Goal: Task Accomplishment & Management: Use online tool/utility

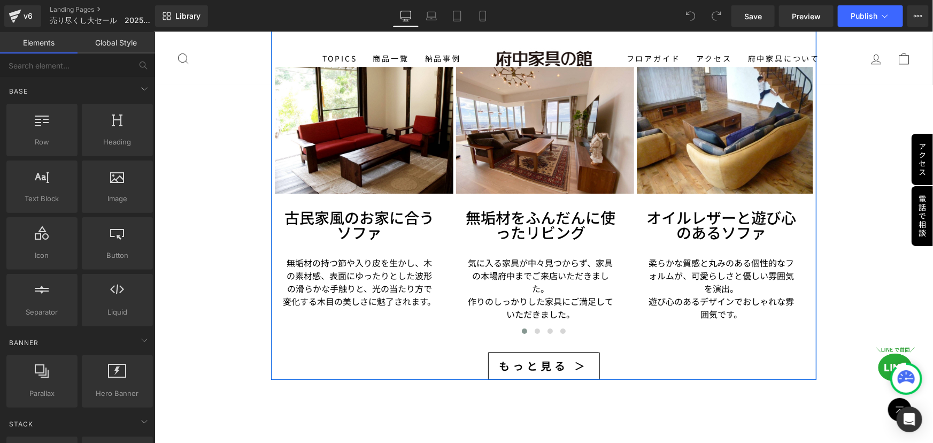
scroll to position [2042, 0]
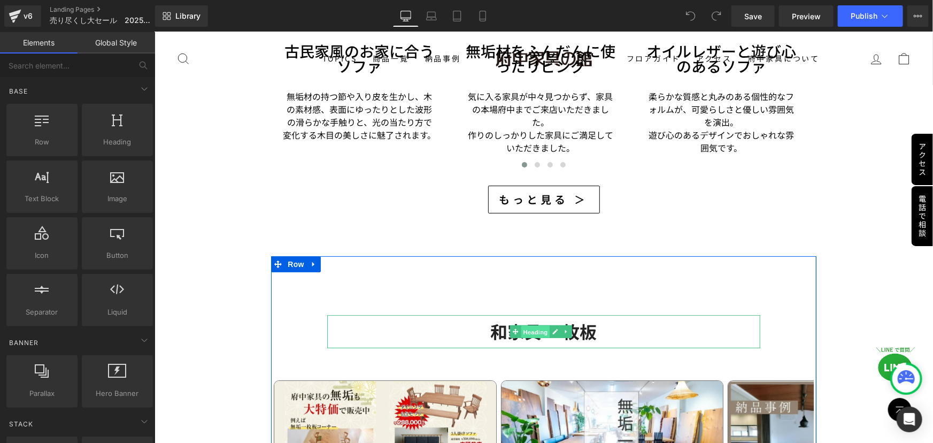
click at [528, 325] on span "Heading" at bounding box center [535, 331] width 29 height 13
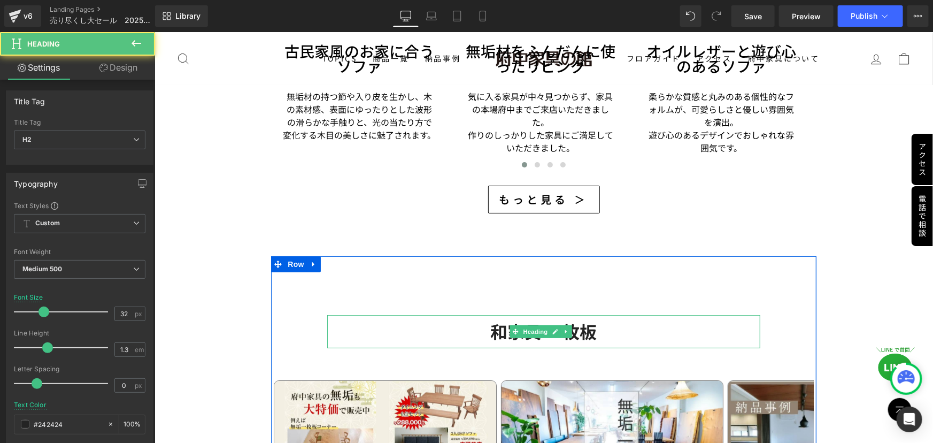
click at [491, 318] on strong "和家具 一枚板" at bounding box center [543, 330] width 106 height 25
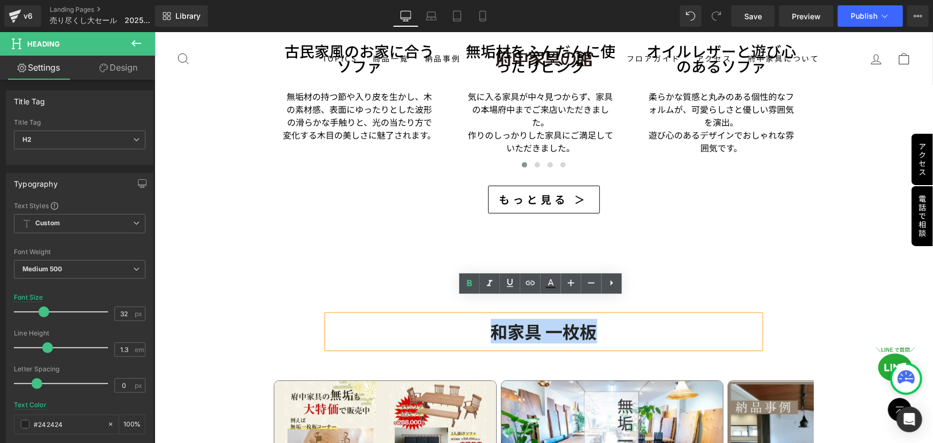
drag, startPoint x: 487, startPoint y: 312, endPoint x: 590, endPoint y: 320, distance: 103.6
click at [590, 320] on strong "和家具 一枚板" at bounding box center [543, 330] width 106 height 25
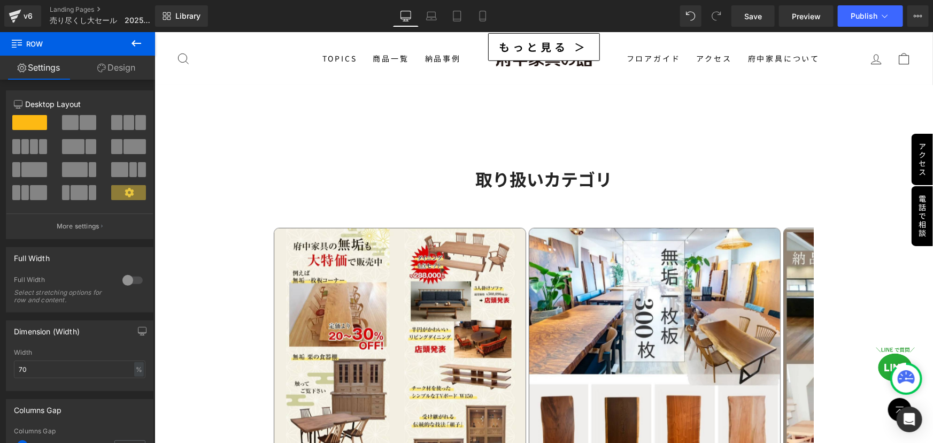
scroll to position [2166, 0]
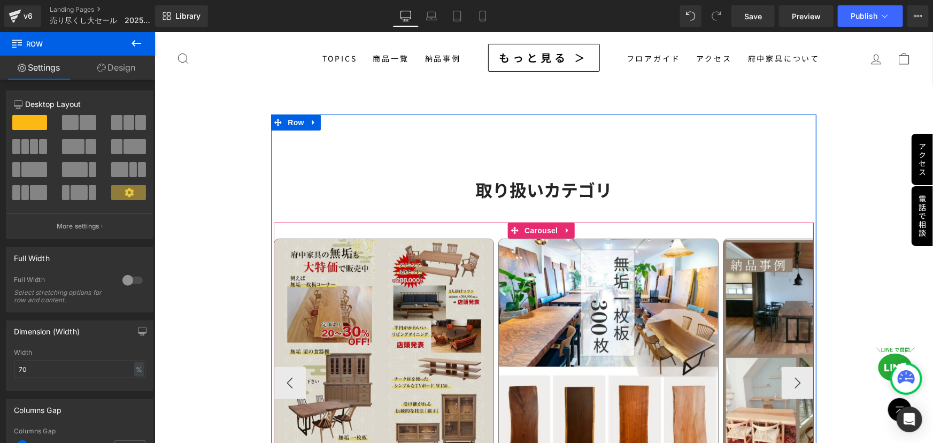
click at [546, 222] on span "Carousel" at bounding box center [540, 230] width 39 height 16
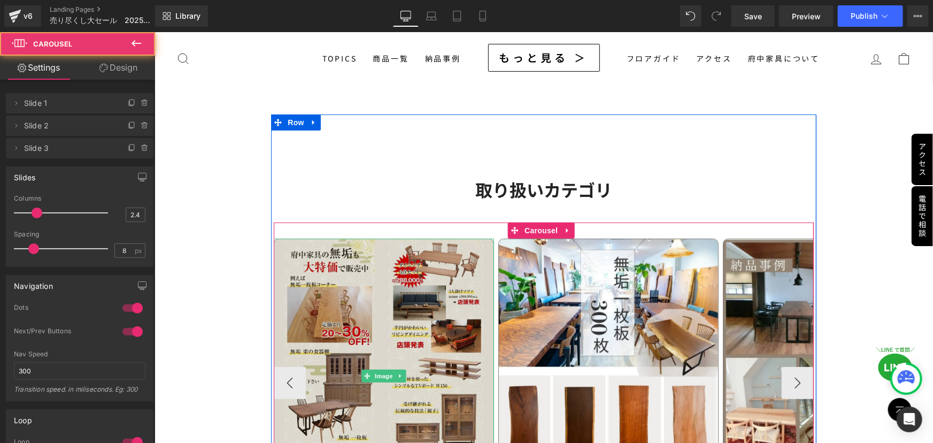
drag, startPoint x: 356, startPoint y: 312, endPoint x: 355, endPoint y: 340, distance: 27.3
click at [356, 312] on img at bounding box center [383, 375] width 220 height 275
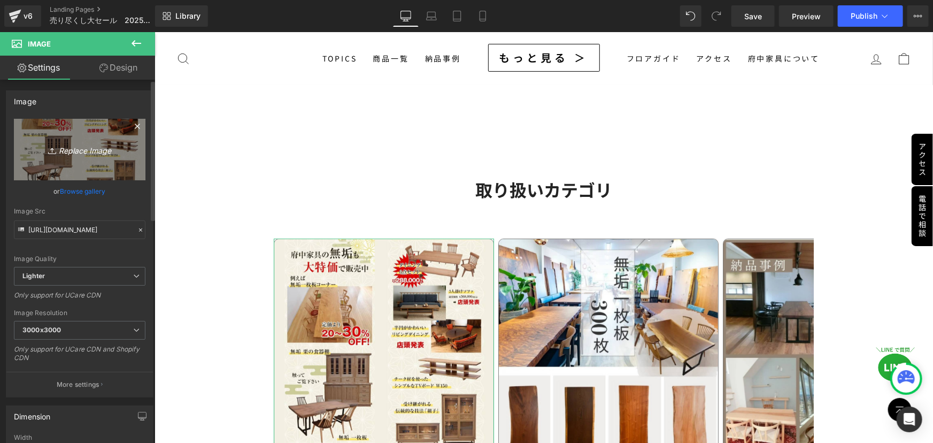
click at [53, 150] on icon at bounding box center [53, 150] width 11 height 11
type input "C:\fakepath\1 (5).jpg"
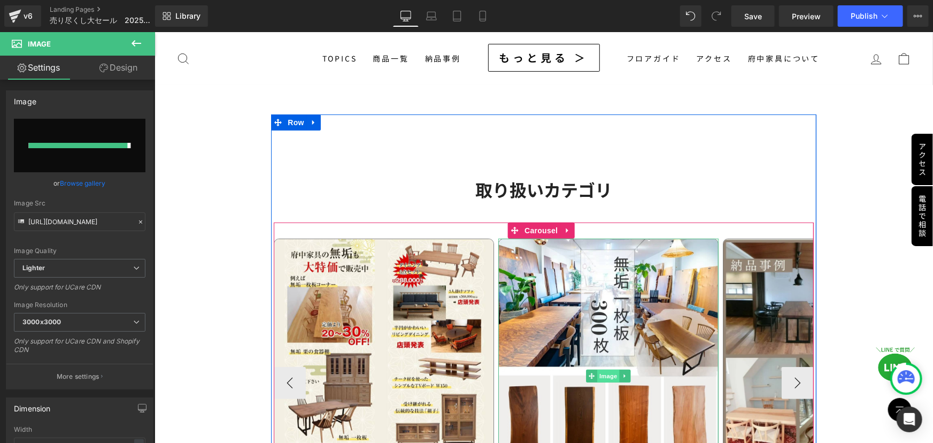
type input "https://ucarecdn.com/841f6e46-a18b-4150-8699-e1ac8c95f75f/-/format/auto/-/previ…"
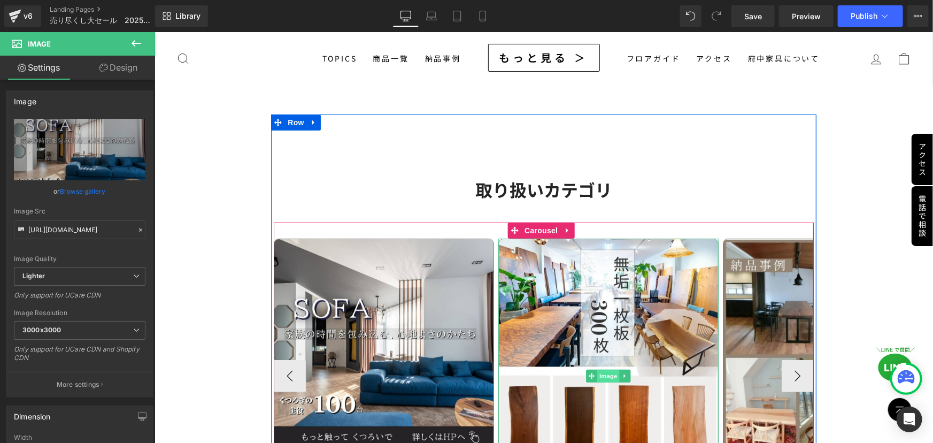
click at [606, 369] on span "Image" at bounding box center [608, 375] width 22 height 13
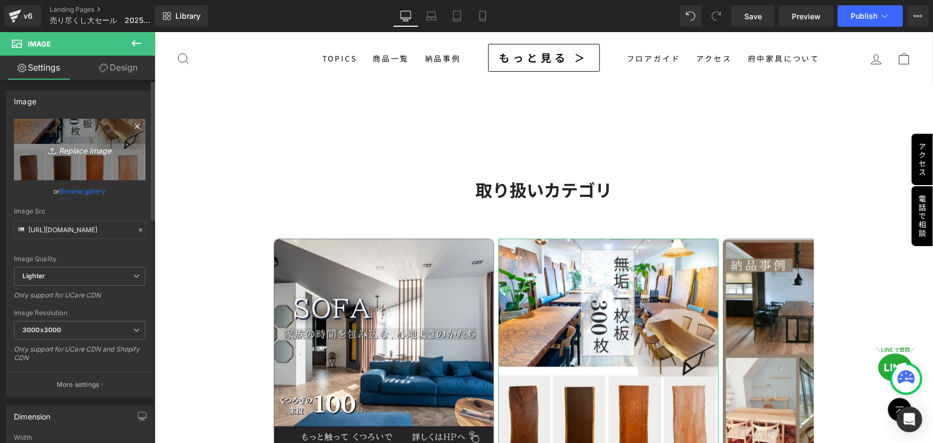
click at [99, 141] on link "Replace Image" at bounding box center [80, 150] width 132 height 62
type input "C:\fakepath\2 (5).jpg"
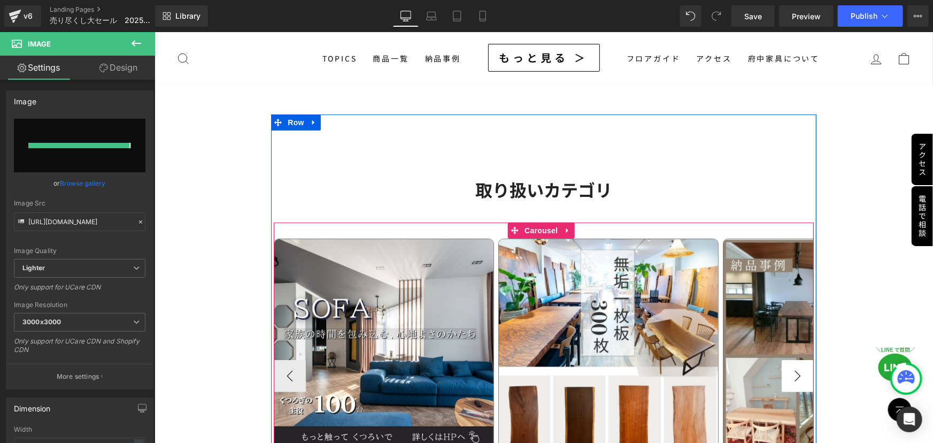
type input "https://ucarecdn.com/6f4e74de-036d-40cd-9b85-b6fa1bd0771f/-/format/auto/-/previ…"
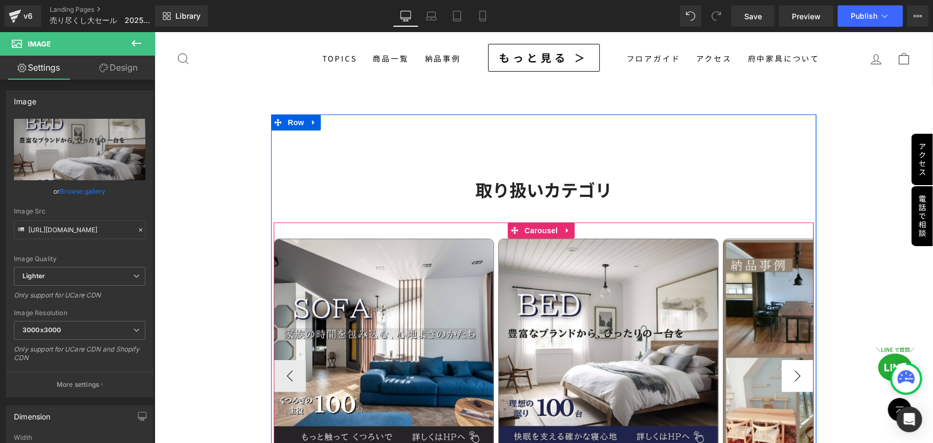
click at [791, 360] on button "›" at bounding box center [797, 375] width 32 height 32
click at [788, 361] on button "›" at bounding box center [797, 375] width 32 height 32
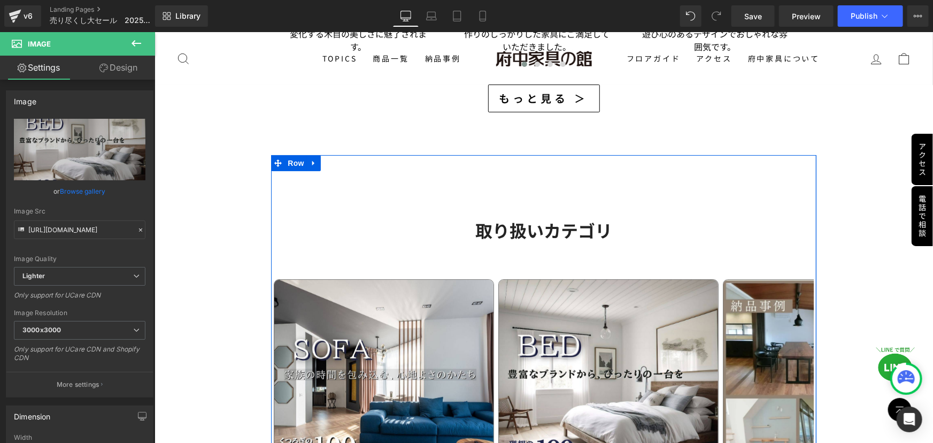
scroll to position [2117, 0]
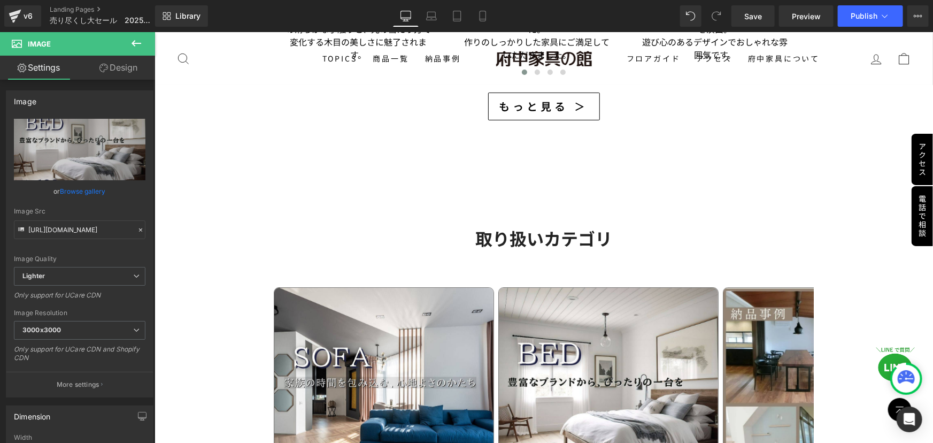
click at [135, 43] on icon at bounding box center [137, 43] width 10 height 6
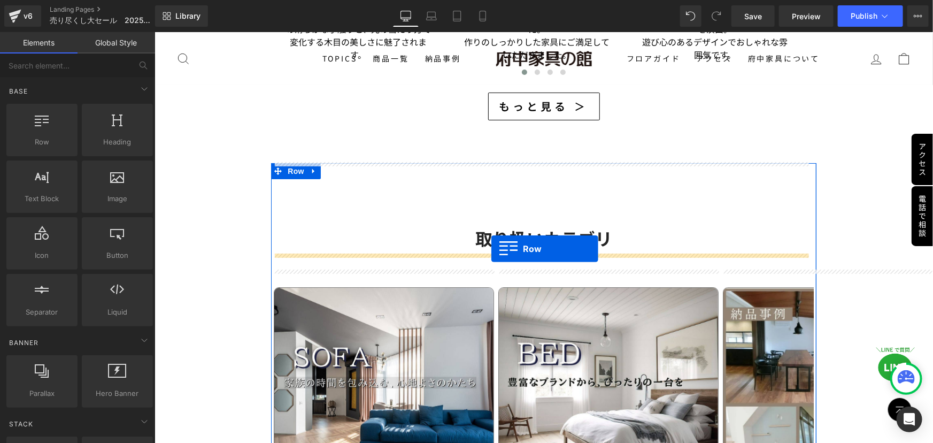
drag, startPoint x: 193, startPoint y: 160, endPoint x: 491, endPoint y: 248, distance: 310.6
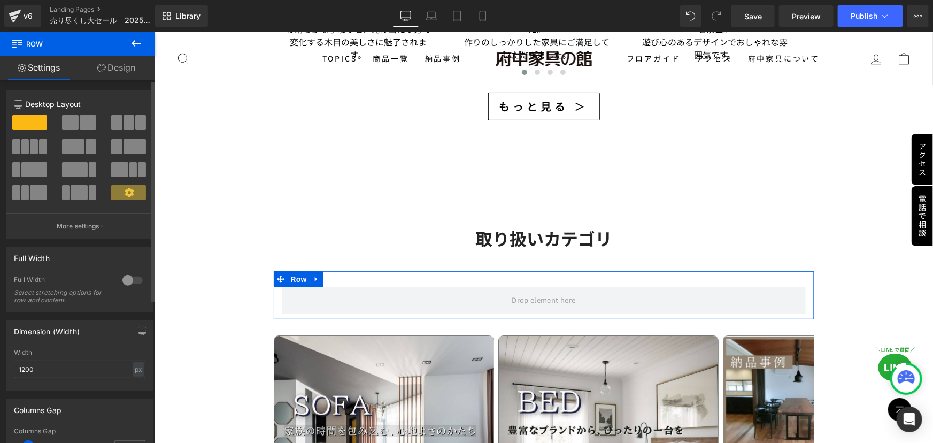
click at [35, 150] on span at bounding box center [34, 146] width 8 height 15
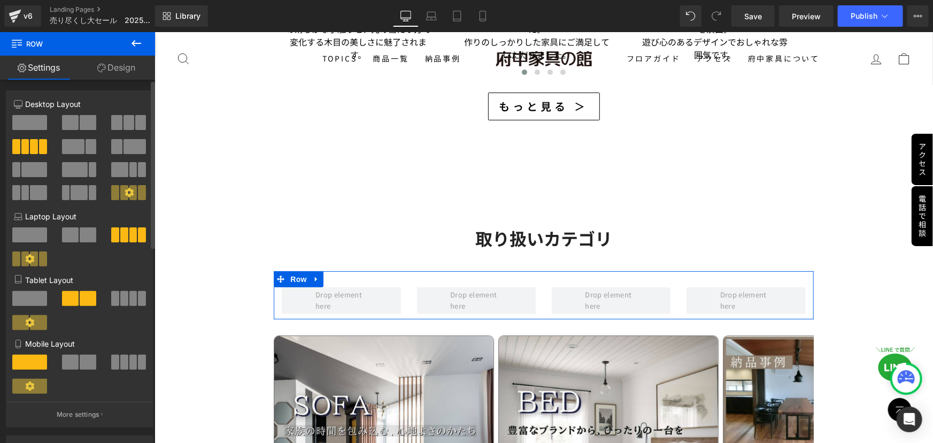
click at [88, 366] on span at bounding box center [88, 362] width 17 height 15
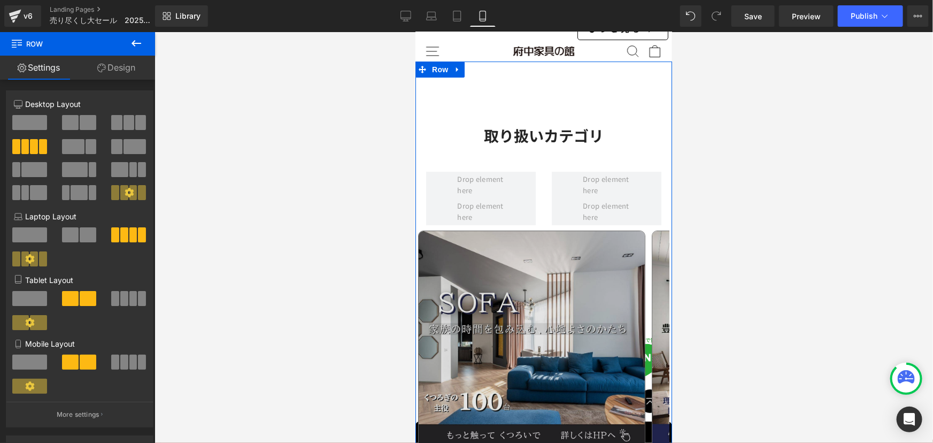
scroll to position [1982, 0]
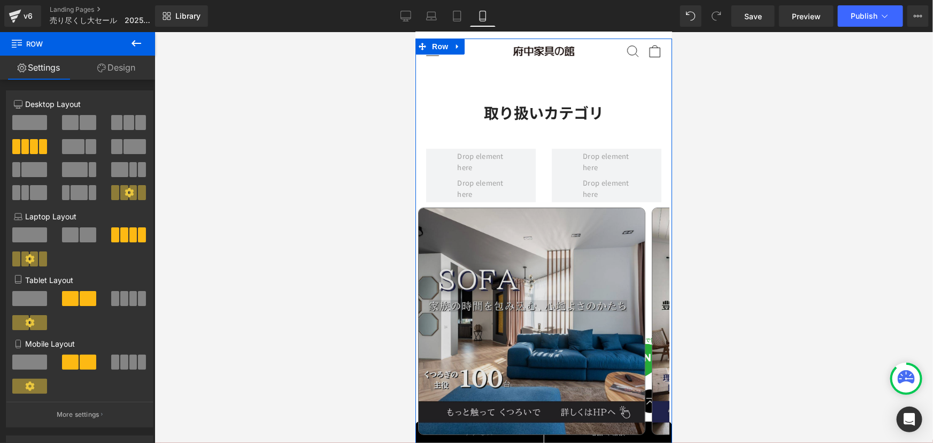
click at [538, 320] on img at bounding box center [531, 320] width 227 height 227
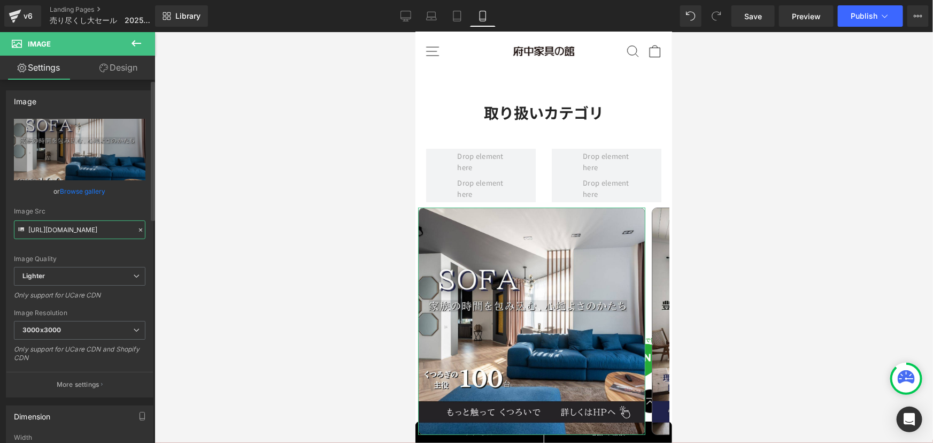
click at [108, 232] on input "https://ucarecdn.com/841f6e46-a18b-4150-8699-e1ac8c95f75f/-/format/auto/-/previ…" at bounding box center [80, 229] width 132 height 19
click at [130, 41] on icon at bounding box center [136, 43] width 13 height 13
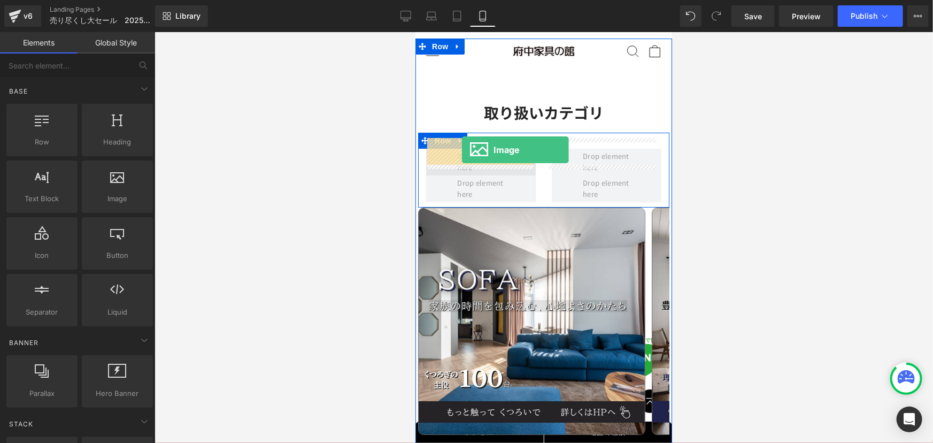
drag, startPoint x: 525, startPoint y: 226, endPoint x: 462, endPoint y: 149, distance: 99.6
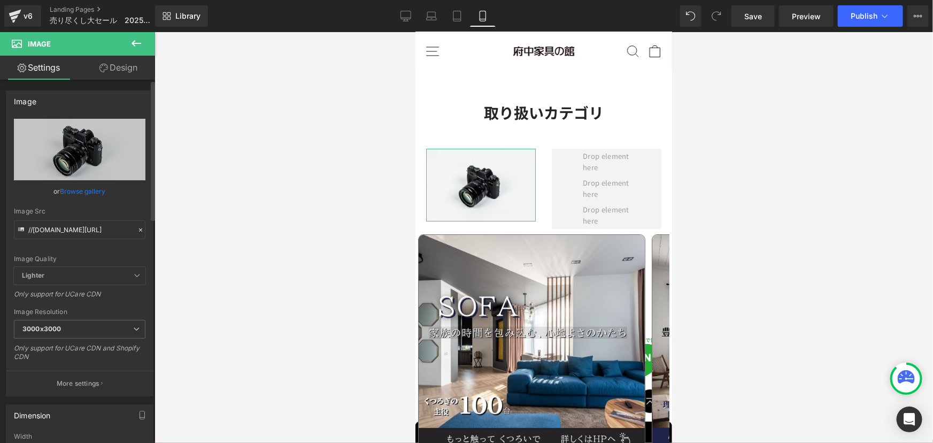
click at [137, 226] on icon at bounding box center [140, 229] width 7 height 7
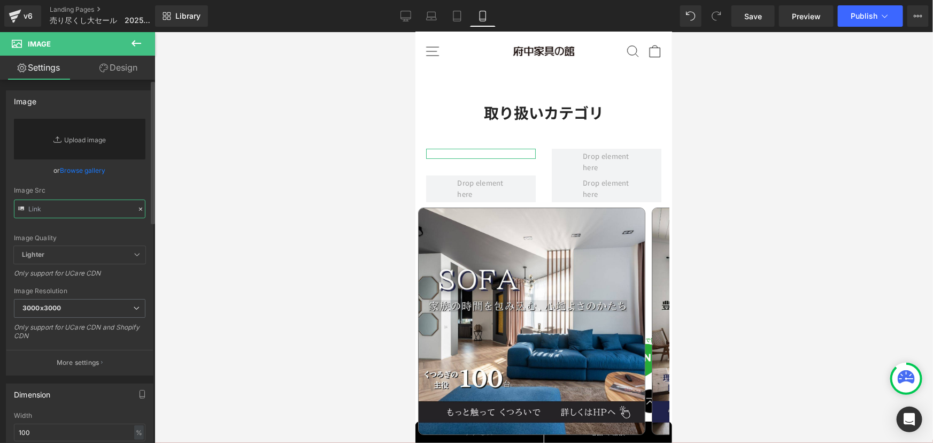
click at [102, 211] on input "text" at bounding box center [80, 209] width 132 height 19
paste input "https://ucarecdn.com/841f6e46-a18b-4150-8699-e1ac8c95f75f/-/format/auto/-/previ…"
type input "https://ucarecdn.com/841f6e46-a18b-4150-8699-e1ac8c95f75f/-/format/auto/-/previ…"
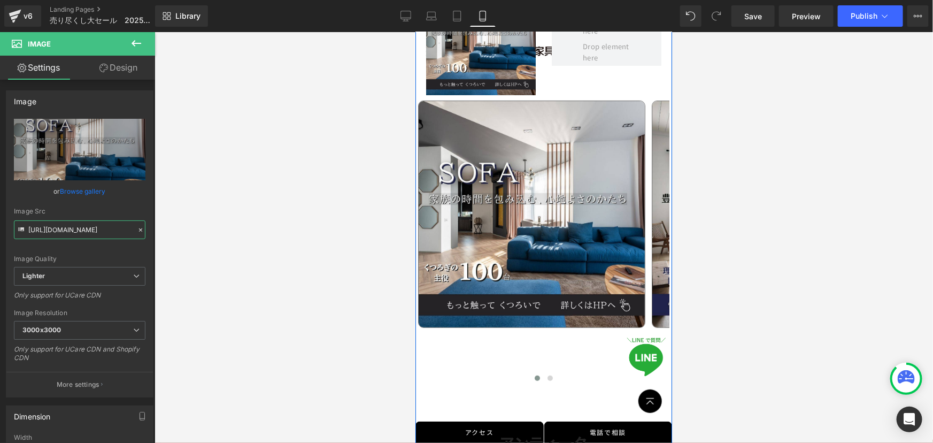
scroll to position [2128, 0]
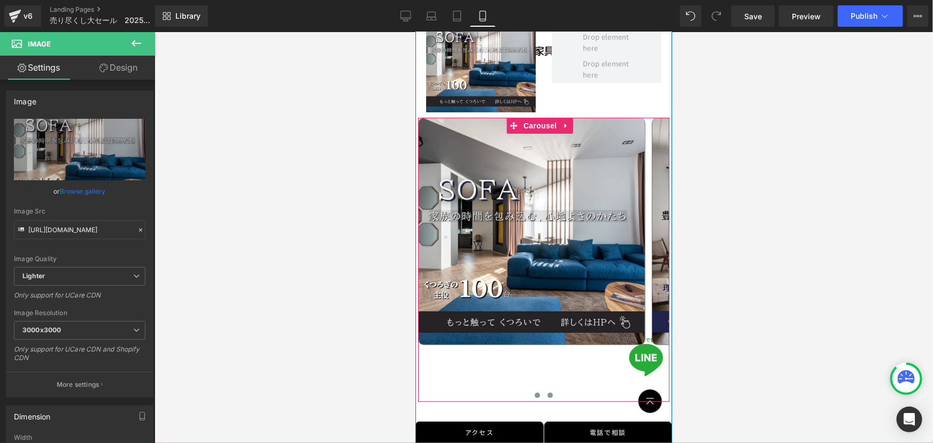
click at [544, 389] on button at bounding box center [549, 394] width 13 height 11
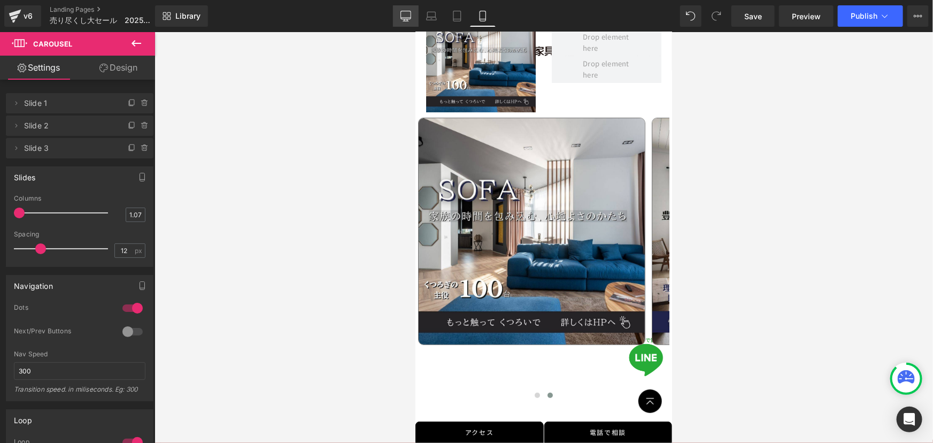
click at [397, 15] on link "Desktop" at bounding box center [406, 15] width 26 height 21
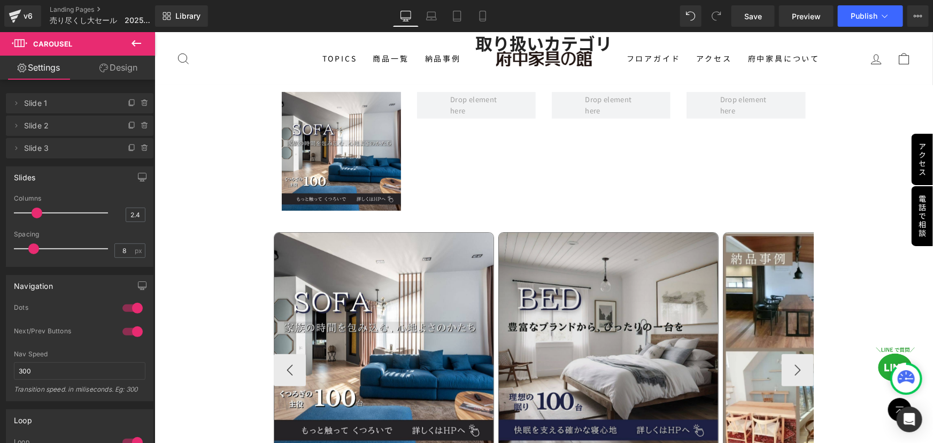
scroll to position [2295, 0]
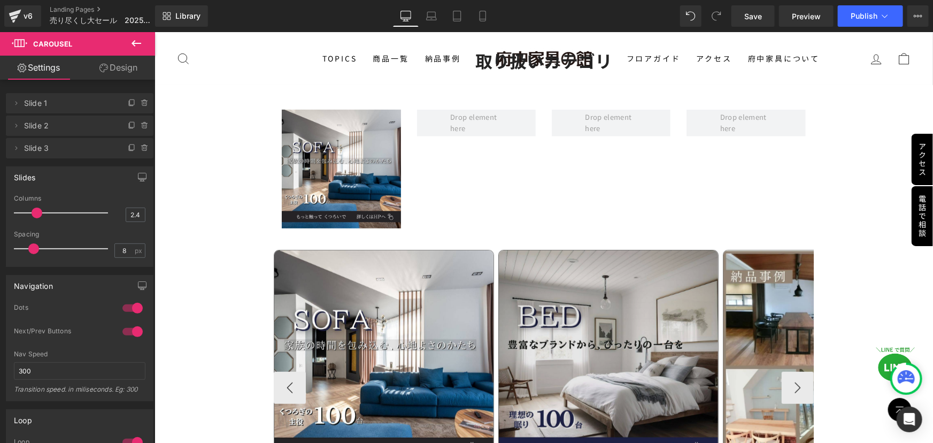
click at [601, 335] on div "Image" at bounding box center [608, 359] width 220 height 220
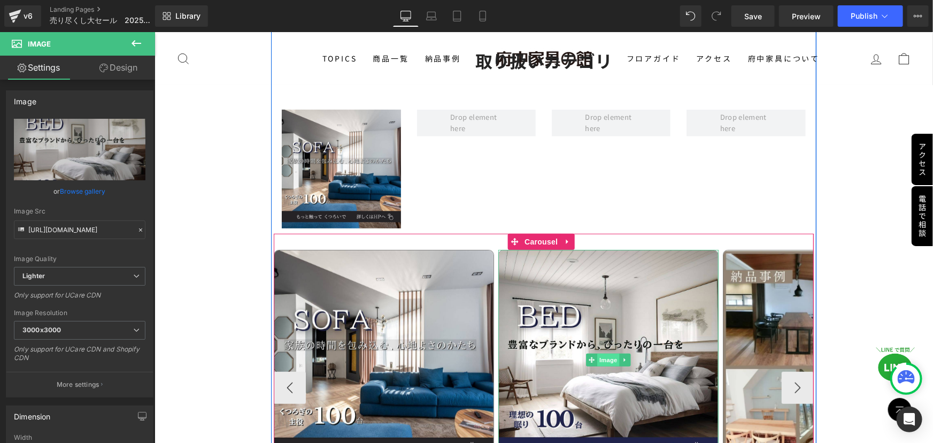
click at [603, 353] on span "Image" at bounding box center [608, 359] width 22 height 13
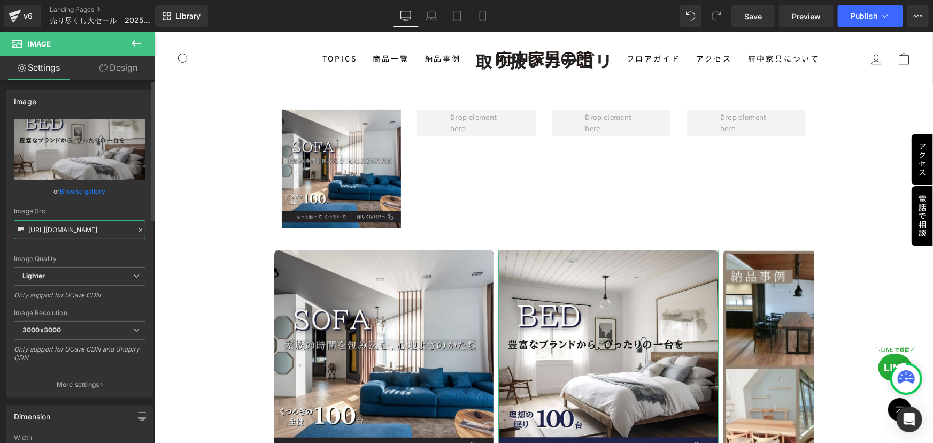
click at [96, 226] on input "https://ucarecdn.com/6f4e74de-036d-40cd-9b85-b6fa1bd0771f/-/format/auto/-/previ…" at bounding box center [80, 229] width 132 height 19
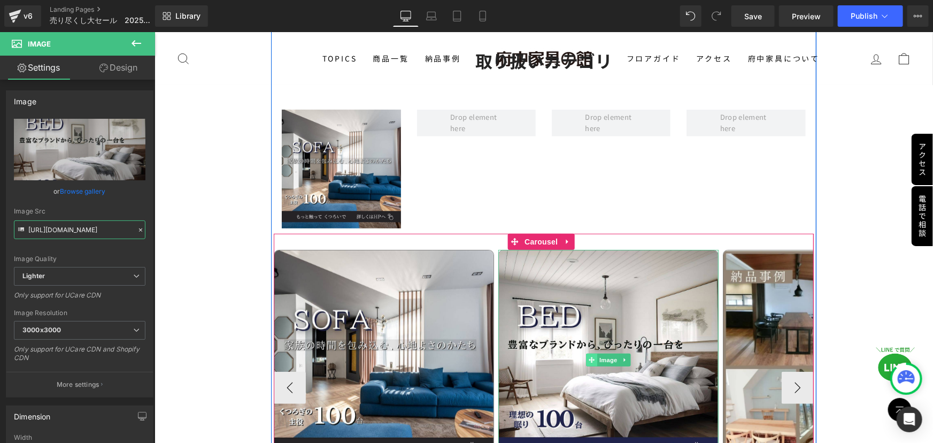
click at [586, 353] on span at bounding box center [591, 359] width 11 height 13
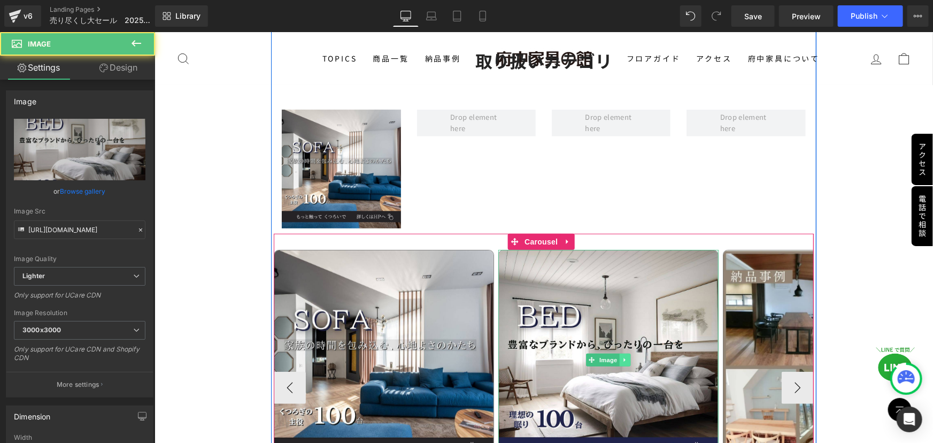
click at [627, 356] on icon at bounding box center [625, 359] width 6 height 6
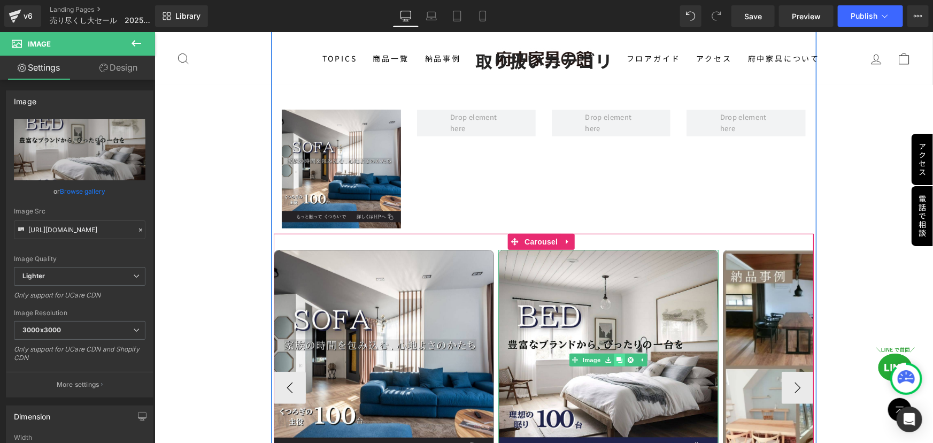
click at [620, 356] on icon at bounding box center [620, 359] width 6 height 6
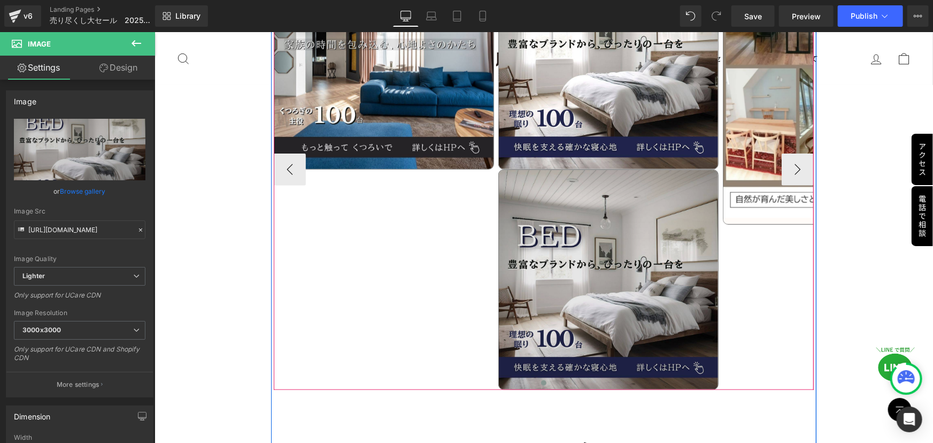
scroll to position [2671, 0]
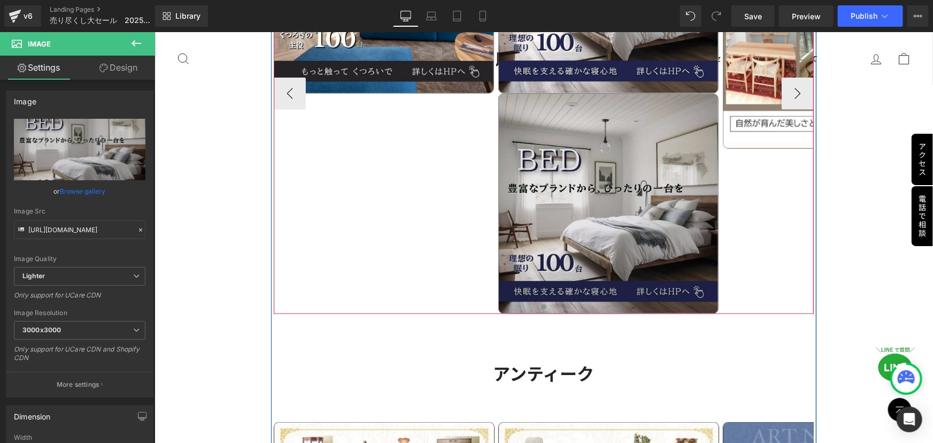
click at [594, 251] on img at bounding box center [608, 203] width 220 height 220
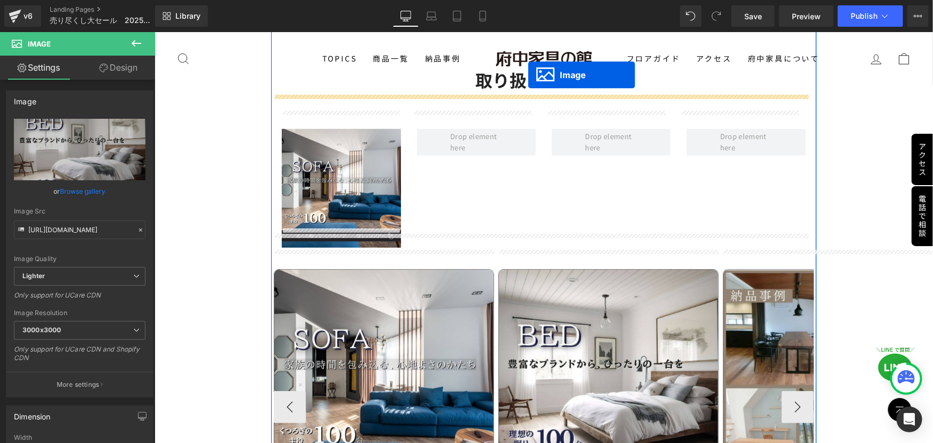
scroll to position [2232, 0]
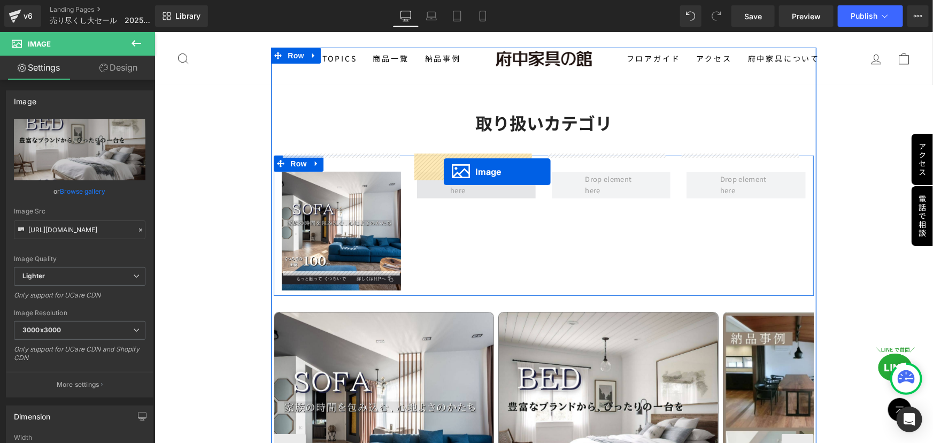
drag, startPoint x: 590, startPoint y: 178, endPoint x: 443, endPoint y: 171, distance: 147.2
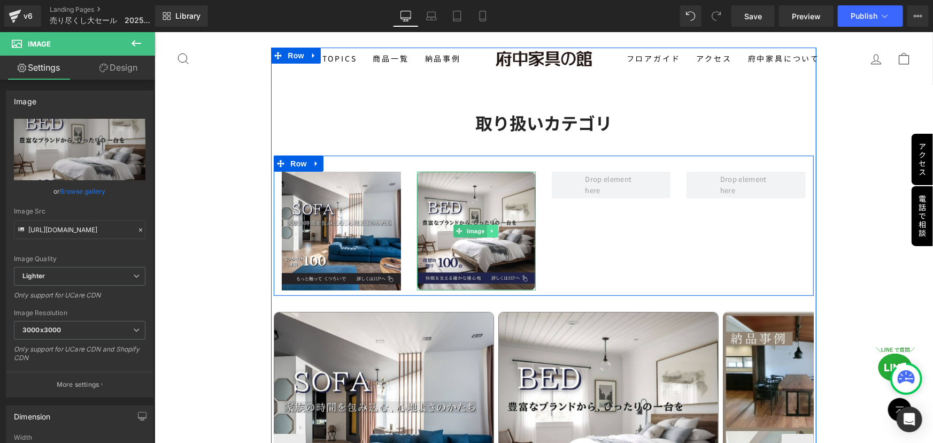
click at [494, 224] on link at bounding box center [491, 230] width 11 height 13
click at [485, 228] on icon at bounding box center [487, 231] width 6 height 6
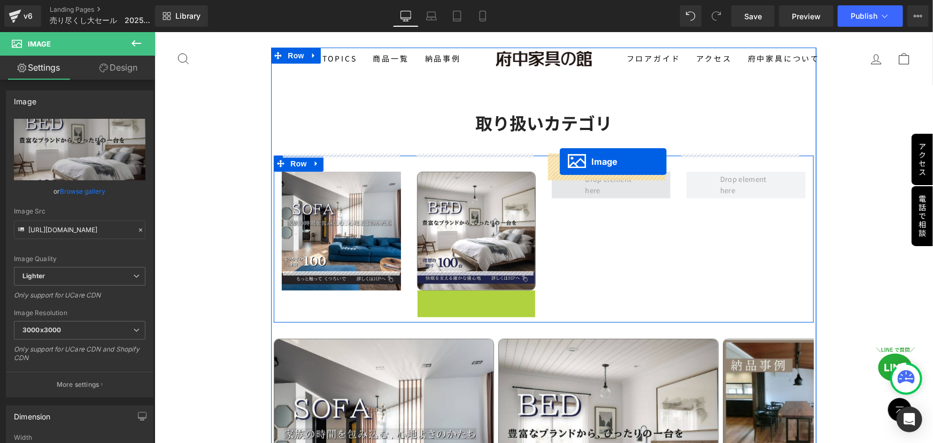
drag, startPoint x: 451, startPoint y: 331, endPoint x: 560, endPoint y: 161, distance: 201.8
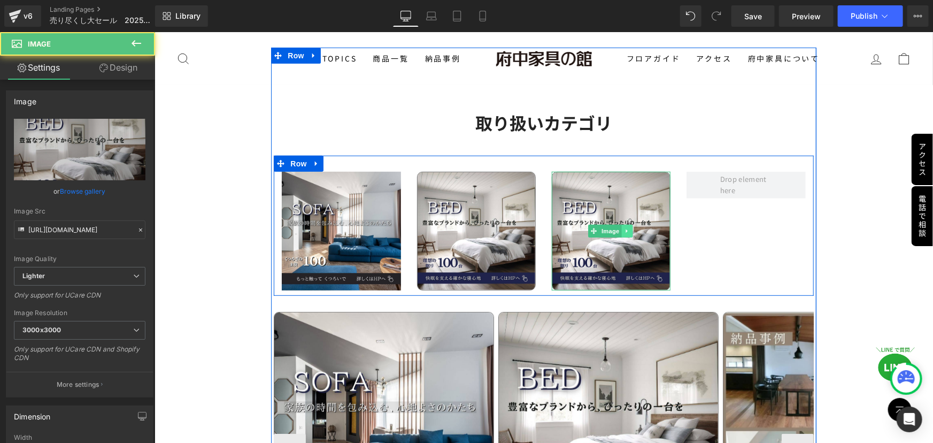
click at [624, 227] on icon at bounding box center [627, 230] width 6 height 6
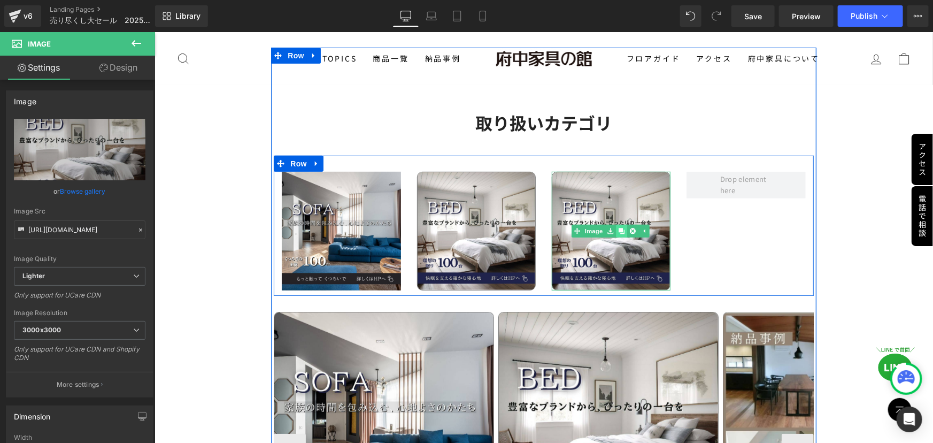
click at [618, 228] on icon at bounding box center [621, 231] width 6 height 6
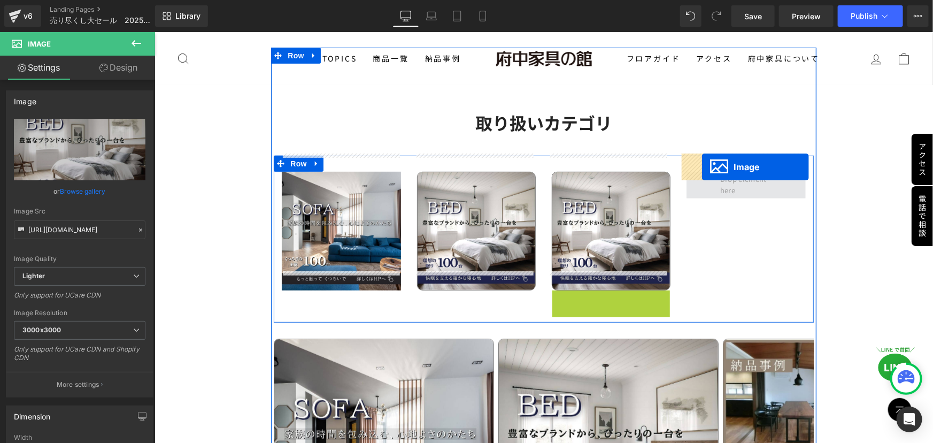
drag, startPoint x: 591, startPoint y: 327, endPoint x: 702, endPoint y: 166, distance: 195.4
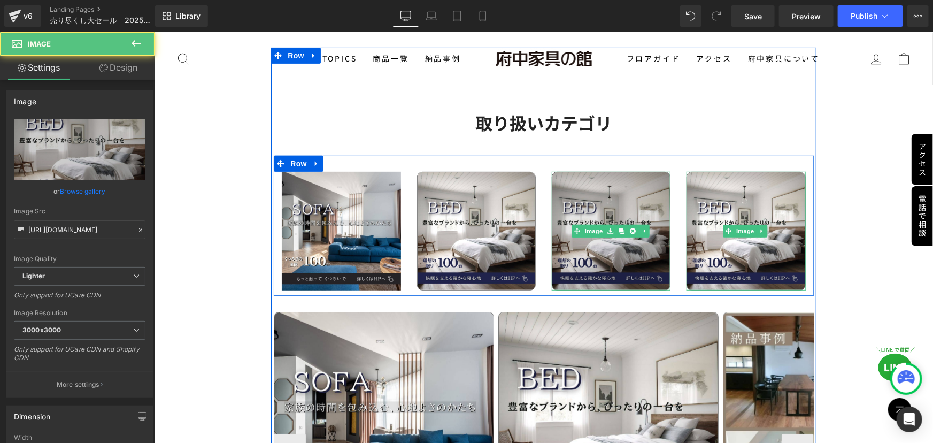
click at [598, 202] on img at bounding box center [610, 230] width 119 height 119
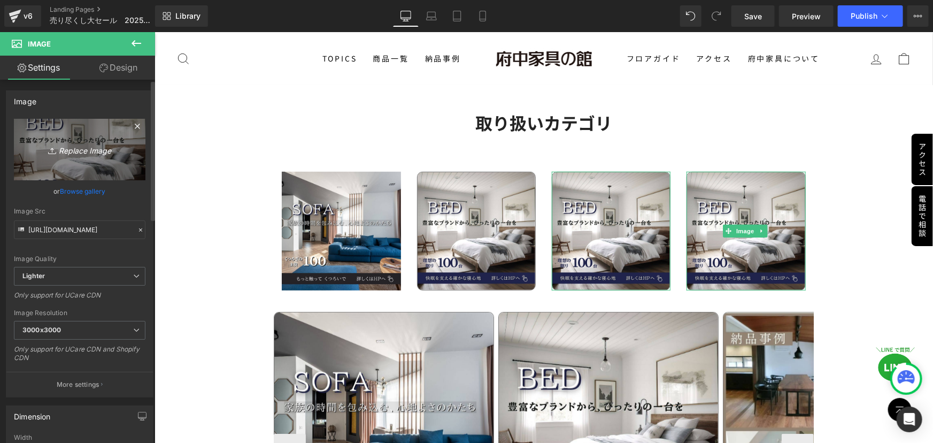
click at [100, 148] on icon "Replace Image" at bounding box center [80, 149] width 86 height 13
type input "C:\fakepath\5 (5).jpg"
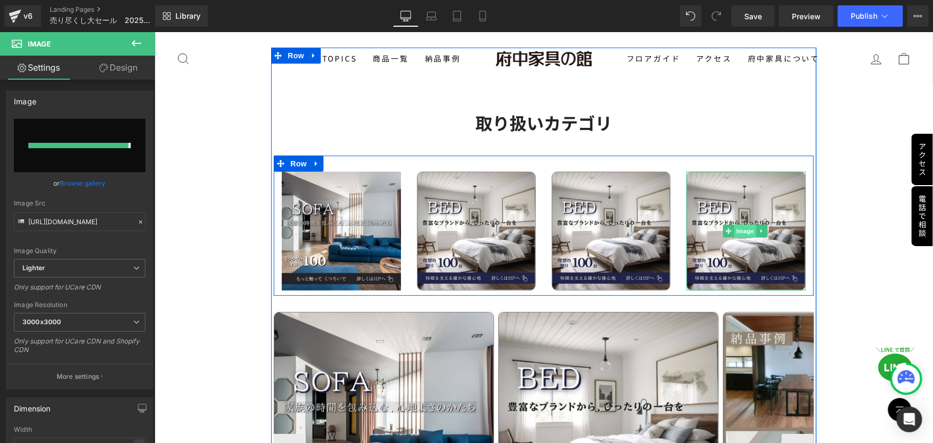
type input "https://ucarecdn.com/ecd75aeb-9b2c-4287-82e4-eea78f99edb2/-/format/auto/-/previ…"
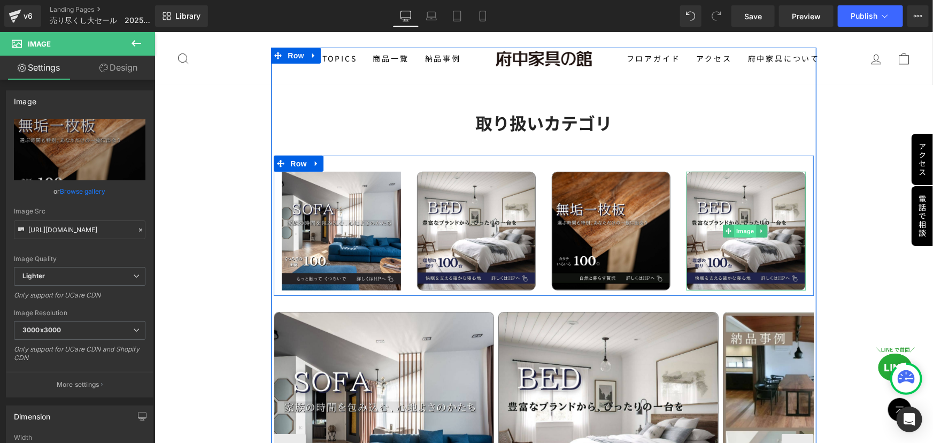
click at [737, 224] on span "Image" at bounding box center [745, 230] width 22 height 13
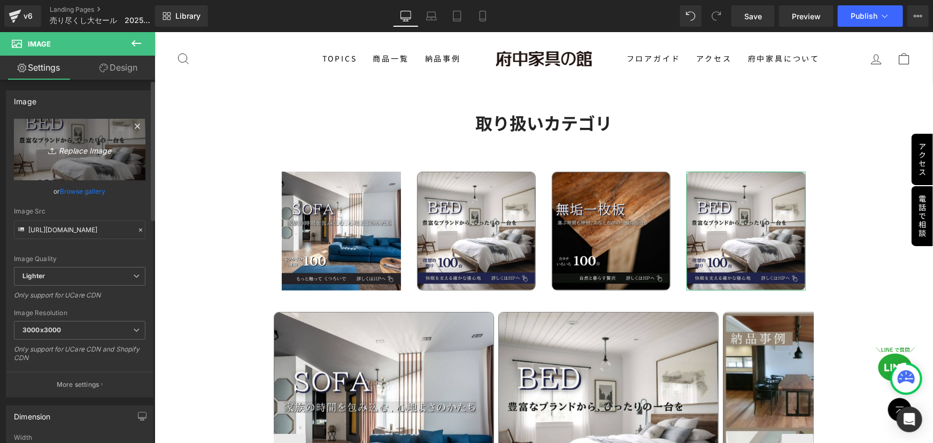
click at [73, 150] on icon "Replace Image" at bounding box center [80, 149] width 86 height 13
type input "C:\fakepath\4 (4).jpg"
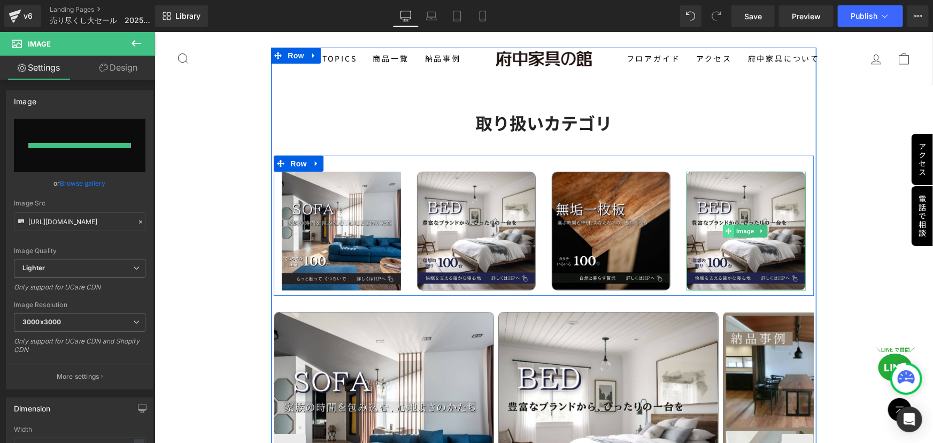
type input "https://ucarecdn.com/7f181286-9f07-4a98-b6fd-2644945b4d65/-/format/auto/-/previ…"
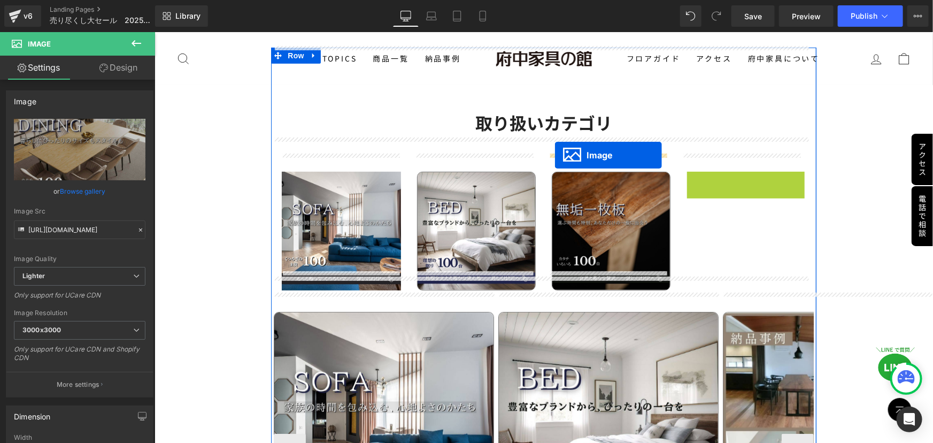
drag, startPoint x: 719, startPoint y: 213, endPoint x: 555, endPoint y: 155, distance: 174.2
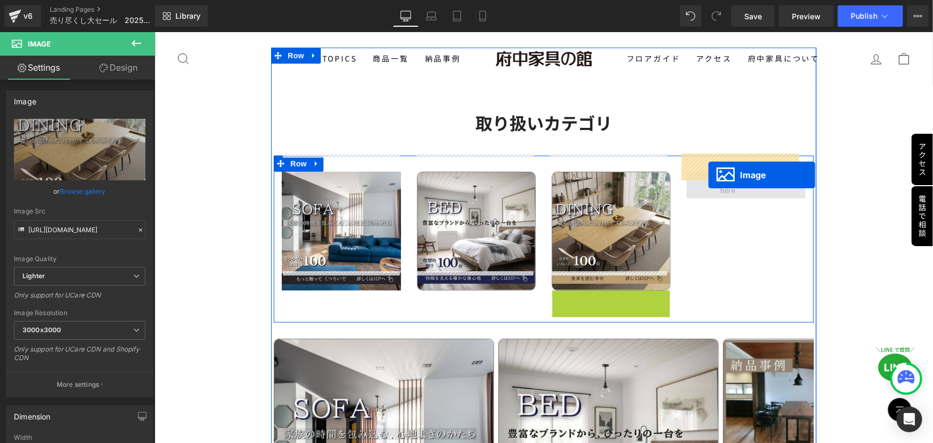
drag, startPoint x: 571, startPoint y: 331, endPoint x: 708, endPoint y: 175, distance: 207.7
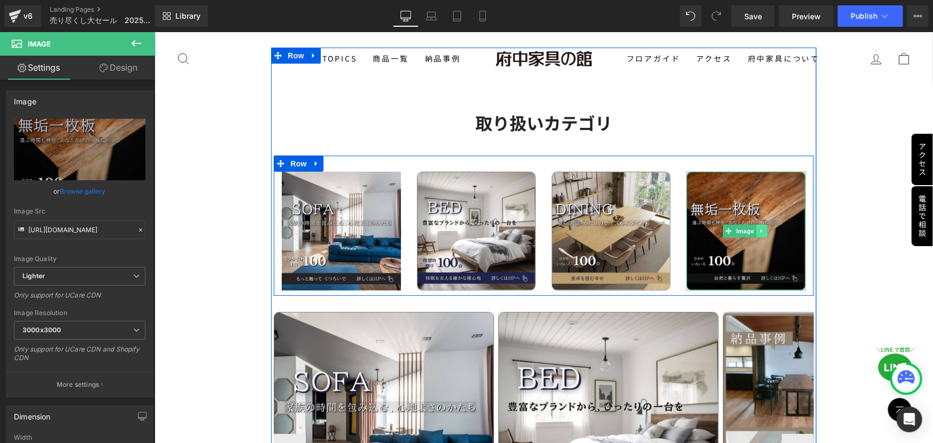
click at [759, 227] on icon at bounding box center [762, 230] width 6 height 6
click at [753, 228] on icon at bounding box center [756, 231] width 6 height 6
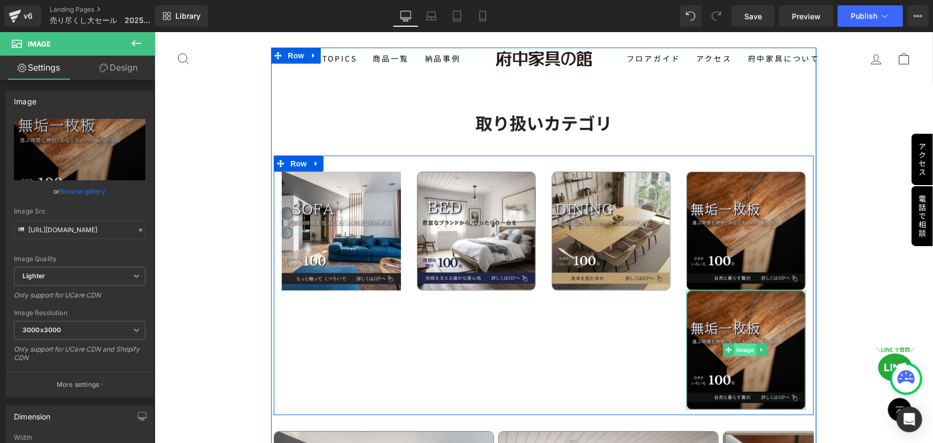
click at [734, 343] on span "Image" at bounding box center [745, 349] width 22 height 13
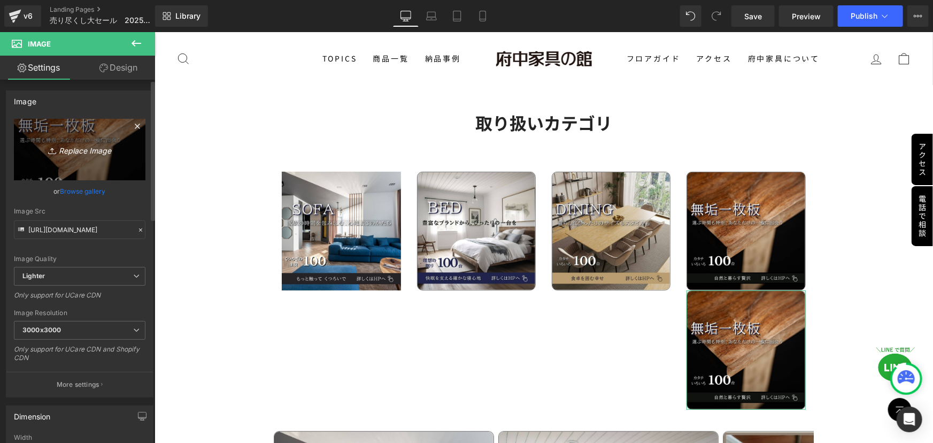
click at [59, 149] on icon "Replace Image" at bounding box center [80, 149] width 86 height 13
type input "C:\fakepath\3 (5).jpg"
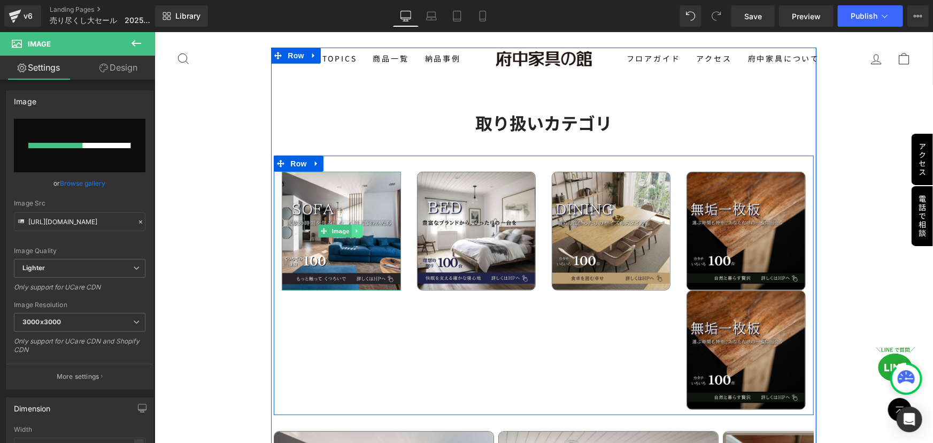
click at [356, 229] on icon at bounding box center [357, 231] width 2 height 4
type input "https://ucarecdn.com/23d6c120-f1f6-4fbc-b176-361a80ef0da9/-/format/auto/-/previ…"
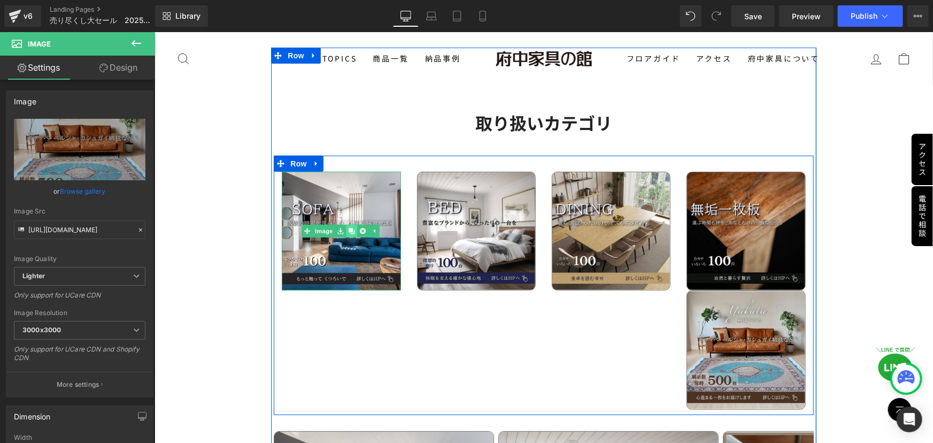
click at [354, 224] on link at bounding box center [351, 230] width 11 height 13
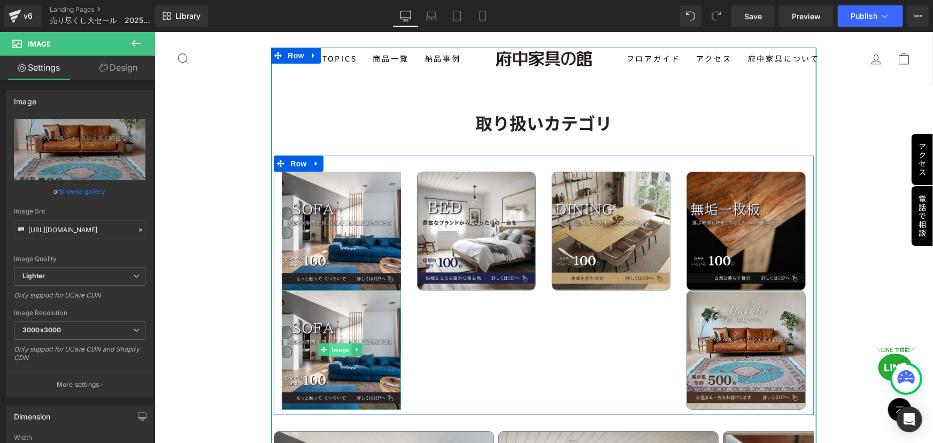
click at [340, 343] on span "Image" at bounding box center [340, 349] width 22 height 13
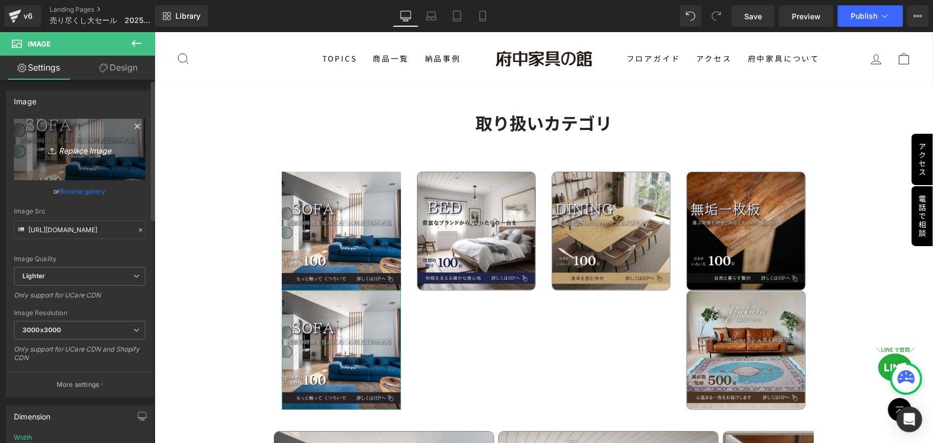
click at [56, 150] on icon at bounding box center [53, 150] width 11 height 11
type input "C:\fakepath\6 (3).jpg"
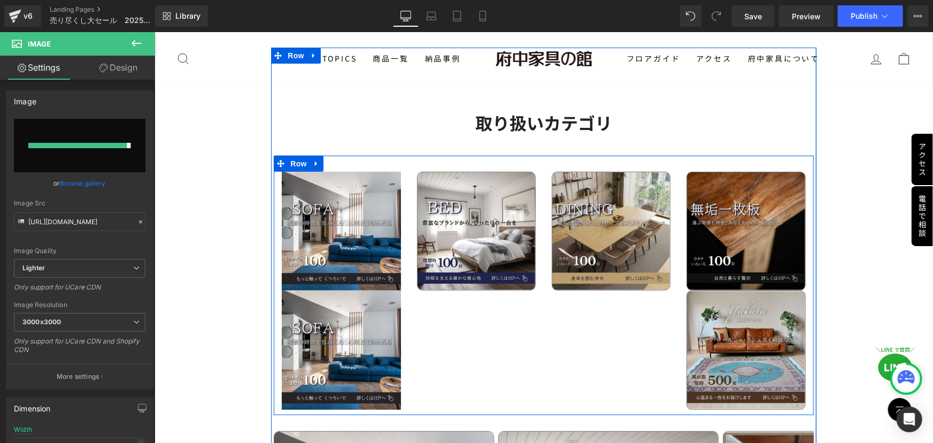
type input "https://ucarecdn.com/64e6d077-c717-4704-be48-a7cd286b0852/-/format/auto/-/previ…"
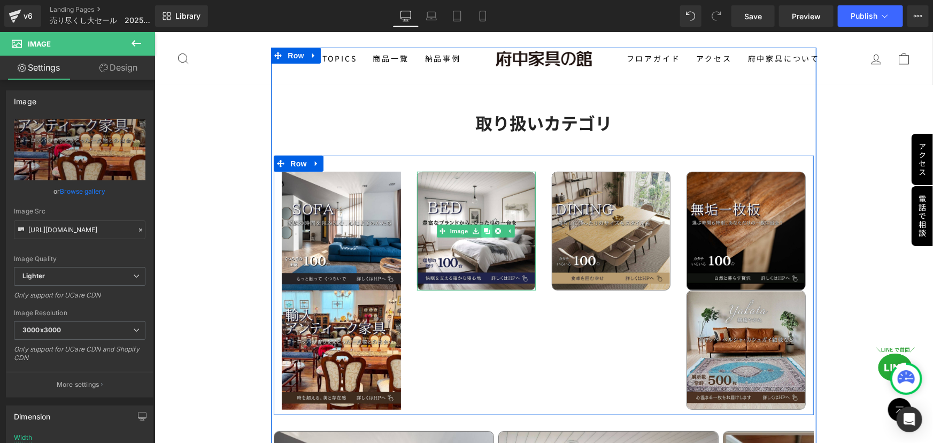
click at [483, 224] on link at bounding box center [486, 230] width 11 height 13
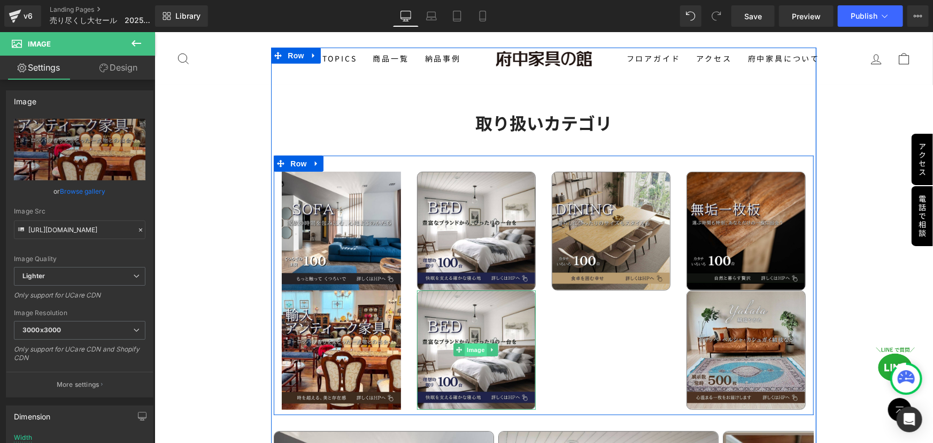
click at [465, 343] on span "Image" at bounding box center [475, 349] width 22 height 13
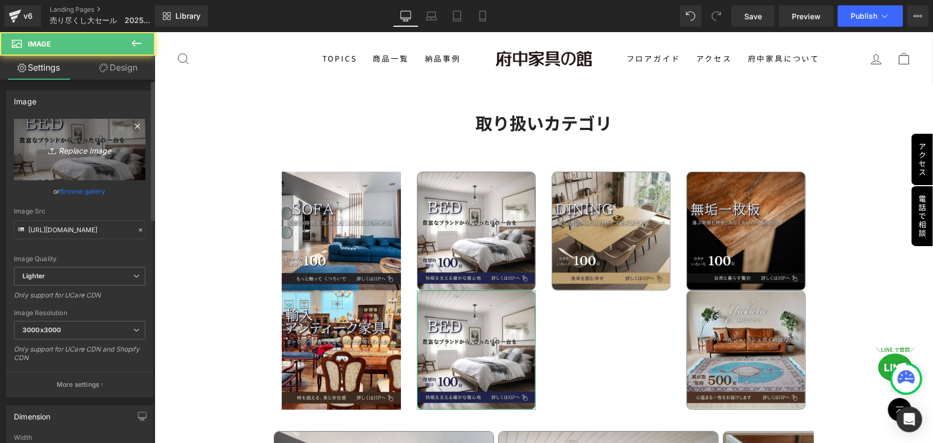
click at [91, 152] on icon "Replace Image" at bounding box center [80, 149] width 86 height 13
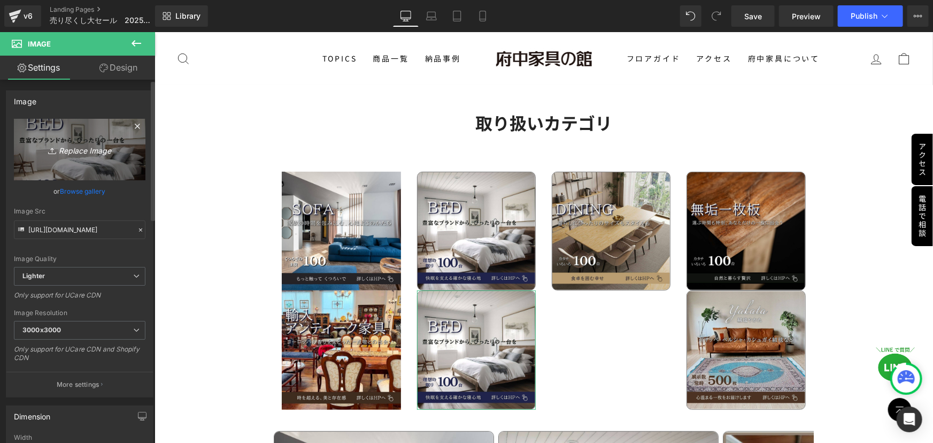
type input "C:\fakepath\7 (3).jpg"
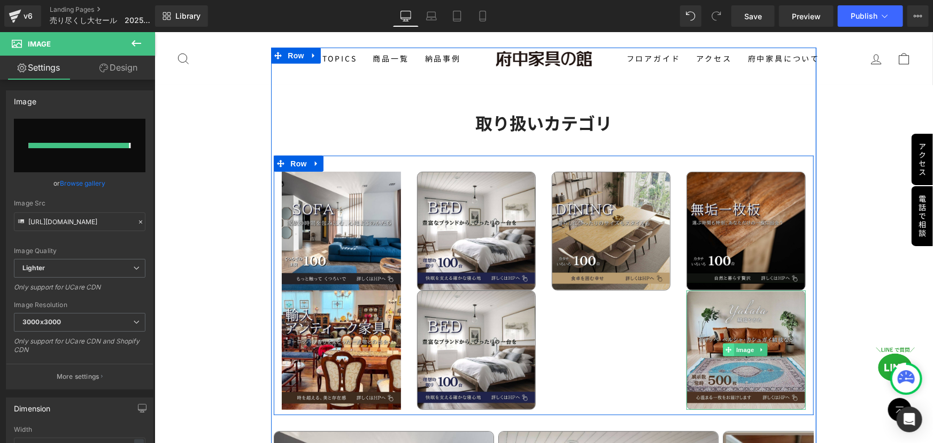
type input "https://ucarecdn.com/4ab09d87-841c-4003-8d8f-4648e37549c0/-/format/auto/-/previ…"
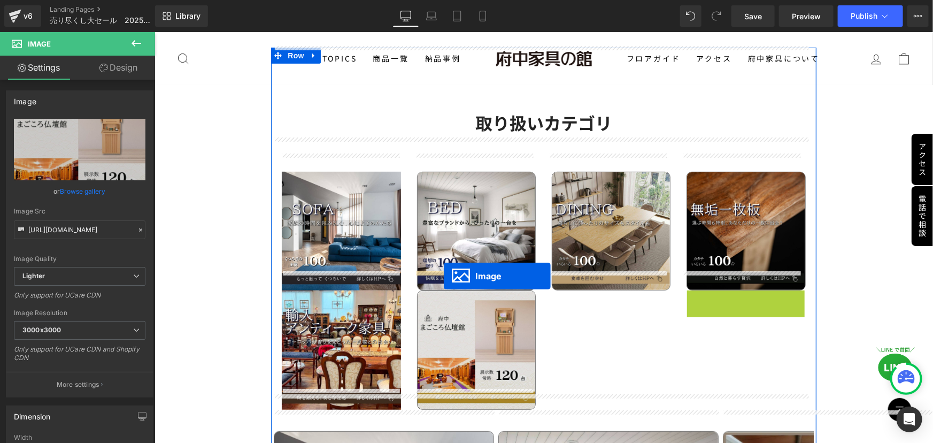
drag, startPoint x: 724, startPoint y: 332, endPoint x: 444, endPoint y: 275, distance: 285.3
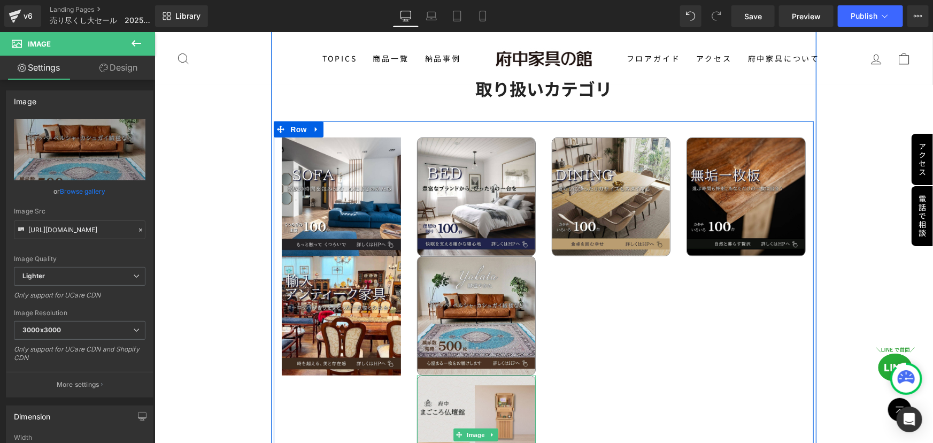
scroll to position [2281, 0]
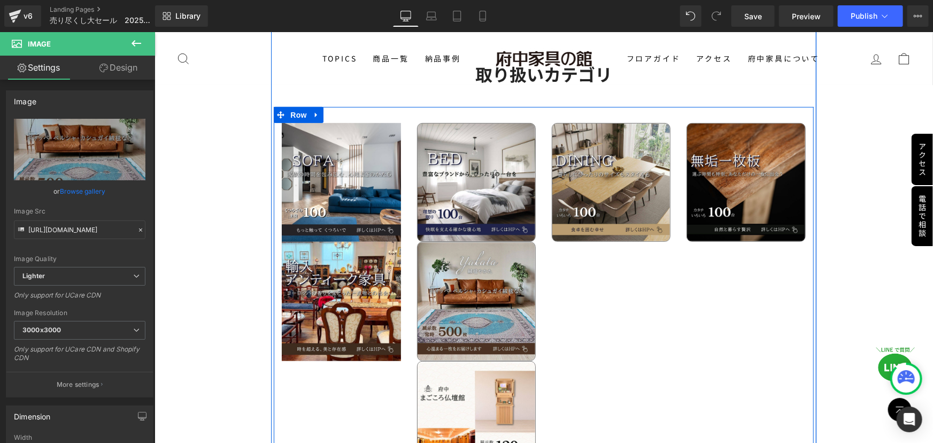
click at [585, 369] on div "Image Image Image Image Image Image Image Row" at bounding box center [543, 295] width 540 height 378
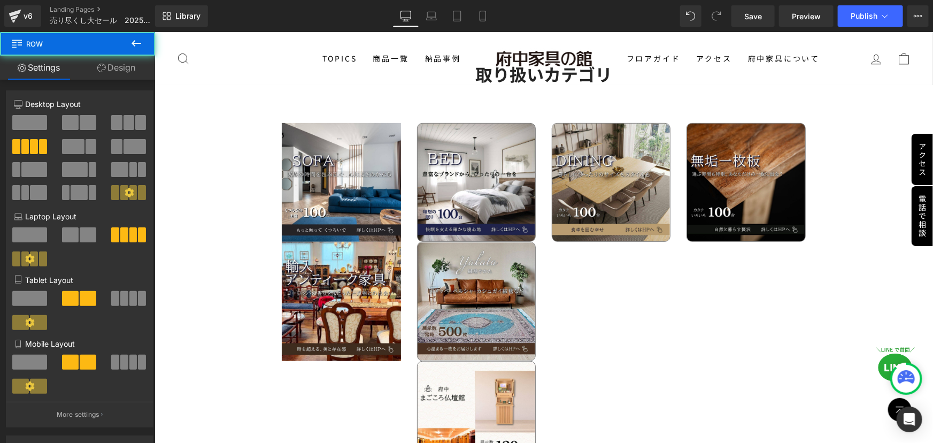
click at [562, 398] on div "Image Image Image Image Image Image Image Row" at bounding box center [543, 295] width 540 height 378
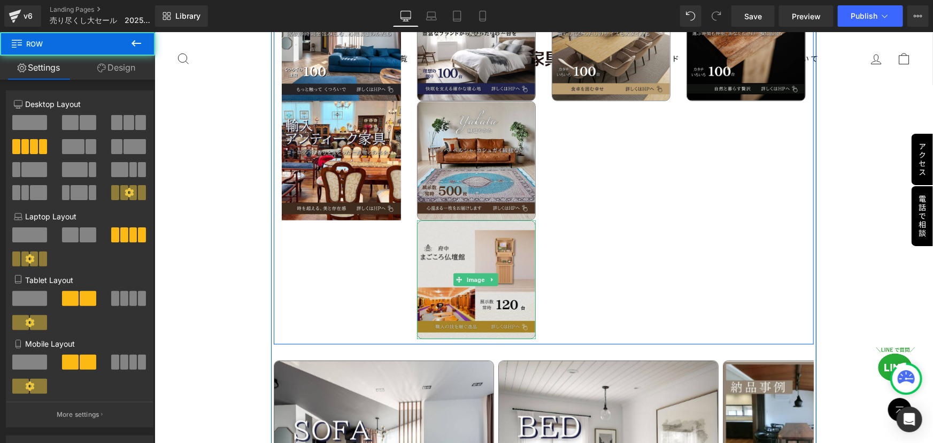
scroll to position [2427, 0]
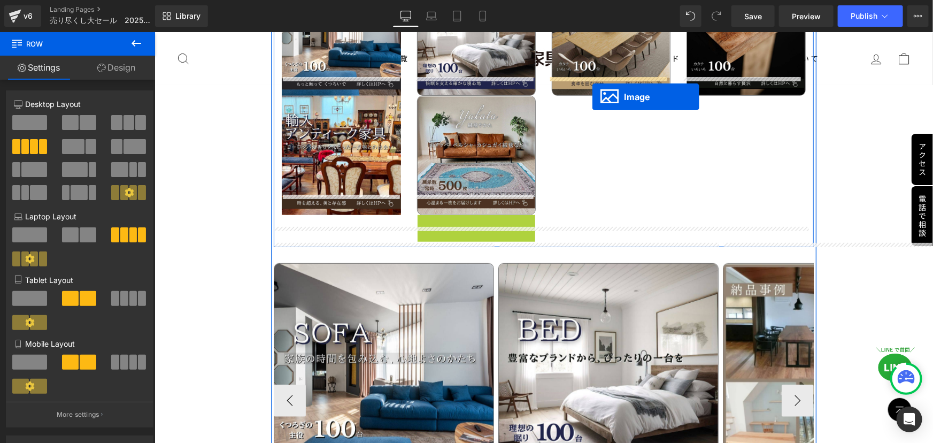
drag, startPoint x: 456, startPoint y: 248, endPoint x: 592, endPoint y: 96, distance: 204.1
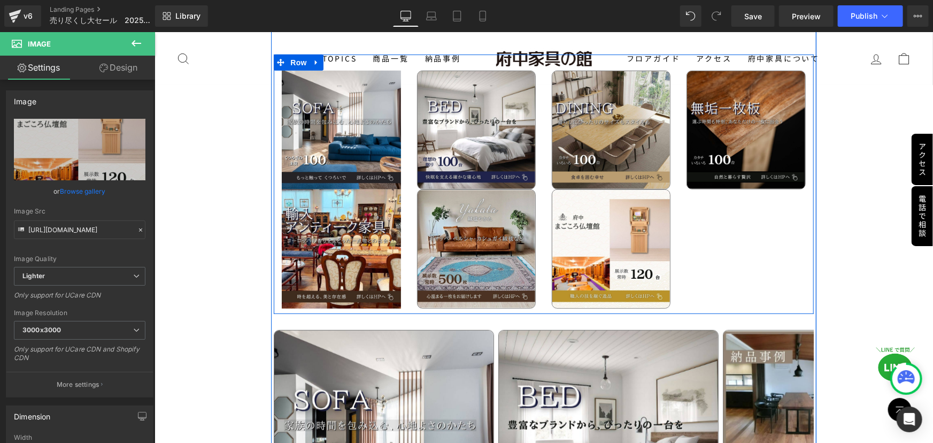
scroll to position [2330, 0]
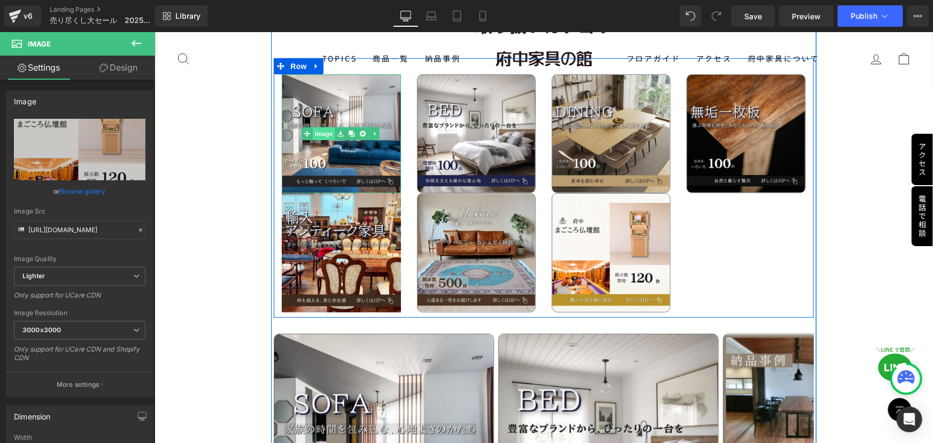
click at [324, 127] on link "Image" at bounding box center [318, 133] width 33 height 13
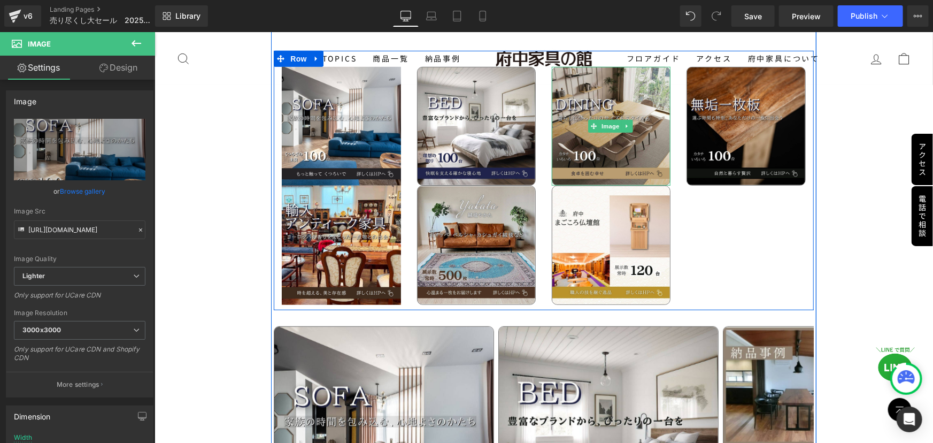
scroll to position [2281, 0]
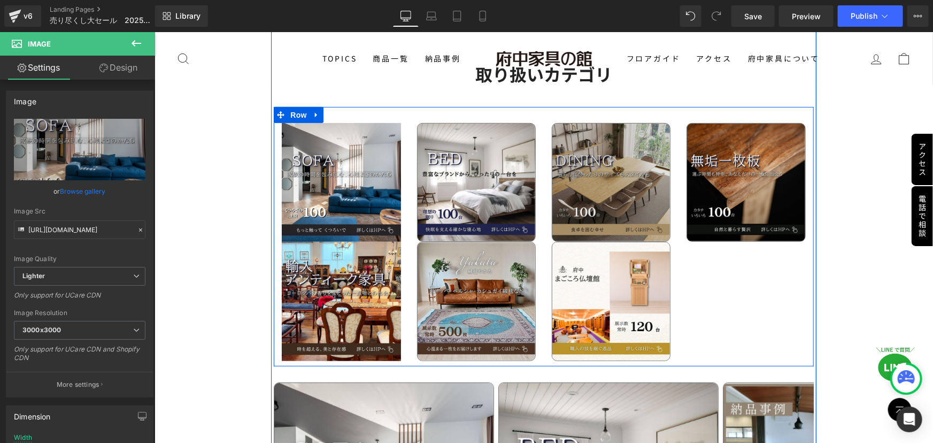
click at [599, 165] on div "Image" at bounding box center [610, 181] width 119 height 119
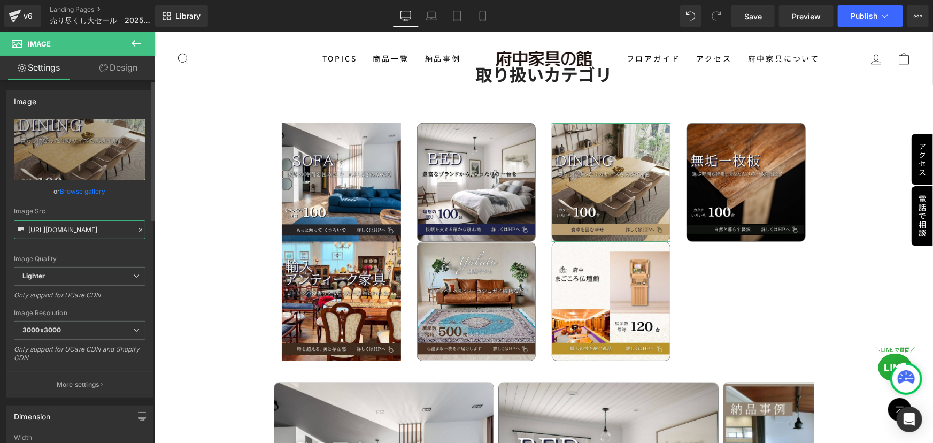
click at [109, 232] on input "https://ucarecdn.com/7f181286-9f07-4a98-b6fd-2644945b4d65/-/format/auto/-/previ…" at bounding box center [80, 229] width 132 height 19
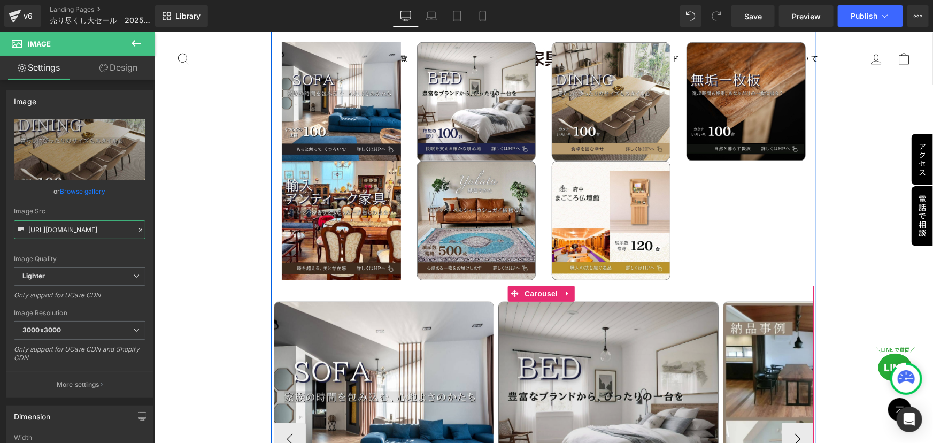
scroll to position [2378, 0]
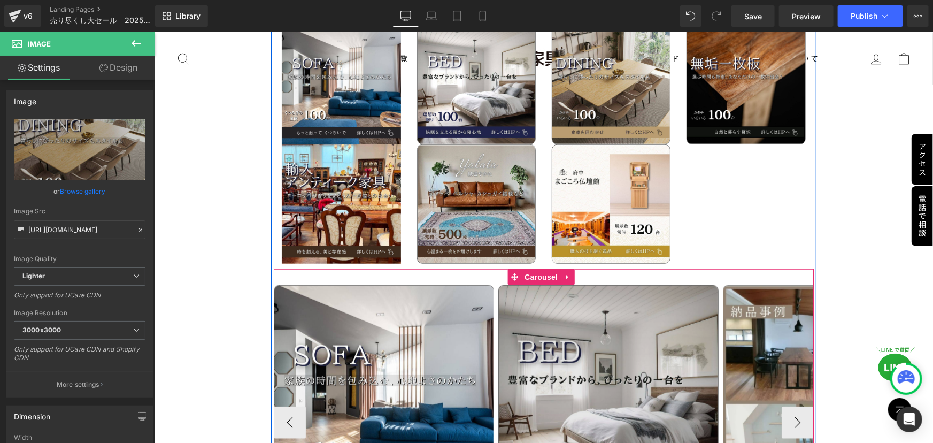
drag, startPoint x: 778, startPoint y: 357, endPoint x: 649, endPoint y: 306, distance: 139.2
click at [778, 358] on img at bounding box center [833, 422] width 220 height 275
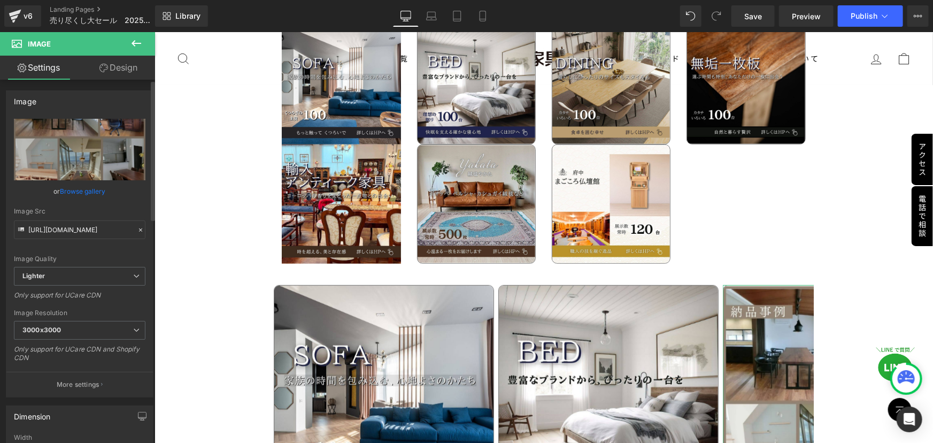
click at [137, 231] on icon at bounding box center [140, 229] width 7 height 7
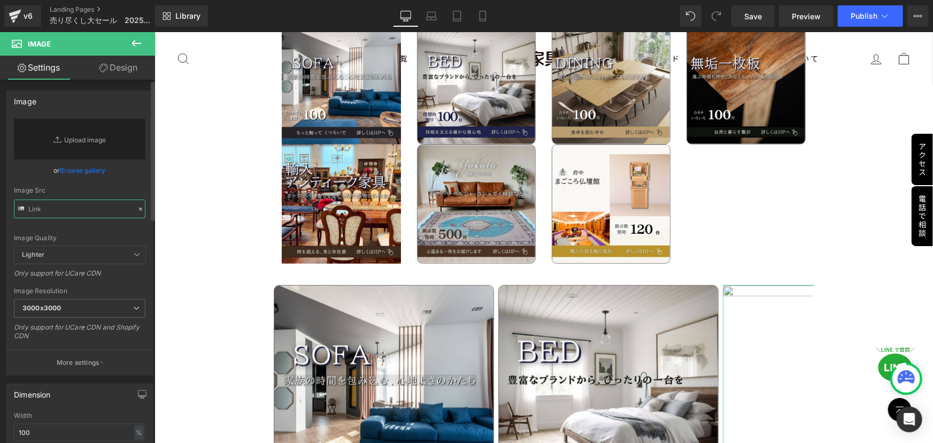
click at [95, 212] on input "text" at bounding box center [80, 209] width 132 height 19
paste input "https://ucarecdn.com/7f181286-9f07-4a98-b6fd-2644945b4d65/-/format/auto/-/previ…"
type input "https://ucarecdn.com/7f181286-9f07-4a98-b6fd-2644945b4d65/-/format/auto/-/previ…"
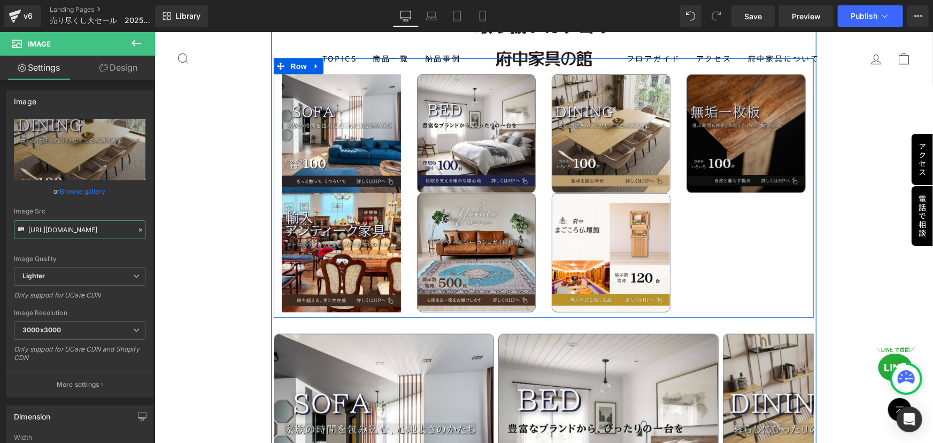
scroll to position [2281, 0]
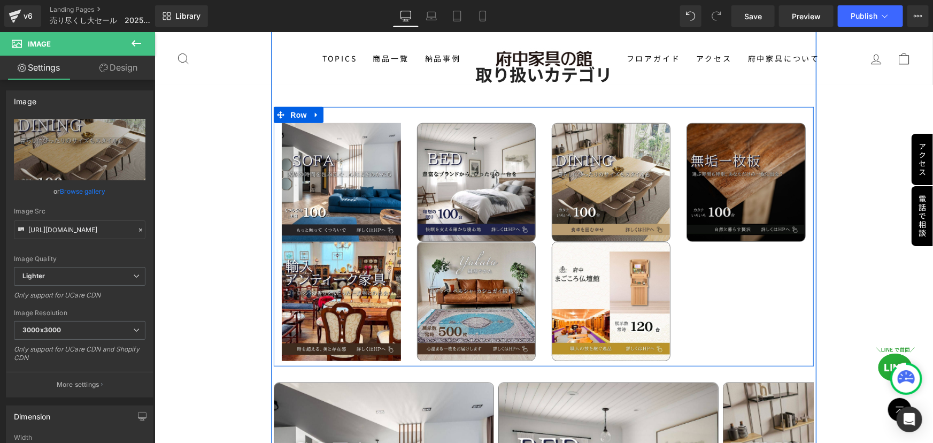
click at [740, 159] on div "Image" at bounding box center [745, 181] width 119 height 119
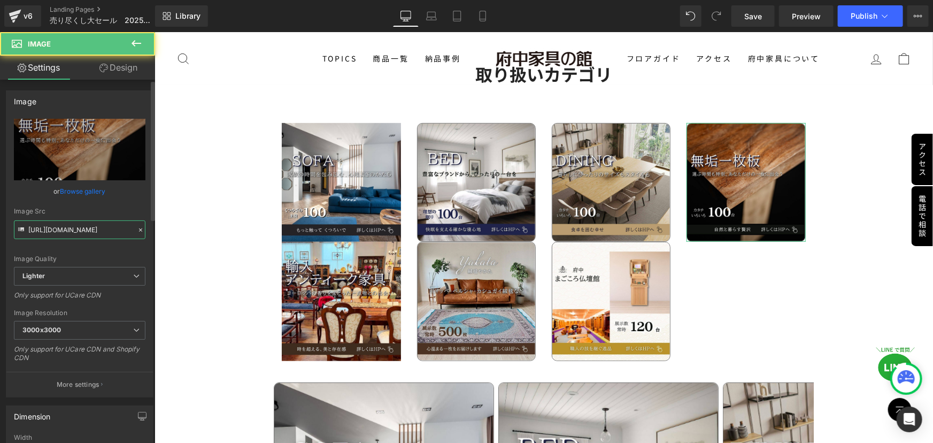
click at [110, 228] on input "https://ucarecdn.com/ecd75aeb-9b2c-4287-82e4-eea78f99edb2/-/format/auto/-/previ…" at bounding box center [80, 229] width 132 height 19
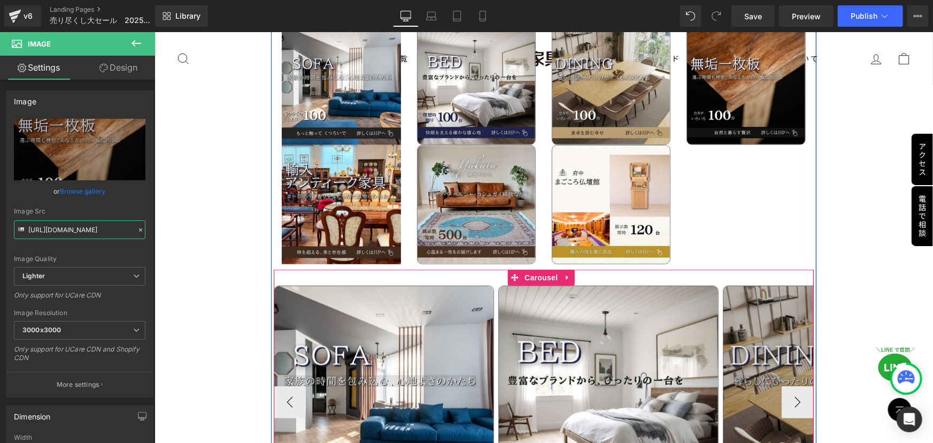
scroll to position [2427, 0]
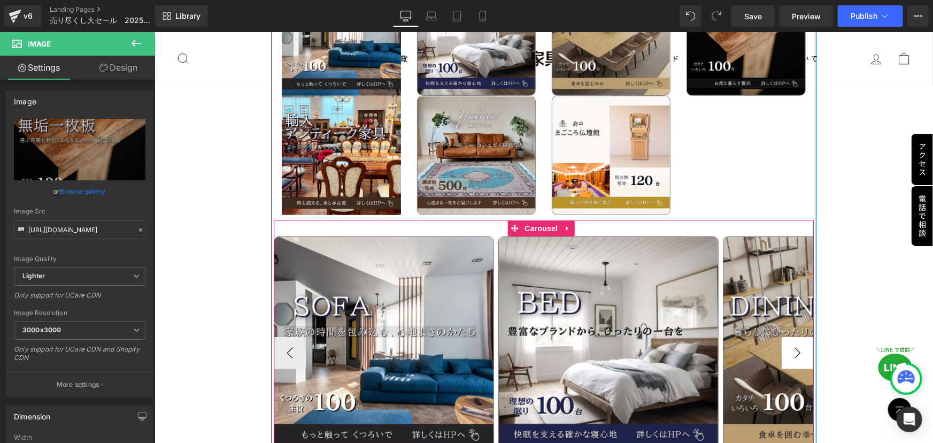
click at [782, 336] on button "›" at bounding box center [797, 352] width 32 height 32
click at [786, 336] on button "›" at bounding box center [797, 352] width 32 height 32
click at [788, 336] on button "›" at bounding box center [797, 352] width 32 height 32
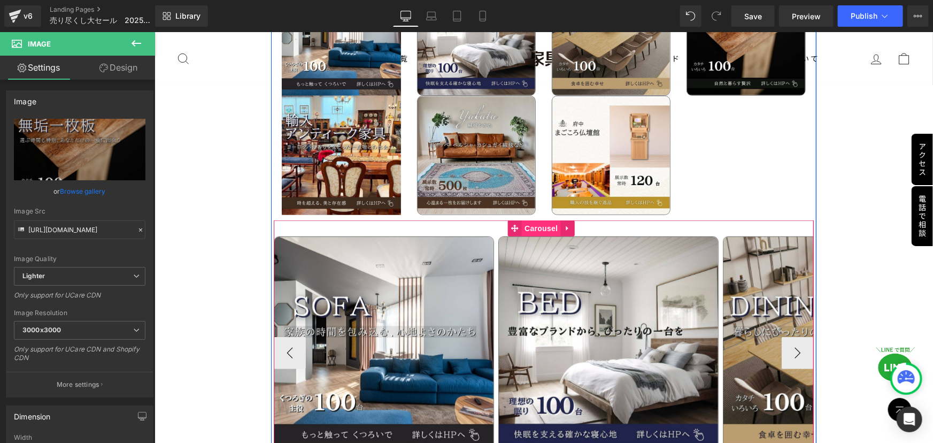
click at [535, 220] on span "Carousel" at bounding box center [540, 228] width 39 height 16
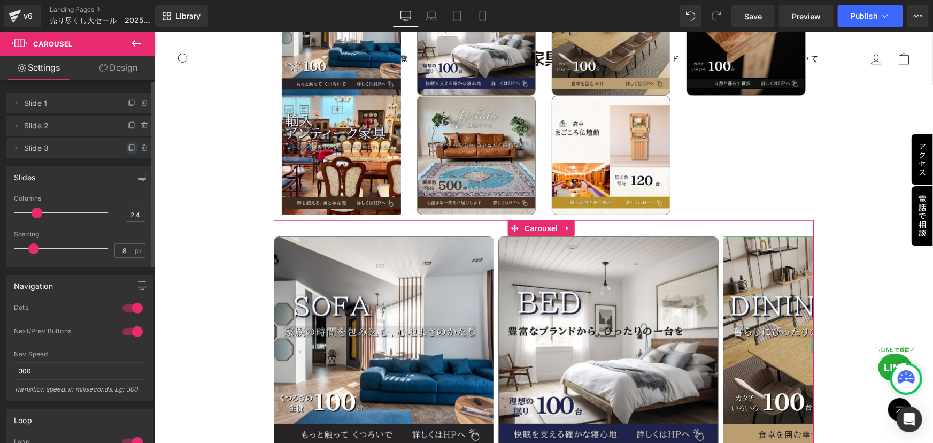
click at [128, 146] on icon at bounding box center [132, 148] width 9 height 9
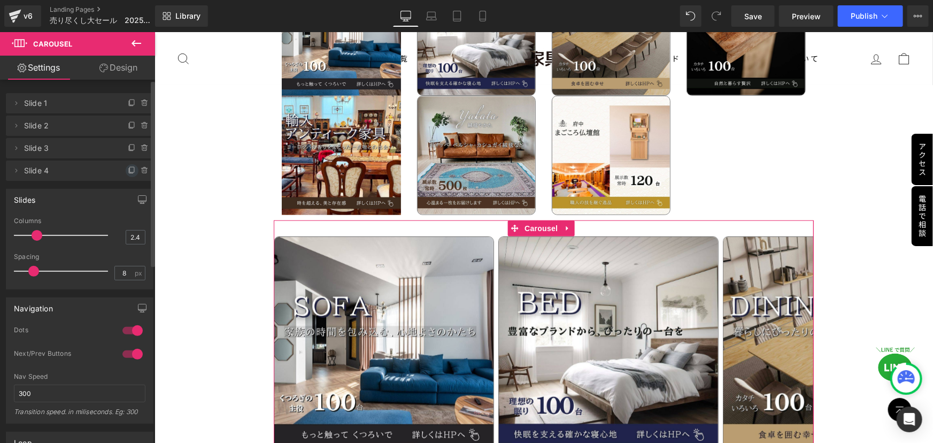
click at [129, 170] on icon at bounding box center [131, 170] width 4 height 5
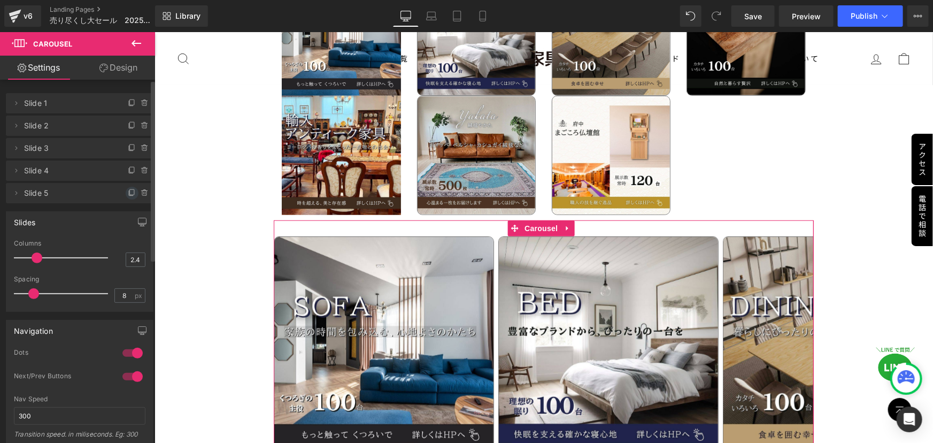
click at [128, 191] on icon at bounding box center [132, 193] width 9 height 9
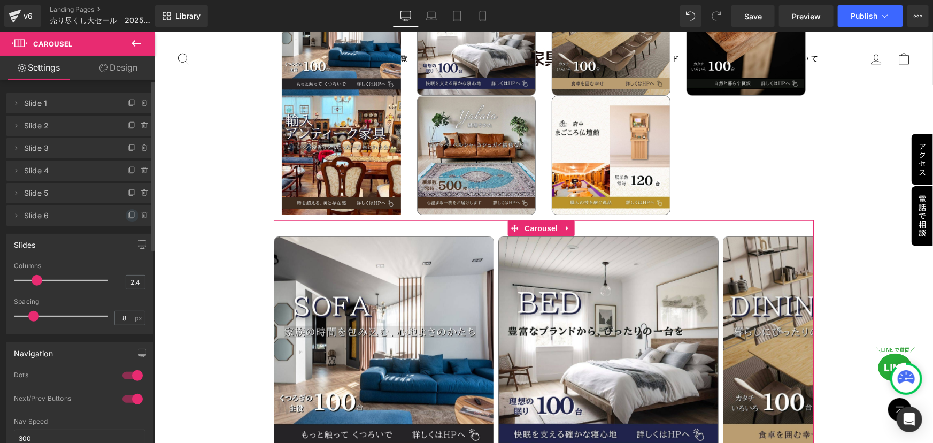
click at [129, 218] on icon at bounding box center [131, 215] width 4 height 5
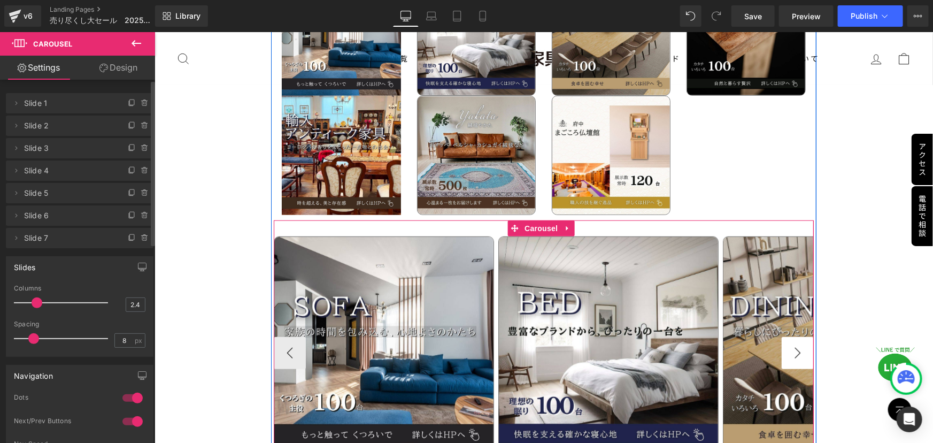
click at [792, 336] on button "›" at bounding box center [797, 352] width 32 height 32
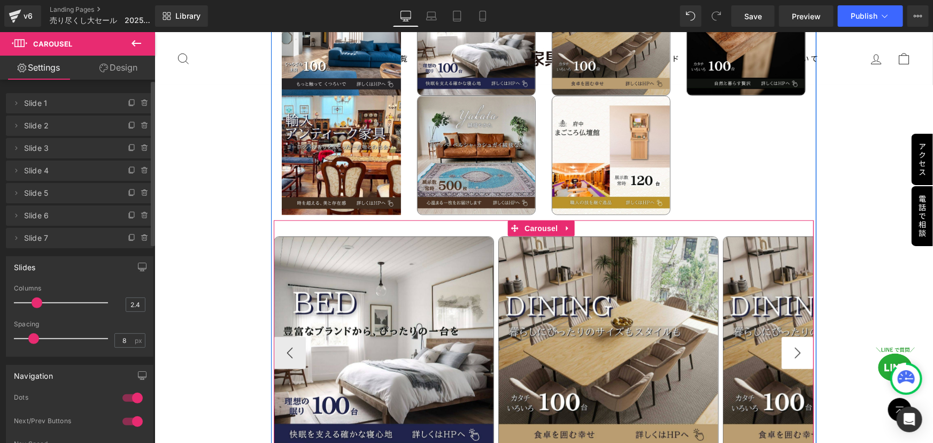
click at [792, 336] on button "›" at bounding box center [797, 352] width 32 height 32
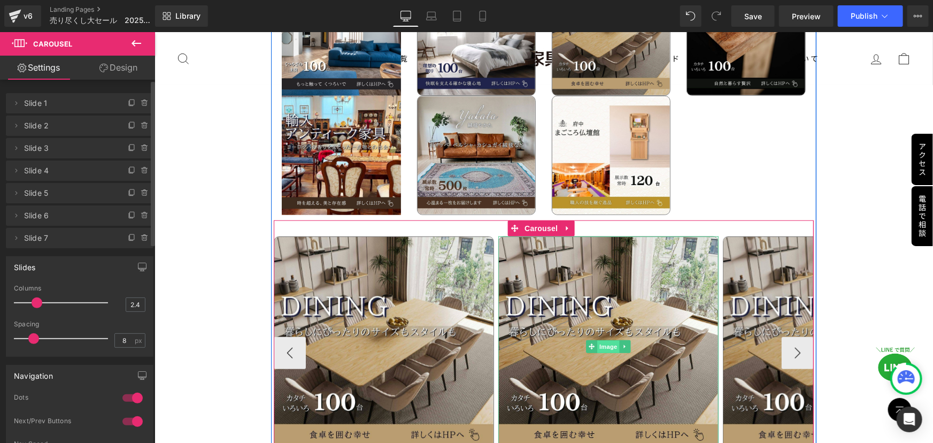
click at [601, 340] on span "Image" at bounding box center [608, 346] width 22 height 13
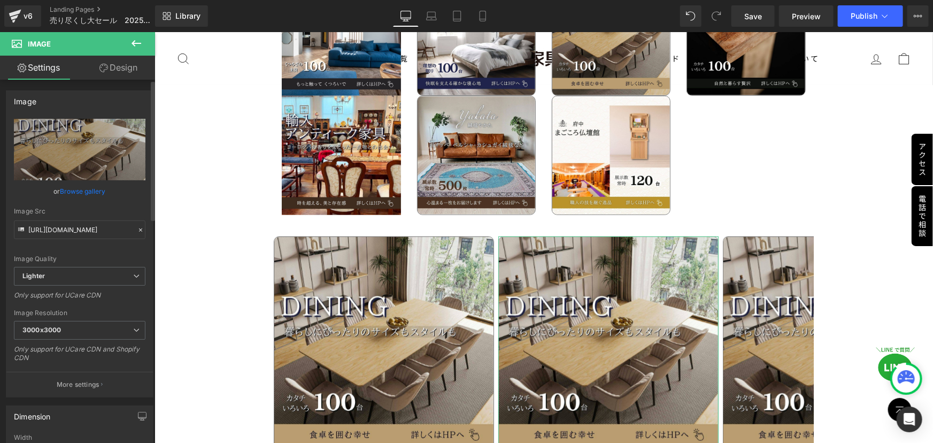
click at [137, 229] on icon at bounding box center [140, 229] width 7 height 7
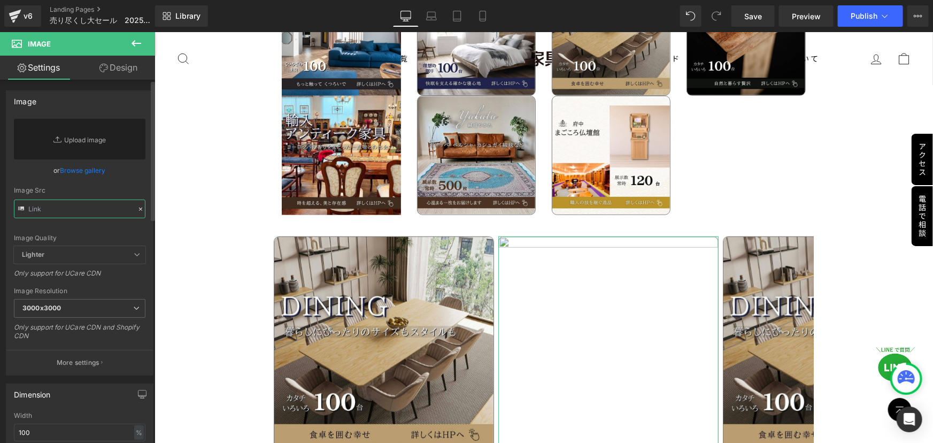
click at [92, 211] on input "text" at bounding box center [80, 209] width 132 height 19
paste input "https://ucarecdn.com/ecd75aeb-9b2c-4287-82e4-eea78f99edb2/-/format/auto/-/previ…"
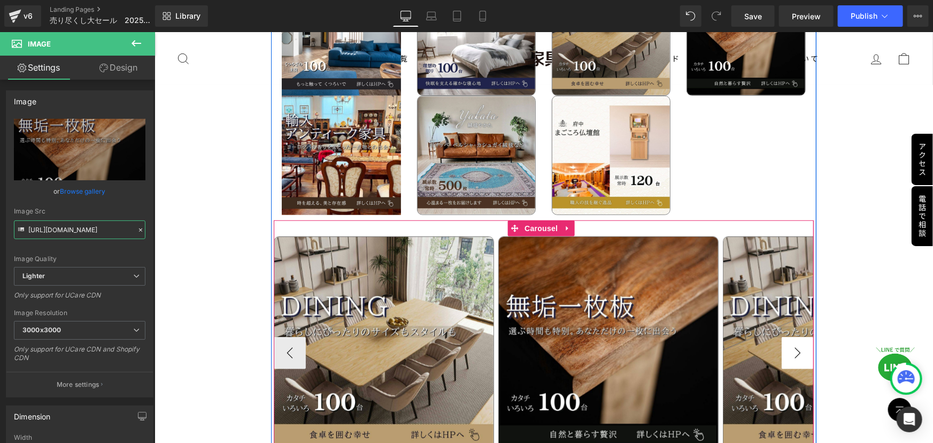
type input "https://ucarecdn.com/ecd75aeb-9b2c-4287-82e4-eea78f99edb2/-/format/auto/-/previ…"
click at [786, 336] on button "›" at bounding box center [797, 352] width 32 height 32
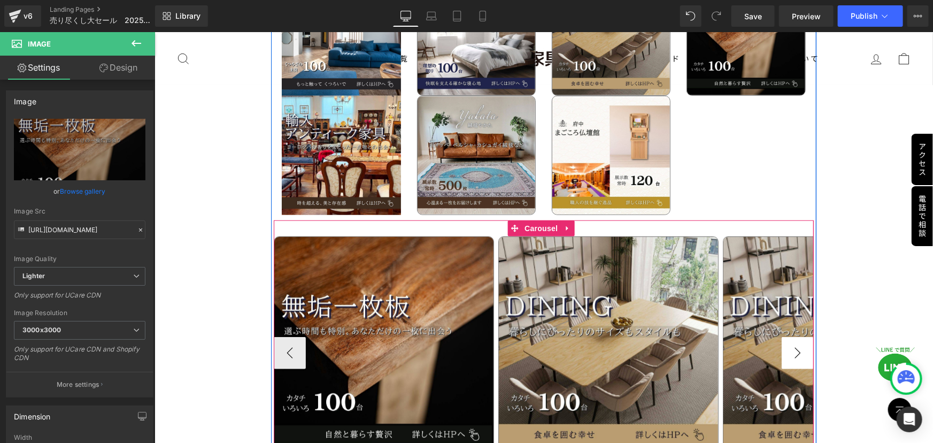
scroll to position [0, 0]
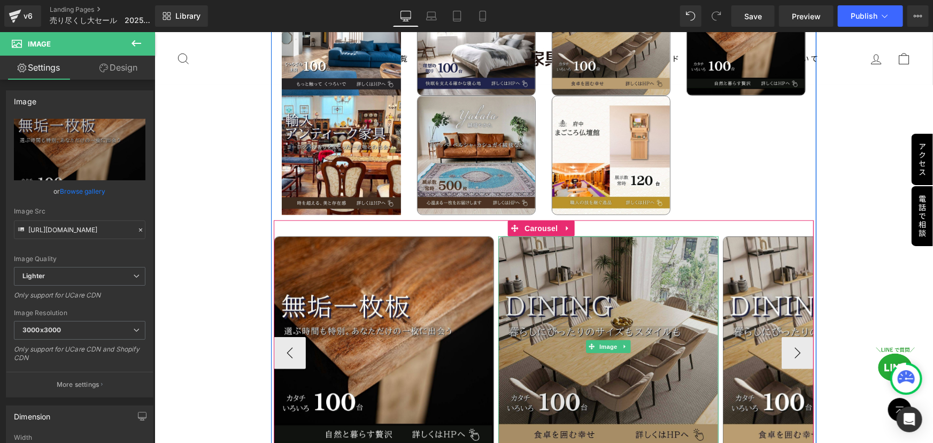
click at [632, 314] on img at bounding box center [608, 346] width 220 height 220
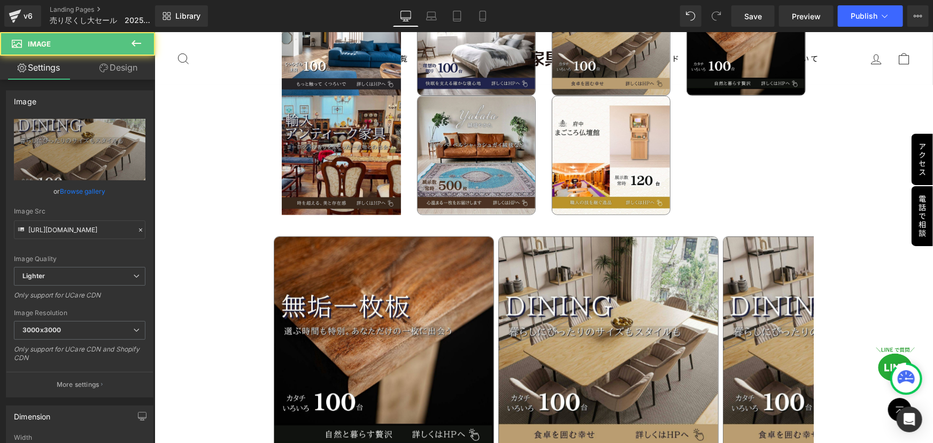
click at [312, 129] on img at bounding box center [340, 154] width 119 height 119
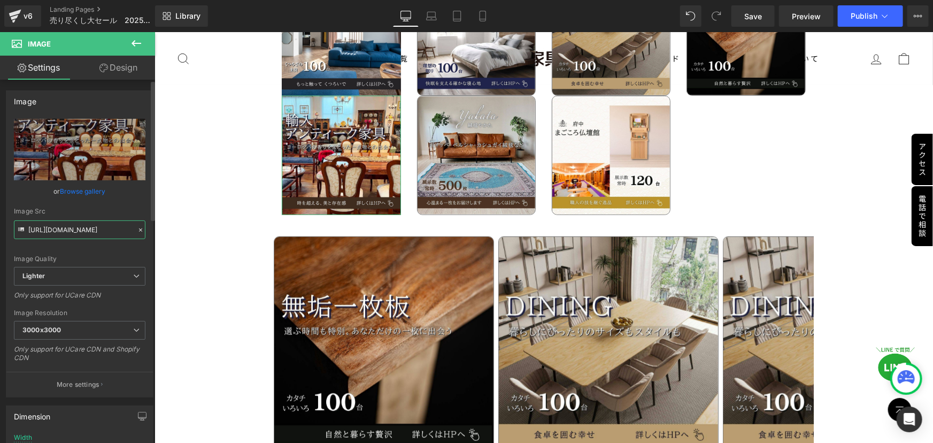
click at [126, 229] on input "https://ucarecdn.com/64e6d077-c717-4704-be48-a7cd286b0852/-/format/auto/-/previ…" at bounding box center [80, 229] width 132 height 19
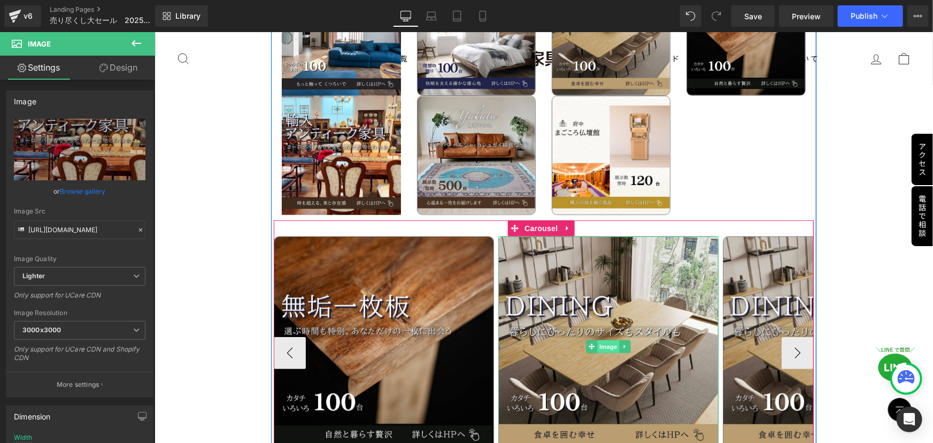
click at [610, 340] on span "Image" at bounding box center [608, 346] width 22 height 13
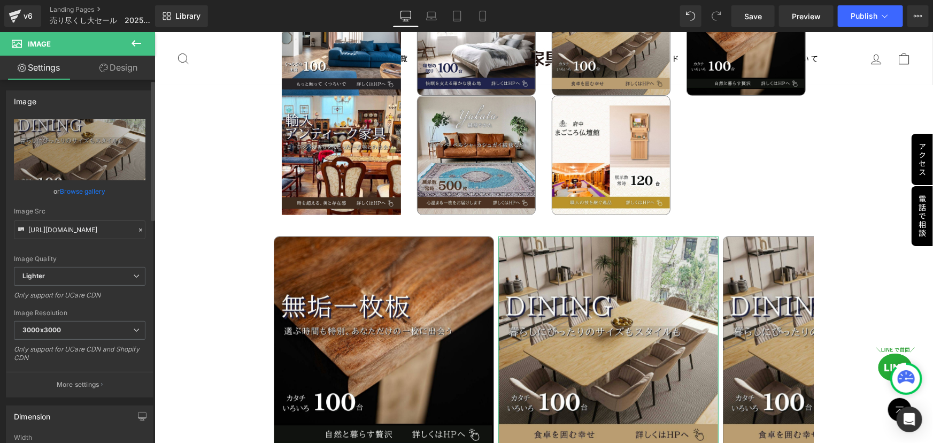
click at [137, 229] on icon at bounding box center [140, 229] width 7 height 7
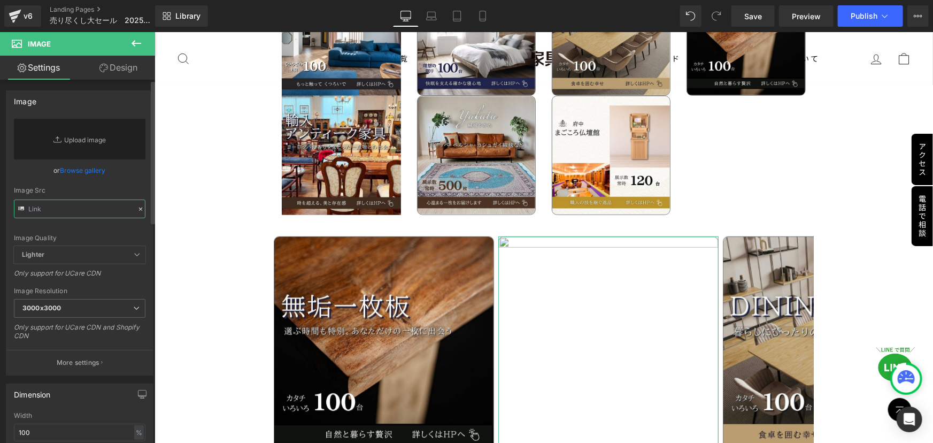
click at [72, 211] on input "text" at bounding box center [80, 209] width 132 height 19
paste input "https://ucarecdn.com/64e6d077-c717-4704-be48-a7cd286b0852/-/format/auto/-/previ…"
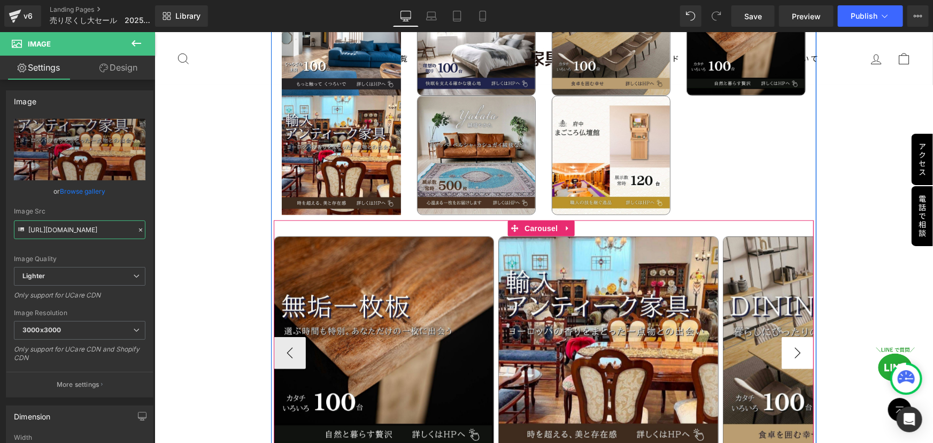
type input "https://ucarecdn.com/64e6d077-c717-4704-be48-a7cd286b0852/-/format/auto/-/previ…"
click at [792, 336] on button "›" at bounding box center [797, 352] width 32 height 32
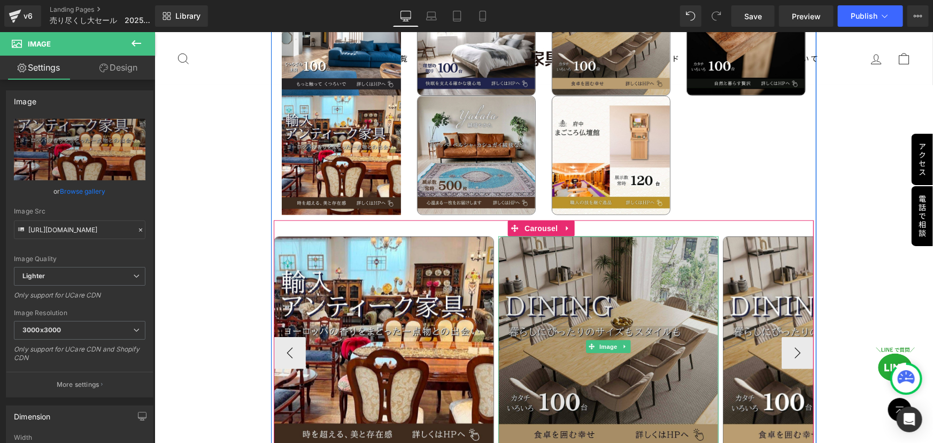
click at [597, 340] on span "Image" at bounding box center [608, 346] width 22 height 13
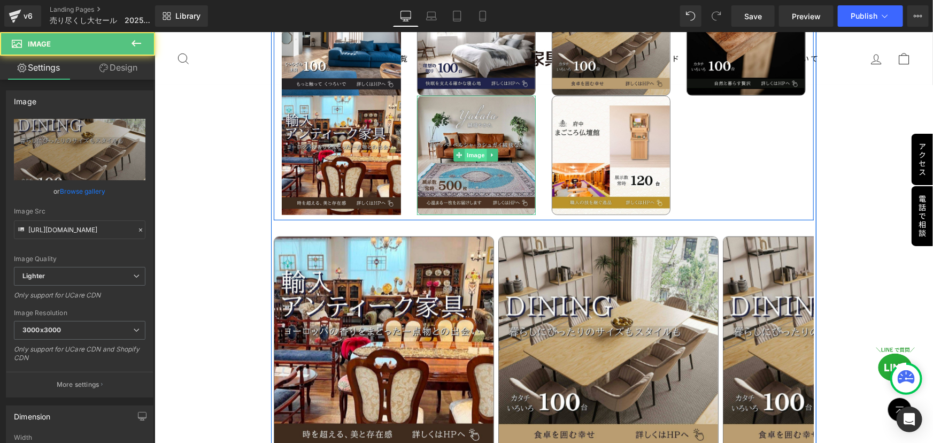
click at [467, 148] on span "Image" at bounding box center [475, 154] width 22 height 13
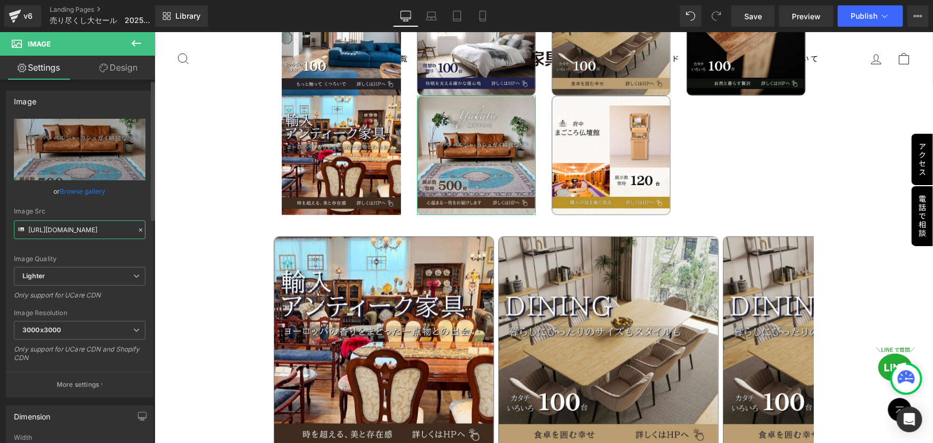
click at [113, 233] on input "https://ucarecdn.com/23d6c120-f1f6-4fbc-b176-361a80ef0da9/-/format/auto/-/previ…" at bounding box center [80, 229] width 132 height 19
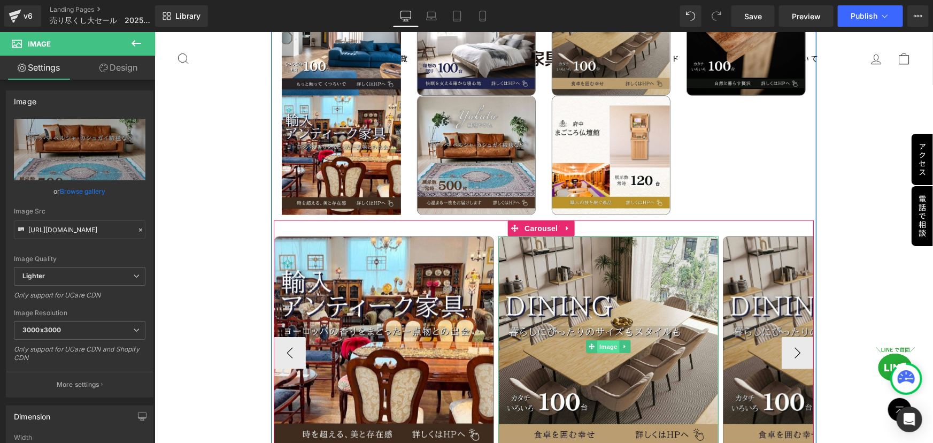
click at [606, 340] on span "Image" at bounding box center [608, 346] width 22 height 13
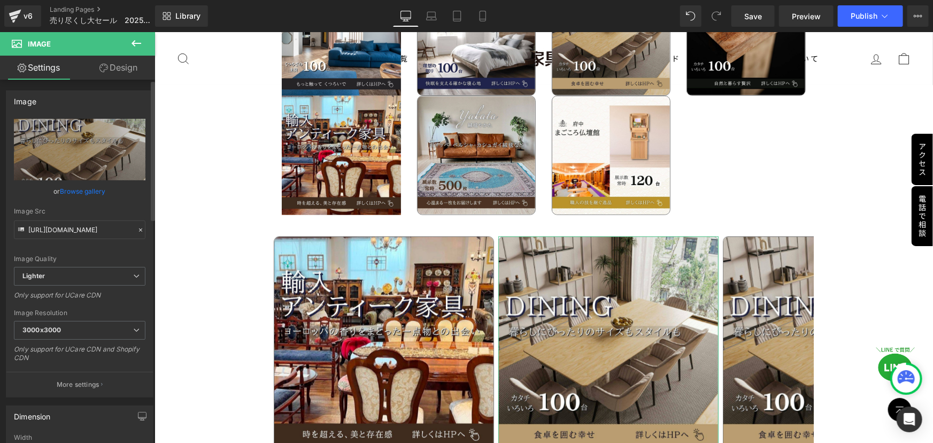
drag, startPoint x: 137, startPoint y: 228, endPoint x: 131, endPoint y: 226, distance: 6.5
click at [137, 228] on icon at bounding box center [140, 229] width 7 height 7
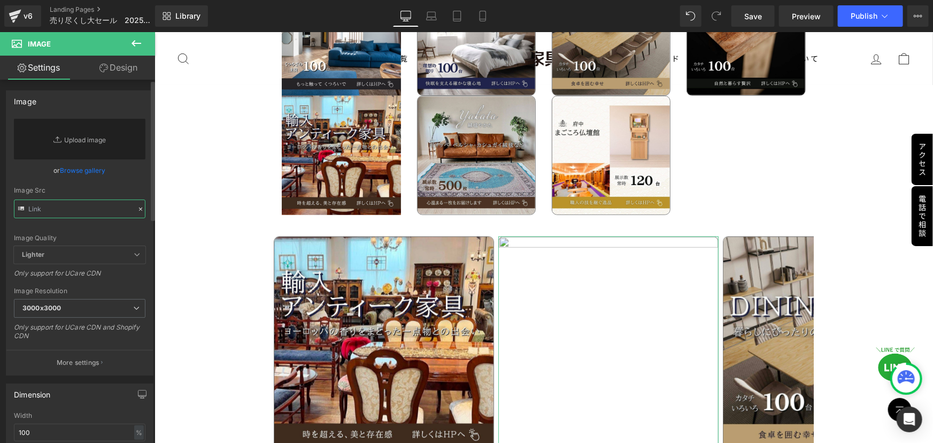
click at [75, 212] on input "text" at bounding box center [80, 209] width 132 height 19
paste input "https://ucarecdn.com/23d6c120-f1f6-4fbc-b176-361a80ef0da9/-/format/auto/-/previ…"
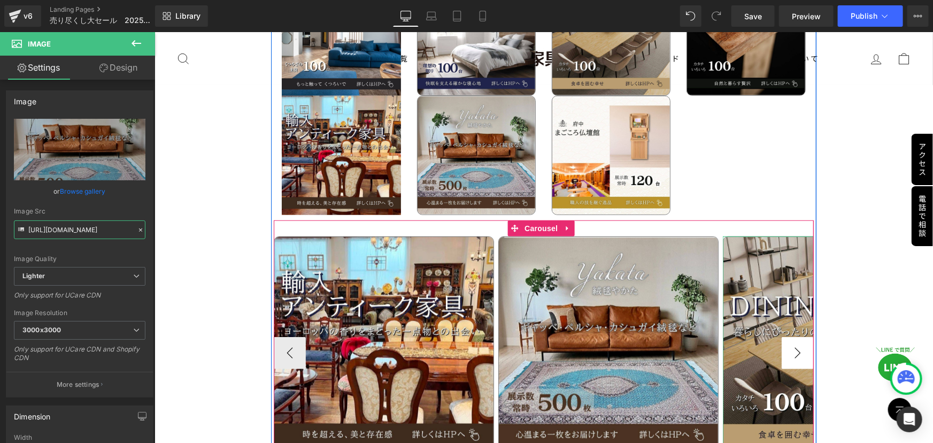
type input "https://ucarecdn.com/23d6c120-f1f6-4fbc-b176-361a80ef0da9/-/format/auto/-/previ…"
click at [793, 336] on button "›" at bounding box center [797, 352] width 32 height 32
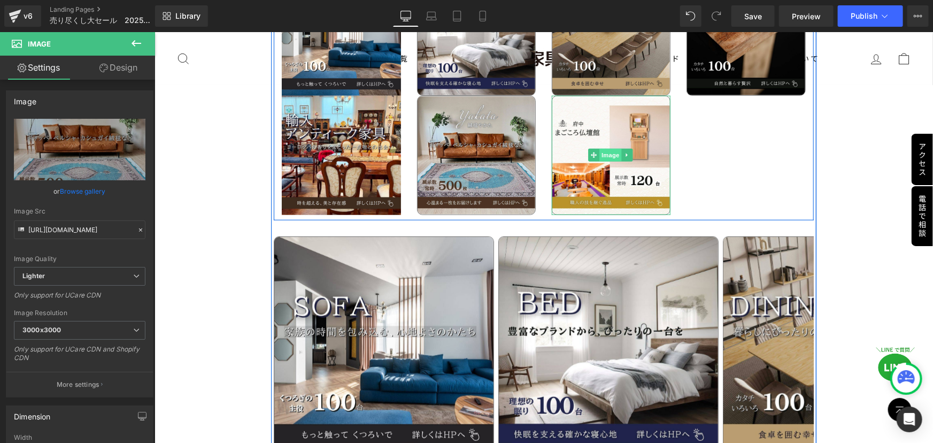
click at [604, 148] on span "Image" at bounding box center [610, 154] width 22 height 13
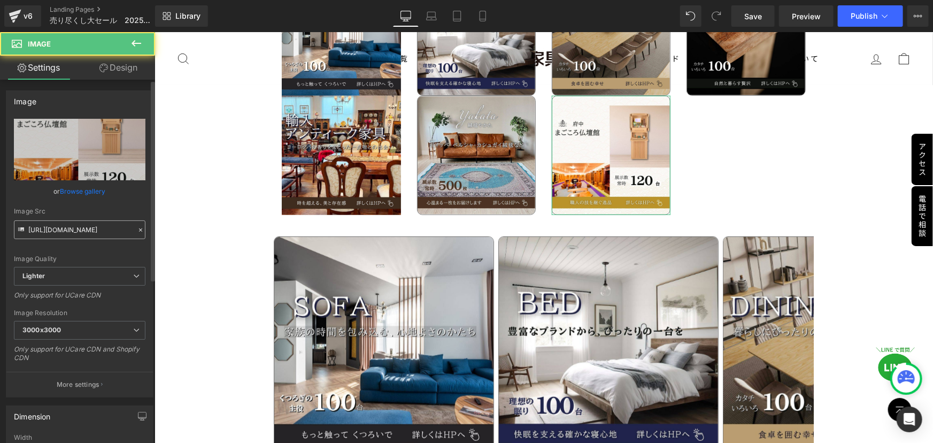
click at [90, 228] on input "https://ucarecdn.com/4ab09d87-841c-4003-8d8f-4648e37549c0/-/format/auto/-/previ…" at bounding box center [80, 229] width 132 height 19
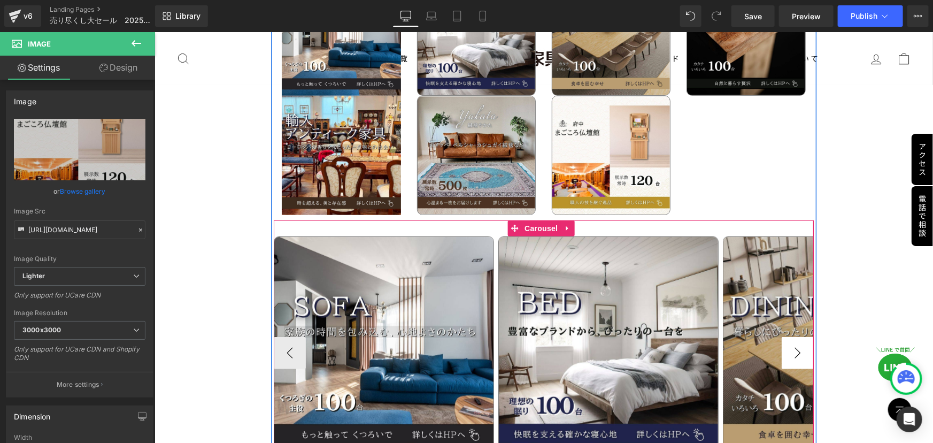
click at [797, 336] on button "›" at bounding box center [797, 352] width 32 height 32
click at [789, 336] on button "›" at bounding box center [797, 352] width 32 height 32
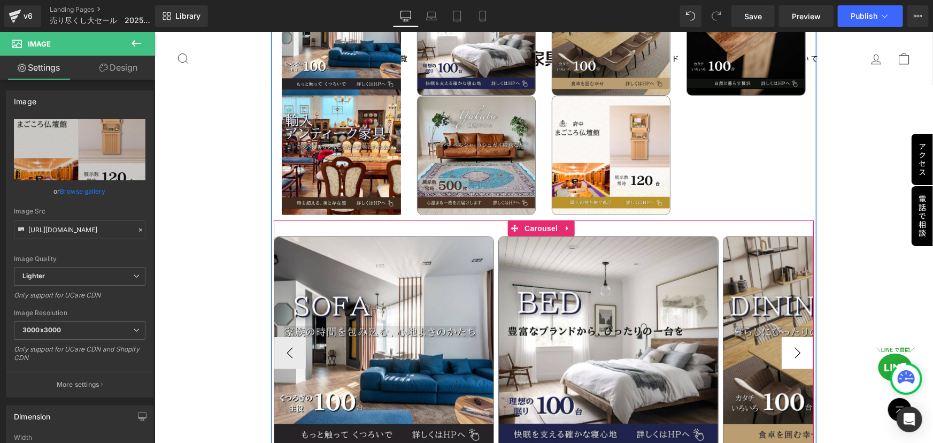
click at [789, 336] on button "›" at bounding box center [797, 352] width 32 height 32
click at [553, 220] on span "Carousel" at bounding box center [540, 228] width 39 height 16
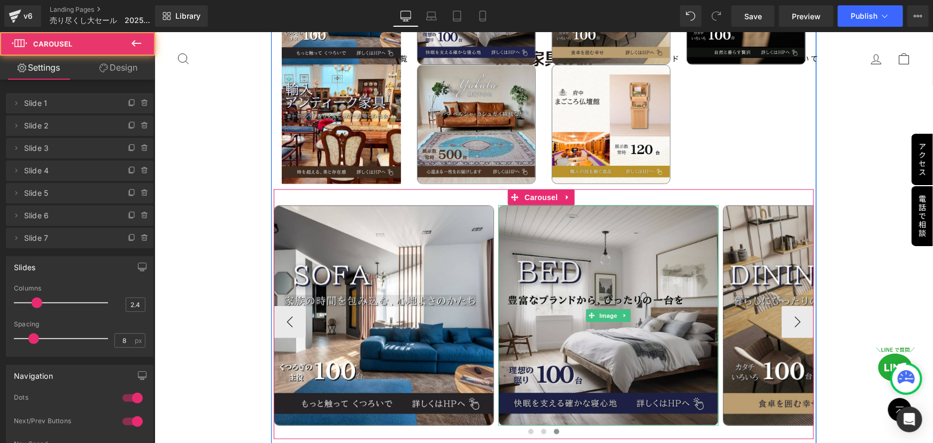
scroll to position [2476, 0]
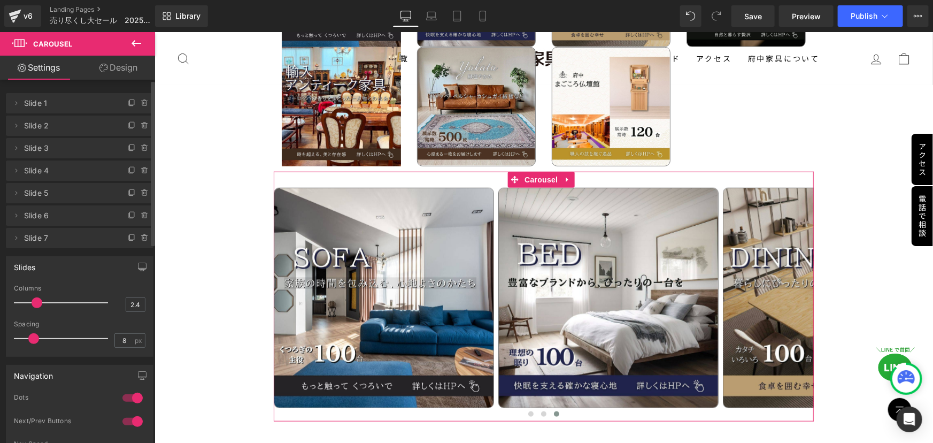
click at [40, 233] on span "Slide 7" at bounding box center [69, 238] width 90 height 20
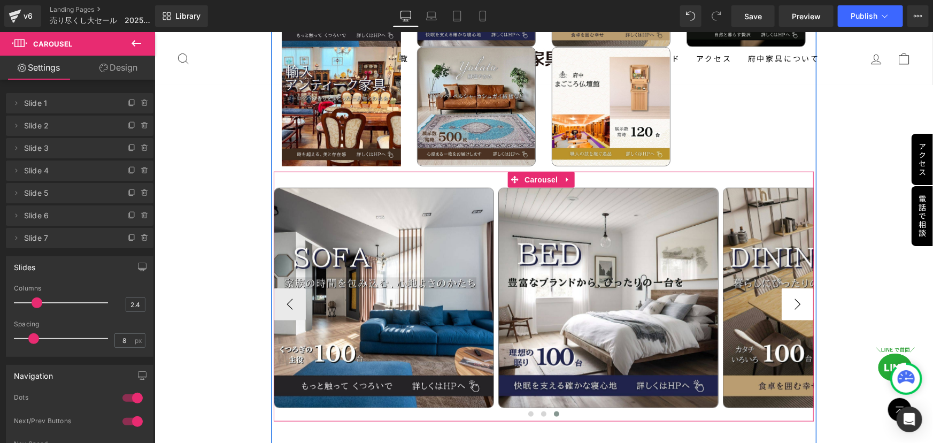
click at [789, 288] on button "›" at bounding box center [797, 304] width 32 height 32
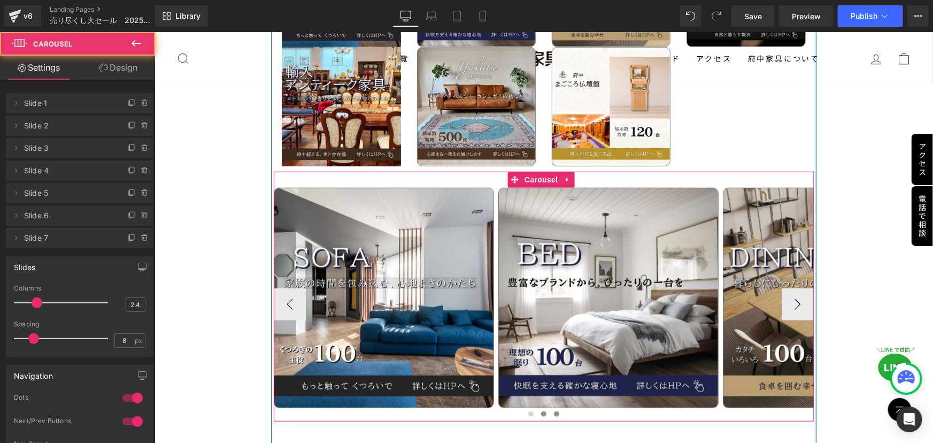
click at [541, 411] on span at bounding box center [543, 413] width 5 height 5
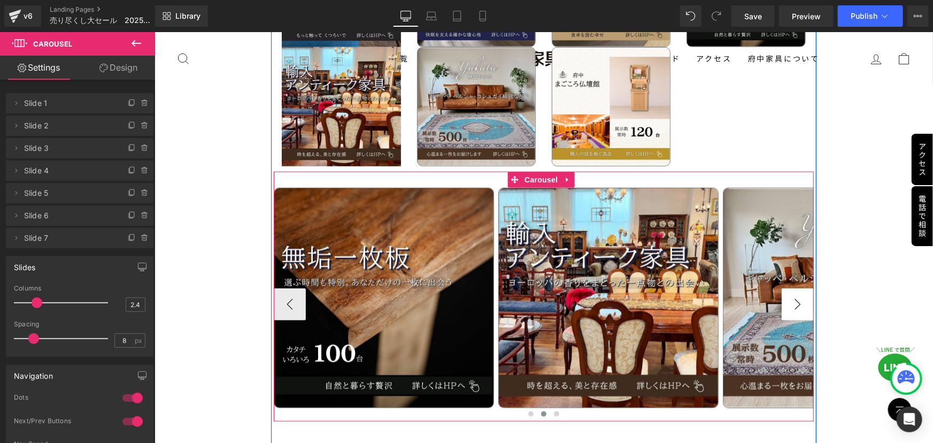
click at [784, 288] on button "›" at bounding box center [797, 304] width 32 height 32
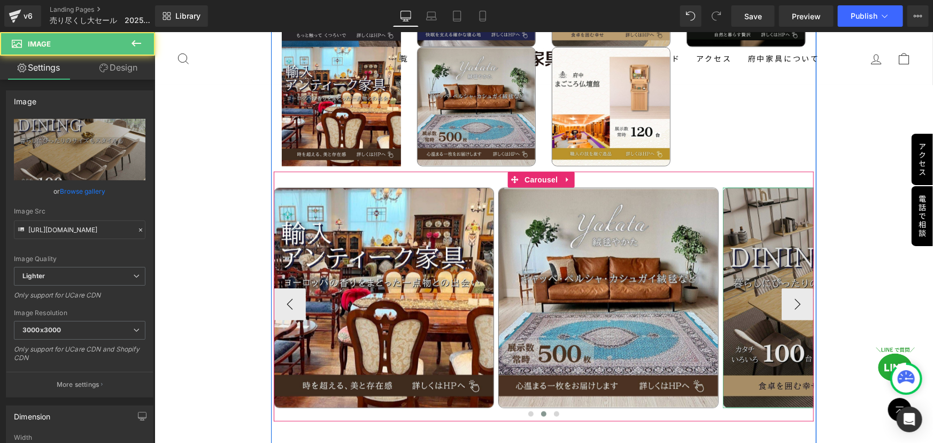
click at [758, 314] on img at bounding box center [833, 297] width 220 height 220
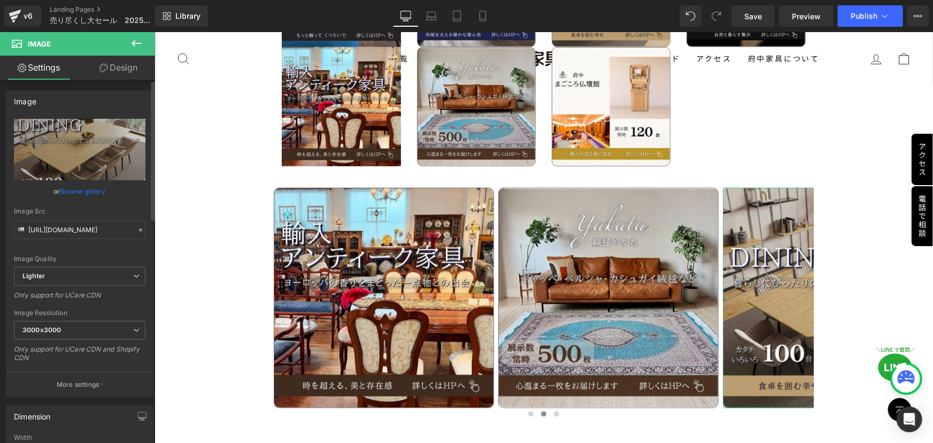
click at [137, 231] on icon at bounding box center [140, 229] width 7 height 7
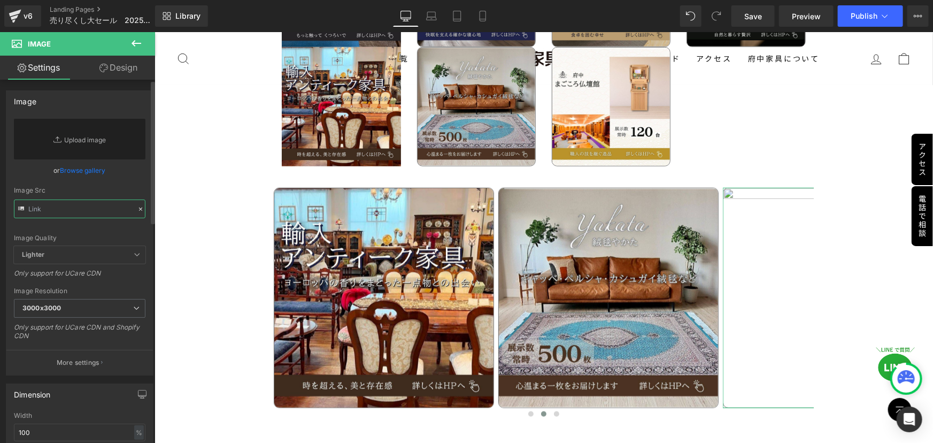
click at [90, 212] on input "text" at bounding box center [80, 209] width 132 height 19
paste input "https://ucarecdn.com/4ab09d87-841c-4003-8d8f-4648e37549c0/-/format/auto/-/previ…"
type input "https://ucarecdn.com/4ab09d87-841c-4003-8d8f-4648e37549c0/-/format/auto/-/previ…"
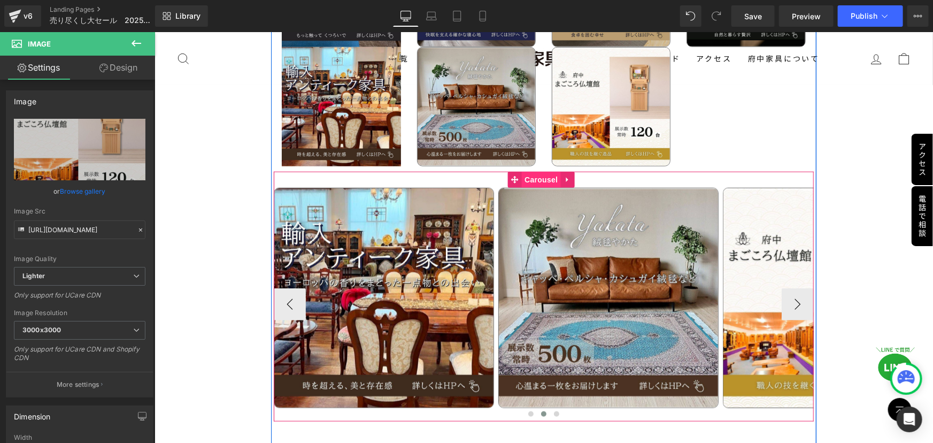
click at [541, 171] on span "Carousel" at bounding box center [540, 179] width 39 height 16
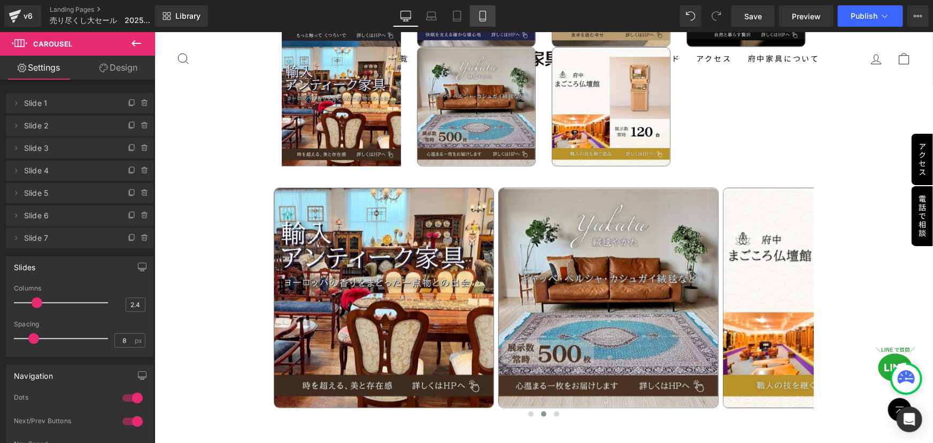
click at [485, 14] on icon at bounding box center [483, 16] width 11 height 11
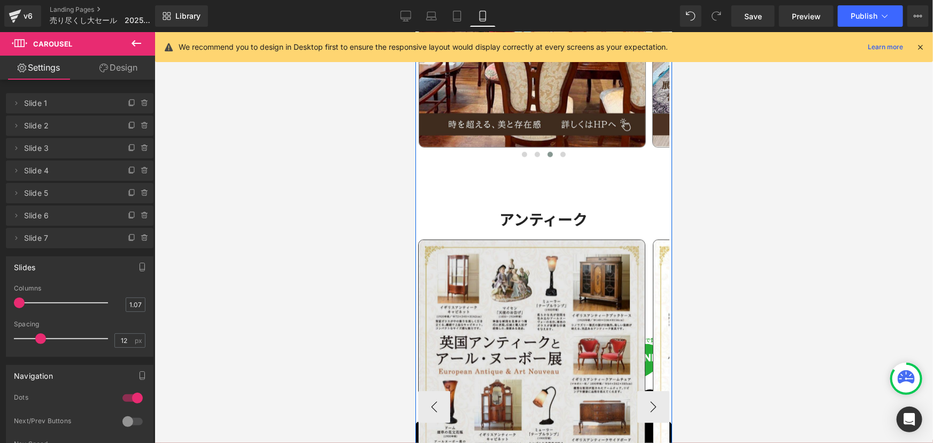
scroll to position [2607, 0]
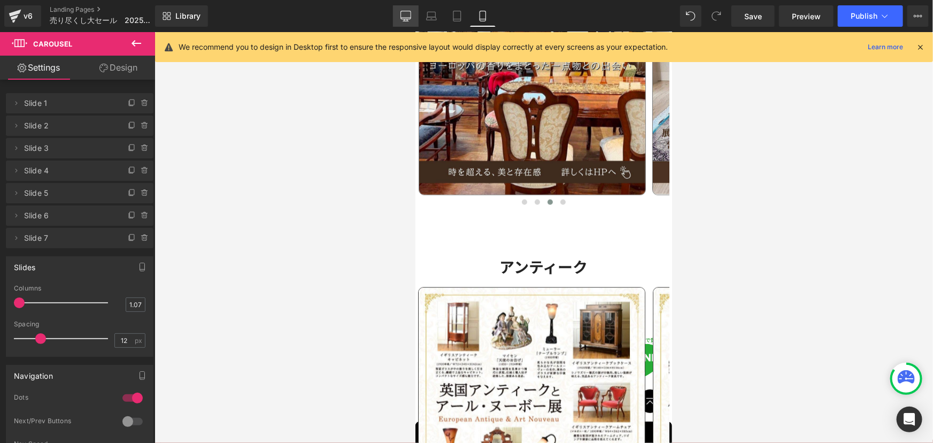
click at [402, 20] on icon at bounding box center [406, 16] width 11 height 11
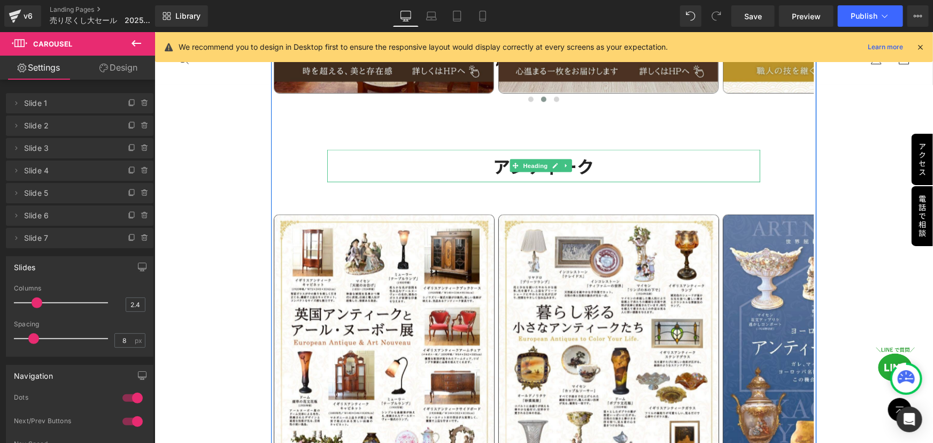
scroll to position [2734, 0]
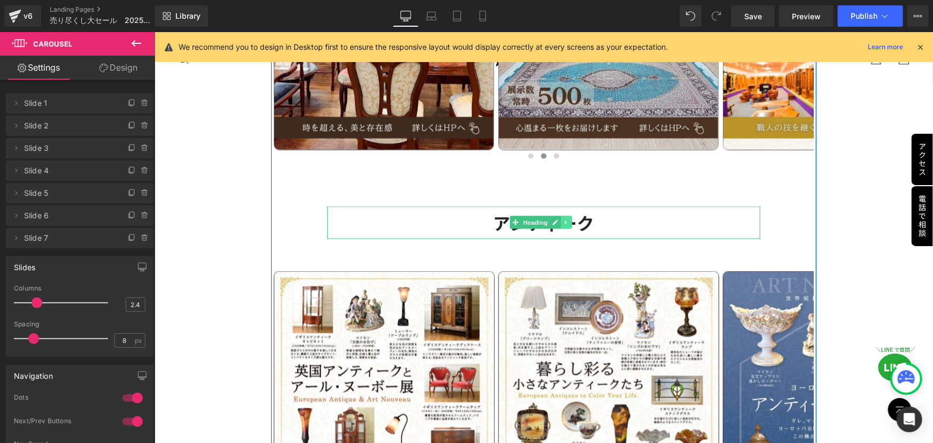
click at [570, 216] on link at bounding box center [566, 222] width 11 height 13
click at [570, 219] on icon at bounding box center [572, 222] width 6 height 6
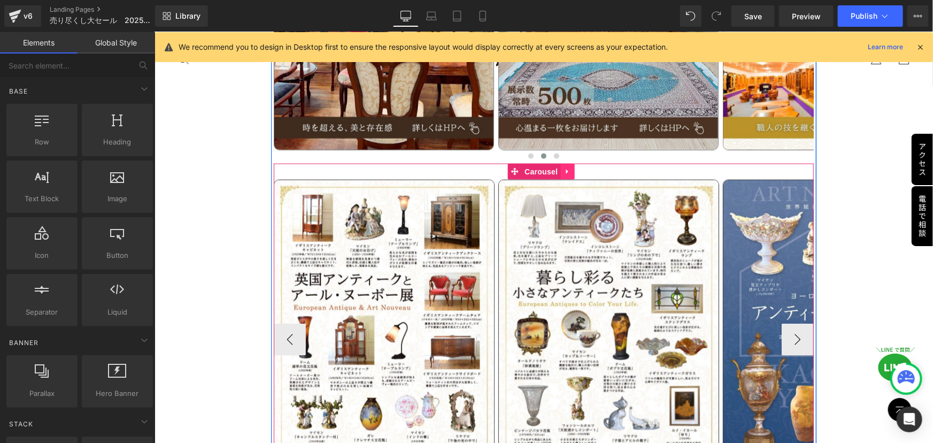
click at [570, 163] on link at bounding box center [568, 171] width 14 height 16
click at [572, 167] on icon at bounding box center [574, 170] width 7 height 7
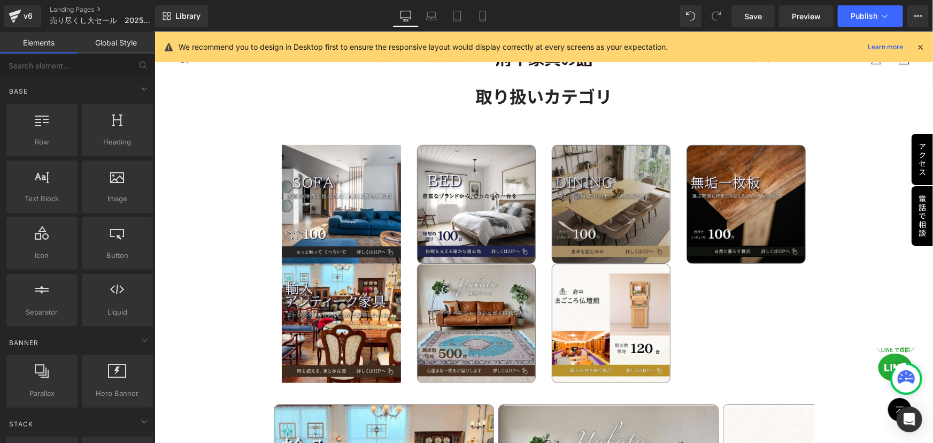
scroll to position [2296, 0]
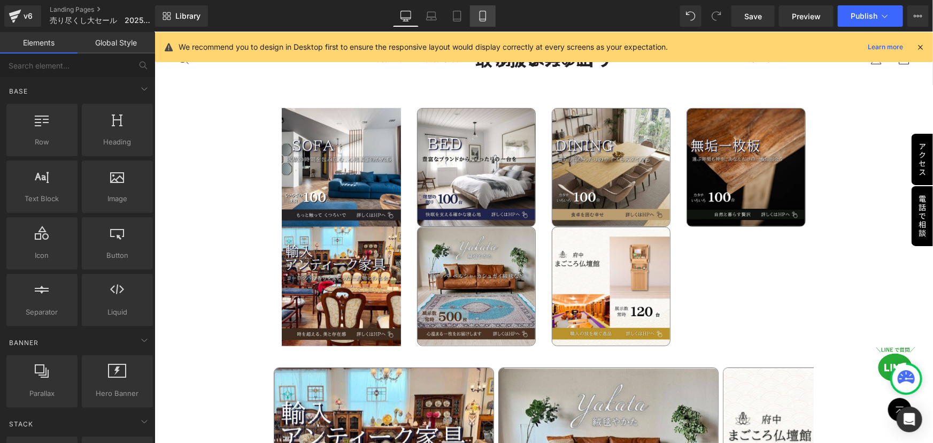
click at [490, 16] on link "Mobile" at bounding box center [483, 15] width 26 height 21
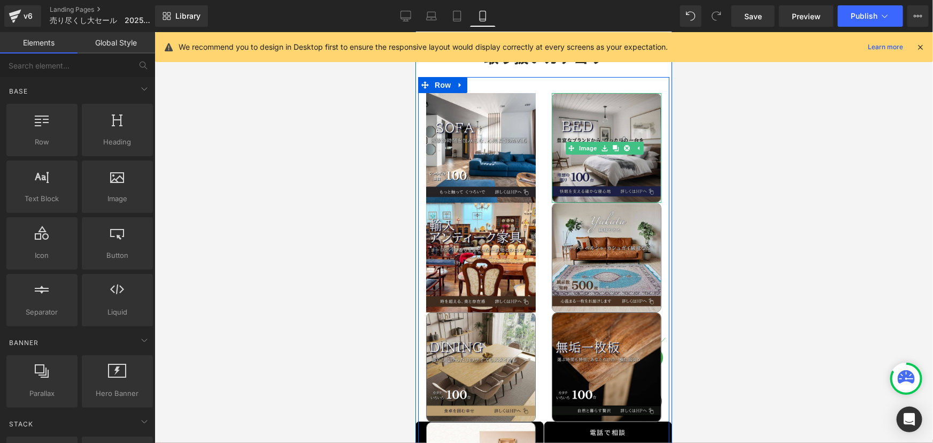
scroll to position [2043, 0]
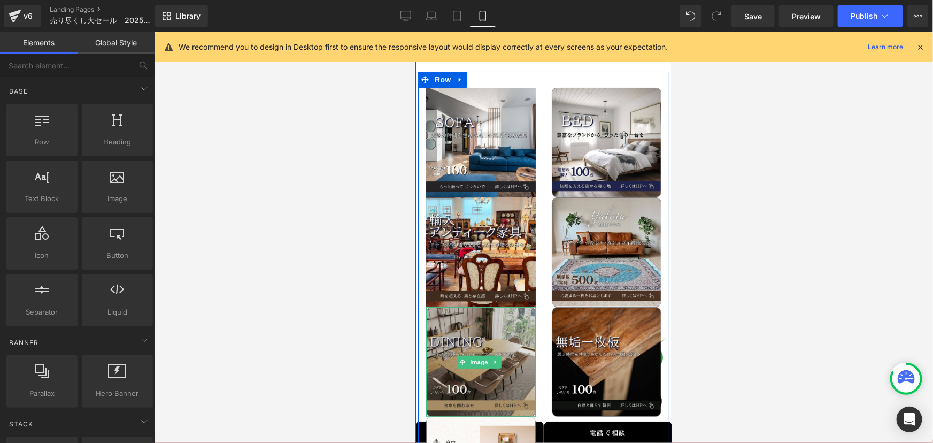
click at [488, 327] on img at bounding box center [481, 361] width 110 height 110
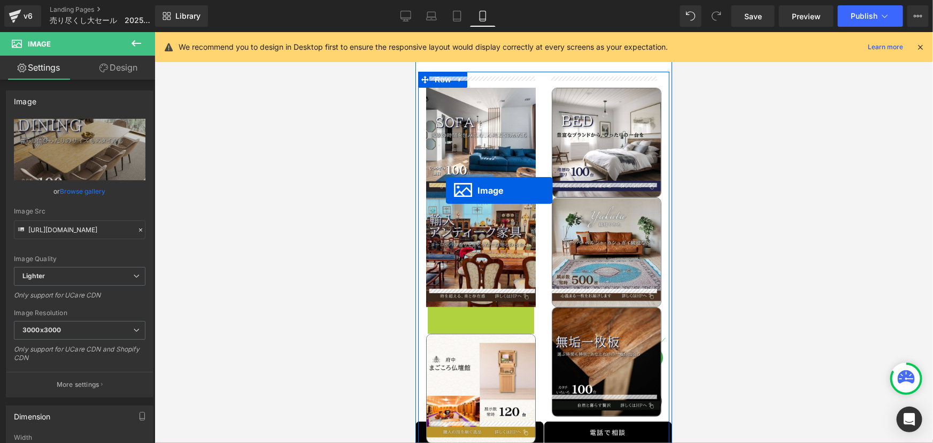
drag, startPoint x: 462, startPoint y: 340, endPoint x: 446, endPoint y: 190, distance: 151.2
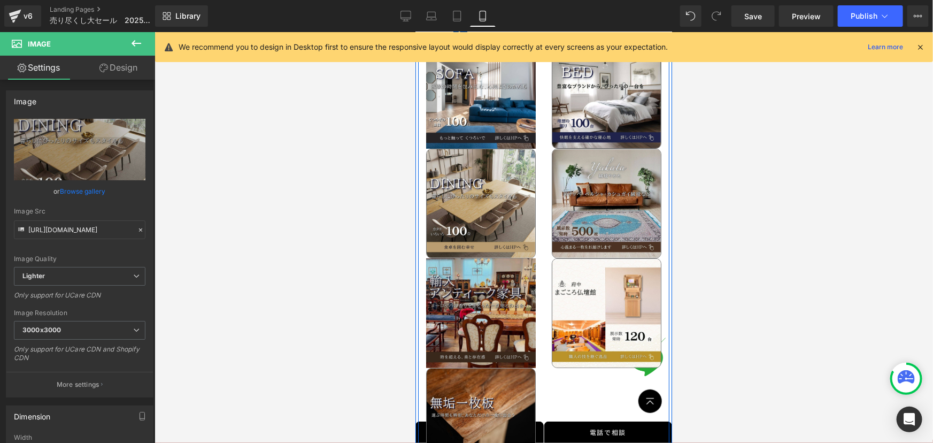
scroll to position [2140, 0]
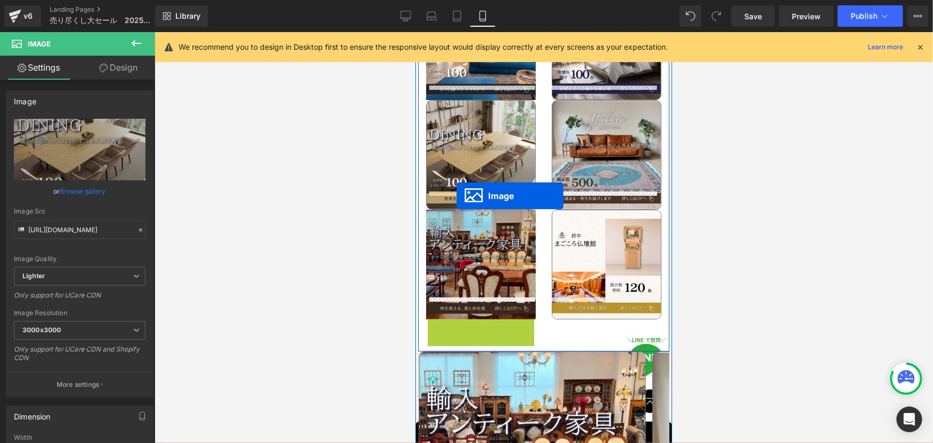
drag, startPoint x: 444, startPoint y: 351, endPoint x: 456, endPoint y: 195, distance: 156.1
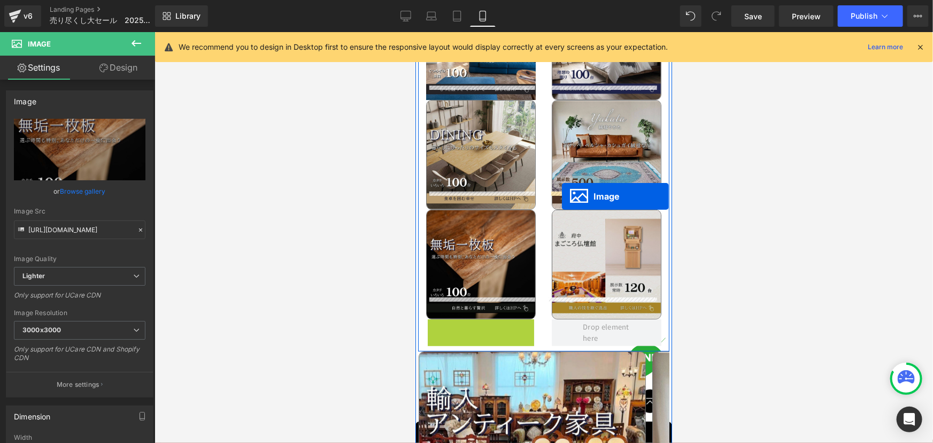
drag, startPoint x: 459, startPoint y: 353, endPoint x: 562, endPoint y: 196, distance: 187.5
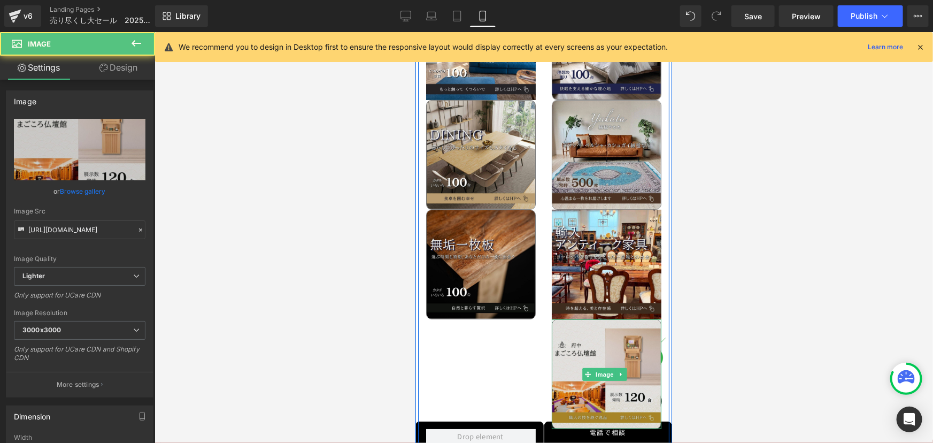
click at [575, 349] on img at bounding box center [606, 374] width 110 height 110
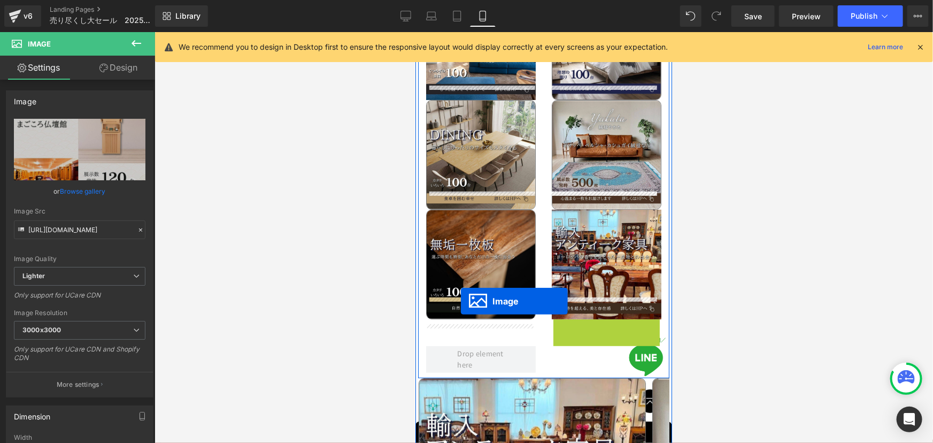
drag, startPoint x: 583, startPoint y: 350, endPoint x: 461, endPoint y: 301, distance: 132.2
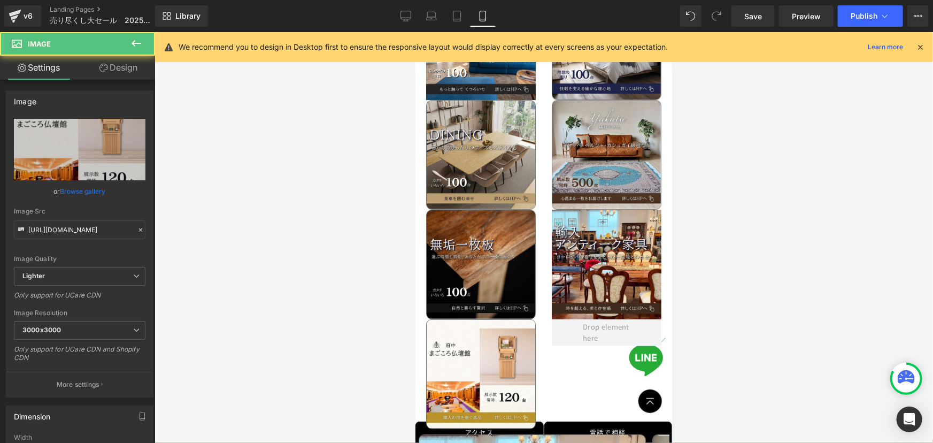
click at [707, 338] on div at bounding box center [544, 237] width 779 height 411
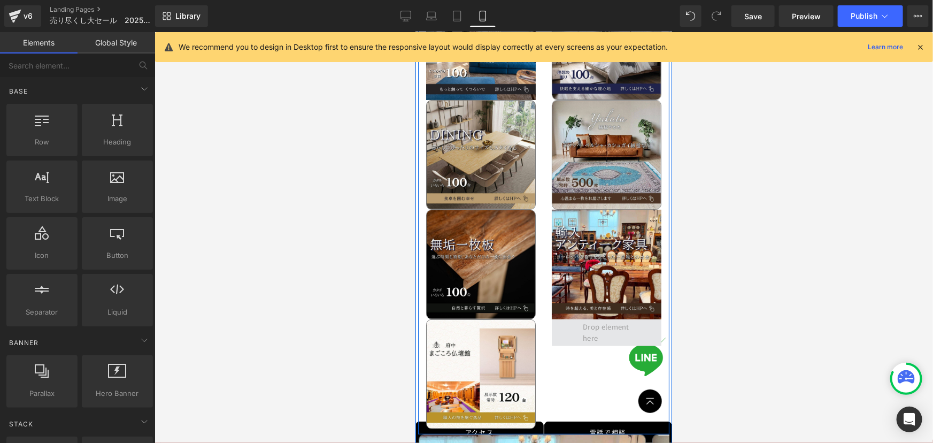
click at [592, 323] on span at bounding box center [606, 332] width 55 height 28
click at [573, 366] on div "Image Image Image Image Image Image Image Row" at bounding box center [543, 204] width 251 height 460
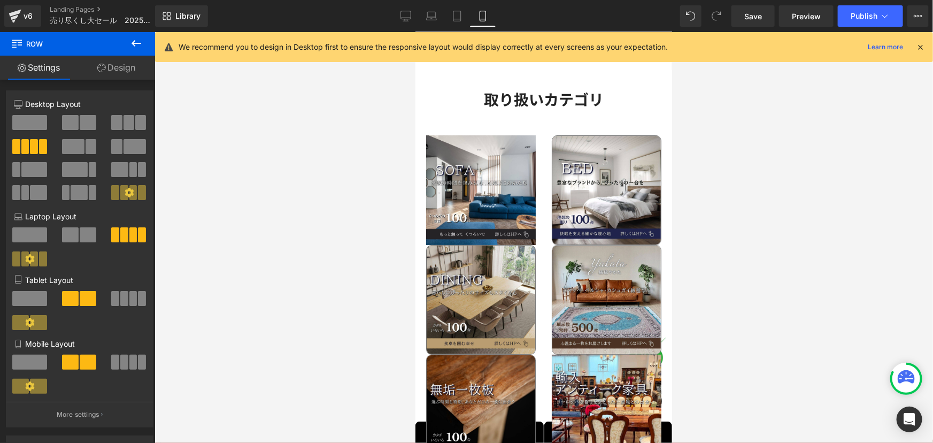
scroll to position [1898, 0]
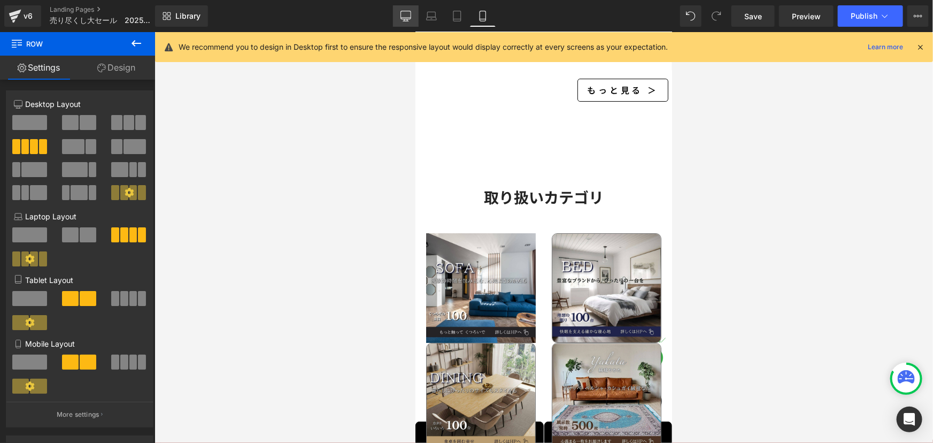
click at [407, 13] on icon at bounding box center [406, 16] width 11 height 11
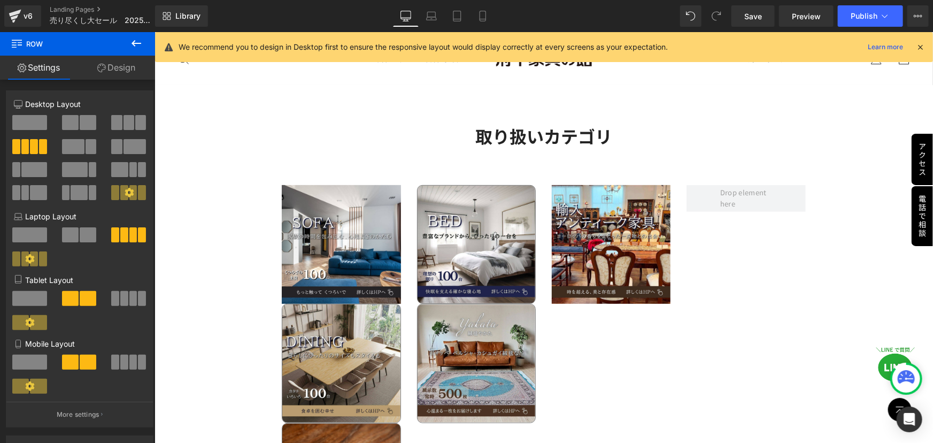
scroll to position [2213, 0]
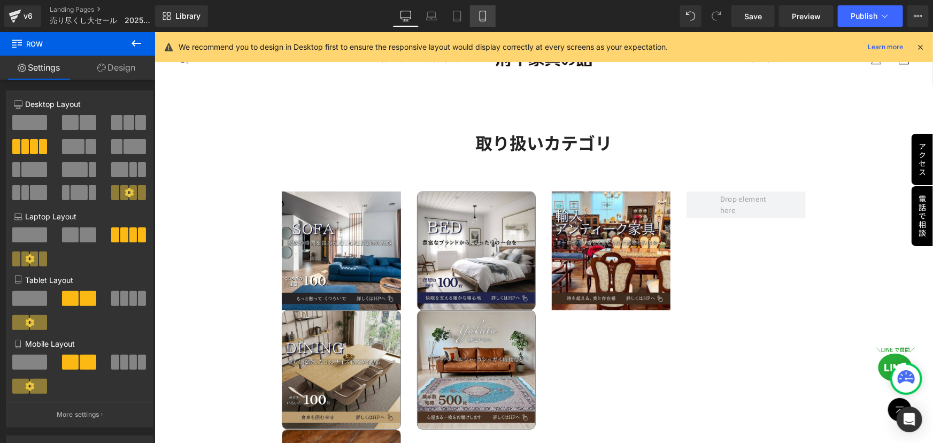
click at [484, 14] on icon at bounding box center [483, 16] width 11 height 11
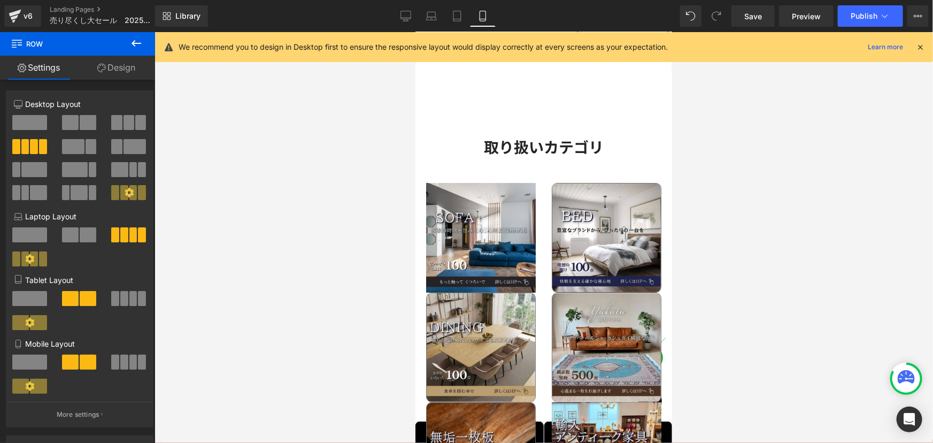
scroll to position [1946, 0]
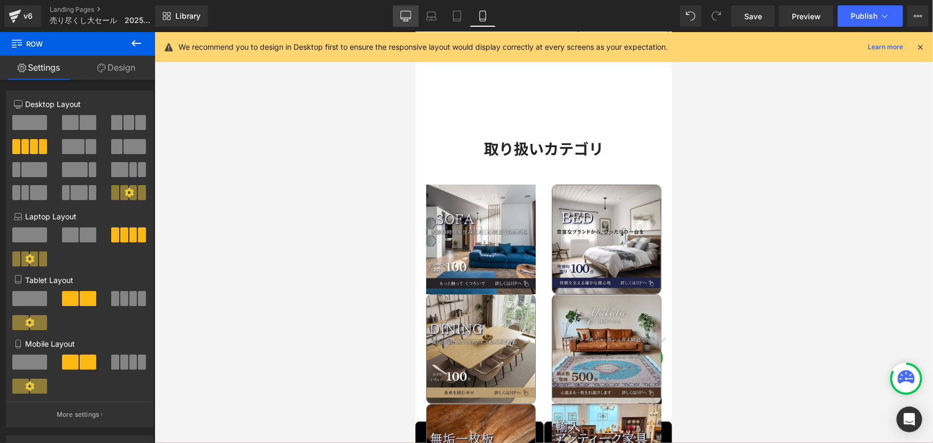
click at [409, 12] on icon at bounding box center [406, 16] width 11 height 11
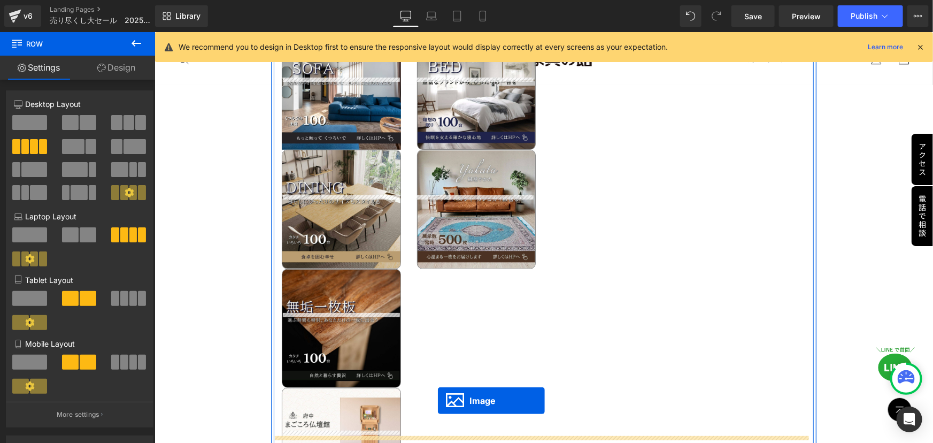
scroll to position [2437, 0]
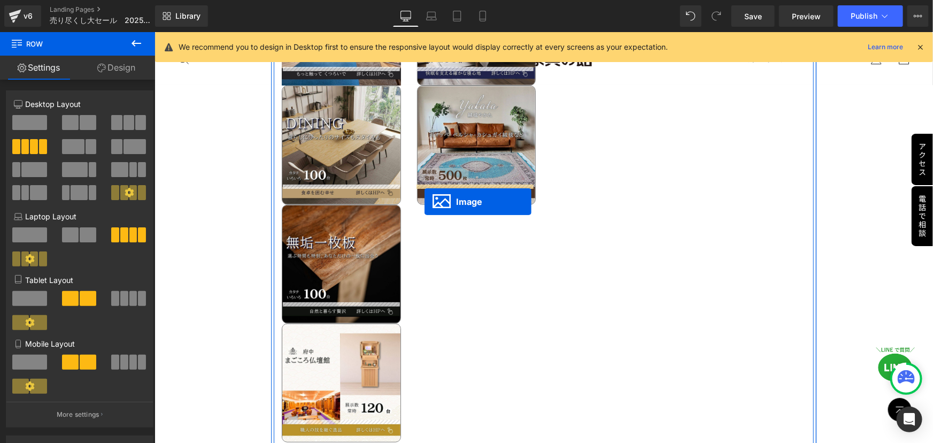
drag, startPoint x: 589, startPoint y: 230, endPoint x: 424, endPoint y: 201, distance: 167.8
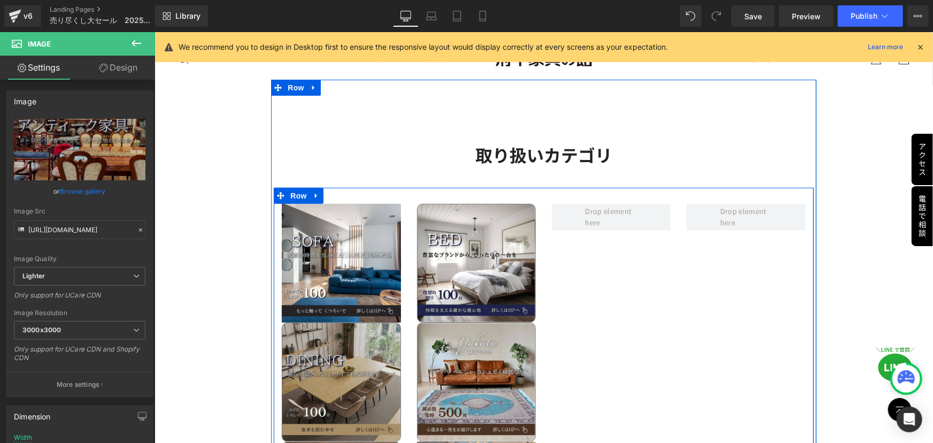
scroll to position [2194, 0]
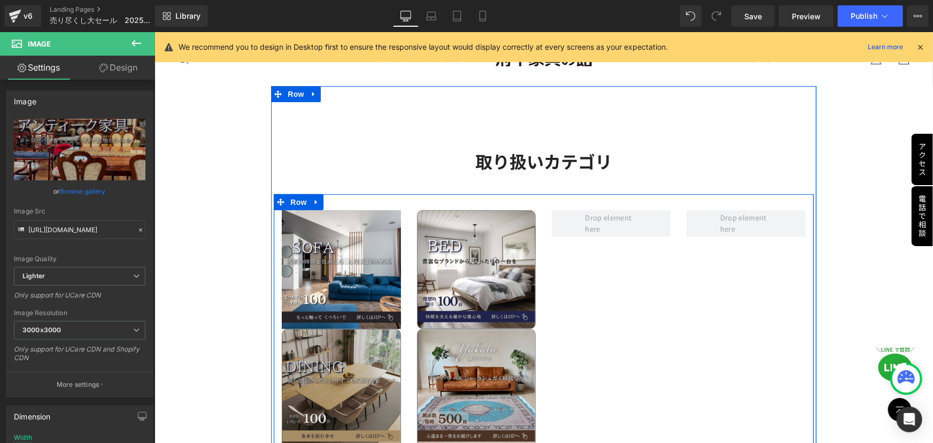
click at [320, 328] on img at bounding box center [340, 387] width 119 height 119
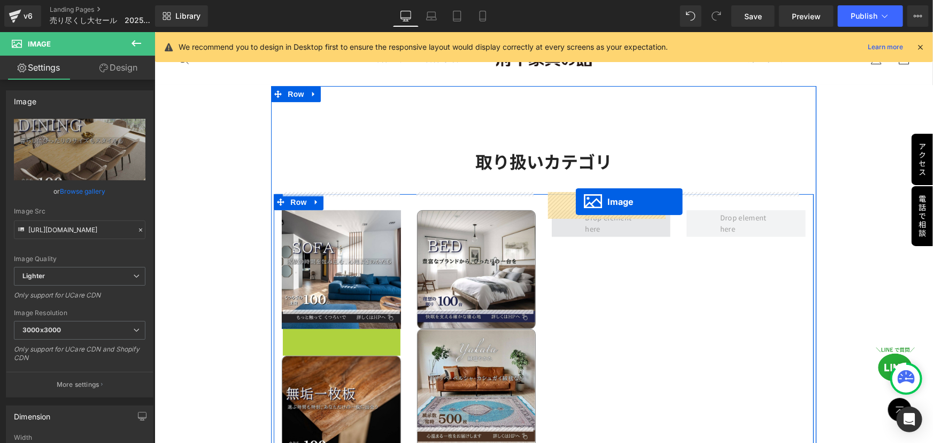
drag, startPoint x: 322, startPoint y: 369, endPoint x: 576, endPoint y: 202, distance: 303.5
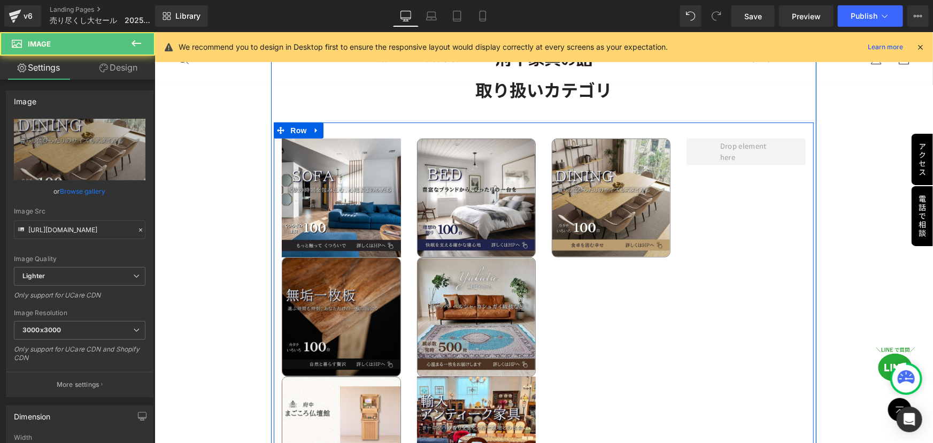
scroll to position [2291, 0]
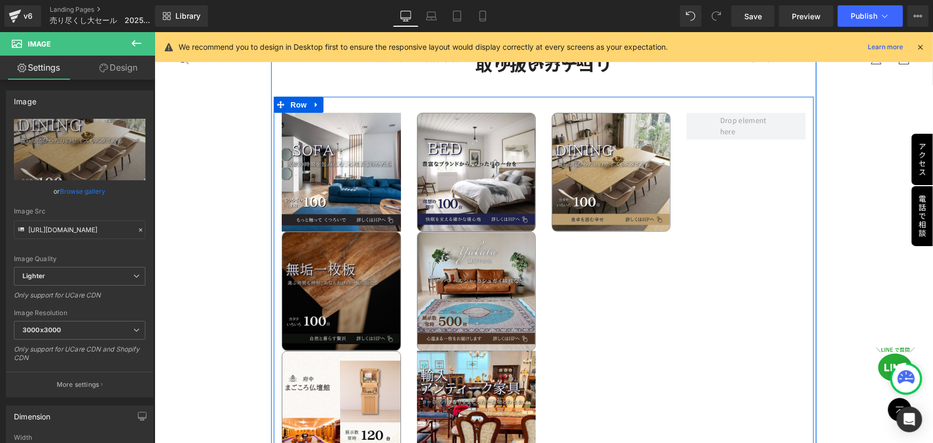
click at [311, 267] on img at bounding box center [340, 290] width 119 height 119
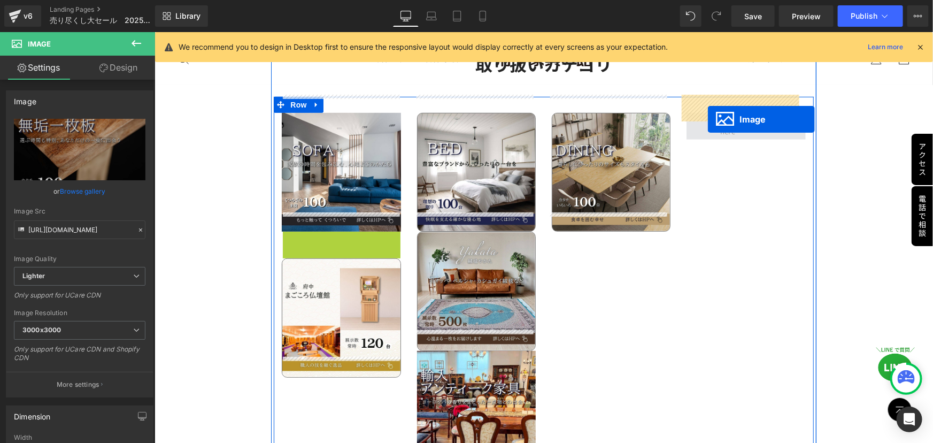
drag, startPoint x: 318, startPoint y: 270, endPoint x: 708, endPoint y: 119, distance: 417.6
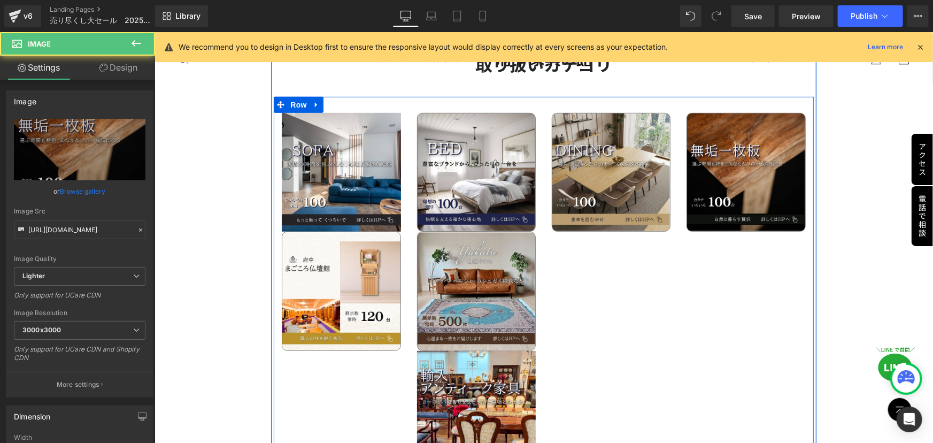
click at [644, 277] on div "Image Image Image Image Image Image Image Row" at bounding box center [543, 285] width 540 height 378
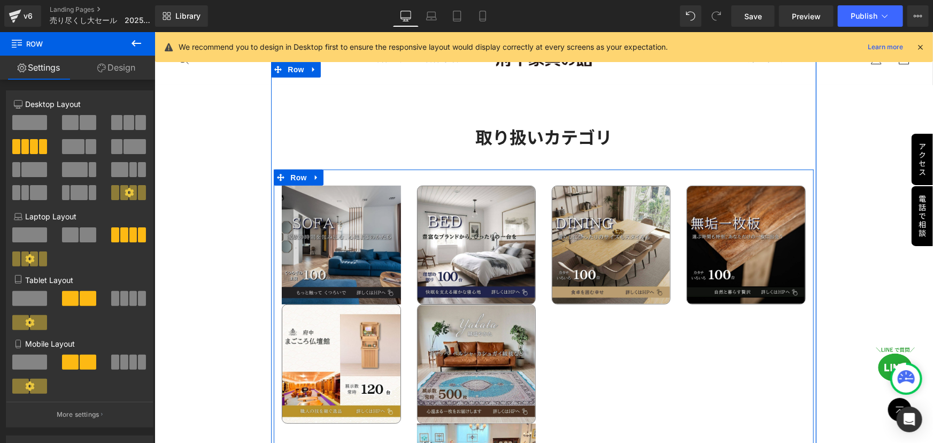
scroll to position [2194, 0]
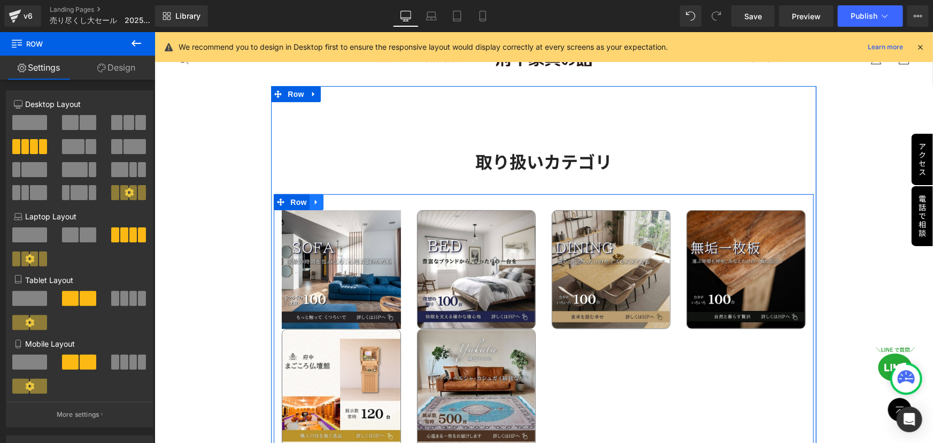
click at [314, 198] on icon at bounding box center [315, 202] width 7 height 8
click at [330, 198] on icon at bounding box center [329, 201] width 7 height 7
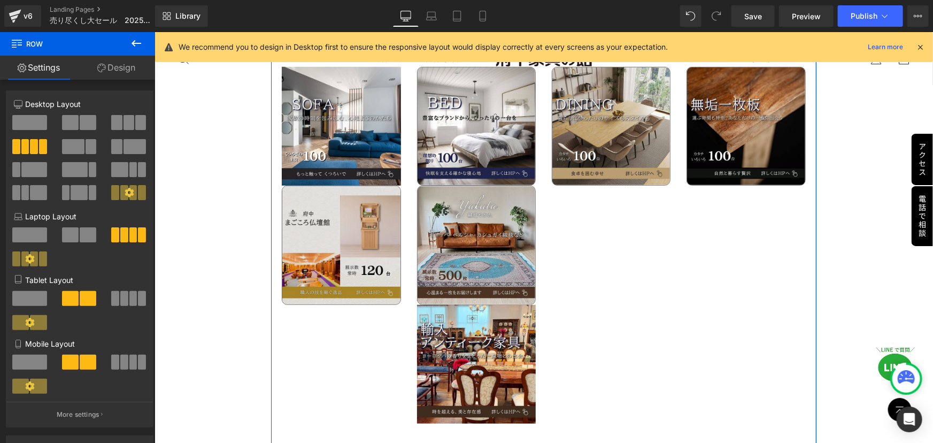
scroll to position [2330, 0]
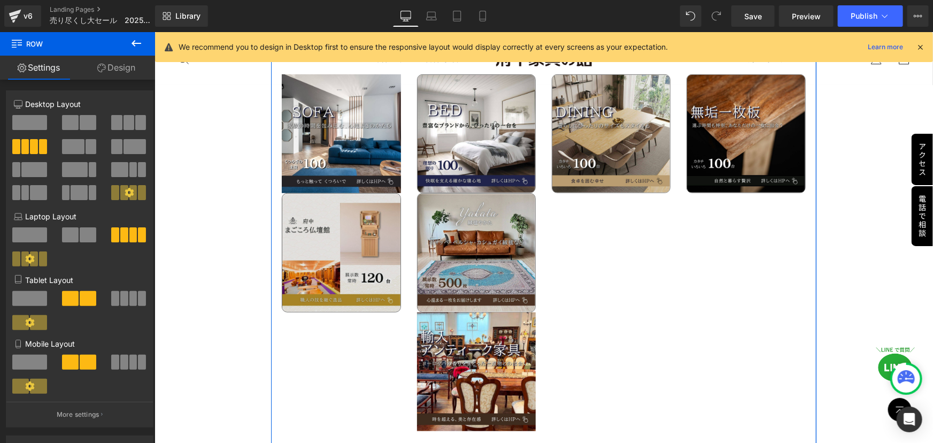
click at [371, 194] on img at bounding box center [340, 252] width 119 height 119
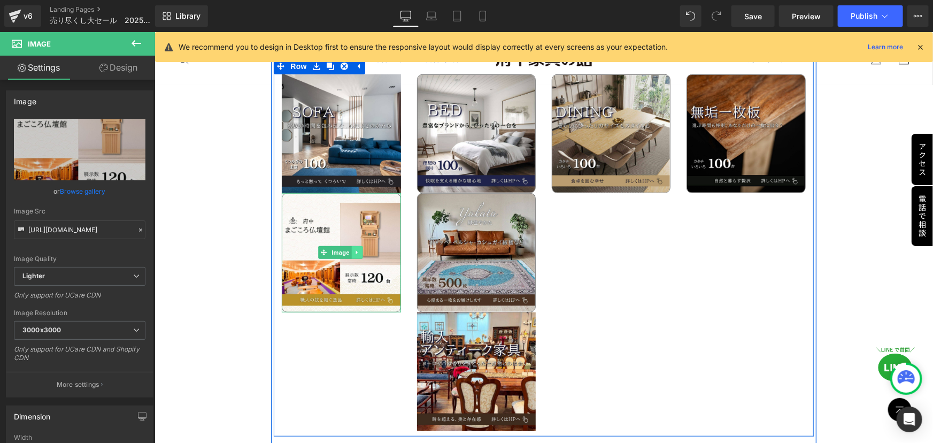
click at [356, 250] on icon at bounding box center [357, 252] width 2 height 4
click at [365, 245] on link at bounding box center [362, 251] width 11 height 13
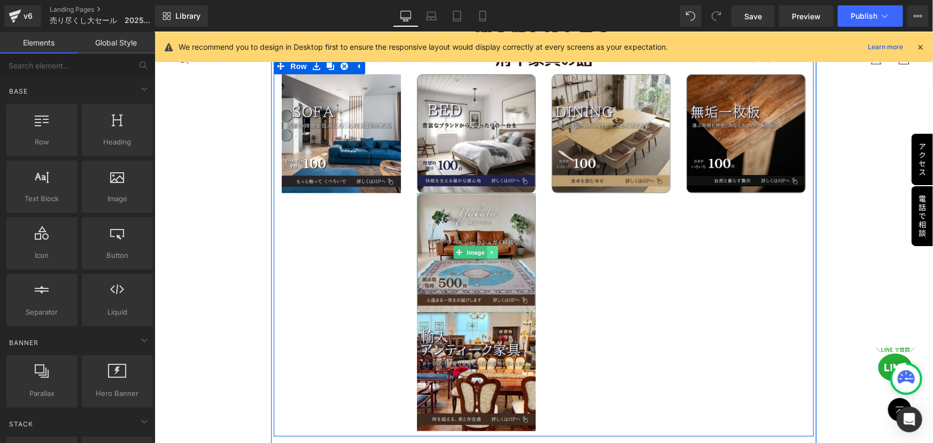
click at [492, 249] on icon at bounding box center [492, 252] width 6 height 6
click at [495, 249] on icon at bounding box center [498, 252] width 6 height 6
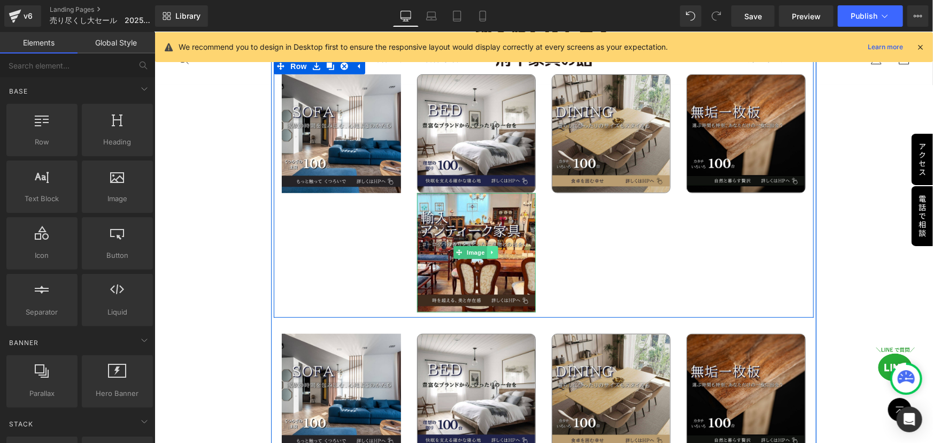
click at [495, 245] on link at bounding box center [491, 251] width 11 height 13
click at [495, 249] on icon at bounding box center [498, 252] width 6 height 6
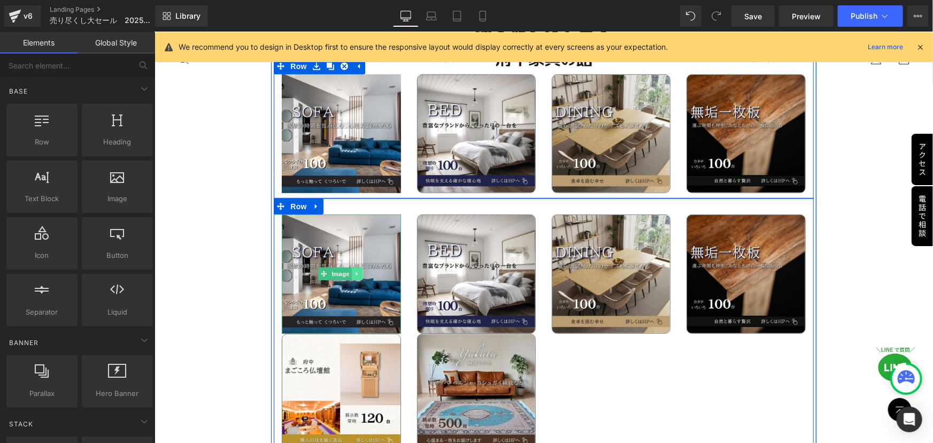
click at [359, 267] on link at bounding box center [356, 273] width 11 height 13
click at [359, 271] on icon at bounding box center [362, 274] width 6 height 6
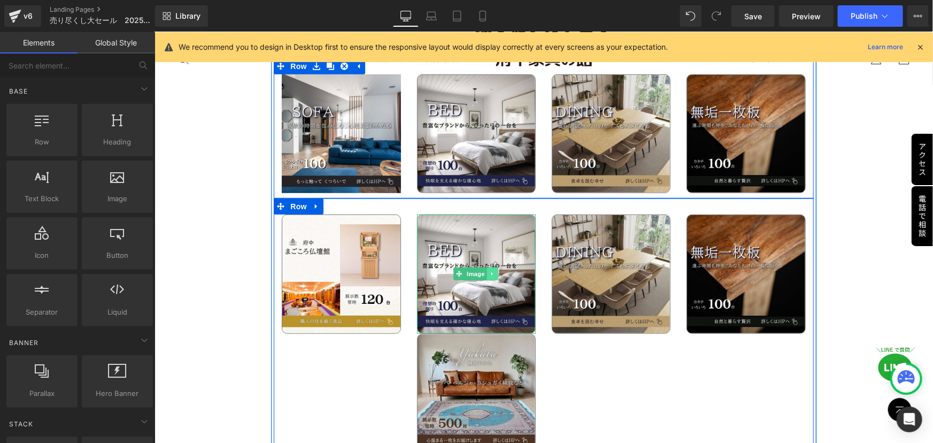
click at [490, 270] on icon at bounding box center [492, 273] width 6 height 6
click at [493, 267] on link at bounding box center [497, 273] width 11 height 13
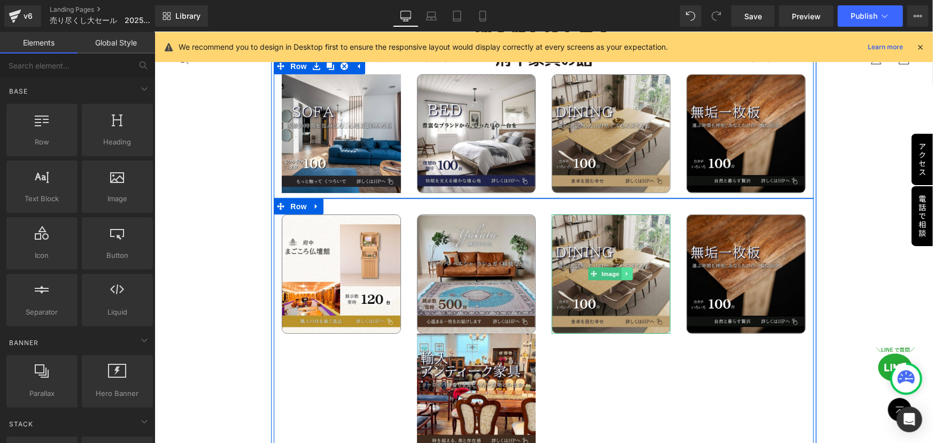
click at [627, 267] on link at bounding box center [627, 273] width 11 height 13
click at [630, 271] on icon at bounding box center [633, 274] width 6 height 6
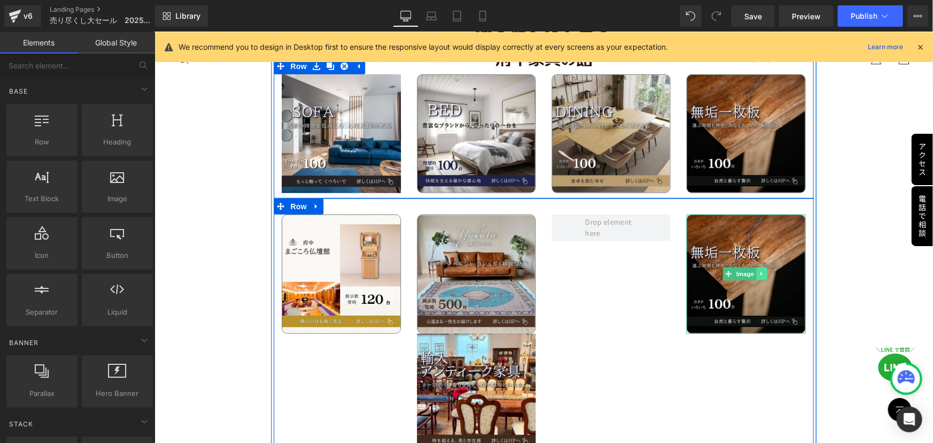
click at [759, 270] on icon at bounding box center [762, 273] width 6 height 6
click at [764, 270] on icon at bounding box center [767, 273] width 6 height 6
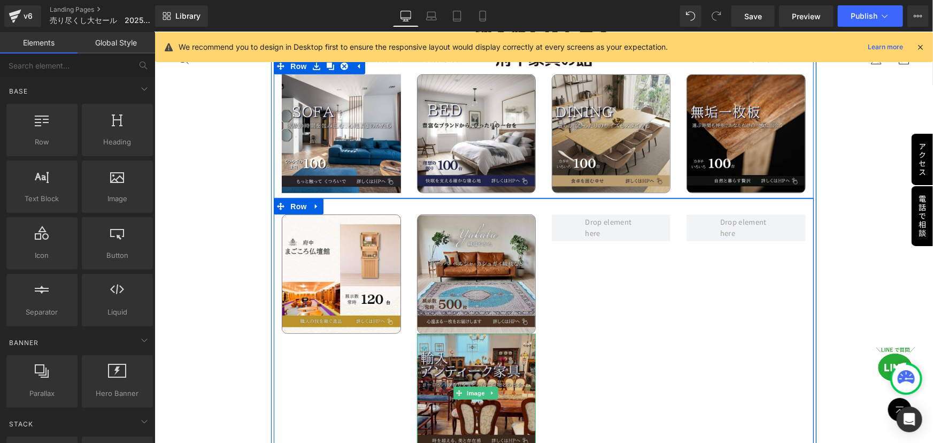
click at [460, 355] on img at bounding box center [476, 392] width 119 height 119
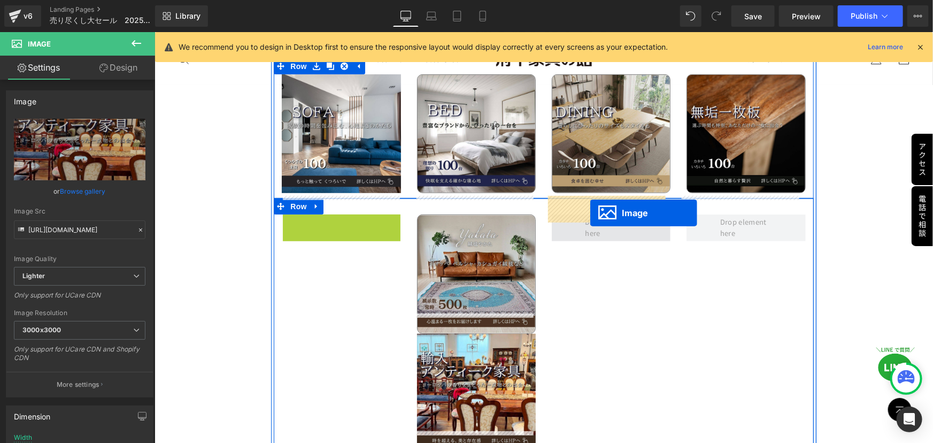
drag, startPoint x: 319, startPoint y: 255, endPoint x: 589, endPoint y: 211, distance: 273.6
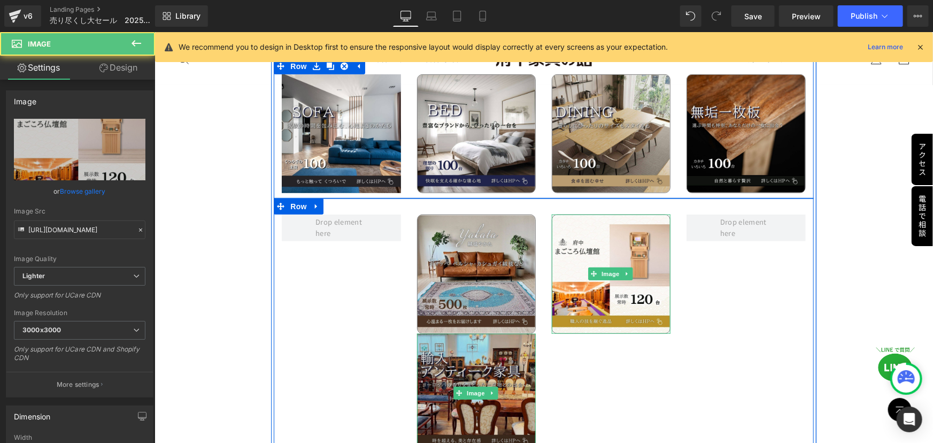
click at [436, 373] on img at bounding box center [476, 392] width 119 height 119
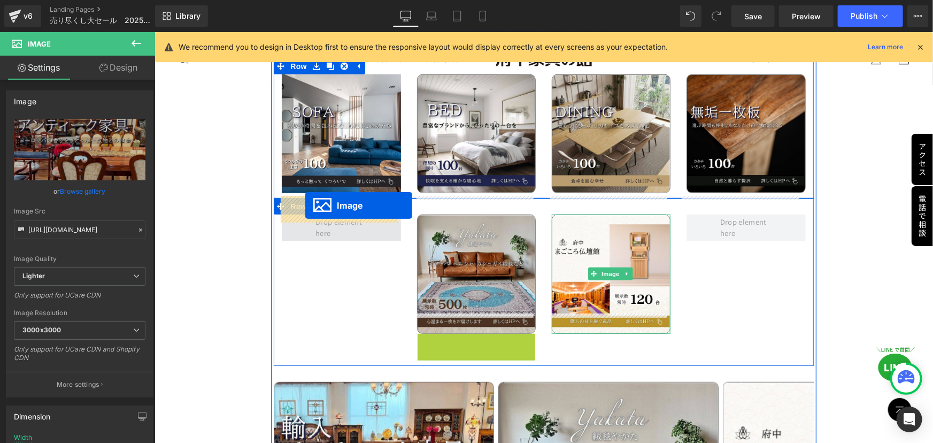
drag, startPoint x: 452, startPoint y: 371, endPoint x: 305, endPoint y: 205, distance: 222.0
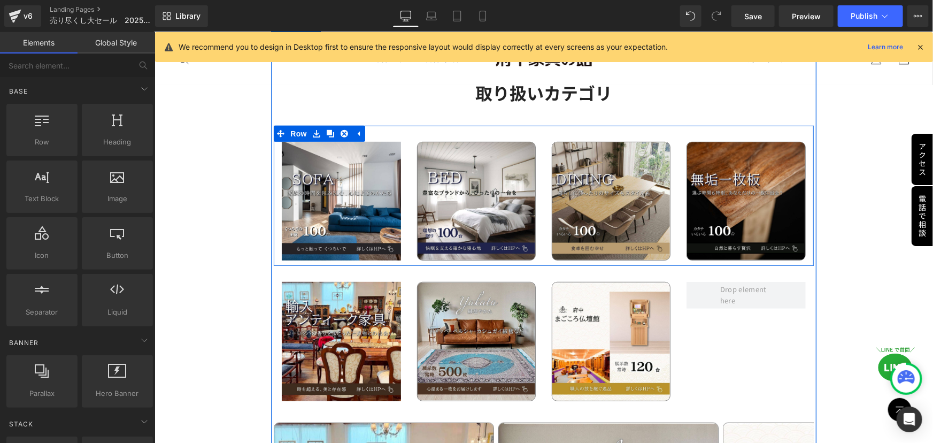
scroll to position [2232, 0]
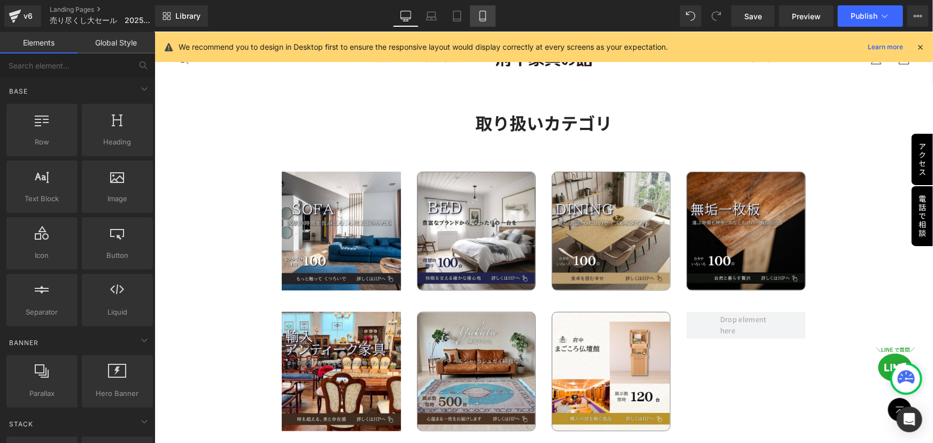
click at [488, 18] on link "Mobile" at bounding box center [483, 15] width 26 height 21
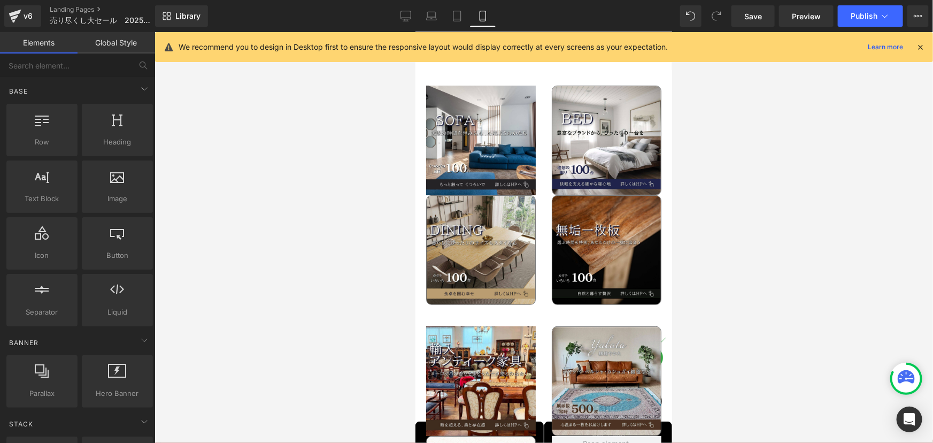
scroll to position [2143, 0]
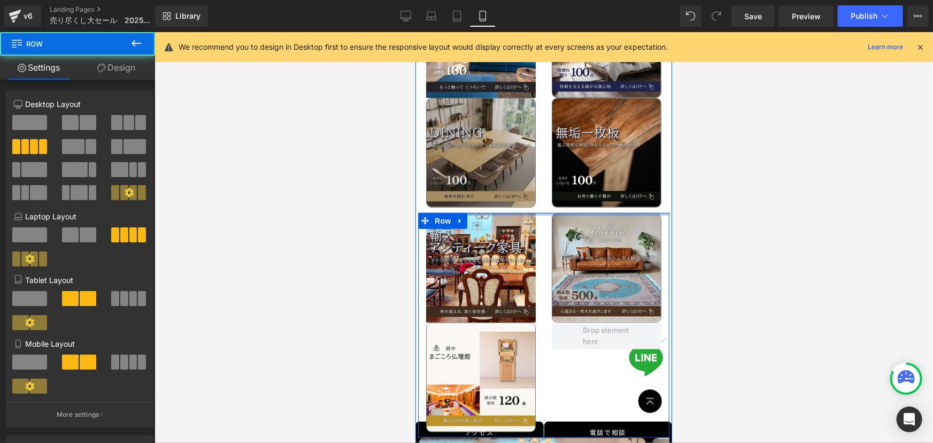
drag, startPoint x: 488, startPoint y: 204, endPoint x: 490, endPoint y: 187, distance: 17.7
click at [490, 187] on div "取り扱いカテゴリ Heading Image Image Image Image Row Image Image Image Row Image Image …" at bounding box center [543, 286] width 257 height 785
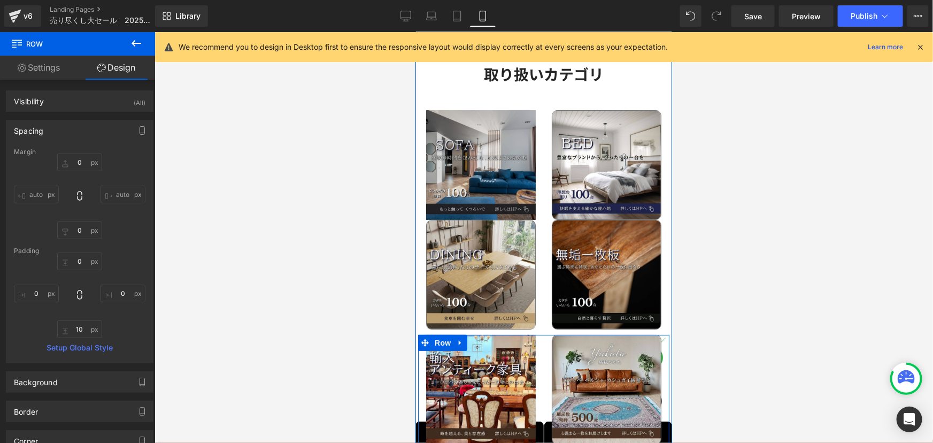
scroll to position [1997, 0]
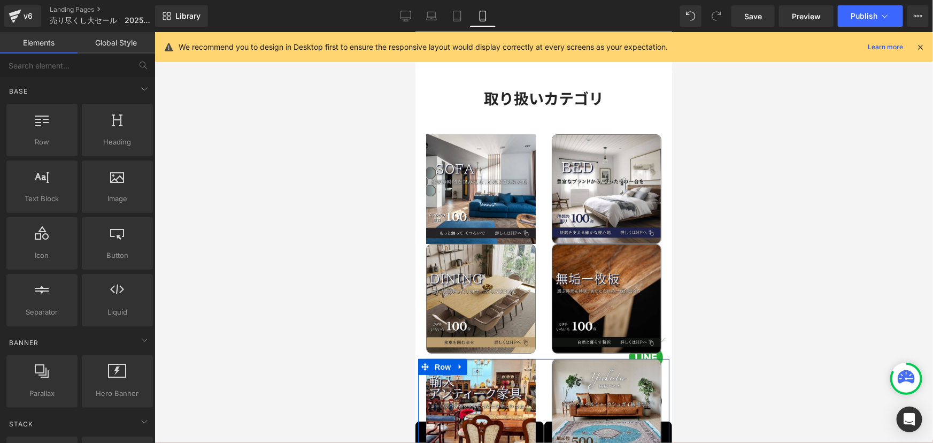
click at [819, 130] on div at bounding box center [544, 237] width 779 height 411
click at [861, 14] on span "Publish" at bounding box center [864, 16] width 27 height 9
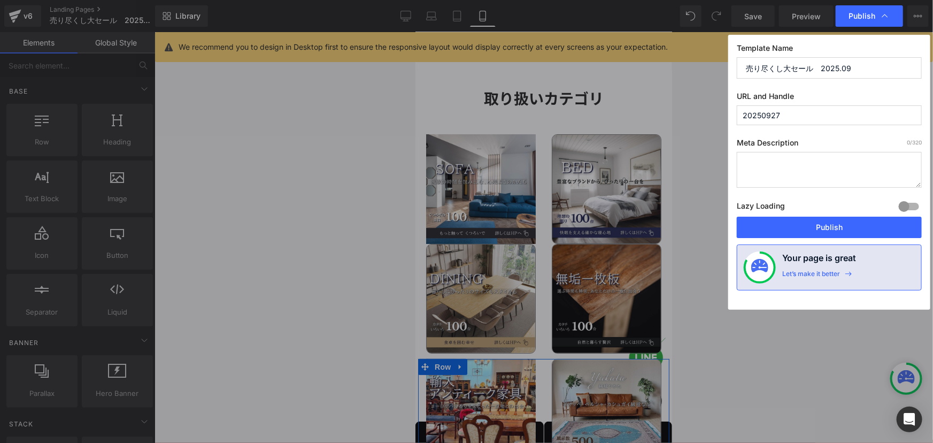
click at [827, 227] on button "Publish" at bounding box center [829, 227] width 185 height 21
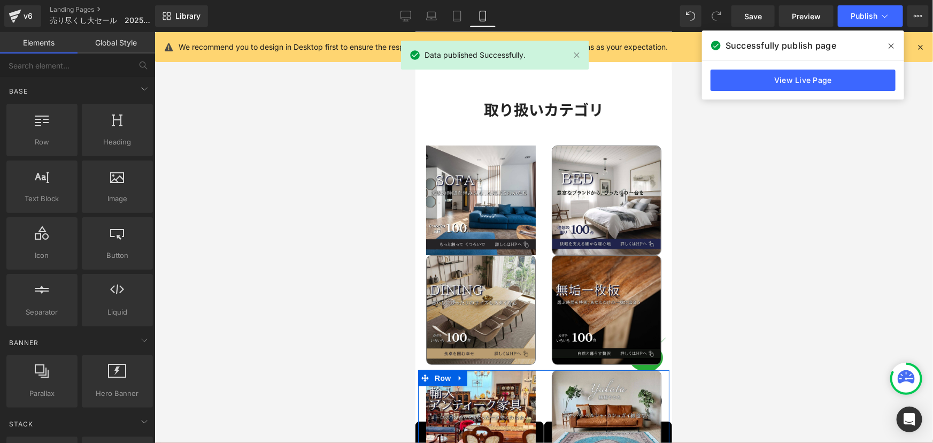
scroll to position [1997, 0]
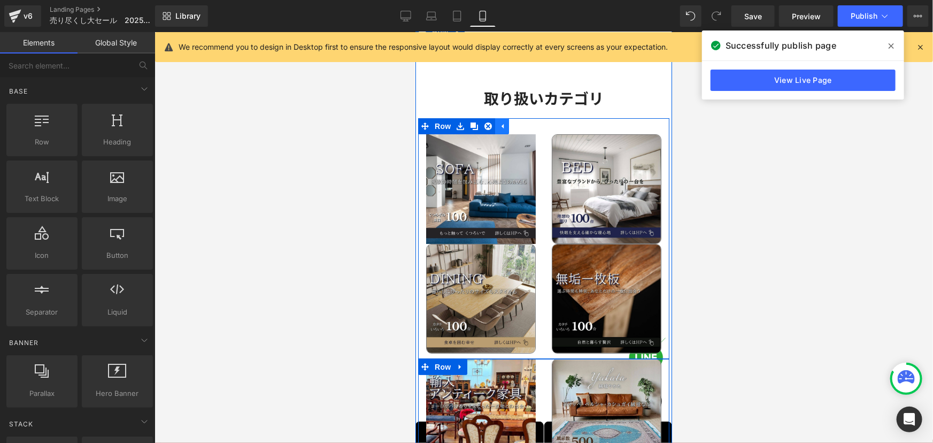
click at [505, 122] on icon at bounding box center [501, 126] width 7 height 8
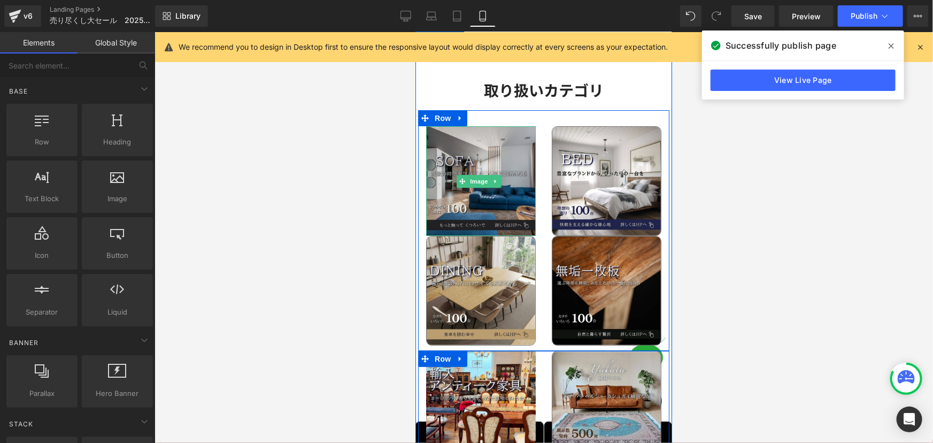
scroll to position [2143, 0]
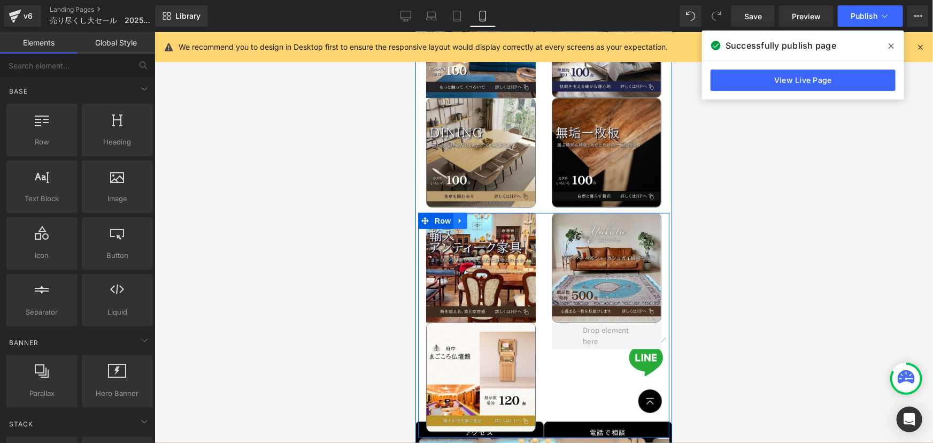
click at [460, 218] on icon at bounding box center [459, 220] width 2 height 5
click at [490, 217] on icon at bounding box center [487, 220] width 7 height 7
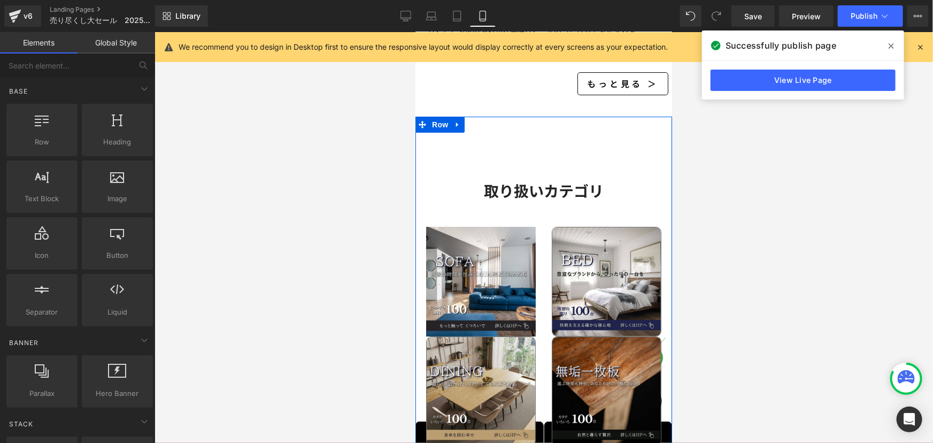
scroll to position [1899, 0]
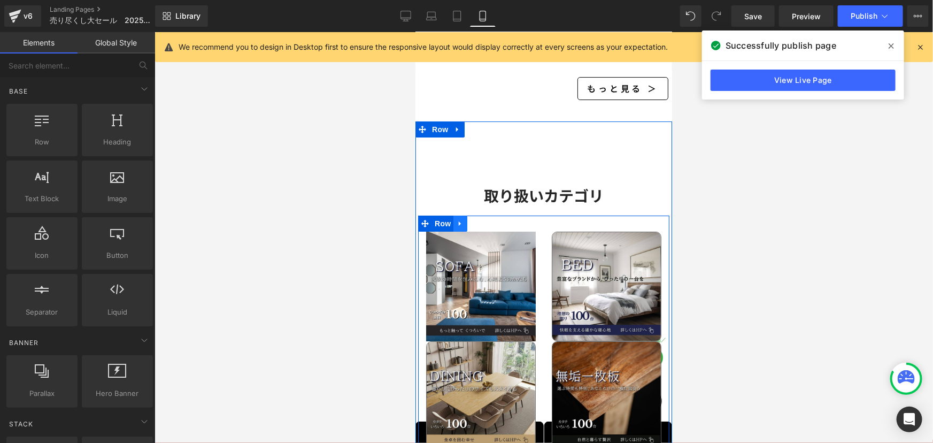
click at [464, 219] on icon at bounding box center [459, 223] width 7 height 8
click at [489, 219] on icon at bounding box center [487, 222] width 7 height 7
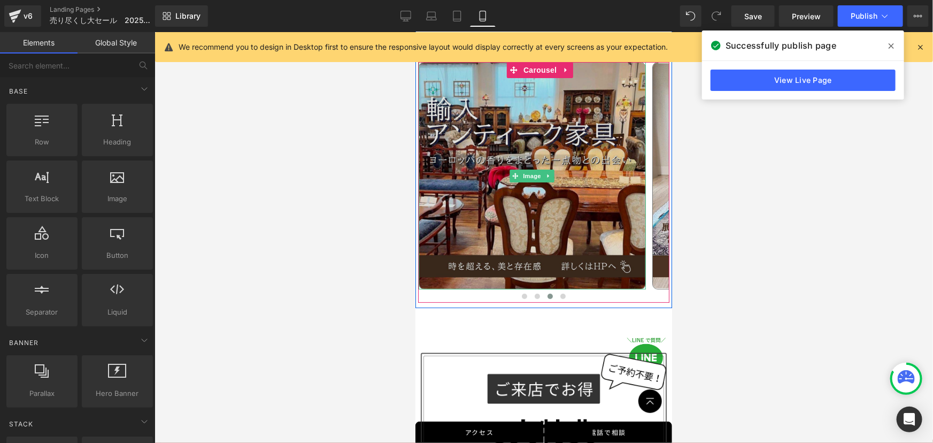
scroll to position [1997, 0]
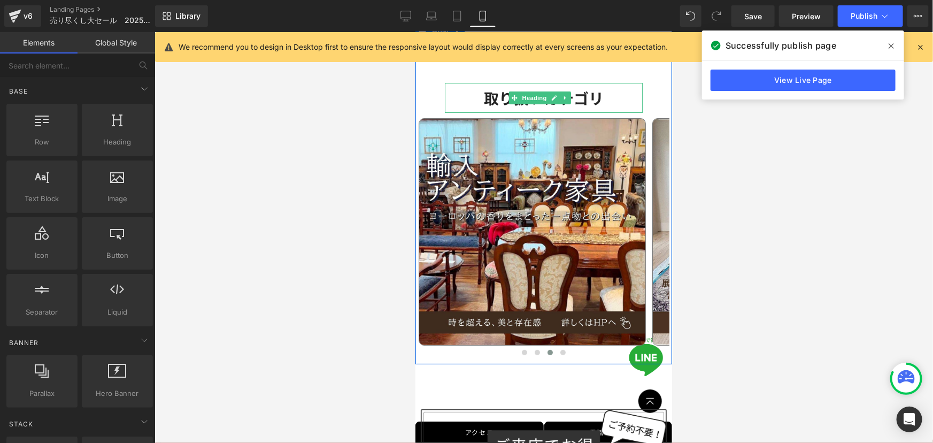
click at [488, 92] on b "取り扱いカテゴリ" at bounding box center [544, 97] width 120 height 21
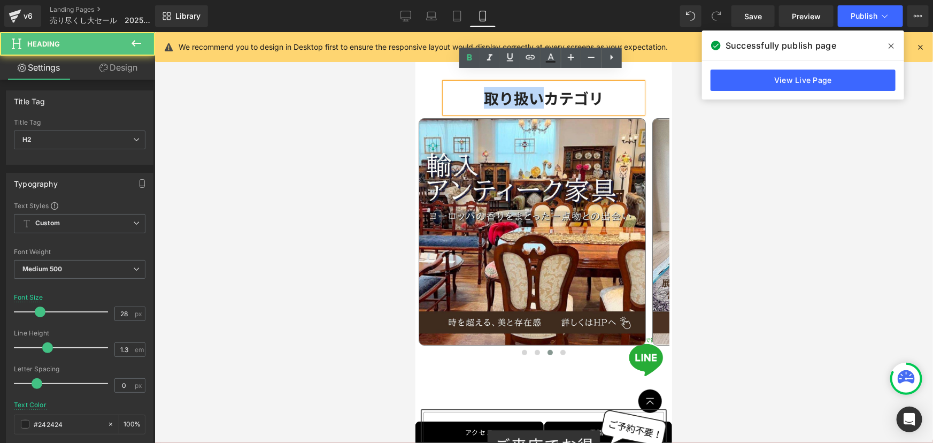
drag, startPoint x: 478, startPoint y: 87, endPoint x: 539, endPoint y: 91, distance: 60.6
click at [539, 91] on h2 "取り扱いカテゴリ" at bounding box center [543, 97] width 198 height 19
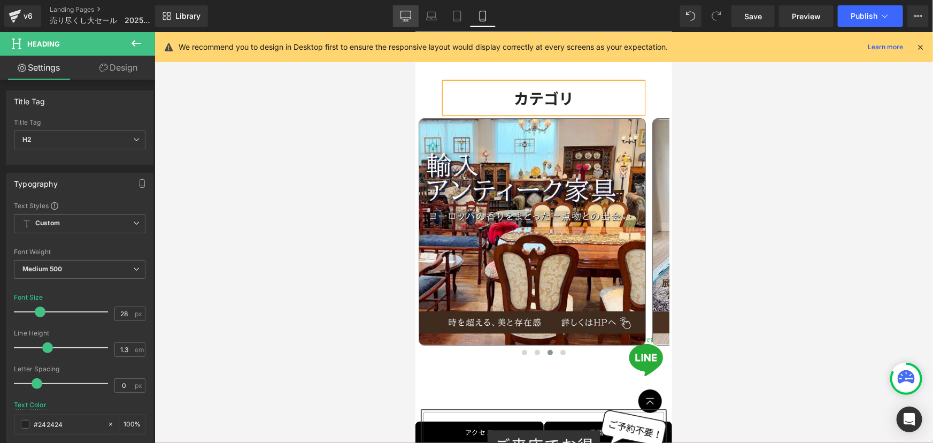
click at [404, 14] on icon at bounding box center [406, 16] width 11 height 11
type input "32"
type input "100"
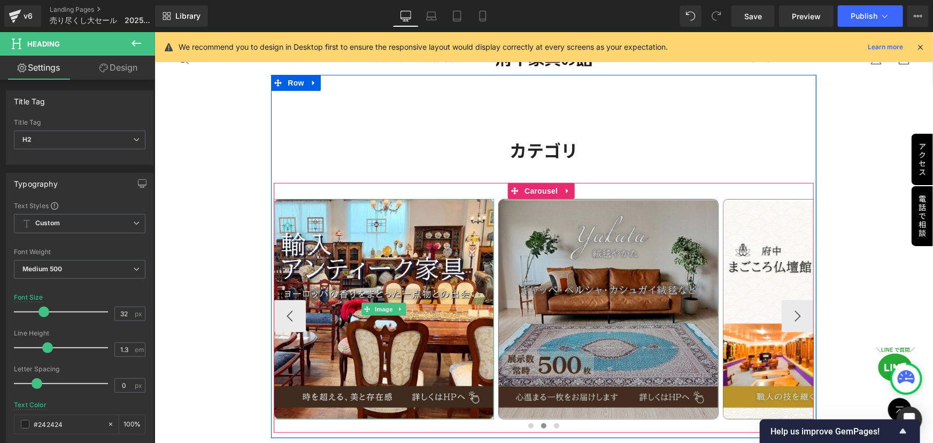
scroll to position [2201, 0]
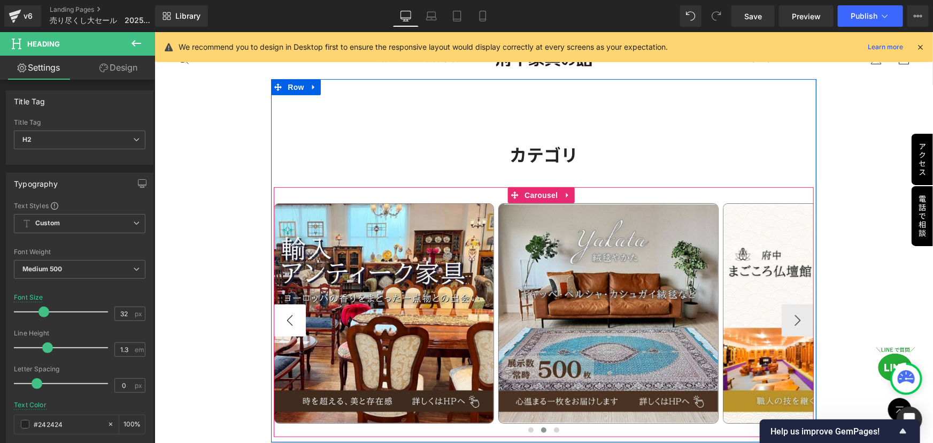
click at [293, 304] on button "‹" at bounding box center [289, 320] width 32 height 32
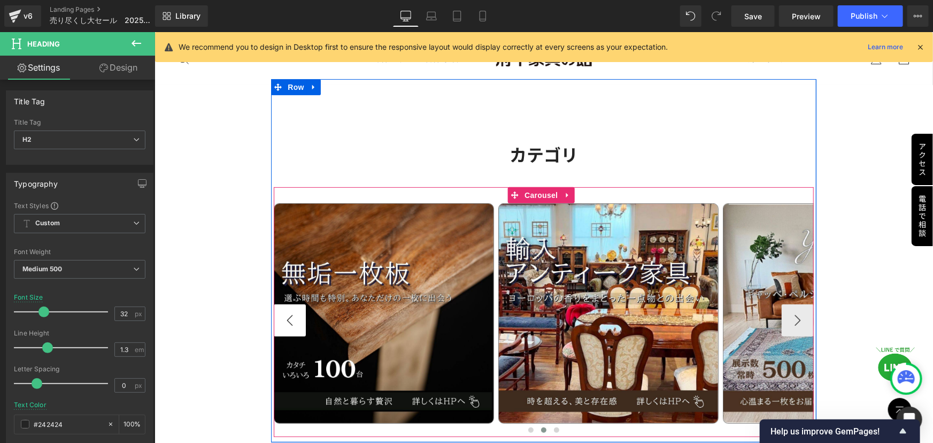
click at [293, 304] on button "‹" at bounding box center [289, 320] width 32 height 32
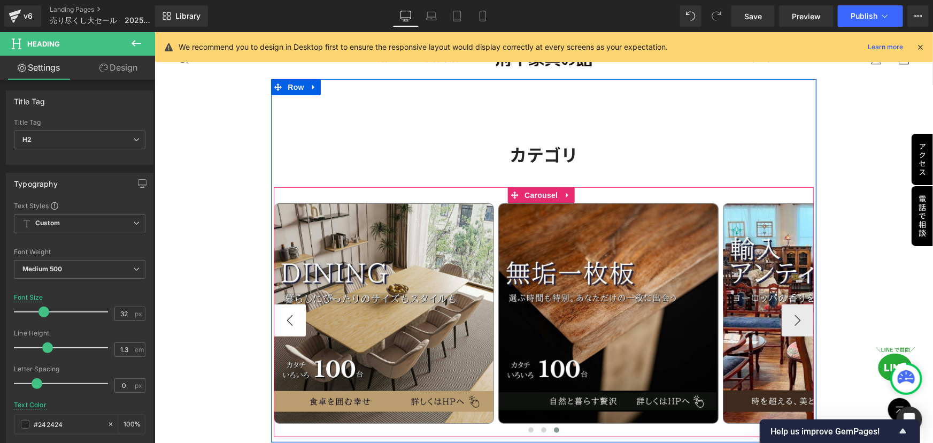
click at [295, 304] on button "‹" at bounding box center [289, 320] width 32 height 32
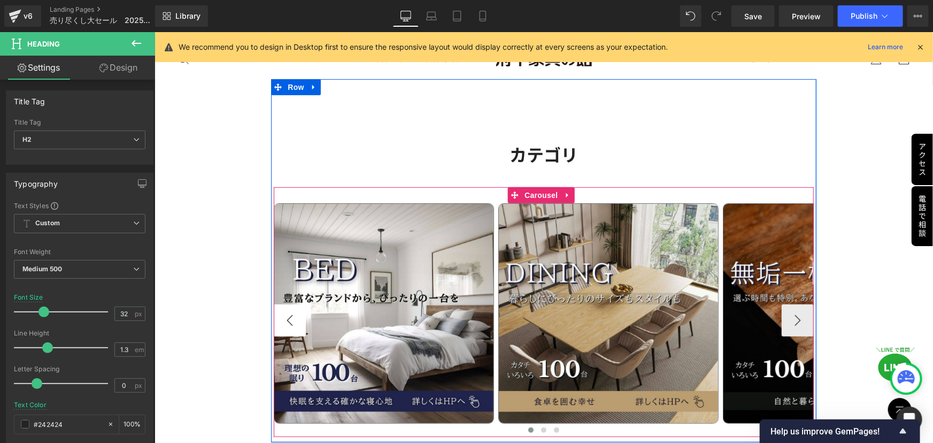
click at [296, 304] on button "‹" at bounding box center [289, 320] width 32 height 32
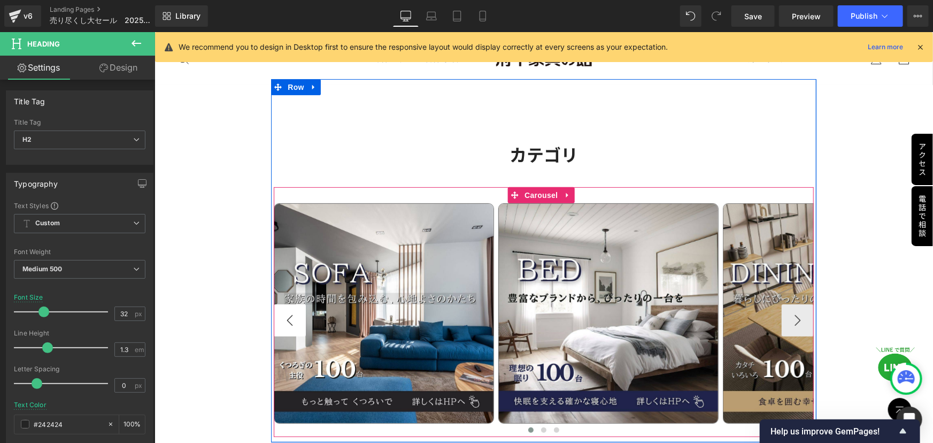
click at [296, 304] on button "‹" at bounding box center [289, 320] width 32 height 32
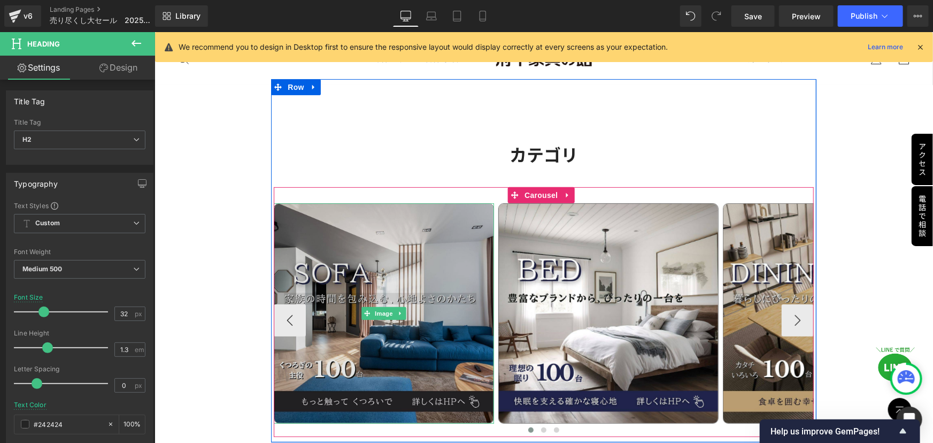
click at [364, 310] on icon at bounding box center [367, 313] width 6 height 6
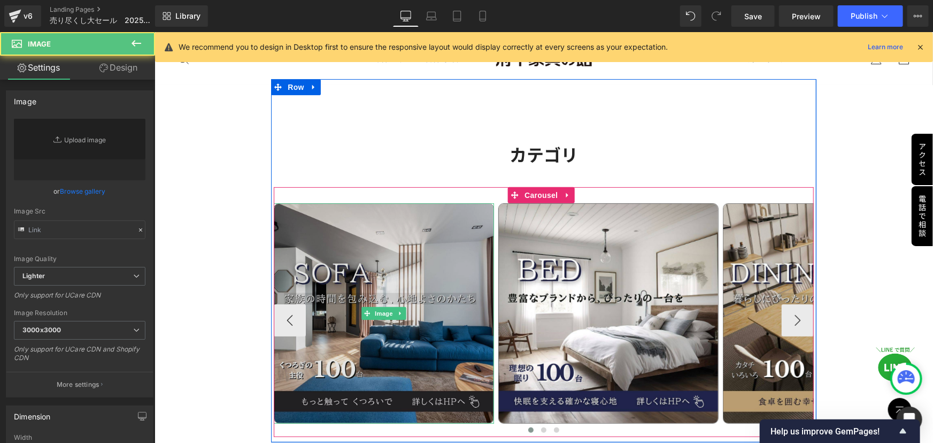
type input "https://ucarecdn.com/841f6e46-a18b-4150-8699-e1ac8c95f75f/-/format/auto/-/previ…"
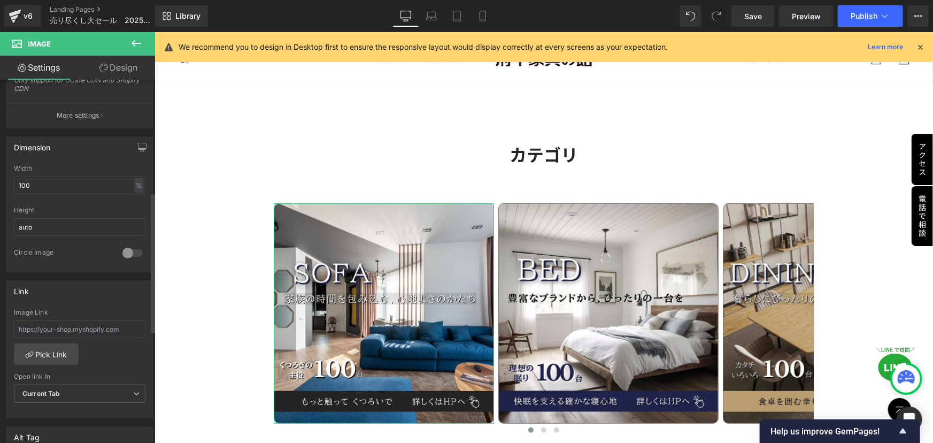
scroll to position [291, 0]
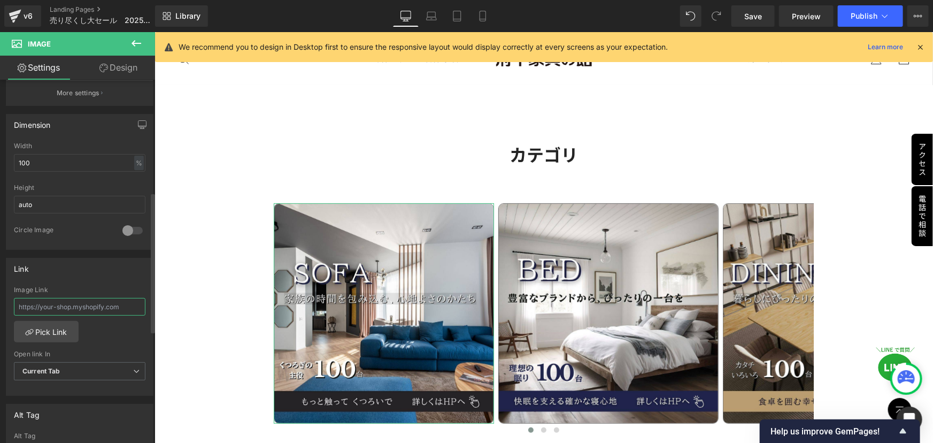
click at [90, 302] on input "text" at bounding box center [80, 307] width 132 height 18
paste input "https://shop.kagunoyakata.net/collections/sofa"
type input "https://shop.kagunoyakata.net/collections/sofa"
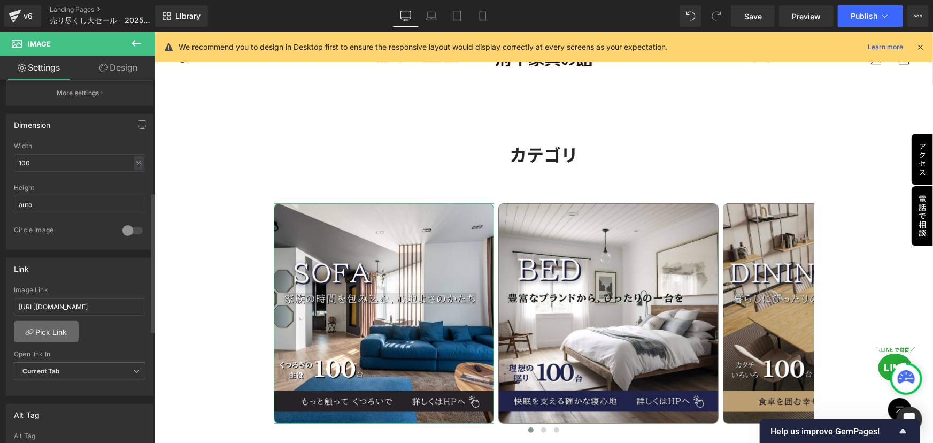
click at [48, 328] on link "Pick Link" at bounding box center [46, 331] width 65 height 21
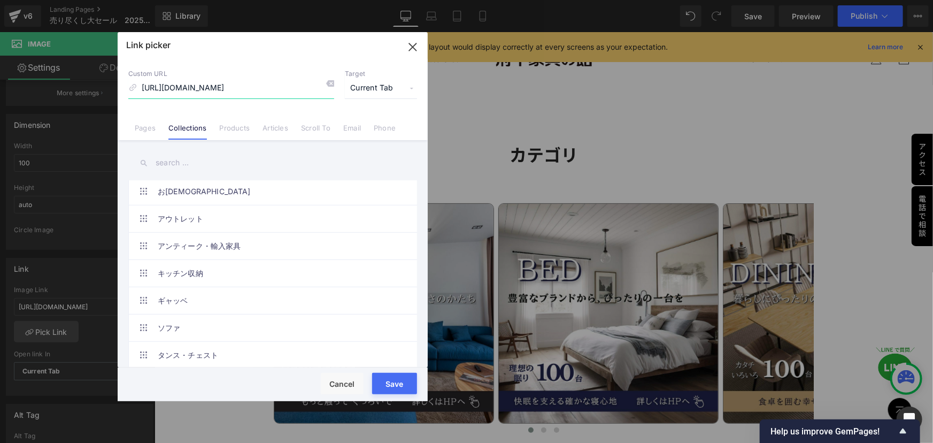
scroll to position [194, 0]
click at [348, 376] on button "Cancel" at bounding box center [342, 383] width 43 height 21
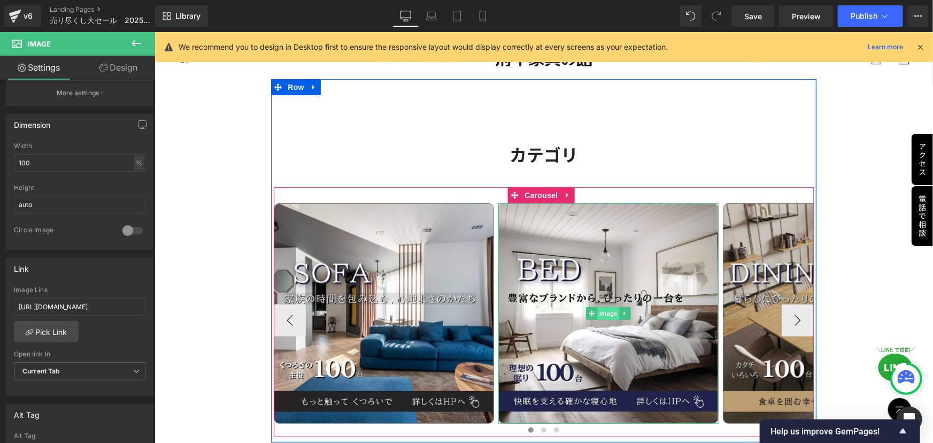
click at [607, 306] on span "Image" at bounding box center [608, 312] width 22 height 13
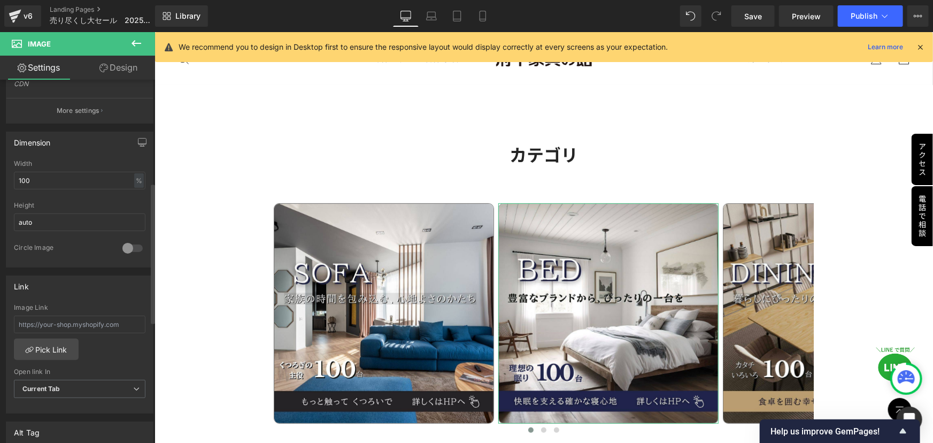
scroll to position [291, 0]
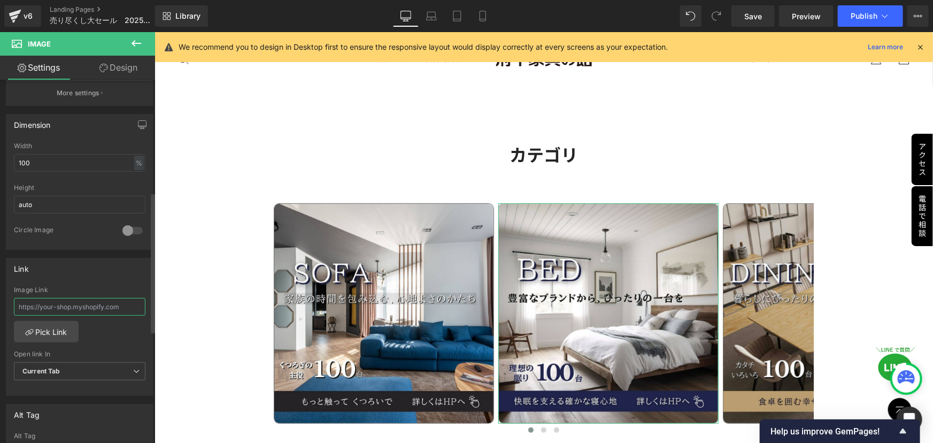
click at [108, 305] on input "text" at bounding box center [80, 307] width 132 height 18
paste input "https://shop.kagunoyakata.net/collections/bedmatress"
type input "https://shop.kagunoyakata.net/collections/bedmatress"
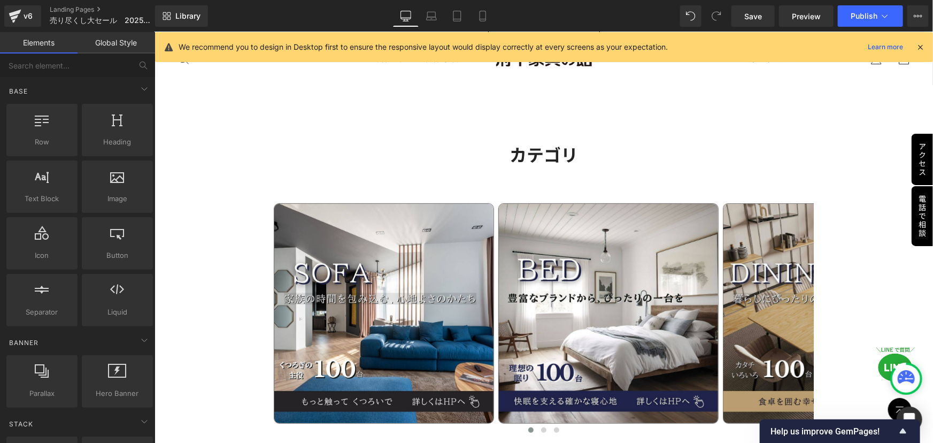
scroll to position [0, 0]
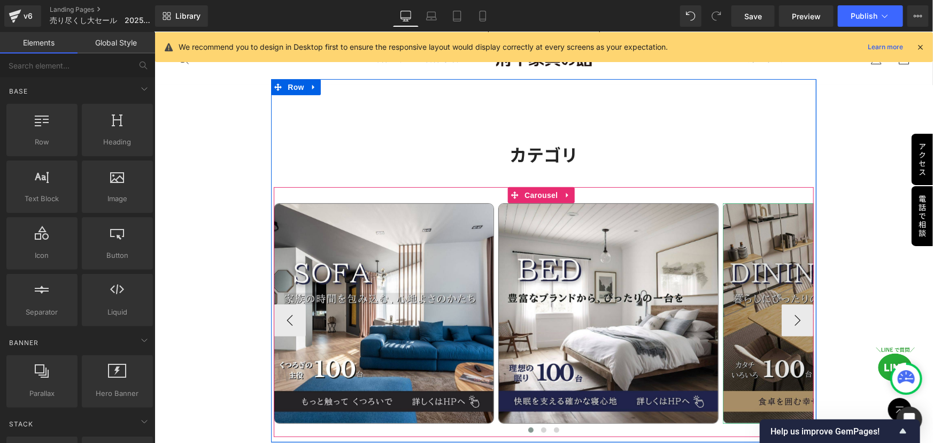
click at [766, 303] on img at bounding box center [833, 313] width 220 height 220
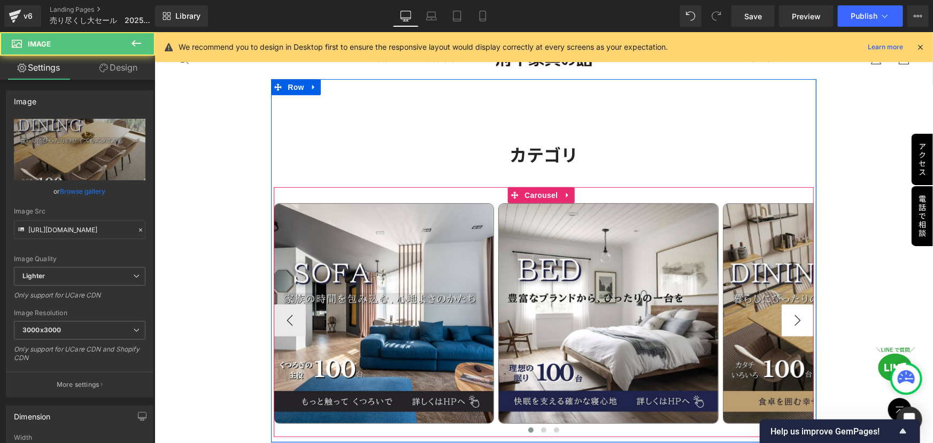
click at [788, 304] on button "›" at bounding box center [797, 320] width 32 height 32
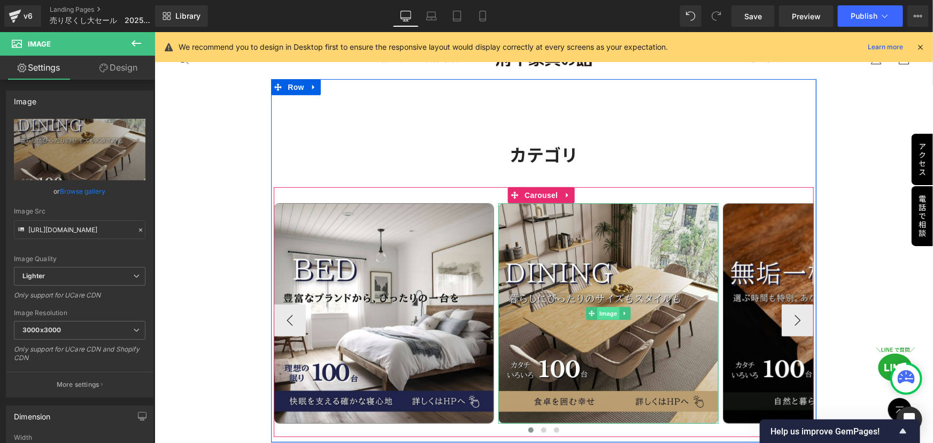
click at [607, 306] on span "Image" at bounding box center [608, 312] width 22 height 13
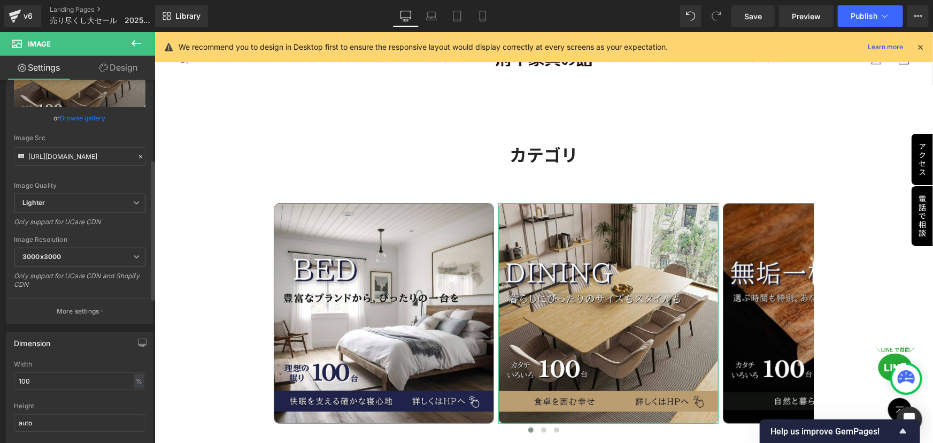
scroll to position [243, 0]
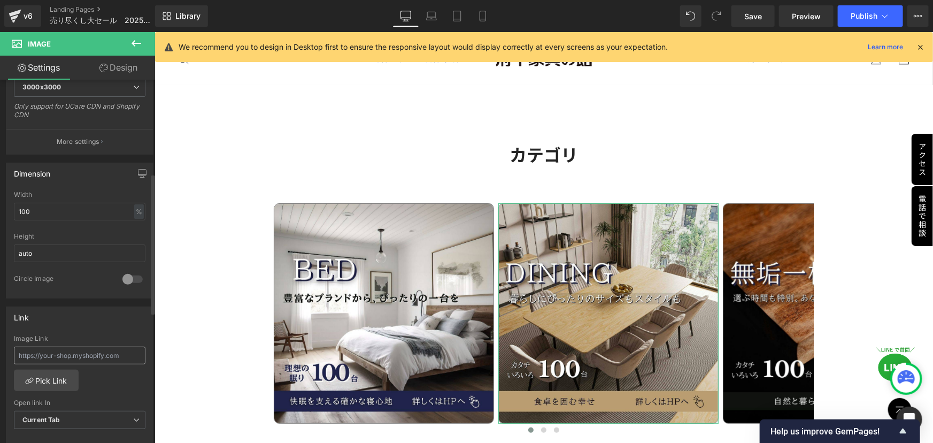
click at [122, 351] on input "text" at bounding box center [80, 356] width 132 height 18
type input "https://shop.kagunoyakata.net/collections/diningtable"
click at [102, 379] on div "https://shop.kagunoyakata.net/collections/diningtable Image Link https://shop.k…" at bounding box center [79, 390] width 147 height 110
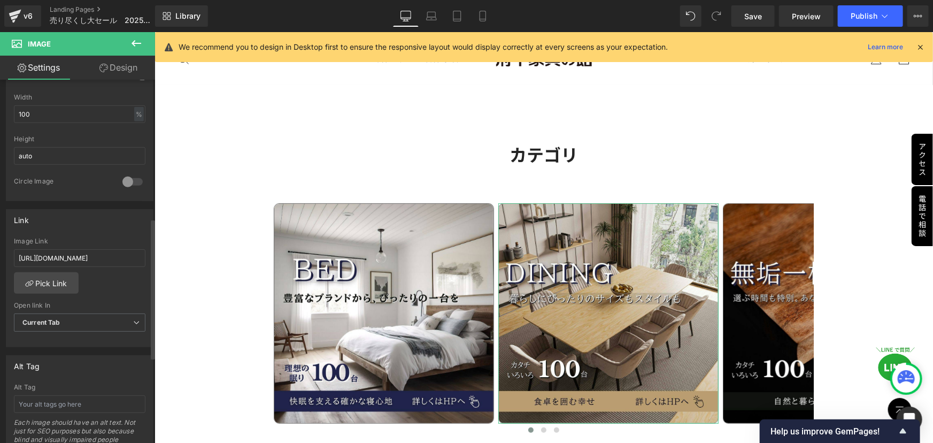
scroll to position [389, 0]
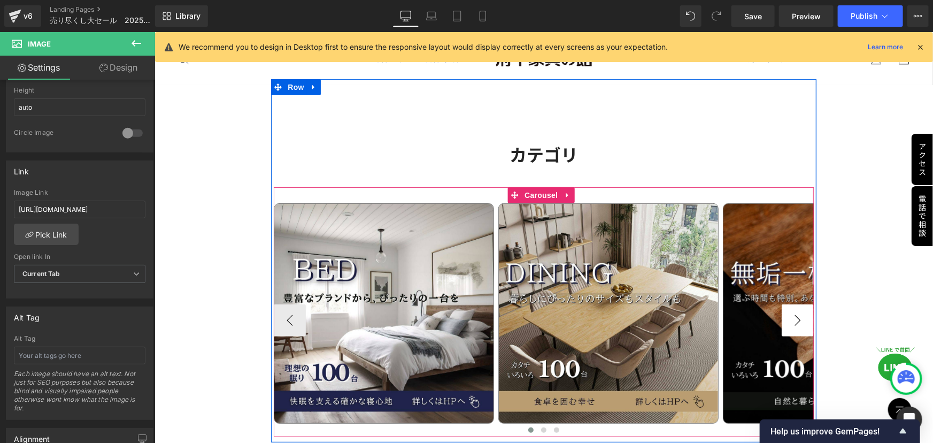
click at [791, 304] on button "›" at bounding box center [797, 320] width 32 height 32
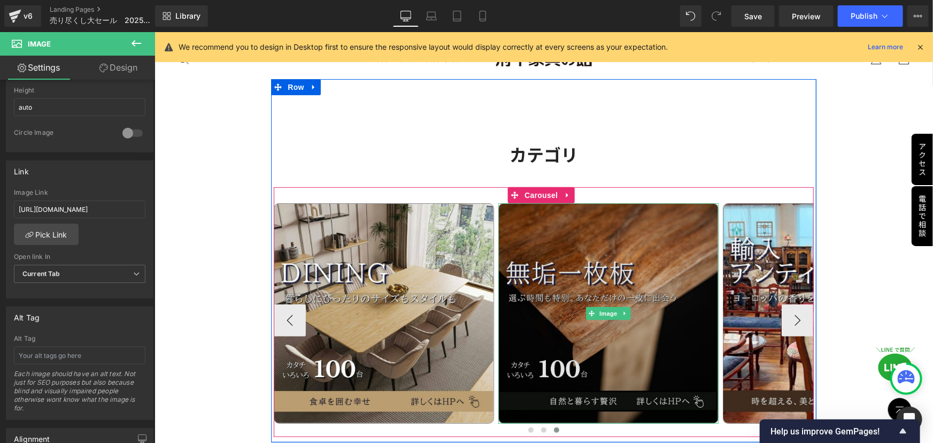
click at [605, 306] on span "Image" at bounding box center [608, 312] width 22 height 13
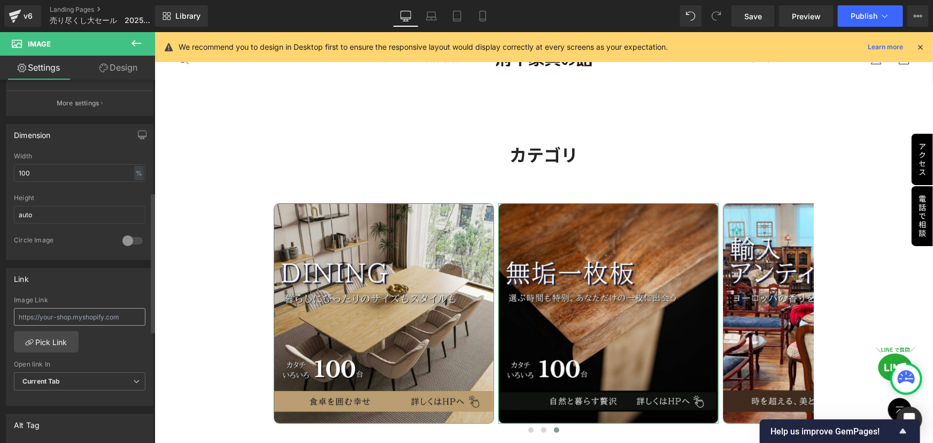
scroll to position [291, 0]
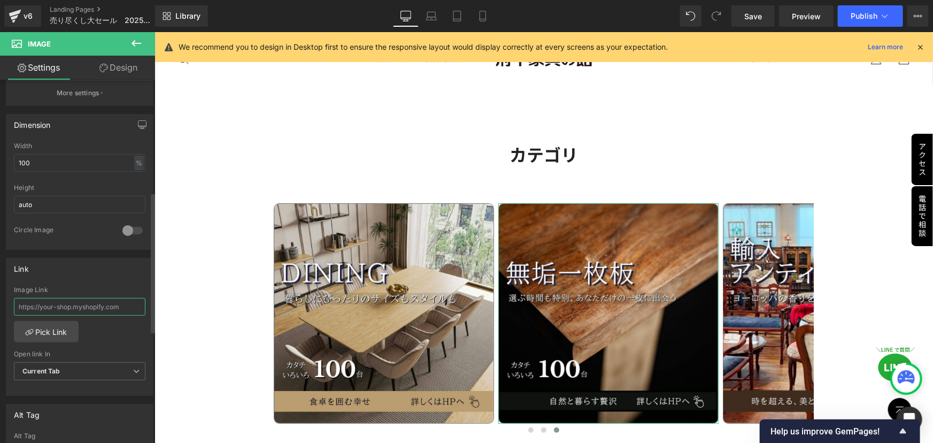
click at [111, 303] on input "text" at bounding box center [80, 307] width 132 height 18
paste input "https://shop.kagunoyakata.net/collections/ichimaiita"
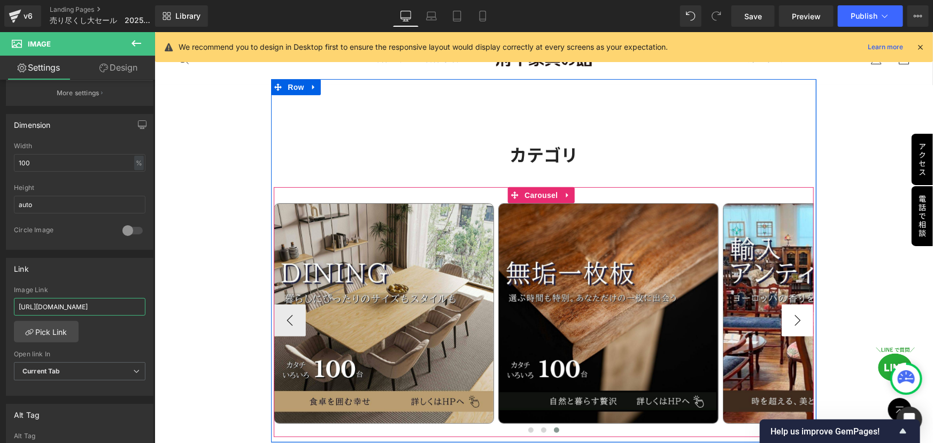
type input "https://shop.kagunoyakata.net/collections/ichimaiita"
click at [797, 304] on button "›" at bounding box center [797, 320] width 32 height 32
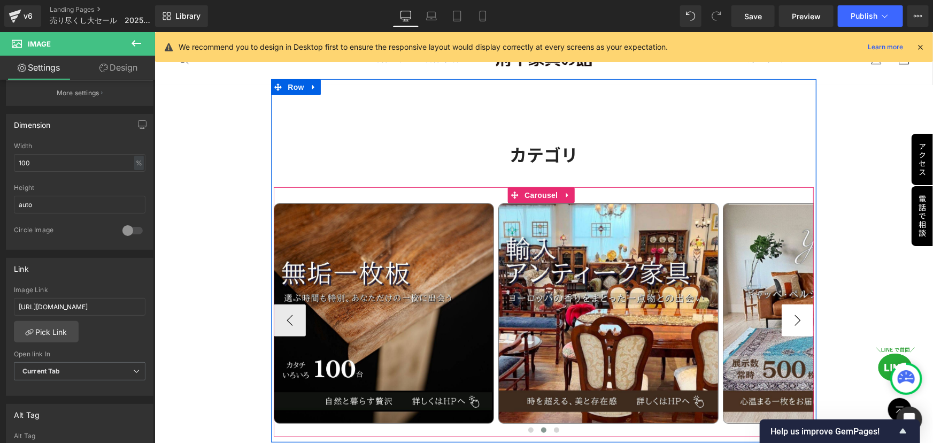
scroll to position [0, 0]
click at [605, 306] on span "Image" at bounding box center [608, 312] width 22 height 13
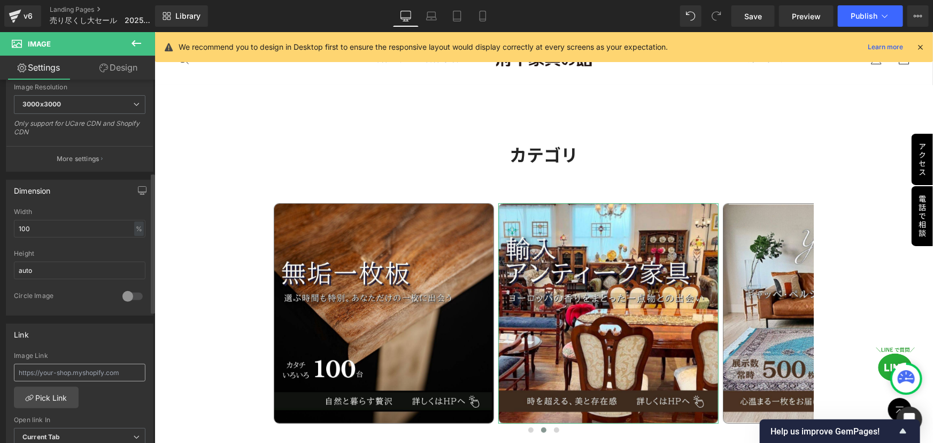
scroll to position [243, 0]
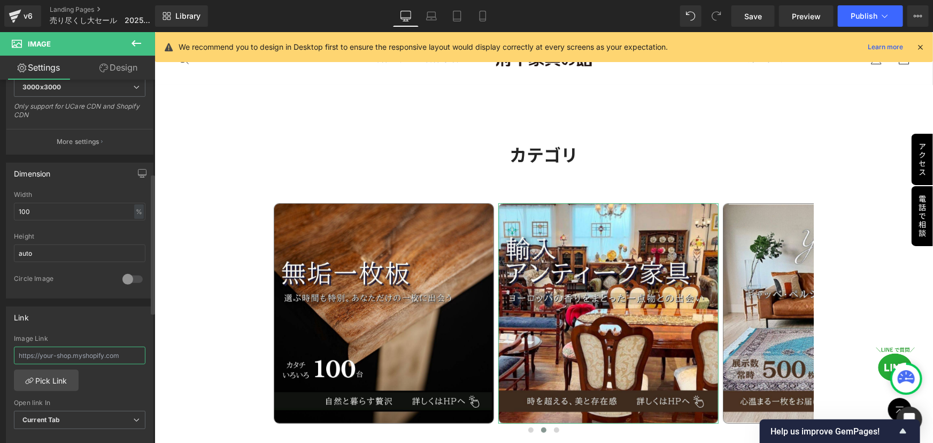
click at [86, 349] on input "text" at bounding box center [80, 356] width 132 height 18
paste input "https://shop.kagunoyakata.net/collections/import"
drag, startPoint x: 93, startPoint y: 358, endPoint x: 0, endPoint y: 359, distance: 92.5
click at [0, 359] on div "Link https://shop.kagunoyakata.net/collections/import Image Link https://shop.k…" at bounding box center [80, 371] width 160 height 147
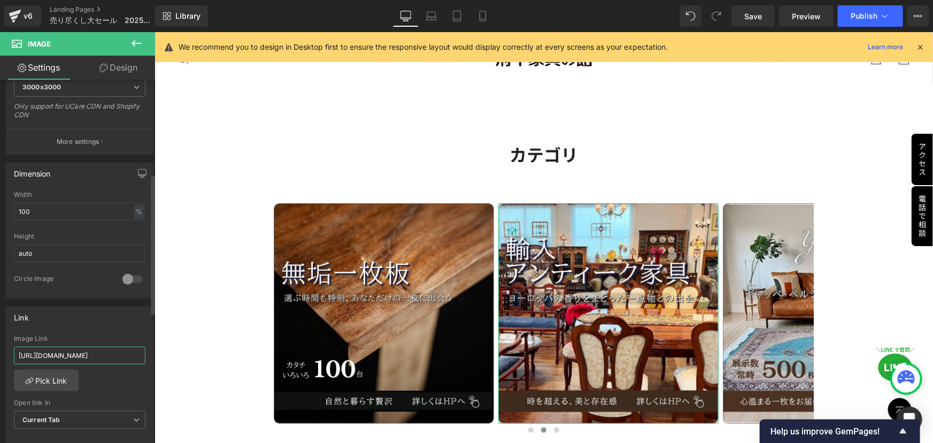
type input "https://shop.kagunoyakata.net/collections/import"
click at [120, 336] on div "Image Link" at bounding box center [80, 338] width 132 height 7
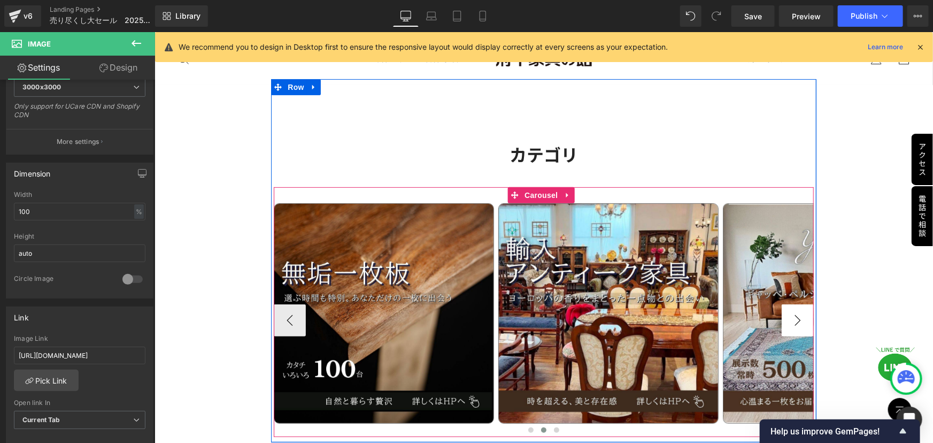
click at [784, 304] on button "›" at bounding box center [797, 320] width 32 height 32
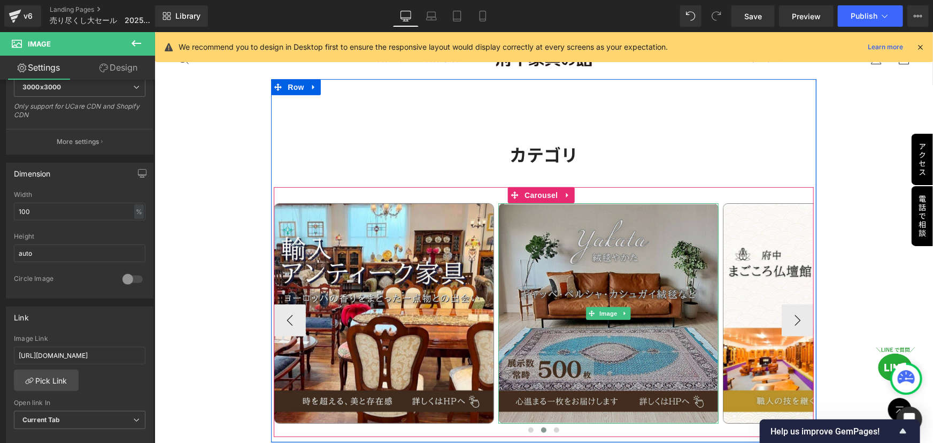
click at [587, 307] on img at bounding box center [608, 313] width 220 height 220
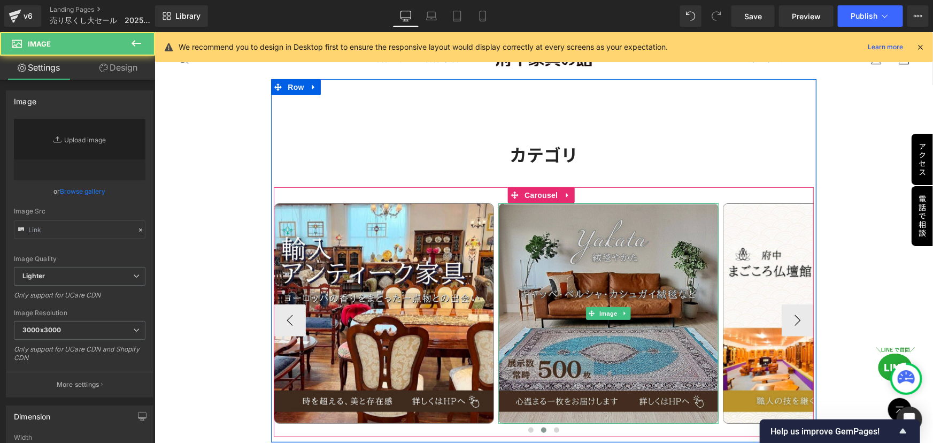
type input "https://ucarecdn.com/23d6c120-f1f6-4fbc-b176-361a80ef0da9/-/format/auto/-/previ…"
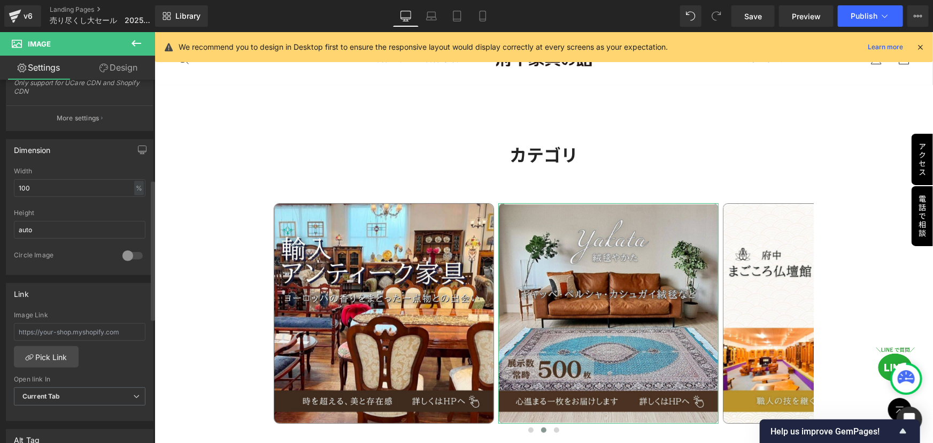
scroll to position [291, 0]
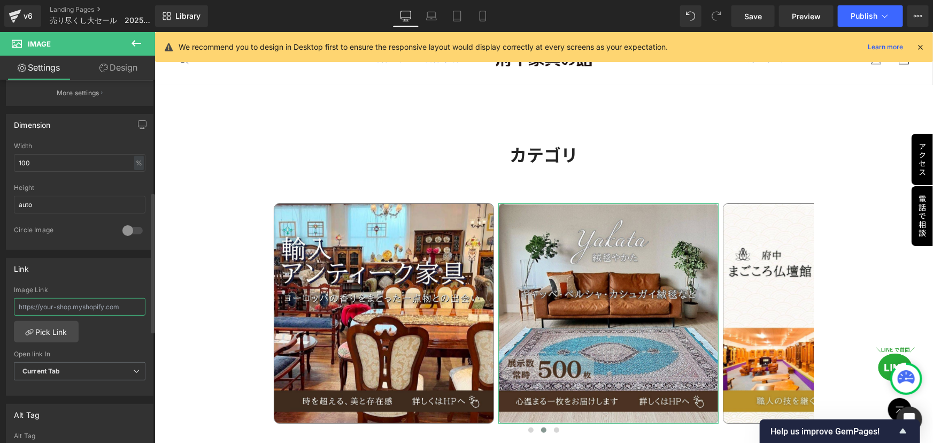
click at [90, 300] on input "text" at bounding box center [80, 307] width 132 height 18
paste input "https://jutan-yakata.com/"
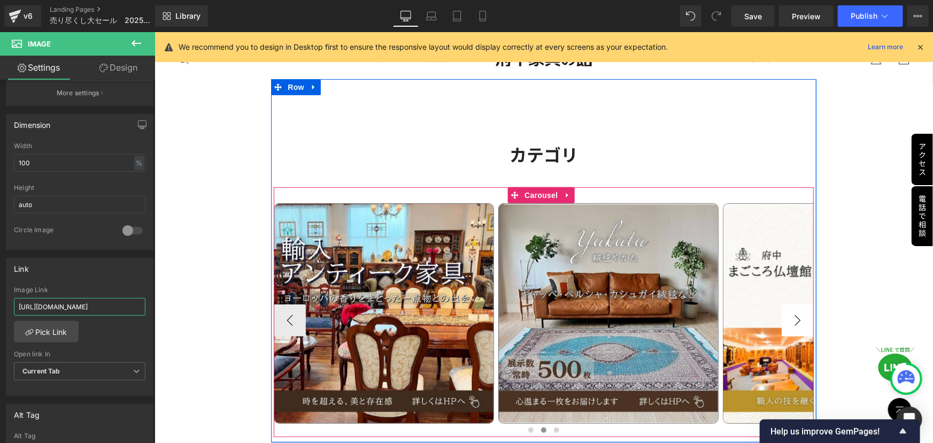
type input "https://jutan-yakata.com"
click at [781, 305] on button "›" at bounding box center [797, 320] width 32 height 32
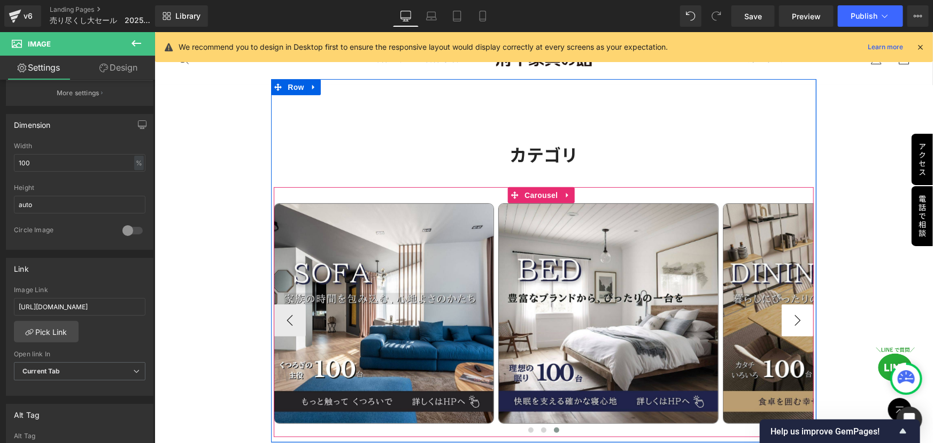
click at [791, 304] on button "›" at bounding box center [797, 320] width 32 height 32
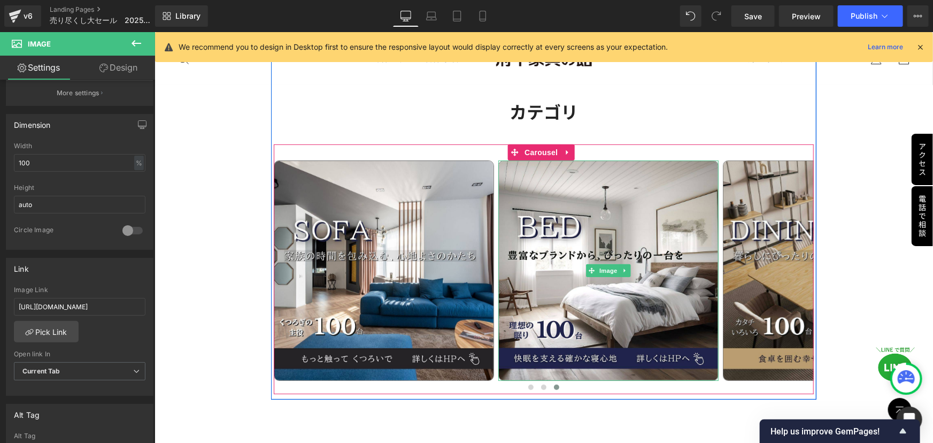
scroll to position [2298, 0]
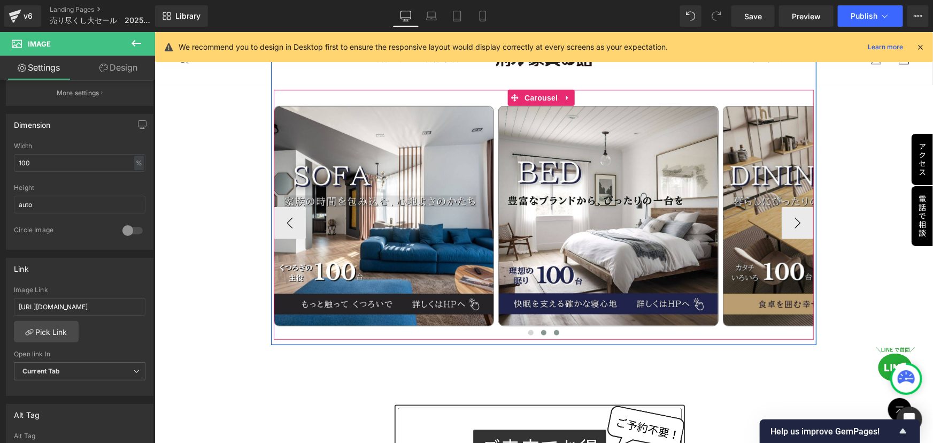
click at [541, 329] on span at bounding box center [543, 331] width 5 height 5
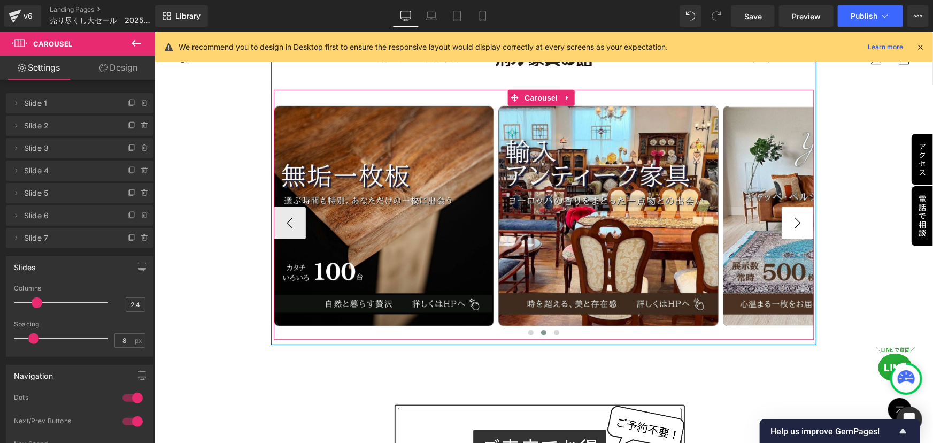
click at [789, 206] on button "›" at bounding box center [797, 222] width 32 height 32
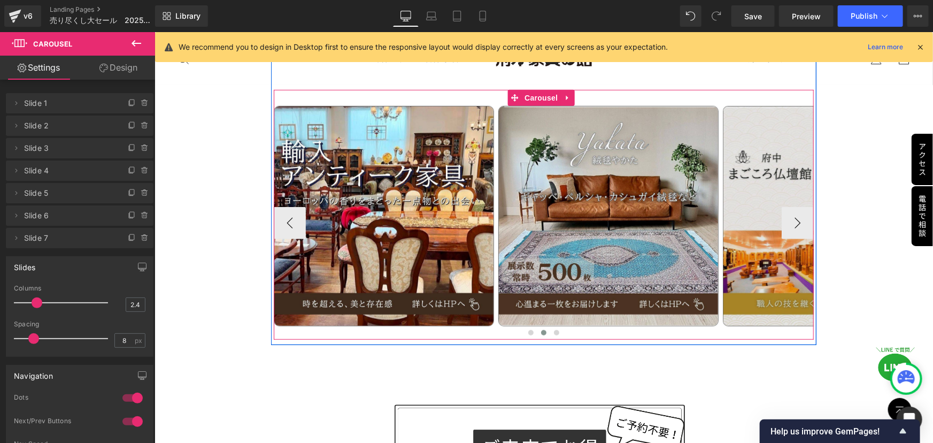
click at [768, 249] on img at bounding box center [833, 215] width 220 height 220
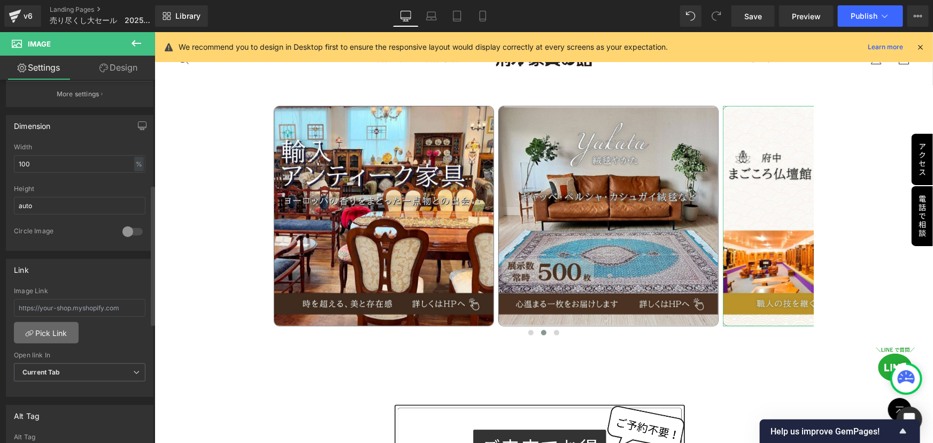
scroll to position [291, 0]
click at [89, 309] on input "text" at bounding box center [80, 307] width 132 height 18
paste input "https://fuchubutsudan.net/"
type input "https://fuchubutsudan.net/"
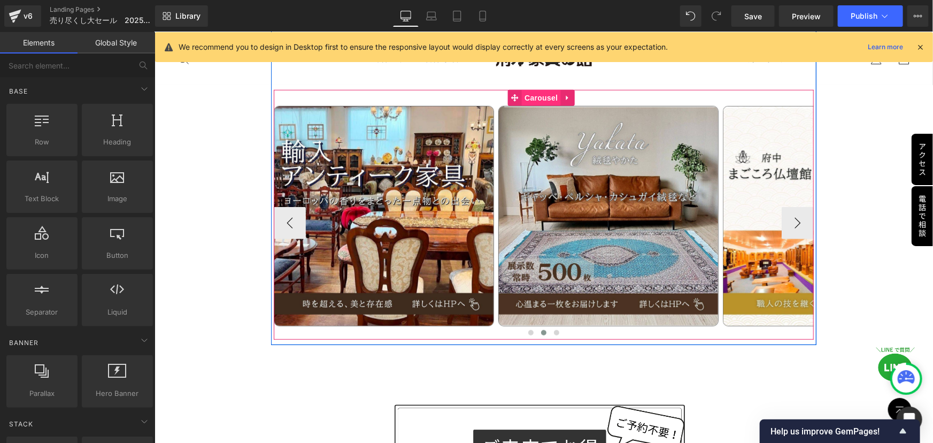
click at [543, 89] on span "Carousel" at bounding box center [540, 97] width 39 height 16
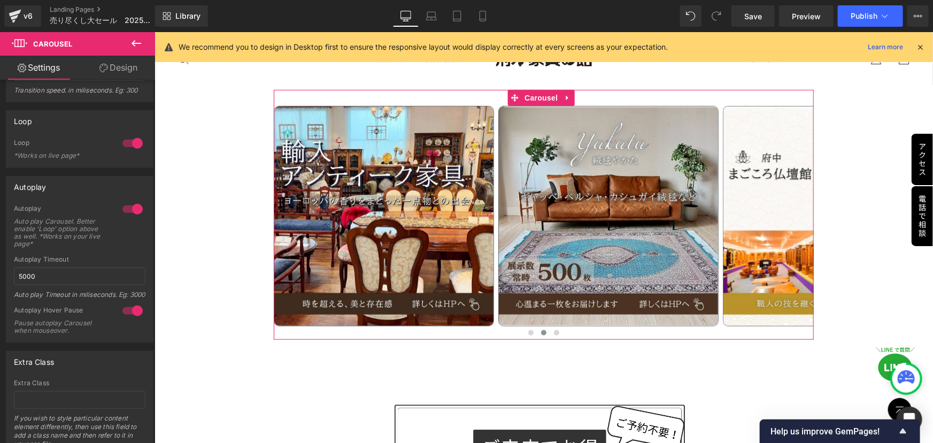
scroll to position [438, 0]
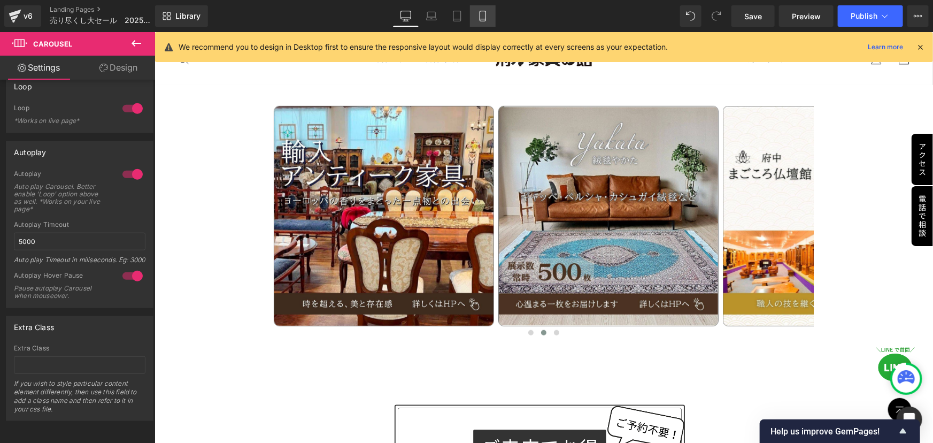
click at [486, 16] on icon at bounding box center [483, 16] width 6 height 10
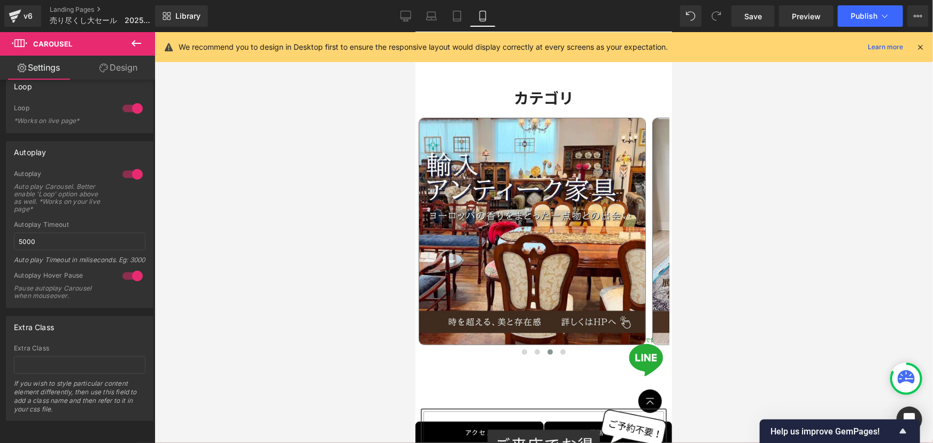
scroll to position [1900, 0]
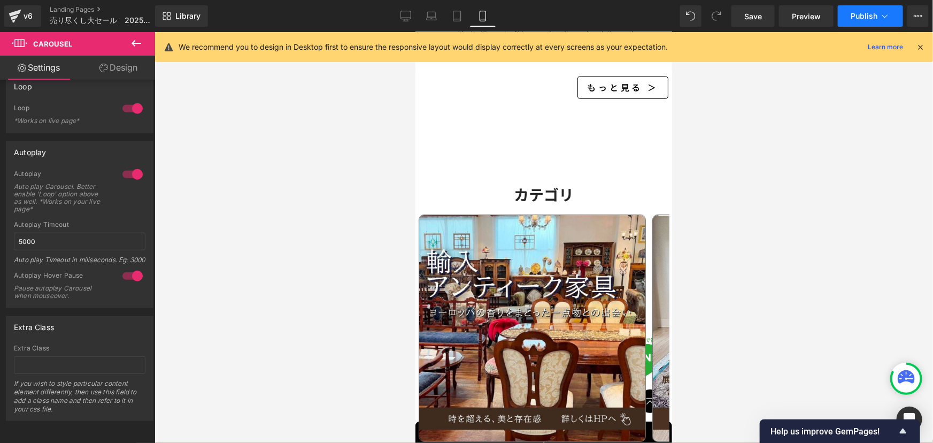
click at [870, 13] on span "Publish" at bounding box center [864, 16] width 27 height 9
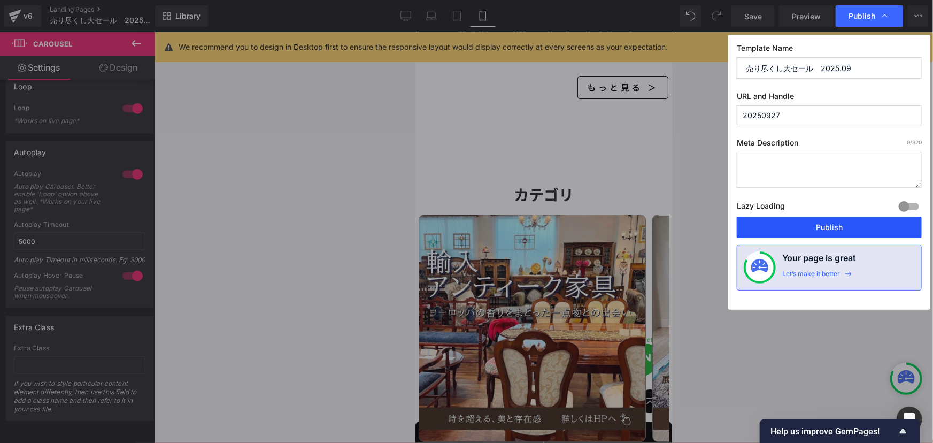
click at [831, 225] on button "Publish" at bounding box center [829, 227] width 185 height 21
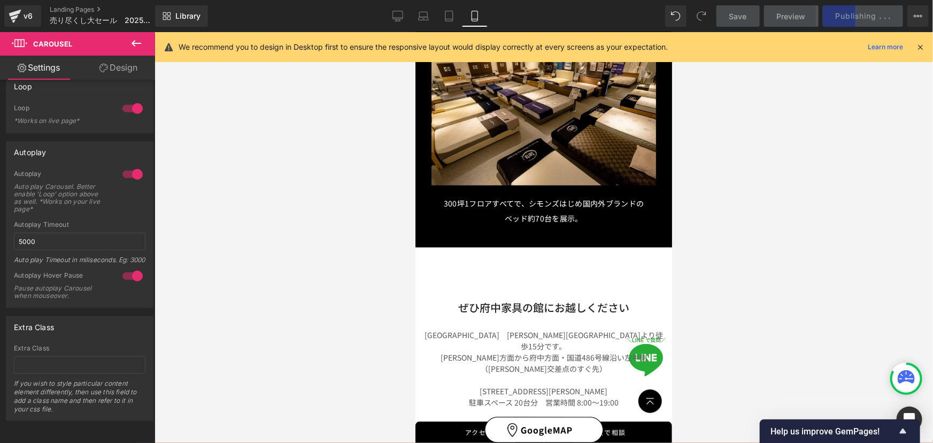
scroll to position [3067, 0]
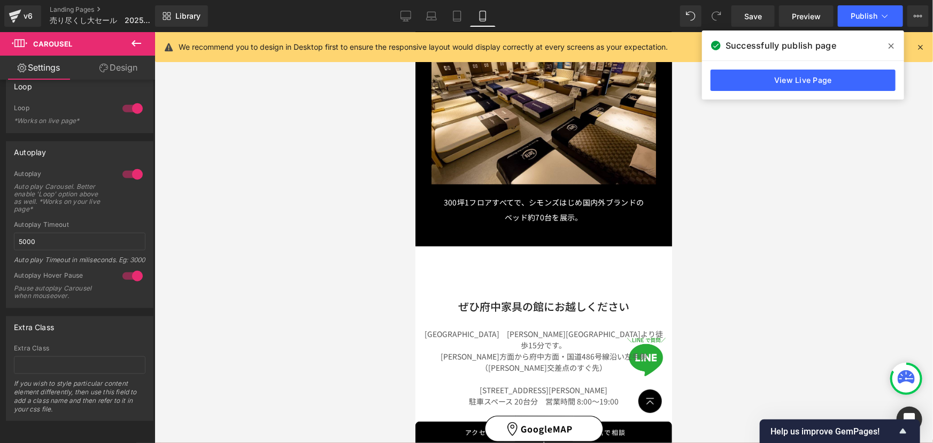
click at [873, 19] on span "Publish" at bounding box center [864, 16] width 27 height 9
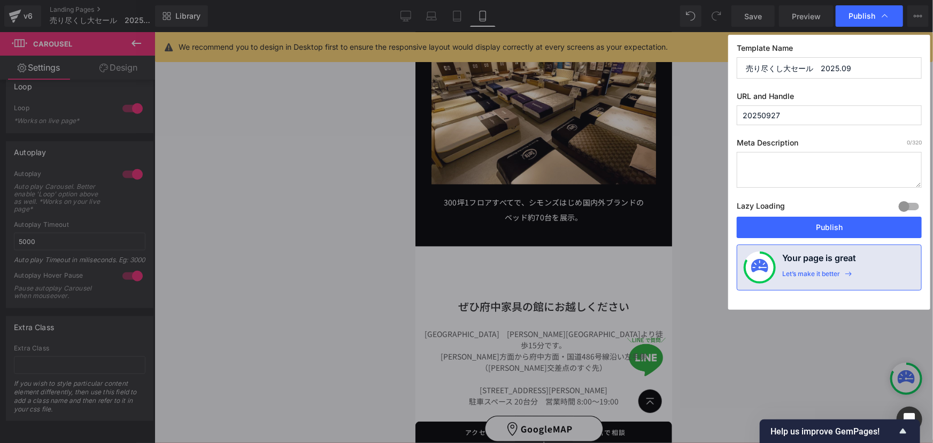
click at [802, 68] on input "売り尽くし大セール　2025.09" at bounding box center [829, 67] width 185 height 21
drag, startPoint x: 794, startPoint y: 65, endPoint x: 704, endPoint y: 64, distance: 90.4
click at [704, 64] on div "Publish Template Name 売り尽くし大セール　2025.09 URL and Handle 20250927 Meta Descriptio…" at bounding box center [466, 221] width 933 height 443
type input "プレミアムセール　2025.09"
click at [832, 232] on button "Publish" at bounding box center [829, 227] width 185 height 21
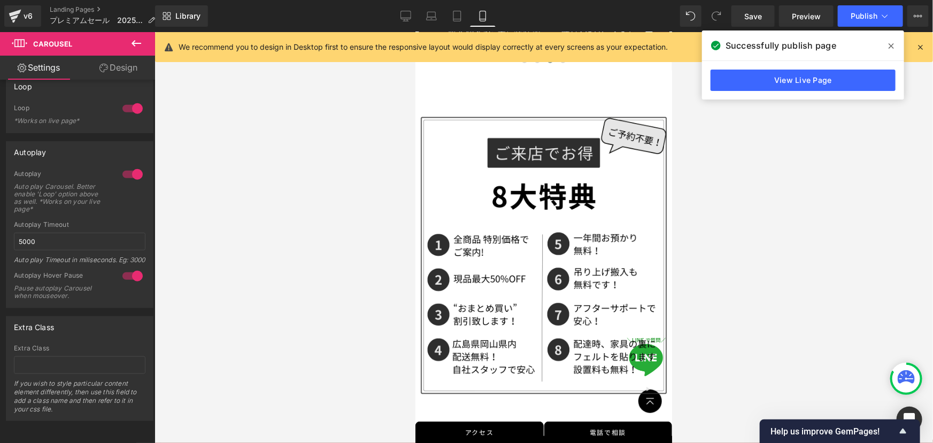
scroll to position [2289, 0]
click at [411, 130] on div at bounding box center [544, 237] width 779 height 411
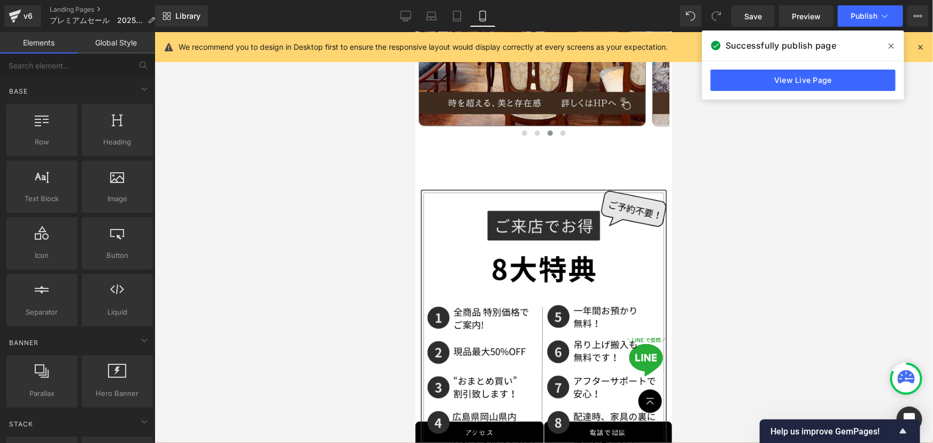
scroll to position [2192, 0]
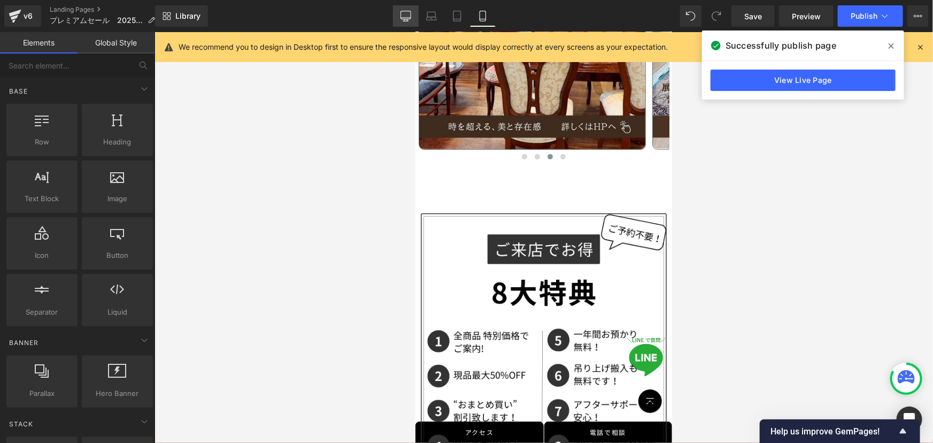
click at [404, 15] on icon at bounding box center [406, 16] width 11 height 11
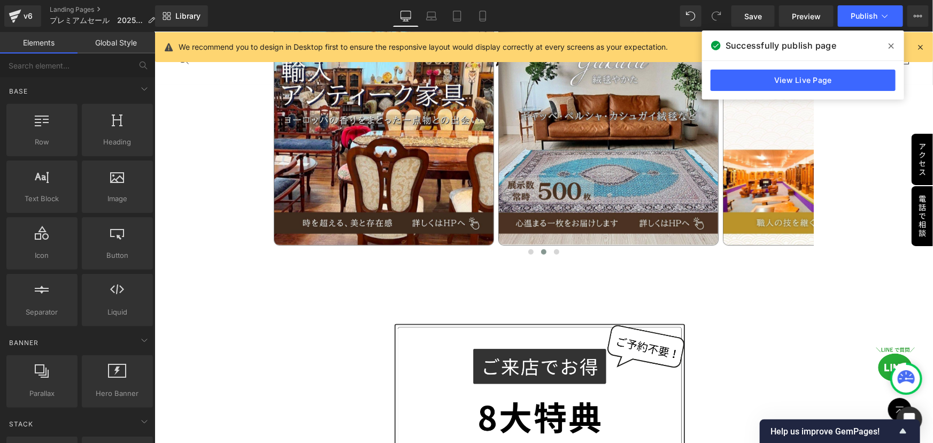
scroll to position [2347, 0]
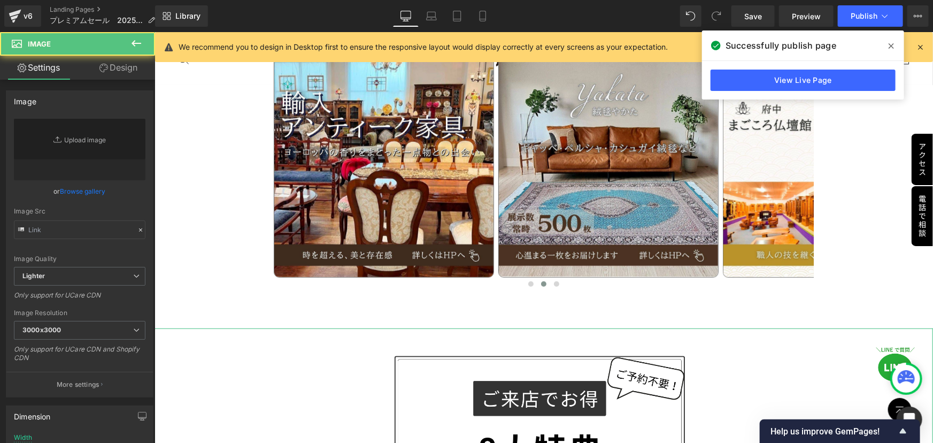
type input "https://ucarecdn.com/4310c6f6-c0b6-4aec-a9d1-2bc780826feb/-/format/auto/-/previ…"
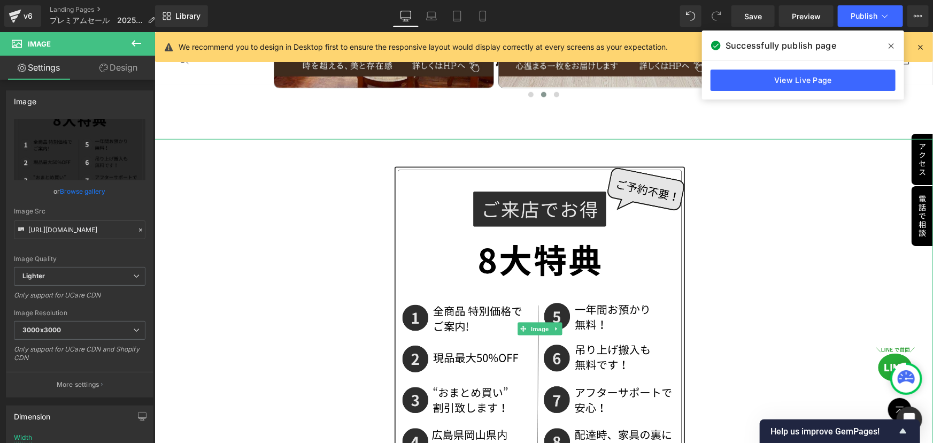
scroll to position [2541, 0]
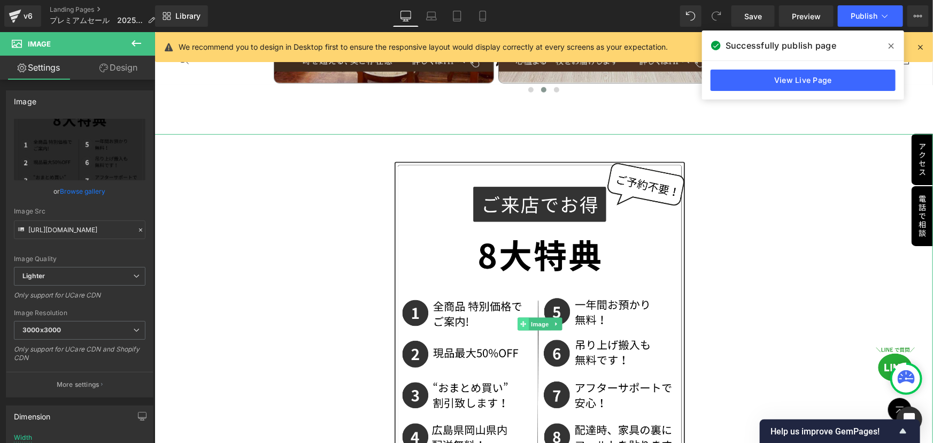
click at [520, 317] on span at bounding box center [523, 323] width 11 height 13
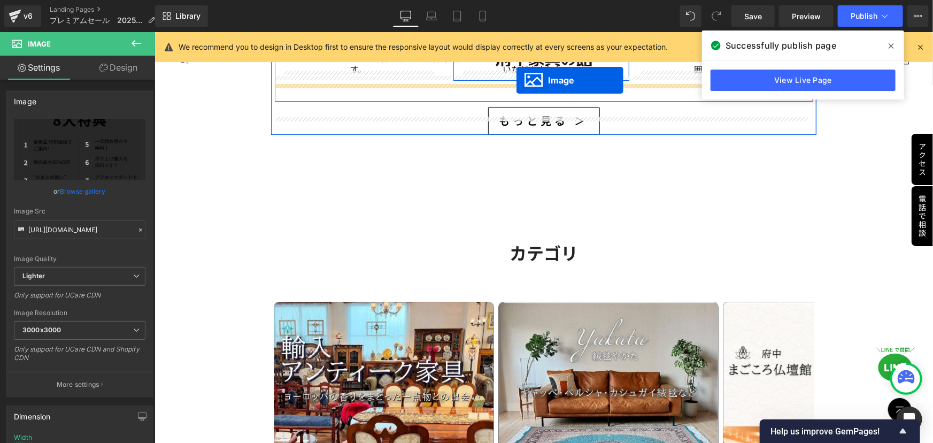
scroll to position [2081, 0]
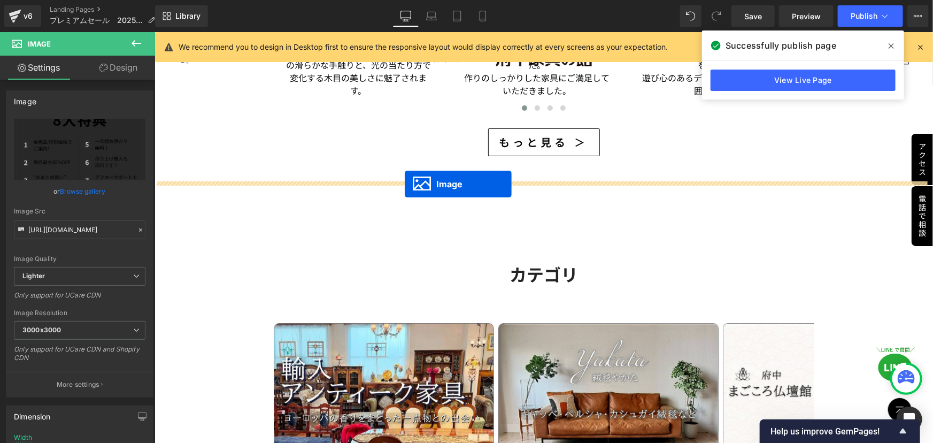
drag, startPoint x: 522, startPoint y: 304, endPoint x: 404, endPoint y: 183, distance: 168.7
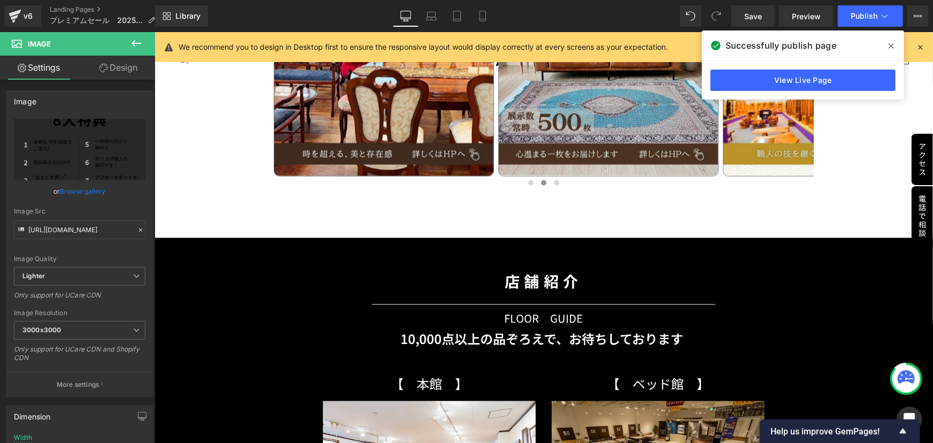
scroll to position [3102, 0]
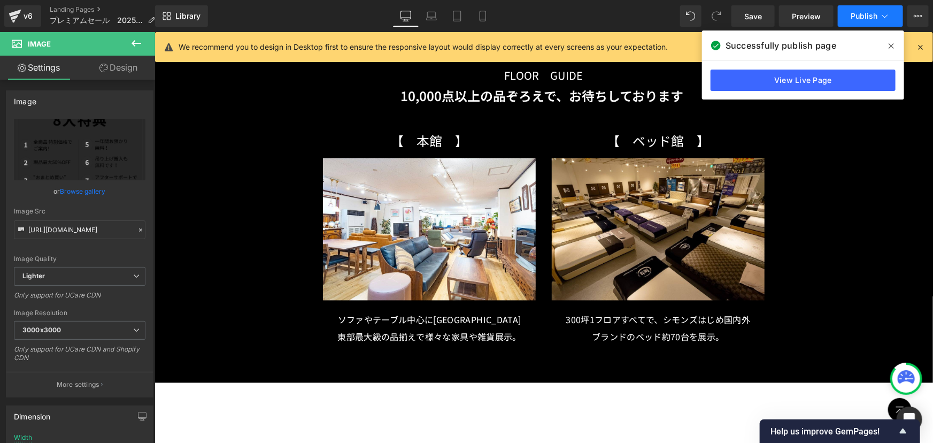
click at [880, 10] on button "Publish" at bounding box center [870, 15] width 65 height 21
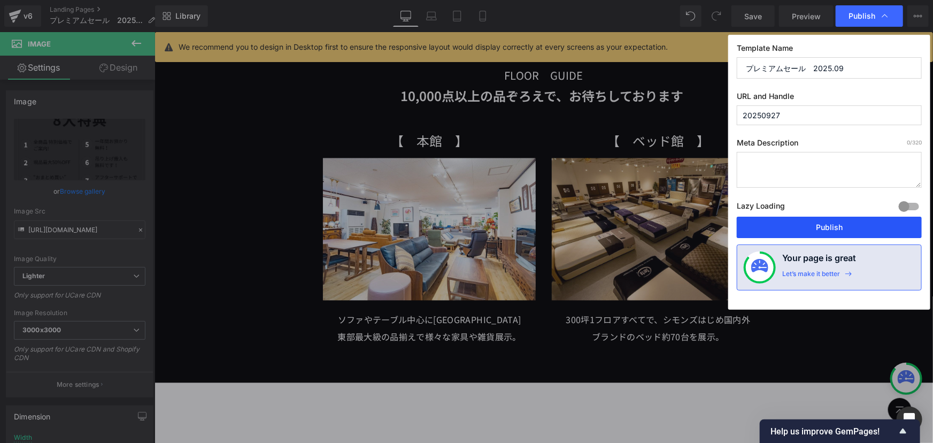
click at [834, 229] on button "Publish" at bounding box center [829, 227] width 185 height 21
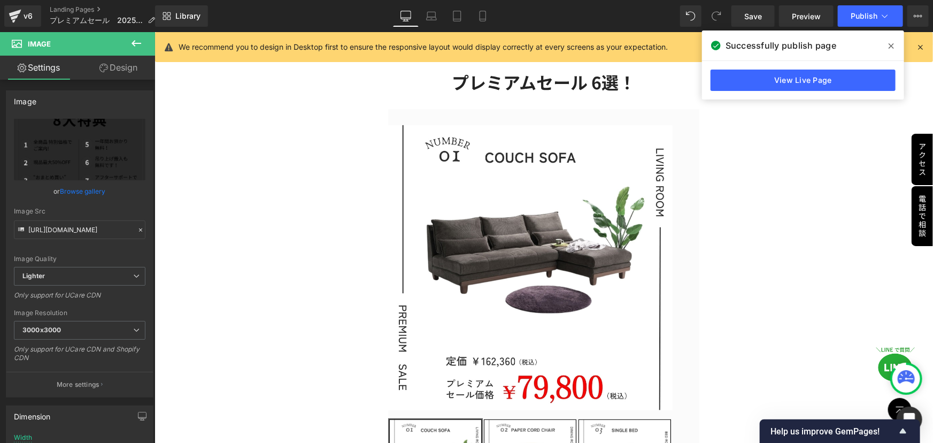
scroll to position [0, 0]
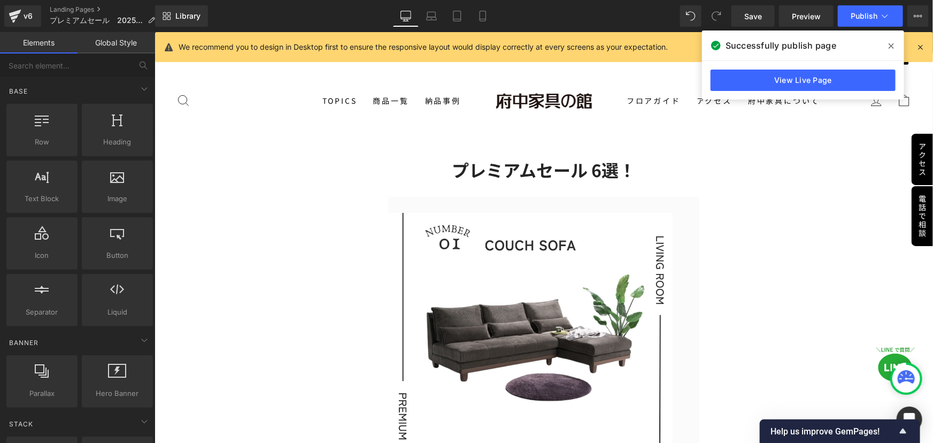
click at [58, 9] on link "Landing Pages" at bounding box center [107, 9] width 114 height 9
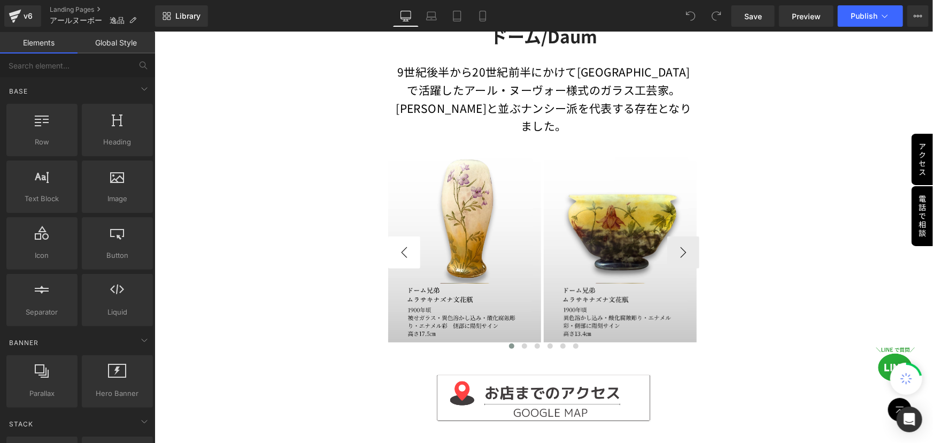
scroll to position [194, 0]
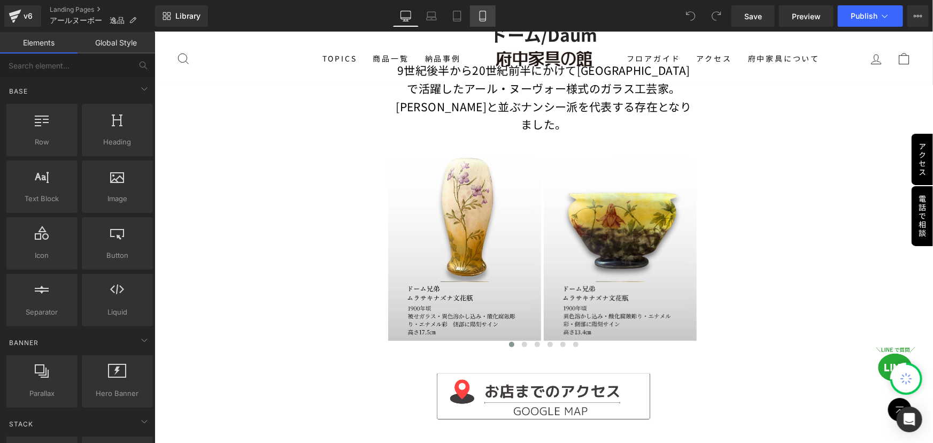
click at [486, 20] on icon at bounding box center [483, 16] width 6 height 10
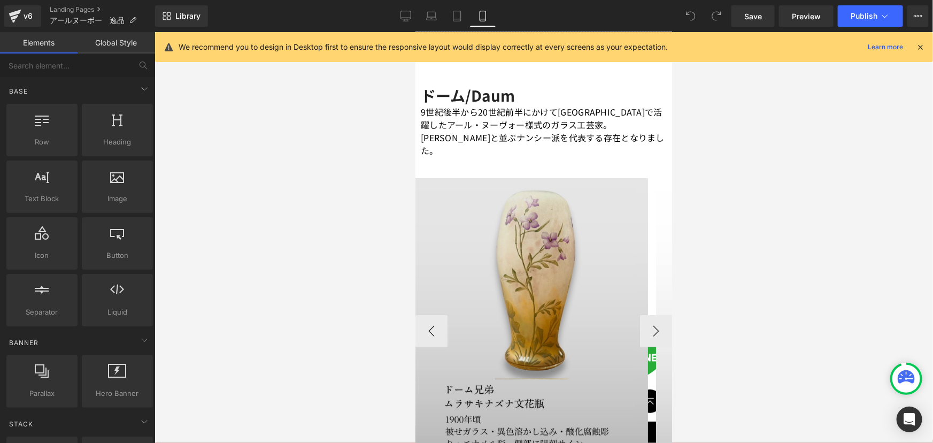
scroll to position [70, 0]
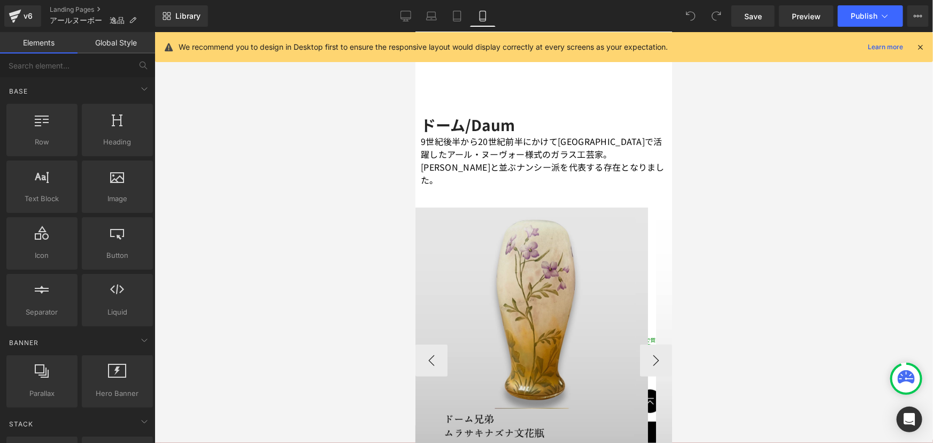
click at [483, 207] on img at bounding box center [531, 352] width 233 height 290
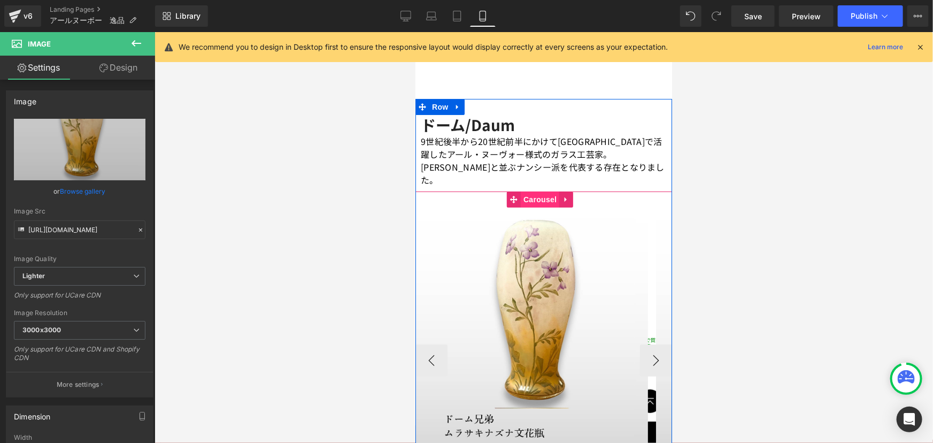
click at [534, 191] on span "Carousel" at bounding box center [539, 199] width 39 height 16
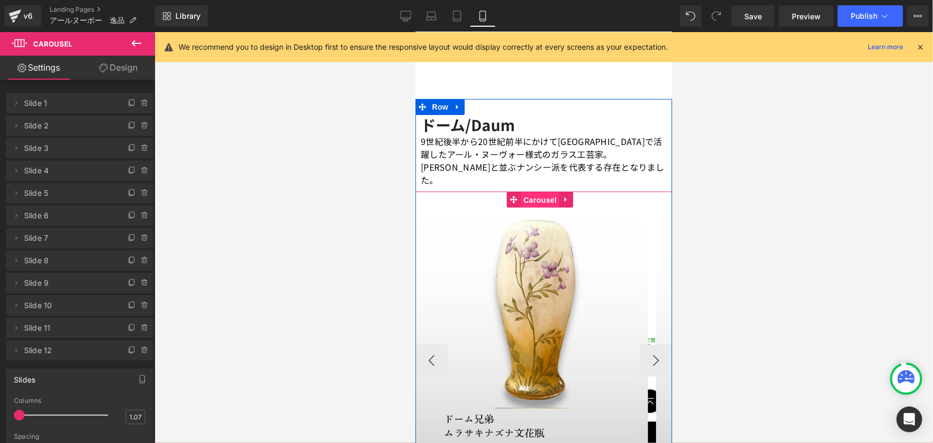
click at [540, 191] on span "Carousel" at bounding box center [539, 199] width 39 height 16
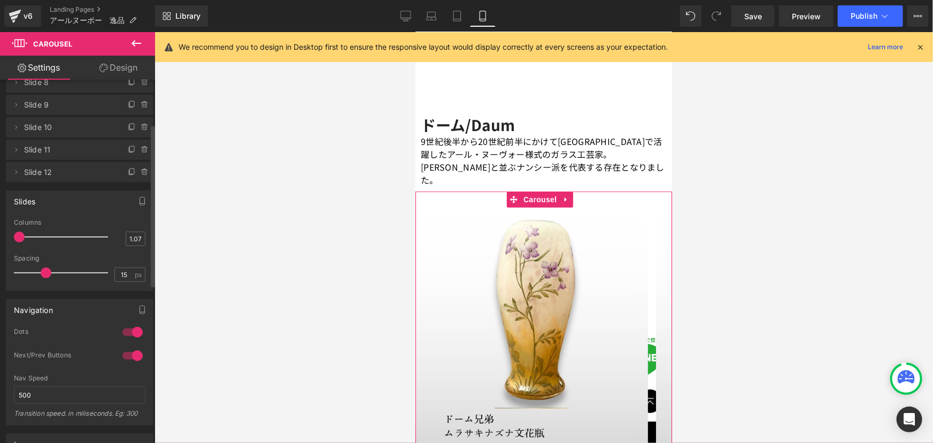
scroll to position [194, 0]
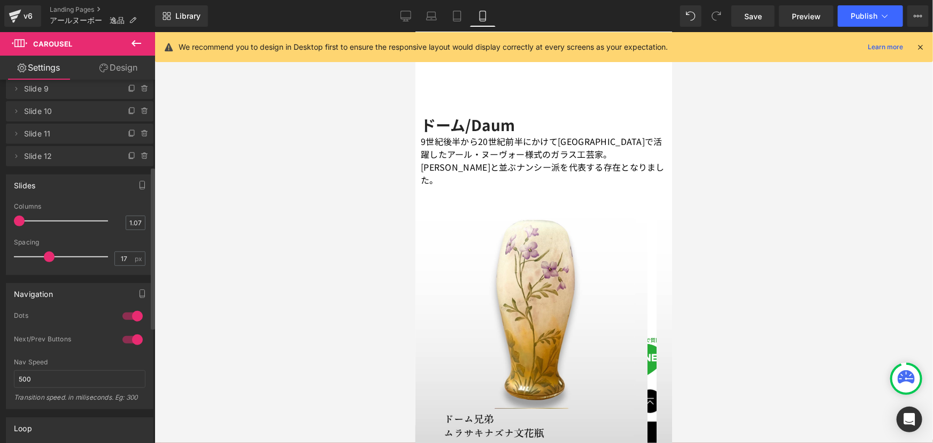
drag, startPoint x: 41, startPoint y: 256, endPoint x: 44, endPoint y: 266, distance: 10.8
click at [44, 266] on div at bounding box center [63, 256] width 89 height 21
type input "14"
click at [39, 253] on span at bounding box center [44, 256] width 11 height 11
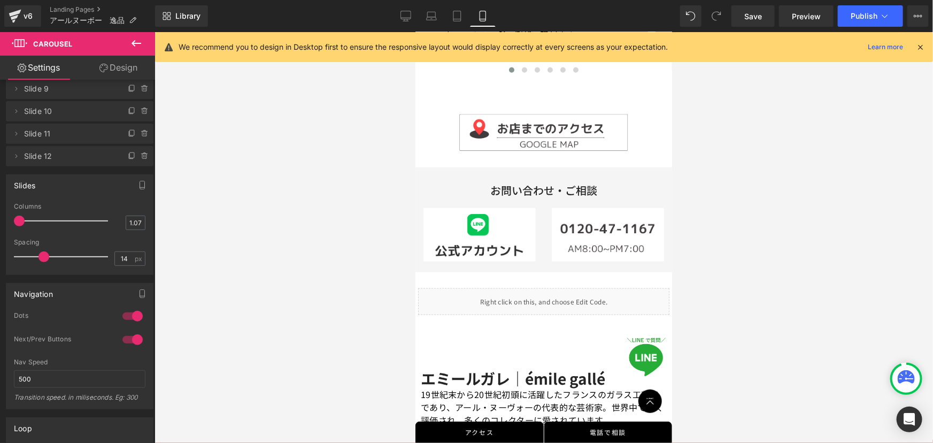
scroll to position [750, 0]
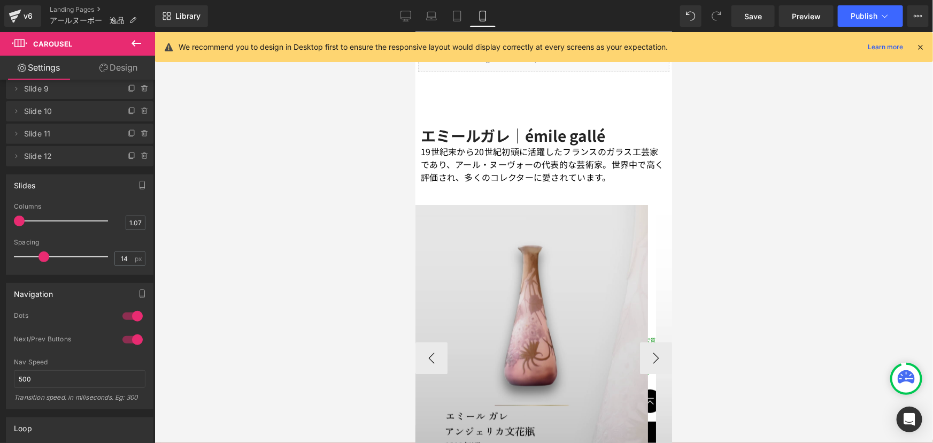
click at [510, 341] on img at bounding box center [531, 349] width 233 height 290
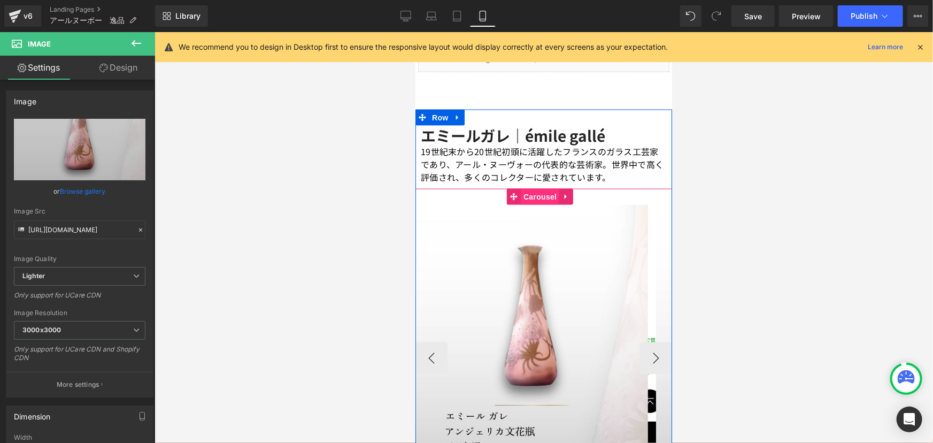
click at [544, 188] on span "Carousel" at bounding box center [539, 196] width 39 height 16
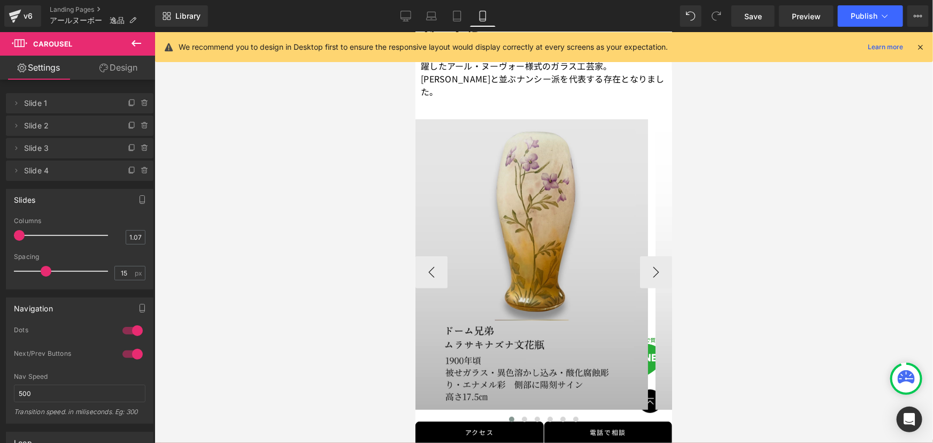
scroll to position [118, 0]
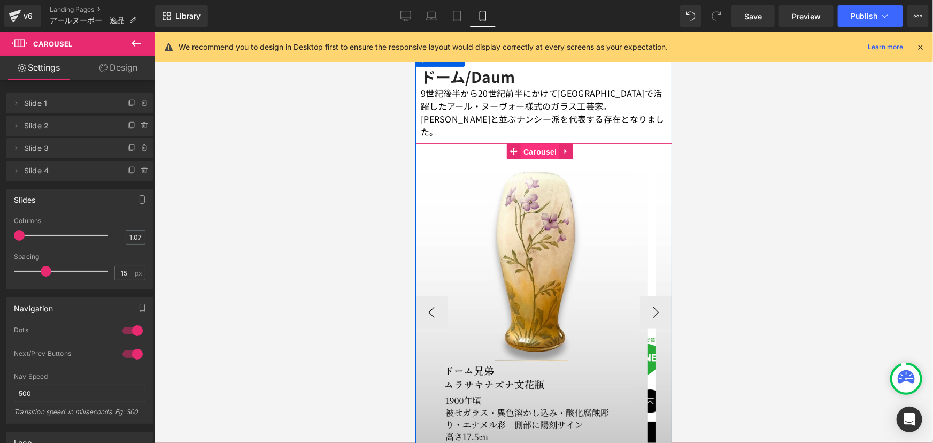
click at [542, 143] on span "Carousel" at bounding box center [539, 151] width 39 height 16
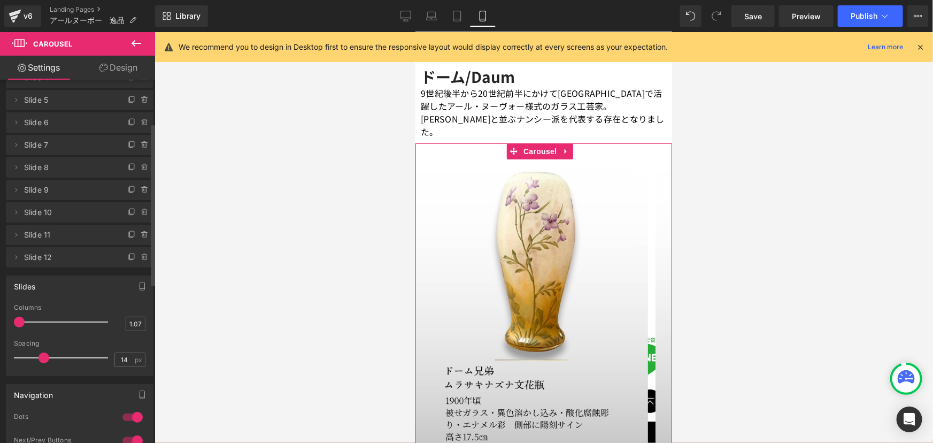
scroll to position [97, 0]
click at [124, 357] on input "14" at bounding box center [124, 355] width 19 height 13
type input "15"
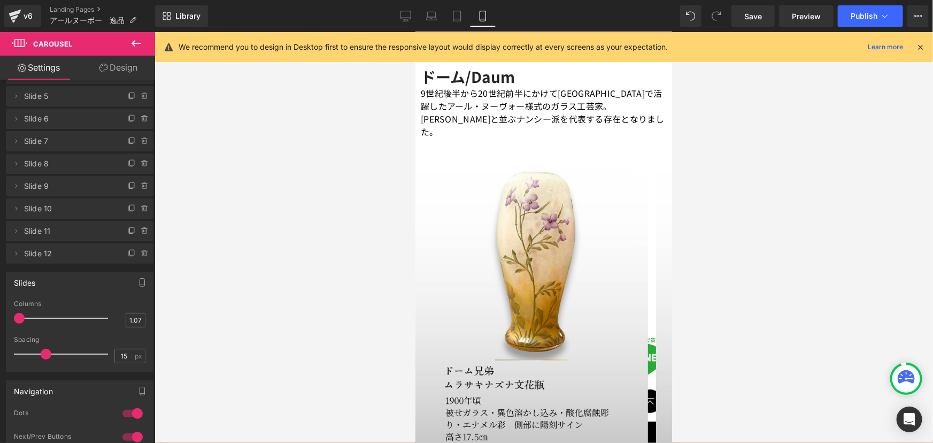
click at [243, 343] on div at bounding box center [544, 237] width 779 height 411
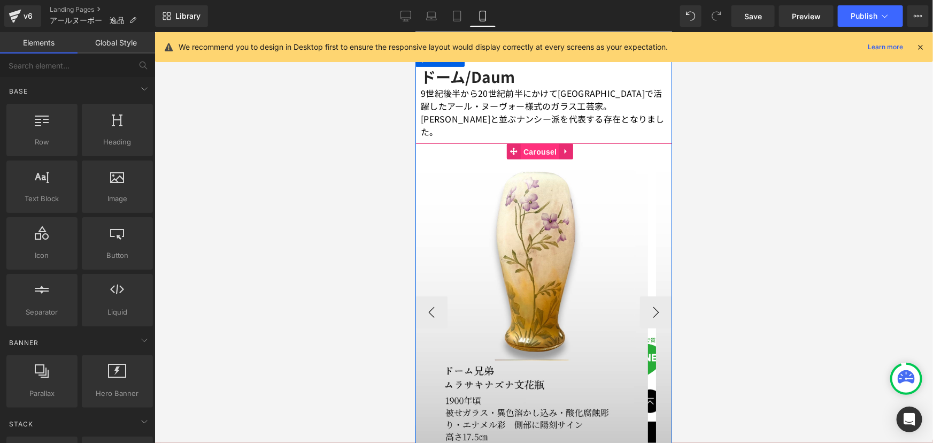
click at [544, 143] on span "Carousel" at bounding box center [539, 151] width 39 height 16
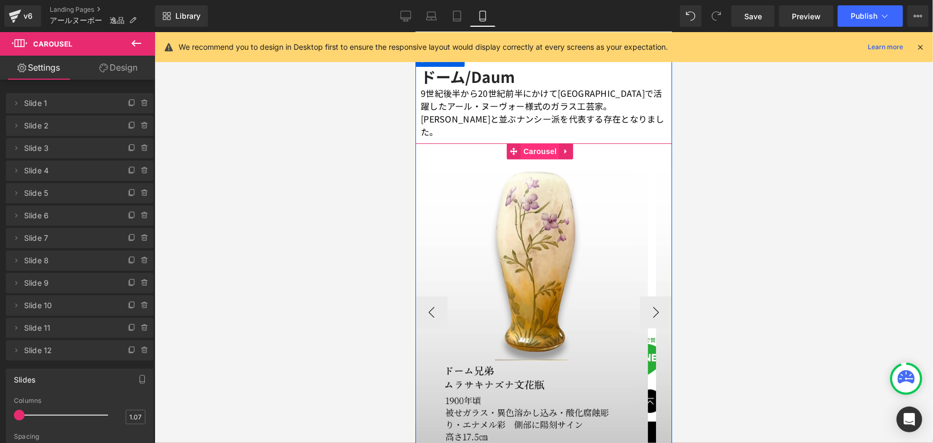
click at [538, 143] on span "Carousel" at bounding box center [539, 151] width 39 height 16
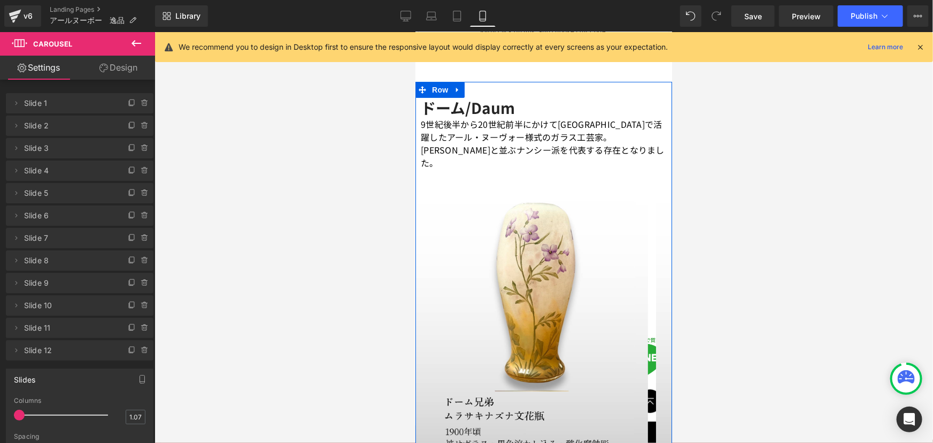
scroll to position [70, 0]
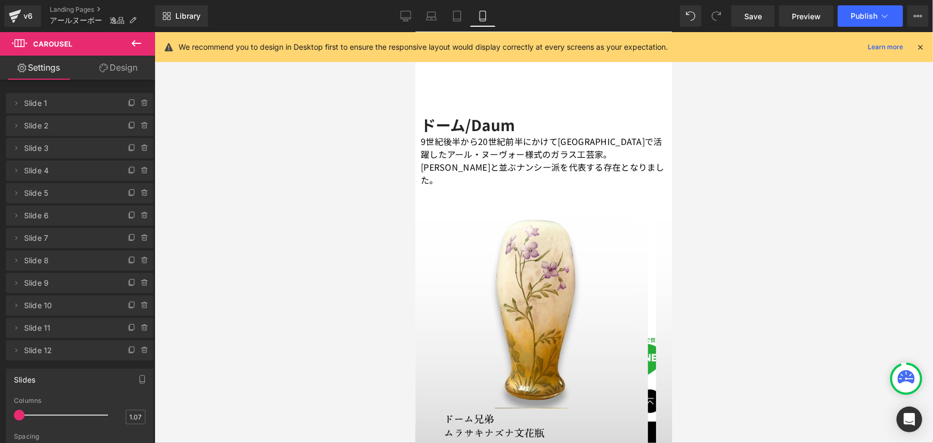
click at [318, 385] on div at bounding box center [544, 237] width 779 height 411
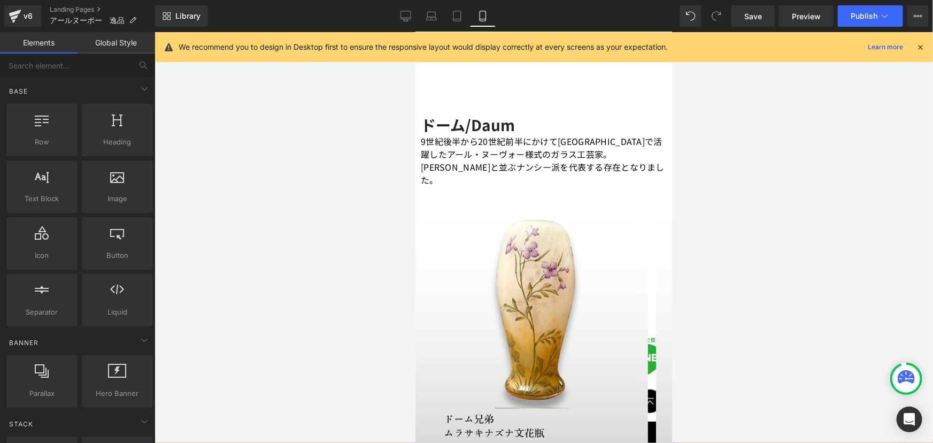
click at [257, 398] on div at bounding box center [544, 237] width 779 height 411
click at [323, 186] on div at bounding box center [544, 237] width 779 height 411
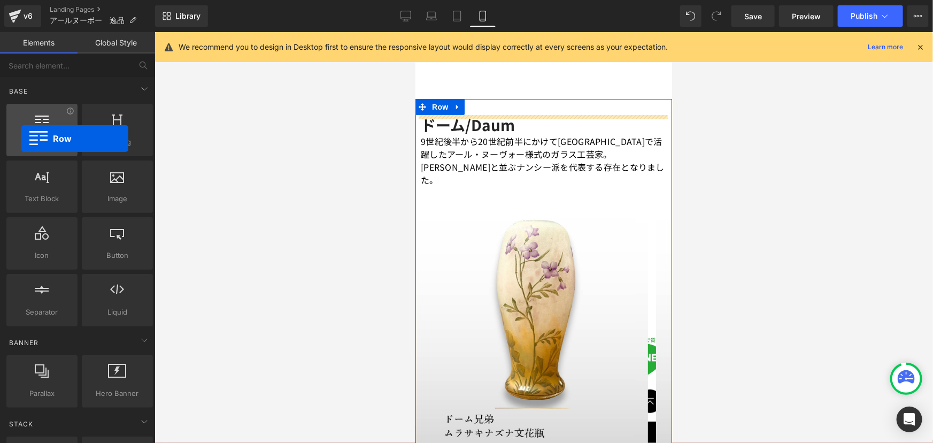
drag, startPoint x: 49, startPoint y: 135, endPoint x: 21, endPoint y: 139, distance: 28.1
click at [21, 139] on div "Row rows, columns, layouts, div" at bounding box center [41, 130] width 71 height 52
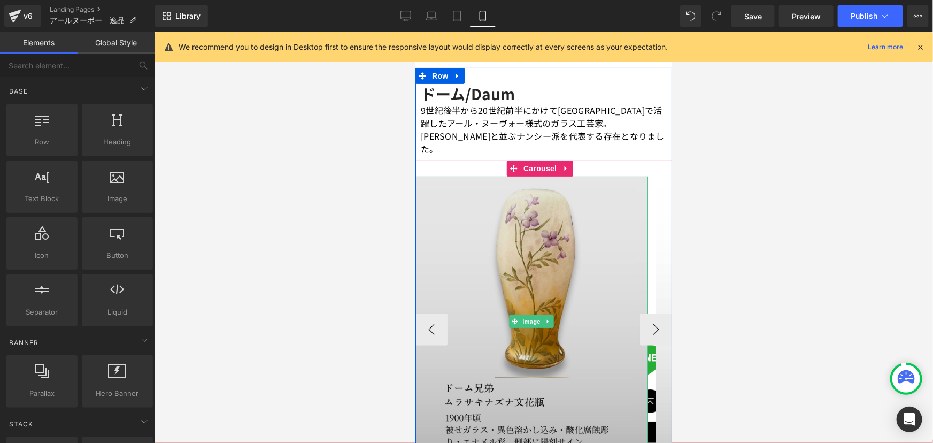
scroll to position [118, 0]
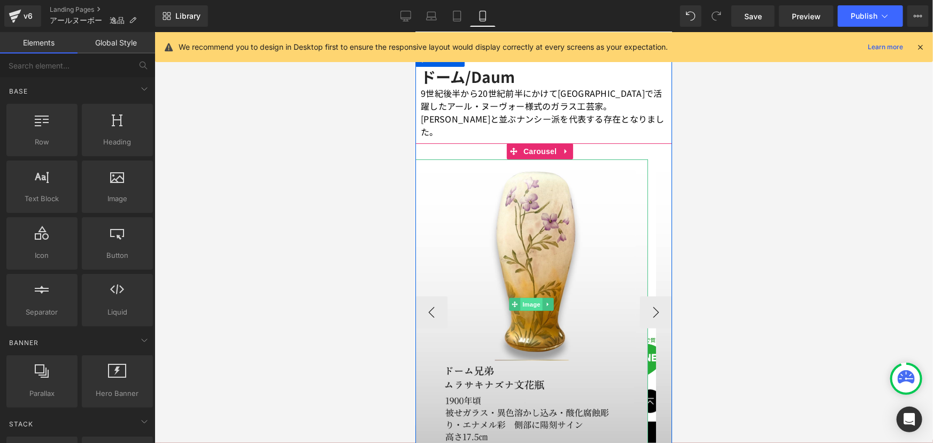
click at [530, 297] on span "Image" at bounding box center [531, 303] width 22 height 13
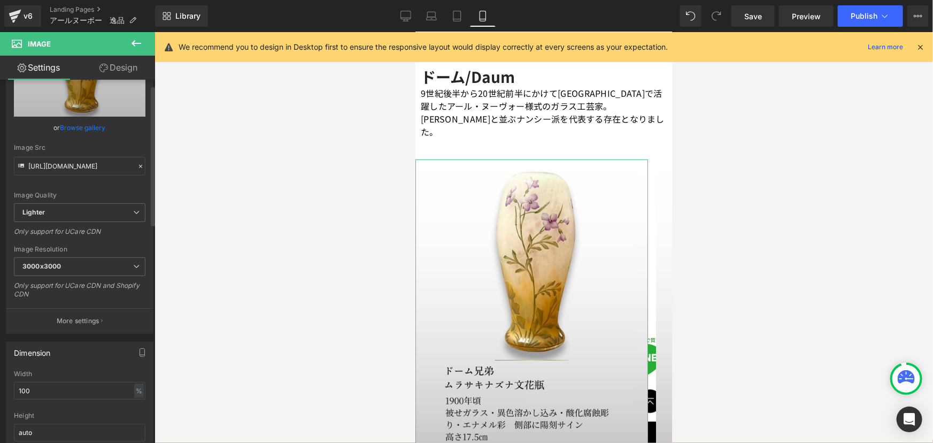
scroll to position [194, 0]
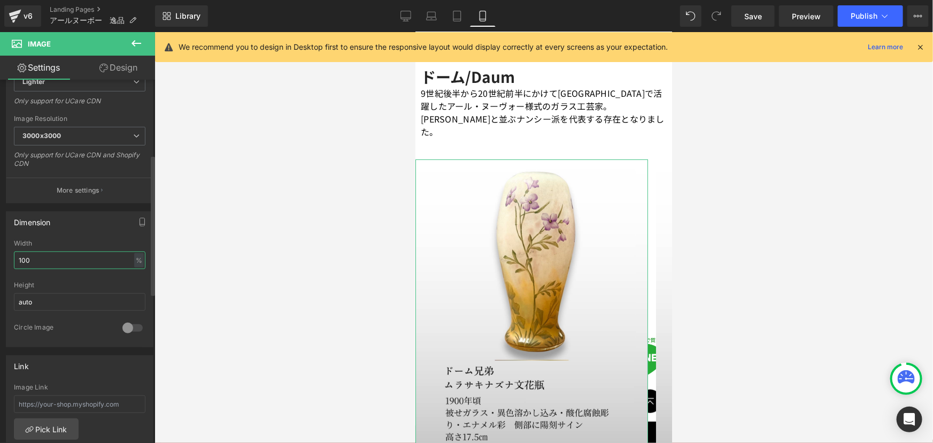
drag, startPoint x: 81, startPoint y: 258, endPoint x: 0, endPoint y: 259, distance: 80.8
click at [0, 259] on div "Dimension 100% Width 100 % % px auto Height auto 0 Circle Image" at bounding box center [80, 275] width 160 height 144
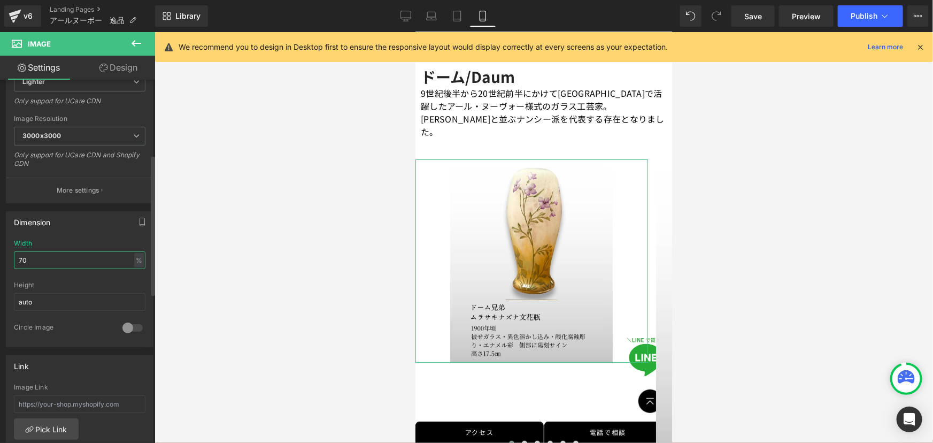
type input "7"
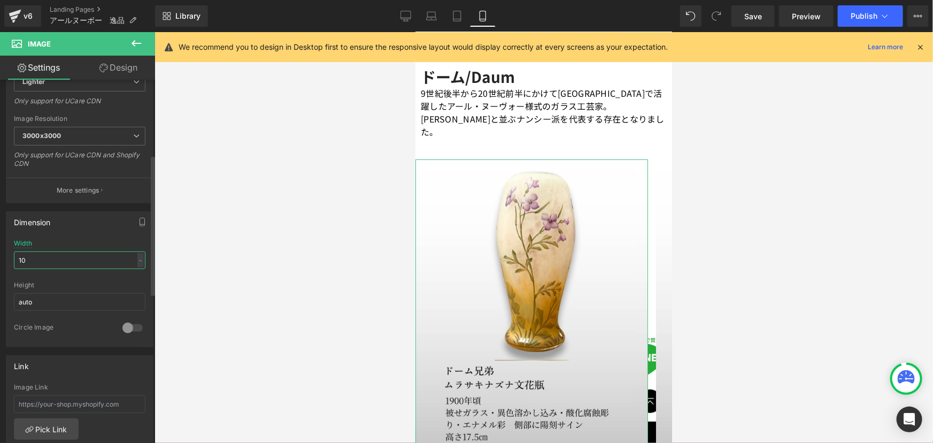
type input "100"
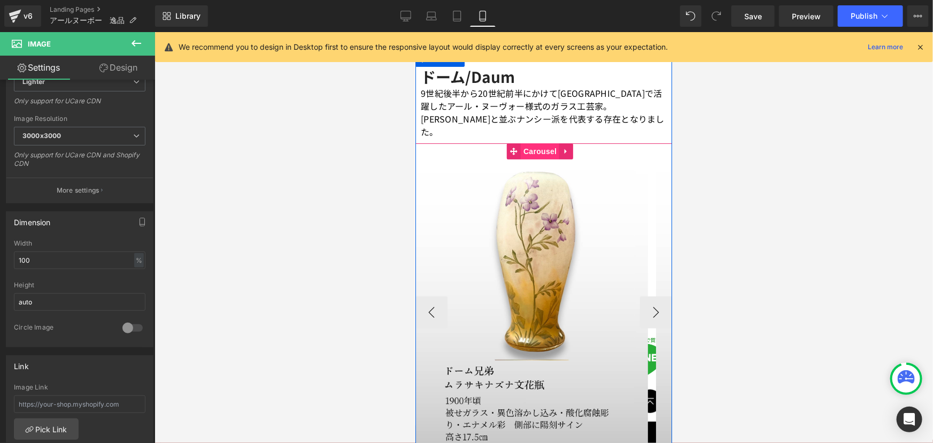
click at [537, 143] on span "Carousel" at bounding box center [539, 151] width 39 height 16
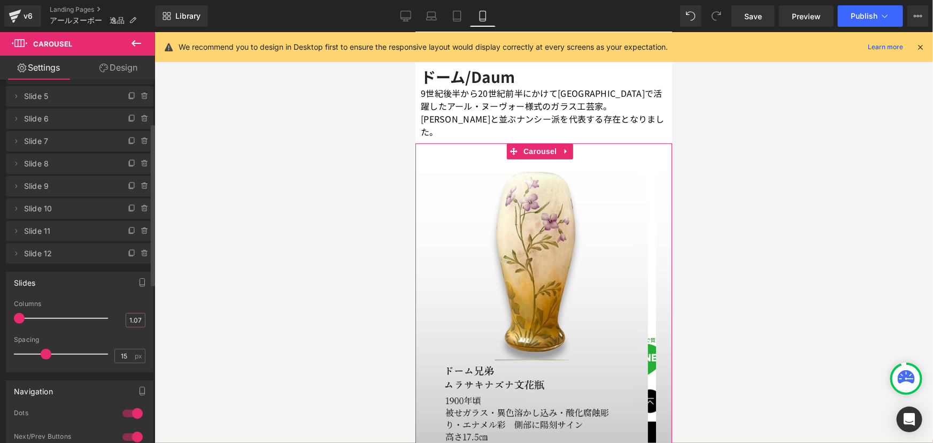
scroll to position [0, 0]
drag, startPoint x: 128, startPoint y: 318, endPoint x: 141, endPoint y: 320, distance: 12.5
click at [141, 320] on input "1.07" at bounding box center [135, 319] width 19 height 13
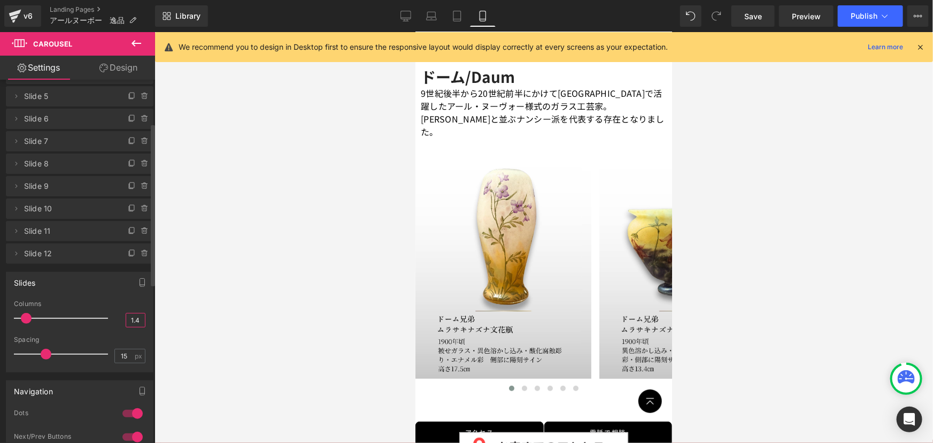
type input "1.4"
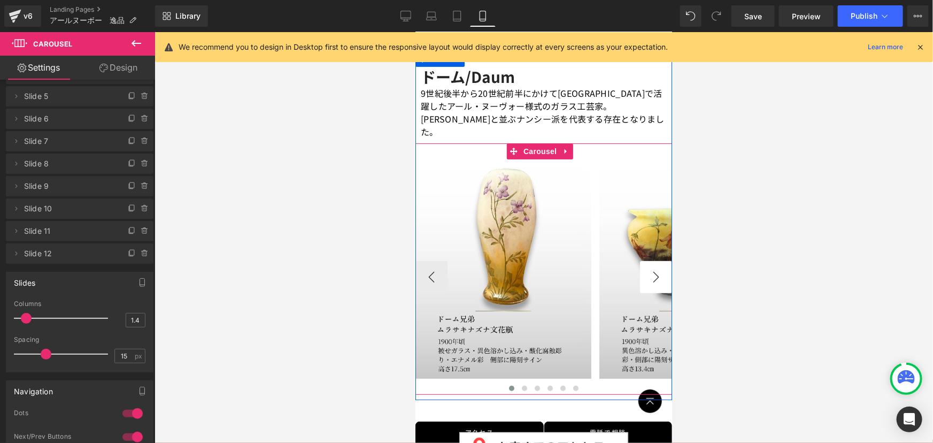
click at [648, 260] on button "›" at bounding box center [656, 276] width 32 height 32
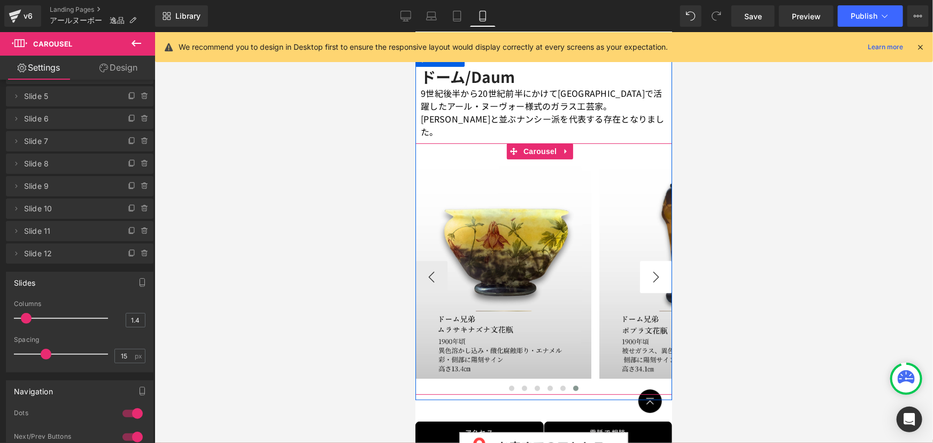
click at [648, 260] on button "›" at bounding box center [656, 276] width 32 height 32
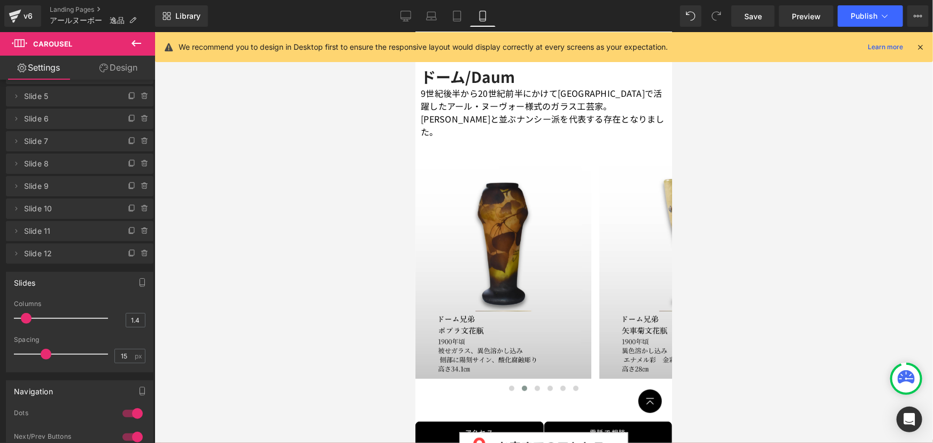
click at [768, 216] on div at bounding box center [544, 237] width 779 height 411
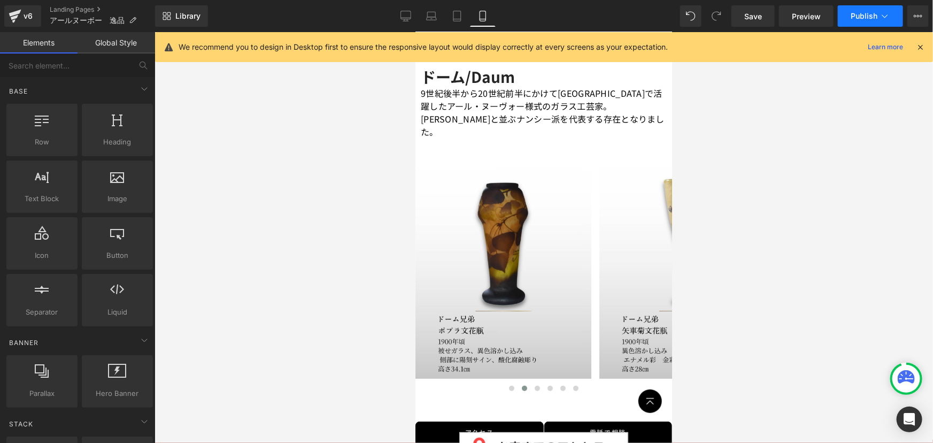
click at [862, 16] on span "Publish" at bounding box center [864, 16] width 27 height 9
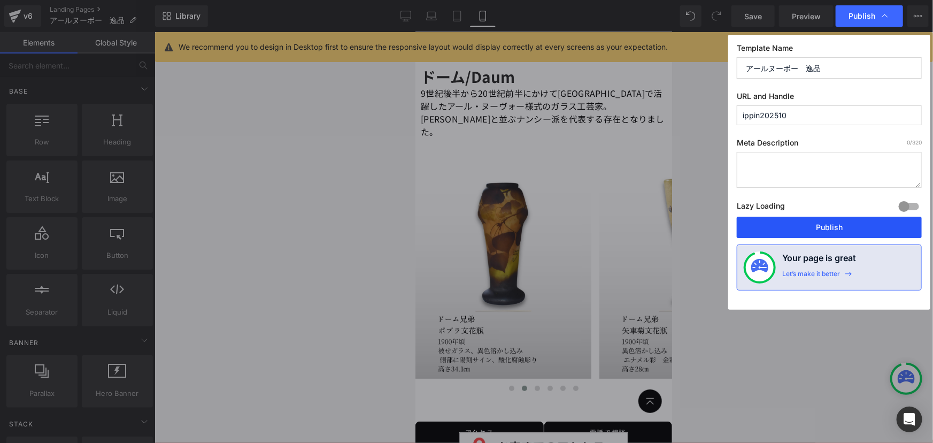
click at [822, 225] on button "Publish" at bounding box center [829, 227] width 185 height 21
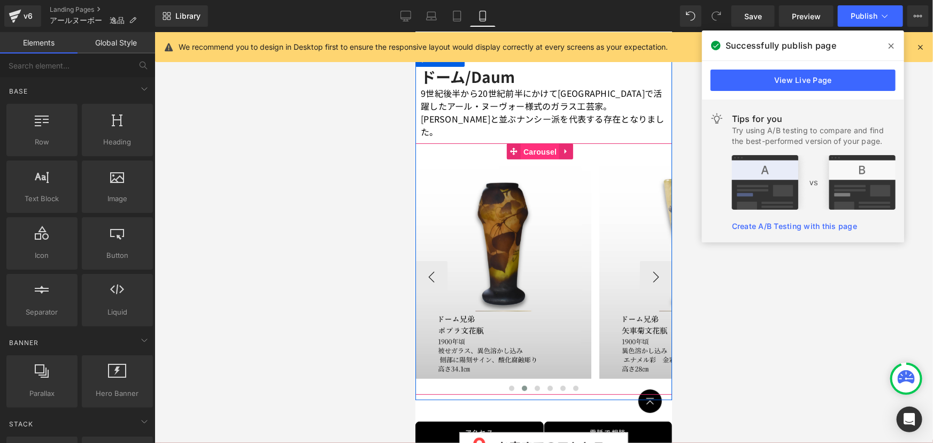
drag, startPoint x: 540, startPoint y: 133, endPoint x: 645, endPoint y: 232, distance: 144.2
click at [540, 143] on span "Carousel" at bounding box center [539, 151] width 39 height 16
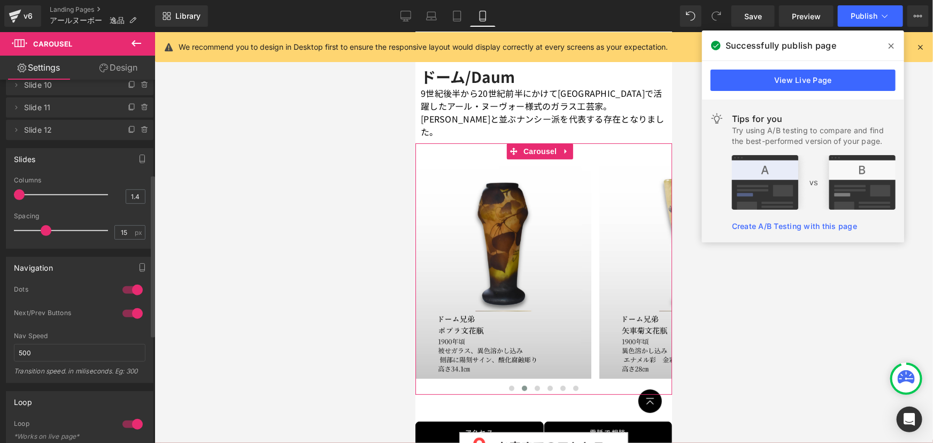
scroll to position [212, 0]
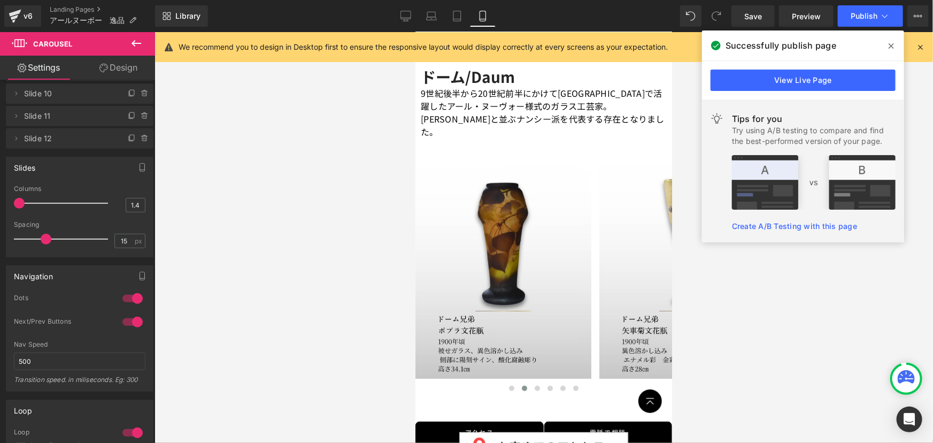
click at [346, 354] on div at bounding box center [544, 237] width 779 height 411
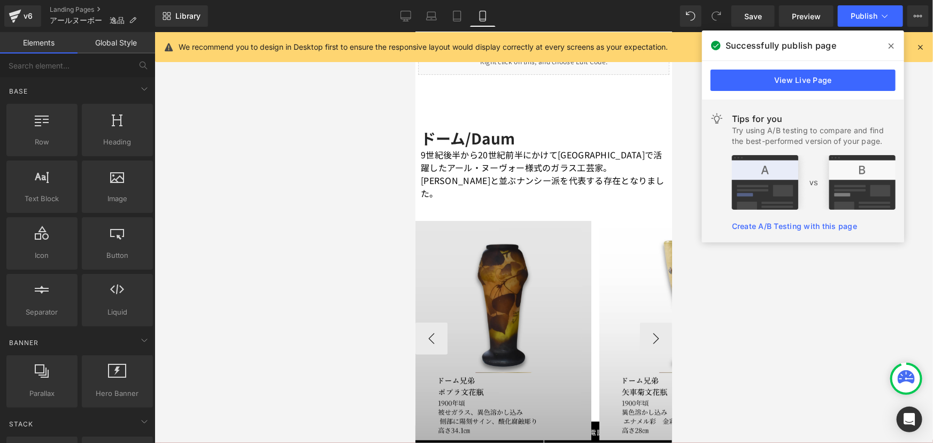
scroll to position [243, 0]
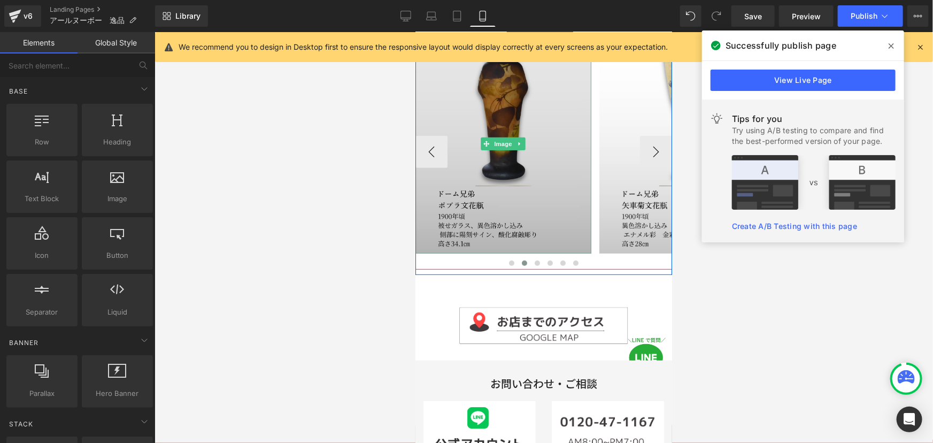
click at [488, 148] on img at bounding box center [503, 144] width 176 height 220
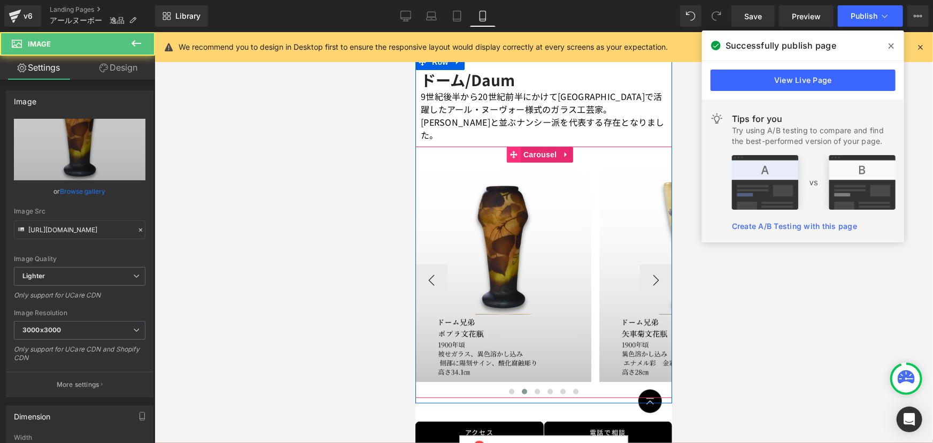
scroll to position [97, 0]
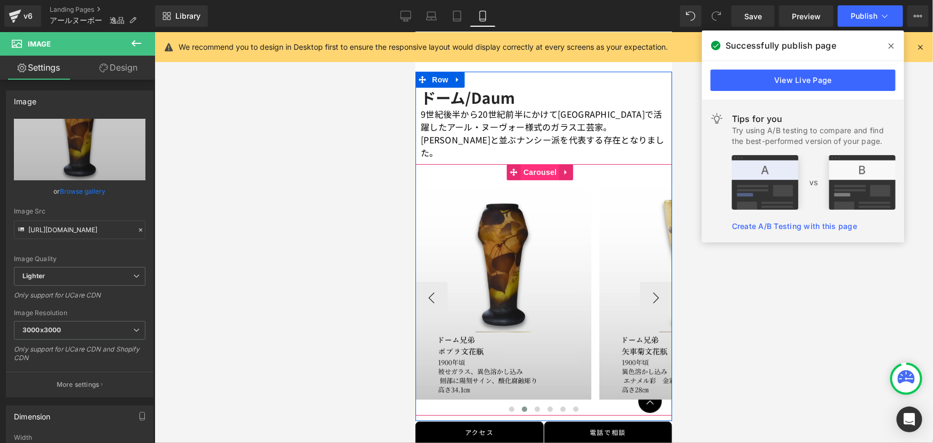
drag, startPoint x: 540, startPoint y: 157, endPoint x: 643, endPoint y: 300, distance: 175.9
click at [540, 164] on span "Carousel" at bounding box center [539, 172] width 39 height 16
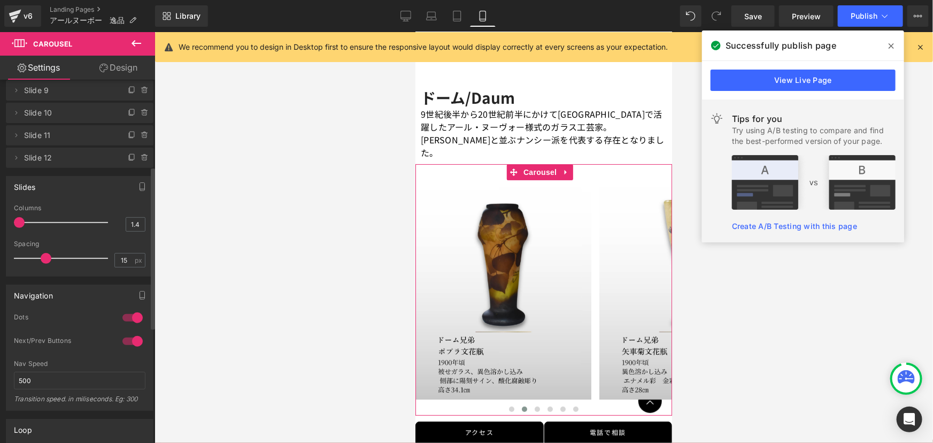
scroll to position [194, 0]
click at [133, 221] on input "1.4" at bounding box center [135, 222] width 19 height 13
type input "1.3"
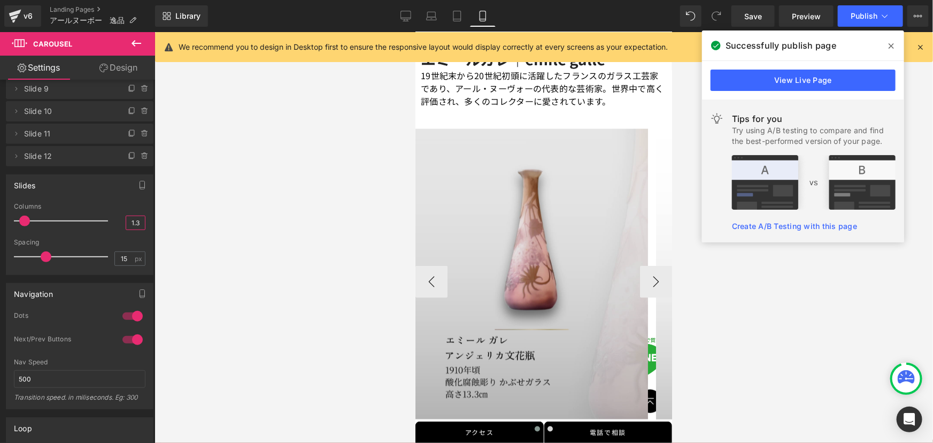
scroll to position [778, 0]
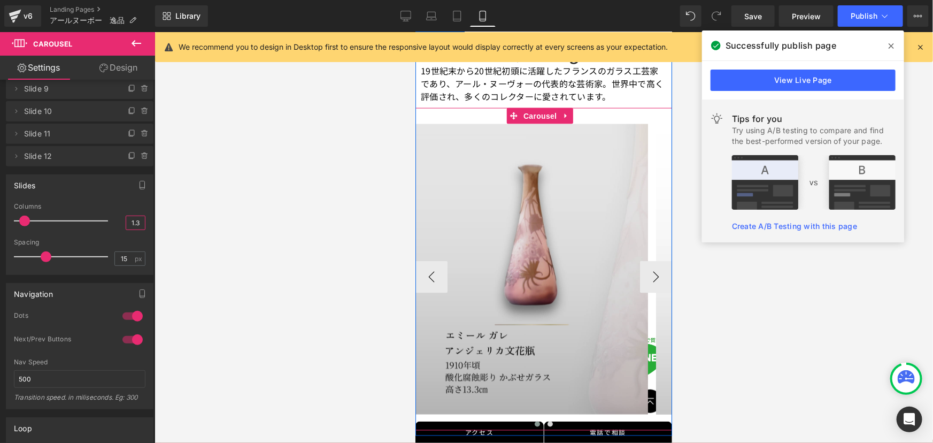
drag, startPoint x: 532, startPoint y: 103, endPoint x: 464, endPoint y: 133, distance: 74.2
click at [532, 108] on span "Carousel" at bounding box center [539, 116] width 39 height 16
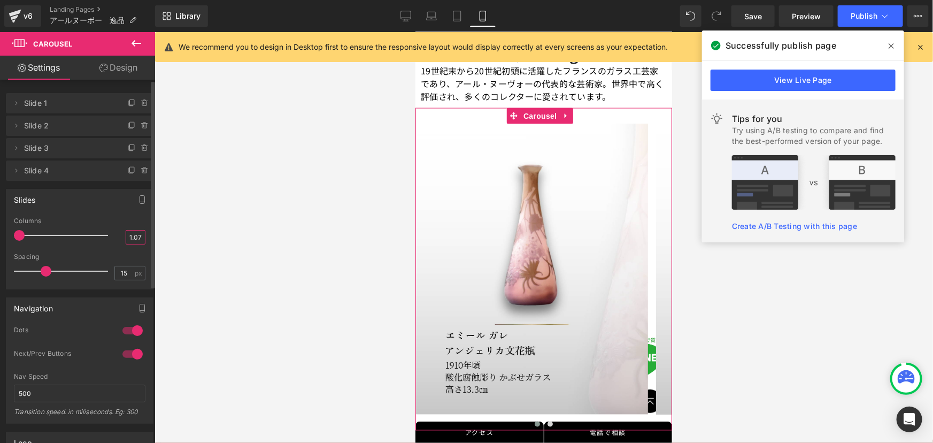
drag, startPoint x: 131, startPoint y: 235, endPoint x: 142, endPoint y: 240, distance: 11.7
click at [142, 240] on div "2 Columns 2 2 Columns 2 2 Columns 2 1.07 Columns 1.07 5px Spacing 5 px 5px Spac…" at bounding box center [79, 253] width 147 height 72
type input "1.3"
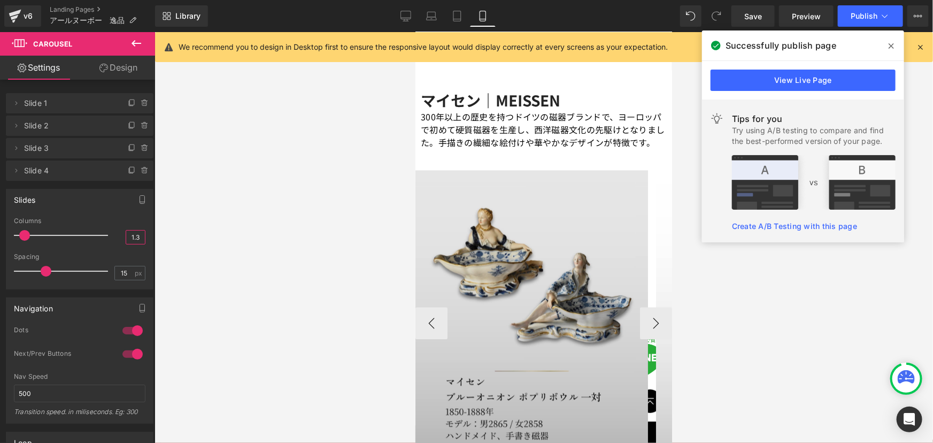
scroll to position [1167, 0]
click at [558, 171] on img at bounding box center [531, 314] width 233 height 290
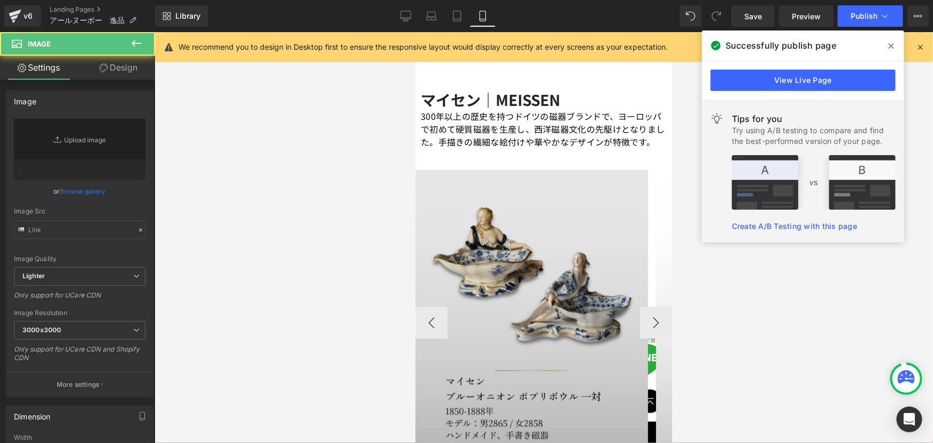
type input "https://ucarecdn.com/962e8e7a-20df-46c2-9e30-4ac66f1486f6/-/format/auto/-/previ…"
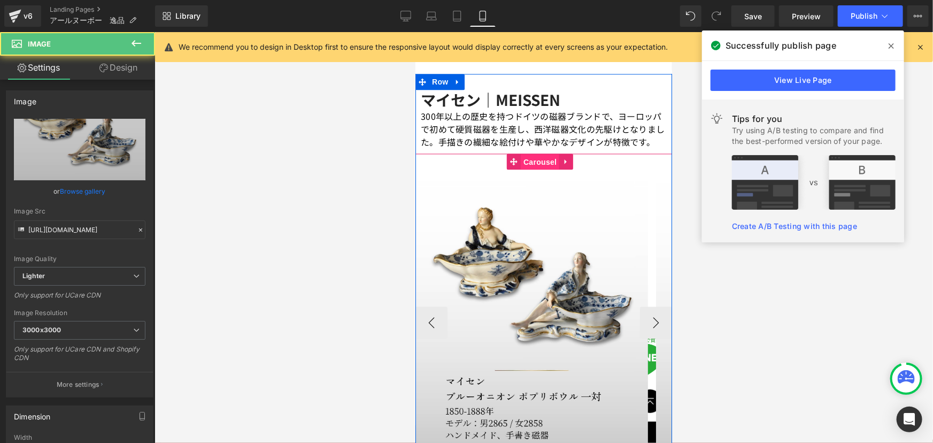
click at [541, 158] on span "Carousel" at bounding box center [539, 162] width 39 height 16
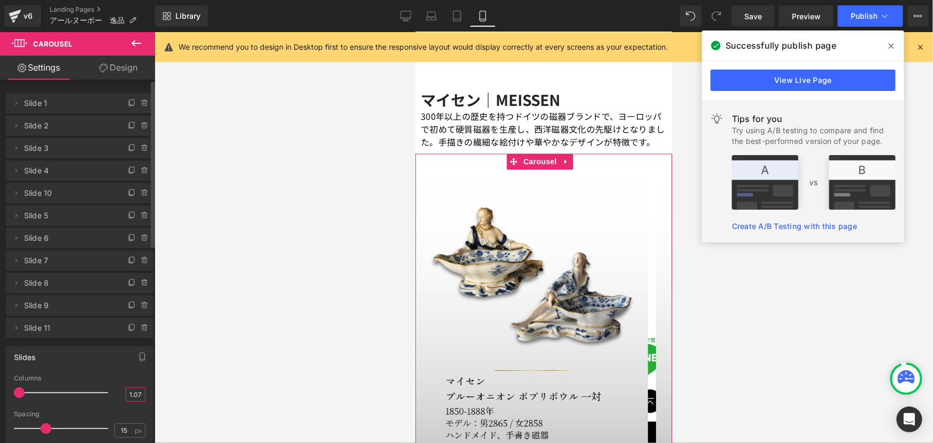
drag, startPoint x: 131, startPoint y: 392, endPoint x: 144, endPoint y: 397, distance: 14.2
click at [144, 397] on div "2 Columns 2 2 Columns 2 2 Columns 2 1.07 Columns 1.07 5px Spacing 5 px 5px Spac…" at bounding box center [79, 410] width 147 height 72
type input "1.3"
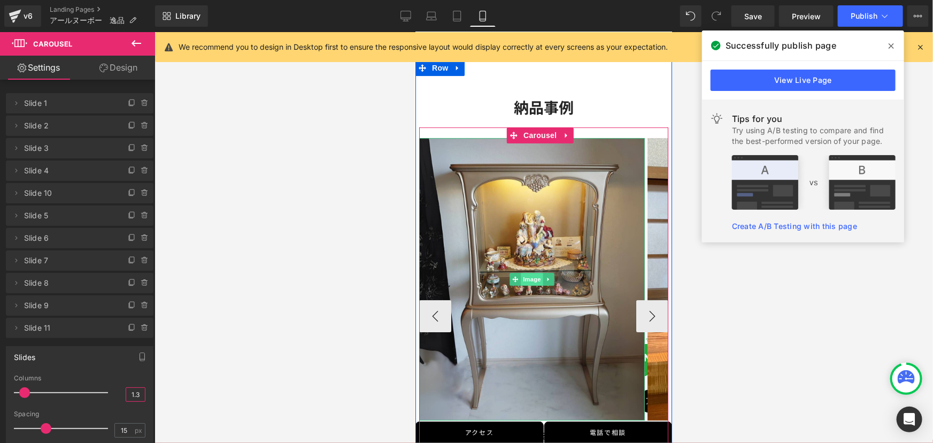
scroll to position [1556, 0]
click at [530, 128] on span "Carousel" at bounding box center [539, 135] width 39 height 16
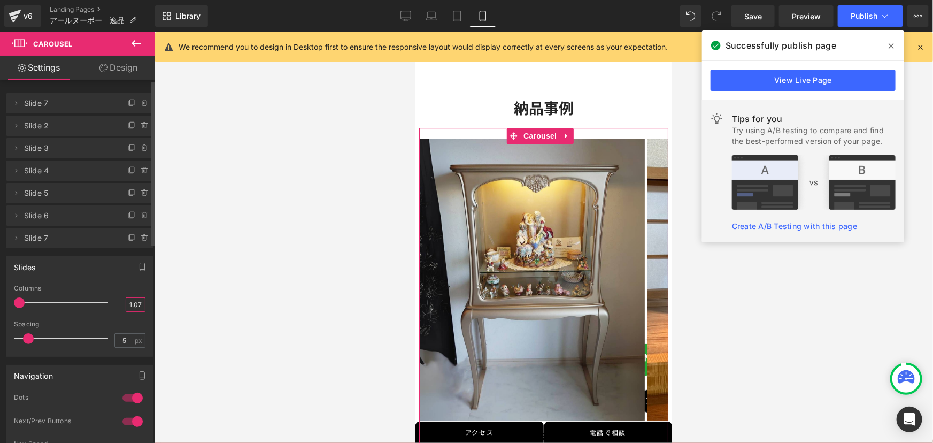
drag, startPoint x: 133, startPoint y: 304, endPoint x: 146, endPoint y: 309, distance: 14.2
click at [146, 309] on div "3 Columns 3 3 Columns 3 3 Columns 3 1.07 Columns 1.07 5px Spacing 5 px 5px Spac…" at bounding box center [79, 321] width 147 height 72
type input "1.2"
click at [345, 322] on div at bounding box center [544, 237] width 779 height 411
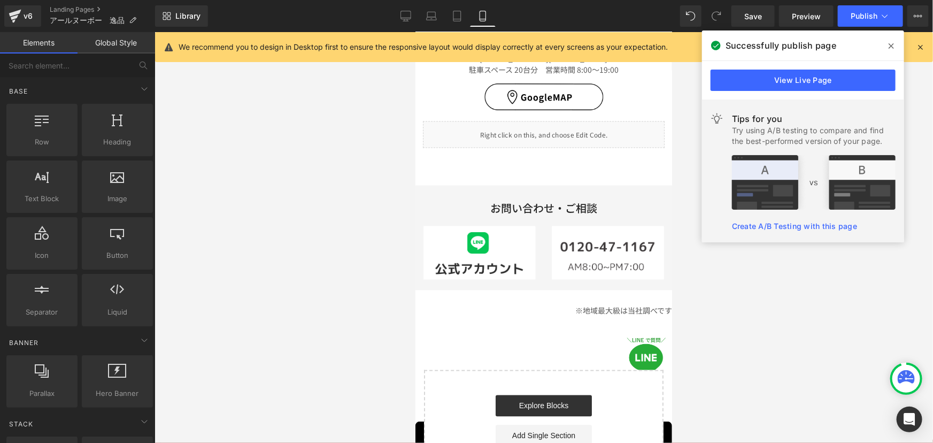
scroll to position [3172, 0]
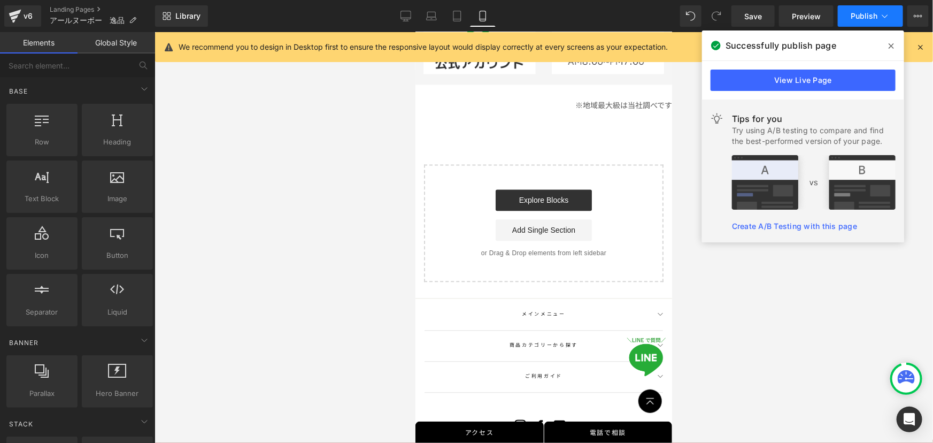
click at [866, 16] on span "Publish" at bounding box center [864, 16] width 27 height 9
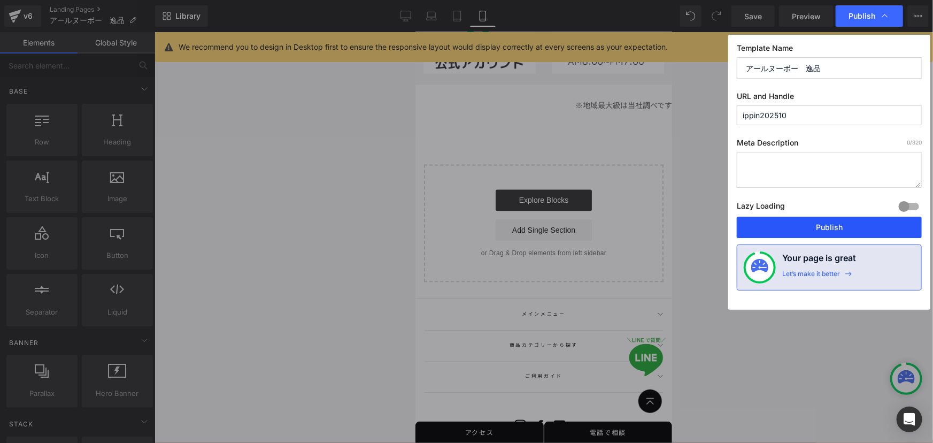
click at [802, 222] on button "Publish" at bounding box center [829, 227] width 185 height 21
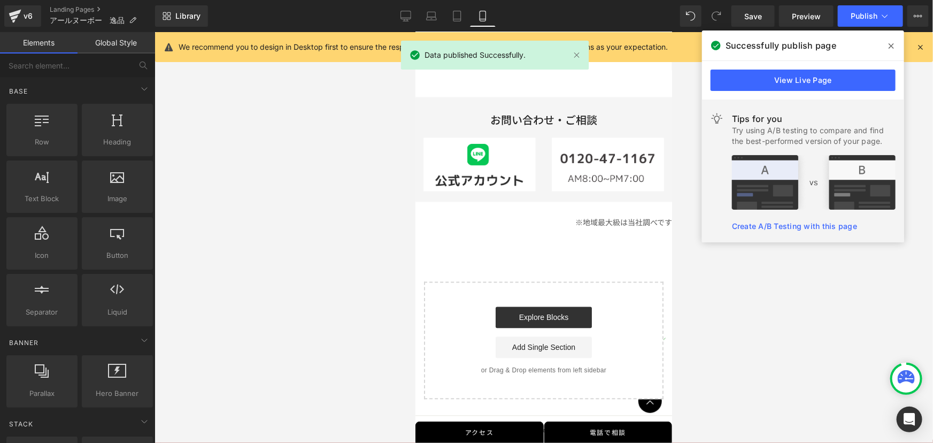
scroll to position [3026, 0]
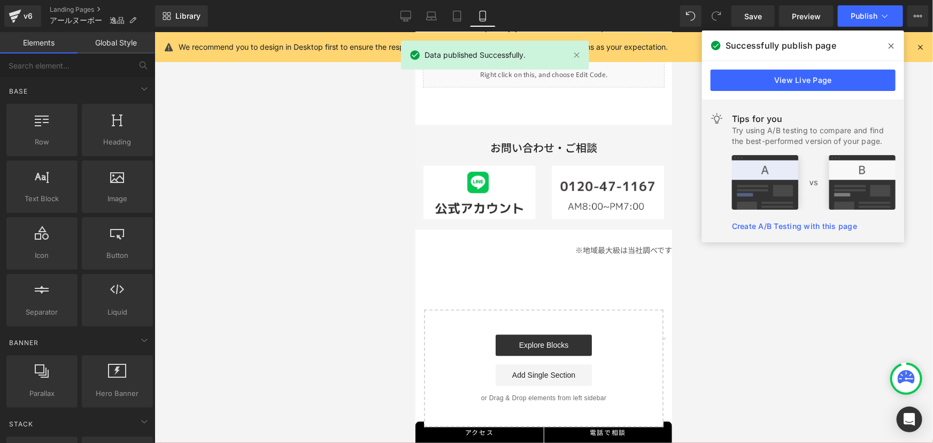
click at [566, 229] on div "※地域最大級は当社調べです Text Block" at bounding box center [543, 242] width 257 height 26
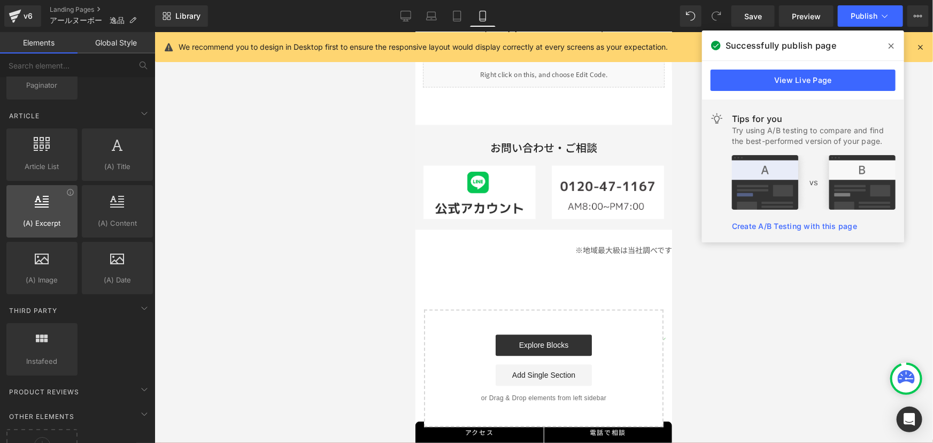
scroll to position [1931, 0]
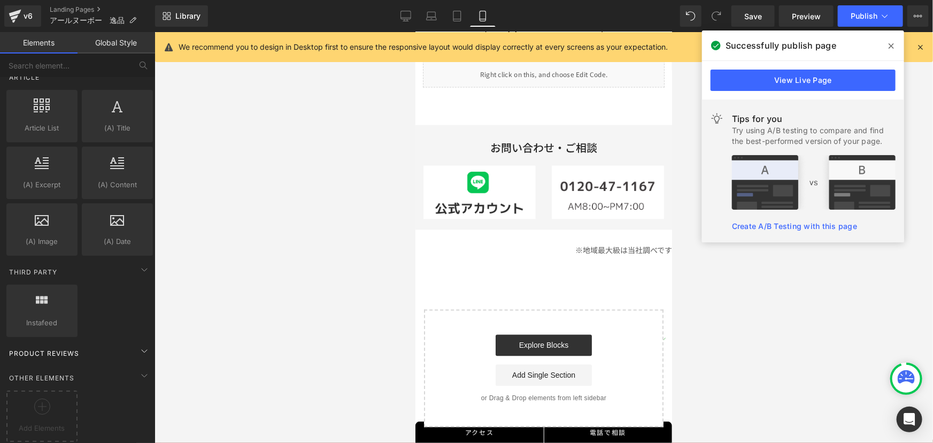
click at [54, 348] on span "Product Reviews" at bounding box center [44, 353] width 72 height 10
click at [45, 373] on span "Other Elements" at bounding box center [41, 378] width 67 height 10
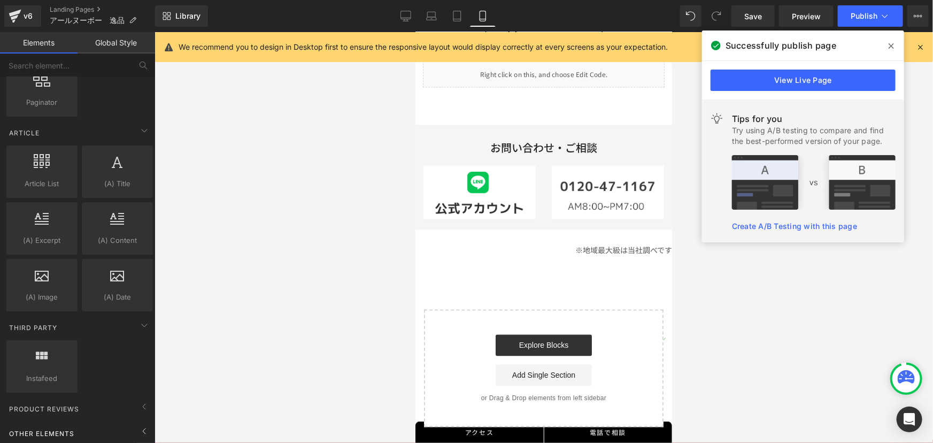
click at [48, 428] on span "Other Elements" at bounding box center [41, 433] width 67 height 10
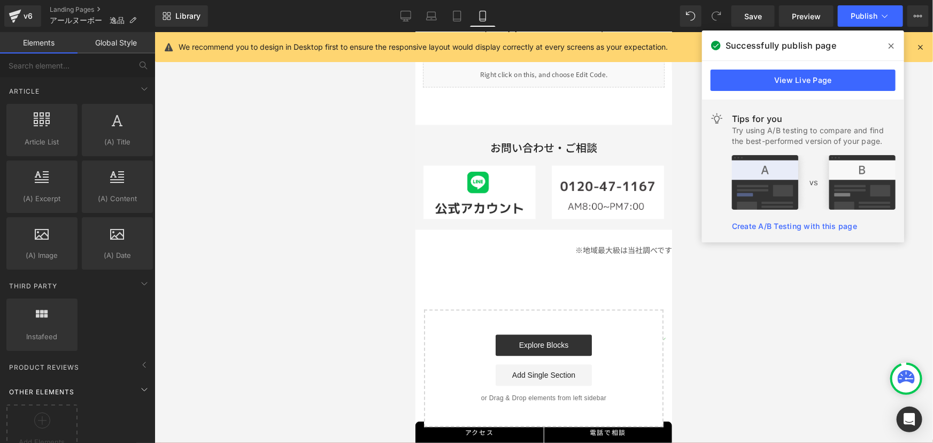
scroll to position [1931, 0]
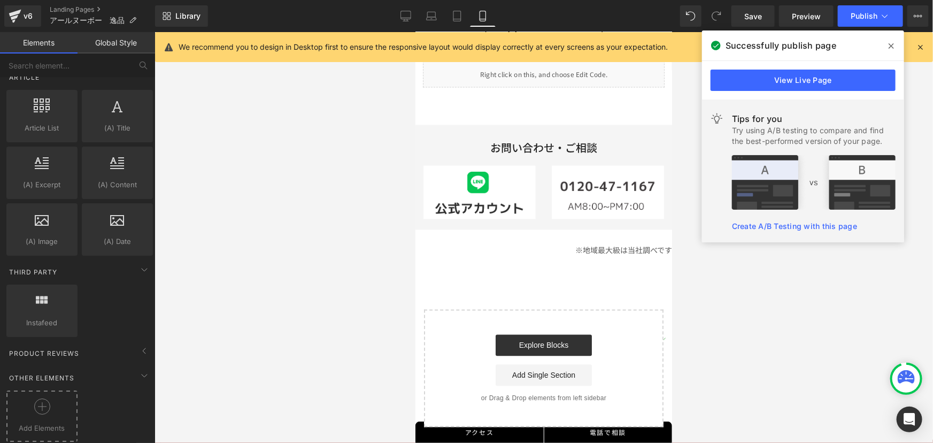
click at [40, 402] on icon at bounding box center [42, 406] width 16 height 16
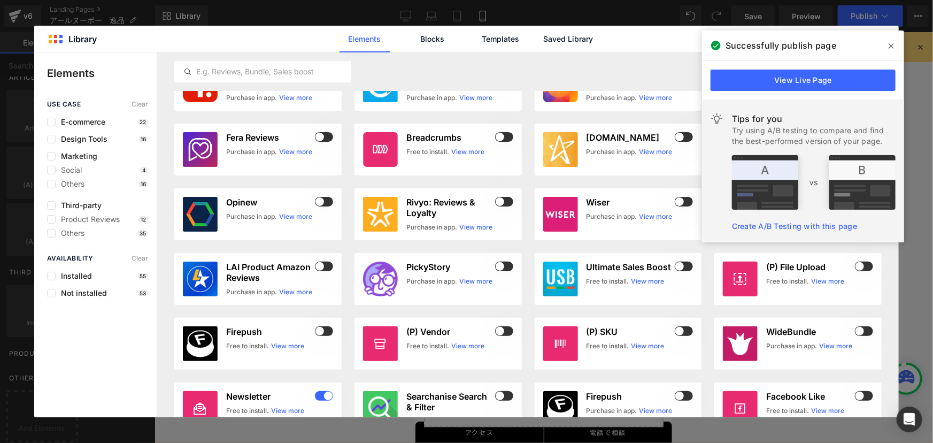
scroll to position [0, 0]
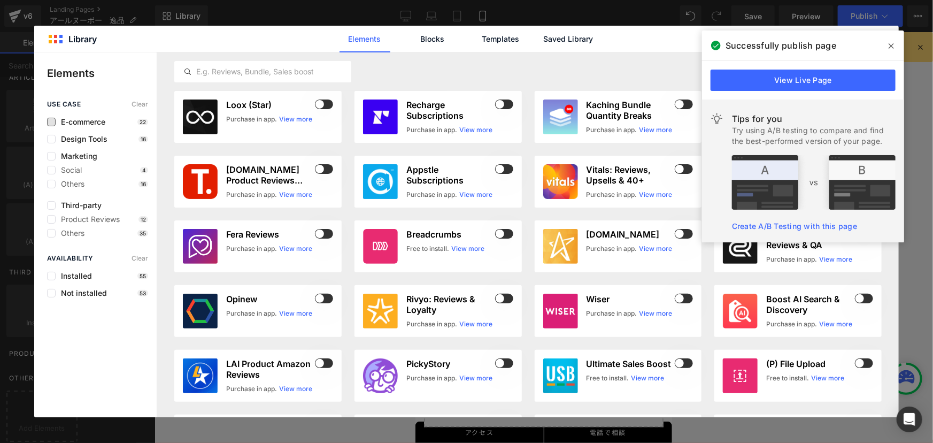
click at [84, 119] on span "E-commerce" at bounding box center [81, 122] width 50 height 9
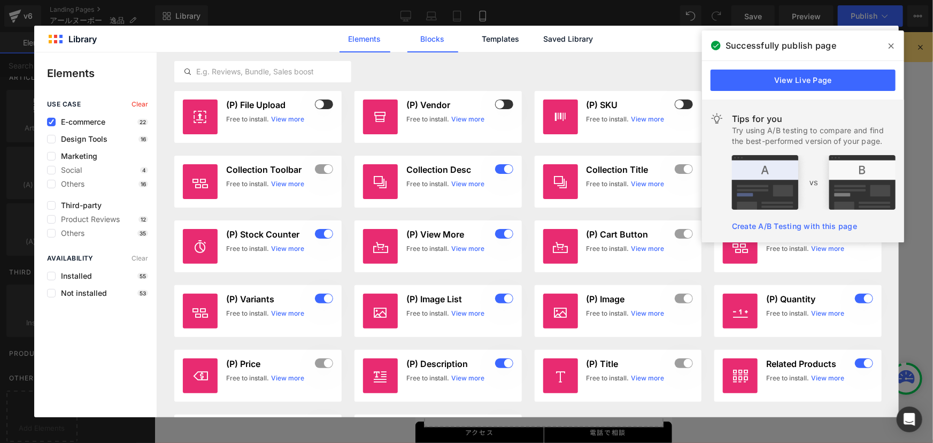
click at [437, 39] on link "Blocks" at bounding box center [433, 39] width 51 height 27
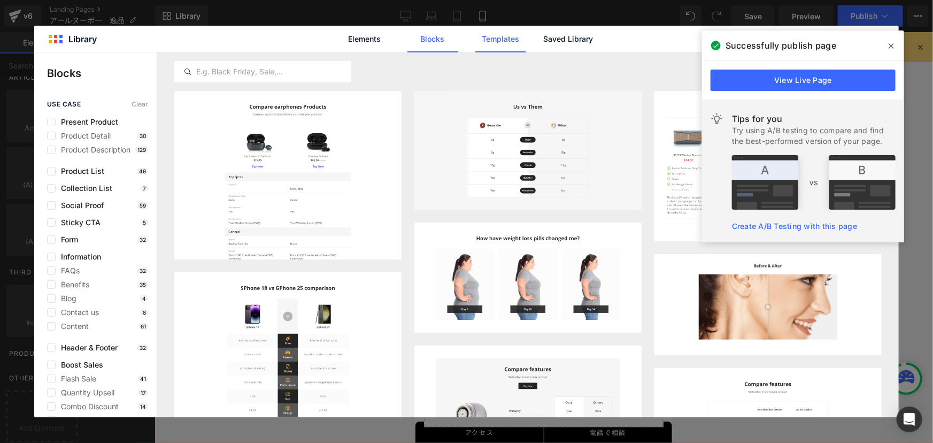
click at [507, 37] on link "Templates" at bounding box center [500, 39] width 51 height 27
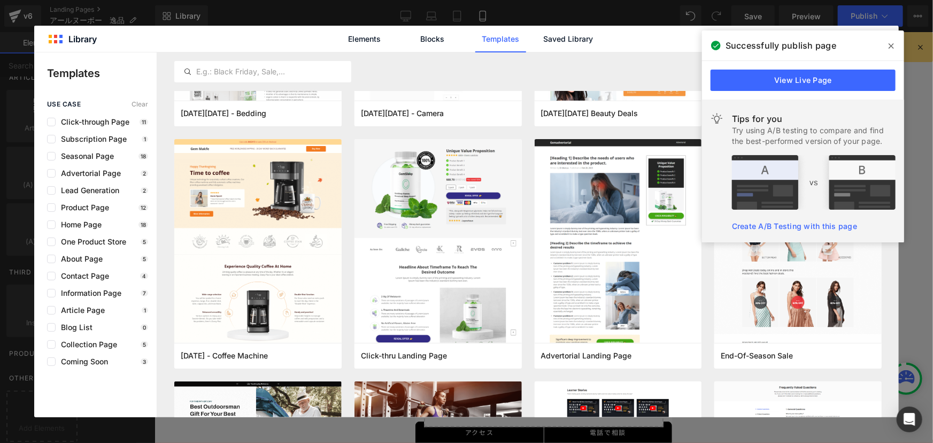
scroll to position [243, 0]
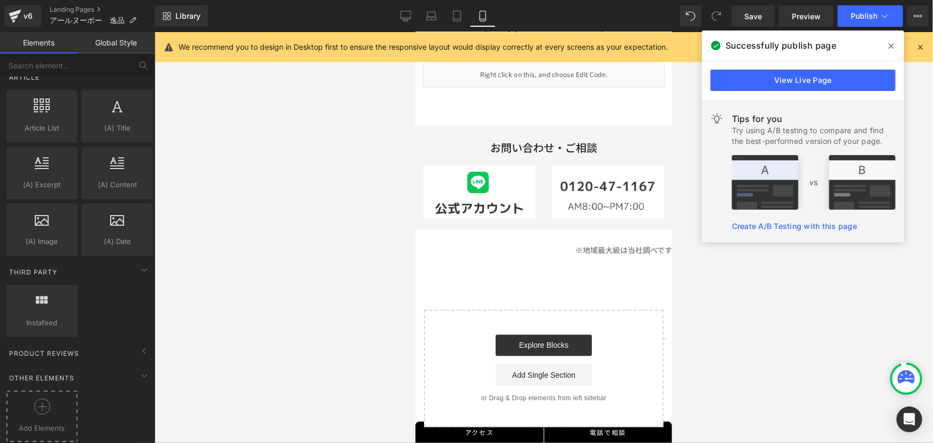
click at [42, 410] on div at bounding box center [42, 410] width 66 height 24
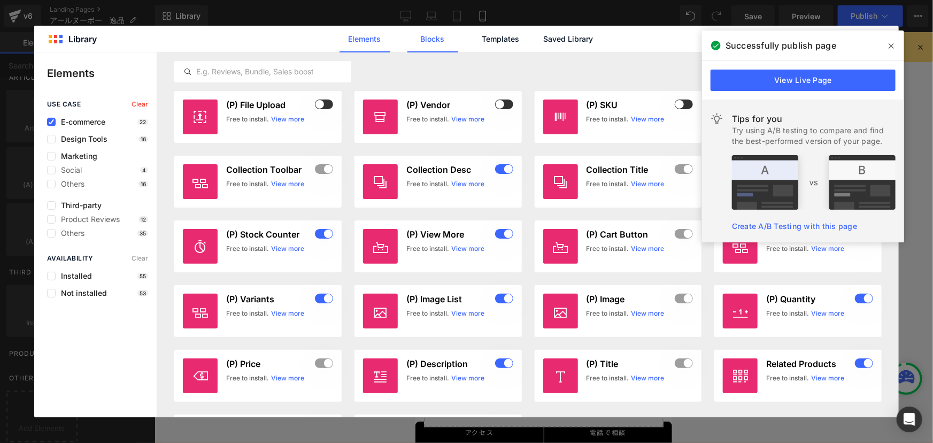
click at [437, 39] on link "Blocks" at bounding box center [433, 39] width 51 height 27
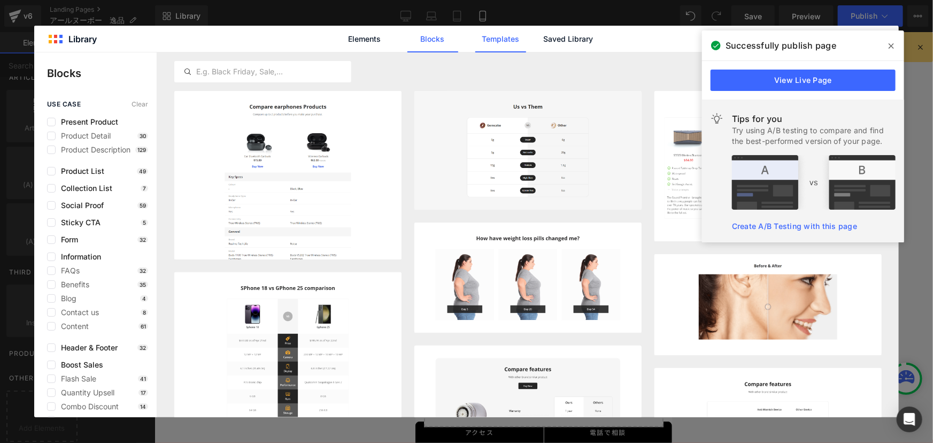
click at [514, 39] on link "Templates" at bounding box center [500, 39] width 51 height 27
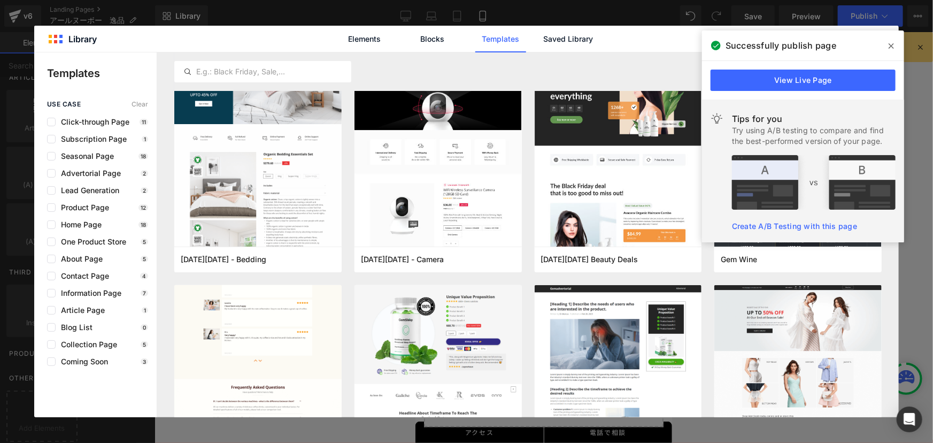
scroll to position [97, 0]
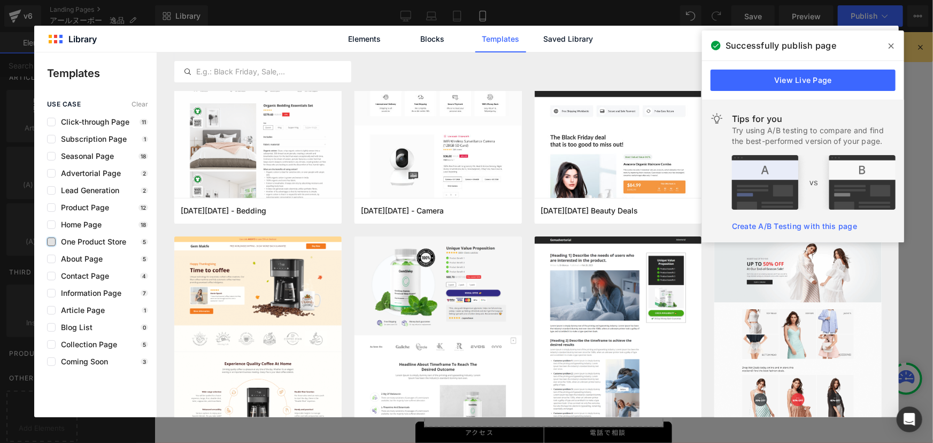
click at [50, 239] on label at bounding box center [51, 241] width 9 height 9
click at [51, 242] on input "checkbox" at bounding box center [51, 242] width 0 height 0
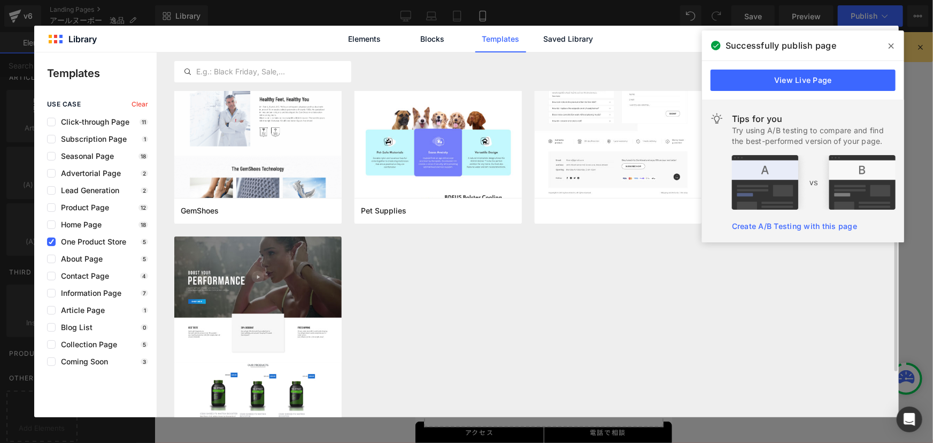
scroll to position [145, 0]
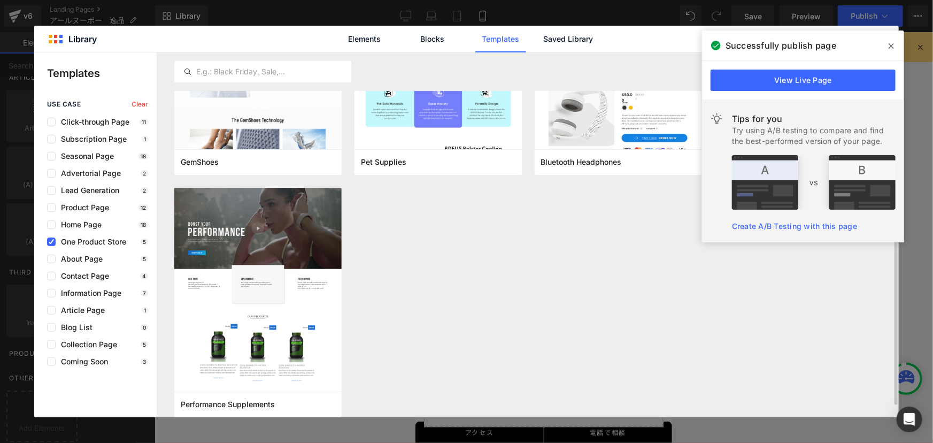
click at [895, 44] on span at bounding box center [891, 45] width 17 height 17
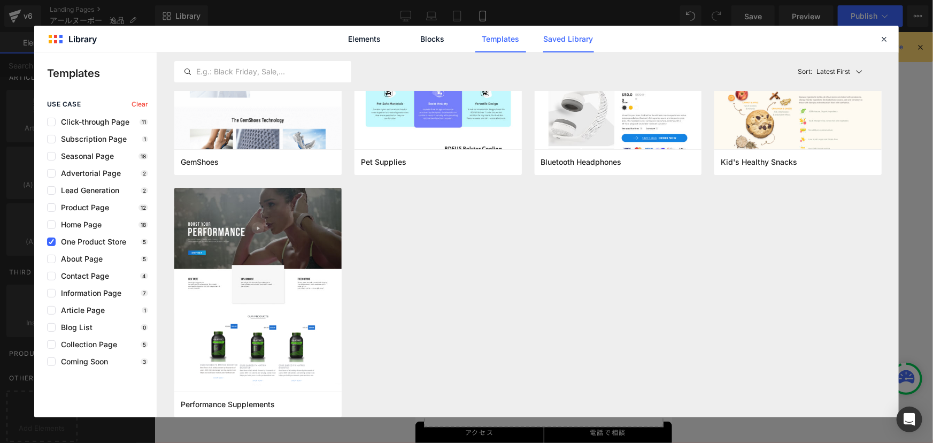
click at [560, 38] on link "Saved Library" at bounding box center [568, 39] width 51 height 27
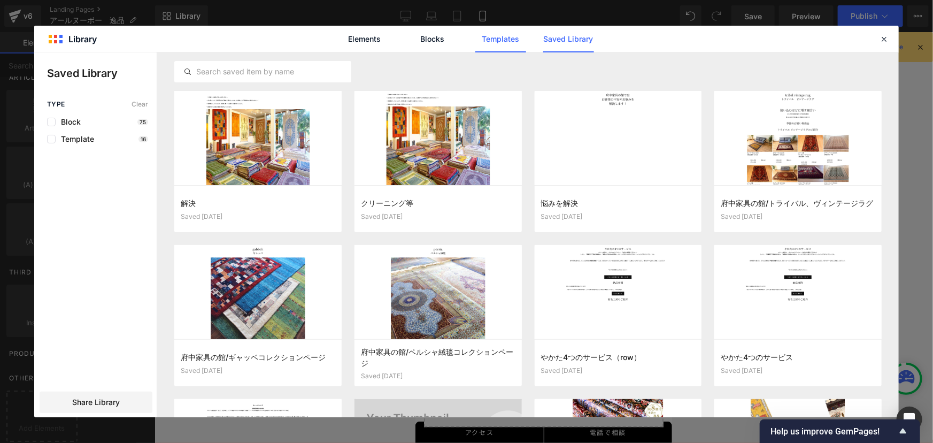
click at [496, 37] on link "Templates" at bounding box center [500, 39] width 51 height 27
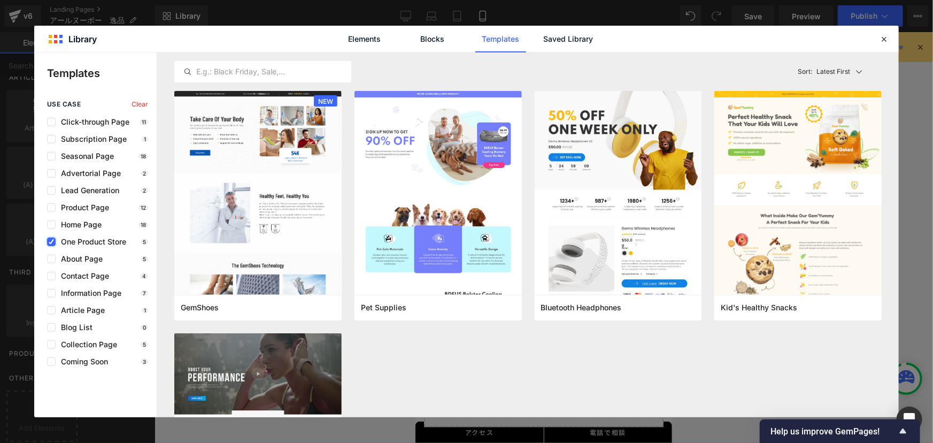
click at [50, 242] on icon at bounding box center [51, 242] width 5 height 0
click at [51, 242] on input "checkbox" at bounding box center [51, 242] width 0 height 0
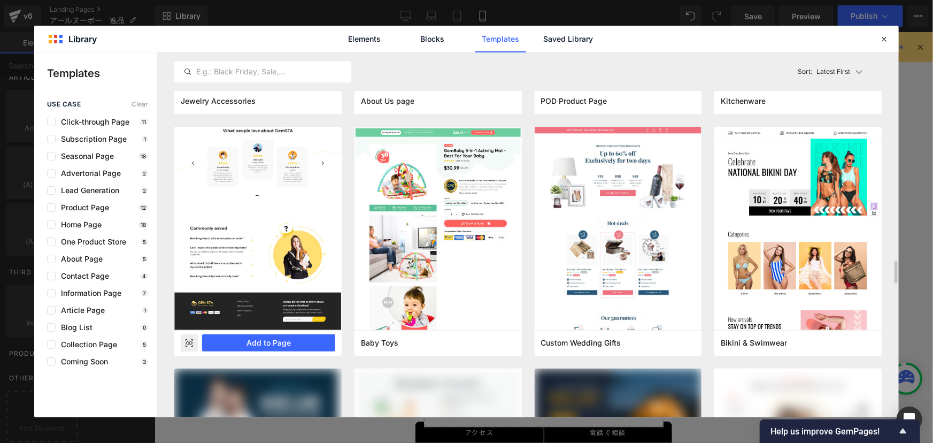
scroll to position [3403, 0]
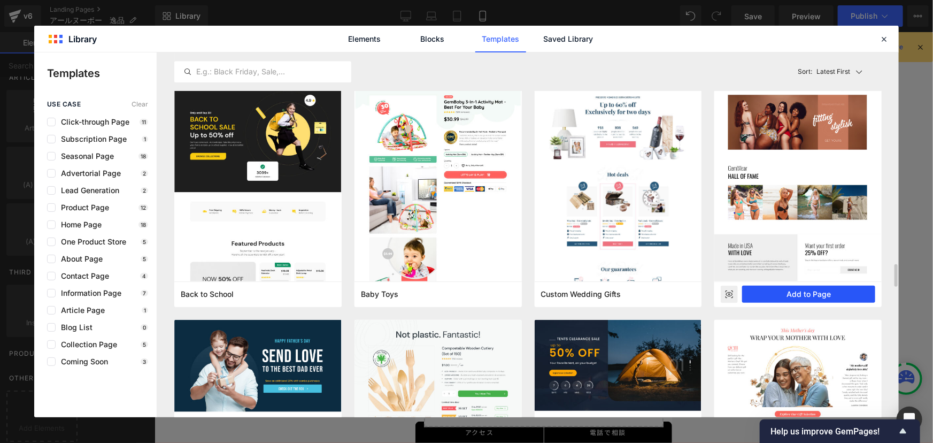
click at [784, 295] on button "Add to Page" at bounding box center [808, 294] width 133 height 17
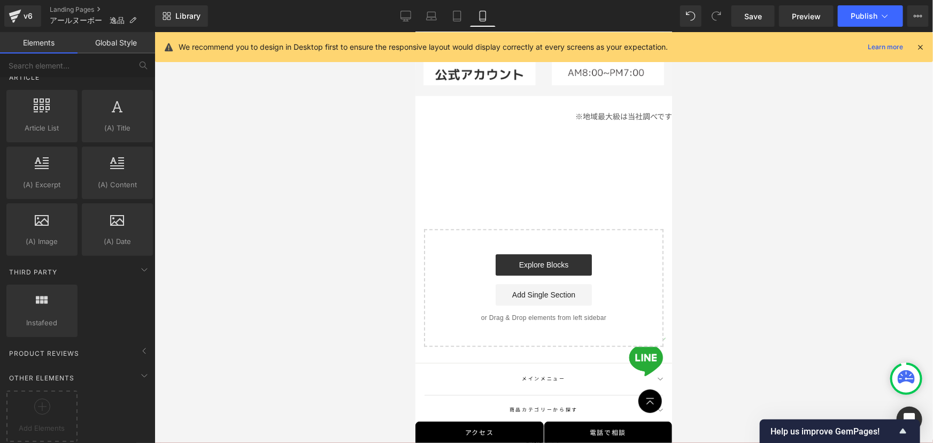
scroll to position [3165, 0]
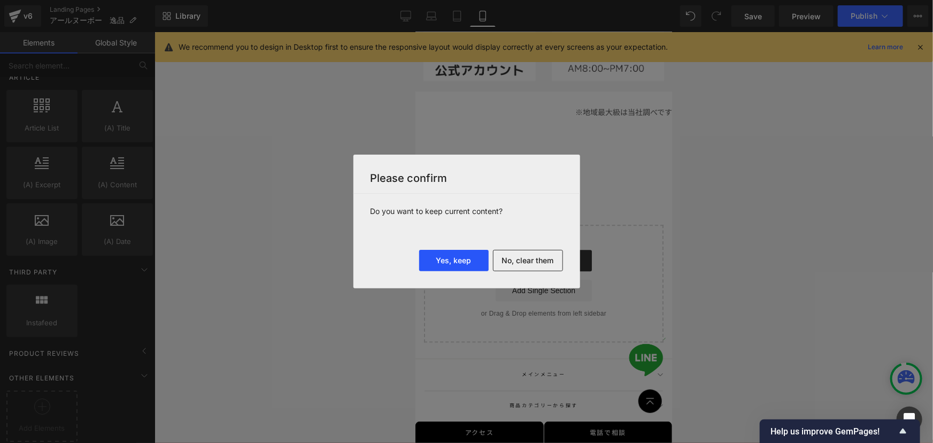
click at [463, 262] on button "Yes, keep" at bounding box center [454, 260] width 70 height 21
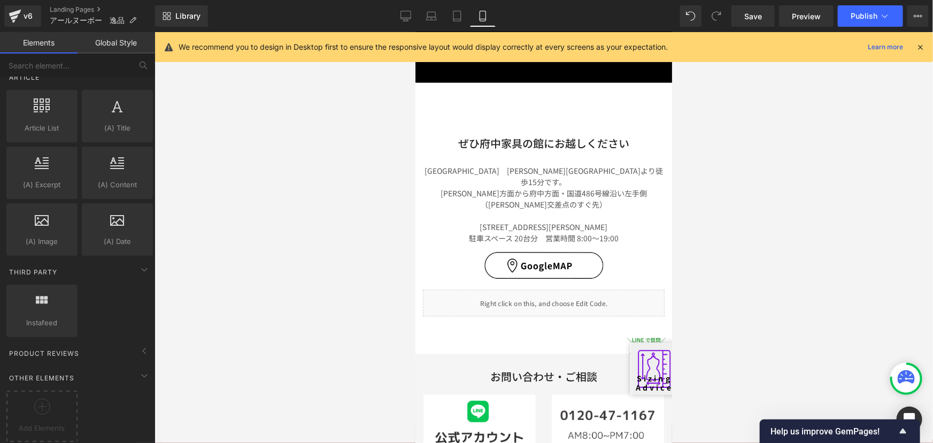
scroll to position [2792, 0]
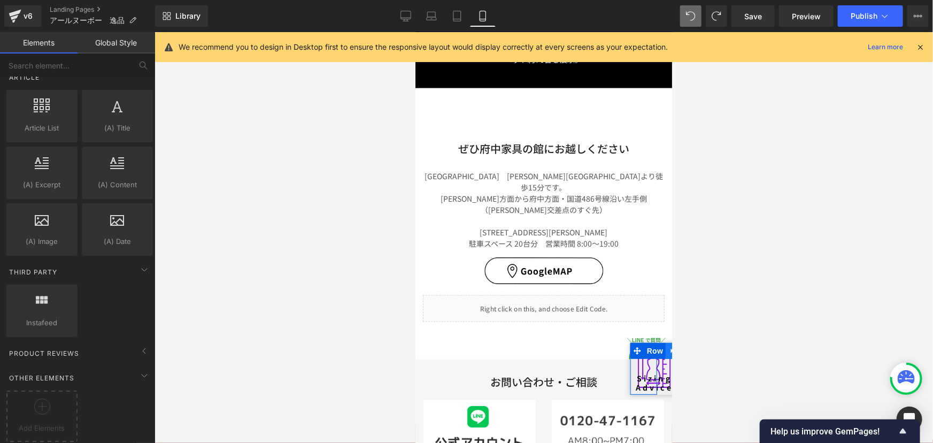
click at [665, 352] on link at bounding box center [672, 350] width 14 height 16
click at [401, 16] on icon at bounding box center [406, 16] width 11 height 11
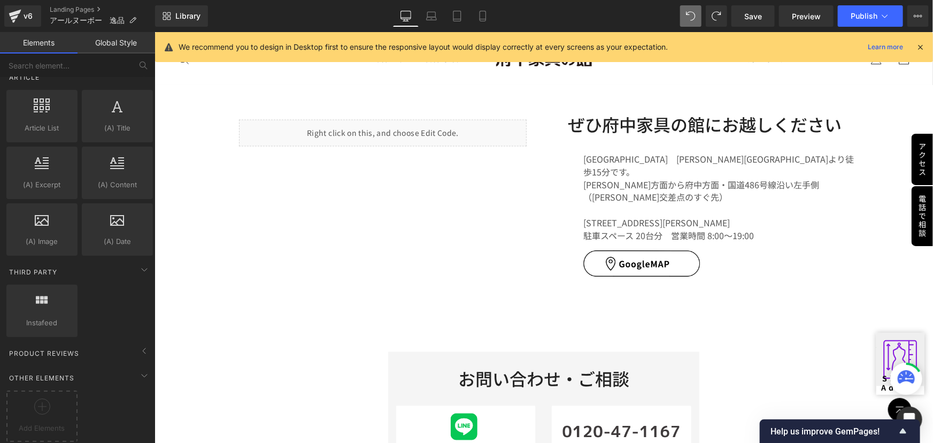
scroll to position [2760, 0]
click at [911, 340] on div "Sizing Advice Button Row" at bounding box center [893, 363] width 35 height 62
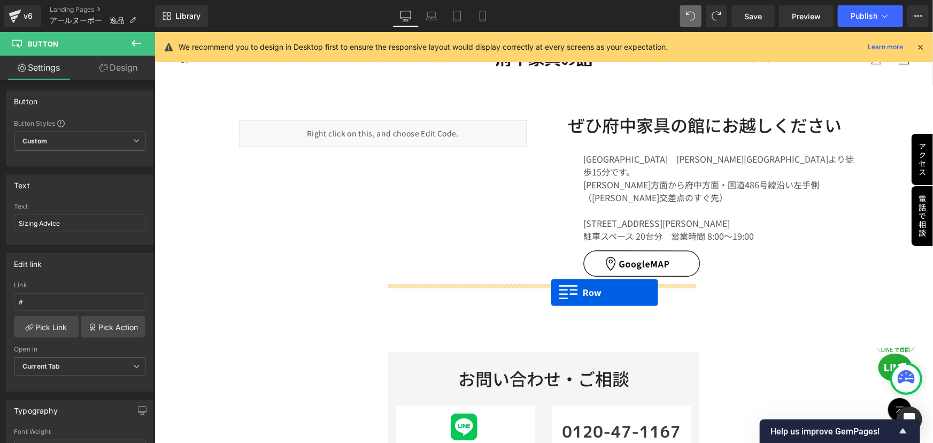
drag, startPoint x: 873, startPoint y: 339, endPoint x: 551, endPoint y: 292, distance: 325.3
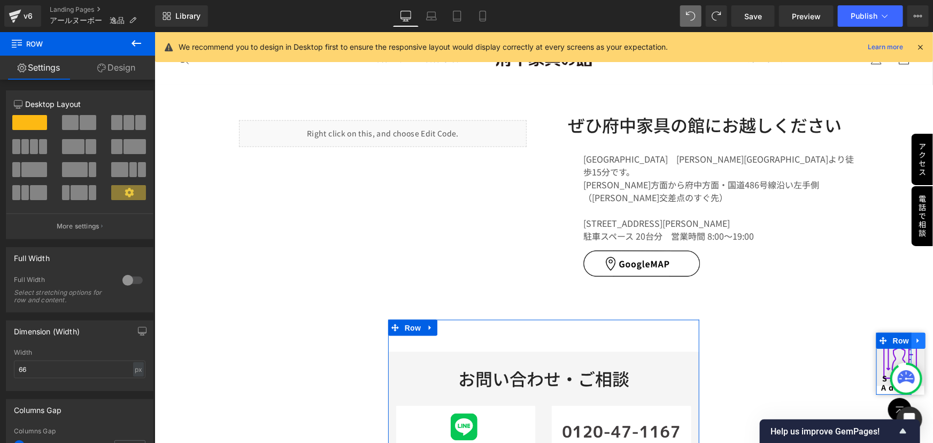
click at [915, 341] on icon at bounding box center [918, 340] width 7 height 8
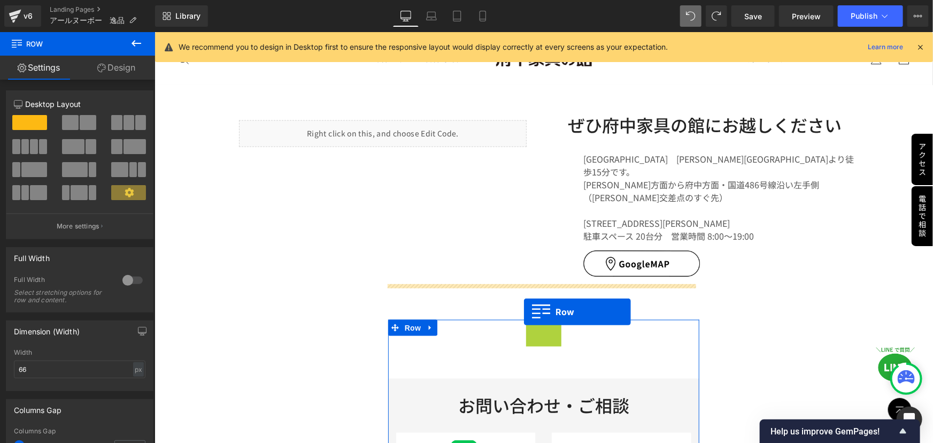
drag, startPoint x: 873, startPoint y: 342, endPoint x: 524, endPoint y: 311, distance: 350.6
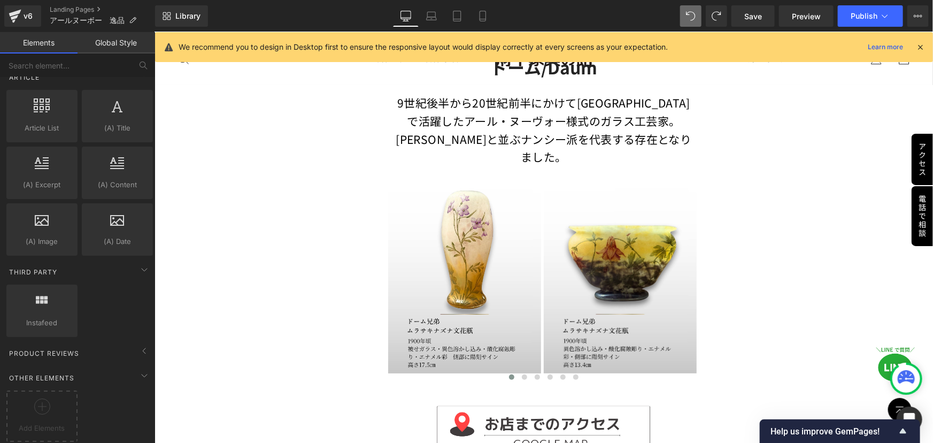
scroll to position [86, 0]
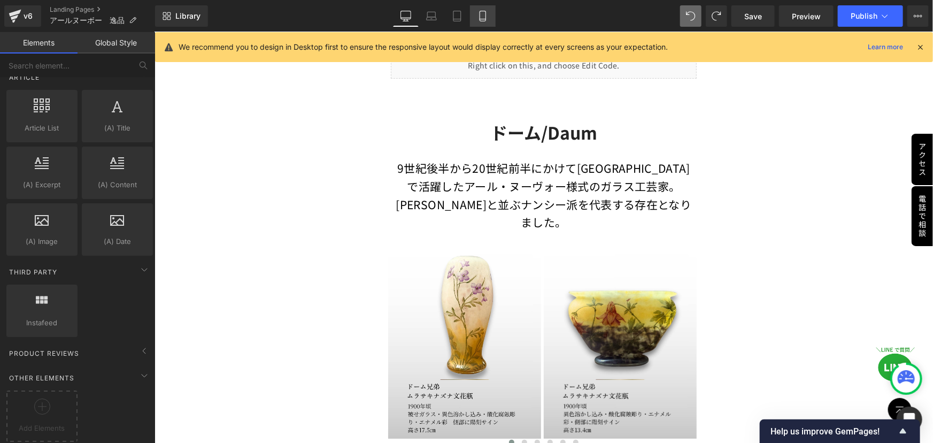
click at [486, 15] on icon at bounding box center [483, 16] width 6 height 10
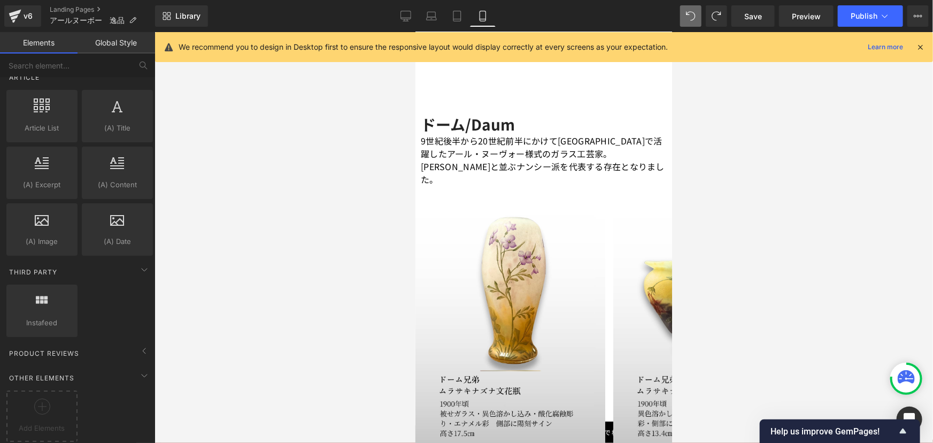
scroll to position [56, 0]
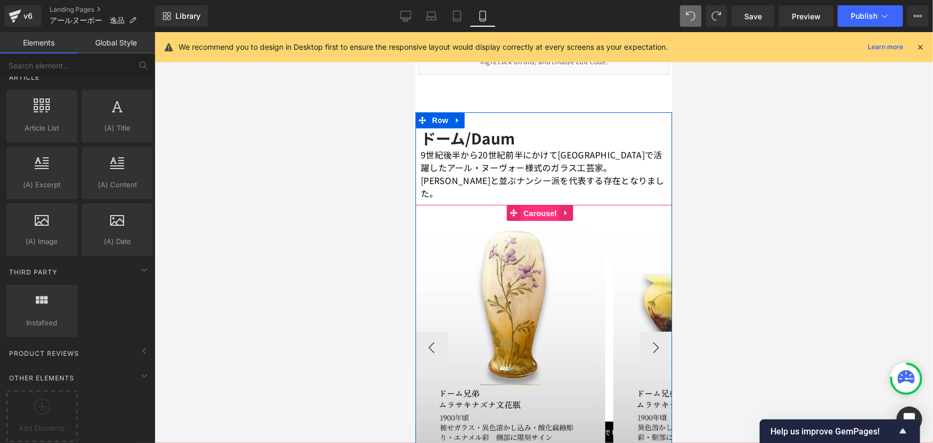
click at [551, 205] on span "Carousel" at bounding box center [539, 213] width 39 height 16
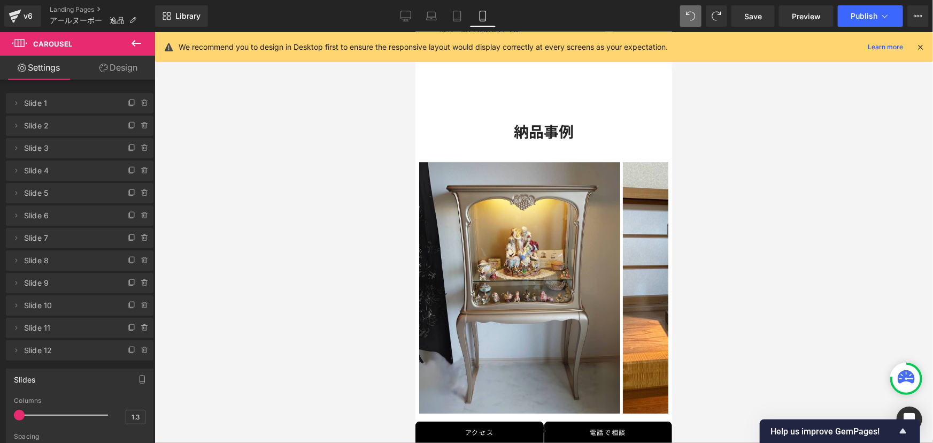
scroll to position [1515, 0]
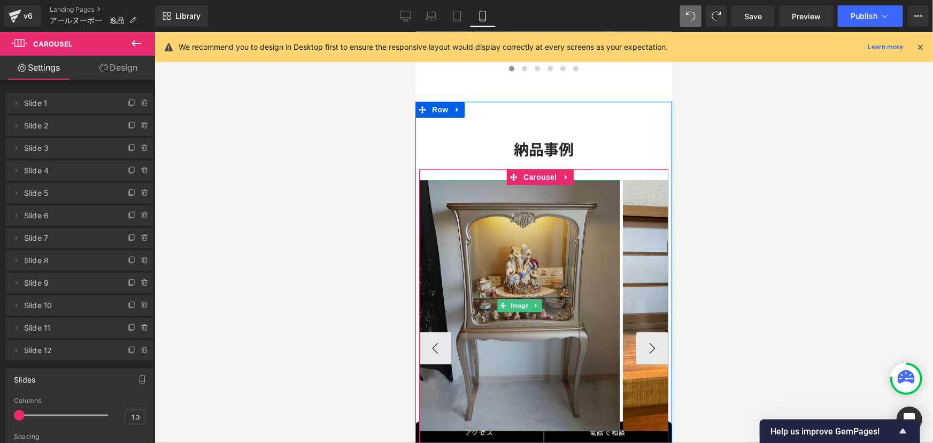
click at [526, 189] on img at bounding box center [519, 304] width 201 height 251
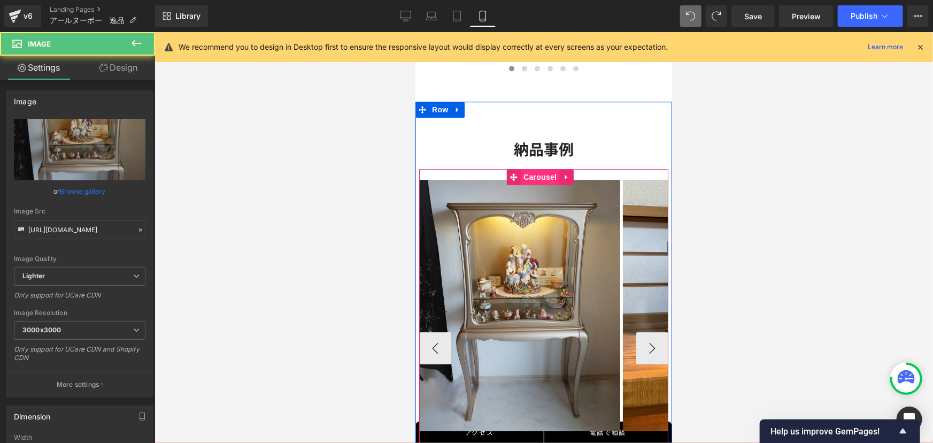
click at [542, 174] on span "Carousel" at bounding box center [539, 176] width 39 height 16
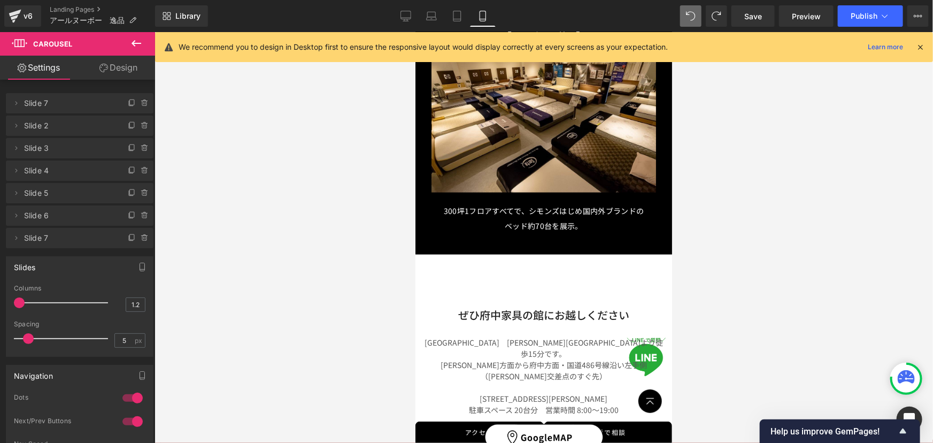
scroll to position [2730, 0]
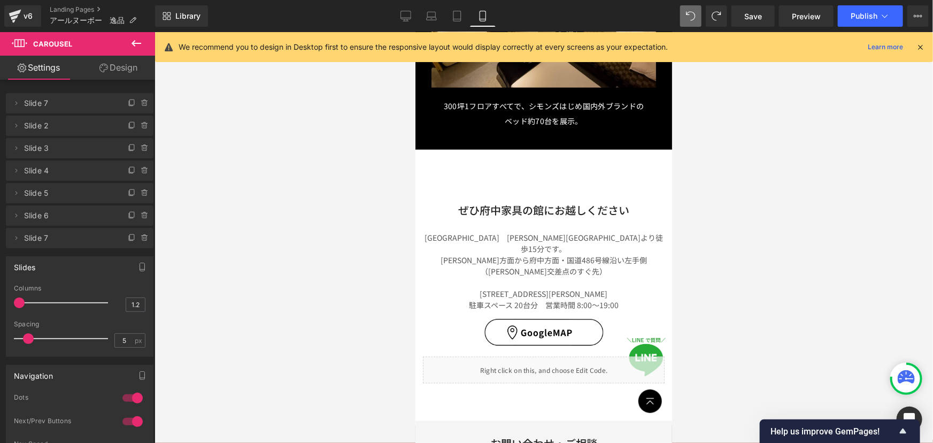
click at [805, 270] on div at bounding box center [544, 237] width 779 height 411
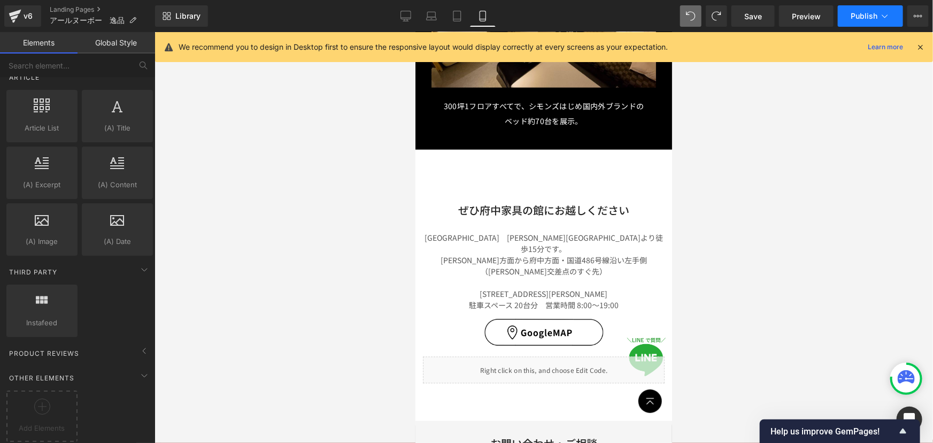
click at [866, 22] on button "Publish" at bounding box center [870, 15] width 65 height 21
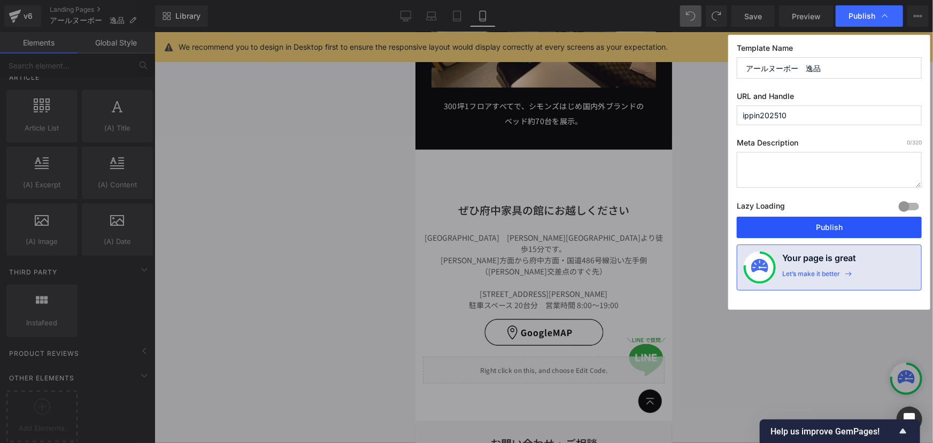
click at [841, 228] on button "Publish" at bounding box center [829, 227] width 185 height 21
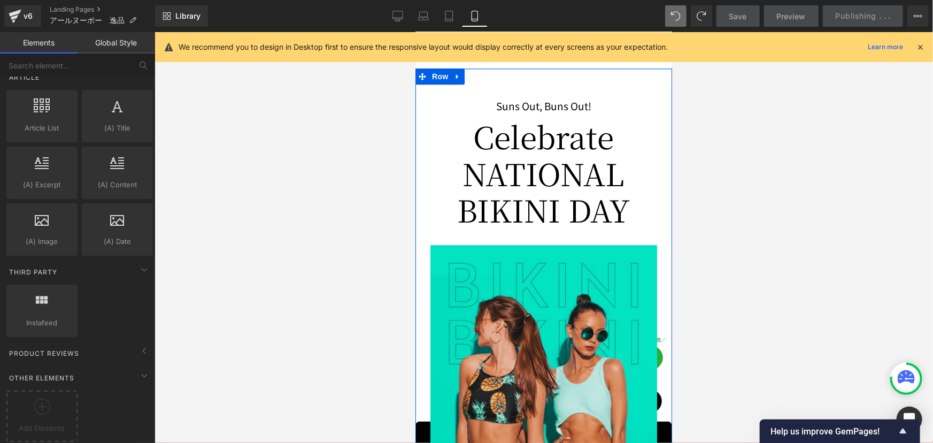
scroll to position [3314, 0]
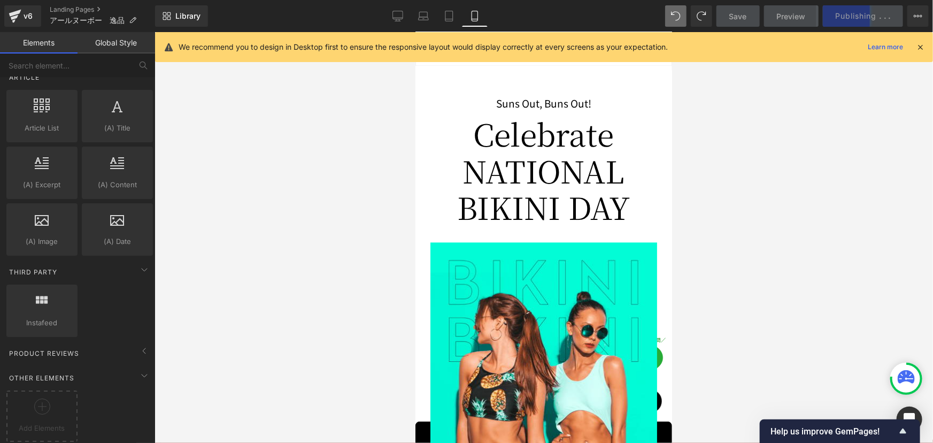
click at [893, 10] on div "Save Preview Publishing . . . Scheduled View Live Page View with current Templa…" at bounding box center [822, 15] width 221 height 21
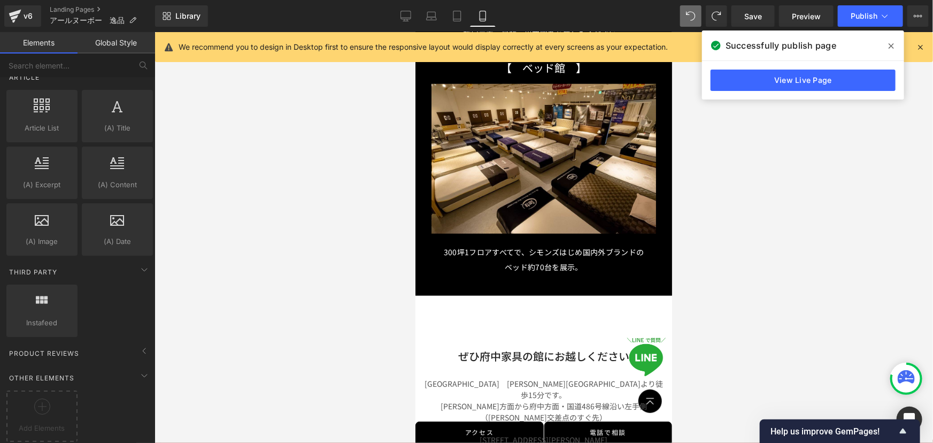
scroll to position [2634, 0]
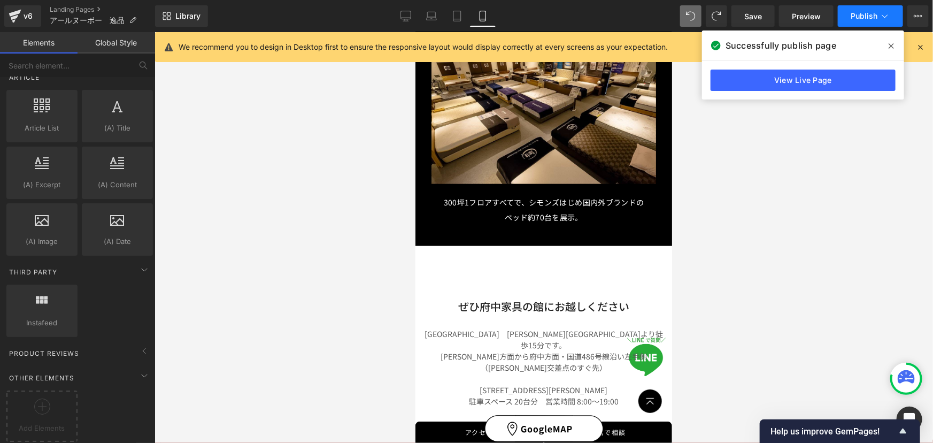
click at [860, 17] on span "Publish" at bounding box center [864, 16] width 27 height 9
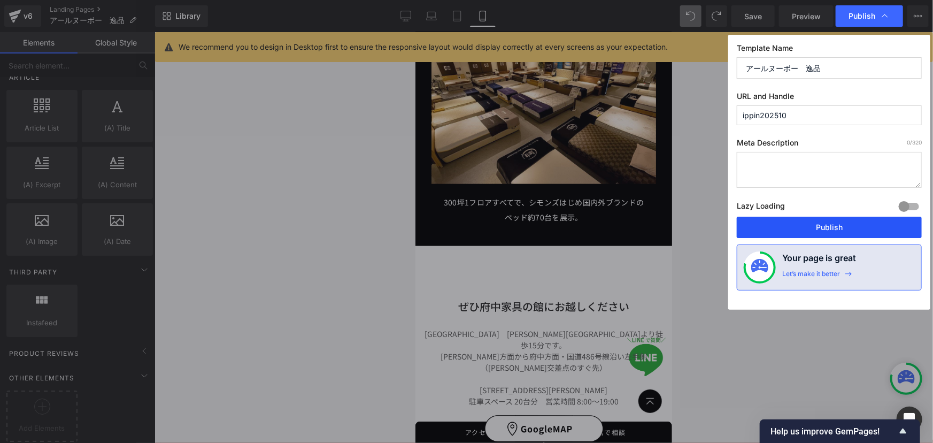
click at [817, 227] on button "Publish" at bounding box center [829, 227] width 185 height 21
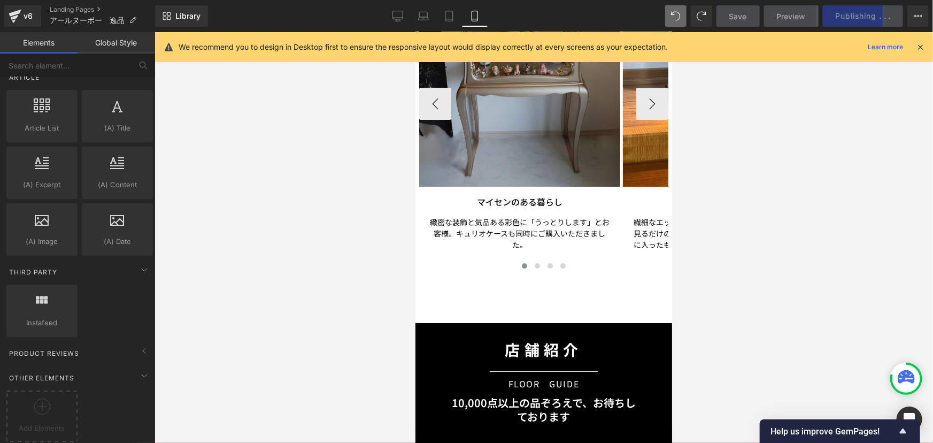
click at [564, 144] on img at bounding box center [519, 60] width 201 height 251
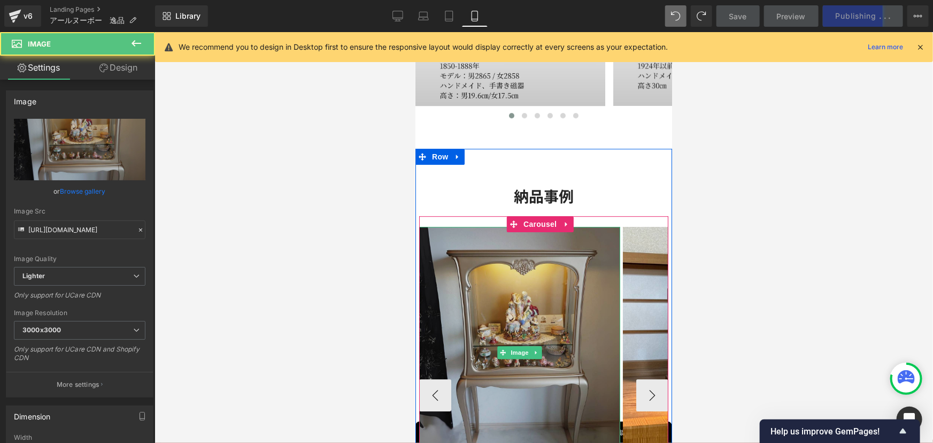
scroll to position [1467, 0]
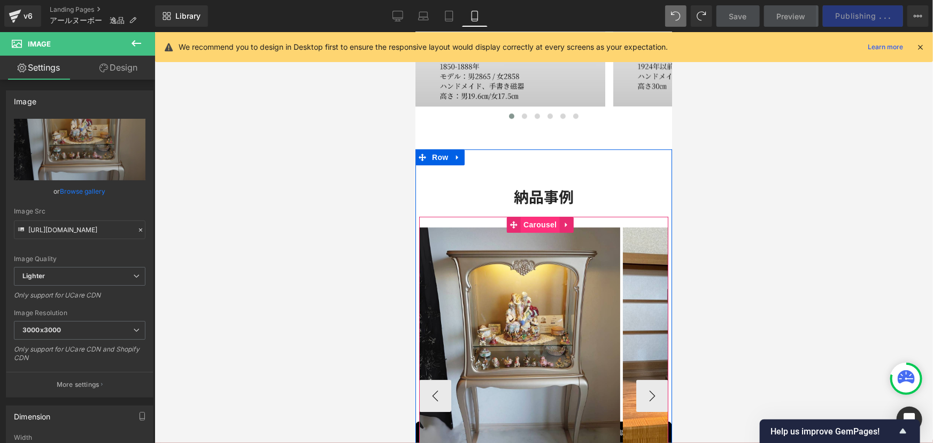
click at [533, 220] on span "Carousel" at bounding box center [539, 224] width 39 height 16
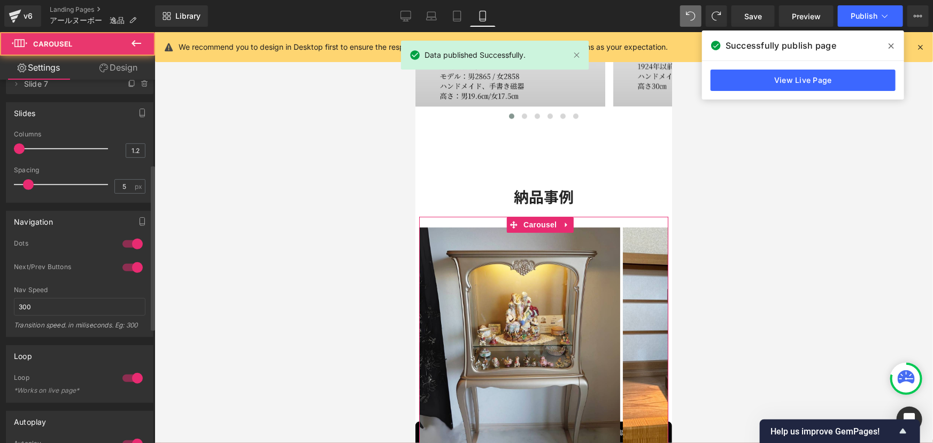
scroll to position [194, 0]
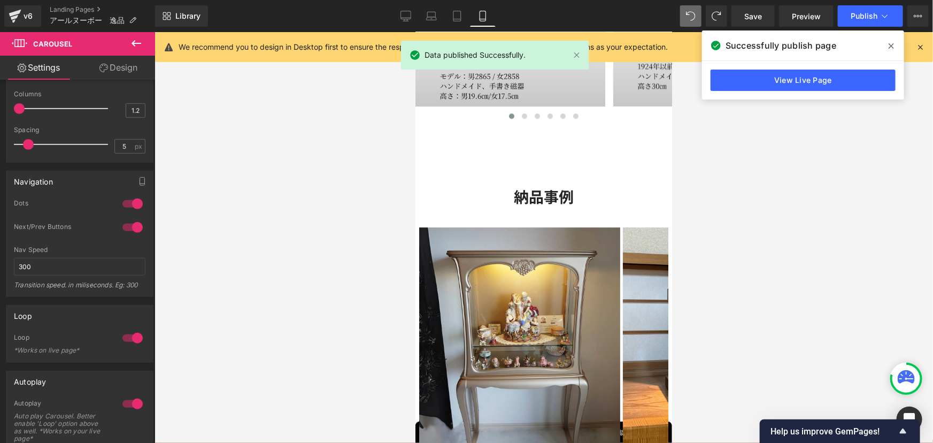
click at [837, 240] on div at bounding box center [544, 237] width 779 height 411
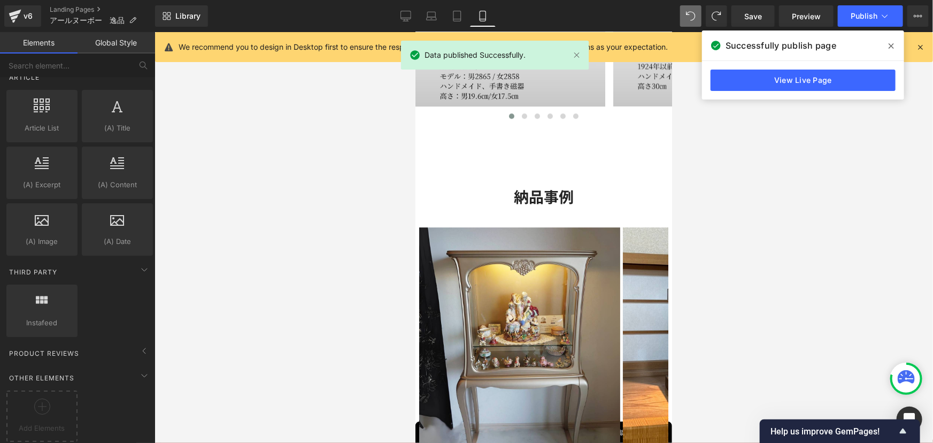
click at [812, 243] on div at bounding box center [544, 237] width 779 height 411
click at [251, 141] on div at bounding box center [544, 237] width 779 height 411
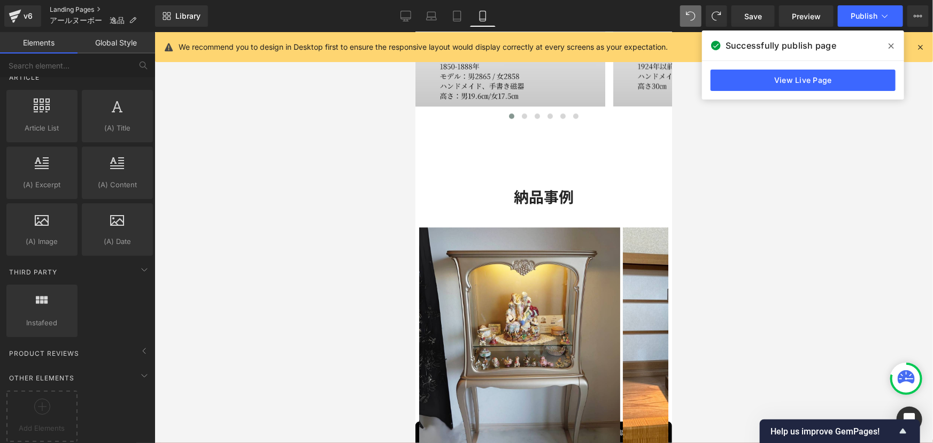
click at [86, 7] on link "Landing Pages" at bounding box center [102, 9] width 105 height 9
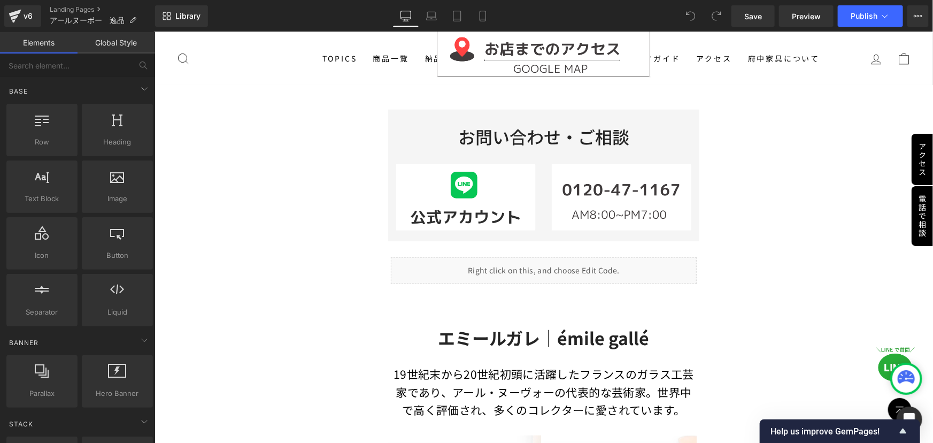
scroll to position [632, 0]
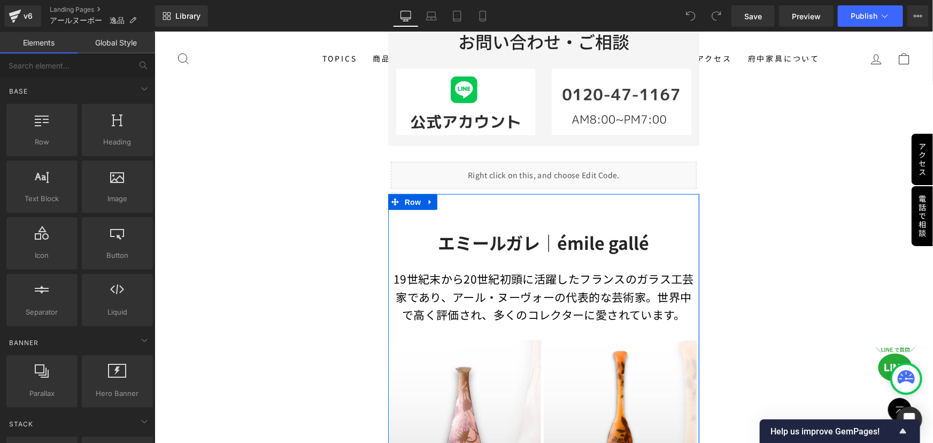
click at [496, 210] on div "エミールガレ｜émile gallé Heading 19世紀末から20世紀初頭に活躍した[DEMOGRAPHIC_DATA]のガラス工芸家であり、[PERS…" at bounding box center [543, 376] width 311 height 332
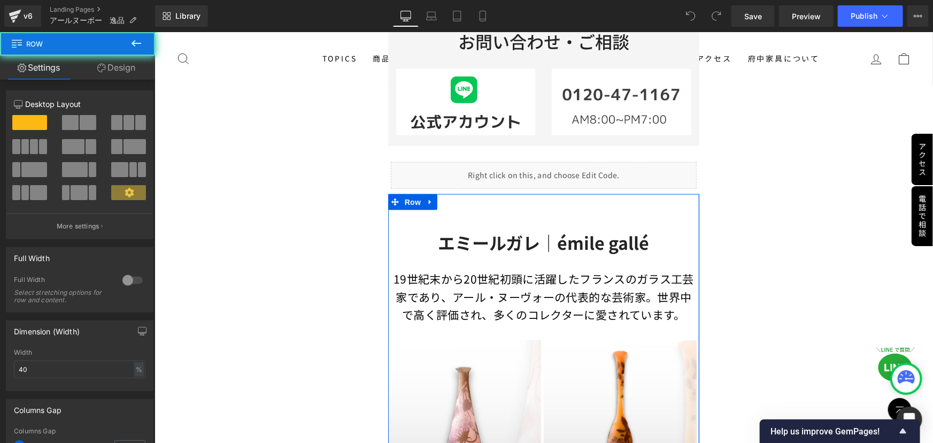
click at [568, 210] on div "エミールガレ｜émile gallé Heading 19世紀末から20世紀初頭に活躍した[DEMOGRAPHIC_DATA]のガラス工芸家であり、[PERS…" at bounding box center [543, 376] width 311 height 332
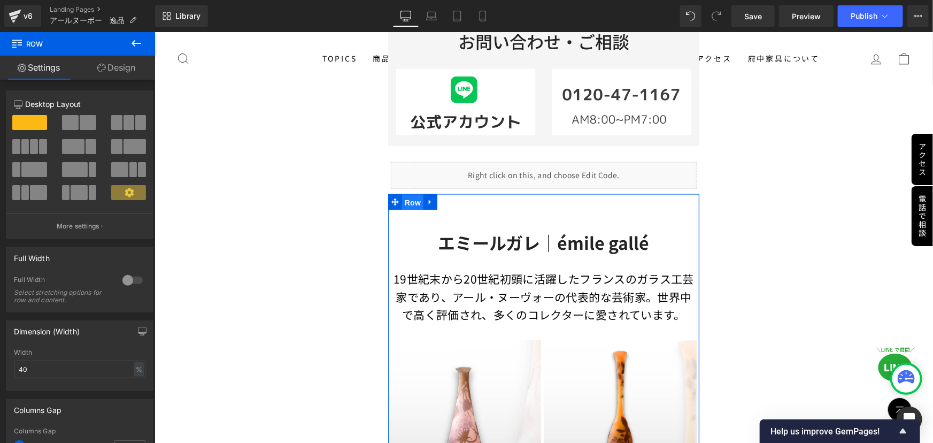
click at [412, 194] on span "Row" at bounding box center [412, 202] width 21 height 16
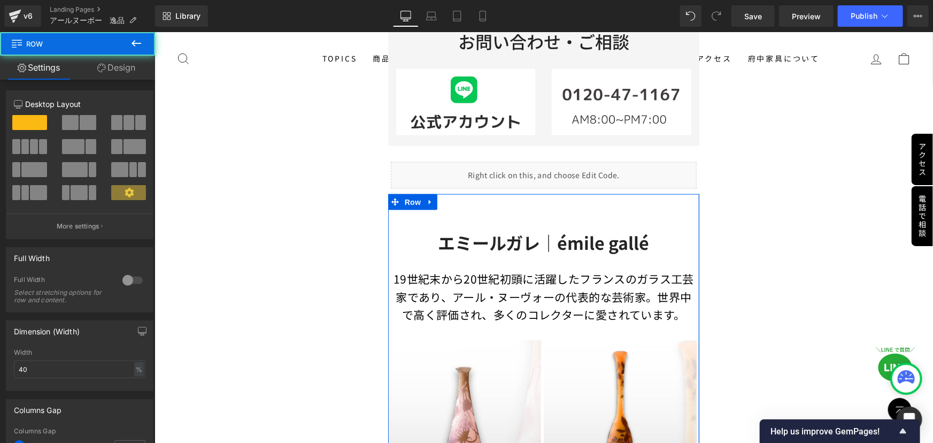
click at [105, 68] on link "Design" at bounding box center [117, 68] width 78 height 24
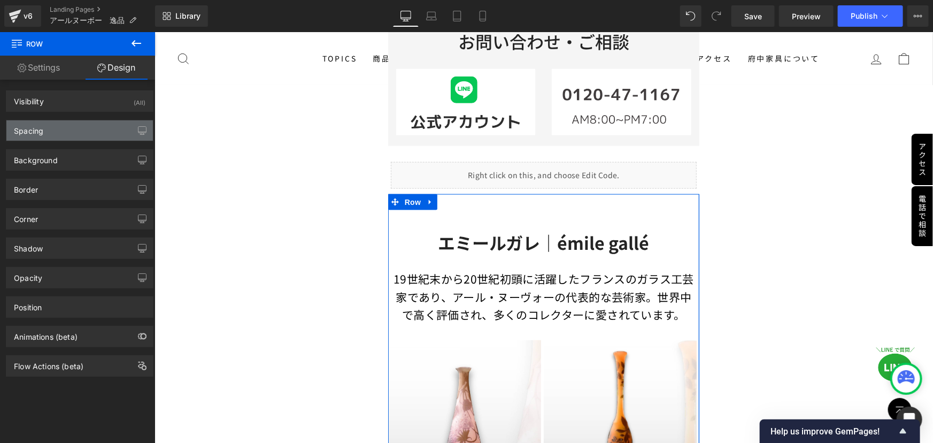
click at [63, 129] on div "Spacing" at bounding box center [79, 130] width 147 height 20
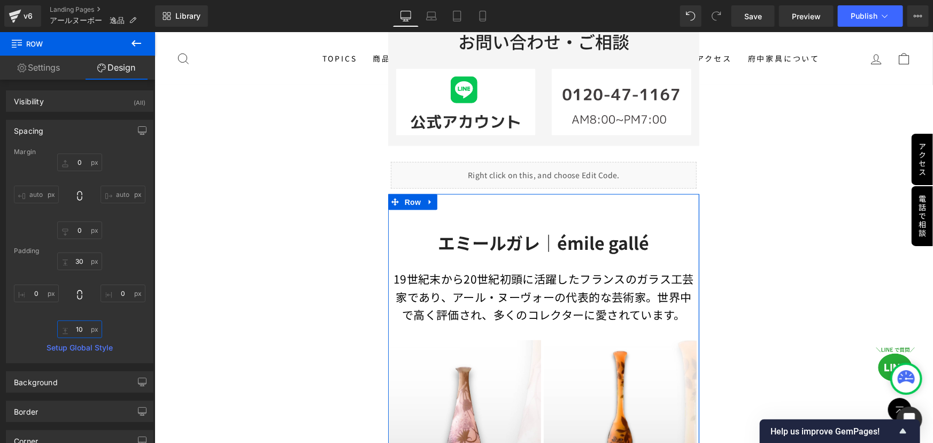
click at [85, 331] on input "10" at bounding box center [79, 329] width 45 height 18
click at [80, 230] on input "0" at bounding box center [79, 230] width 45 height 18
type input "40"
click at [117, 234] on div "0px 0 auto auto 40 40 auto auto" at bounding box center [80, 197] width 132 height 86
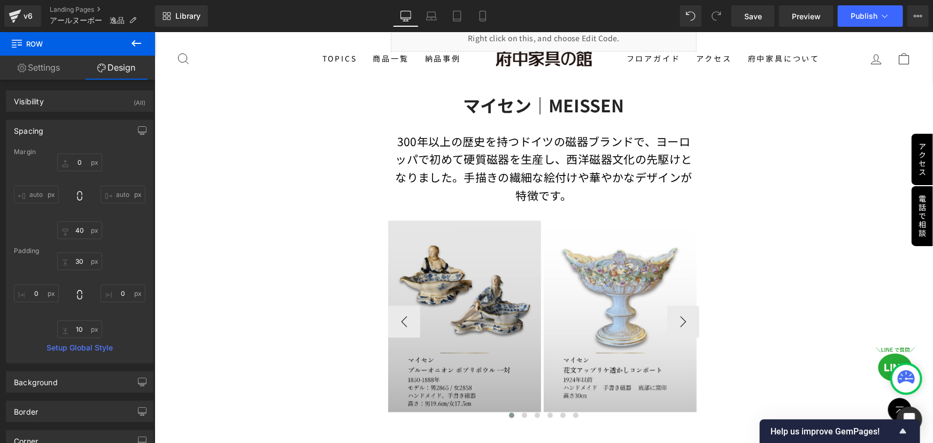
scroll to position [1313, 0]
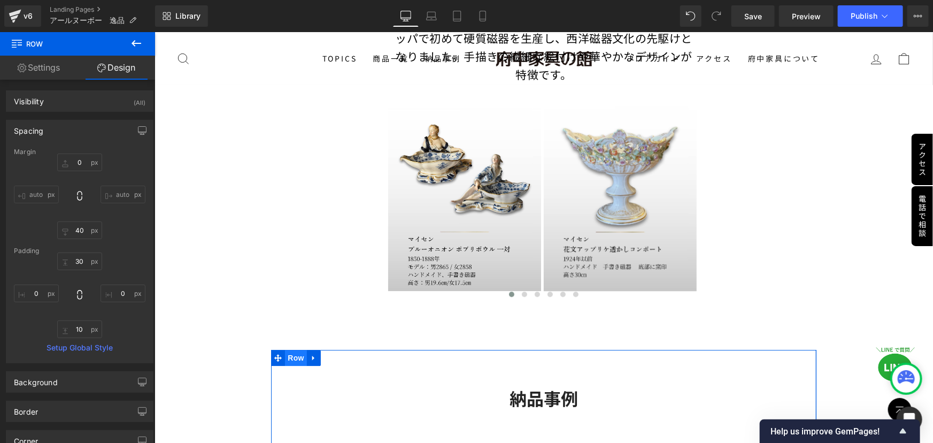
click at [292, 349] on span "Row" at bounding box center [295, 357] width 21 height 16
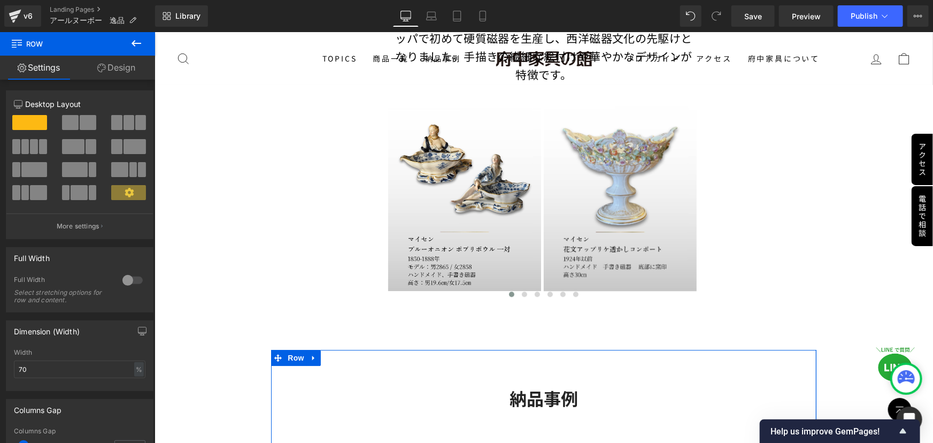
click at [117, 68] on link "Design" at bounding box center [117, 68] width 78 height 24
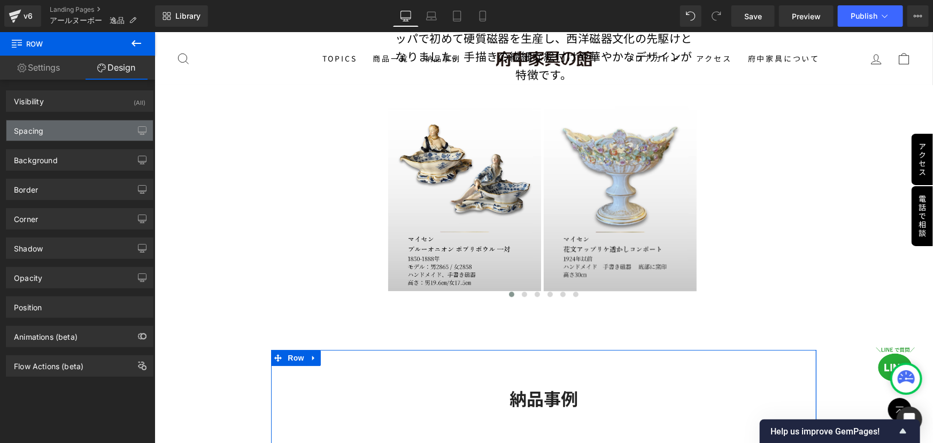
type input "80"
type input "0"
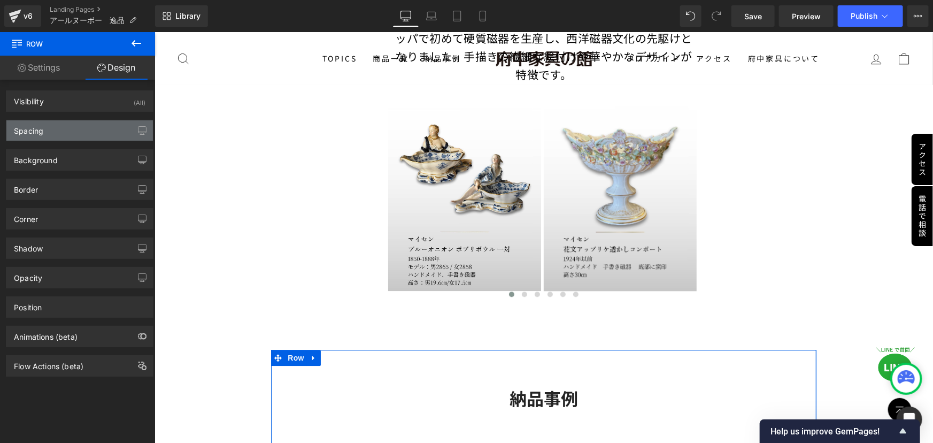
type input "0"
click at [101, 135] on div "Spacing" at bounding box center [79, 130] width 147 height 20
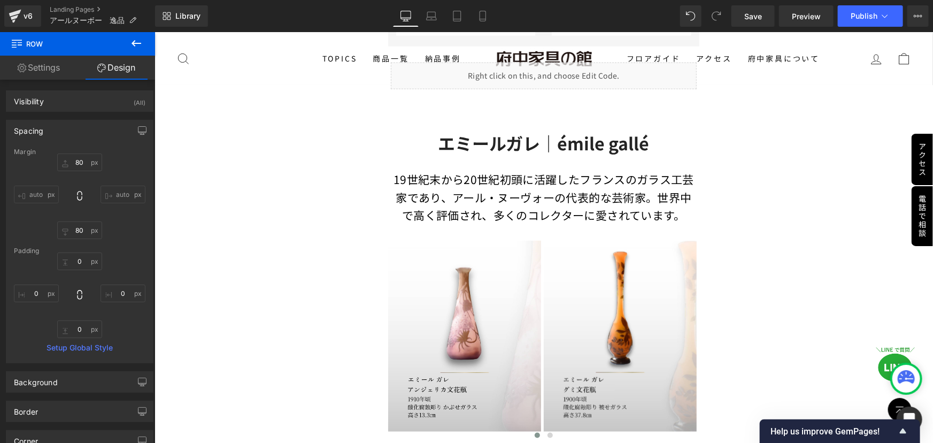
scroll to position [729, 0]
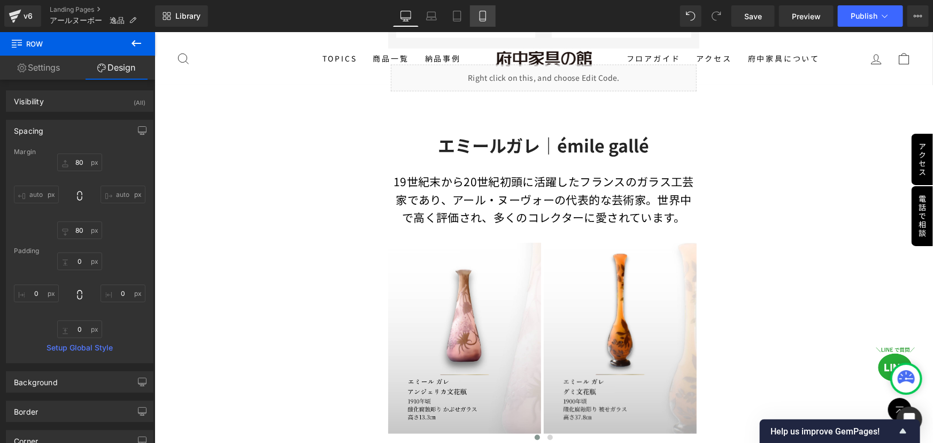
click at [481, 17] on icon at bounding box center [483, 16] width 11 height 11
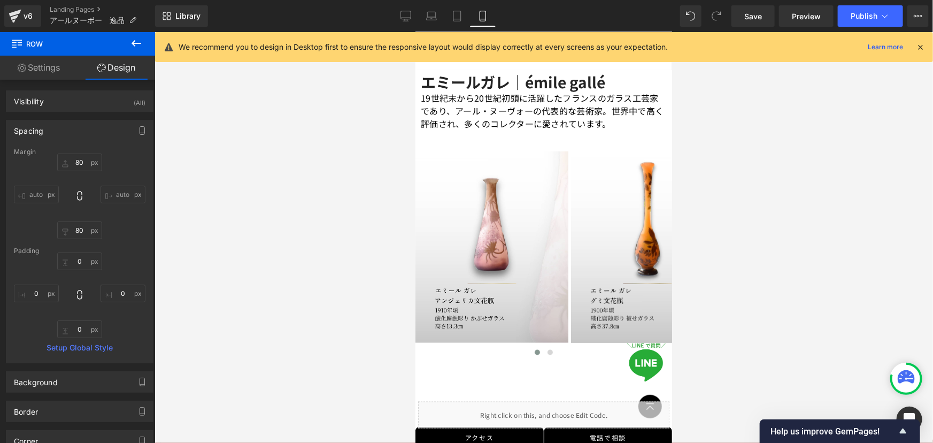
type input "40"
type input "0"
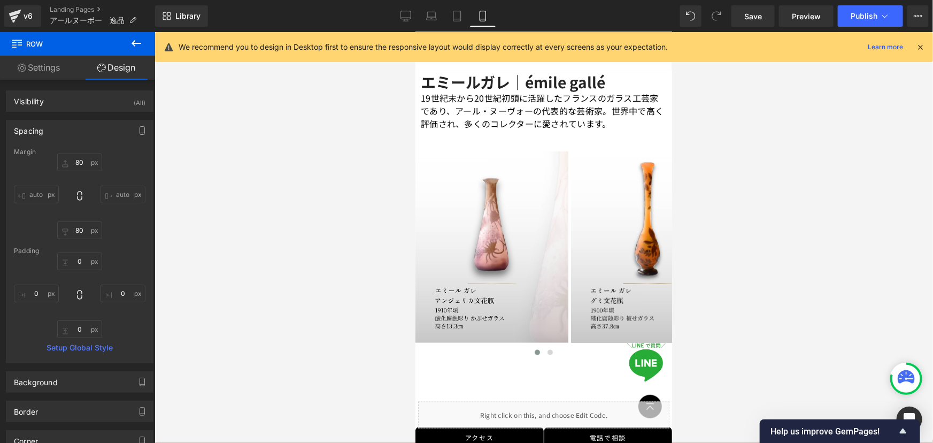
type input "0"
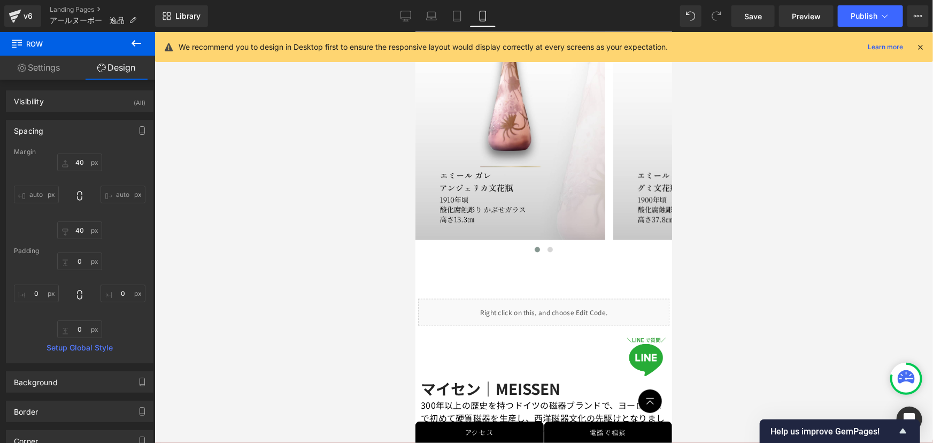
scroll to position [908, 0]
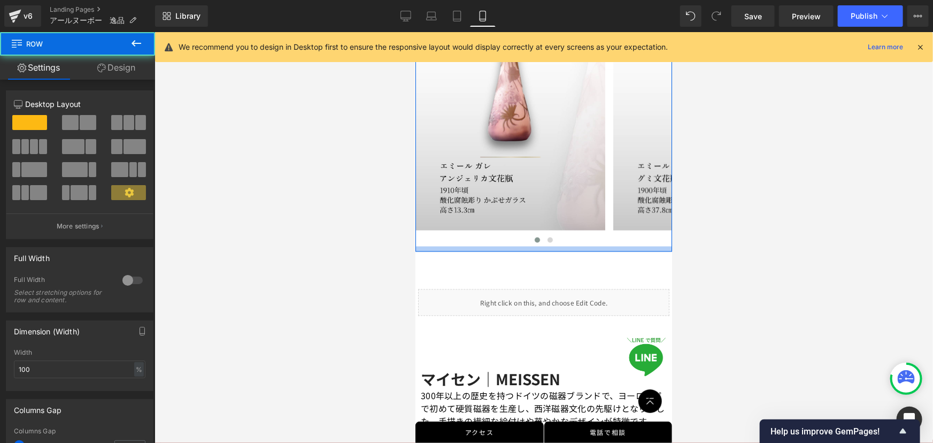
click at [439, 246] on div at bounding box center [543, 248] width 257 height 5
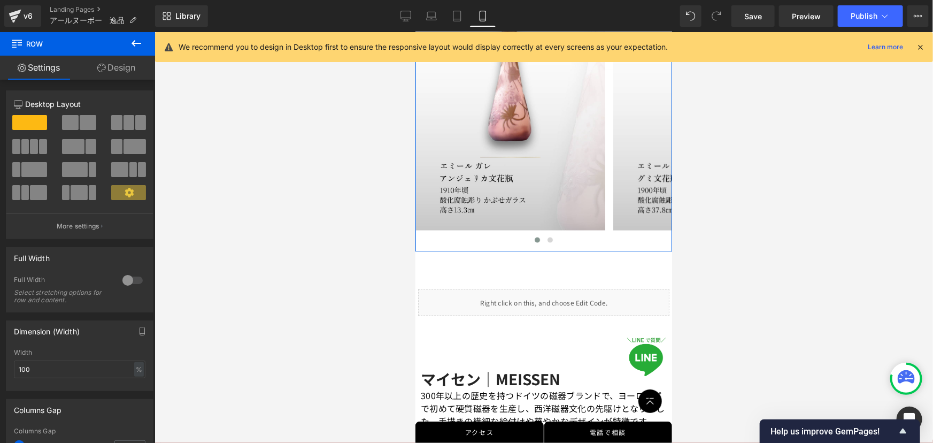
click at [106, 68] on link "Design" at bounding box center [117, 68] width 78 height 24
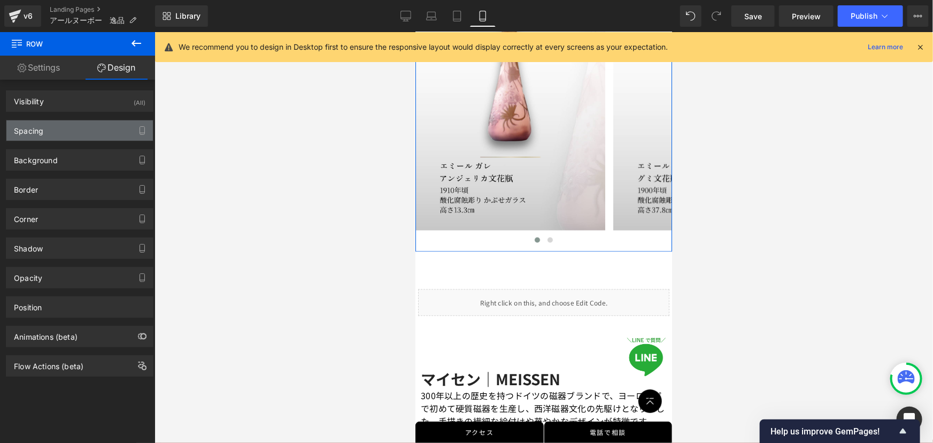
click at [93, 131] on div "Spacing" at bounding box center [79, 130] width 147 height 20
type input "60"
type input "40"
type input "30"
type input "0"
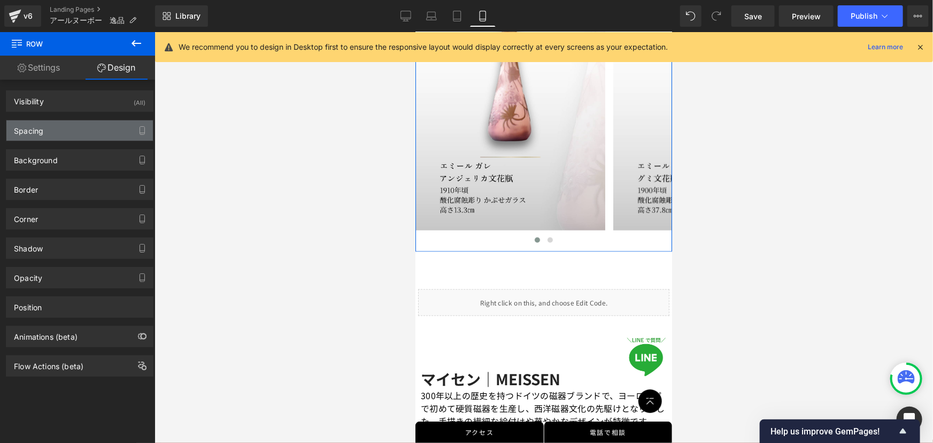
type input "10"
type input "0"
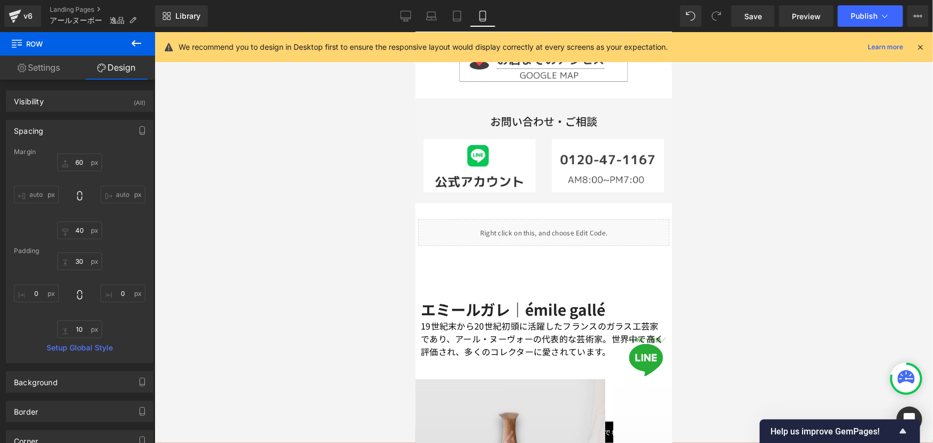
scroll to position [519, 0]
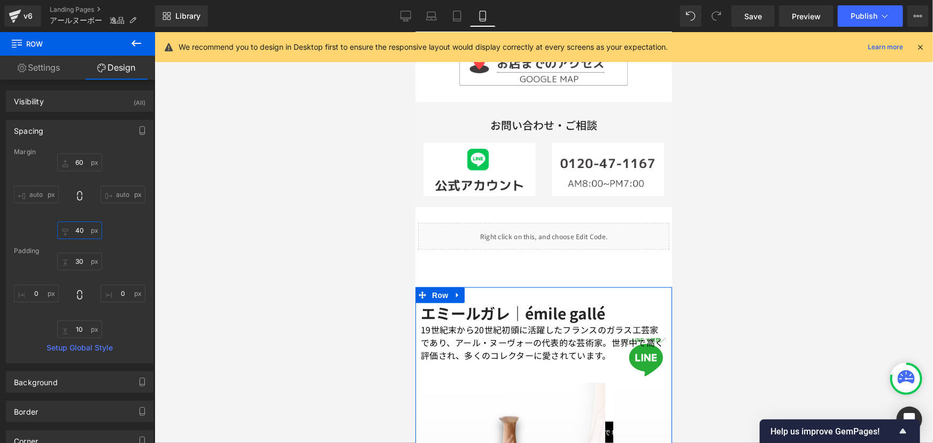
click at [84, 231] on input "40" at bounding box center [79, 230] width 45 height 18
type input "60"
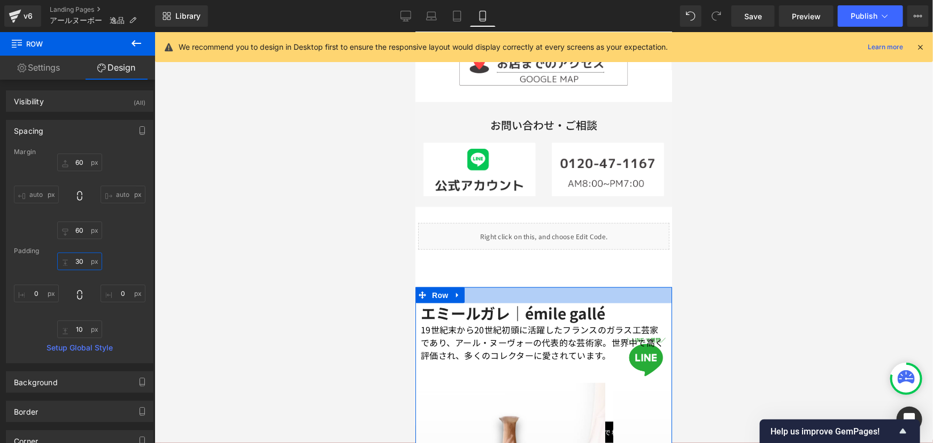
click at [76, 262] on input "30" at bounding box center [79, 261] width 45 height 18
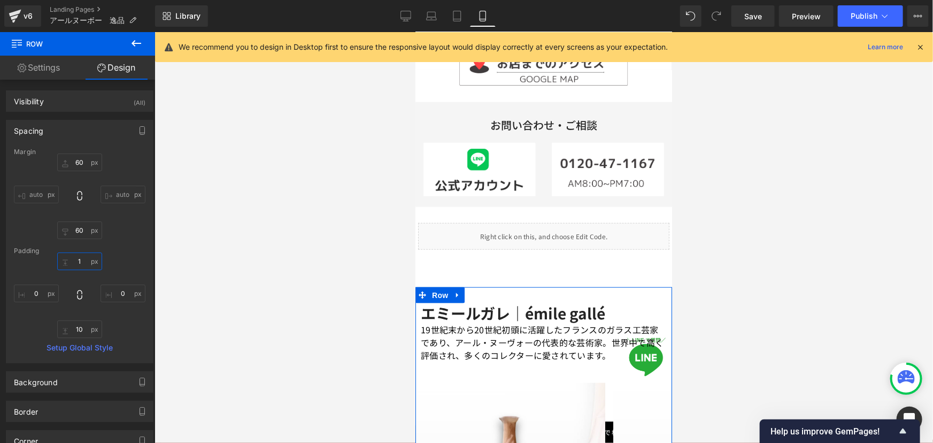
type input "10"
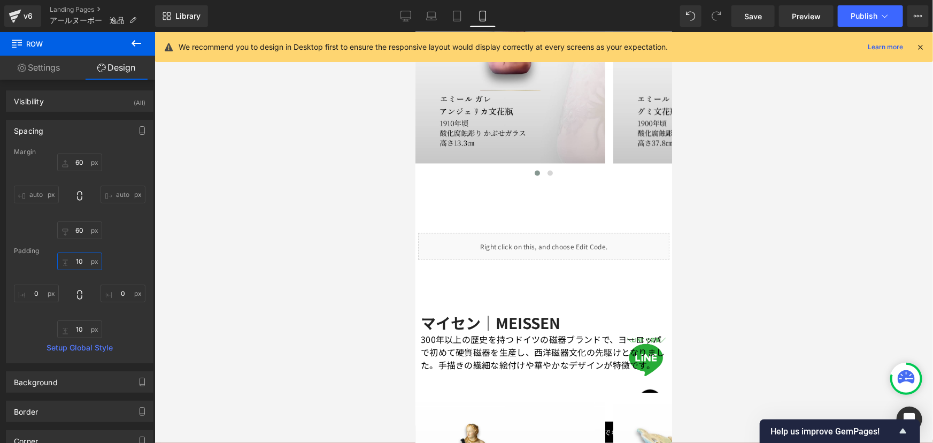
scroll to position [1054, 0]
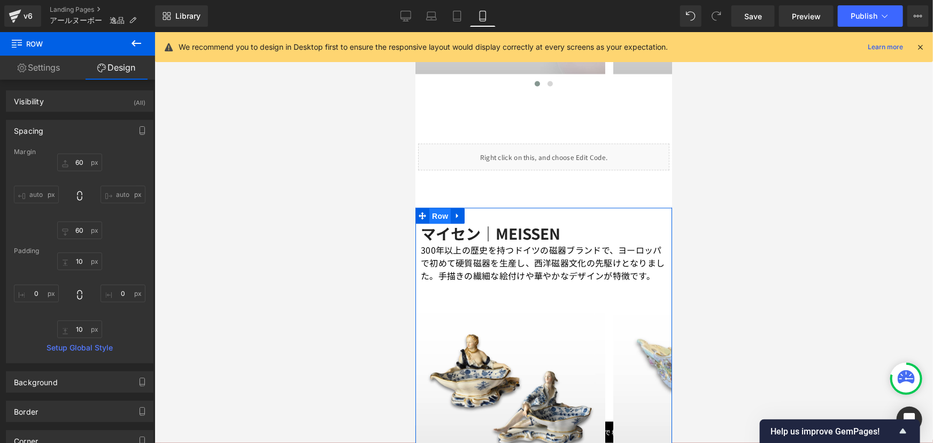
click at [438, 208] on span "Row" at bounding box center [439, 216] width 21 height 16
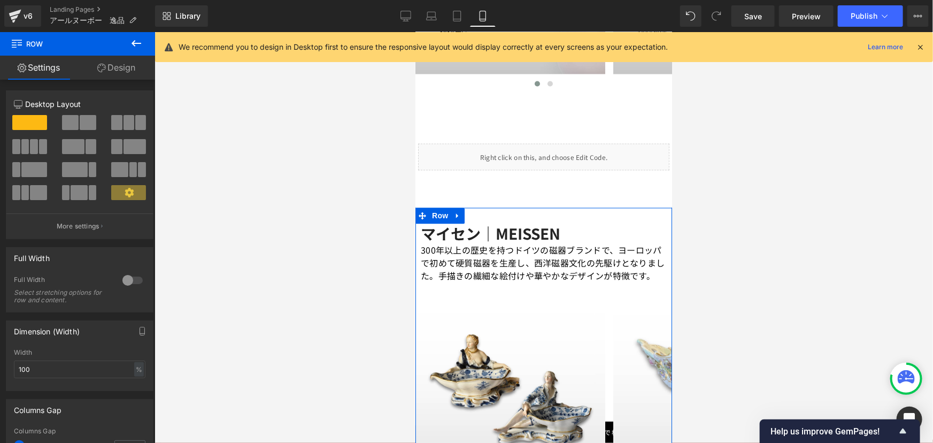
drag, startPoint x: 121, startPoint y: 59, endPoint x: 61, endPoint y: 144, distance: 103.9
click at [121, 59] on link "Design" at bounding box center [117, 68] width 78 height 24
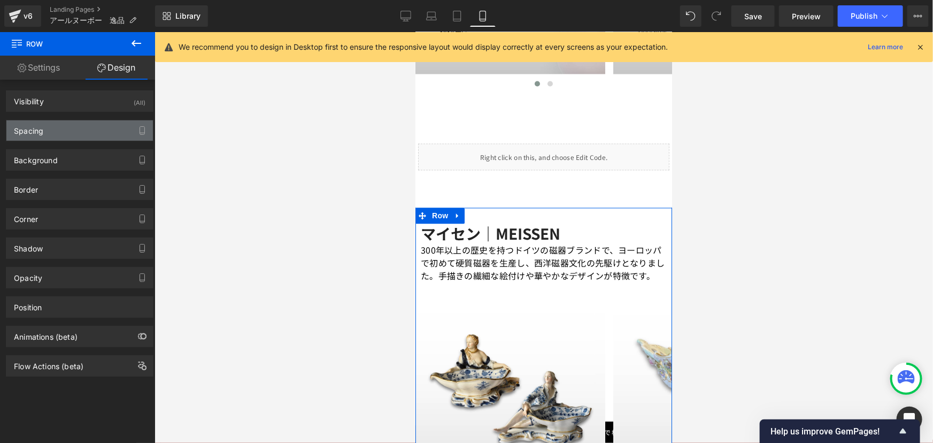
click at [73, 122] on div "Spacing" at bounding box center [79, 130] width 147 height 20
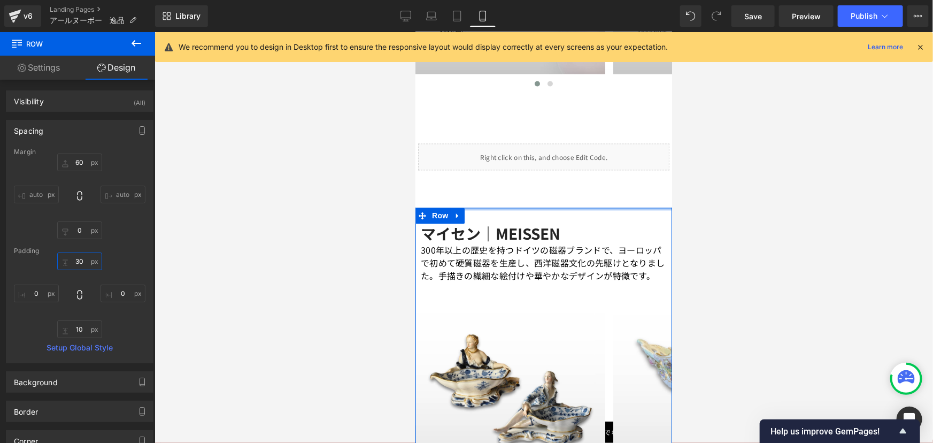
click at [86, 263] on input "30" at bounding box center [79, 261] width 45 height 18
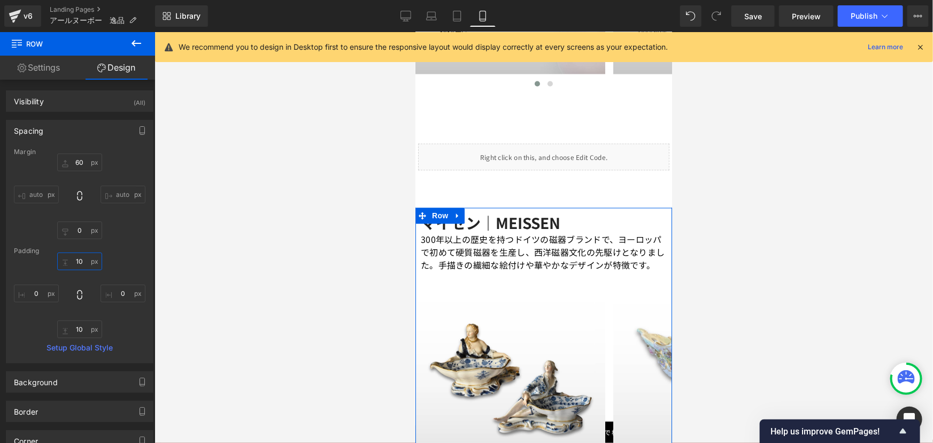
type input "10"
click at [122, 238] on div "60px 60 auto auto 0px 0 auto auto" at bounding box center [80, 197] width 132 height 86
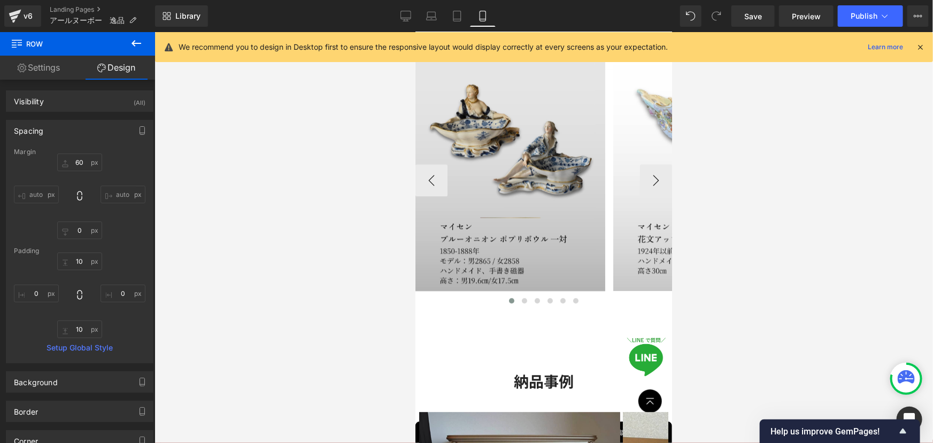
scroll to position [1140, 0]
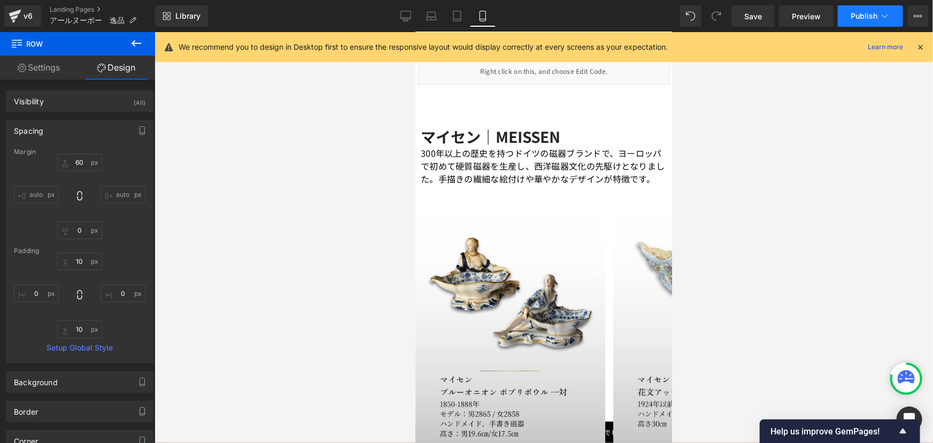
click at [865, 20] on button "Publish" at bounding box center [870, 15] width 65 height 21
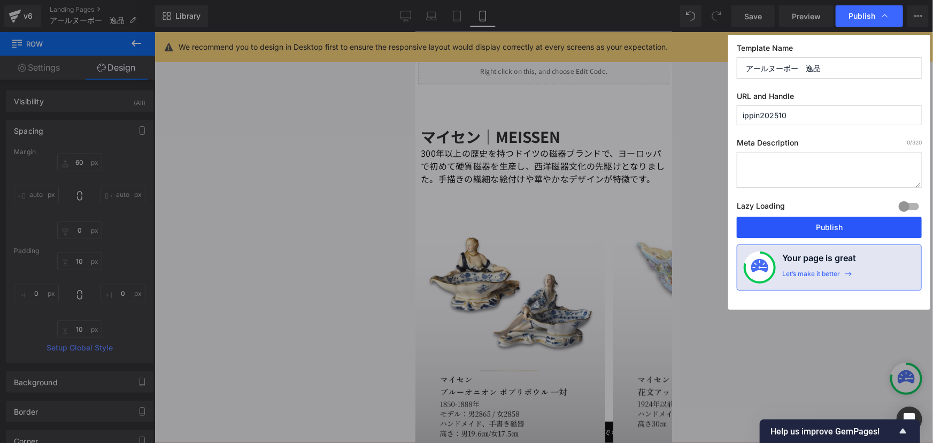
click at [802, 227] on button "Publish" at bounding box center [829, 227] width 185 height 21
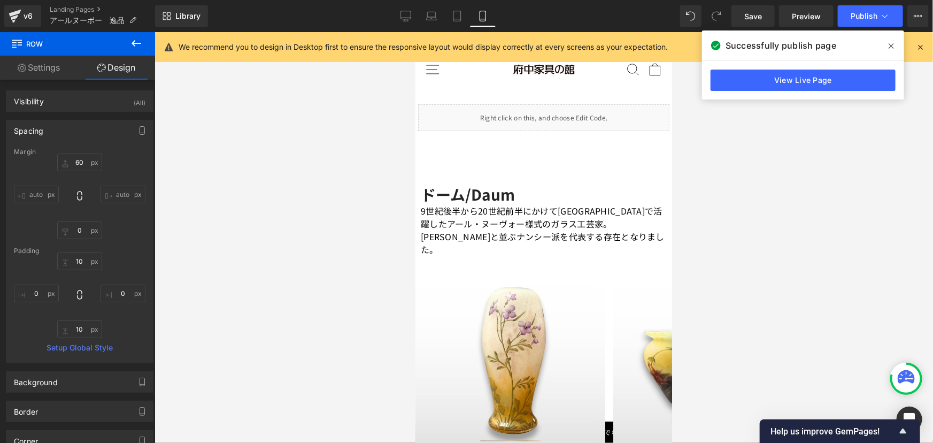
drag, startPoint x: 666, startPoint y: 191, endPoint x: 1081, endPoint y: 87, distance: 428.1
click at [300, 198] on div at bounding box center [544, 237] width 779 height 411
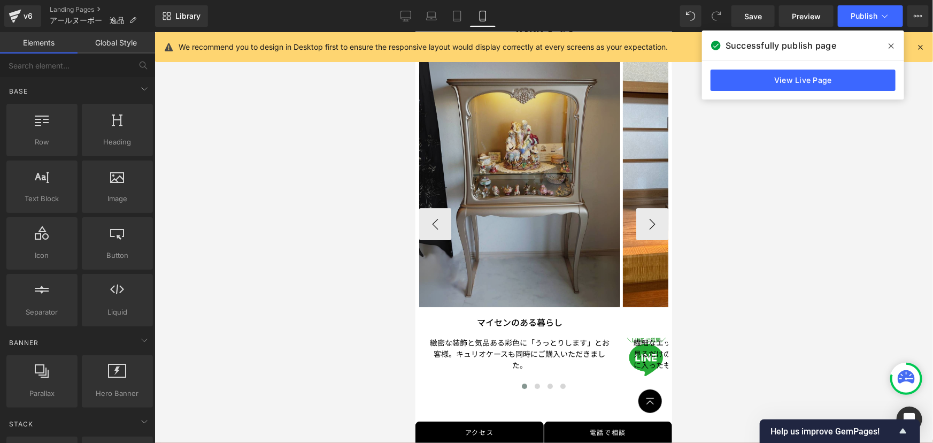
scroll to position [1653, 0]
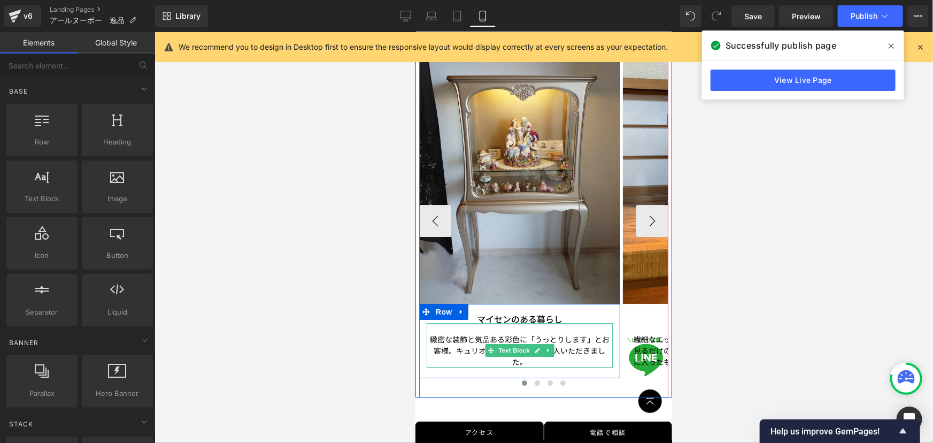
drag, startPoint x: 518, startPoint y: 344, endPoint x: 516, endPoint y: 337, distance: 7.1
click at [518, 344] on span "Text Block" at bounding box center [513, 349] width 35 height 13
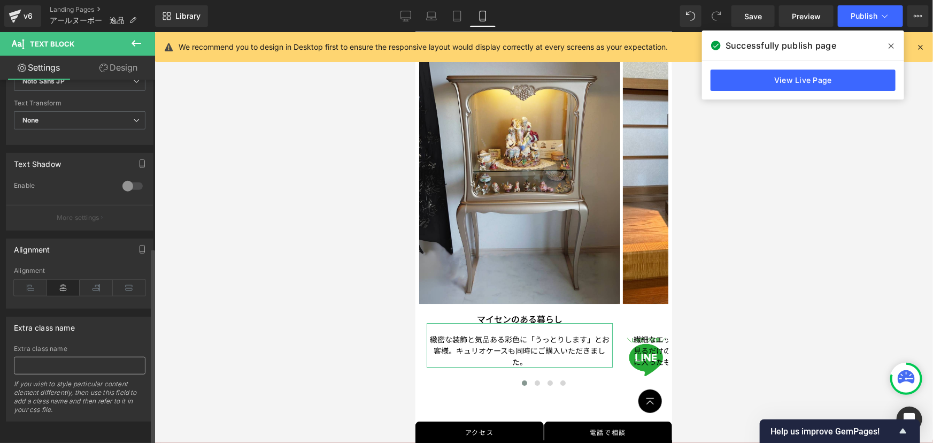
scroll to position [311, 0]
click at [34, 280] on icon at bounding box center [30, 287] width 33 height 16
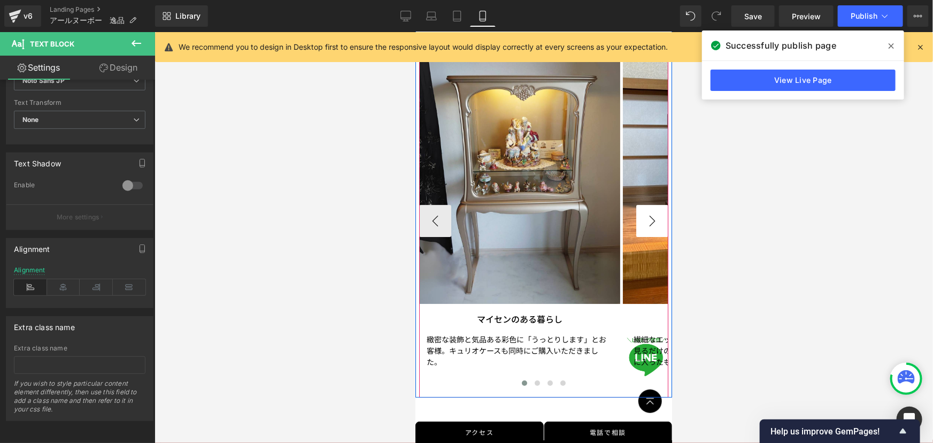
click at [641, 222] on button "›" at bounding box center [652, 220] width 32 height 32
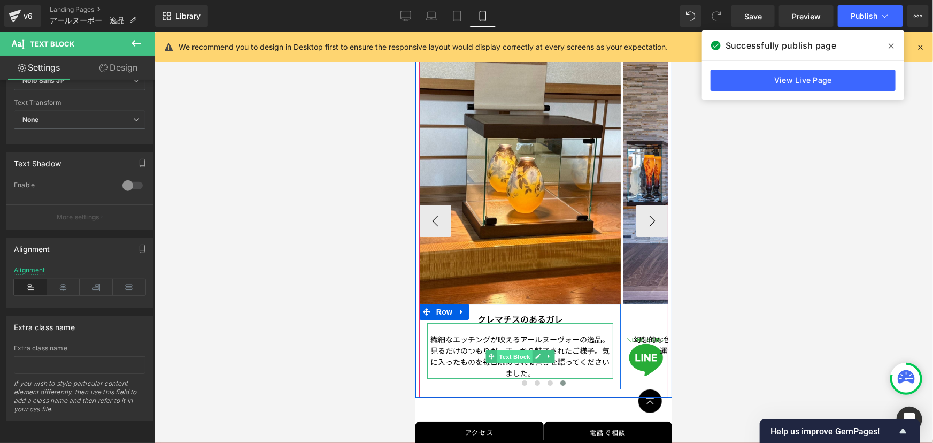
drag, startPoint x: 508, startPoint y: 352, endPoint x: 567, endPoint y: 405, distance: 80.0
click at [508, 352] on span "Text Block" at bounding box center [513, 356] width 35 height 13
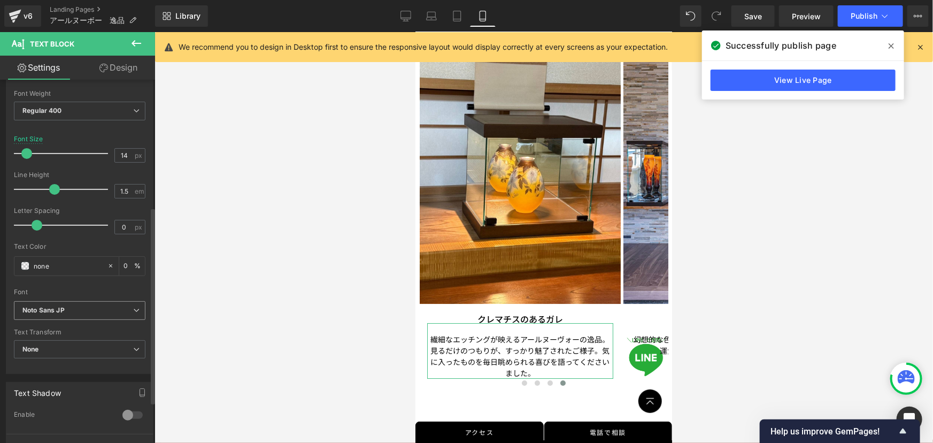
scroll to position [243, 0]
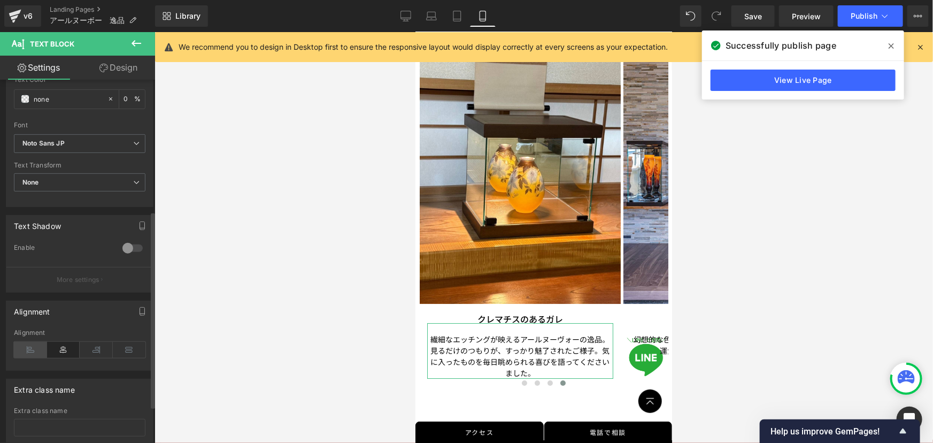
click at [26, 353] on icon at bounding box center [30, 350] width 33 height 16
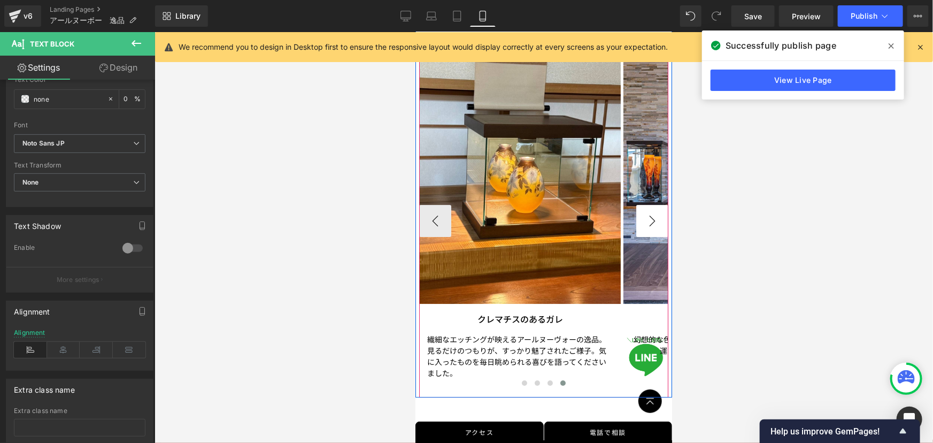
click at [636, 219] on button "›" at bounding box center [652, 220] width 32 height 32
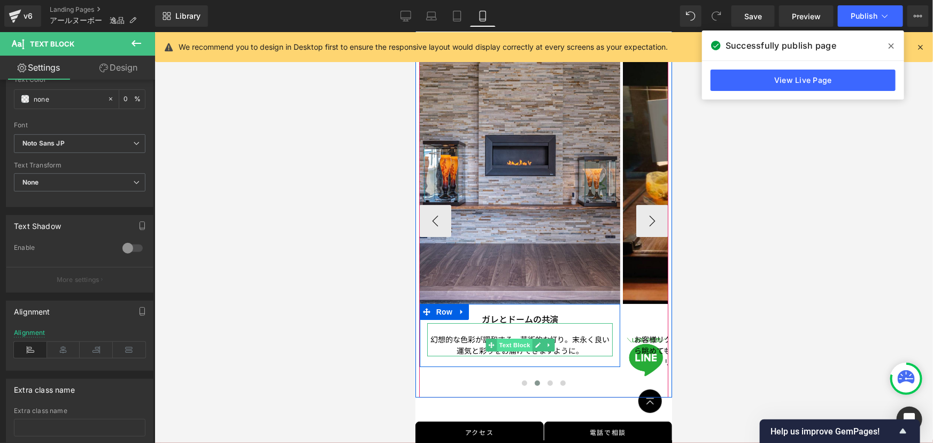
click at [508, 340] on span "Text Block" at bounding box center [513, 344] width 35 height 13
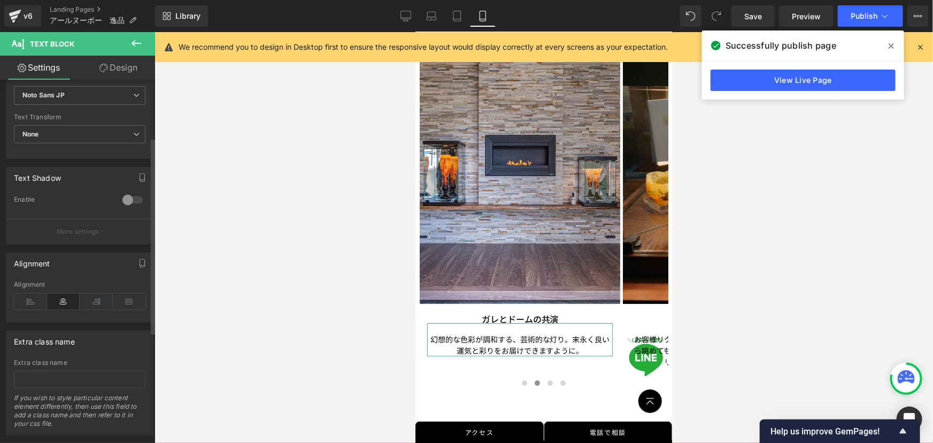
scroll to position [291, 0]
click at [30, 301] on icon at bounding box center [30, 301] width 33 height 16
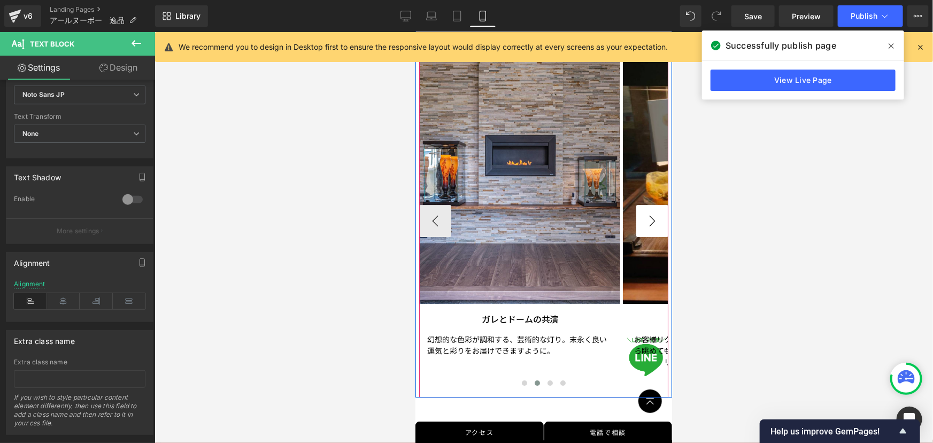
click at [638, 216] on button "›" at bounding box center [652, 220] width 32 height 32
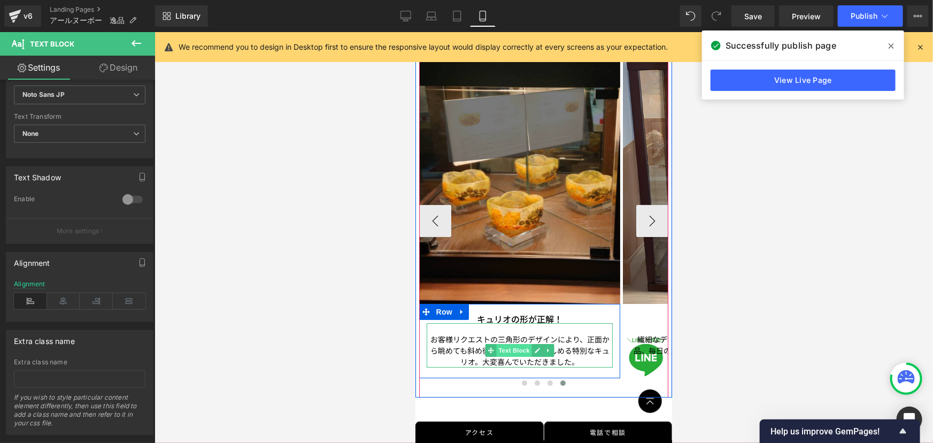
click at [510, 348] on span "Text Block" at bounding box center [513, 349] width 35 height 13
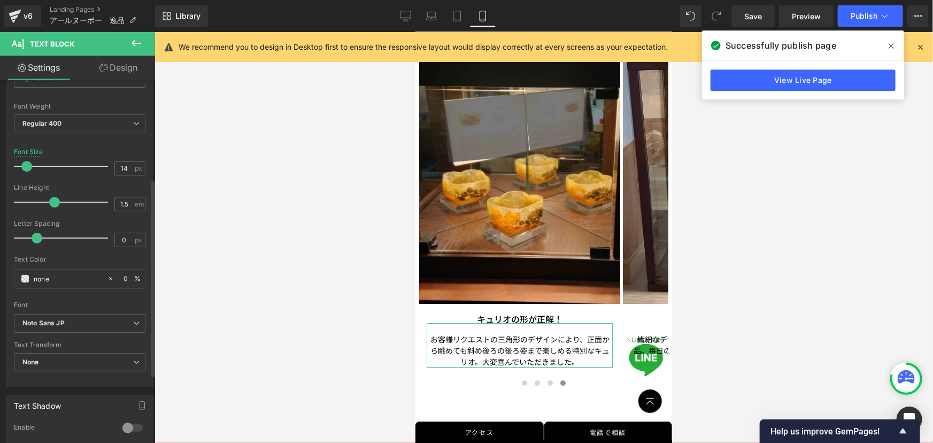
scroll to position [194, 0]
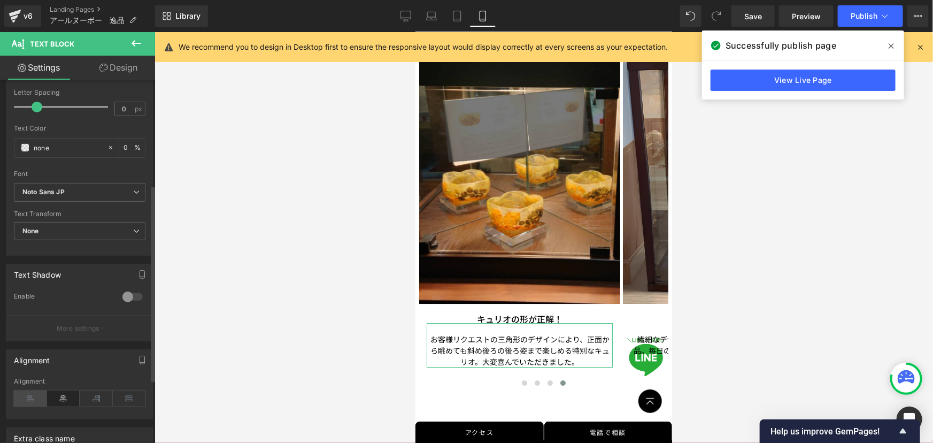
click at [27, 393] on icon at bounding box center [30, 398] width 33 height 16
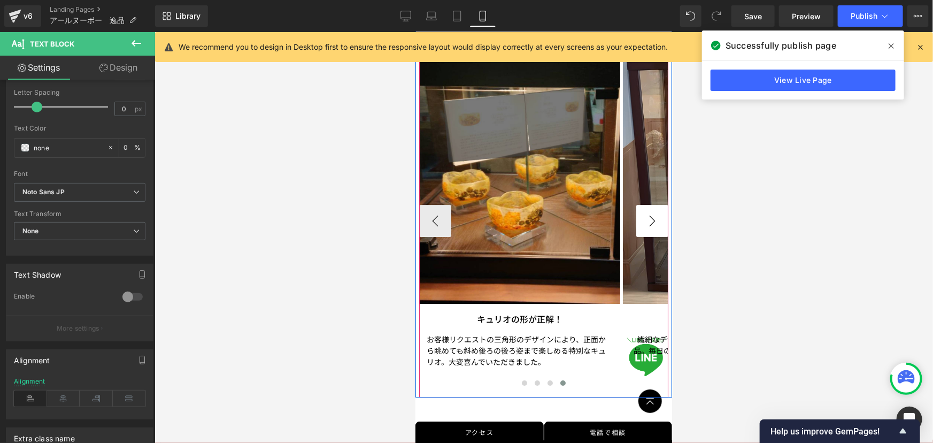
click at [650, 216] on button "›" at bounding box center [652, 220] width 32 height 32
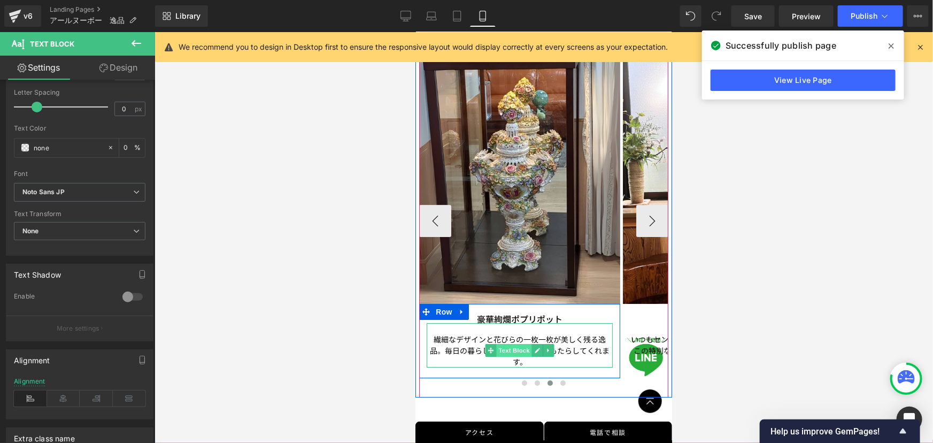
click at [519, 344] on span "Text Block" at bounding box center [513, 349] width 35 height 13
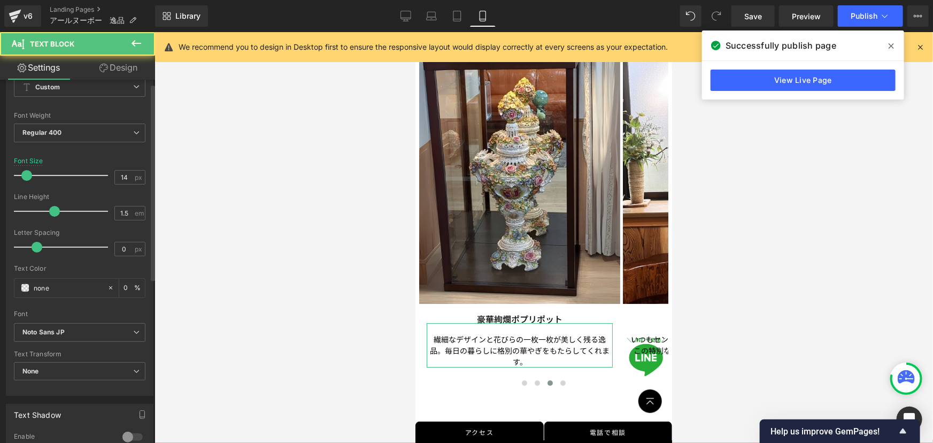
scroll to position [243, 0]
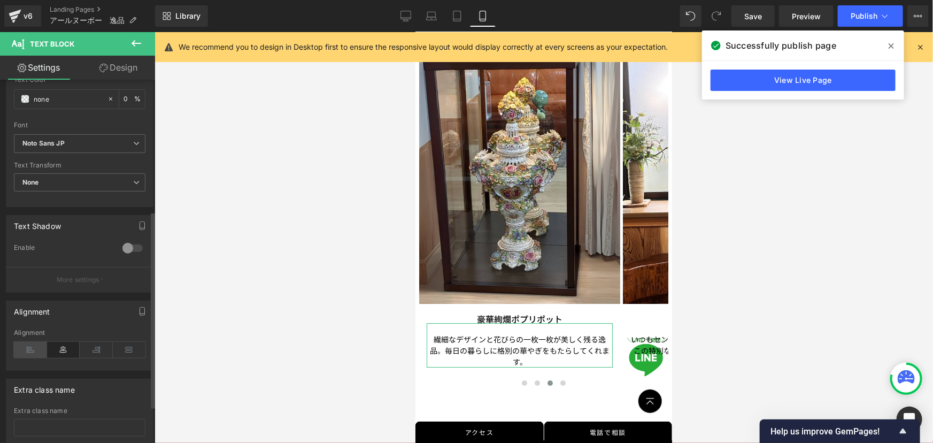
click at [34, 353] on icon at bounding box center [30, 350] width 33 height 16
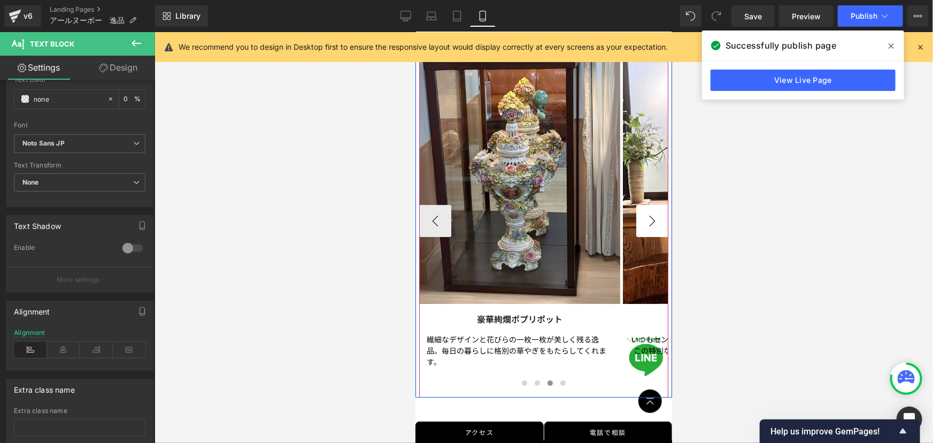
click at [639, 224] on button "›" at bounding box center [652, 220] width 32 height 32
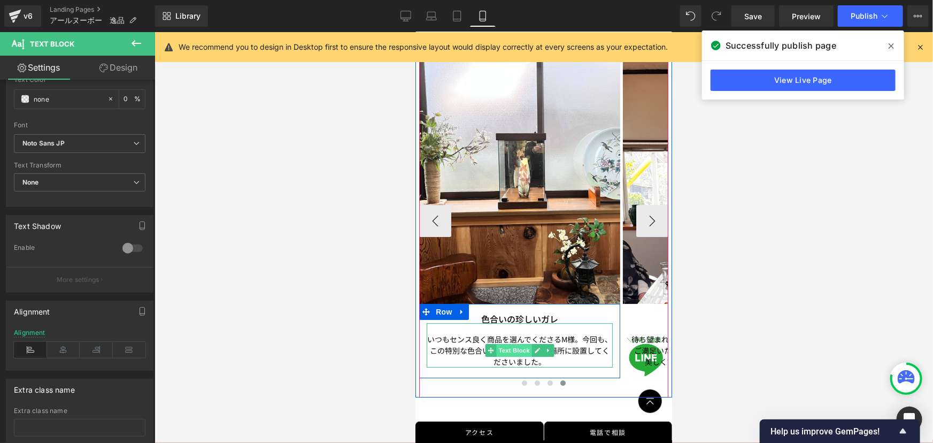
click at [514, 345] on span "Text Block" at bounding box center [513, 349] width 35 height 13
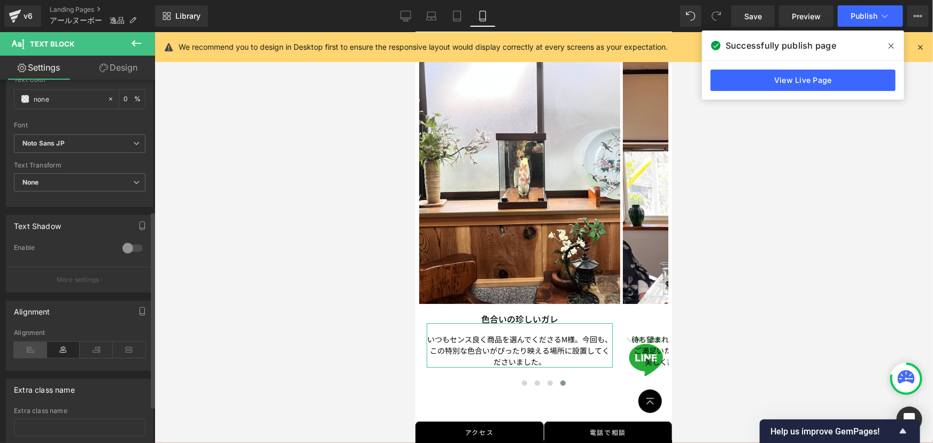
click at [20, 351] on icon at bounding box center [30, 350] width 33 height 16
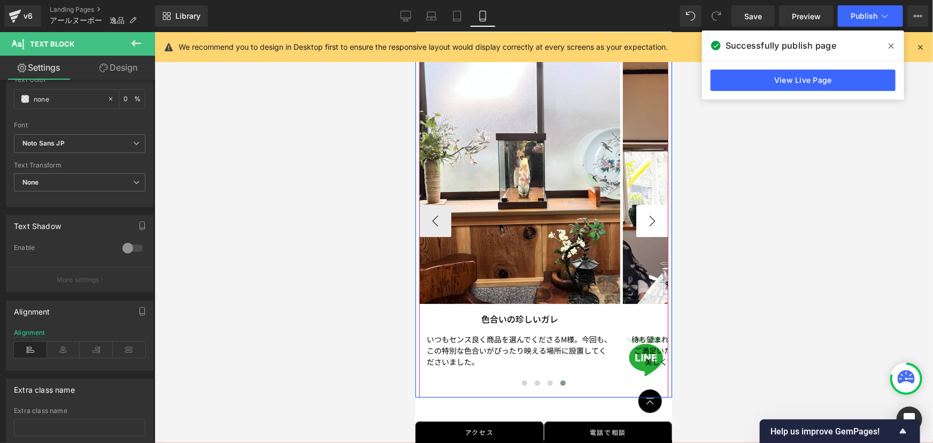
click at [638, 217] on button "›" at bounding box center [652, 220] width 32 height 32
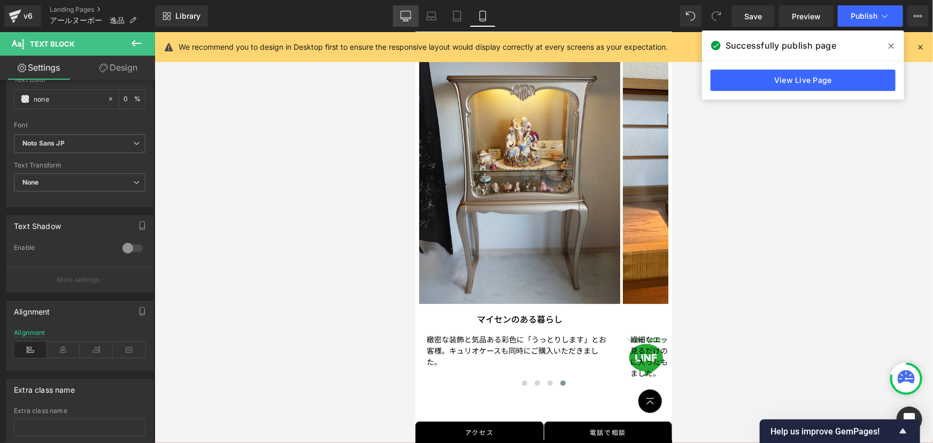
drag, startPoint x: 408, startPoint y: 19, endPoint x: 343, endPoint y: 175, distance: 169.1
click at [408, 19] on icon at bounding box center [406, 15] width 10 height 8
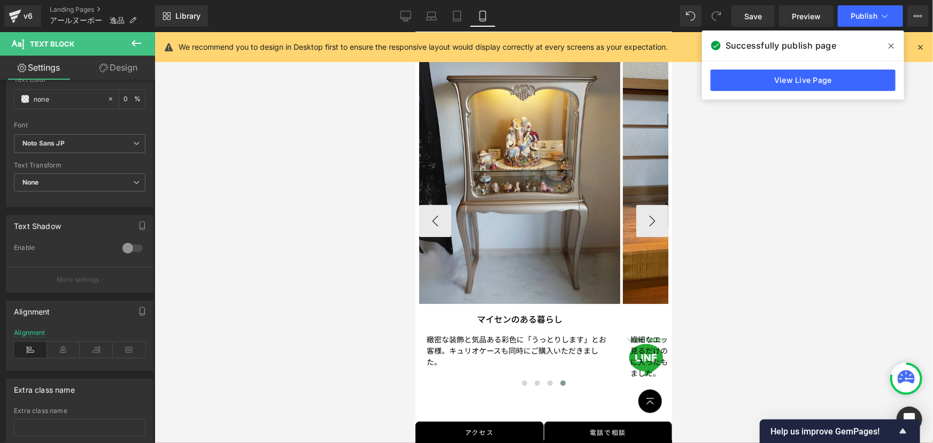
type input "16"
type input "0"
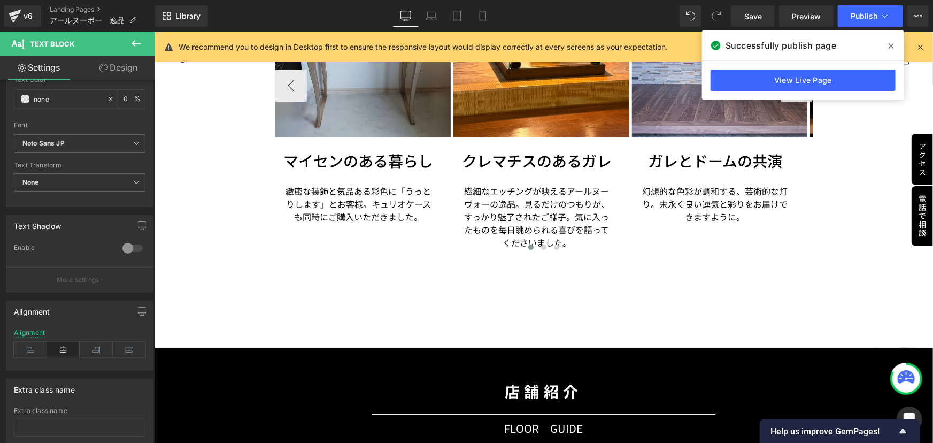
scroll to position [1693, 0]
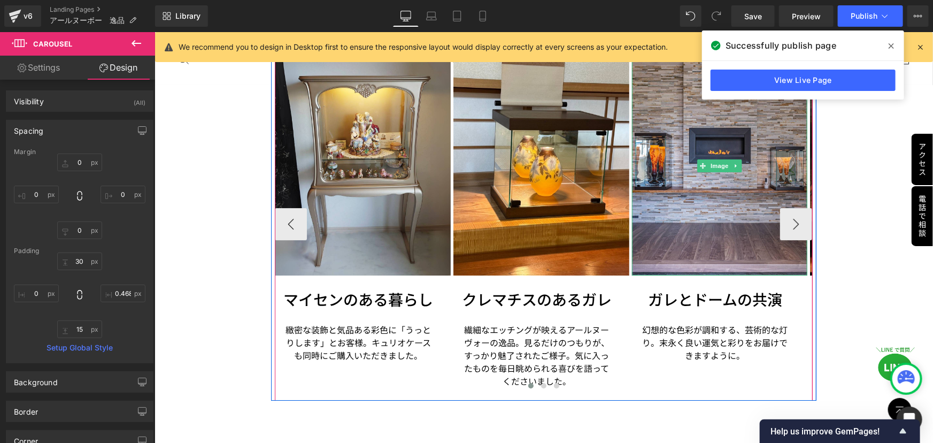
click at [761, 258] on div "Image マイセンのある暮らし Heading 緻密な装飾と気品ある彩色に「うっとりします」とお客様。キュリオケースも同時にご購入いただきました。 Text…" at bounding box center [542, 223] width 537 height 337
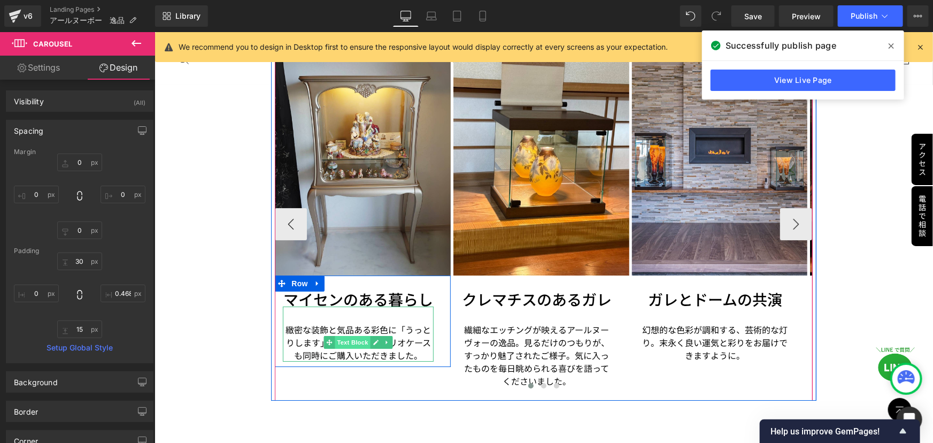
click at [354, 335] on span "Text Block" at bounding box center [352, 341] width 35 height 13
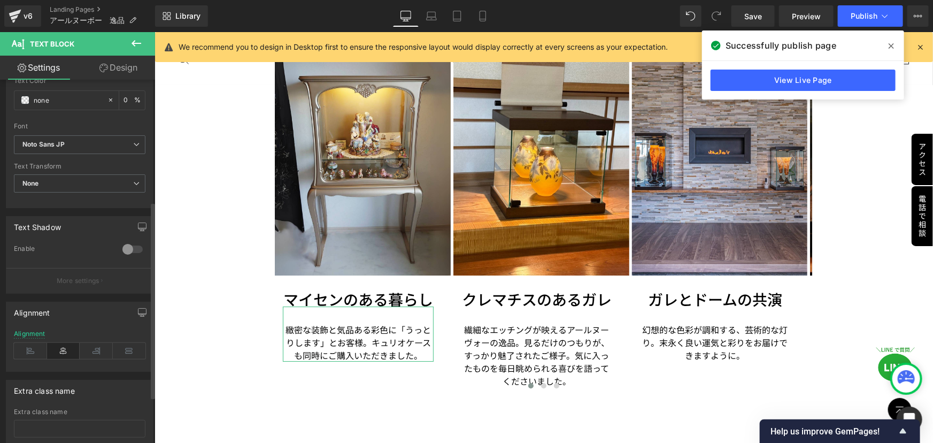
scroll to position [243, 0]
click at [33, 348] on icon at bounding box center [30, 350] width 33 height 16
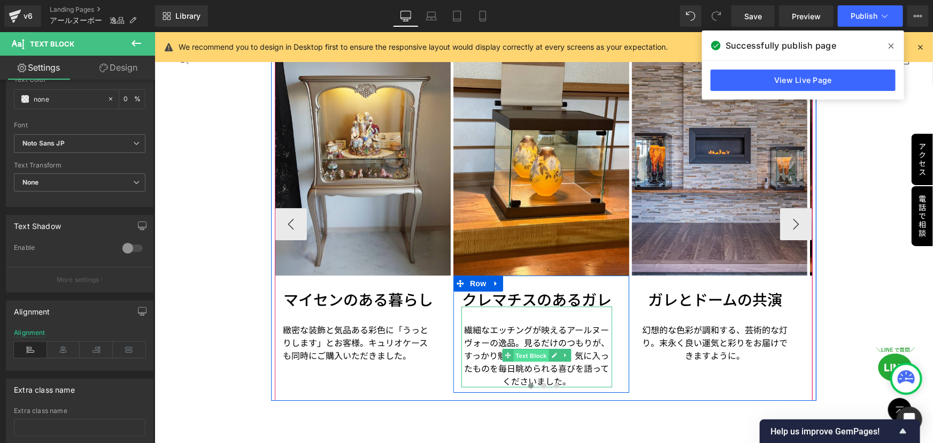
click at [528, 349] on span "Text Block" at bounding box center [530, 355] width 35 height 13
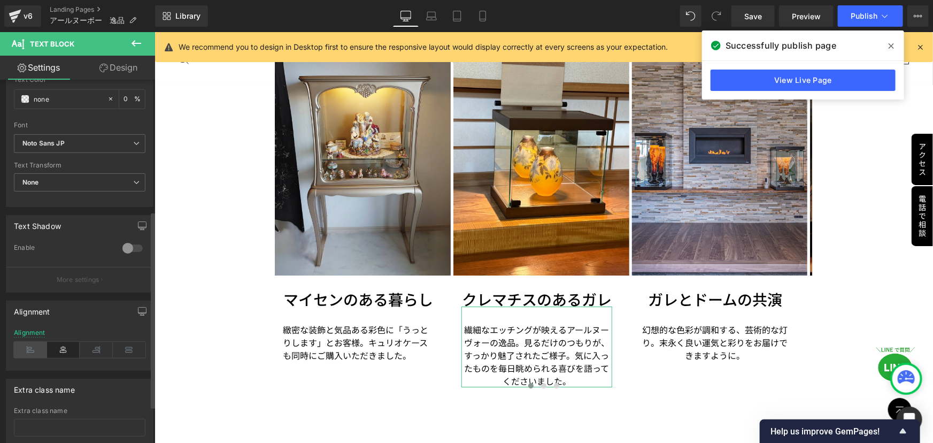
click at [27, 349] on icon at bounding box center [30, 350] width 33 height 16
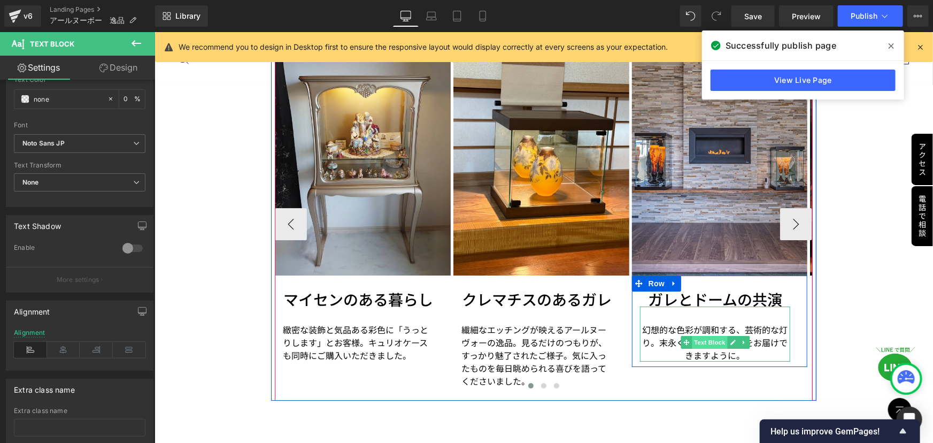
click at [709, 335] on span "Text Block" at bounding box center [709, 341] width 35 height 13
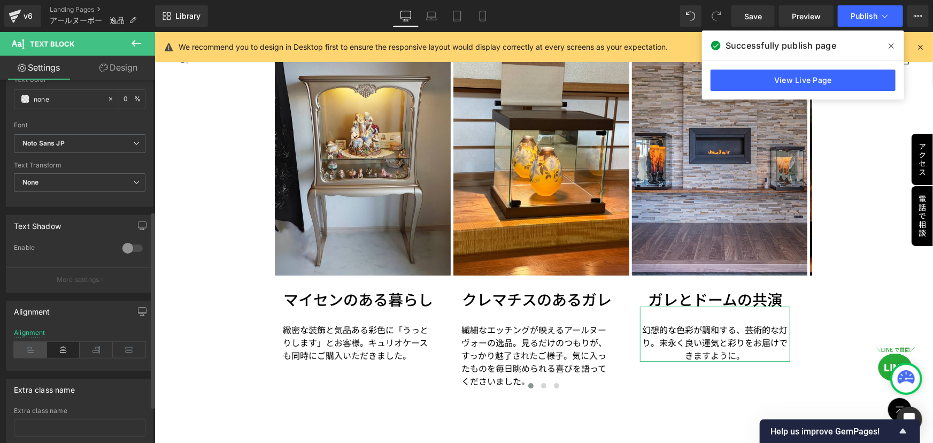
click at [25, 354] on icon at bounding box center [30, 350] width 33 height 16
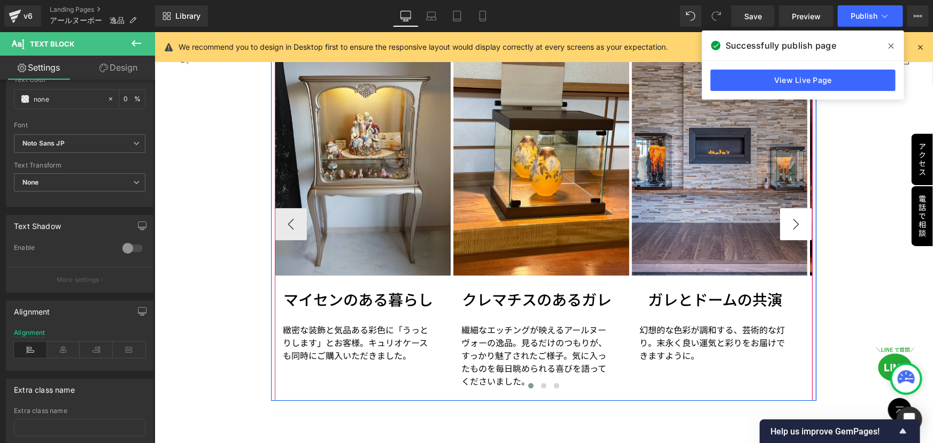
click at [799, 208] on button "›" at bounding box center [796, 224] width 32 height 32
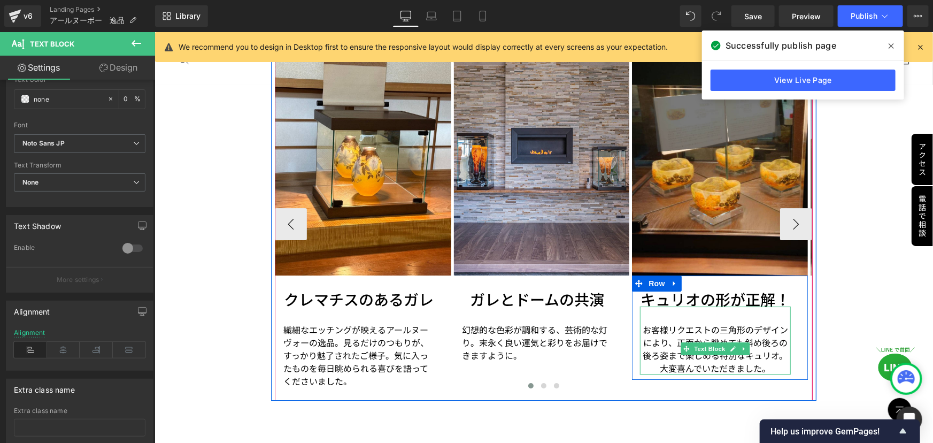
drag, startPoint x: 702, startPoint y: 328, endPoint x: 317, endPoint y: 327, distance: 385.6
click at [702, 342] on span "Text Block" at bounding box center [709, 348] width 35 height 13
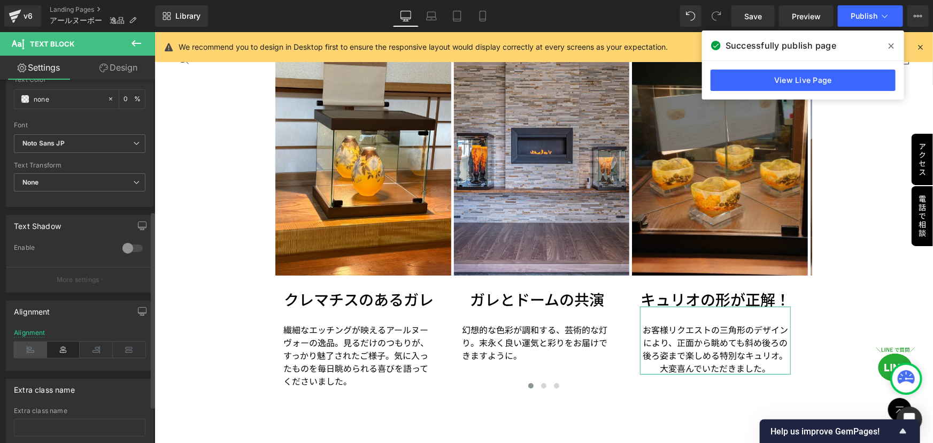
drag, startPoint x: 27, startPoint y: 344, endPoint x: 117, endPoint y: 285, distance: 107.4
click at [27, 344] on icon at bounding box center [30, 350] width 33 height 16
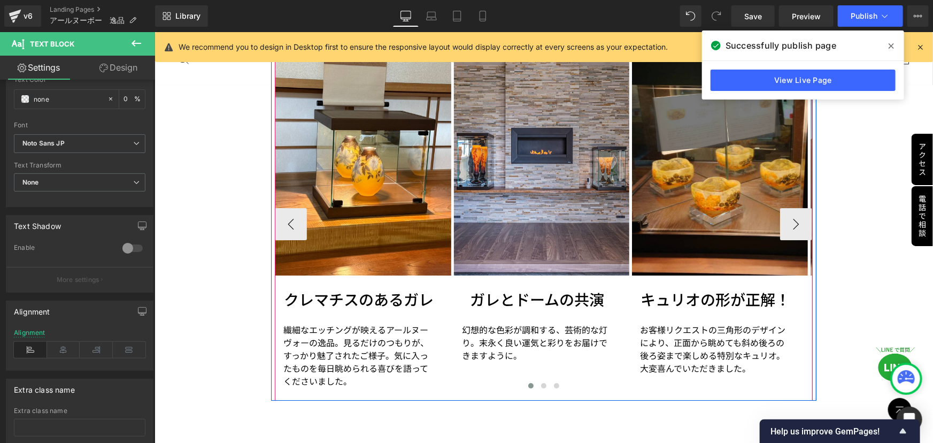
click at [803, 208] on button "›" at bounding box center [796, 224] width 32 height 32
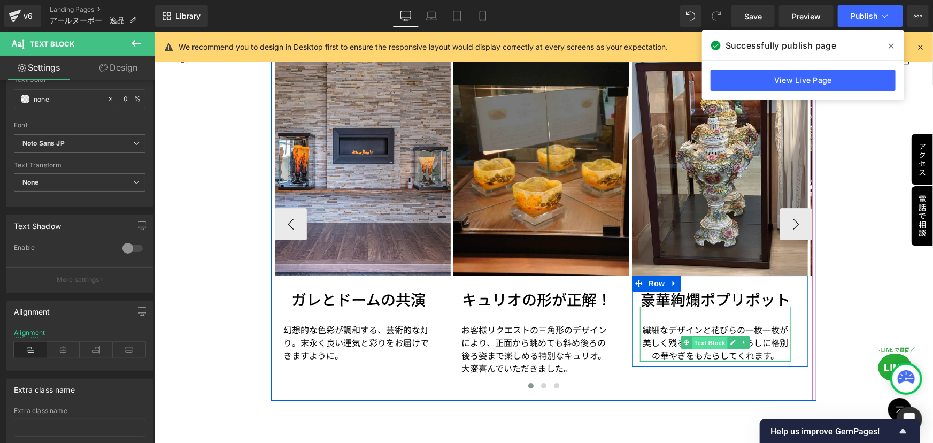
click at [697, 336] on span "Text Block" at bounding box center [709, 342] width 35 height 13
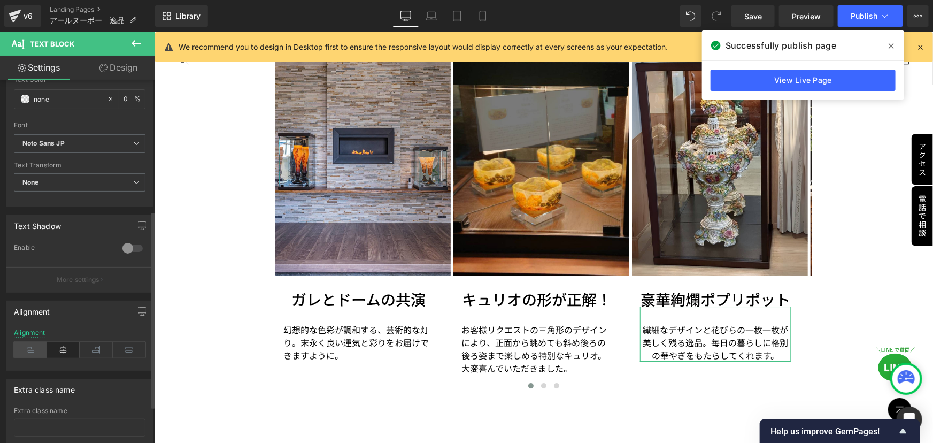
click at [29, 342] on icon at bounding box center [30, 350] width 33 height 16
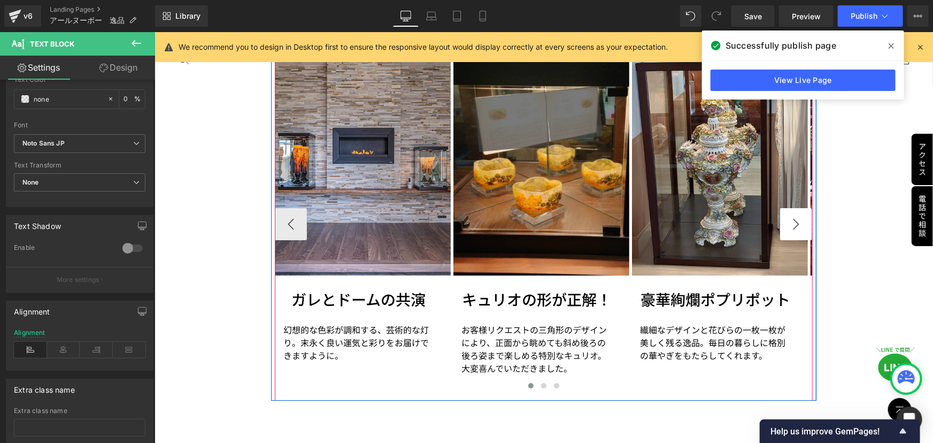
click at [793, 208] on button "›" at bounding box center [796, 224] width 32 height 32
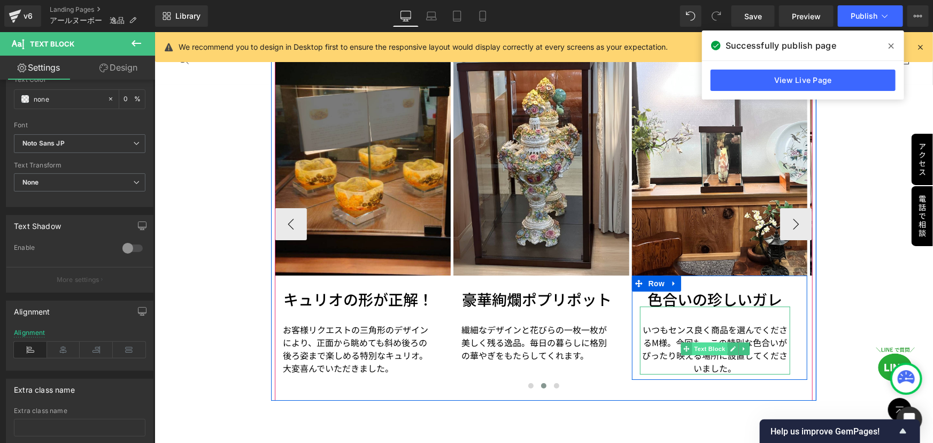
click at [704, 342] on span "Text Block" at bounding box center [709, 348] width 35 height 13
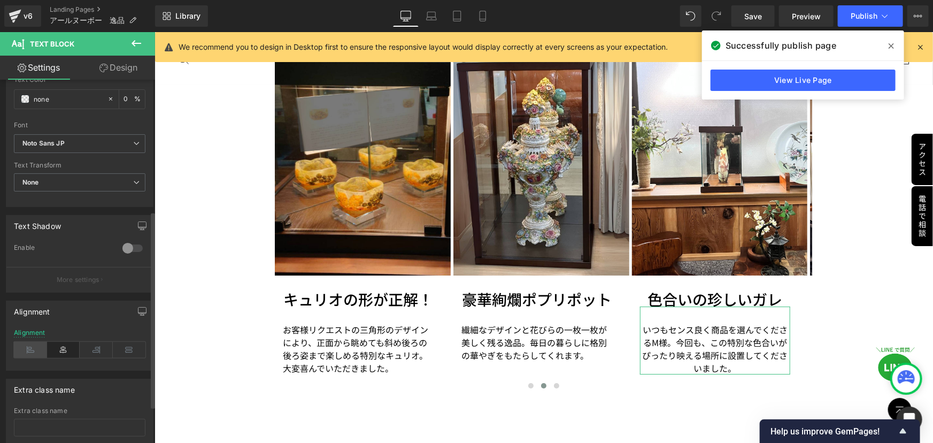
click at [23, 348] on icon at bounding box center [30, 350] width 33 height 16
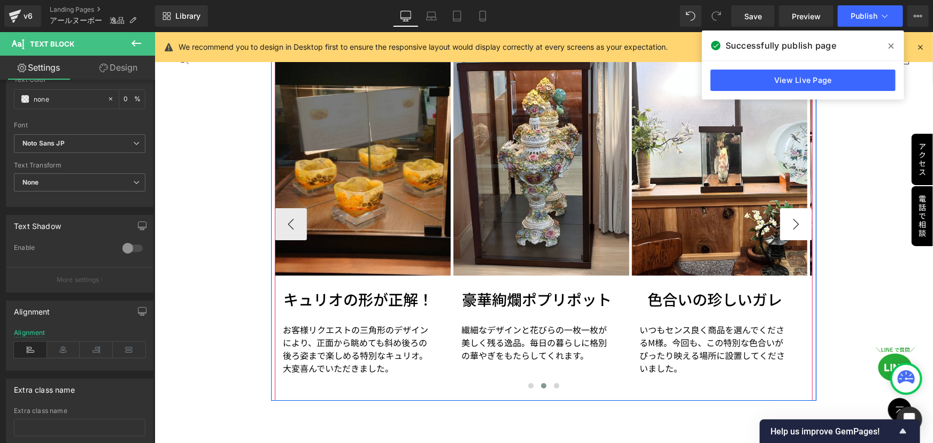
click at [799, 208] on button "›" at bounding box center [796, 224] width 32 height 32
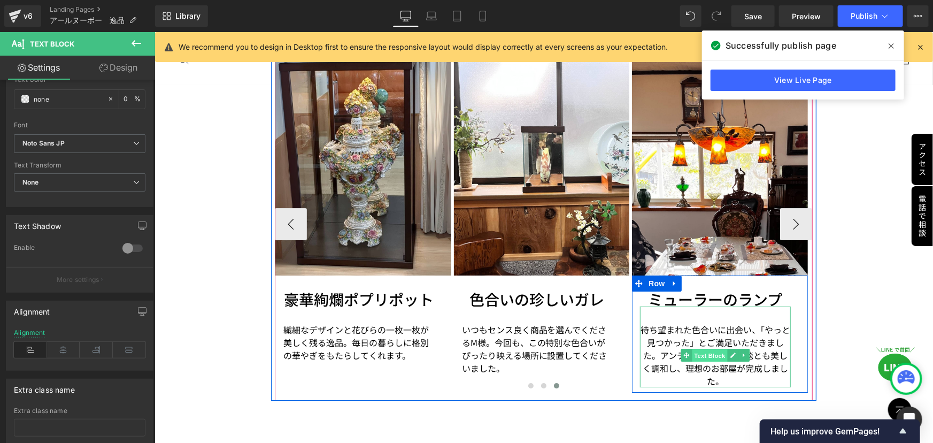
click at [702, 349] on span "Text Block" at bounding box center [709, 355] width 35 height 13
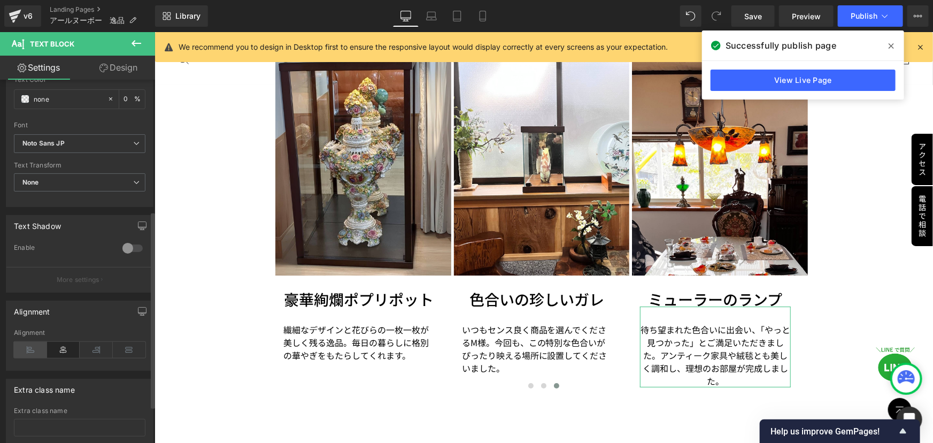
click at [22, 349] on icon at bounding box center [30, 350] width 33 height 16
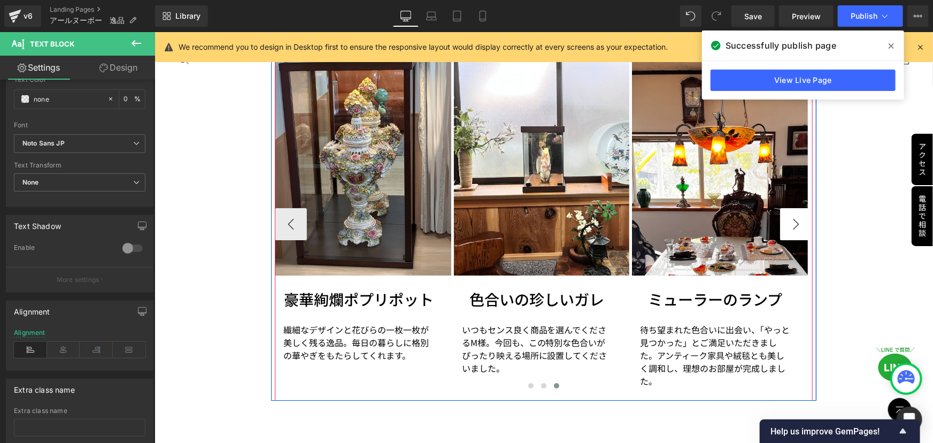
click at [793, 208] on button "›" at bounding box center [796, 224] width 32 height 32
click at [789, 211] on button "›" at bounding box center [796, 224] width 32 height 32
click at [541, 380] on button at bounding box center [543, 385] width 13 height 11
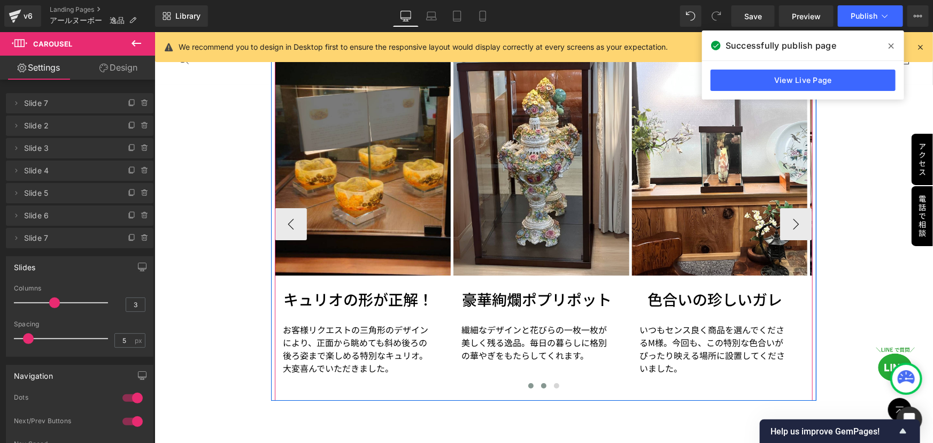
click at [528, 382] on span at bounding box center [530, 384] width 5 height 5
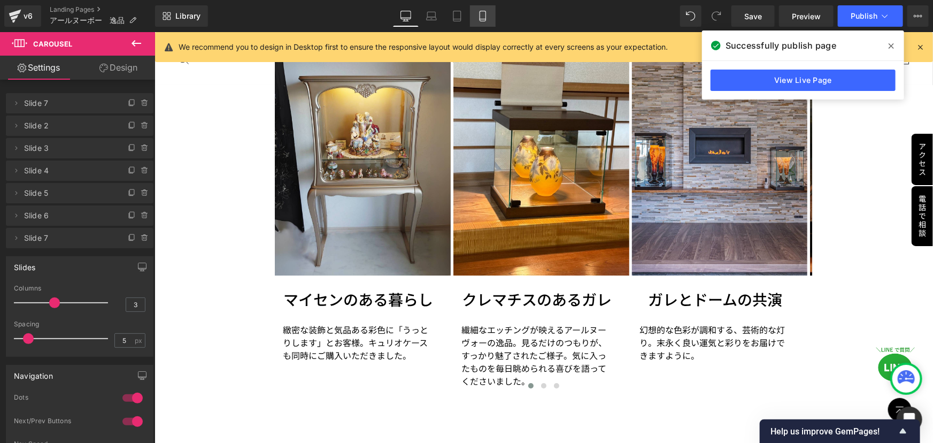
drag, startPoint x: 484, startPoint y: 21, endPoint x: 99, endPoint y: 129, distance: 399.3
click at [484, 21] on link "Mobile" at bounding box center [483, 15] width 26 height 21
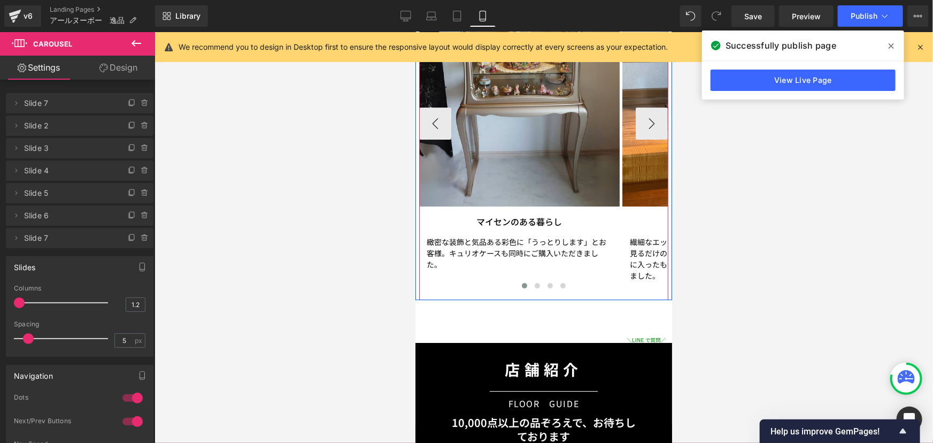
scroll to position [1732, 0]
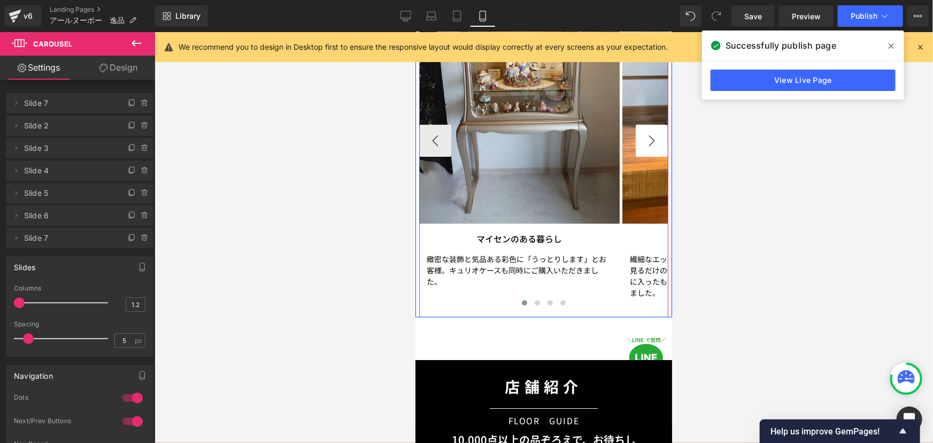
click at [638, 139] on button "›" at bounding box center [651, 140] width 32 height 32
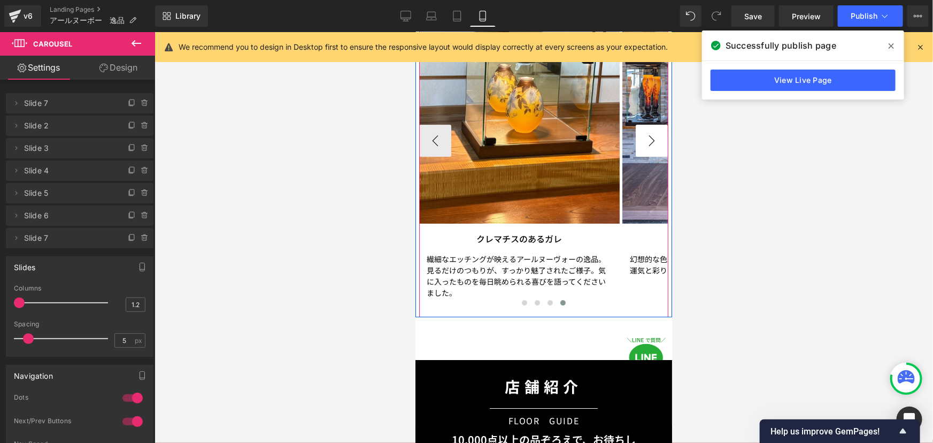
click at [638, 139] on button "›" at bounding box center [651, 140] width 32 height 32
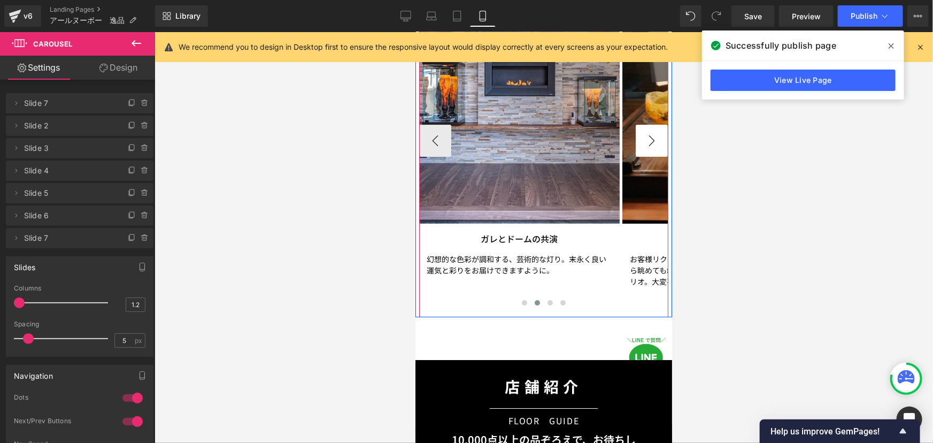
click at [638, 139] on button "›" at bounding box center [651, 140] width 32 height 32
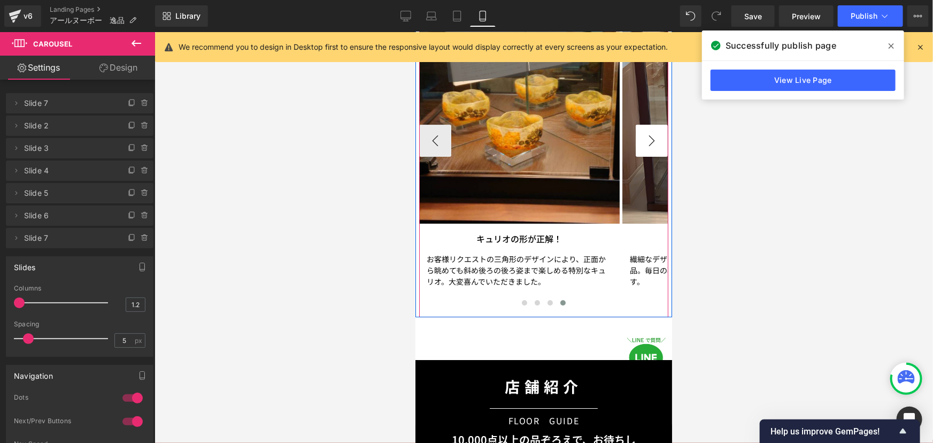
click at [638, 139] on button "›" at bounding box center [651, 140] width 32 height 32
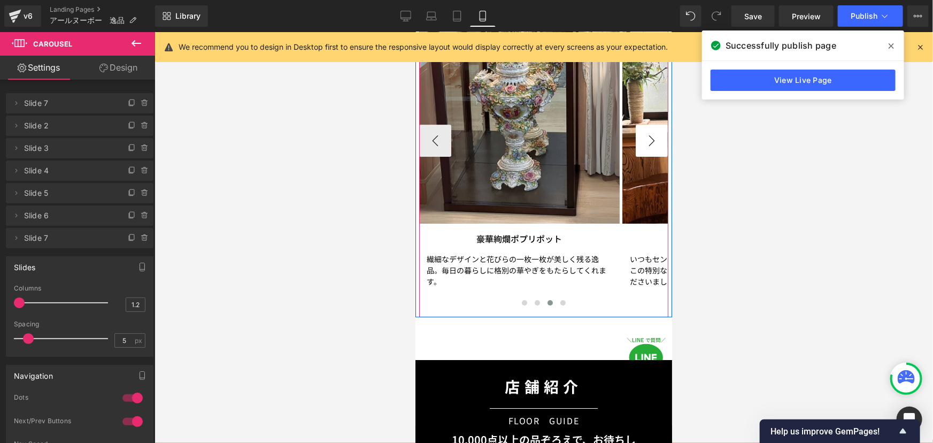
click at [638, 139] on button "›" at bounding box center [651, 140] width 32 height 32
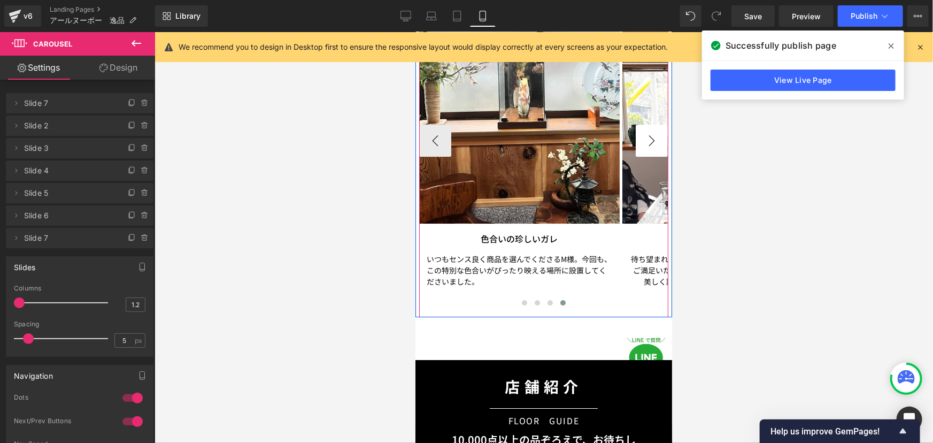
click at [638, 139] on button "›" at bounding box center [651, 140] width 32 height 32
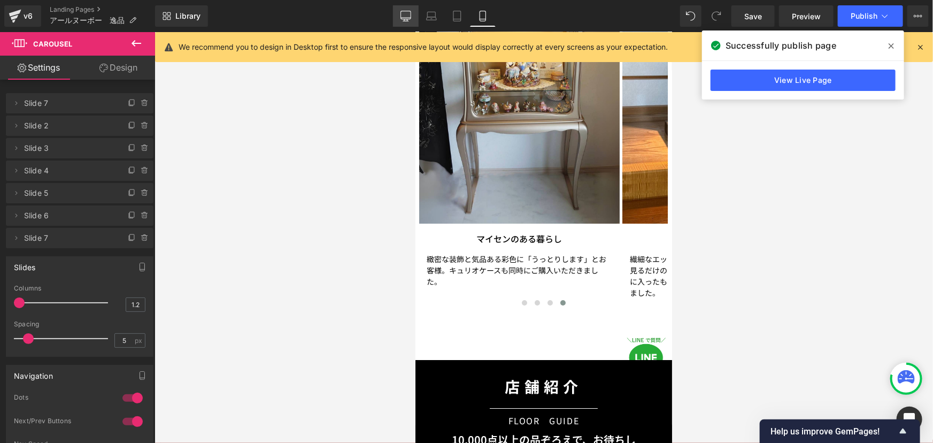
click at [400, 19] on link "Desktop" at bounding box center [406, 15] width 26 height 21
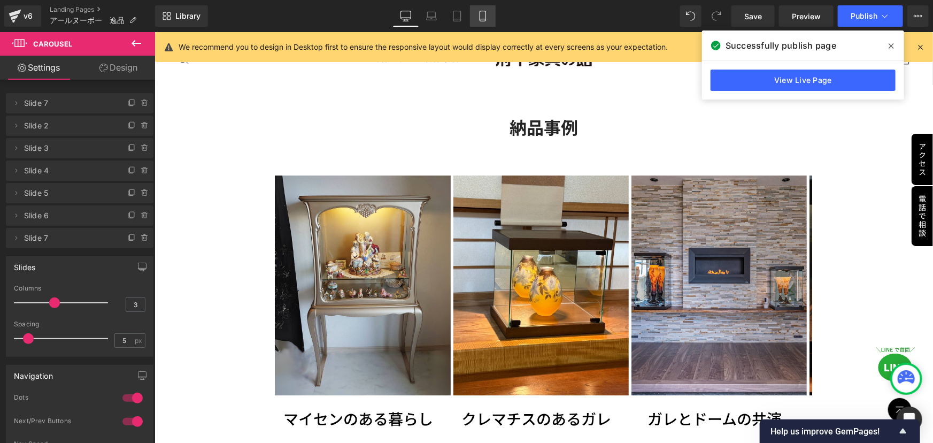
click at [482, 20] on icon at bounding box center [483, 16] width 11 height 11
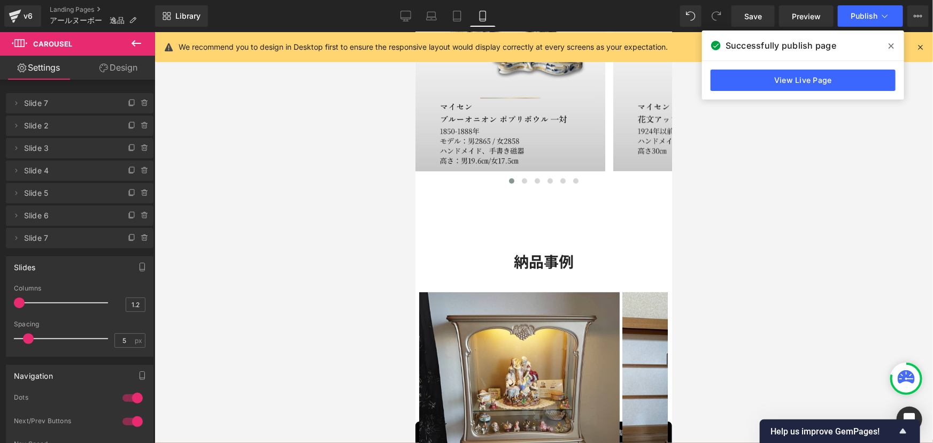
scroll to position [1506, 0]
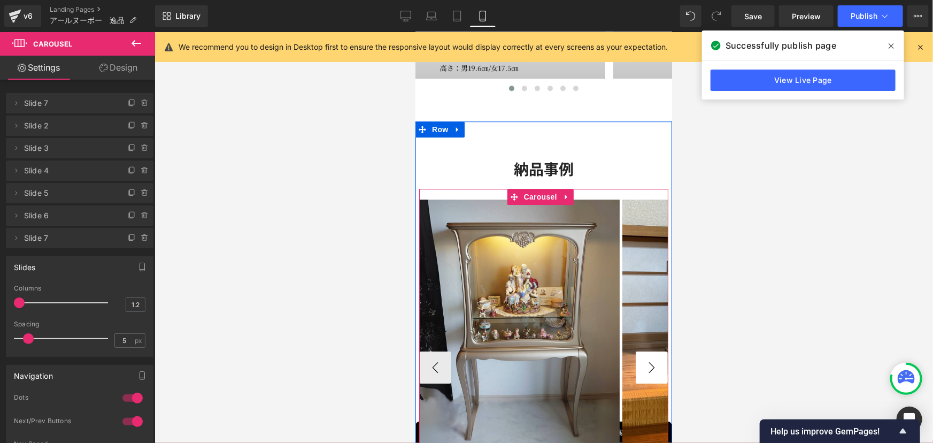
click at [648, 355] on button "›" at bounding box center [651, 367] width 32 height 32
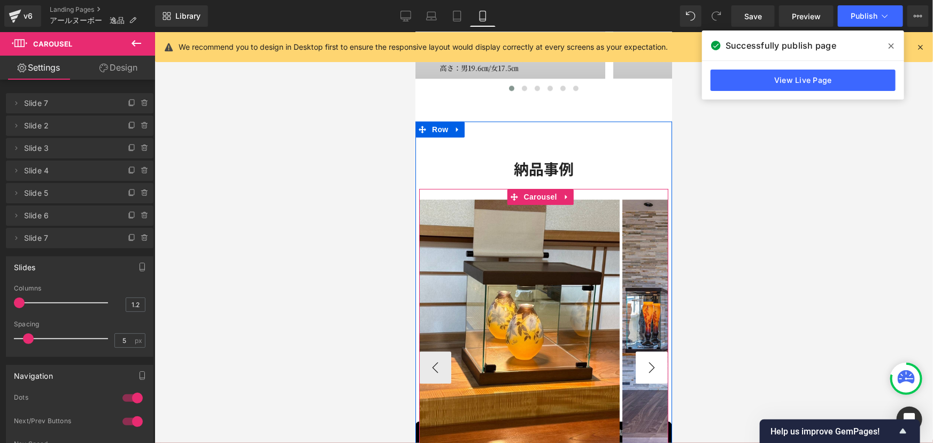
click at [649, 357] on button "›" at bounding box center [651, 367] width 32 height 32
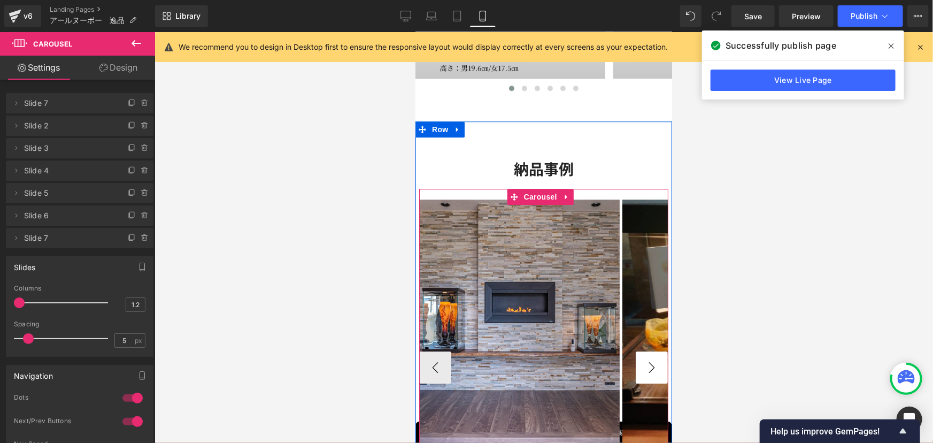
click at [644, 359] on button "›" at bounding box center [651, 367] width 32 height 32
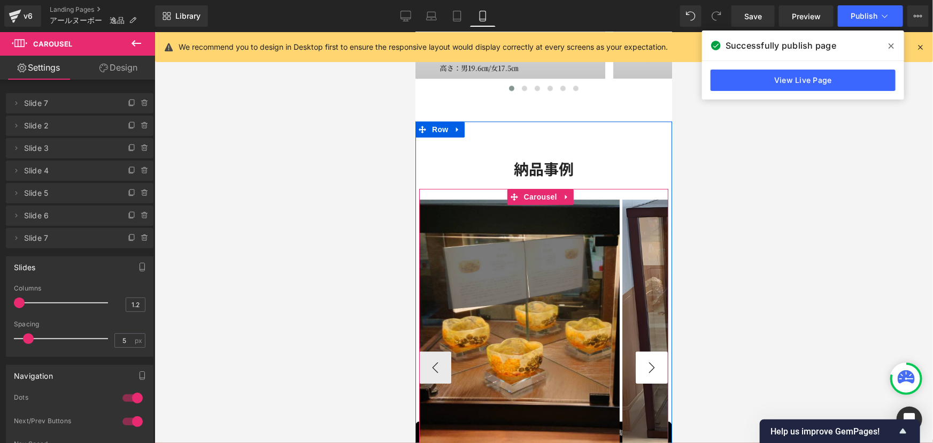
click at [644, 359] on button "›" at bounding box center [651, 367] width 32 height 32
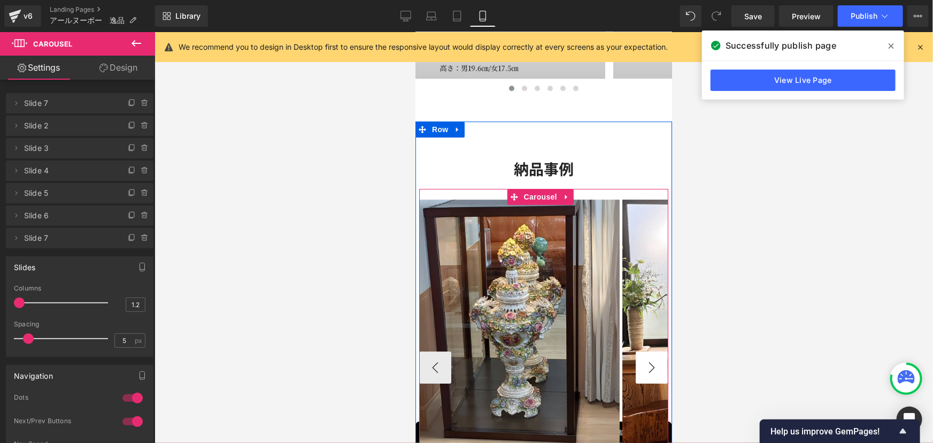
click at [644, 359] on button "›" at bounding box center [651, 367] width 32 height 32
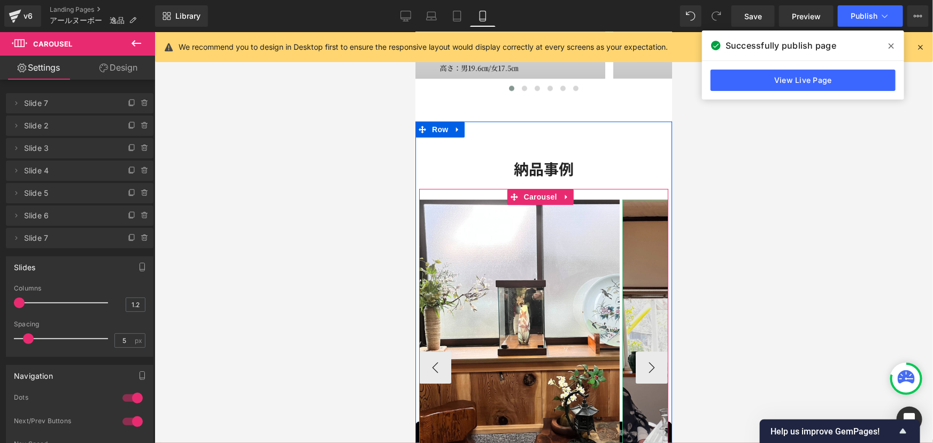
click at [643, 321] on img at bounding box center [722, 324] width 201 height 251
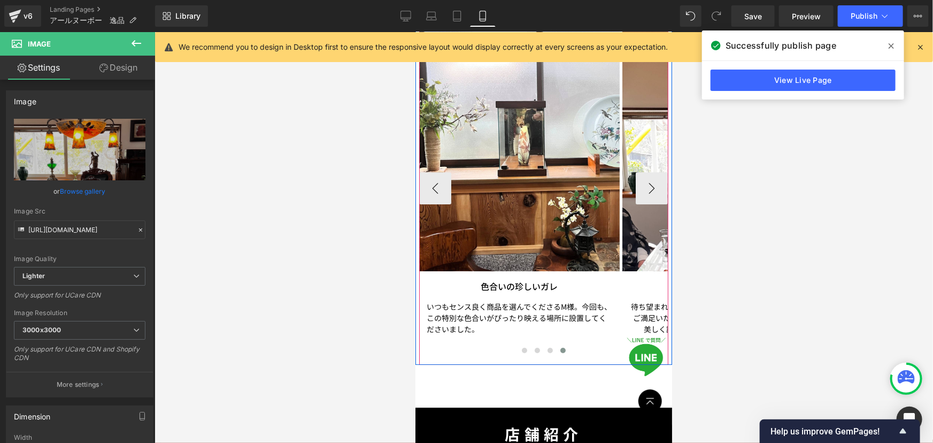
scroll to position [1700, 0]
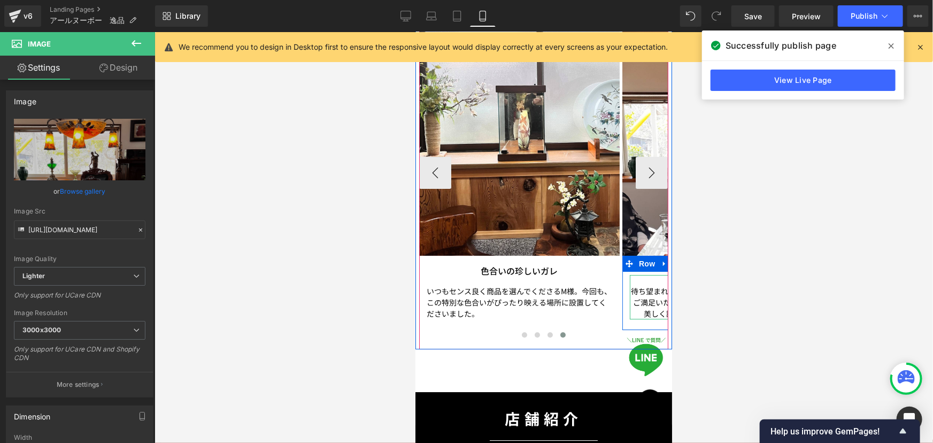
click at [646, 296] on p "待ち望まれた色合いに出会い、「やっと見つかった」とご満足いただきました。アンティーク家具や絨毯とも美しく調和し、理想のお部屋が完成しました。" at bounding box center [723, 302] width 186 height 34
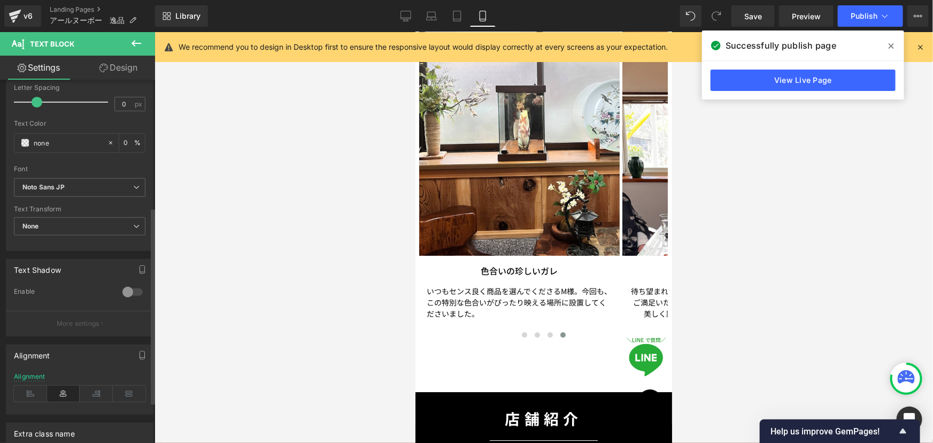
scroll to position [243, 0]
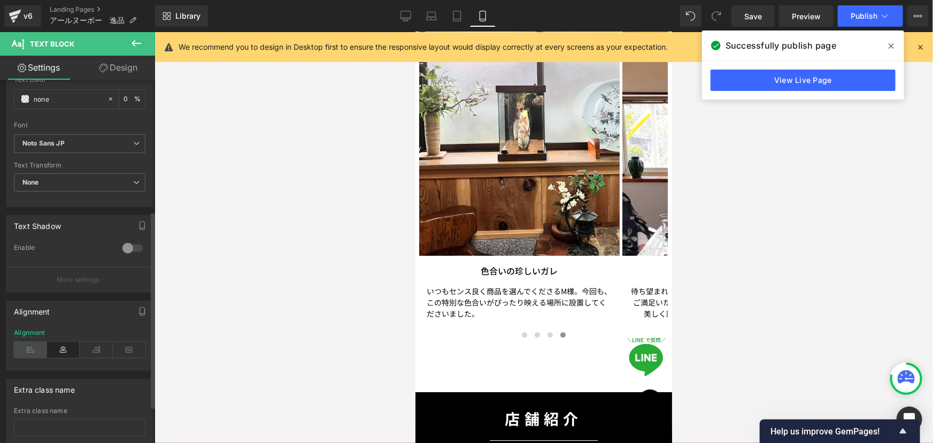
click at [31, 346] on icon at bounding box center [30, 350] width 33 height 16
click at [866, 14] on span "Publish" at bounding box center [864, 16] width 27 height 9
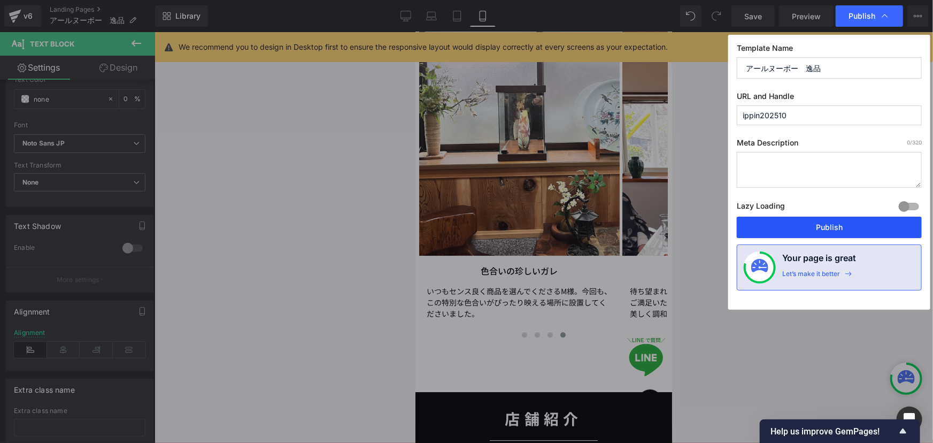
click at [834, 225] on button "Publish" at bounding box center [829, 227] width 185 height 21
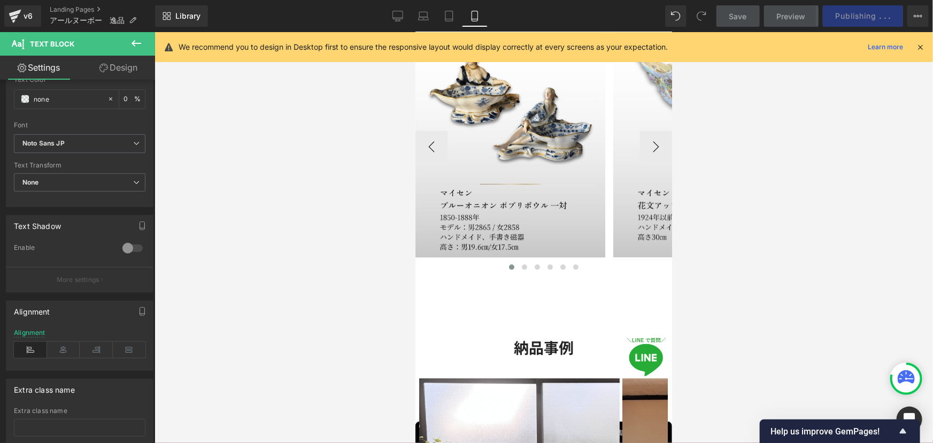
scroll to position [1311, 0]
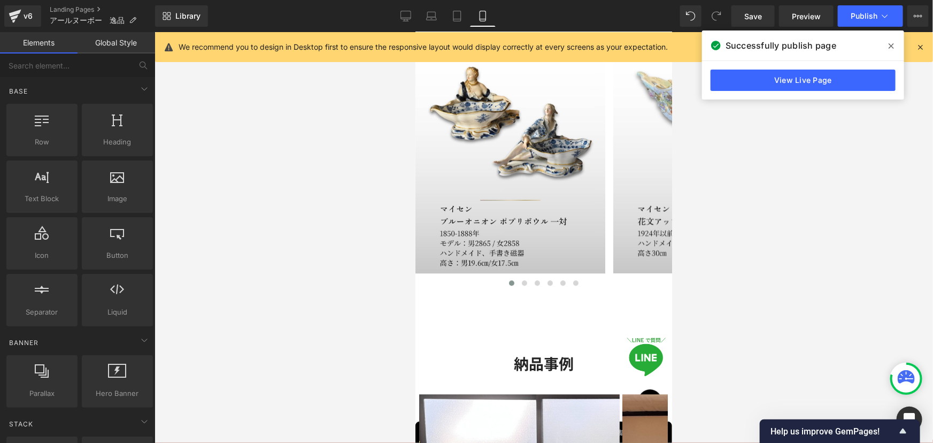
click at [766, 271] on div at bounding box center [544, 237] width 779 height 411
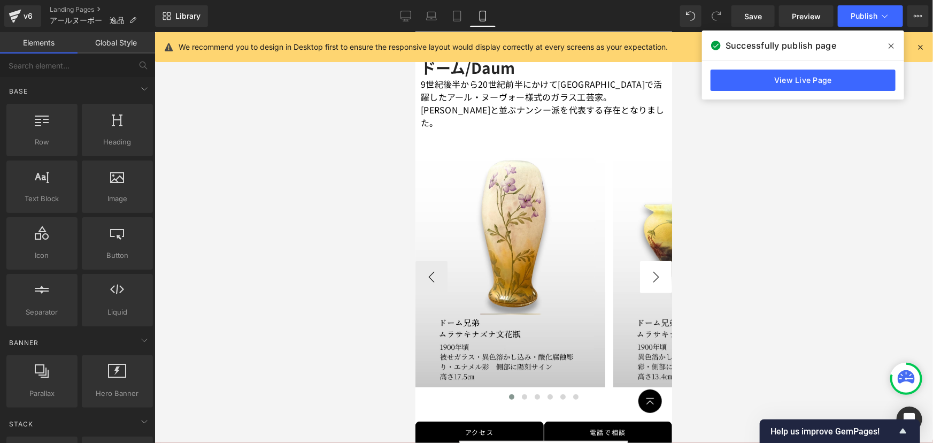
scroll to position [145, 0]
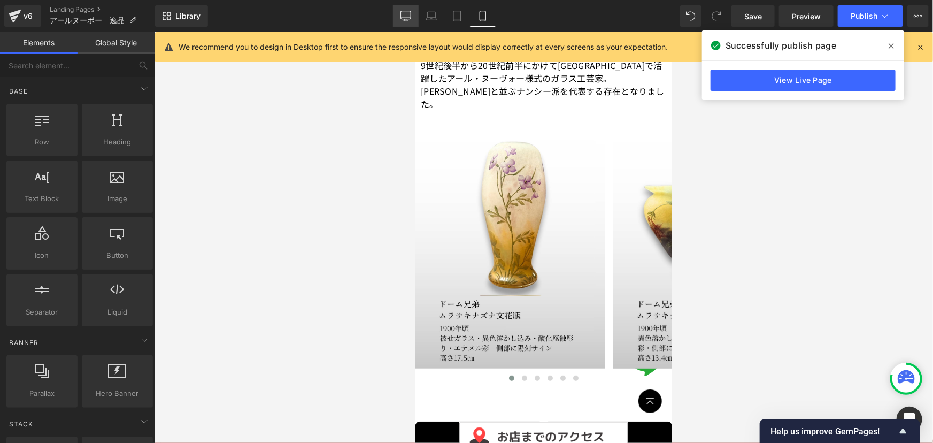
click at [402, 14] on icon at bounding box center [406, 16] width 11 height 11
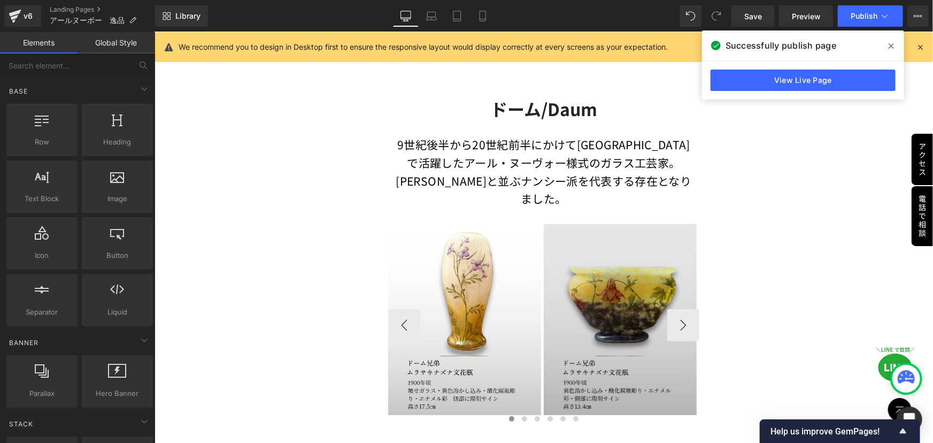
scroll to position [98, 0]
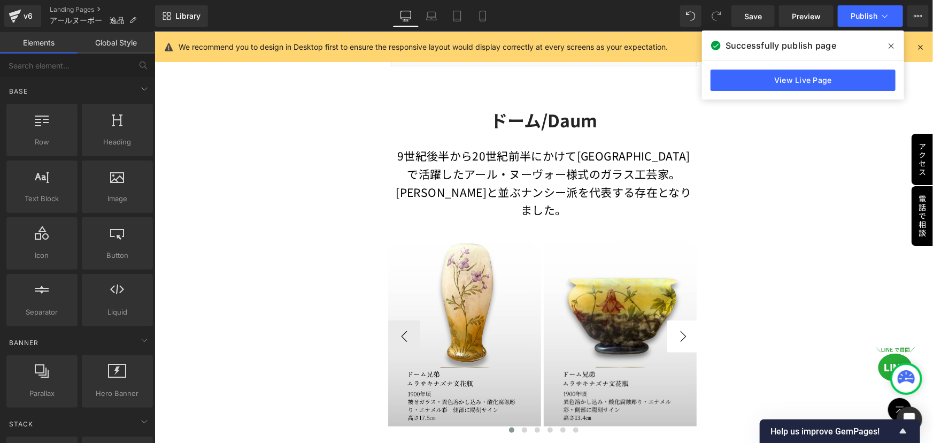
click at [679, 320] on button "›" at bounding box center [683, 336] width 32 height 32
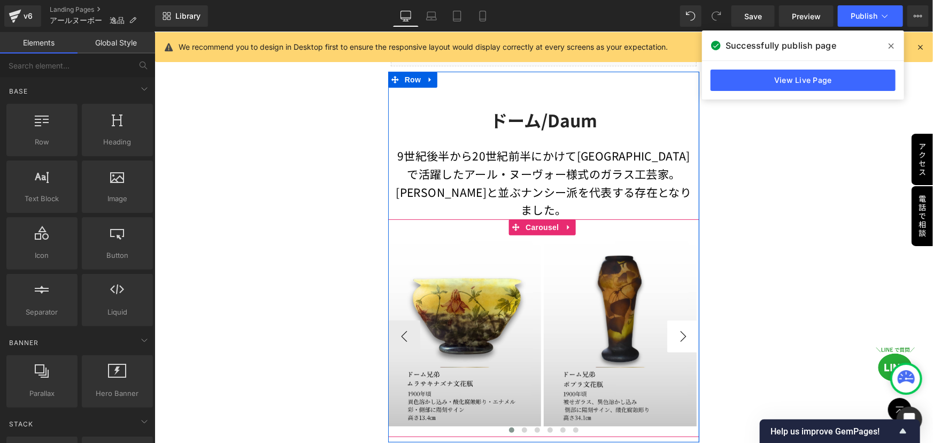
click at [679, 320] on button "›" at bounding box center [683, 336] width 32 height 32
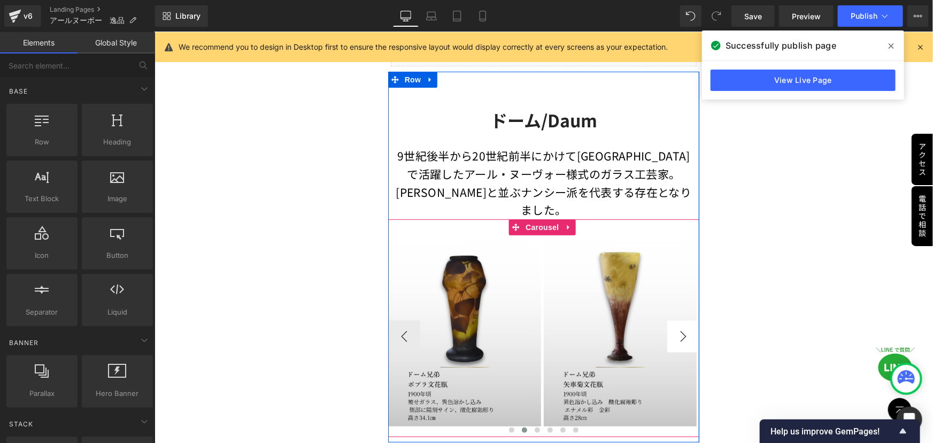
click at [679, 321] on button "›" at bounding box center [683, 336] width 32 height 32
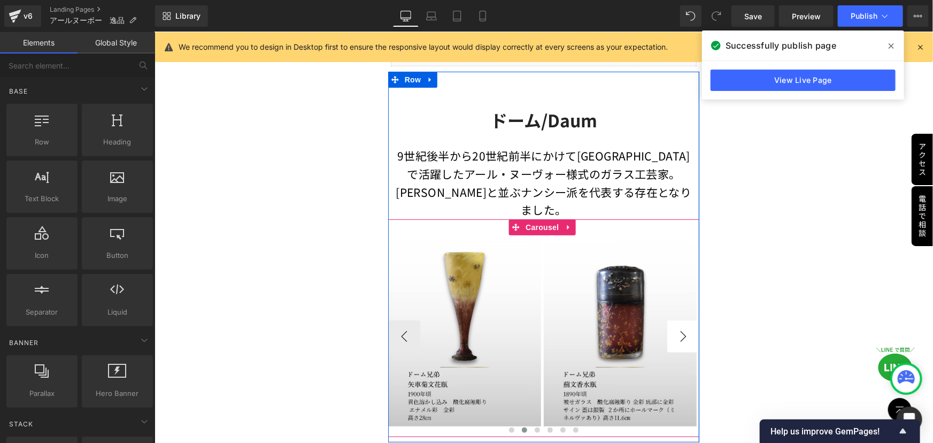
click at [679, 321] on button "›" at bounding box center [683, 336] width 32 height 32
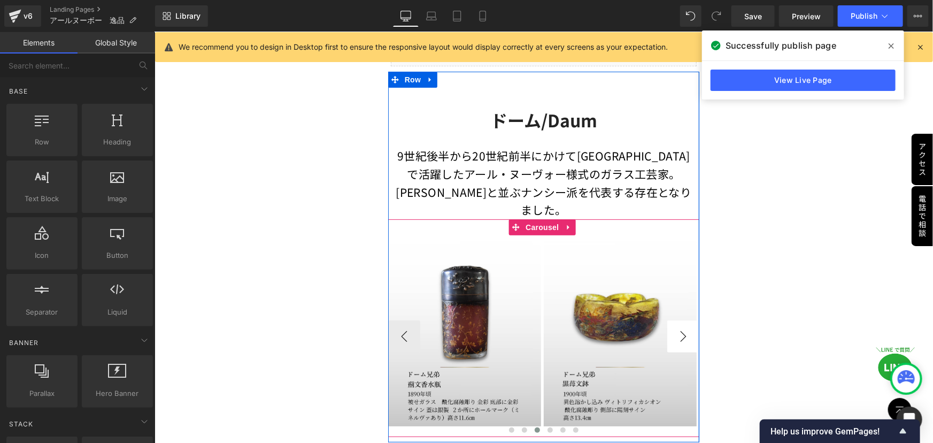
click at [679, 322] on button "›" at bounding box center [683, 336] width 32 height 32
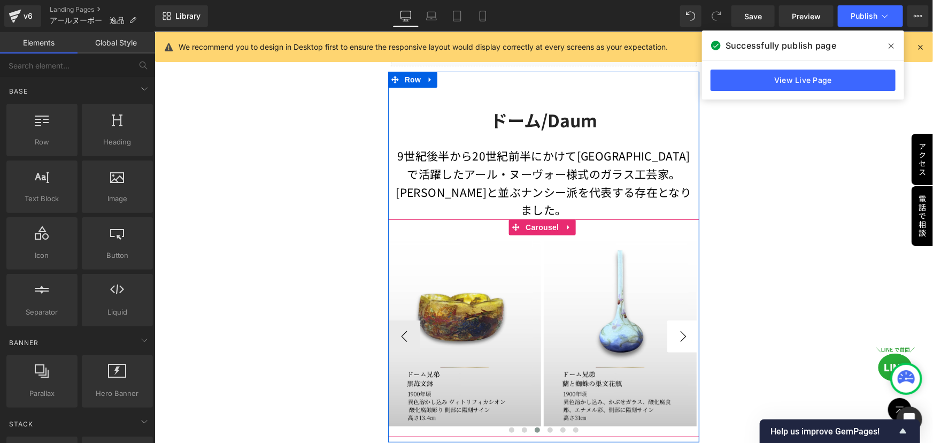
click at [679, 322] on button "›" at bounding box center [683, 336] width 32 height 32
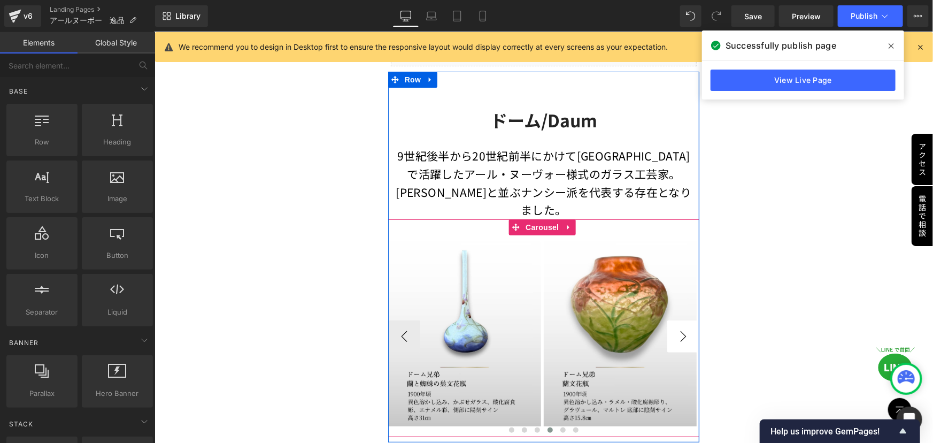
click at [679, 322] on button "›" at bounding box center [683, 336] width 32 height 32
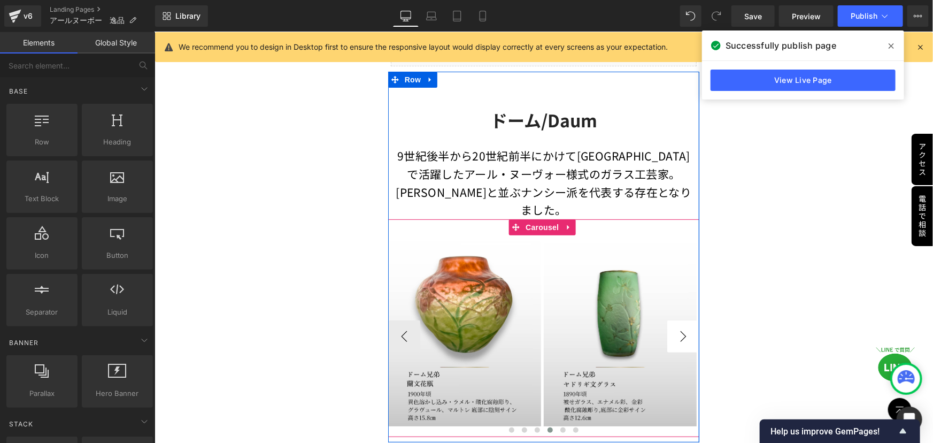
click at [679, 322] on button "›" at bounding box center [683, 336] width 32 height 32
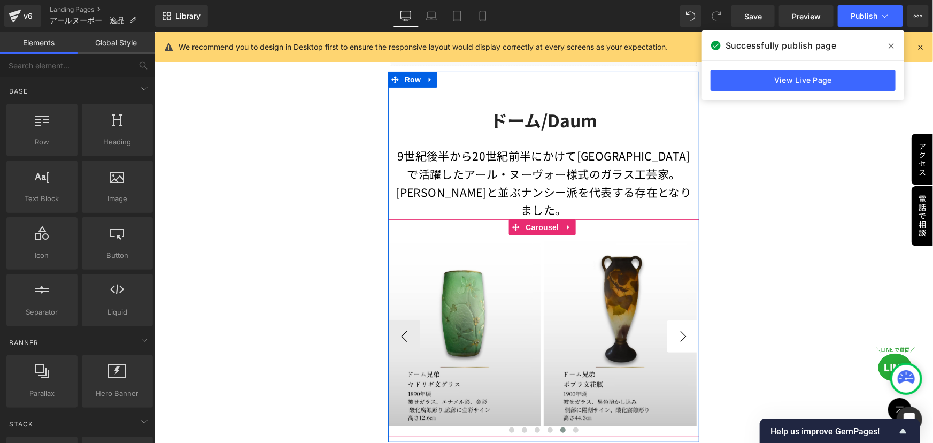
click at [679, 322] on button "›" at bounding box center [683, 336] width 32 height 32
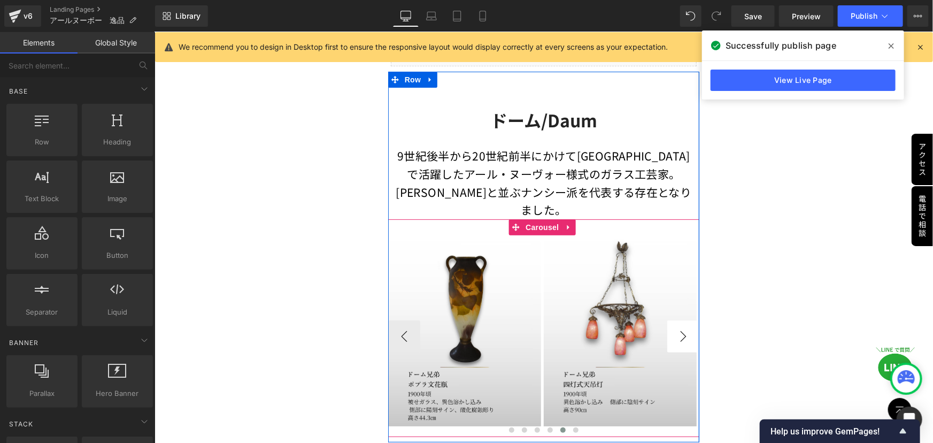
click at [679, 322] on button "›" at bounding box center [683, 336] width 32 height 32
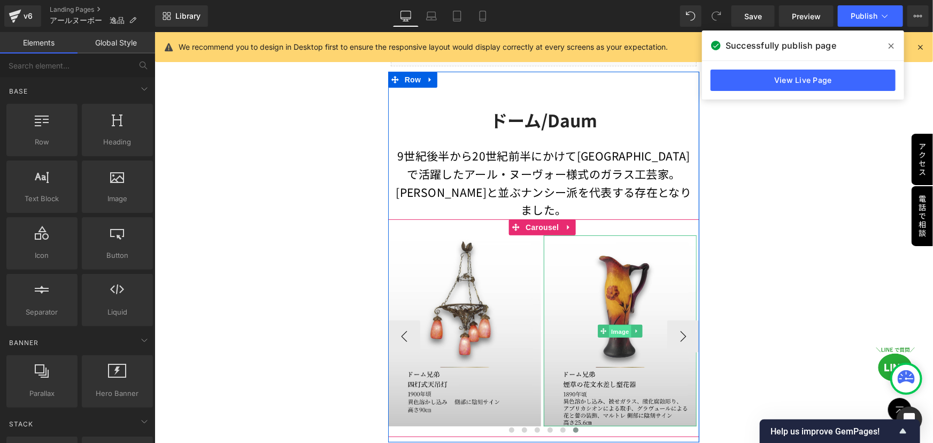
click at [617, 324] on span "Image" at bounding box center [620, 330] width 22 height 13
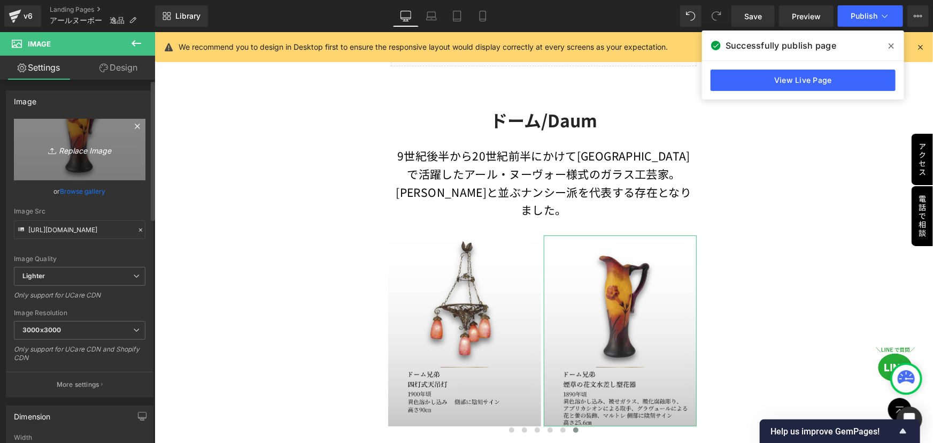
click at [84, 142] on link "Replace Image" at bounding box center [80, 150] width 132 height 62
type input "C:\fakepath\ドーム (11).jpg"
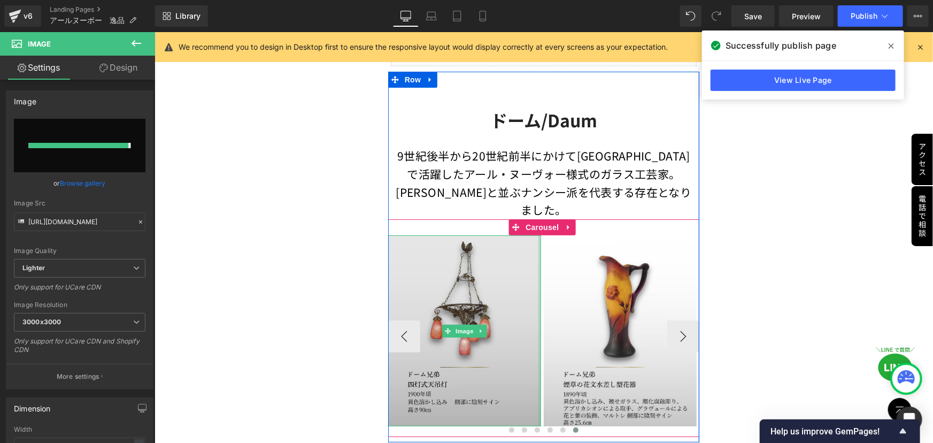
type input "[URL][DOMAIN_NAME]"
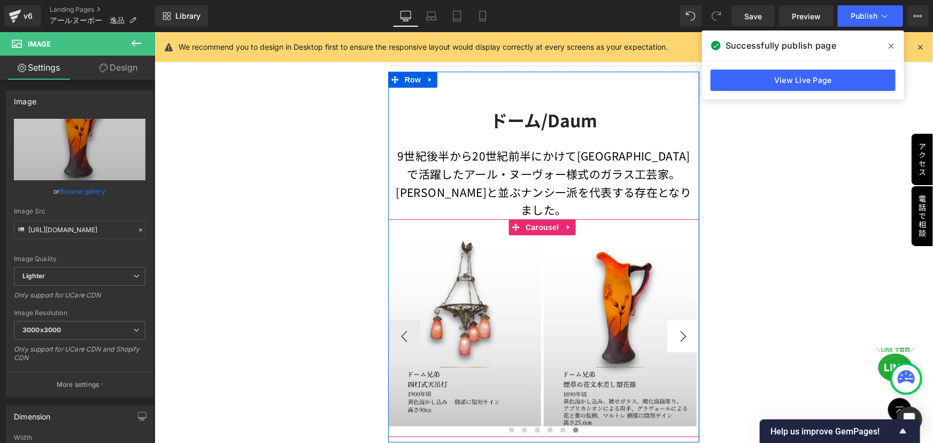
click at [677, 320] on button "›" at bounding box center [683, 336] width 32 height 32
click at [676, 320] on button "›" at bounding box center [683, 336] width 32 height 32
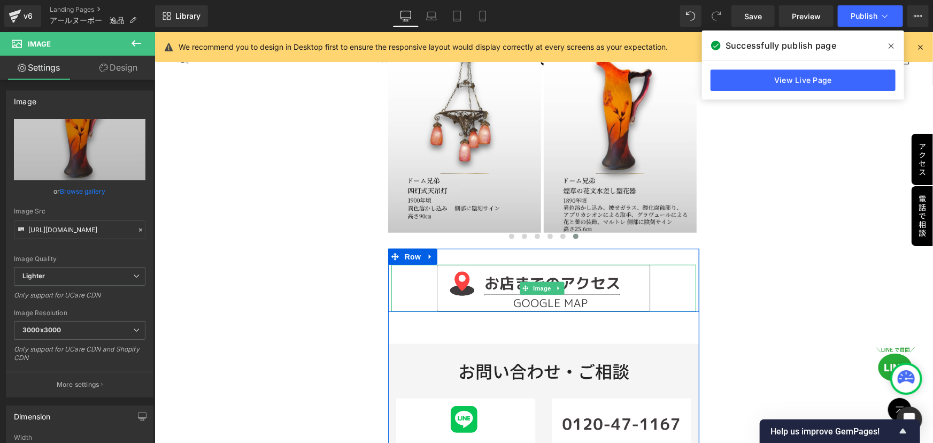
scroll to position [243, 0]
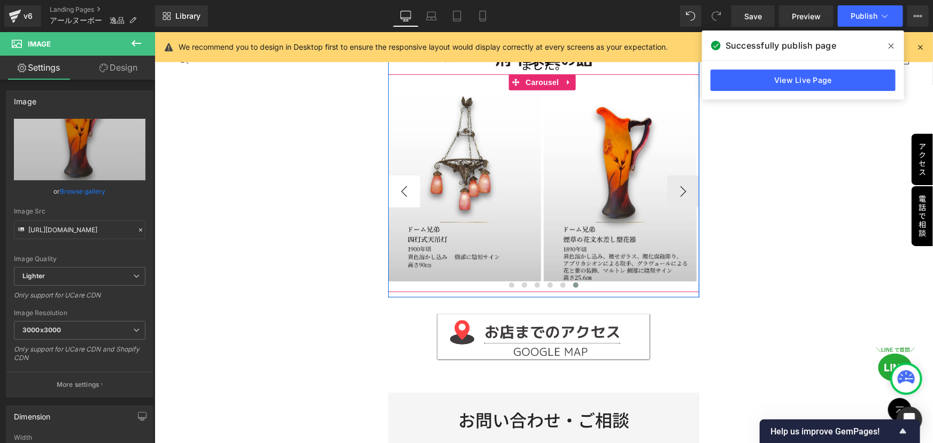
click at [401, 175] on button "‹" at bounding box center [404, 191] width 32 height 32
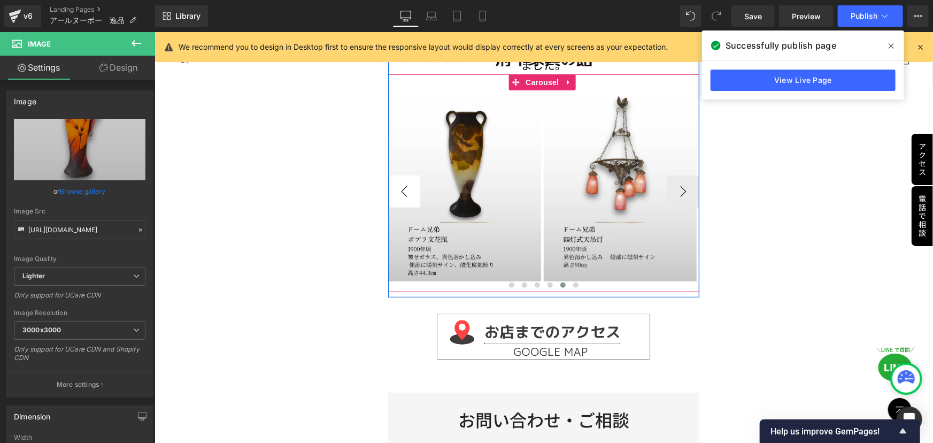
click at [401, 175] on button "‹" at bounding box center [404, 191] width 32 height 32
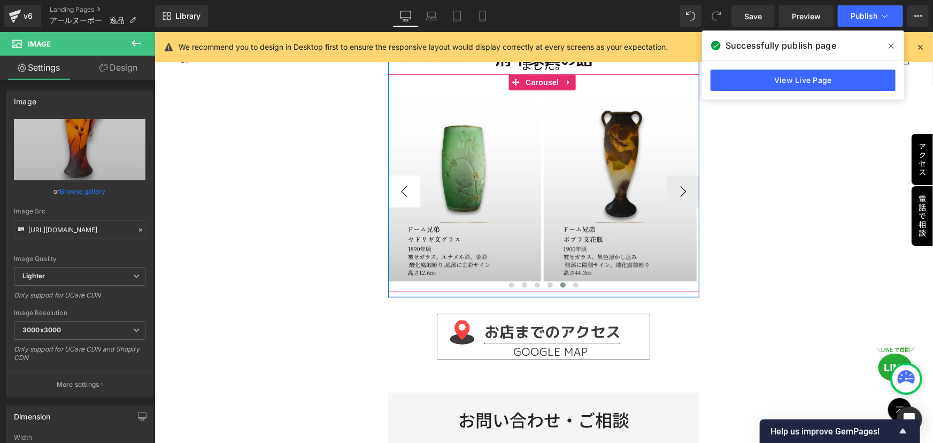
click at [401, 175] on button "‹" at bounding box center [404, 191] width 32 height 32
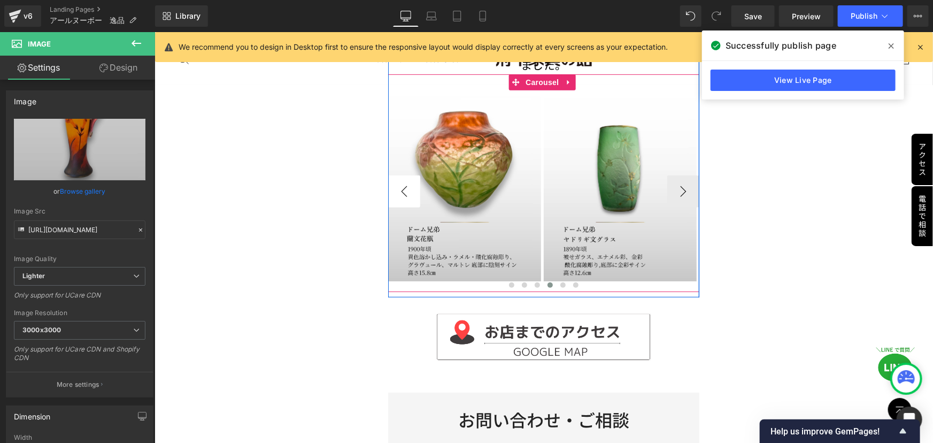
click at [401, 175] on button "‹" at bounding box center [404, 191] width 32 height 32
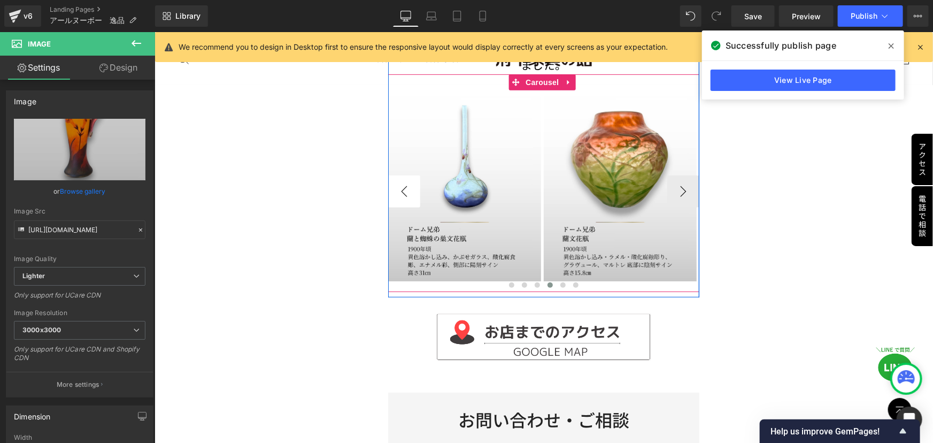
click at [401, 175] on button "‹" at bounding box center [404, 191] width 32 height 32
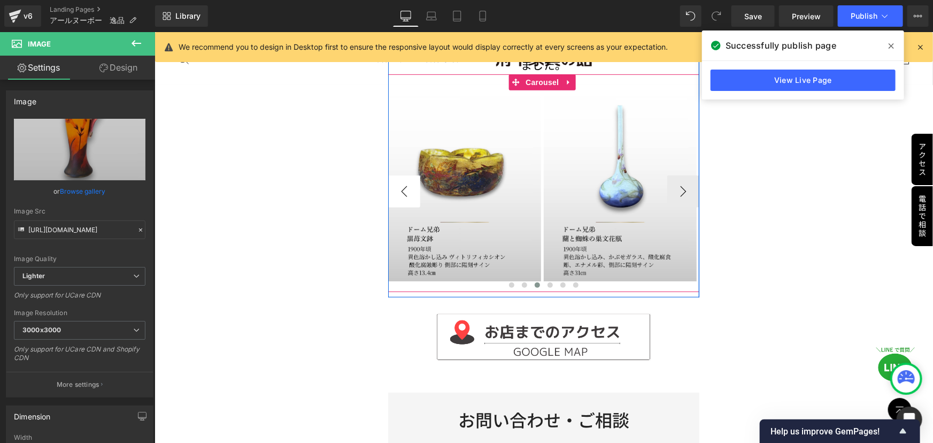
click at [401, 175] on button "‹" at bounding box center [404, 191] width 32 height 32
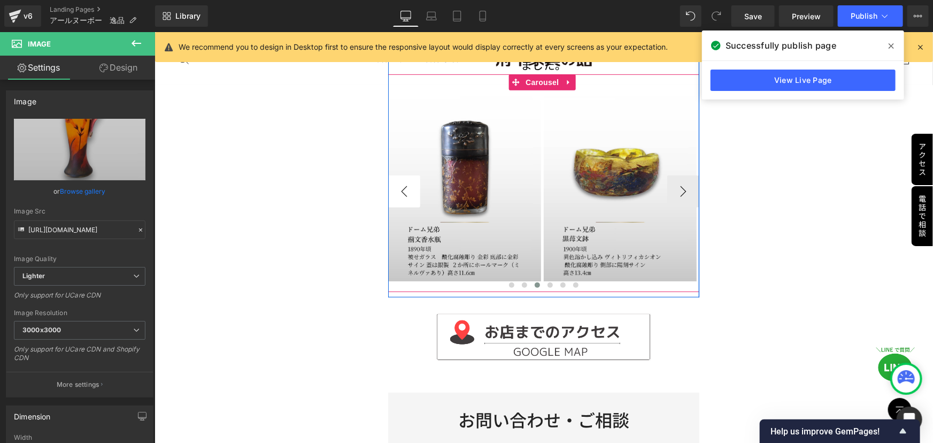
click at [401, 175] on button "‹" at bounding box center [404, 191] width 32 height 32
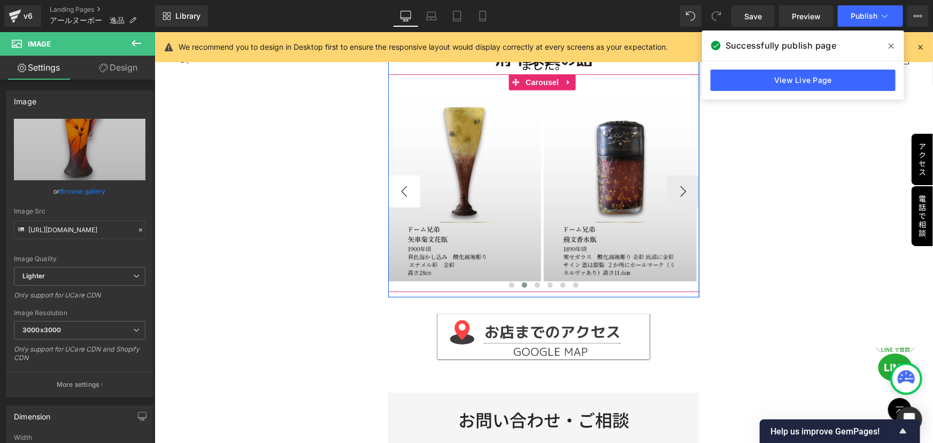
click at [401, 175] on button "‹" at bounding box center [404, 191] width 32 height 32
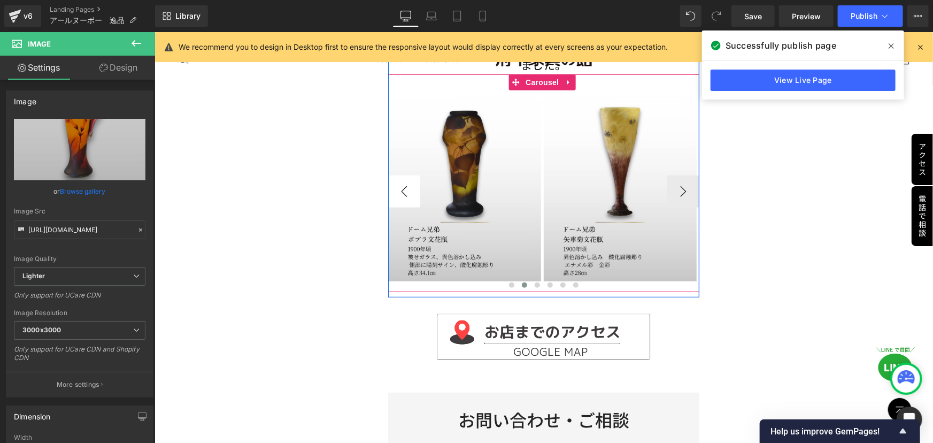
click at [401, 175] on button "‹" at bounding box center [404, 191] width 32 height 32
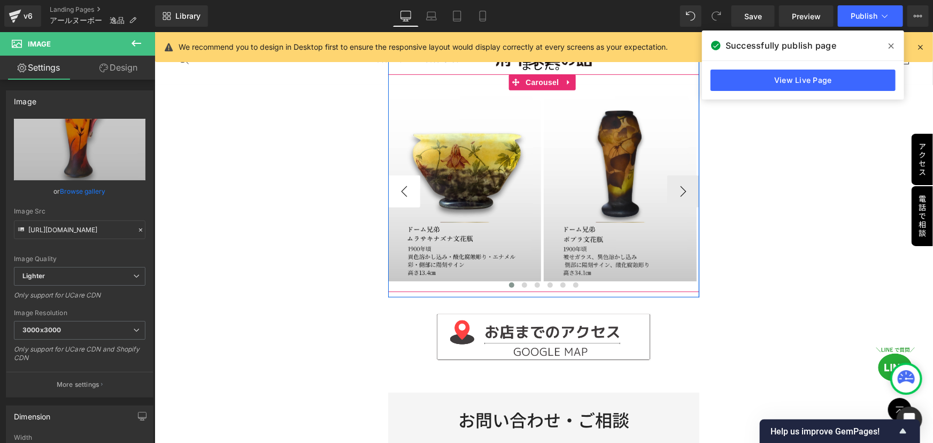
click at [401, 175] on button "‹" at bounding box center [404, 191] width 32 height 32
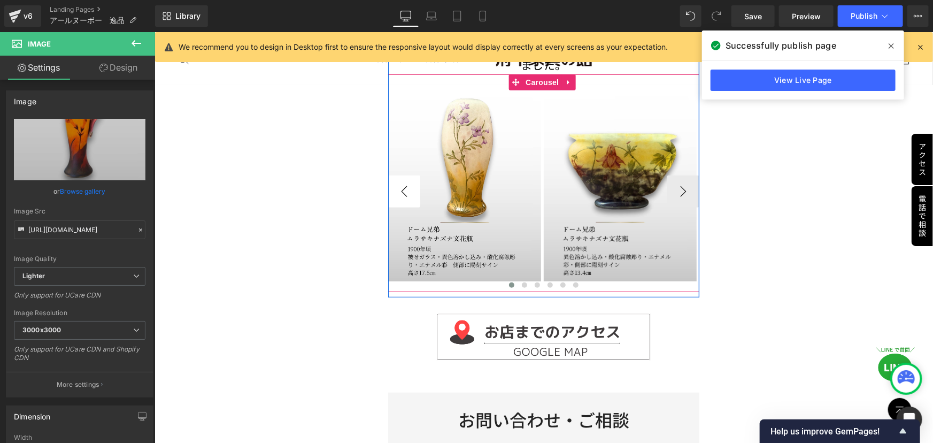
click at [401, 175] on button "‹" at bounding box center [404, 191] width 32 height 32
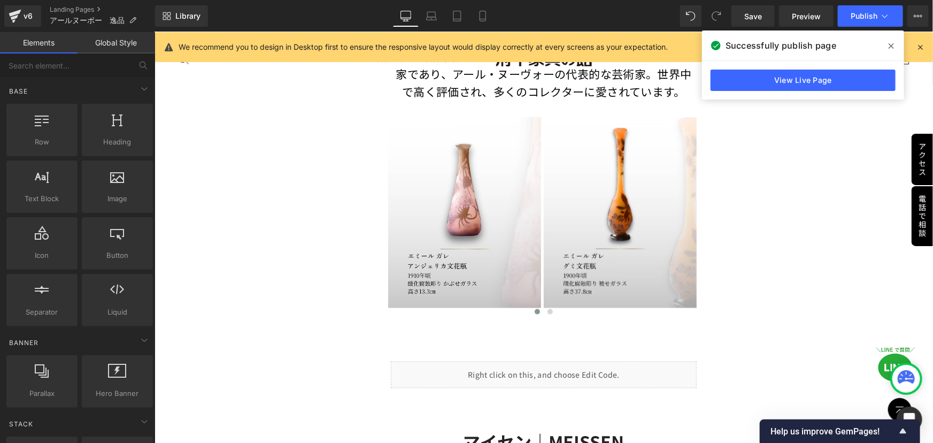
scroll to position [875, 0]
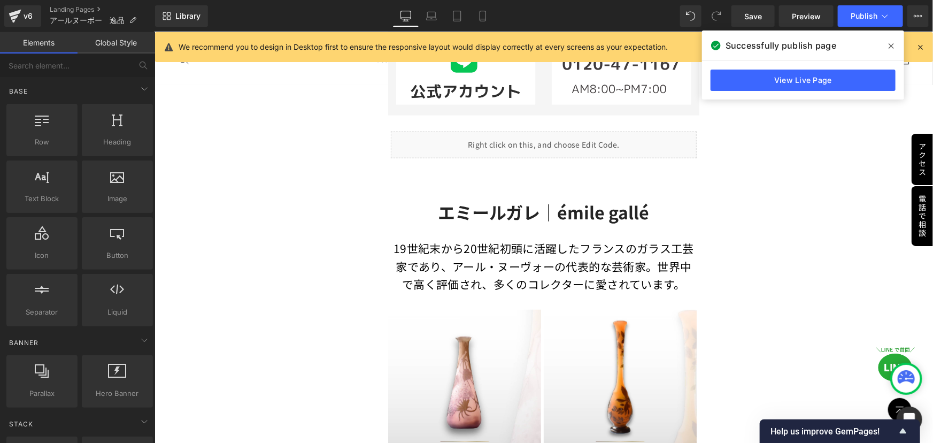
scroll to position [632, 0]
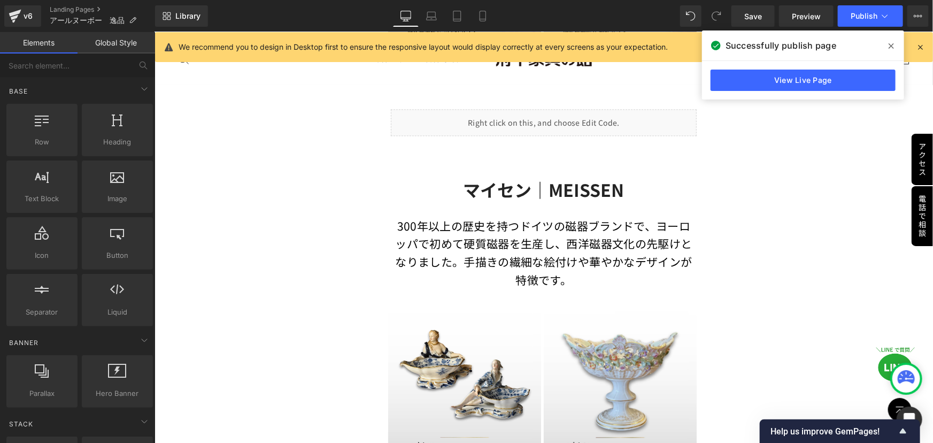
scroll to position [1070, 0]
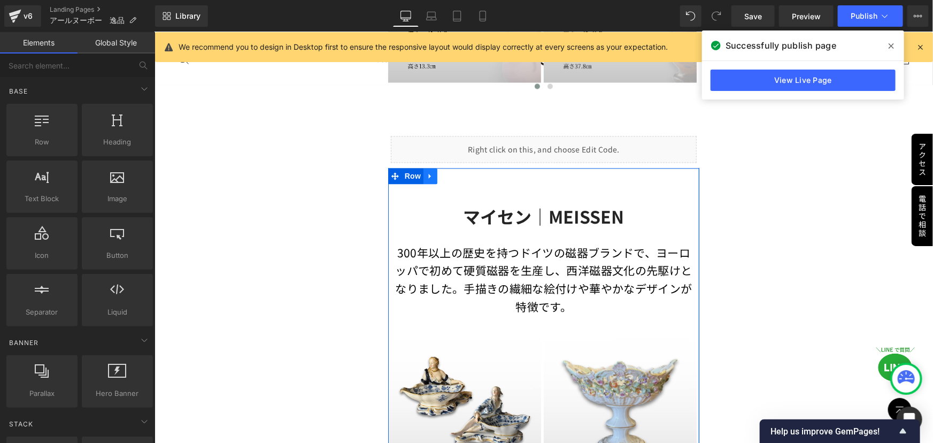
click at [432, 167] on link at bounding box center [430, 175] width 14 height 16
click at [440, 172] on icon at bounding box center [443, 175] width 7 height 7
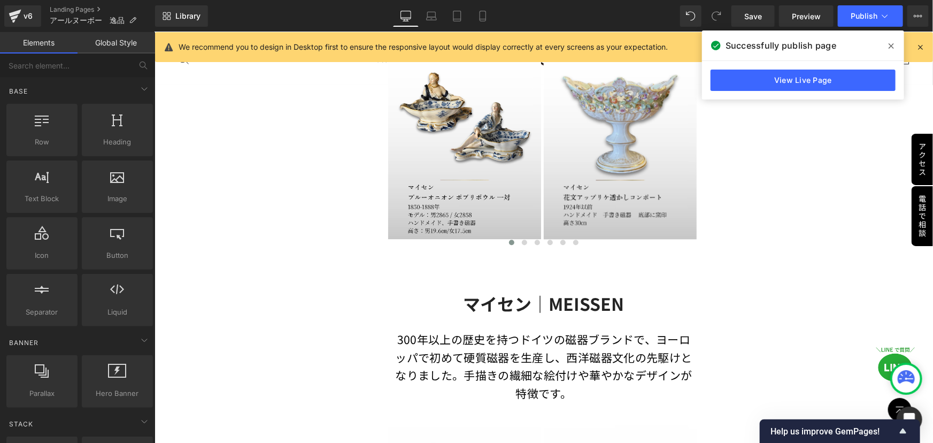
scroll to position [1368, 0]
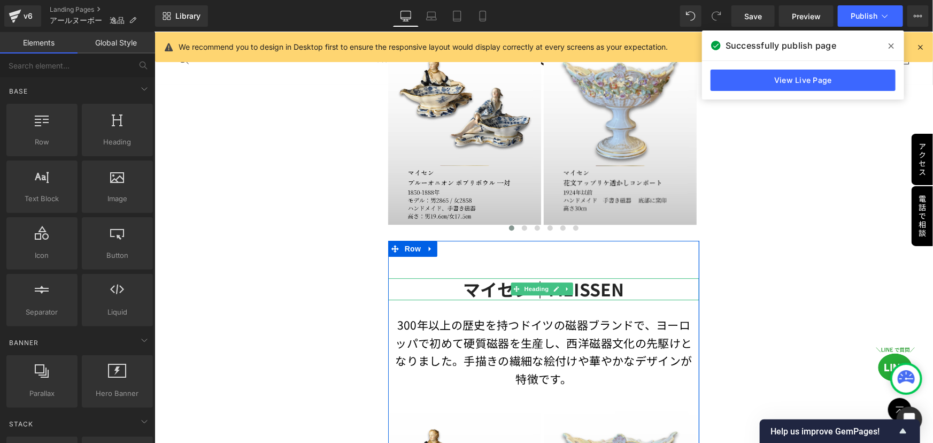
click at [446, 278] on h2 "マイセン｜MEISSEN" at bounding box center [543, 289] width 311 height 22
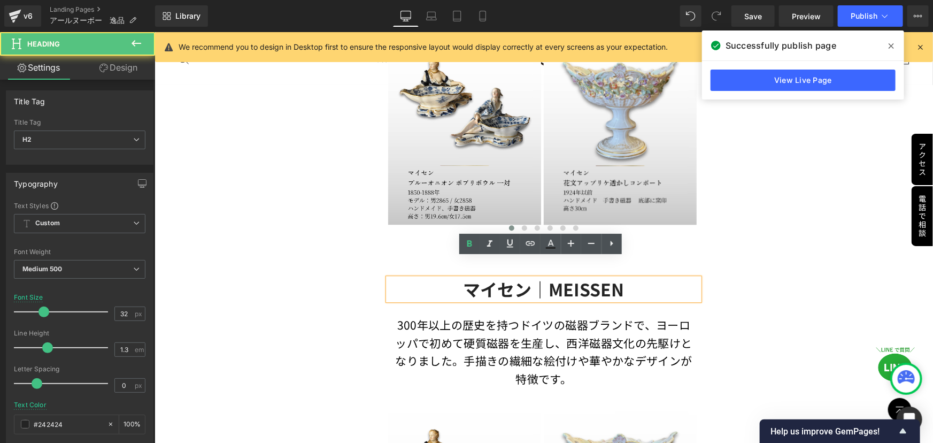
click at [463, 276] on b "マイセン｜MEISSEN" at bounding box center [543, 288] width 161 height 25
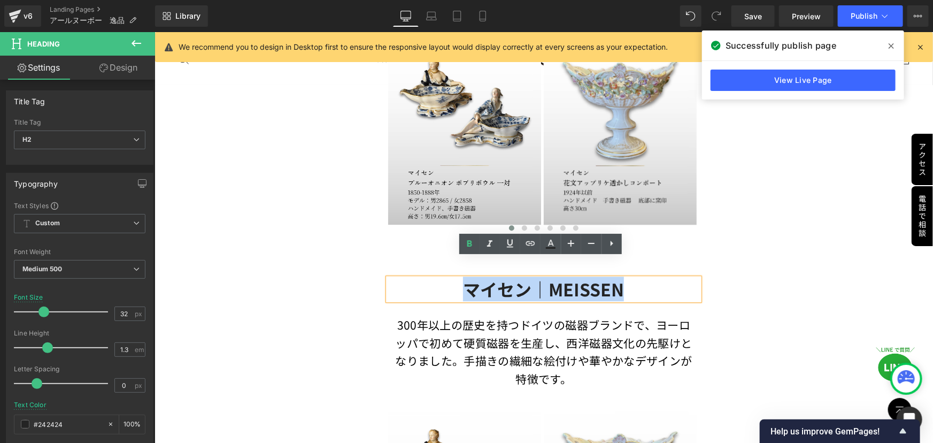
drag, startPoint x: 462, startPoint y: 270, endPoint x: 635, endPoint y: 269, distance: 172.8
click at [635, 278] on h2 "マイセン｜MEISSEN" at bounding box center [543, 289] width 311 height 22
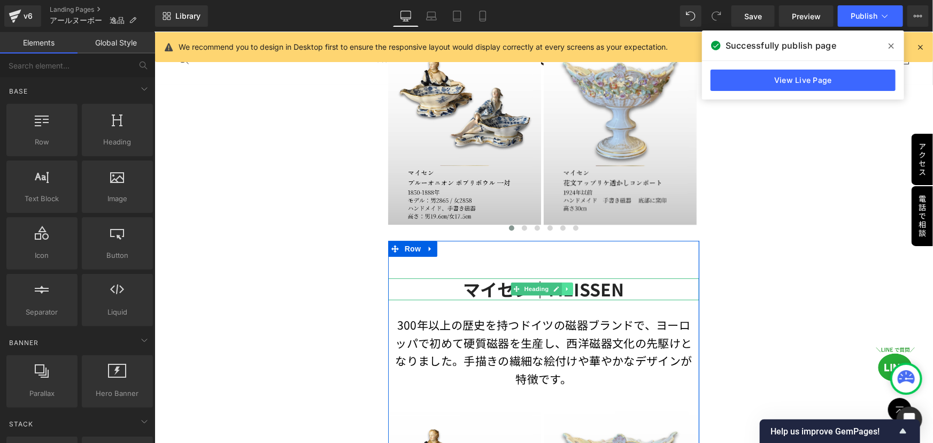
click at [566, 287] on icon at bounding box center [567, 289] width 2 height 4
click at [570, 286] on icon at bounding box center [573, 289] width 6 height 6
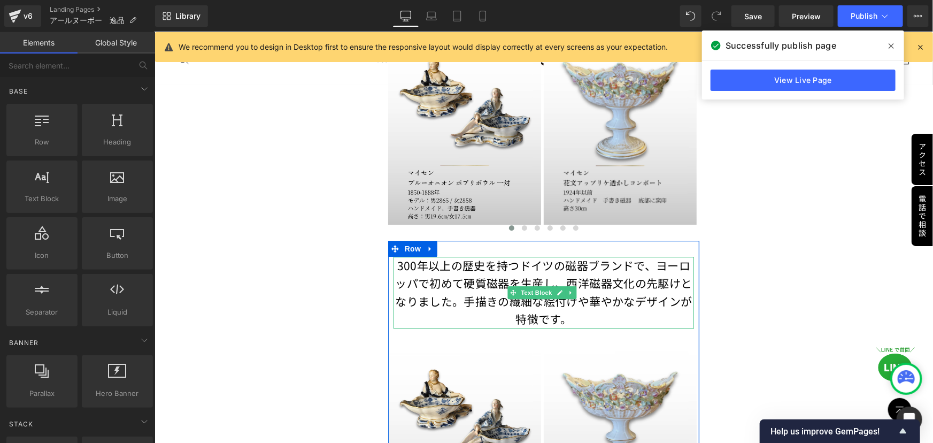
click at [412, 267] on p "300年以上の歴史を持つドイツの磁器ブランドで、[GEOGRAPHIC_DATA]で初めて硬質磁器を生産し、西洋磁器文化の先駆けとなりました。手描きの繊細な絵…" at bounding box center [543, 292] width 301 height 72
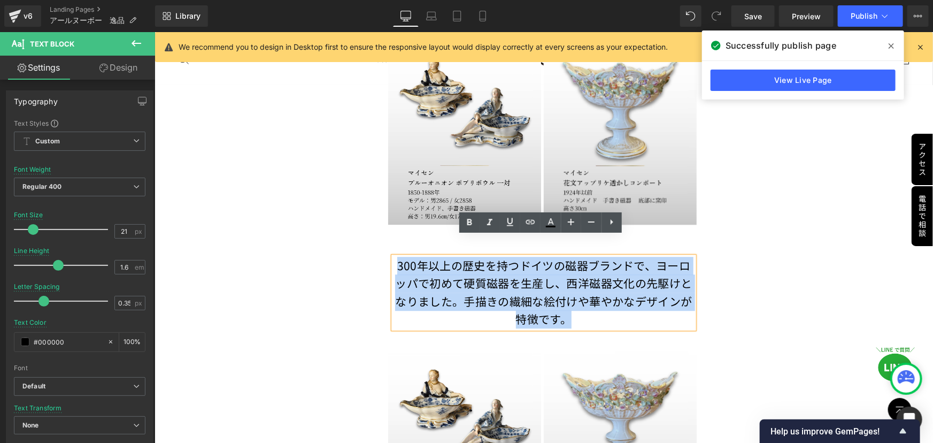
drag, startPoint x: 394, startPoint y: 247, endPoint x: 585, endPoint y: 295, distance: 197.4
click at [585, 295] on p "300年以上の歴史を持つドイツの磁器ブランドで、[GEOGRAPHIC_DATA]で初めて硬質磁器を生産し、西洋磁器文化の先駆けとなりました。手描きの繊細な絵…" at bounding box center [543, 292] width 301 height 72
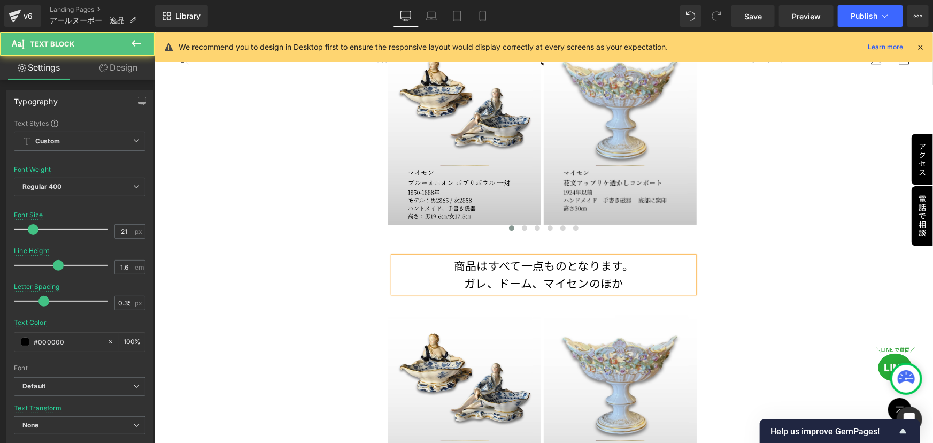
click at [623, 274] on p "ガレ、ドーム、マイセンのほか" at bounding box center [543, 283] width 301 height 18
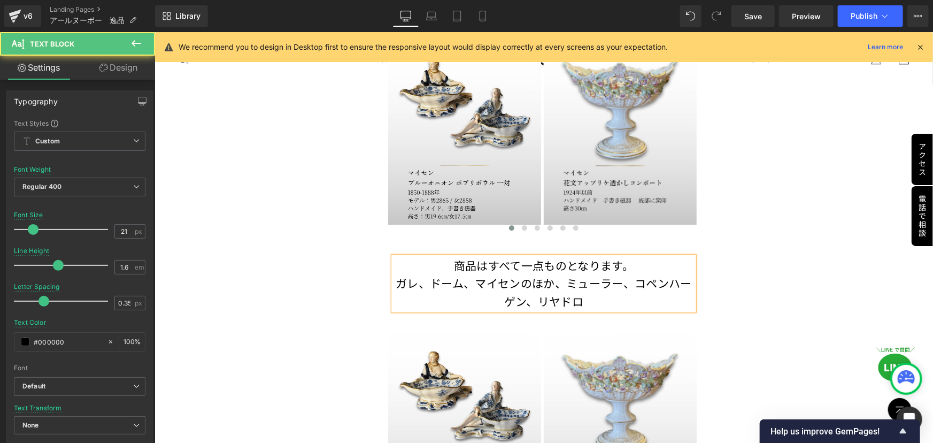
click at [629, 274] on p "ガレ、ドーム、マイセンのほか、ミューラー、コペンハーゲン、リヤドロ" at bounding box center [543, 292] width 301 height 36
click at [617, 276] on p "ガレ、ドーム、マイセンのほか、ミューラー、ロイヤルコペンハーゲン、リヤドロ" at bounding box center [543, 292] width 301 height 36
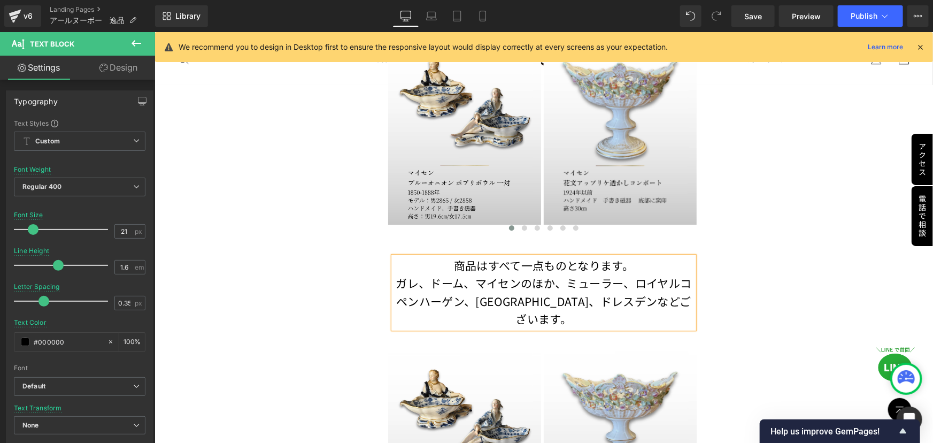
click at [547, 274] on p "ガレ、ドーム、マイセンのほか、ミューラー、ロイヤルコペンハーゲン、[GEOGRAPHIC_DATA]、ドレスデンなどございます。" at bounding box center [543, 301] width 301 height 54
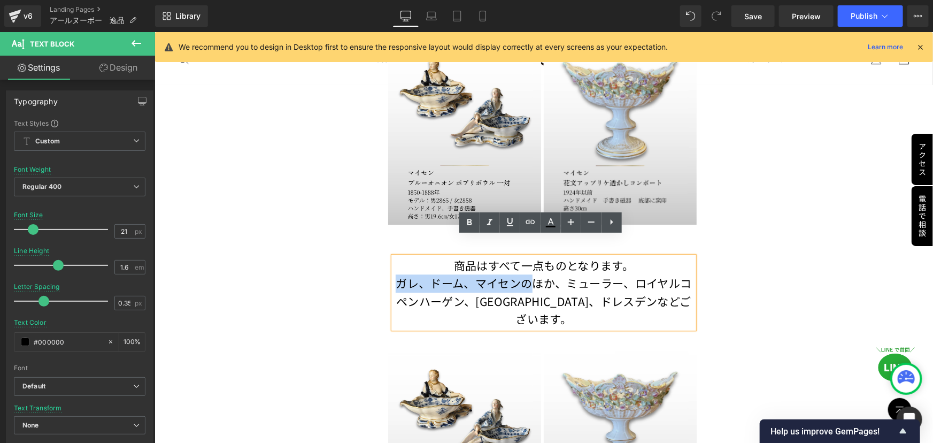
drag, startPoint x: 394, startPoint y: 263, endPoint x: 524, endPoint y: 266, distance: 130.0
click at [524, 274] on p "ガレ、ドーム、マイセンのほか、ミューラー、ロイヤルコペンハーゲン、[GEOGRAPHIC_DATA]、ドレスデンなどございます。" at bounding box center [543, 301] width 301 height 54
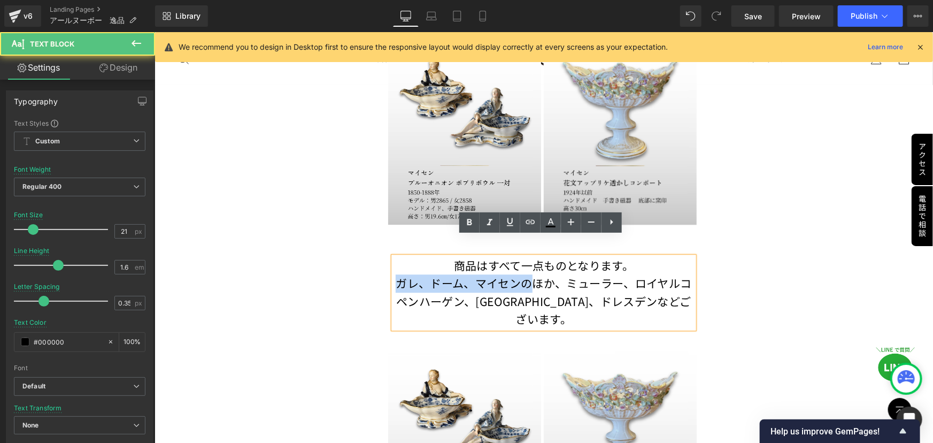
click at [410, 274] on p "ガレ、ドーム、マイセンのほか、ミューラー、ロイヤルコペンハーゲン、[GEOGRAPHIC_DATA]、ドレスデンなどございます。" at bounding box center [543, 301] width 301 height 54
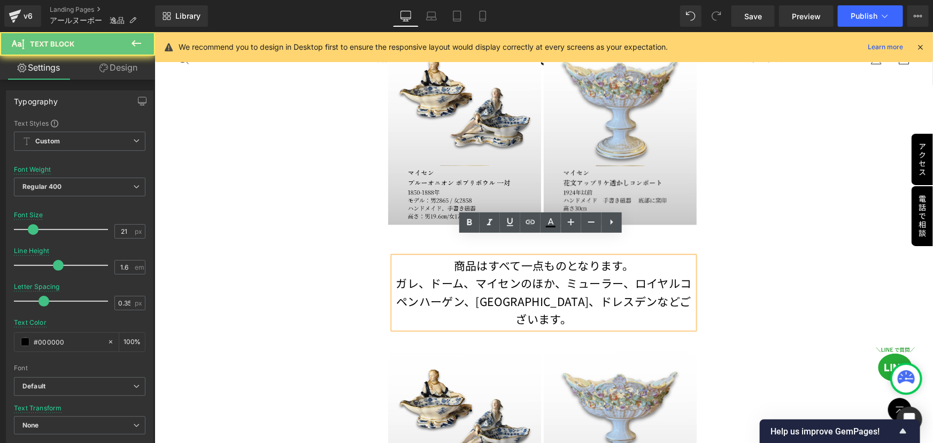
click at [394, 274] on p "ガレ、ドーム、マイセンのほか、ミューラー、ロイヤルコペンハーゲン、[GEOGRAPHIC_DATA]、ドレスデンなどございます。" at bounding box center [543, 301] width 301 height 54
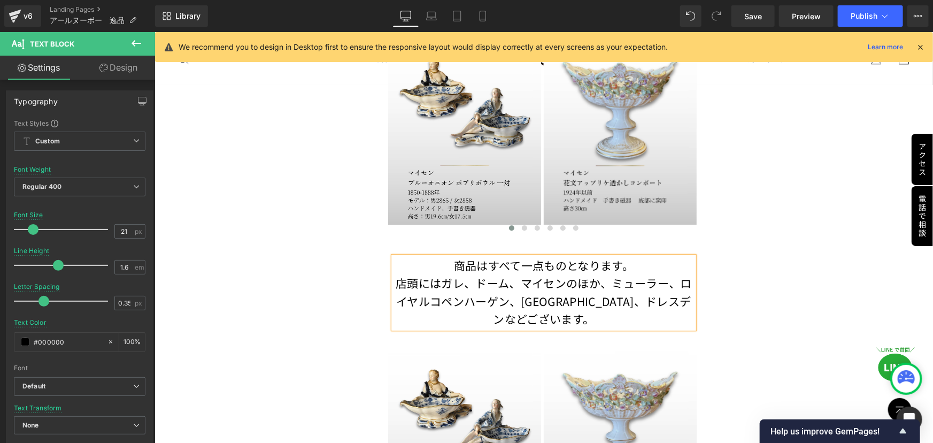
click at [601, 293] on p "店頭にはガレ、ドーム、マイセンのほか、ミューラー、ロイヤルコペンハーゲン、[GEOGRAPHIC_DATA]、ドレスデンなどございます。" at bounding box center [543, 301] width 301 height 54
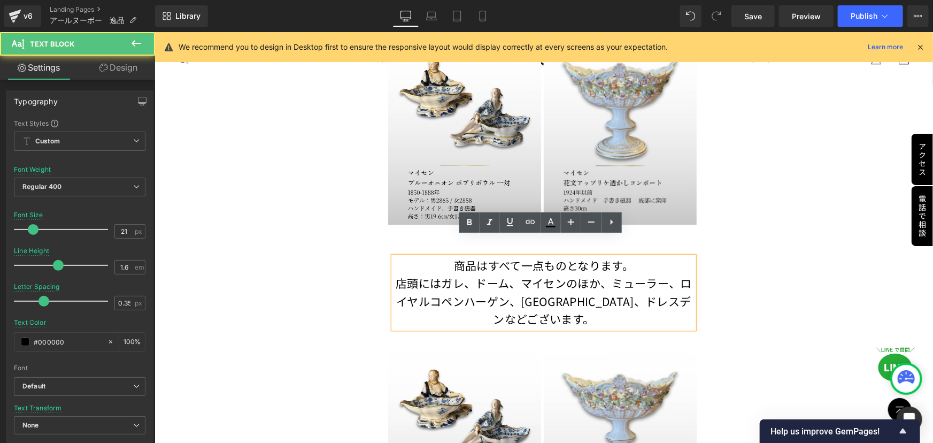
click at [654, 287] on p "店頭にはガレ、ドーム、マイセンのほか、ミューラー、ロイヤルコペンハーゲン、[GEOGRAPHIC_DATA]、ドレスデンなどございます。" at bounding box center [543, 301] width 301 height 54
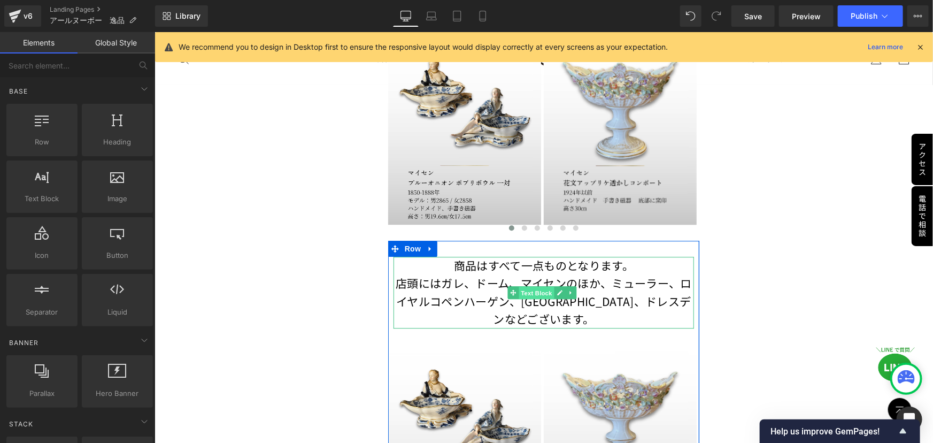
click at [541, 286] on span "Text Block" at bounding box center [536, 292] width 35 height 13
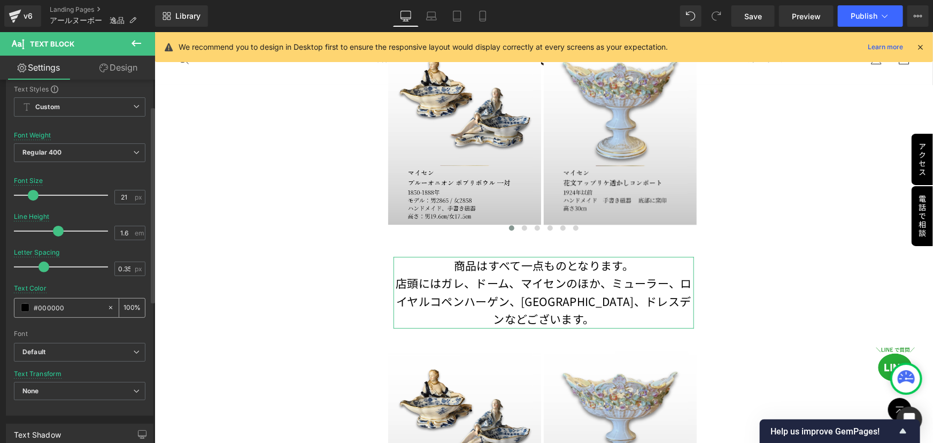
scroll to position [48, 0]
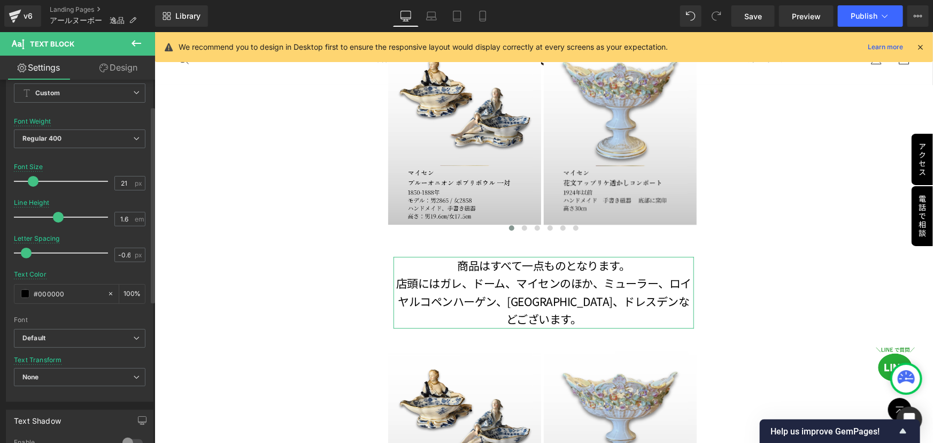
type input "-0.7"
drag, startPoint x: 43, startPoint y: 250, endPoint x: 25, endPoint y: 252, distance: 18.3
click at [25, 252] on span at bounding box center [24, 253] width 11 height 11
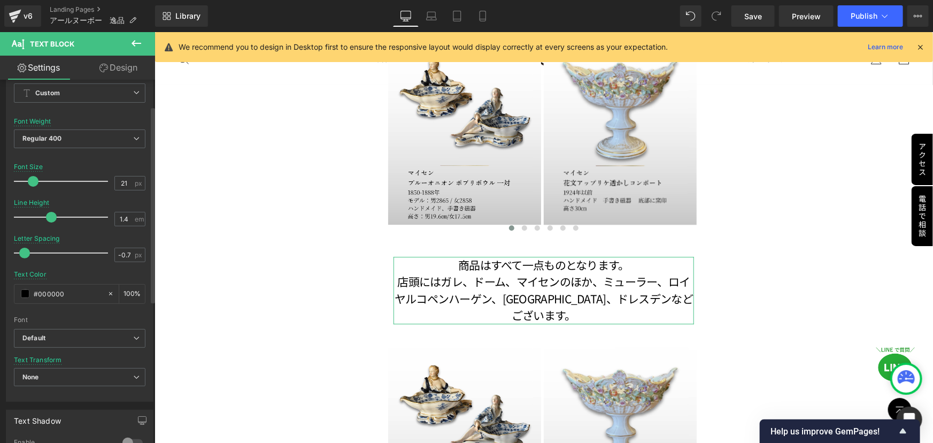
type input "1.3"
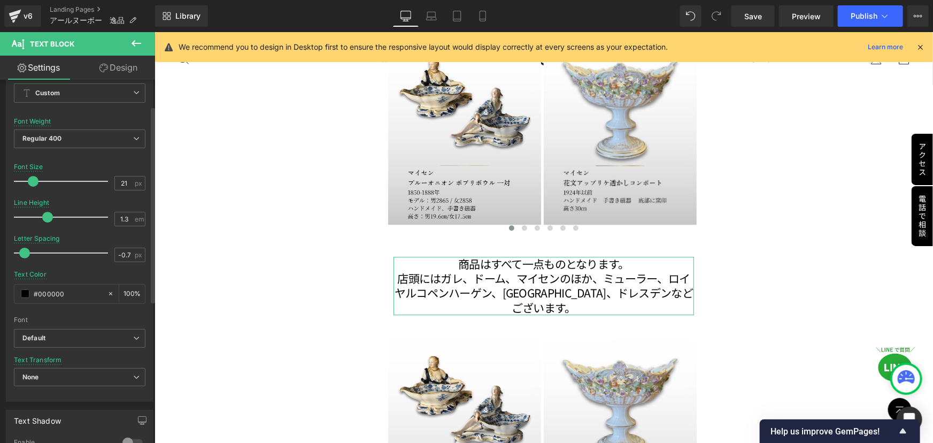
drag, startPoint x: 53, startPoint y: 217, endPoint x: 42, endPoint y: 219, distance: 10.9
click at [42, 219] on span at bounding box center [47, 217] width 11 height 11
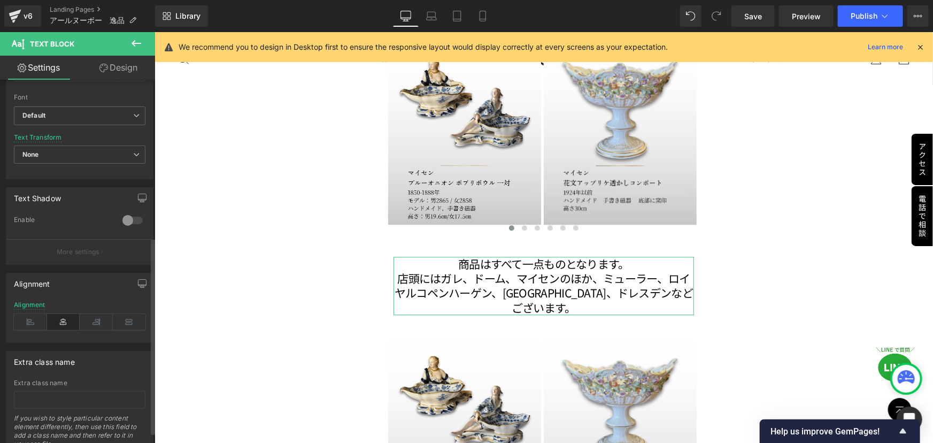
scroll to position [291, 0]
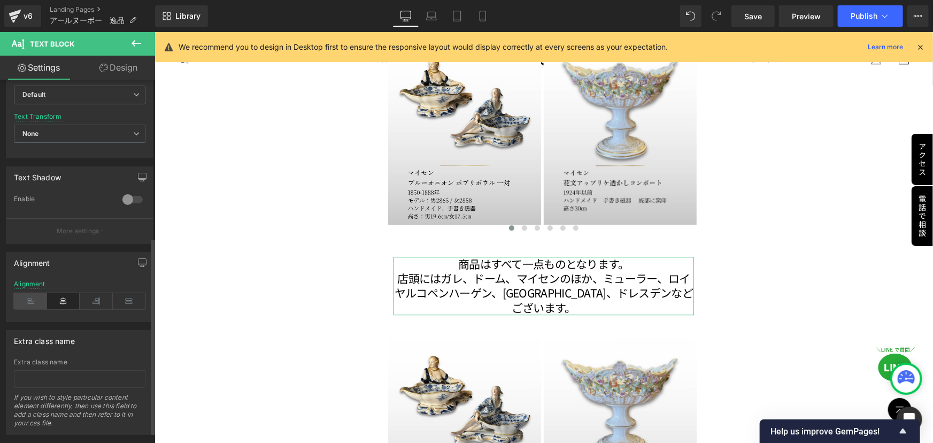
click at [35, 300] on icon at bounding box center [30, 301] width 33 height 16
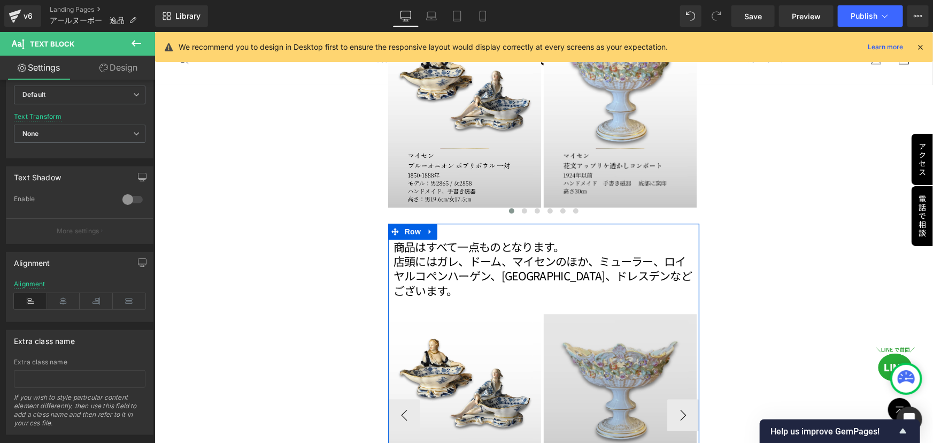
scroll to position [1417, 0]
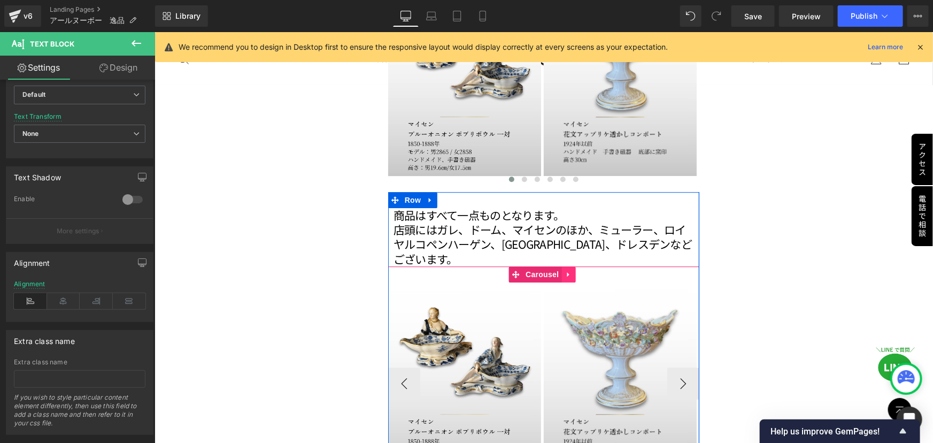
click at [566, 272] on icon at bounding box center [567, 274] width 2 height 5
click at [574, 270] on icon at bounding box center [574, 274] width 7 height 8
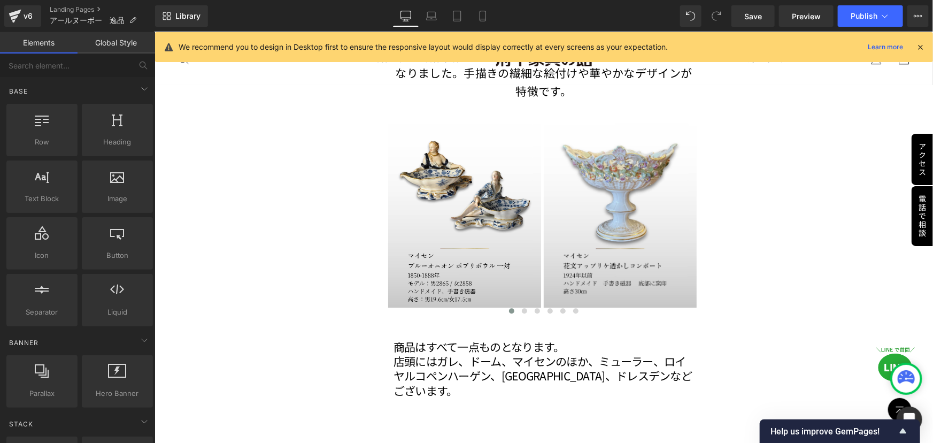
scroll to position [1319, 0]
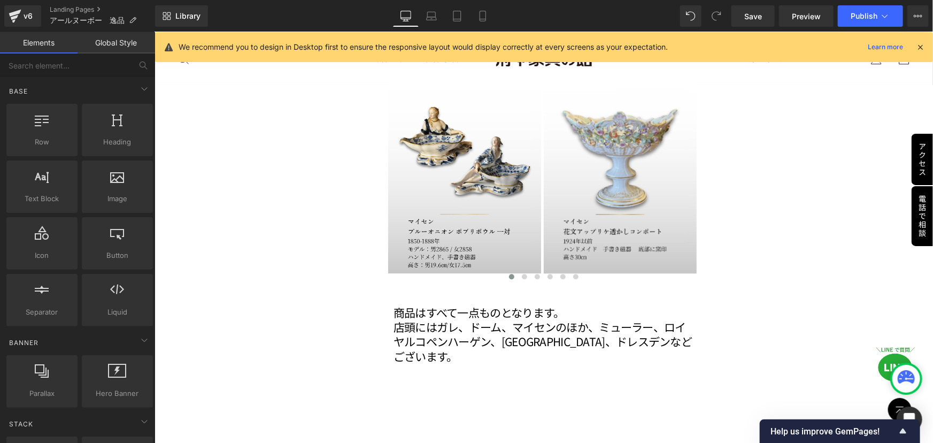
click at [463, 319] on p "店頭にはガレ、ドーム、マイセンのほか、ミューラー、ロイヤルコペンハーゲン、[GEOGRAPHIC_DATA]、ドレスデンなどございます。" at bounding box center [543, 341] width 301 height 44
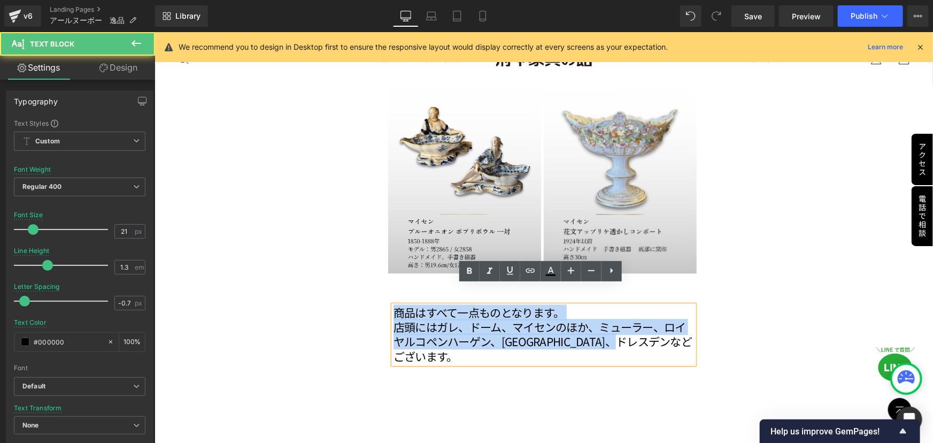
drag, startPoint x: 390, startPoint y: 291, endPoint x: 504, endPoint y: 346, distance: 125.6
click at [504, 346] on div "商品はすべて一点ものとなります。 店頭にはガレ、ドーム、マイセンのほか、ミューラー、ロイヤルコペンハーゲン、[GEOGRAPHIC_DATA]、ドレスデンなど…" at bounding box center [543, 334] width 301 height 58
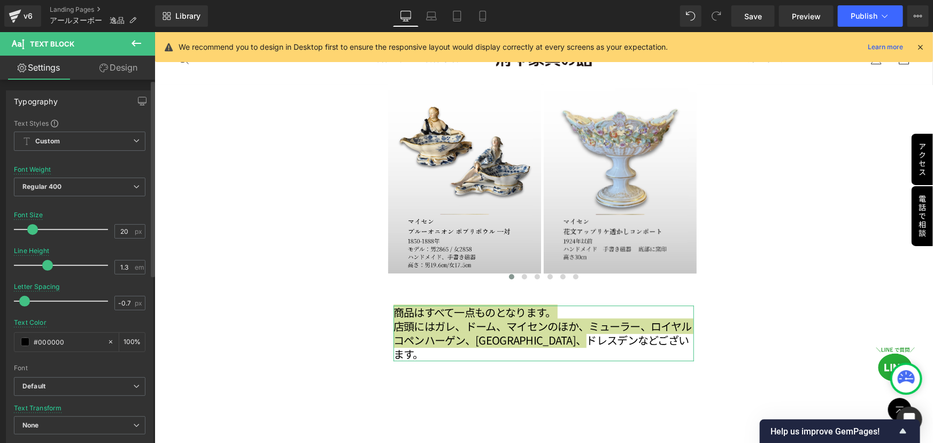
click at [30, 229] on span at bounding box center [32, 229] width 11 height 11
click at [120, 229] on input "20" at bounding box center [124, 231] width 19 height 13
type input "2"
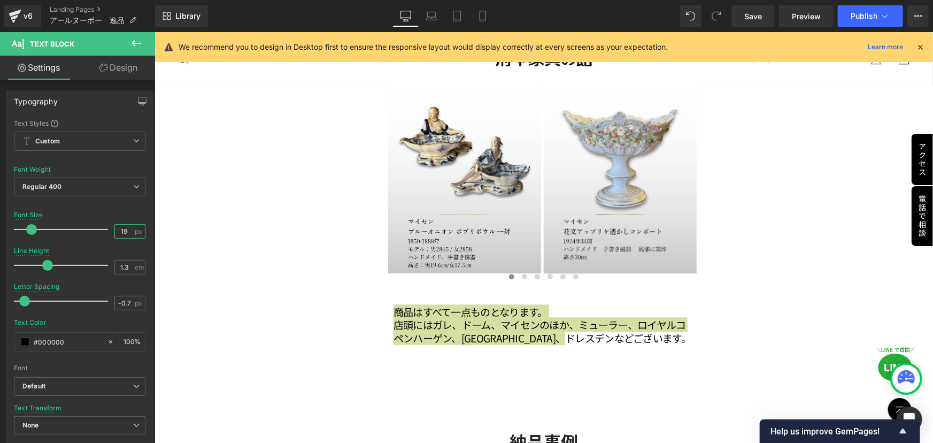
type input "19"
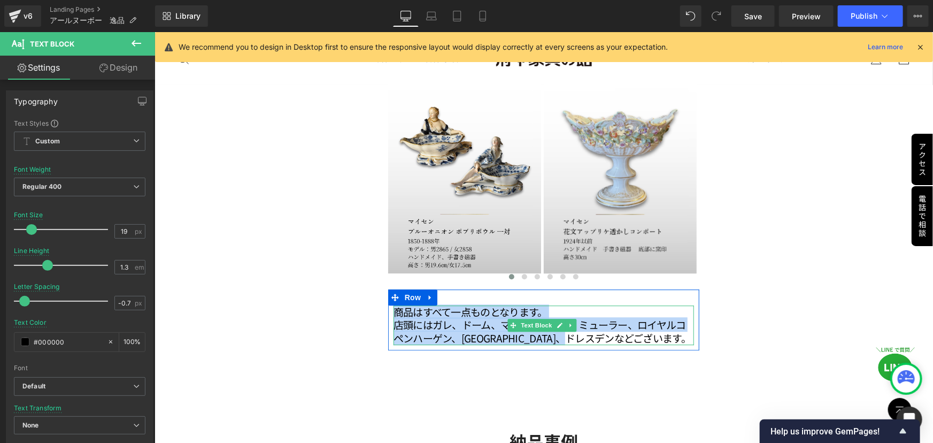
click at [572, 320] on p "店頭にはガレ、ドーム、マイセンのほか、ミューラー、ロイヤルコペンハーゲン、[GEOGRAPHIC_DATA]、ドレスデンなどございます。" at bounding box center [543, 331] width 301 height 26
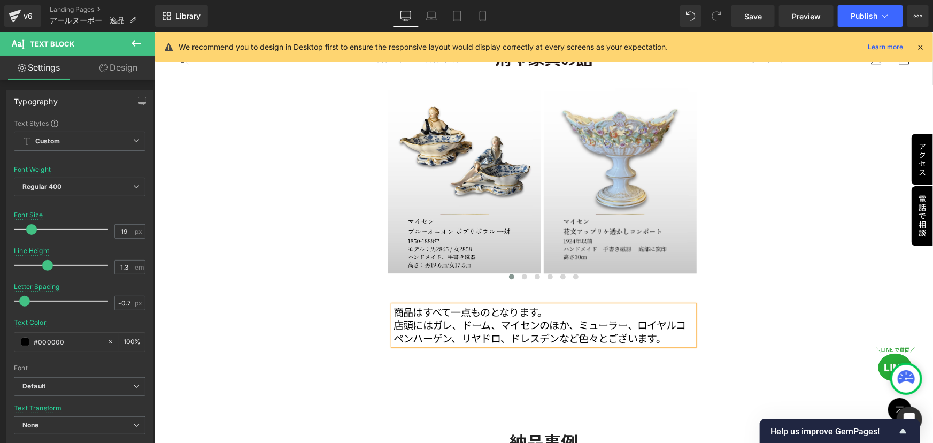
click at [549, 318] on p "店頭にはガレ、ドーム、マイセンのほか、ミューラー、ロイヤルコペンハーゲン、リヤドロ、ドレスデンなど色々とございます。" at bounding box center [543, 331] width 301 height 26
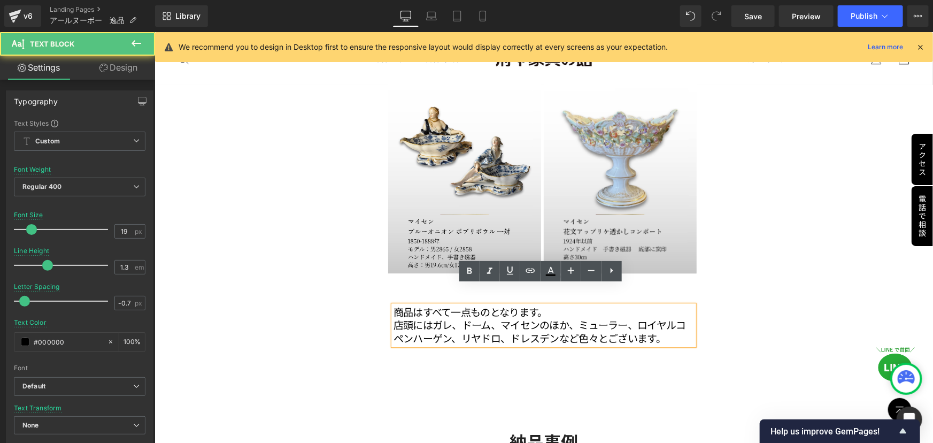
click at [556, 319] on p "店頭にはガレ、ドーム、マイセンのほか、ミューラー、ロイヤルコペンハーゲン、リヤドロ、ドレスデンなど色々とございます。" at bounding box center [543, 331] width 301 height 26
click at [576, 318] on p "店頭にはガレ、ドーム、マイセンのほか、ミューラー、ロイヤルコペンハーゲン、リヤドロ、ドレスデンなど色々とございます。" at bounding box center [543, 331] width 301 height 26
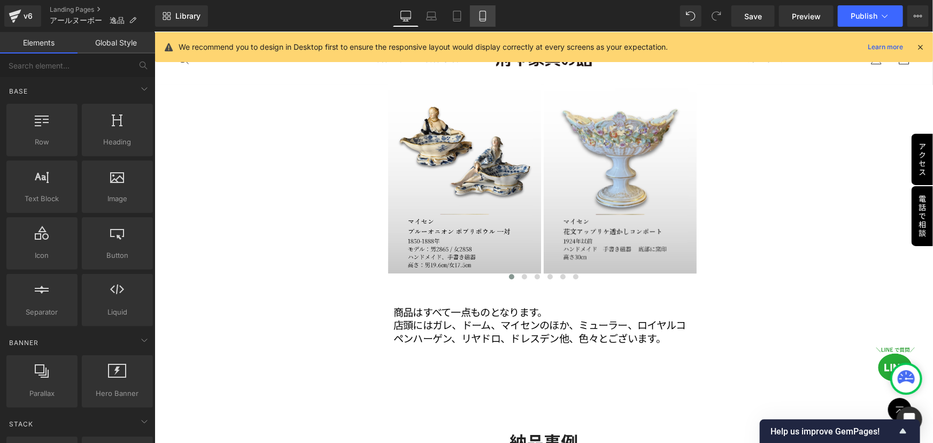
click at [487, 15] on icon at bounding box center [483, 16] width 11 height 11
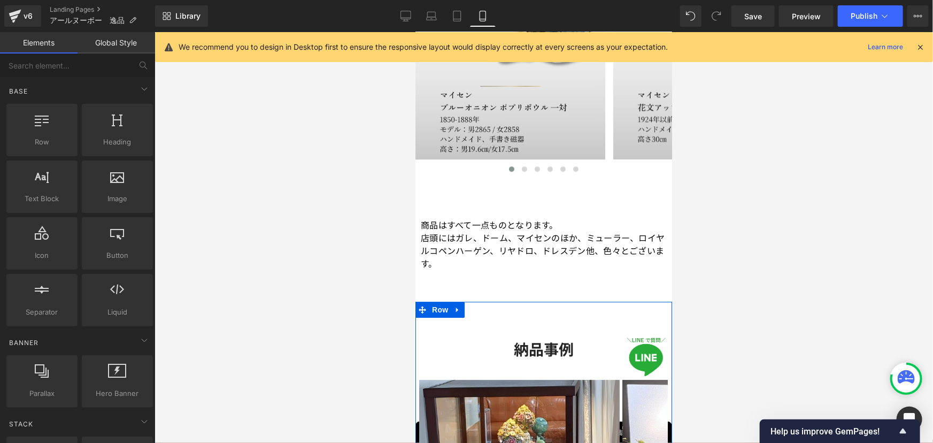
scroll to position [1424, 0]
click at [724, 225] on div at bounding box center [544, 237] width 779 height 411
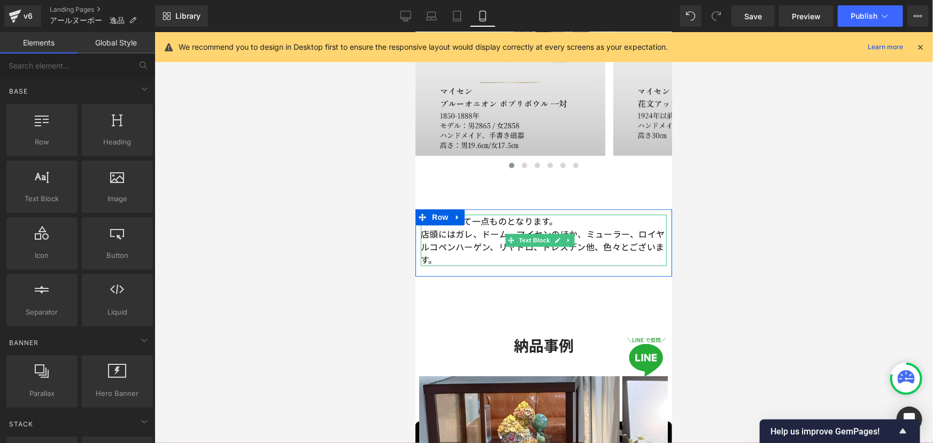
click at [581, 217] on p "商品はすべて一点ものとなります。" at bounding box center [543, 220] width 246 height 13
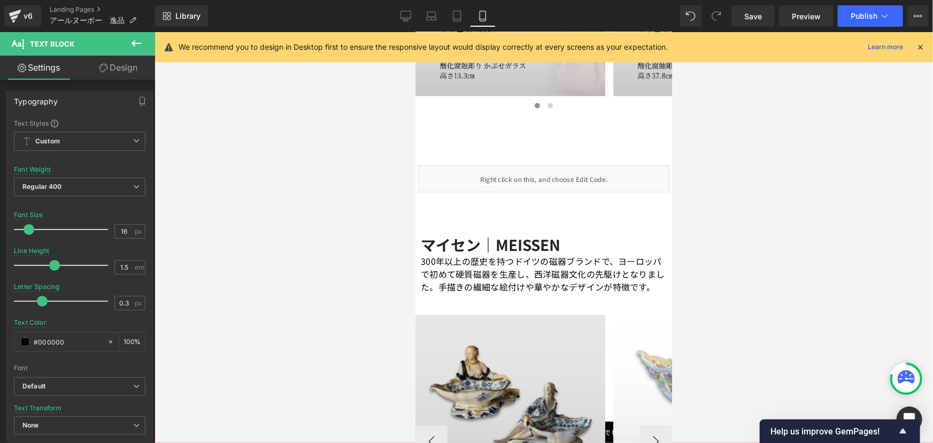
scroll to position [991, 0]
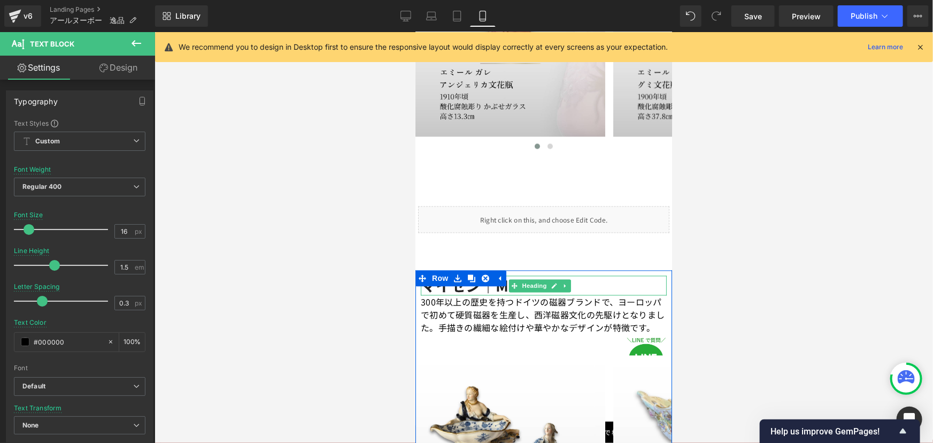
click at [496, 274] on b "マイセン｜MEISSEN" at bounding box center [490, 284] width 140 height 21
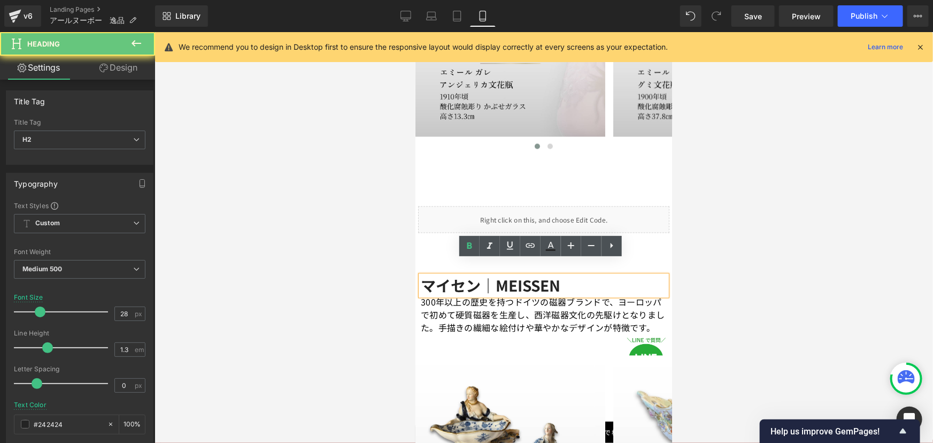
click at [488, 274] on b "マイセン｜MEISSEN" at bounding box center [490, 284] width 140 height 21
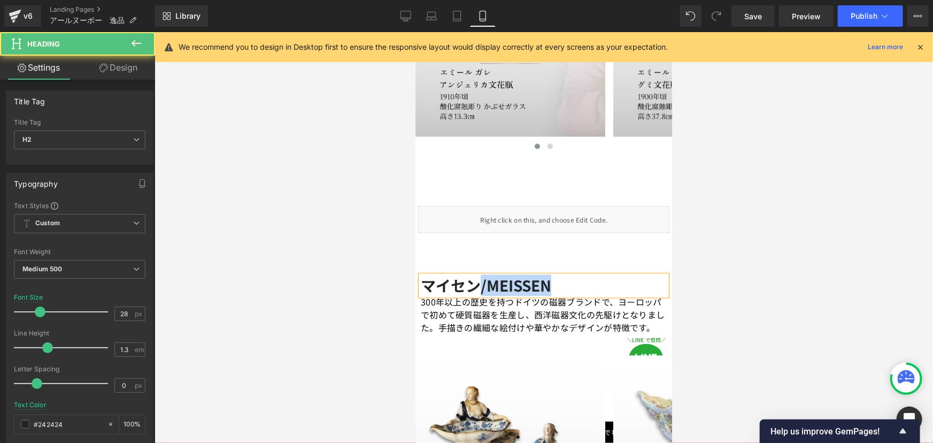
drag, startPoint x: 478, startPoint y: 271, endPoint x: 573, endPoint y: 272, distance: 94.7
click at [573, 275] on h2 "マイセン/MEISSEN" at bounding box center [543, 284] width 246 height 19
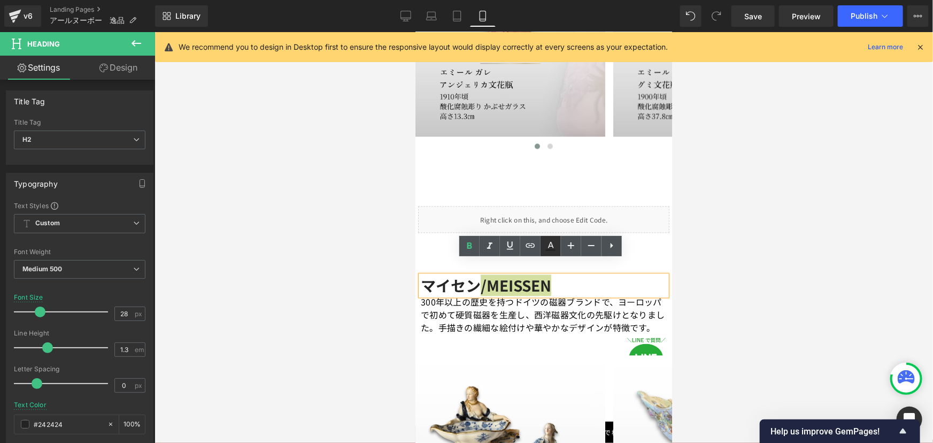
click at [549, 244] on icon at bounding box center [550, 246] width 13 height 13
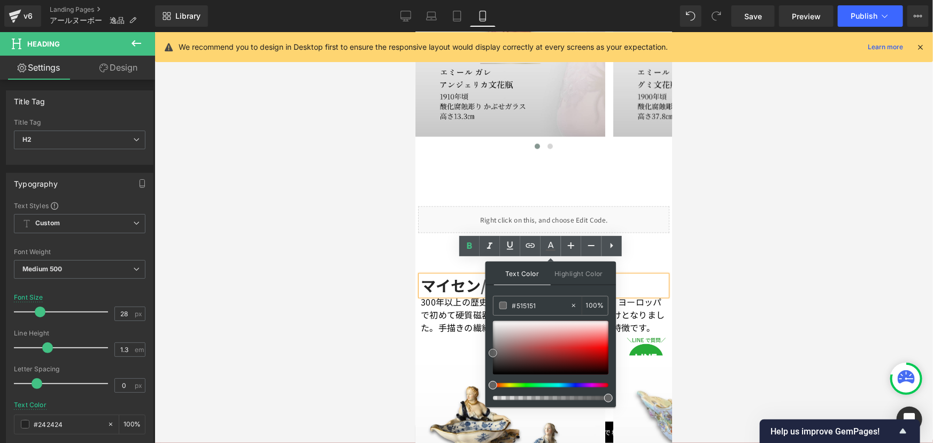
type input "#595959"
drag, startPoint x: 496, startPoint y: 356, endPoint x: 490, endPoint y: 353, distance: 7.0
click at [493, 353] on div at bounding box center [551, 347] width 116 height 53
drag, startPoint x: 546, startPoint y: 305, endPoint x: 500, endPoint y: 308, distance: 46.1
click at [500, 308] on div "#595959" at bounding box center [532, 305] width 76 height 19
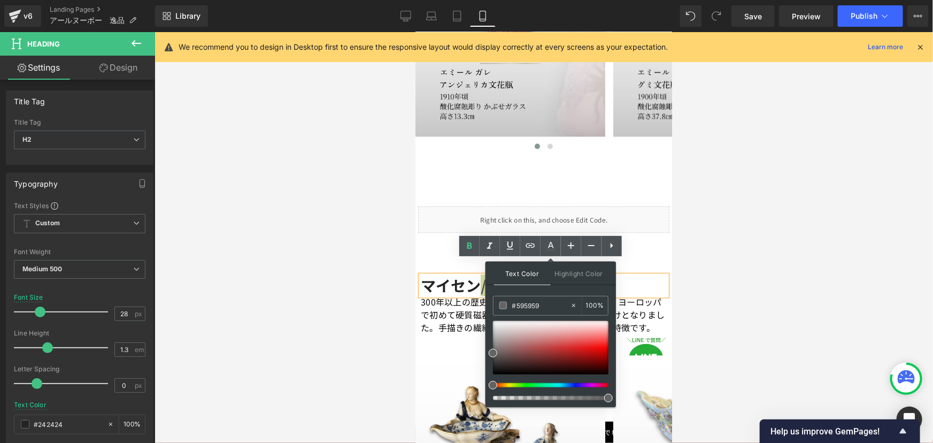
click at [683, 275] on div at bounding box center [544, 237] width 779 height 411
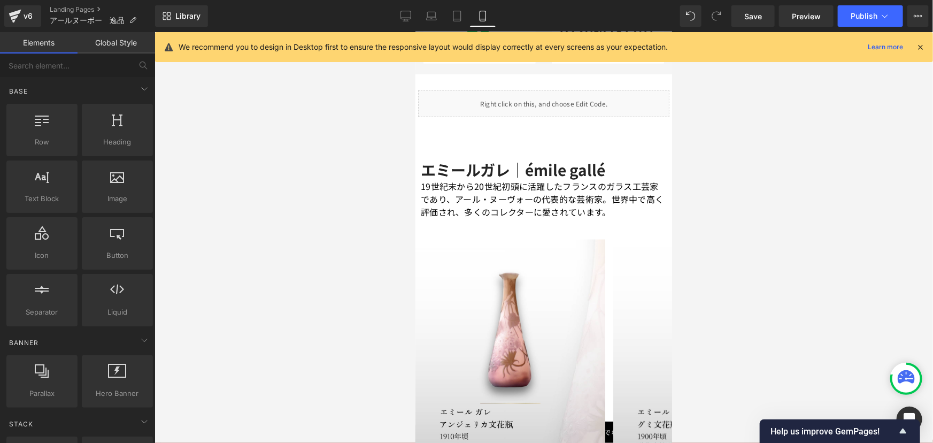
scroll to position [651, 0]
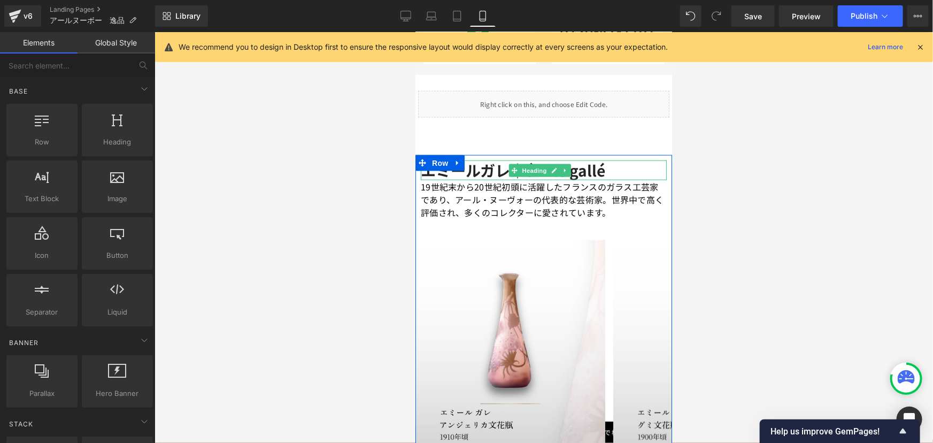
click at [611, 160] on h2 "エミールガレ｜émile gallé" at bounding box center [543, 169] width 246 height 19
click at [617, 160] on h2 "エミールガレ｜émile gallé" at bounding box center [543, 169] width 246 height 19
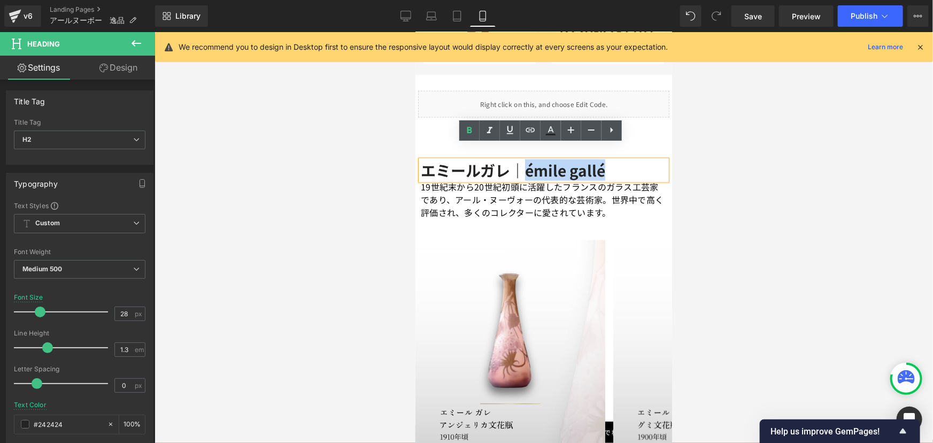
drag, startPoint x: 610, startPoint y: 154, endPoint x: 521, endPoint y: 158, distance: 88.4
click at [521, 160] on h2 "エミールガレ｜émile gallé" at bounding box center [543, 169] width 246 height 19
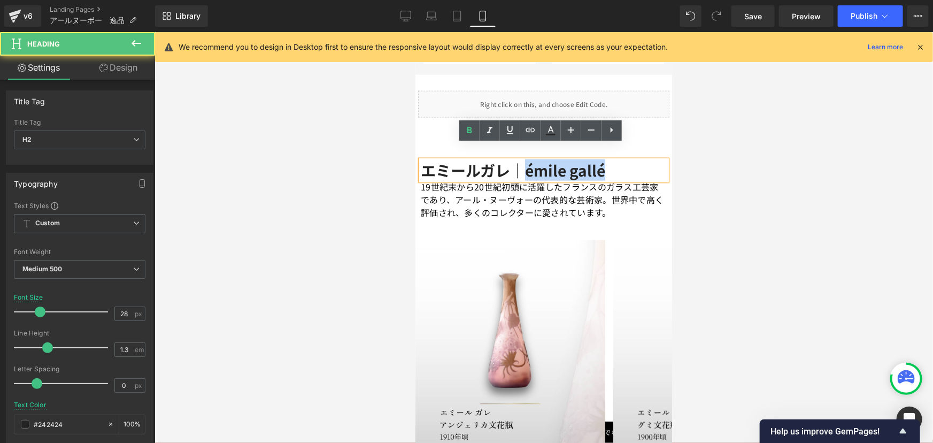
click at [521, 159] on b "エミールガレ｜émile gallé" at bounding box center [512, 169] width 185 height 21
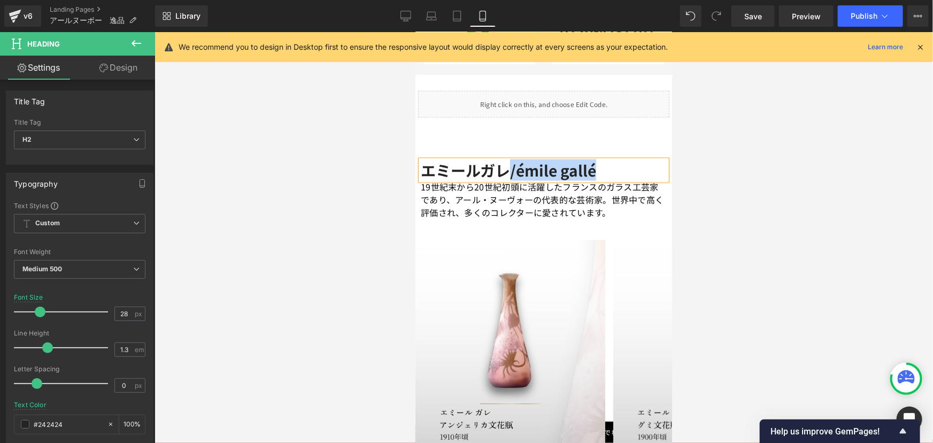
drag, startPoint x: 509, startPoint y: 153, endPoint x: 592, endPoint y: 159, distance: 83.2
click at [592, 159] on b "エミールガレ/émile gallé" at bounding box center [507, 169] width 175 height 21
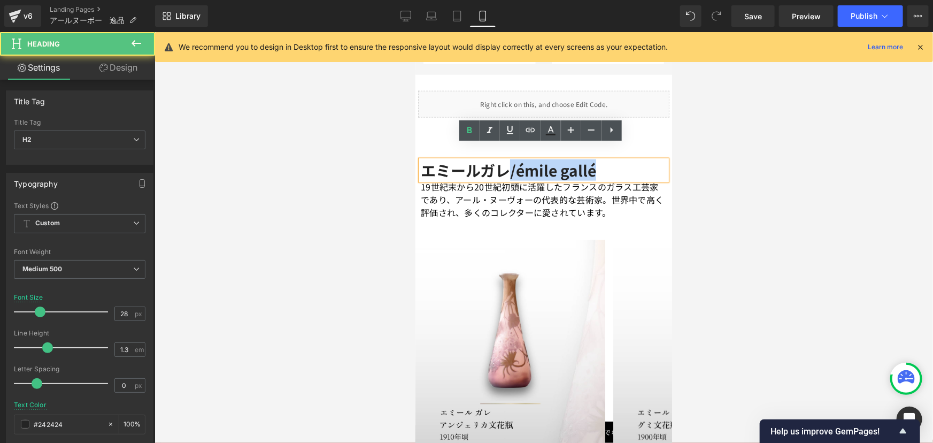
click at [505, 159] on b "エミールガレ/émile gallé" at bounding box center [507, 169] width 175 height 21
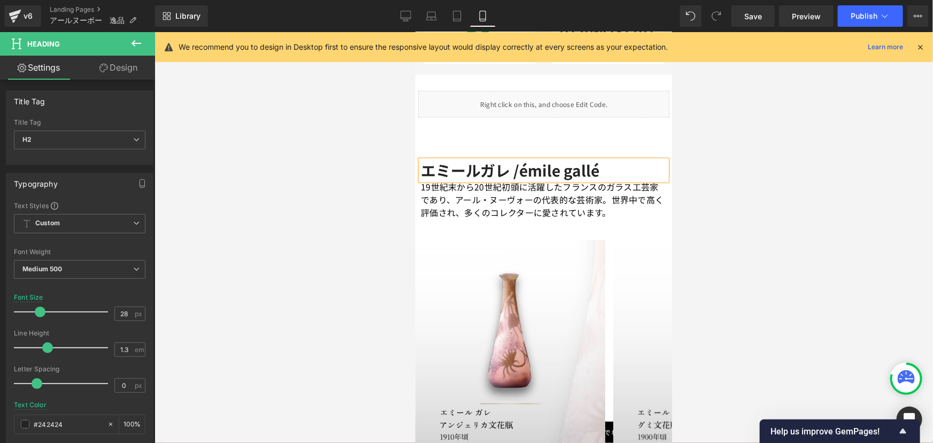
click at [519, 159] on b "エミールガレ /émile gallé" at bounding box center [509, 169] width 179 height 21
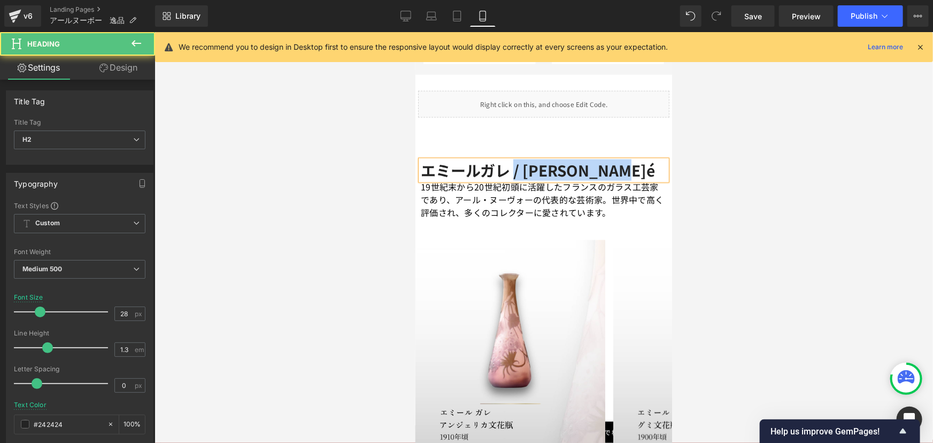
drag, startPoint x: 511, startPoint y: 154, endPoint x: 616, endPoint y: 159, distance: 104.5
click at [616, 160] on h2 "エミールガレ / [PERSON_NAME]é" at bounding box center [543, 169] width 246 height 19
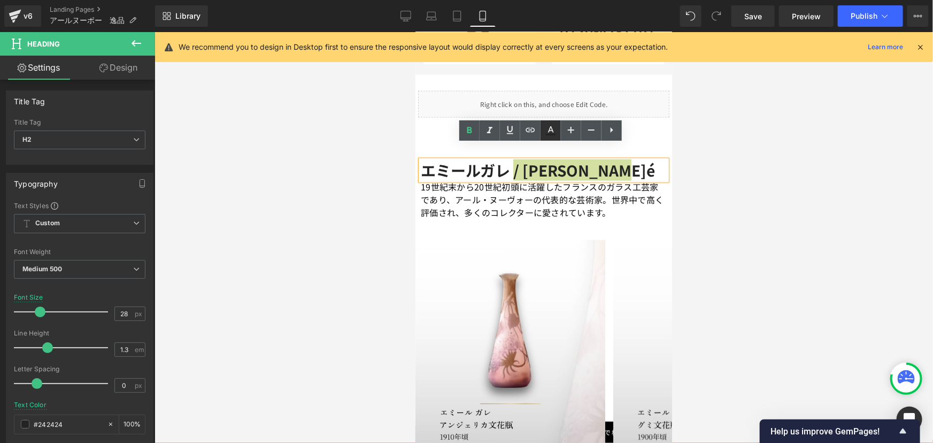
click at [550, 131] on icon at bounding box center [551, 129] width 6 height 6
type input "#242424"
type input "100"
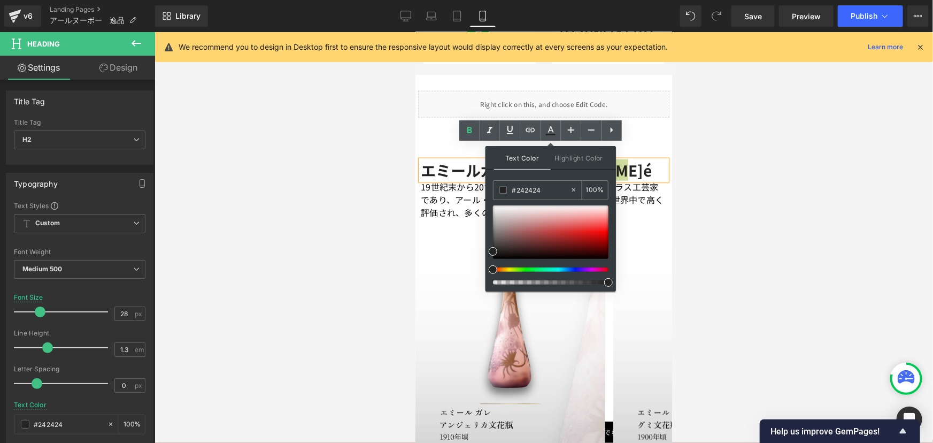
click at [541, 189] on input "#242424" at bounding box center [541, 190] width 58 height 12
drag, startPoint x: 959, startPoint y: 222, endPoint x: 460, endPoint y: 180, distance: 500.8
paste input "595959"
type input "#595959"
click at [690, 213] on div at bounding box center [544, 237] width 779 height 411
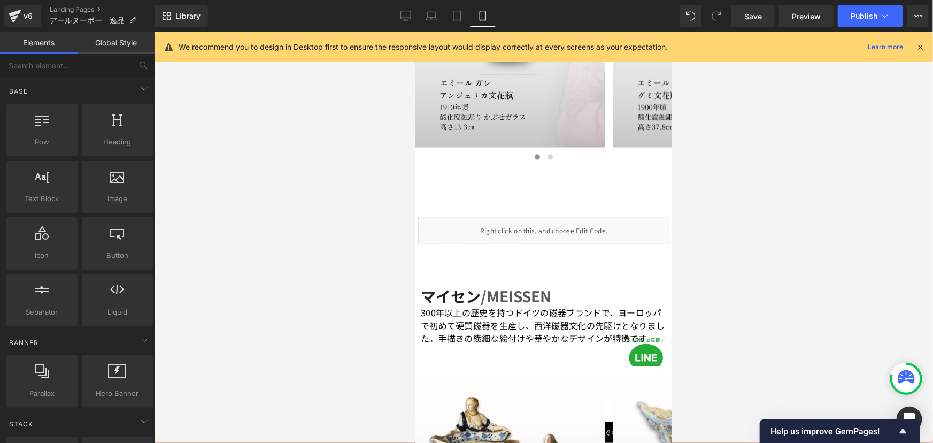
scroll to position [991, 0]
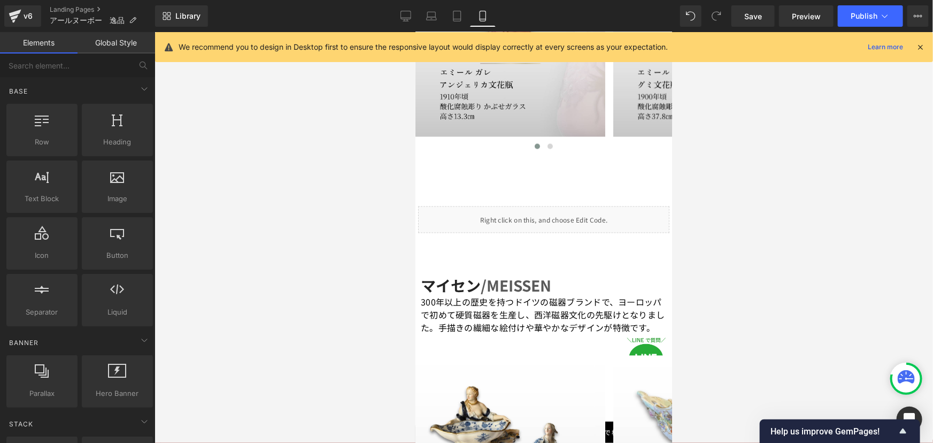
click at [483, 274] on span "/MEISSEN" at bounding box center [515, 284] width 71 height 21
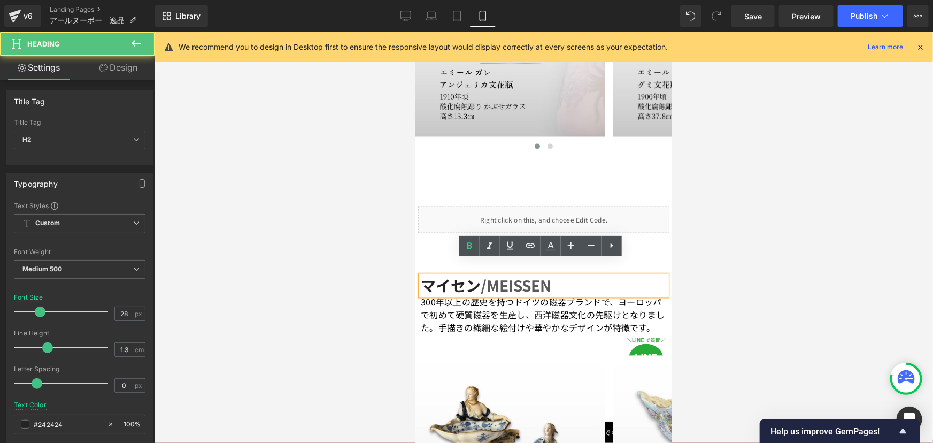
click at [485, 274] on span "/MEISSEN" at bounding box center [515, 284] width 71 height 21
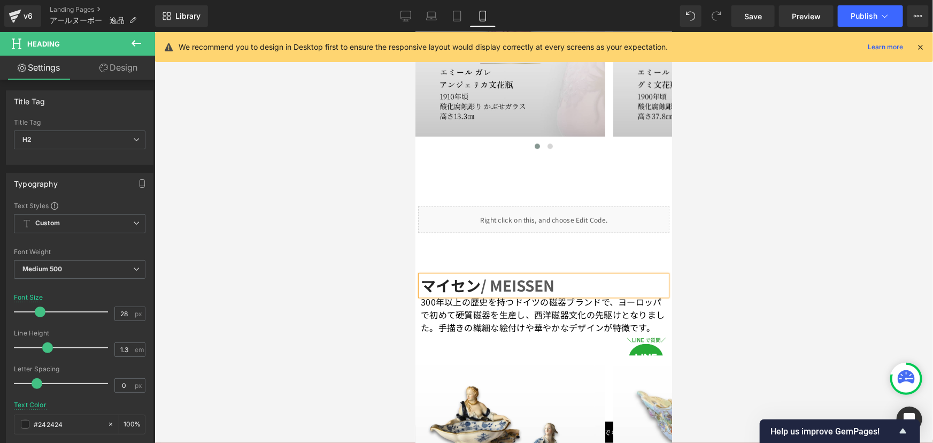
click at [476, 274] on b "マイセン / MEISSEN" at bounding box center [487, 284] width 134 height 21
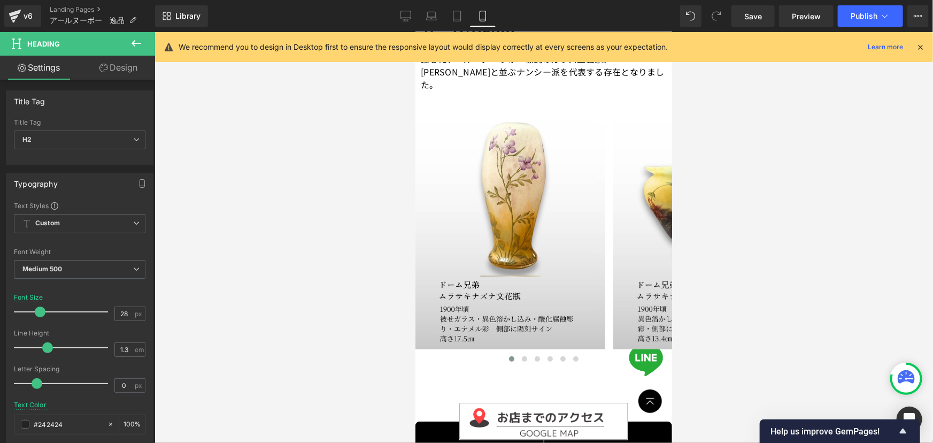
scroll to position [0, 0]
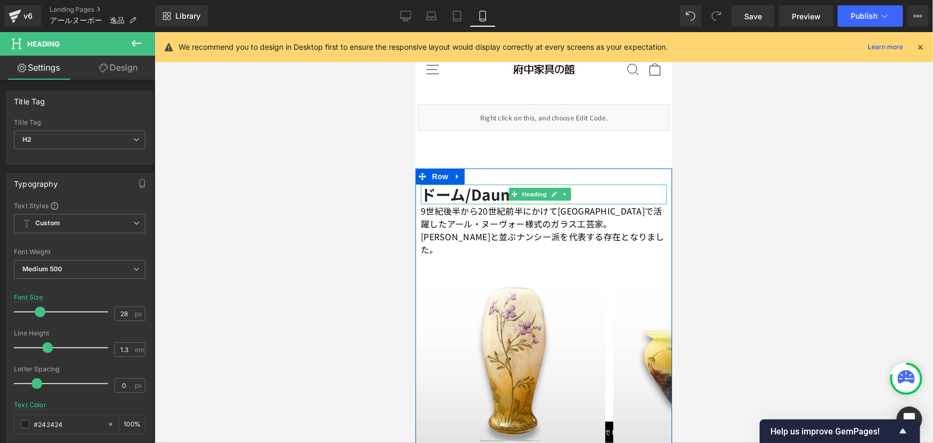
click at [466, 191] on strong "ドーム/Daum" at bounding box center [467, 193] width 94 height 21
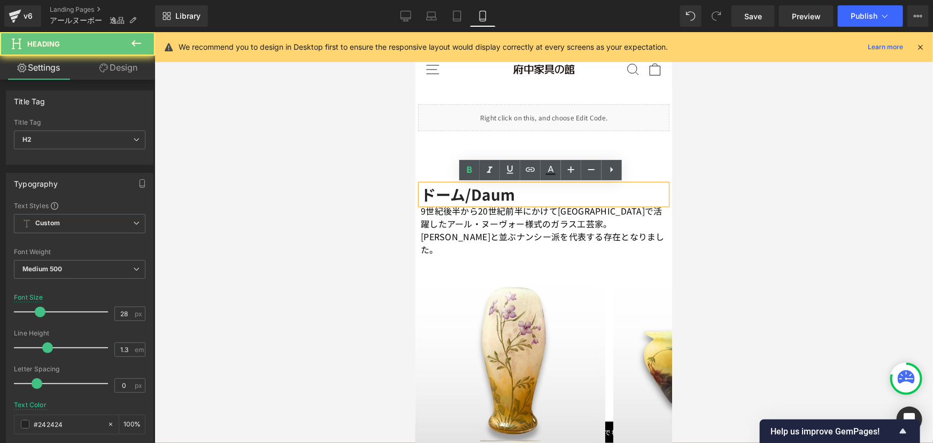
click at [462, 193] on strong "ドーム/Daum" at bounding box center [467, 193] width 94 height 21
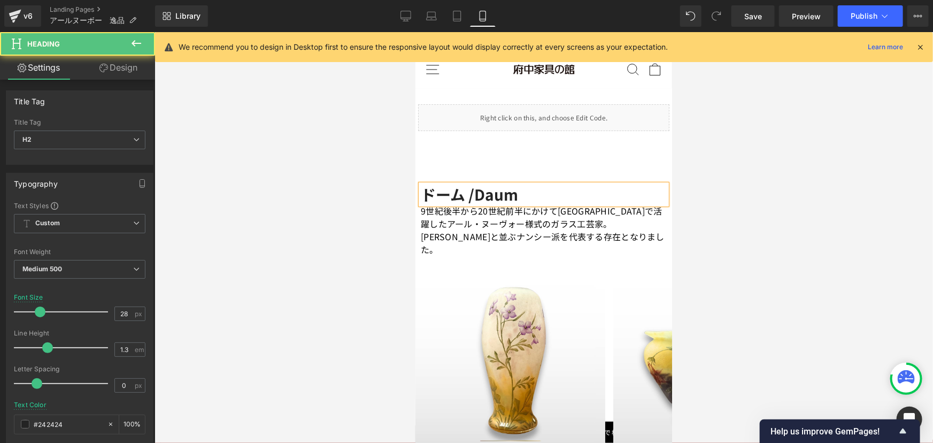
click at [474, 198] on strong "ドーム /Daum" at bounding box center [468, 193] width 97 height 21
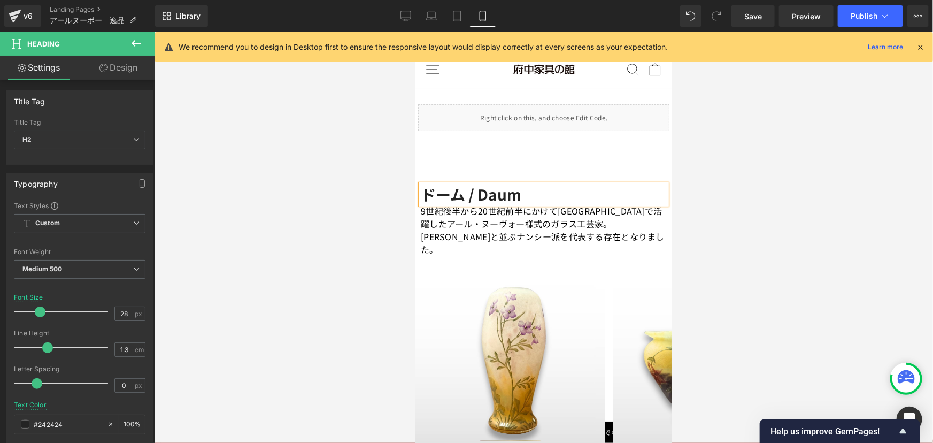
click at [462, 197] on strong "ドーム / Daum" at bounding box center [470, 193] width 101 height 21
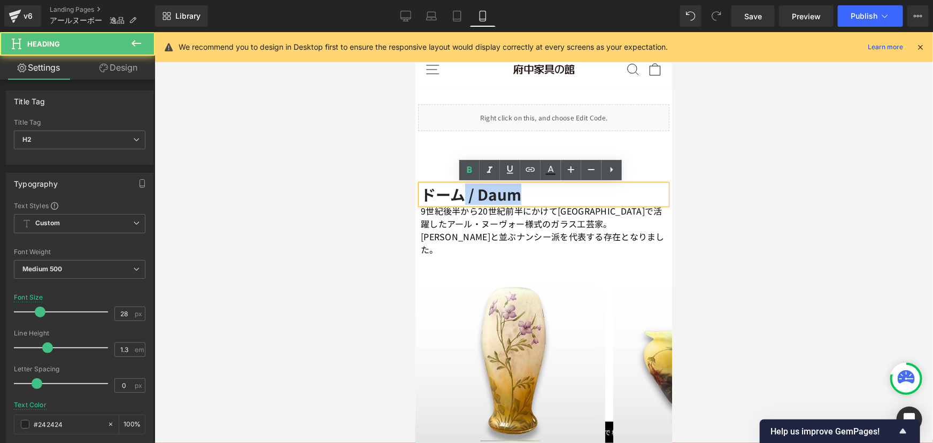
drag, startPoint x: 465, startPoint y: 192, endPoint x: 538, endPoint y: 192, distance: 72.7
click at [538, 192] on h2 "ドーム / Daum" at bounding box center [543, 193] width 246 height 19
click at [545, 170] on icon at bounding box center [550, 170] width 13 height 13
type input "#242424"
type input "100"
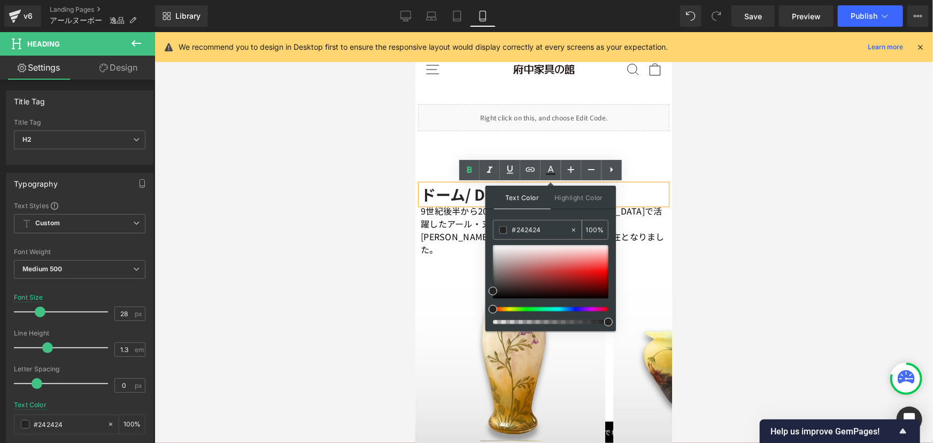
click at [545, 228] on input "#242424" at bounding box center [541, 230] width 58 height 12
drag, startPoint x: 965, startPoint y: 262, endPoint x: 459, endPoint y: 229, distance: 507.0
paste input "595959"
type input "#595959"
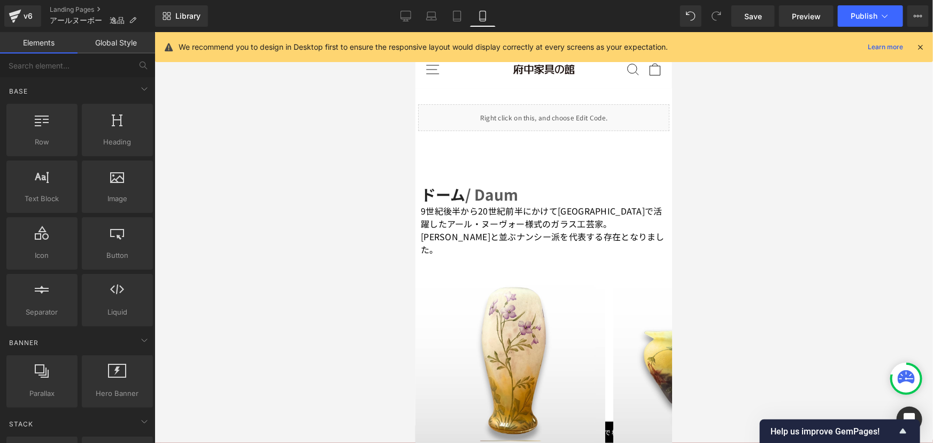
click at [702, 222] on div at bounding box center [544, 237] width 779 height 411
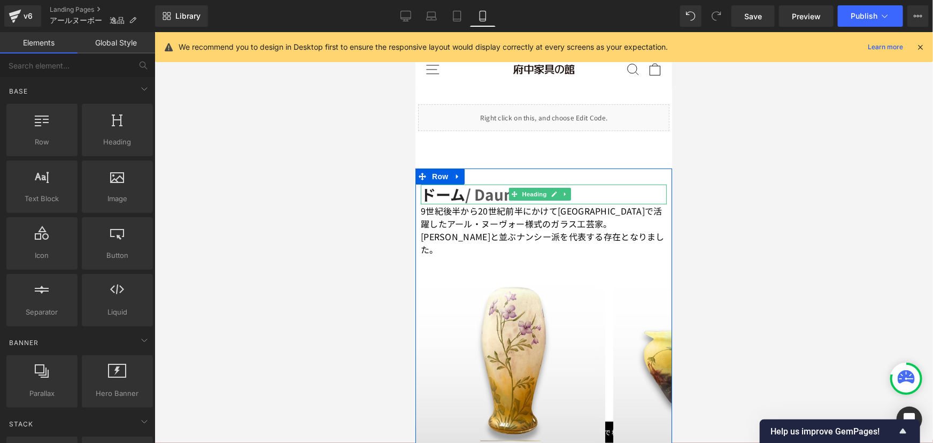
click at [493, 195] on span "/ Daum" at bounding box center [491, 193] width 53 height 21
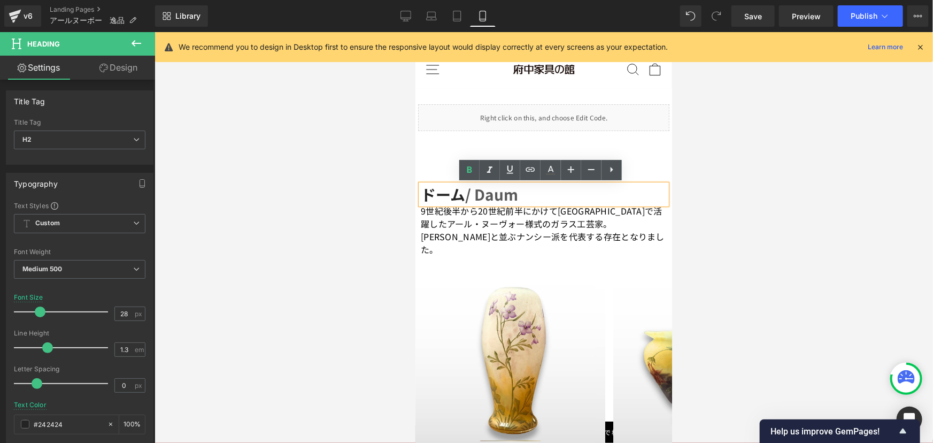
click at [723, 142] on div at bounding box center [544, 237] width 779 height 411
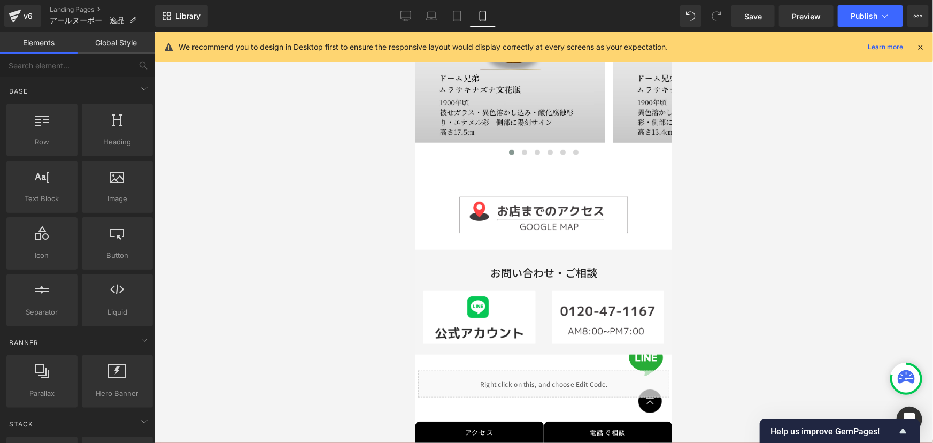
scroll to position [389, 0]
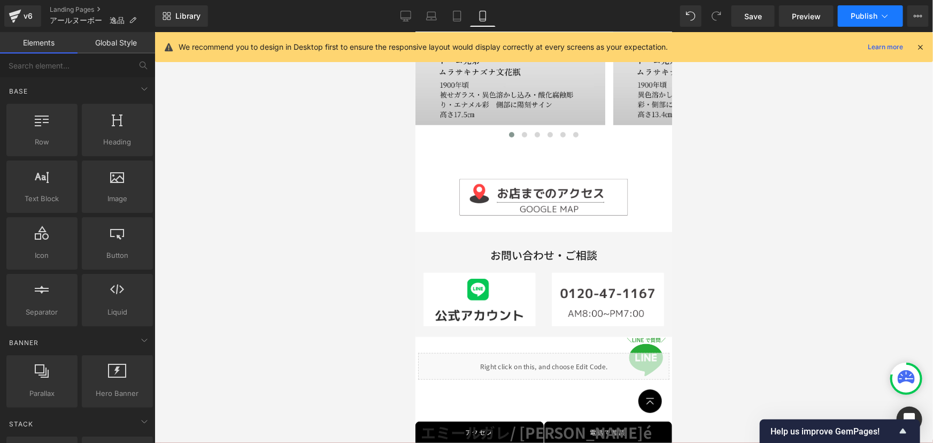
click at [858, 16] on span "Publish" at bounding box center [864, 16] width 27 height 9
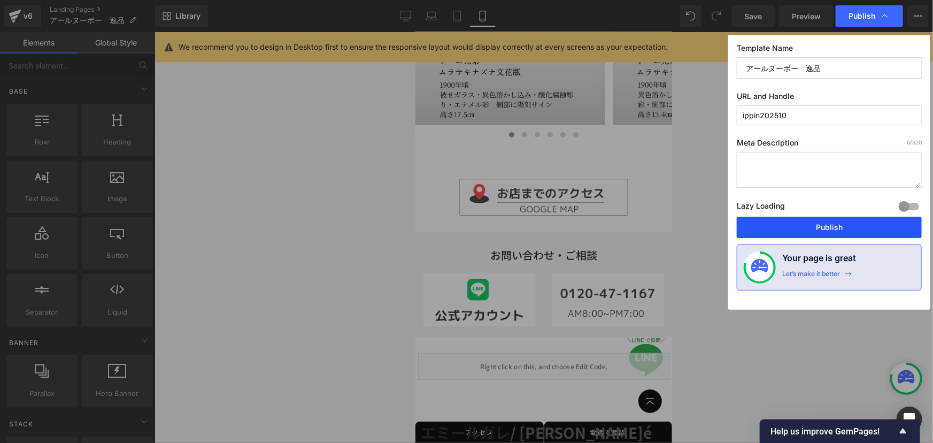
click at [823, 229] on button "Publish" at bounding box center [829, 227] width 185 height 21
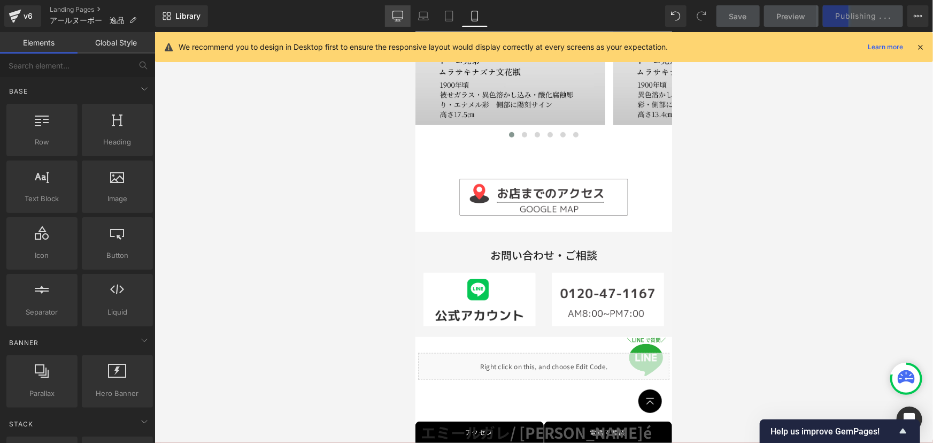
click at [404, 16] on link "Desktop" at bounding box center [398, 15] width 26 height 21
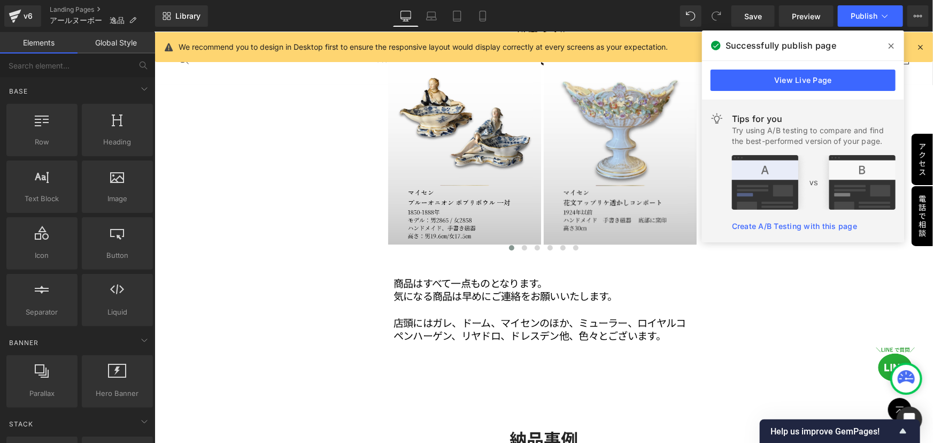
scroll to position [1313, 0]
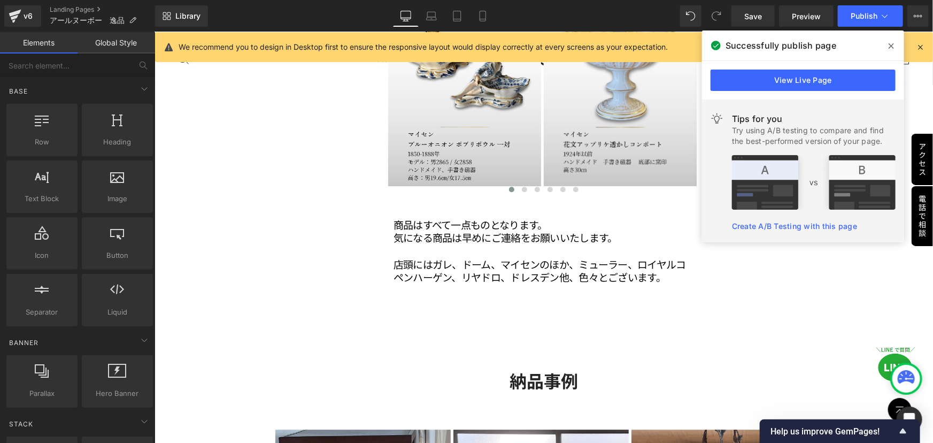
scroll to position [1410, 0]
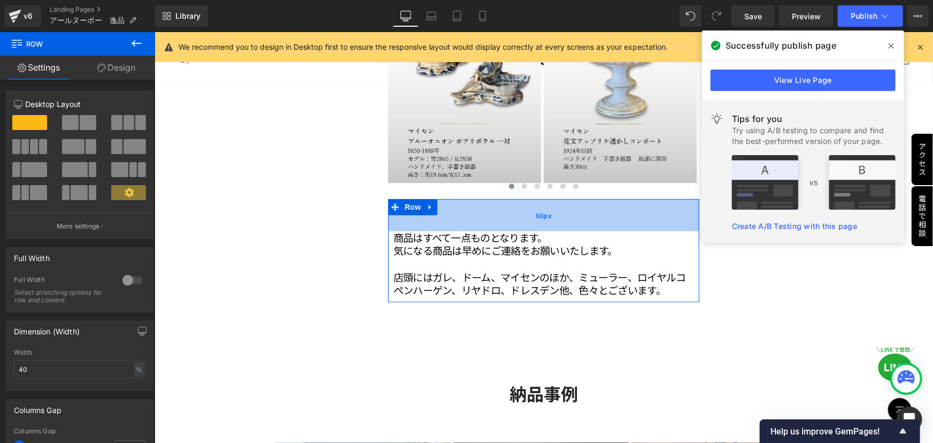
drag, startPoint x: 451, startPoint y: 179, endPoint x: 454, endPoint y: 195, distance: 16.3
click at [454, 198] on div "60px" at bounding box center [543, 214] width 311 height 32
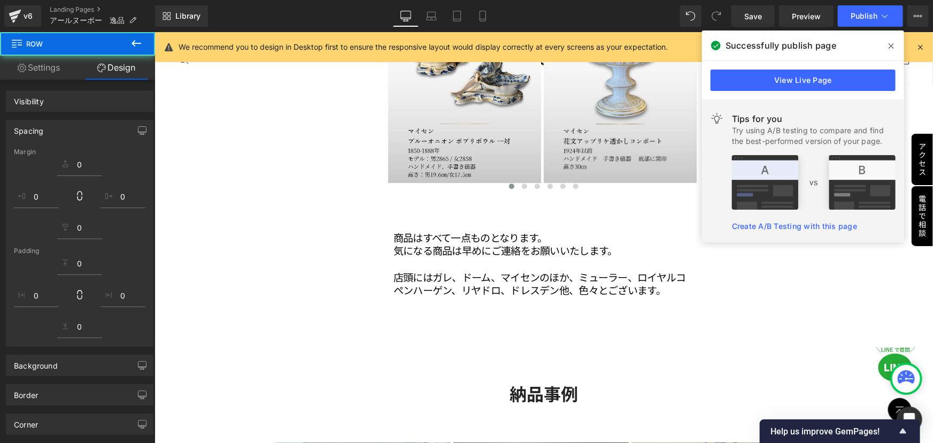
click at [480, 25] on link "Mobile" at bounding box center [483, 15] width 26 height 21
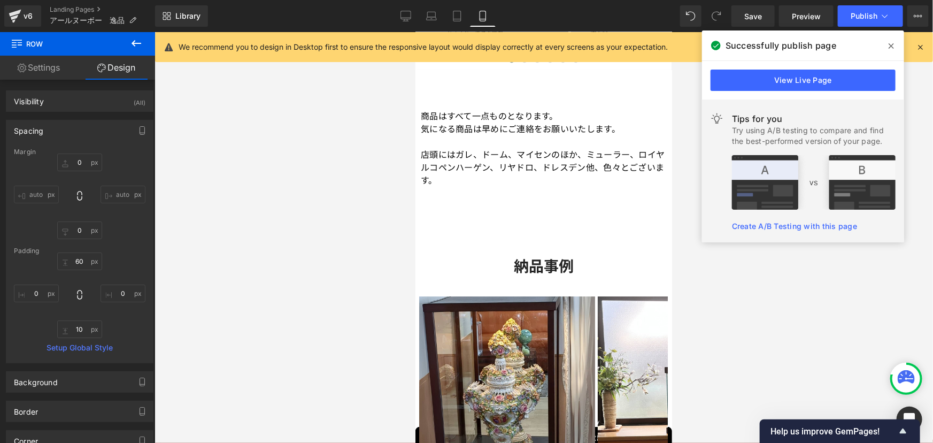
type input "60"
type input "0"
type input "10"
type input "0"
type input "10"
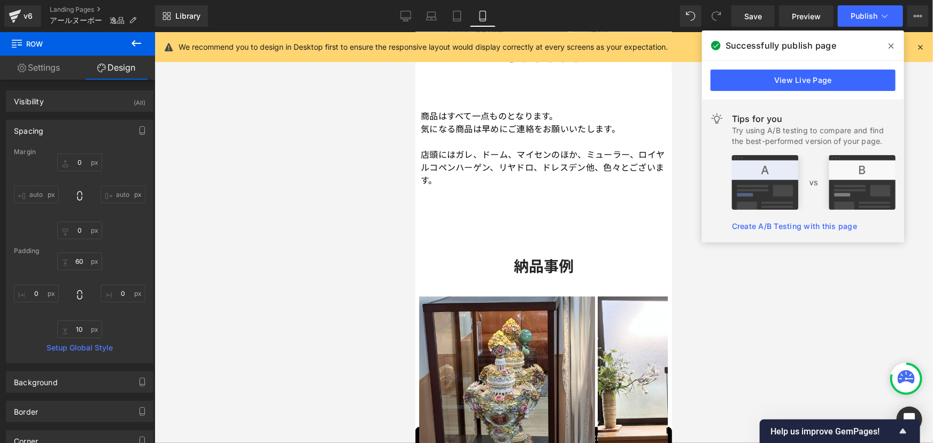
type input "0"
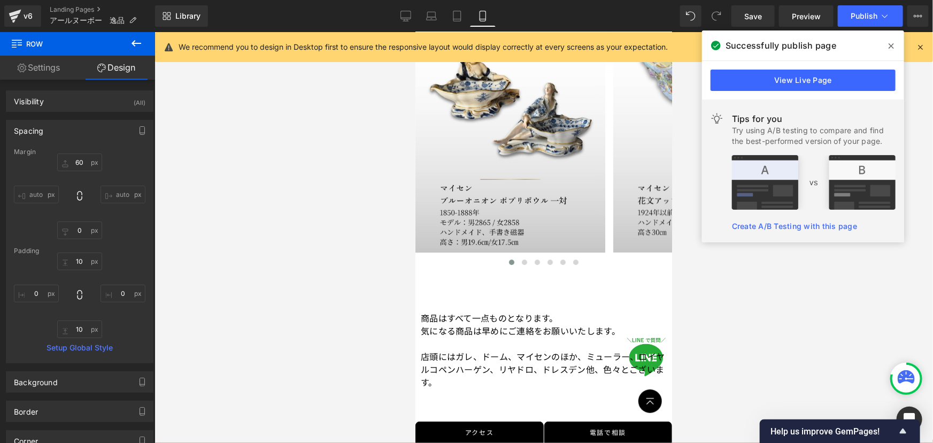
scroll to position [1424, 0]
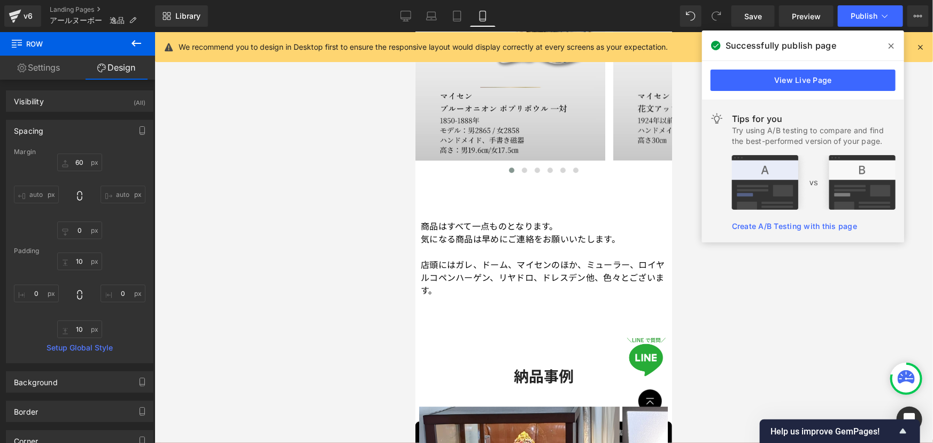
click at [515, 203] on div "[GEOGRAPHIC_DATA] / Daum Heading 9世紀後半から20世紀前半にかけて[GEOGRAPHIC_DATA]で活躍したアール・ヌーヴ…" at bounding box center [543, 414] width 257 height 3500
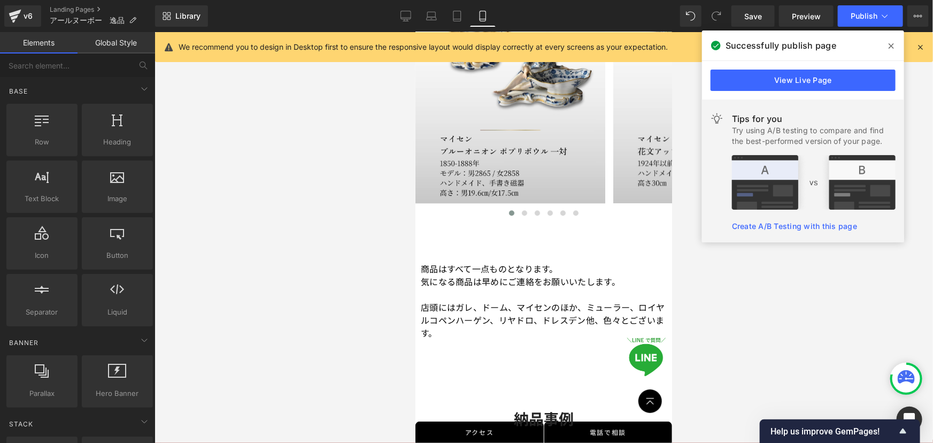
scroll to position [1375, 0]
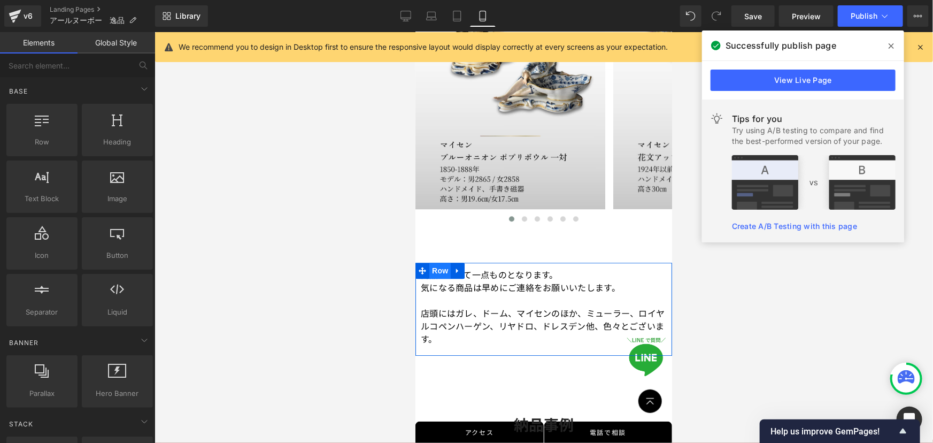
click at [442, 268] on span "Row" at bounding box center [439, 270] width 21 height 16
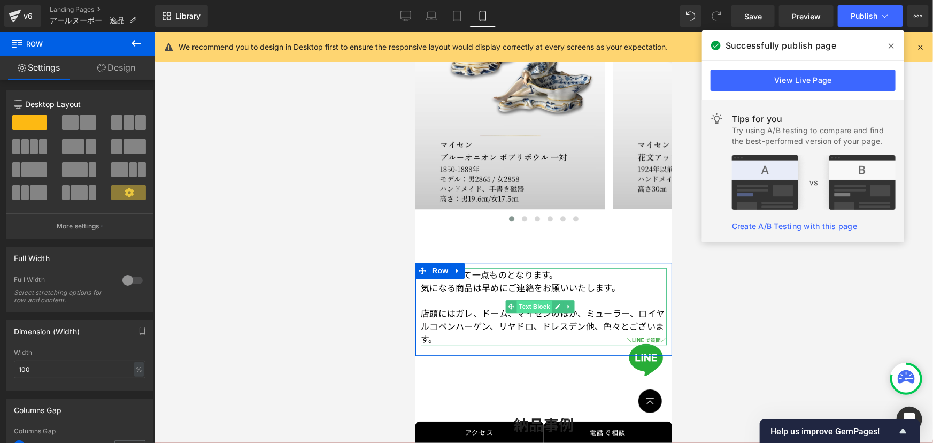
drag, startPoint x: 537, startPoint y: 301, endPoint x: 584, endPoint y: 217, distance: 96.0
click at [537, 301] on span "Text Block" at bounding box center [534, 306] width 35 height 13
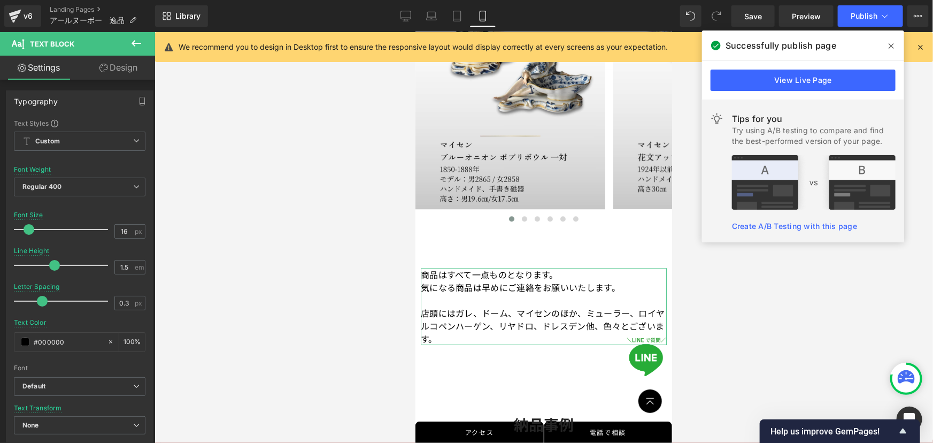
click at [130, 66] on link "Design" at bounding box center [119, 68] width 78 height 24
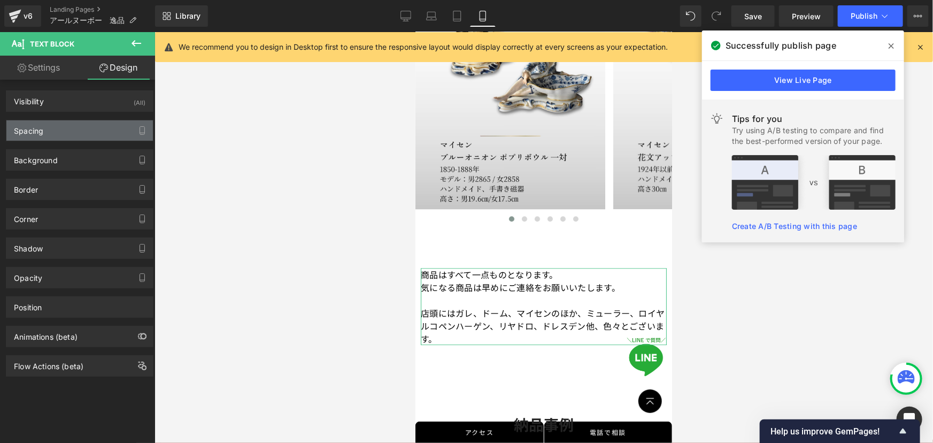
click at [51, 130] on div "Spacing" at bounding box center [79, 130] width 147 height 20
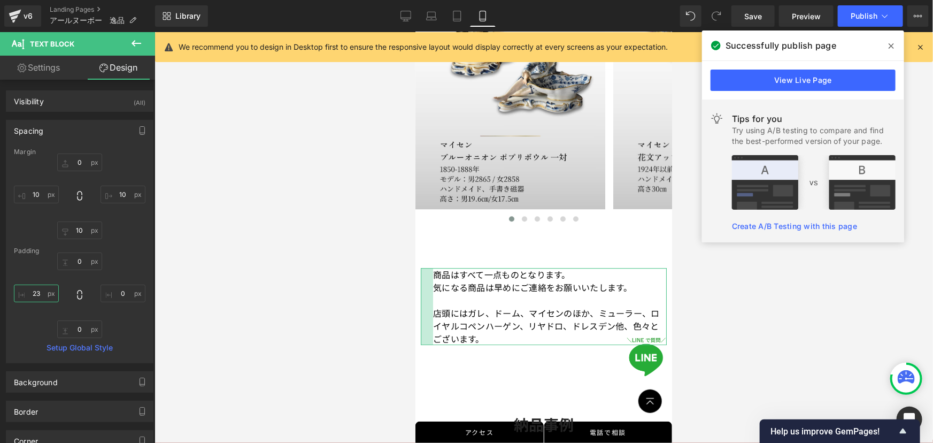
drag, startPoint x: 41, startPoint y: 293, endPoint x: 25, endPoint y: 293, distance: 16.6
click at [25, 293] on input "23" at bounding box center [36, 294] width 45 height 18
type input "10"
click at [83, 260] on input "0" at bounding box center [79, 261] width 45 height 18
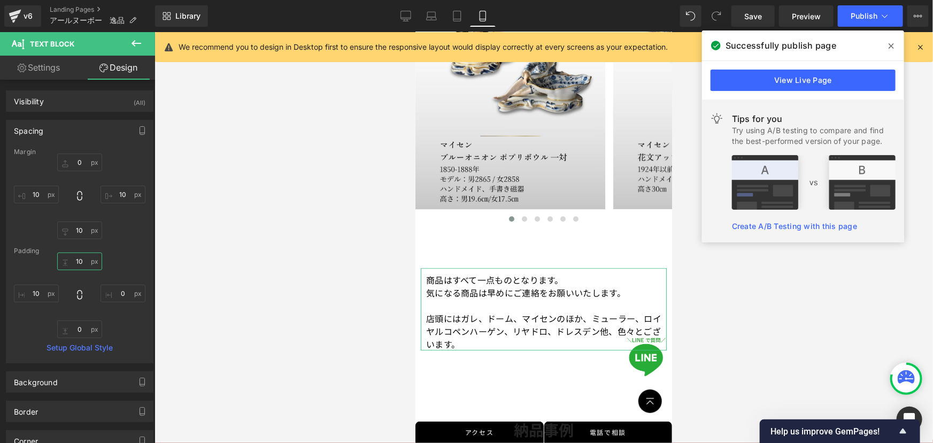
type input "10"
click at [121, 296] on input "0" at bounding box center [123, 294] width 45 height 18
type input "10"
click at [86, 328] on input "0" at bounding box center [79, 329] width 45 height 18
type input "10"
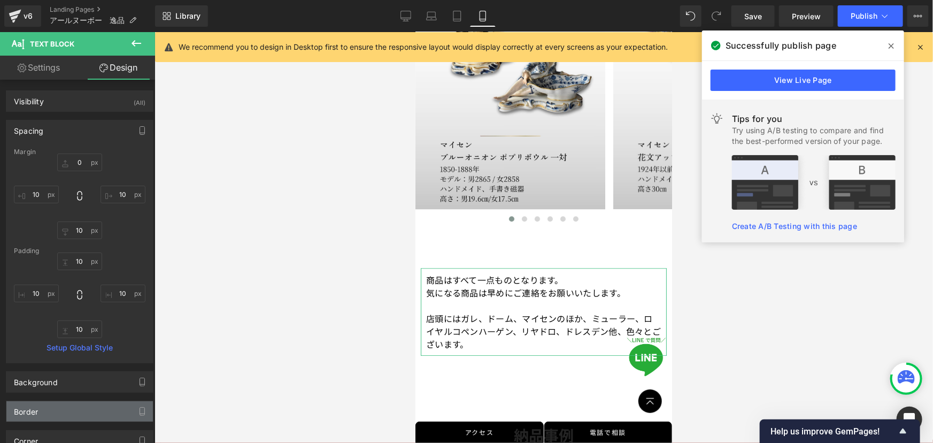
click at [51, 406] on div "Border" at bounding box center [79, 411] width 147 height 20
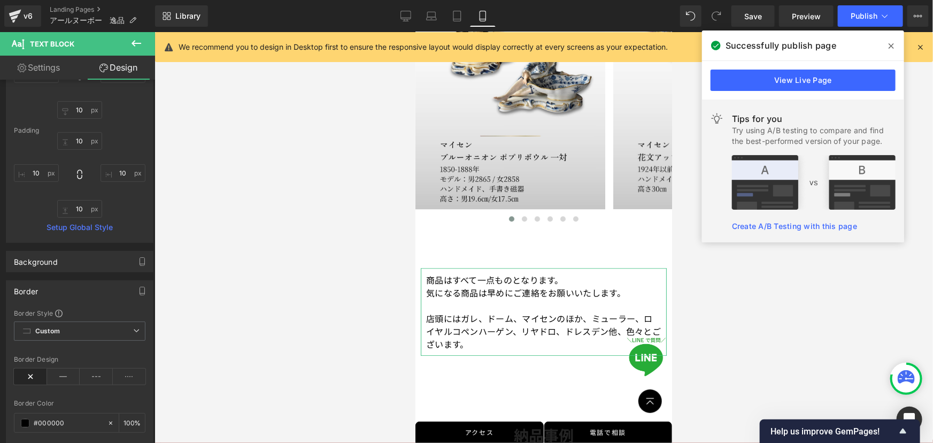
scroll to position [145, 0]
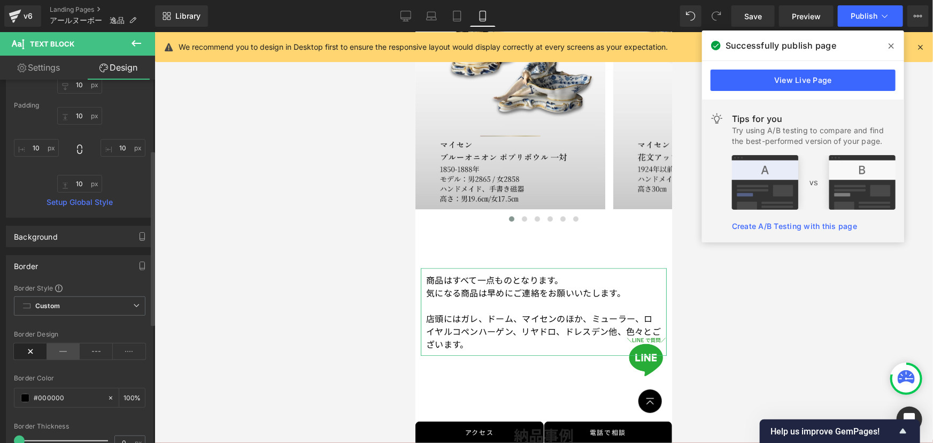
click at [56, 346] on icon at bounding box center [63, 351] width 33 height 16
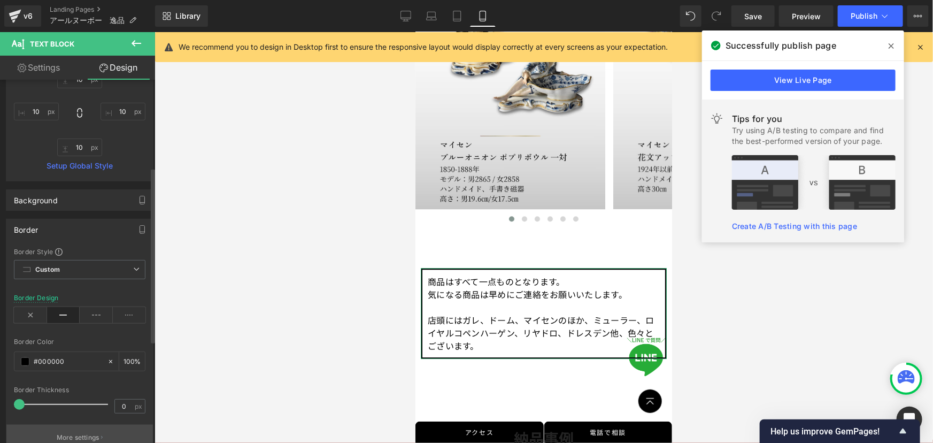
scroll to position [243, 0]
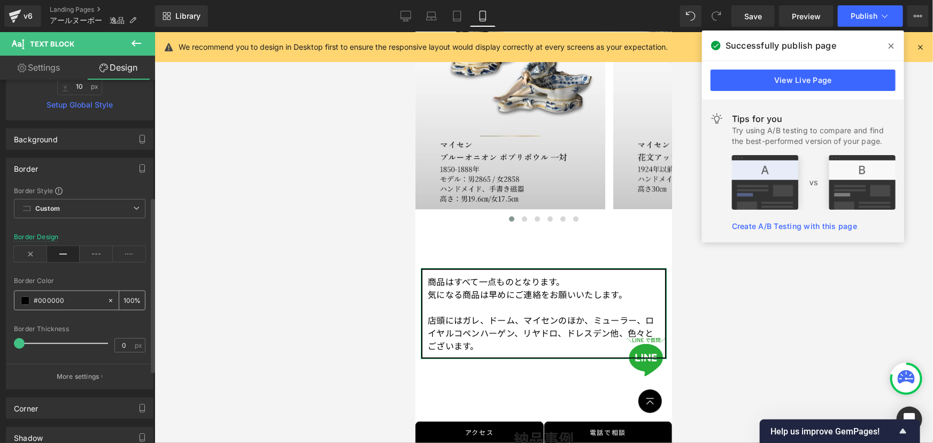
click at [78, 300] on input "#000000" at bounding box center [68, 301] width 68 height 12
paste input "595959"
type input "#595959"
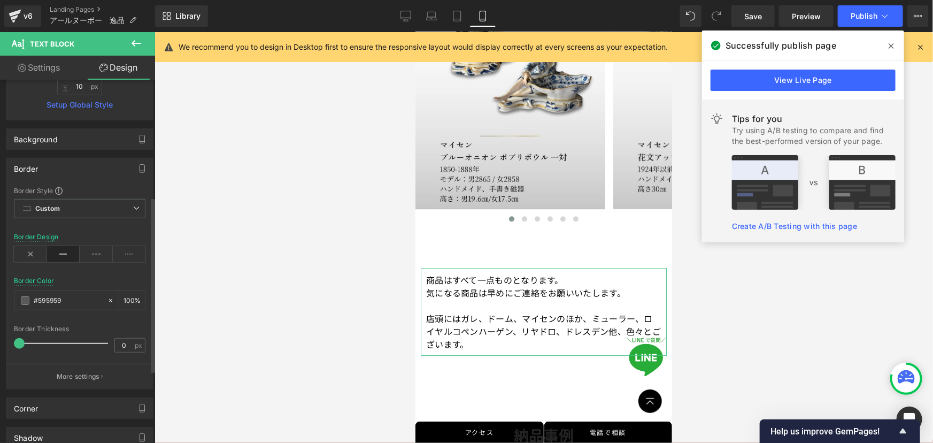
click at [18, 340] on span at bounding box center [19, 343] width 11 height 11
click at [122, 343] on input "0" at bounding box center [124, 345] width 19 height 13
type input "1"
click at [240, 341] on div at bounding box center [544, 237] width 779 height 411
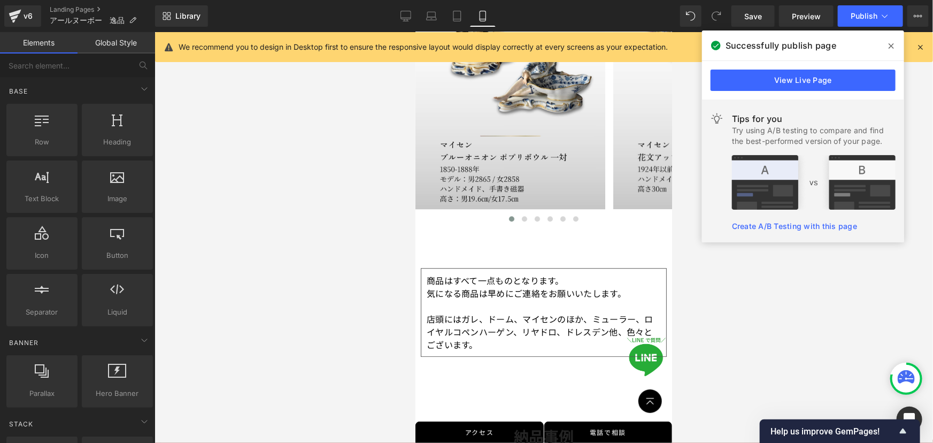
click at [730, 296] on div at bounding box center [544, 237] width 779 height 411
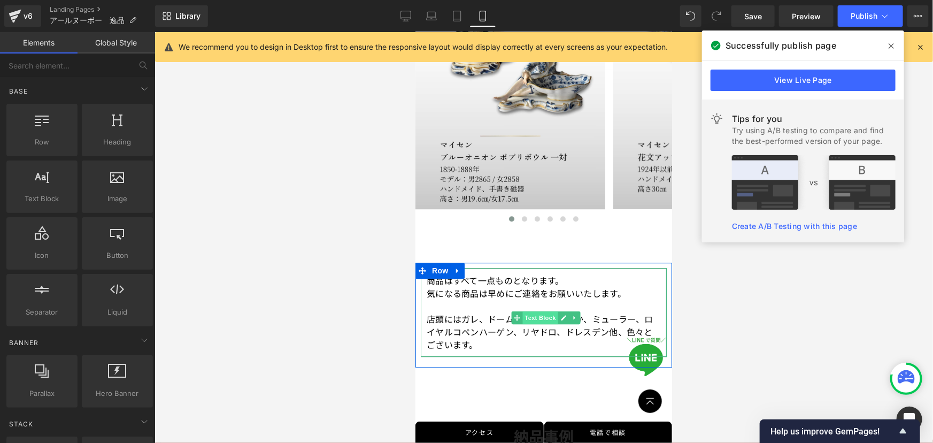
click at [531, 314] on span "Text Block" at bounding box center [540, 317] width 35 height 13
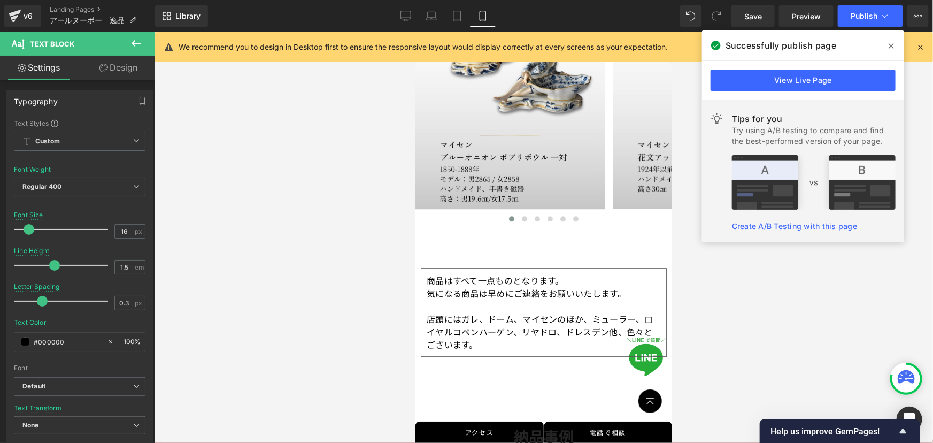
click at [719, 311] on div at bounding box center [544, 237] width 779 height 411
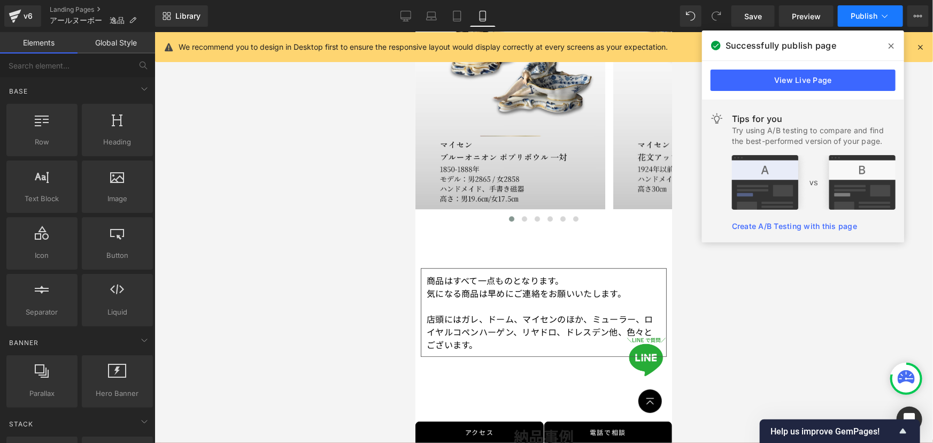
click at [866, 20] on span "Publish" at bounding box center [864, 16] width 27 height 9
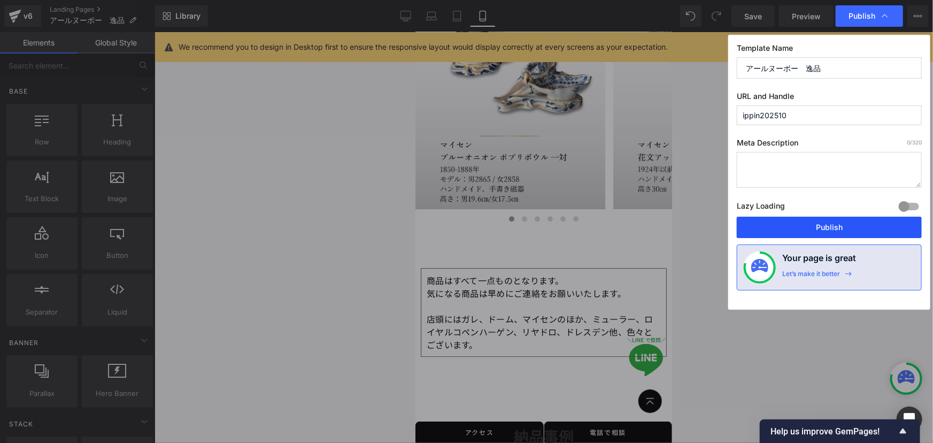
click at [820, 224] on button "Publish" at bounding box center [829, 227] width 185 height 21
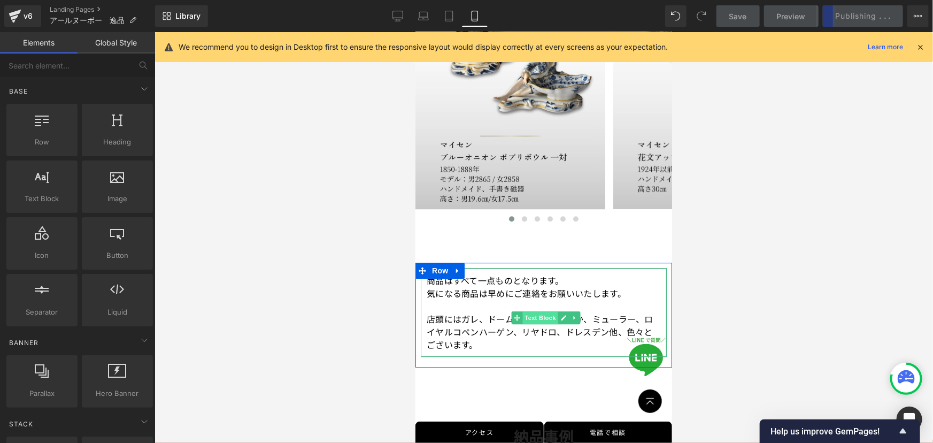
click at [531, 314] on span "Text Block" at bounding box center [540, 317] width 35 height 13
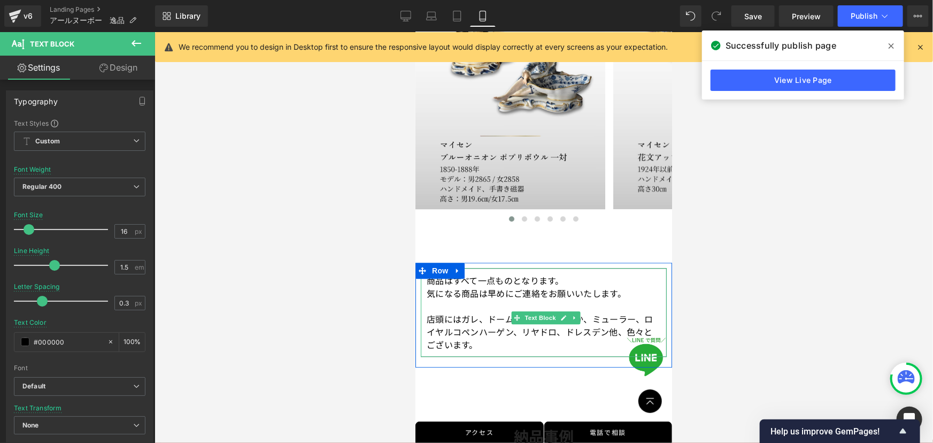
click at [493, 288] on p "商品はすべて一点ものとなります。 気になる商品は早めにご連絡をお願いいたします。" at bounding box center [543, 292] width 234 height 39
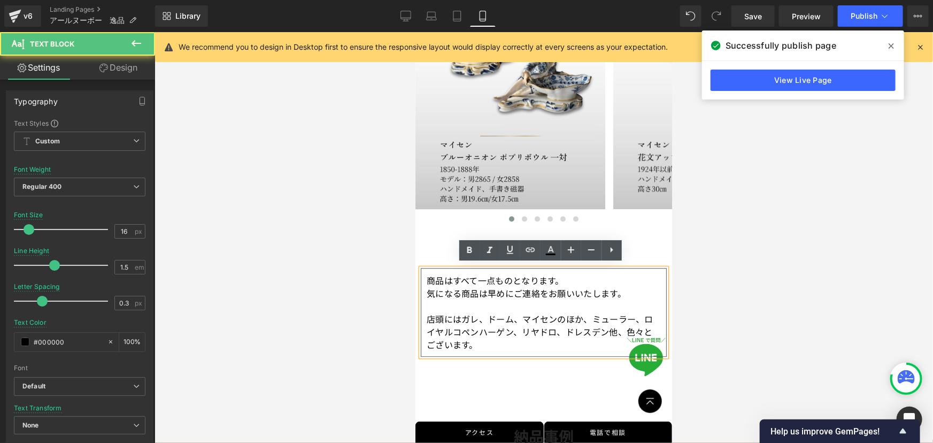
click at [488, 288] on p "商品はすべて一点ものとなります。 気になる商品は早めにご連絡をお願いいたします。" at bounding box center [543, 292] width 234 height 39
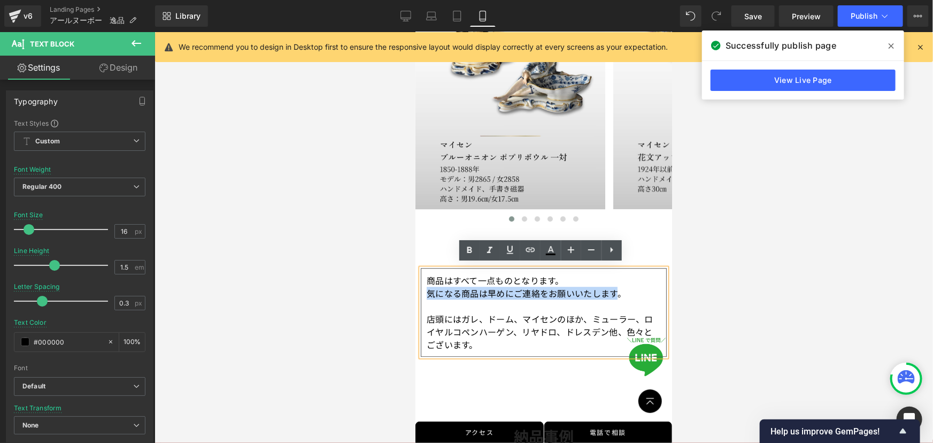
drag, startPoint x: 618, startPoint y: 288, endPoint x: 426, endPoint y: 293, distance: 192.1
click at [426, 293] on p "商品はすべて一点ものとなります。 気になる商品は早めにご連絡をお願いいたします。" at bounding box center [543, 292] width 234 height 39
copy p "気になる商品は早めにご連絡をお願いいたします"
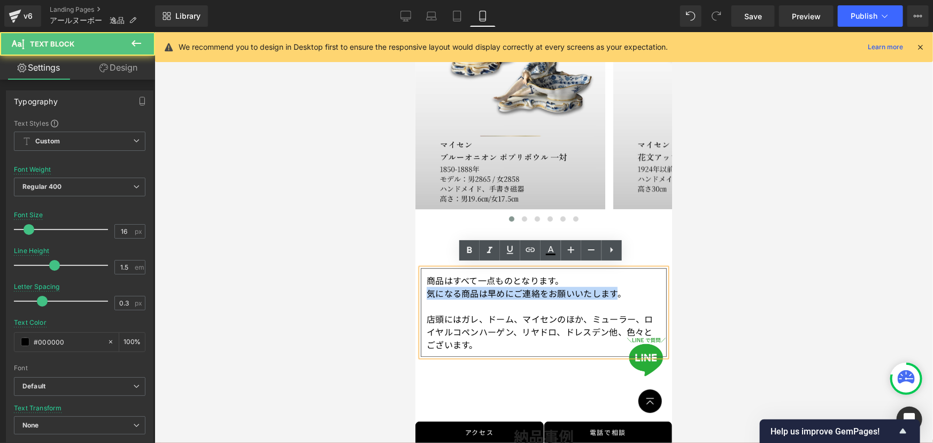
click at [532, 289] on p "商品はすべて一点ものとなります。 気になる商品は早めにご連絡をお願いいたします。" at bounding box center [543, 292] width 234 height 39
click at [554, 290] on p "商品はすべて一点ものとなります。 気になる商品は早めにご連絡をお願いいたします。" at bounding box center [543, 292] width 234 height 39
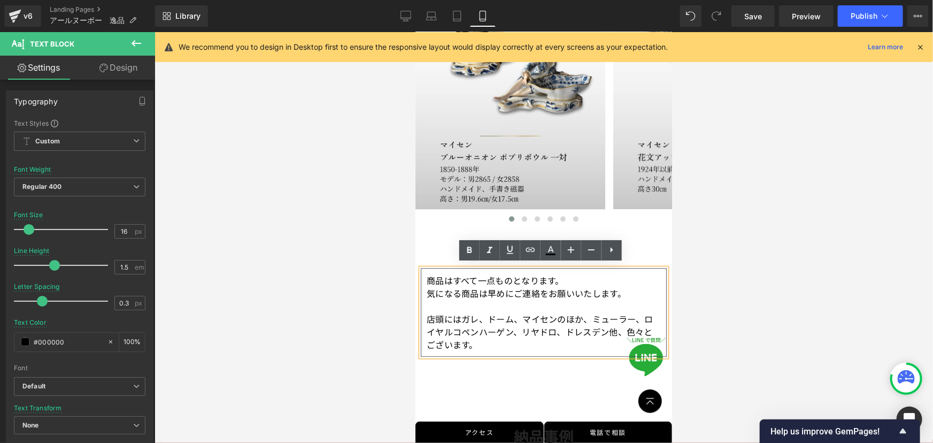
click at [624, 283] on p "商品はすべて一点ものとなります。 気になる商品は早めにご連絡をお願いいたします。" at bounding box center [543, 292] width 234 height 39
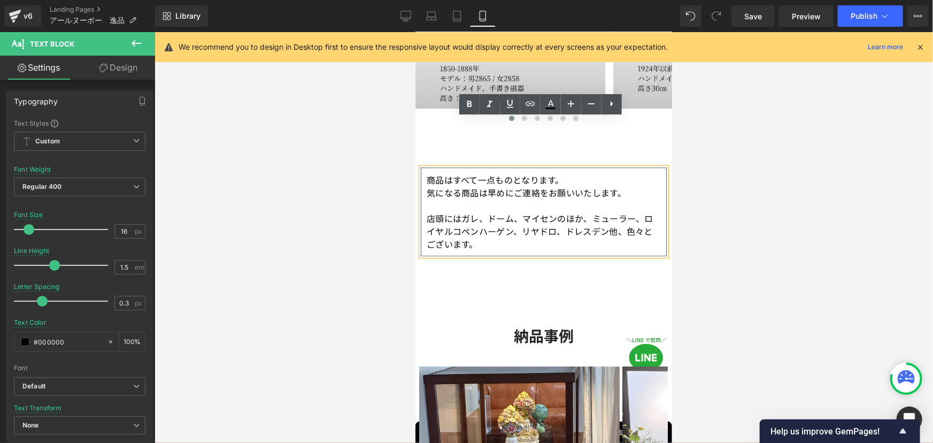
scroll to position [1521, 0]
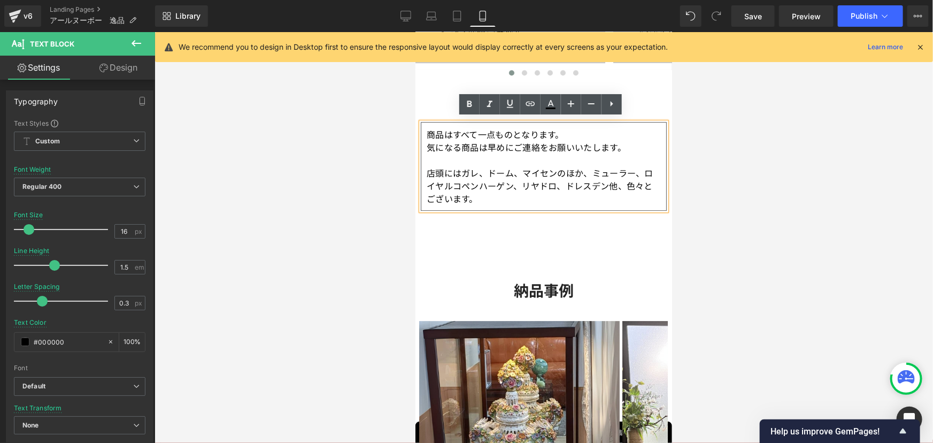
click at [772, 167] on div at bounding box center [544, 237] width 779 height 411
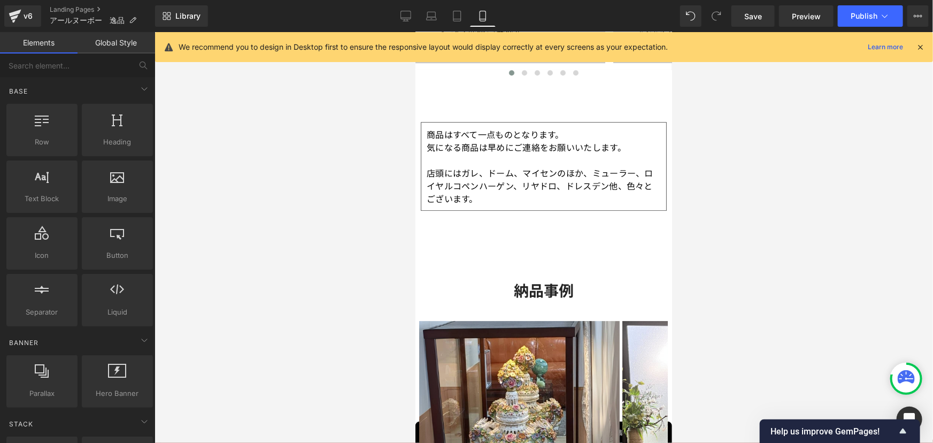
click at [781, 174] on div at bounding box center [544, 237] width 779 height 411
click at [755, 155] on div at bounding box center [544, 237] width 779 height 411
click at [796, 176] on div at bounding box center [544, 237] width 779 height 411
click at [823, 166] on div at bounding box center [544, 237] width 779 height 411
click at [281, 367] on div at bounding box center [544, 237] width 779 height 411
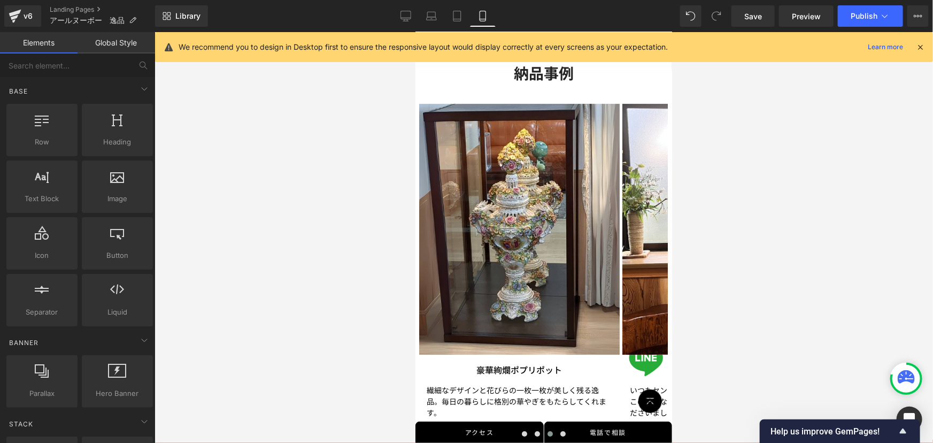
drag, startPoint x: 667, startPoint y: 227, endPoint x: 1088, endPoint y: 286, distance: 425.1
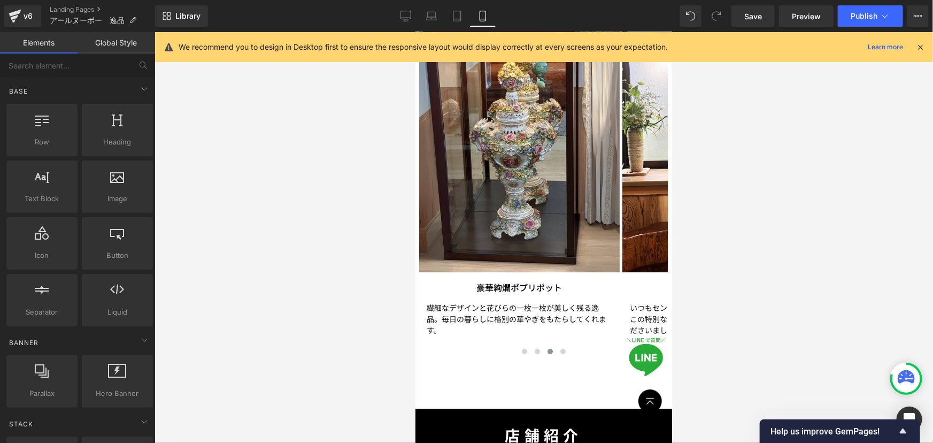
scroll to position [1835, 0]
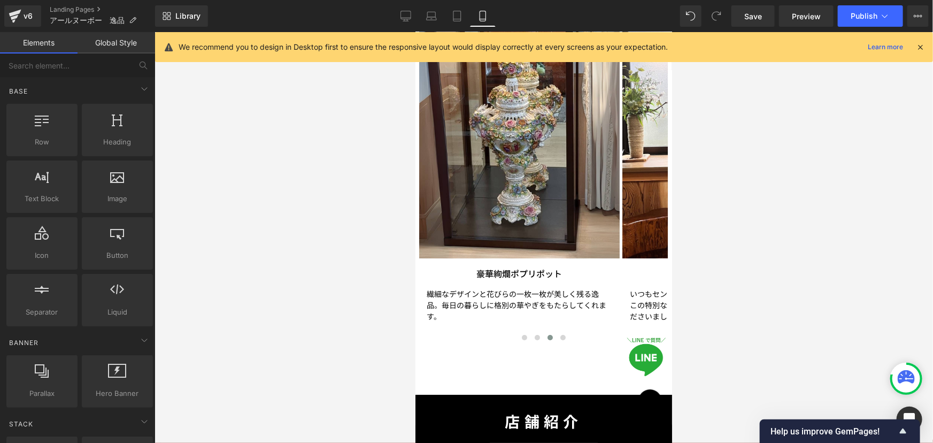
click at [808, 181] on div at bounding box center [544, 237] width 779 height 411
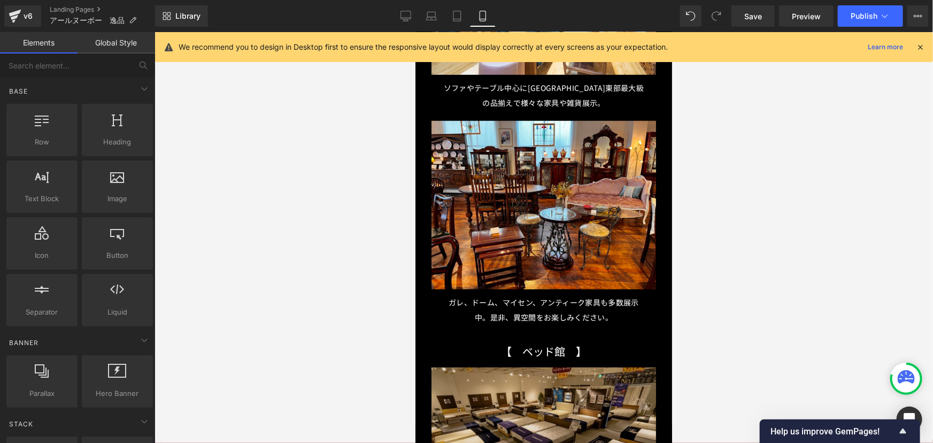
scroll to position [2467, 0]
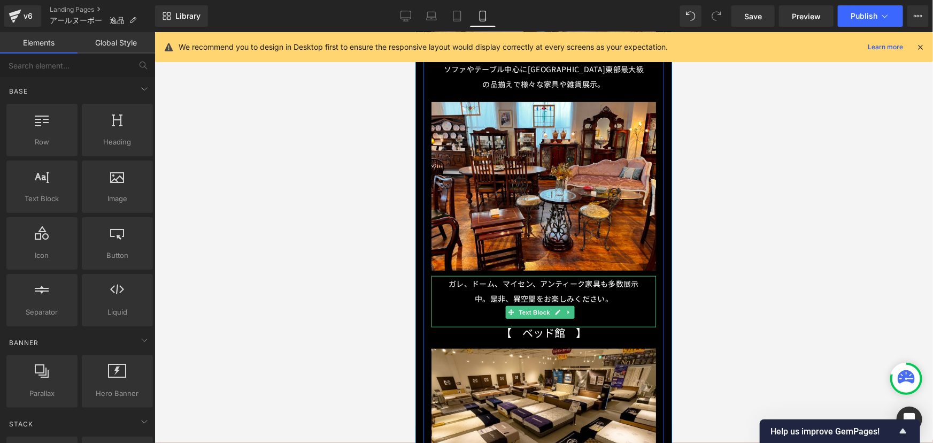
drag, startPoint x: 566, startPoint y: 267, endPoint x: 531, endPoint y: 271, distance: 36.0
click at [566, 278] on span "ガレ、ドーム、マイセン、アンティーク家具も多数展示中。是非、異空間をお楽しみください。" at bounding box center [543, 291] width 190 height 26
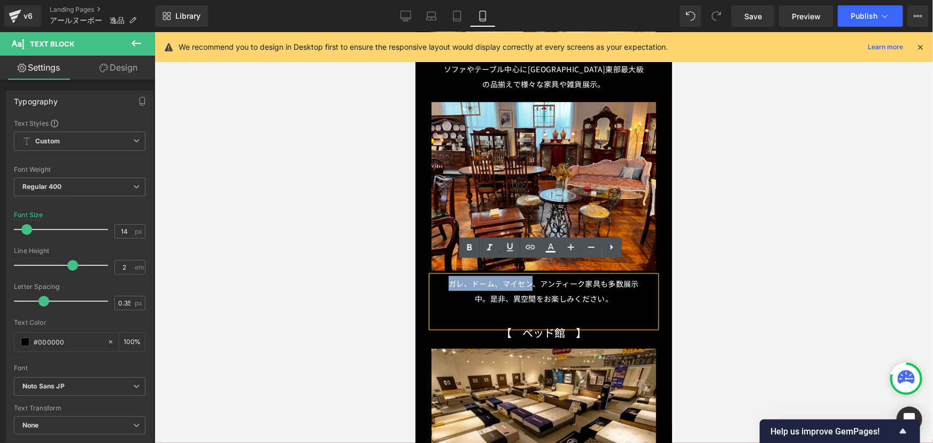
drag, startPoint x: 531, startPoint y: 272, endPoint x: 416, endPoint y: 267, distance: 114.5
click at [416, 267] on div "店舗紹介 Button Separator FLOOR　GUIDE Text Block 10,000点以上の 品ぞろえで、 お待ちしております Headin…" at bounding box center [543, 161] width 257 height 777
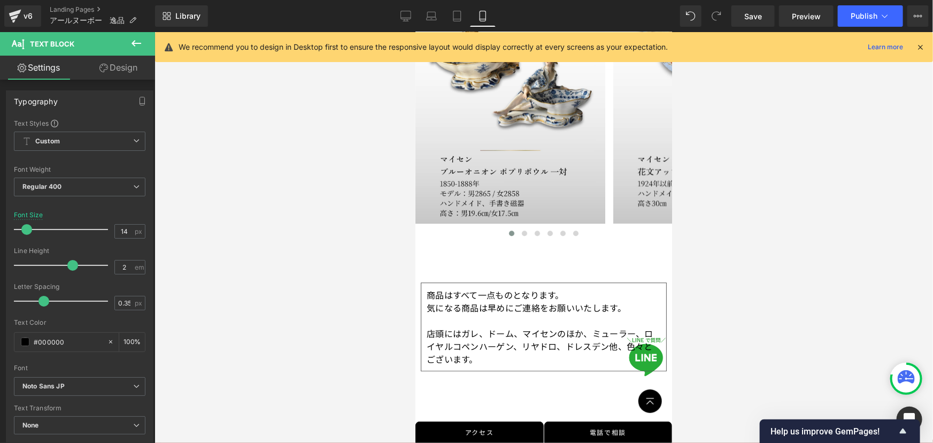
scroll to position [1348, 0]
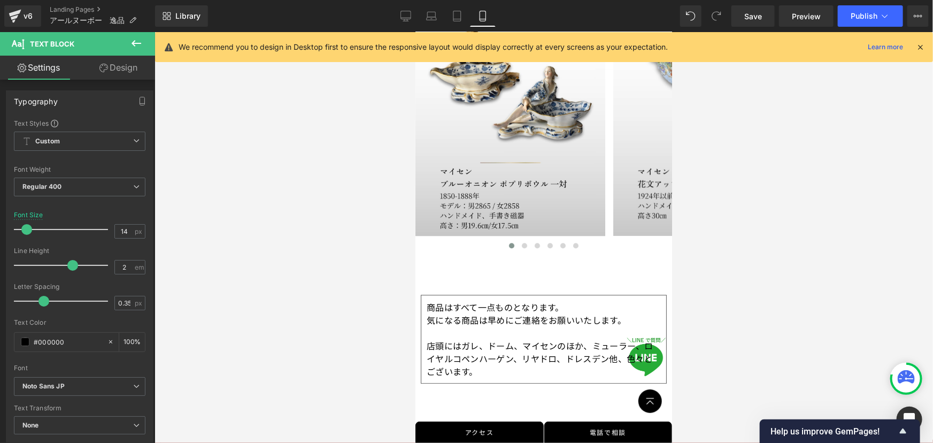
click at [143, 40] on button at bounding box center [136, 44] width 37 height 24
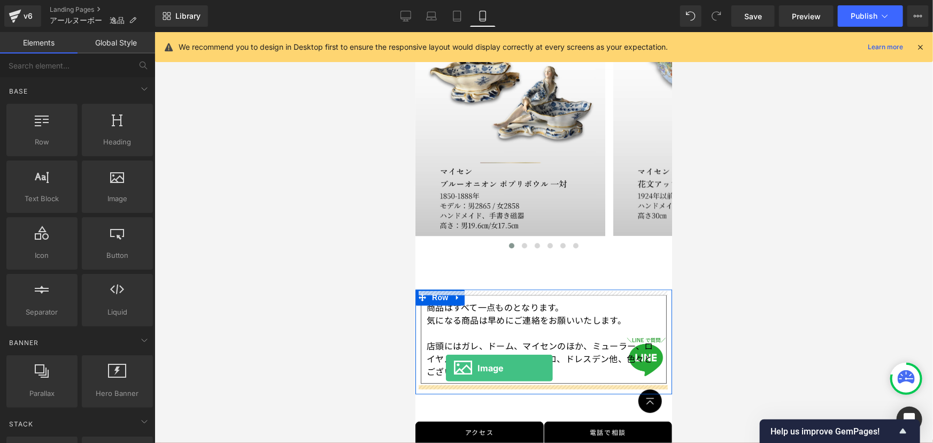
drag, startPoint x: 528, startPoint y: 226, endPoint x: 446, endPoint y: 368, distance: 164.7
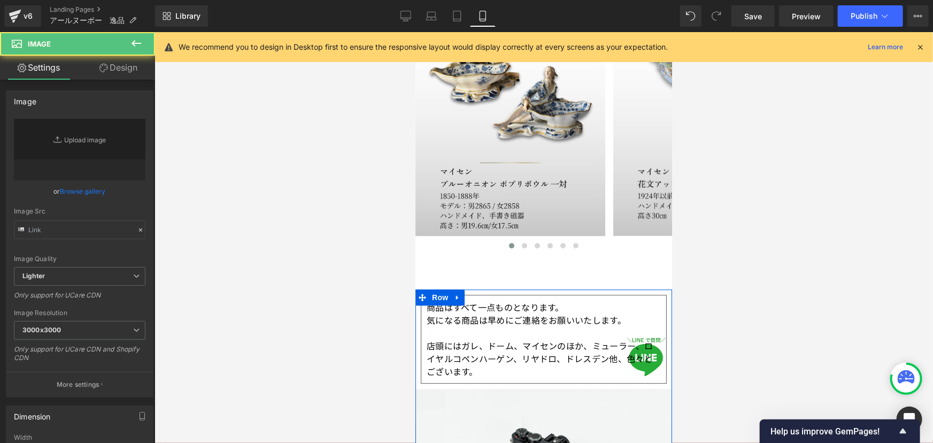
type input "//[DOMAIN_NAME][URL]"
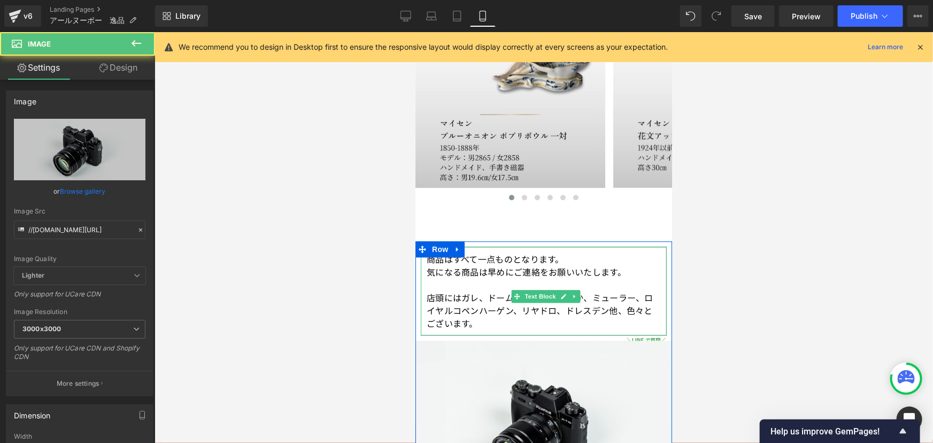
scroll to position [1397, 0]
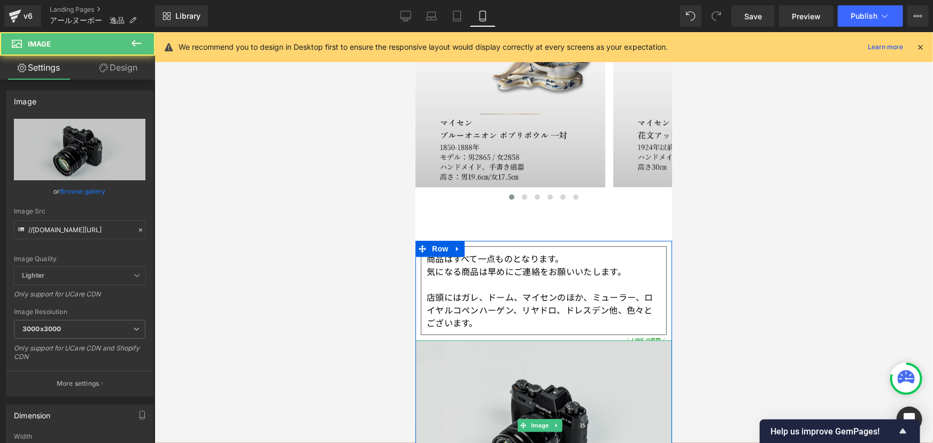
click at [528, 415] on div "Image" at bounding box center [543, 425] width 257 height 170
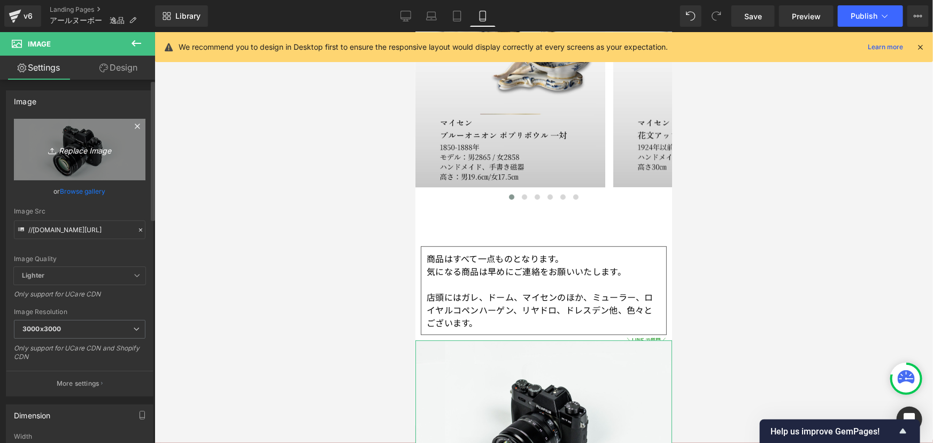
click at [73, 144] on icon "Replace Image" at bounding box center [80, 149] width 86 height 13
type input "C:\fakepath\Émile Gallé (2).jpg"
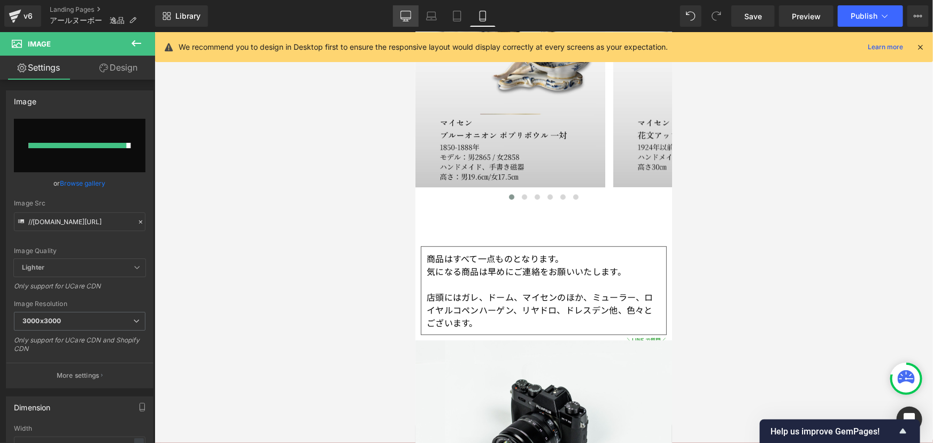
type input "[URL][DOMAIN_NAME]"
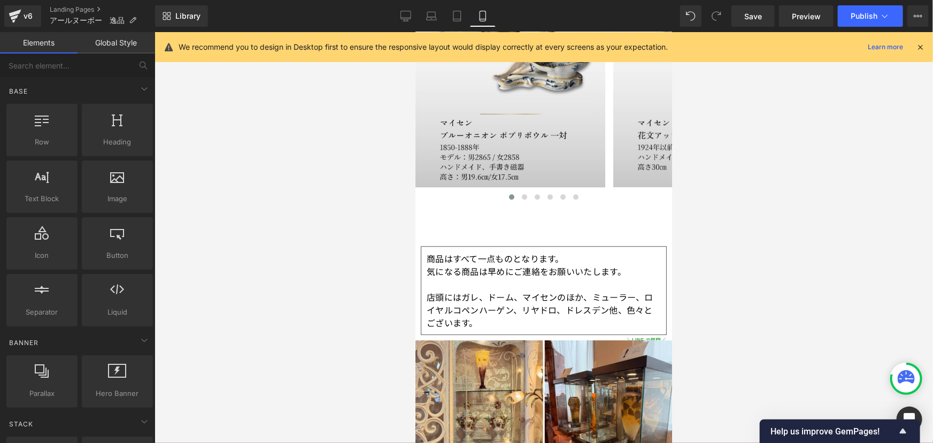
click at [758, 238] on div at bounding box center [544, 237] width 779 height 411
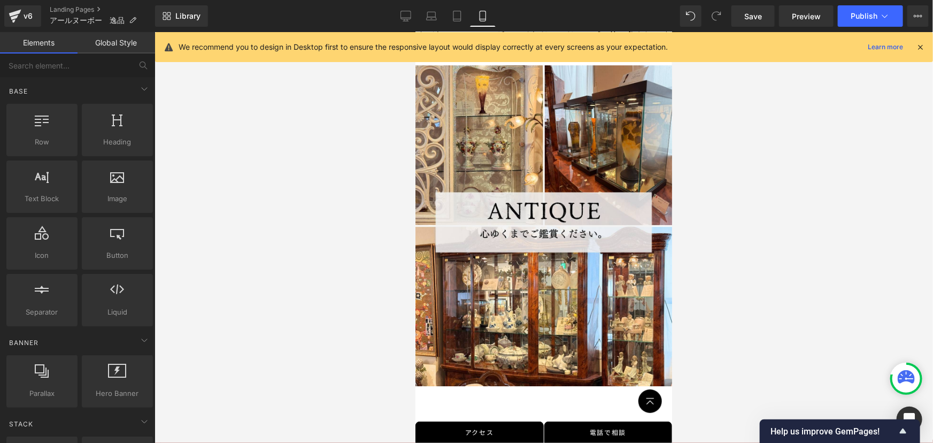
scroll to position [1677, 0]
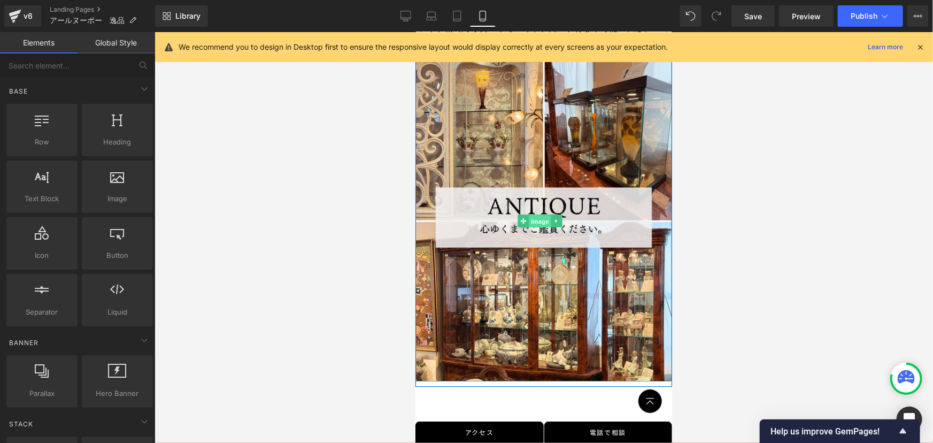
click at [546, 214] on span "Image" at bounding box center [539, 220] width 22 height 13
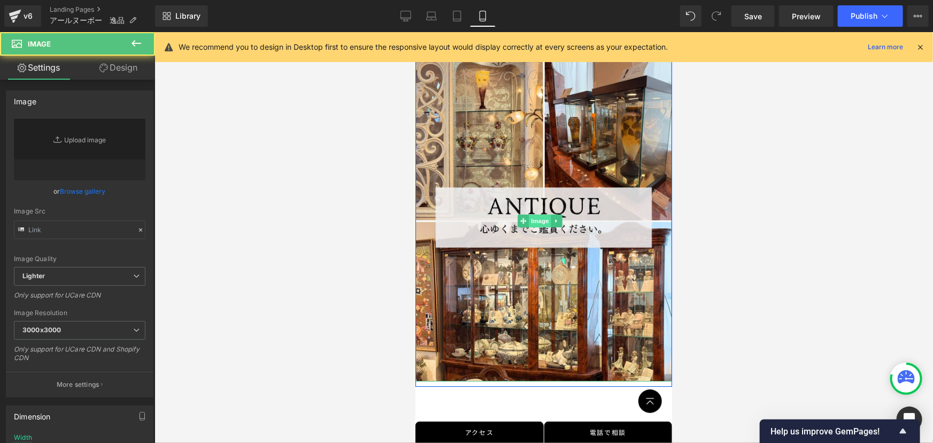
type input "[URL][DOMAIN_NAME]"
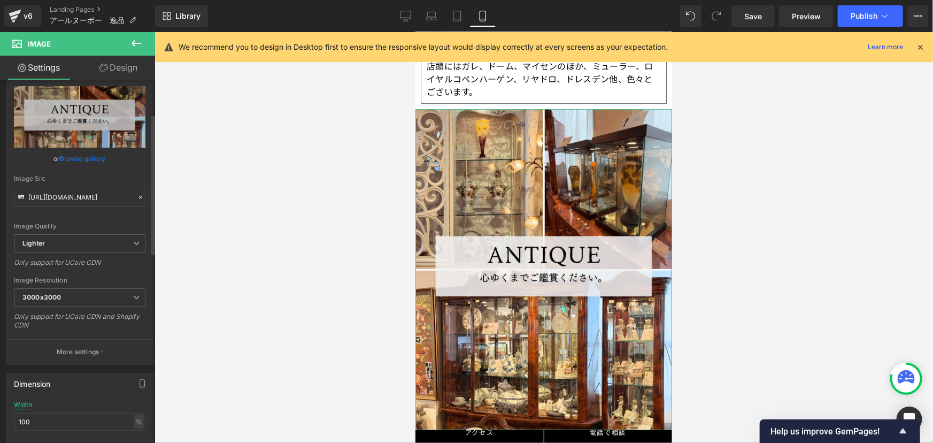
scroll to position [97, 0]
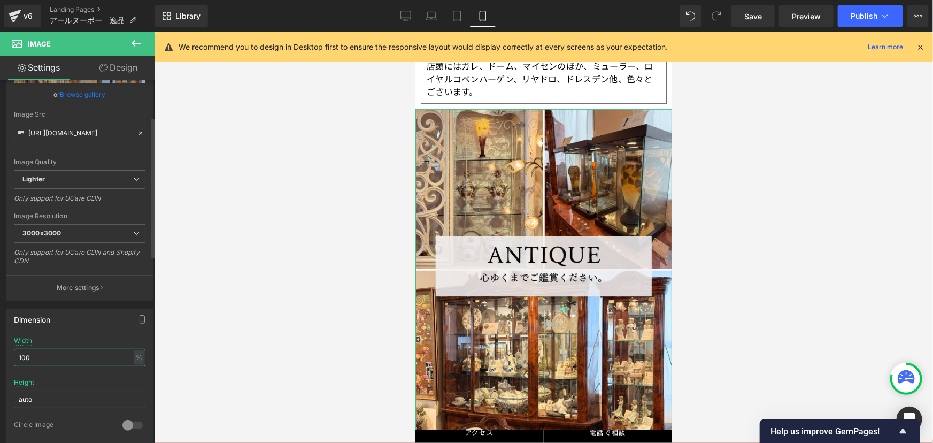
click at [53, 358] on input "100" at bounding box center [80, 358] width 132 height 18
drag, startPoint x: 52, startPoint y: 358, endPoint x: 15, endPoint y: 356, distance: 37.5
click at [18, 356] on input "100" at bounding box center [80, 358] width 132 height 18
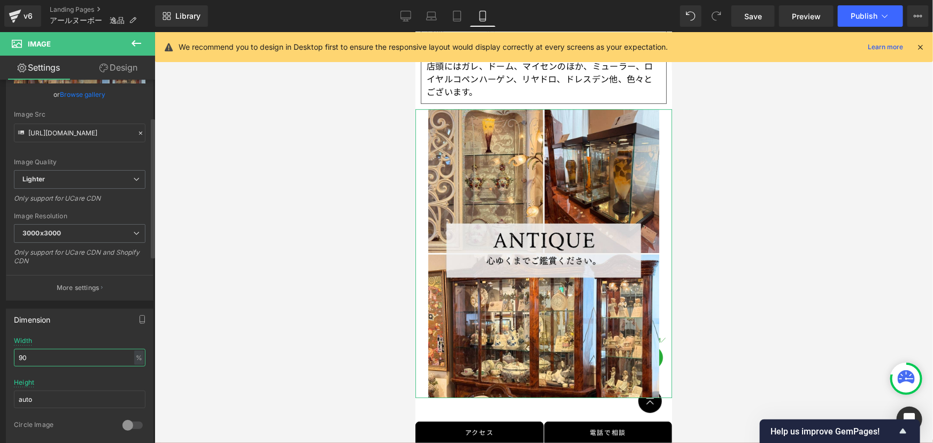
drag, startPoint x: 56, startPoint y: 352, endPoint x: 0, endPoint y: 354, distance: 56.2
click at [0, 354] on div "Dimension 90% Width 90 % % px auto Height auto 0 Circle Image" at bounding box center [80, 373] width 160 height 144
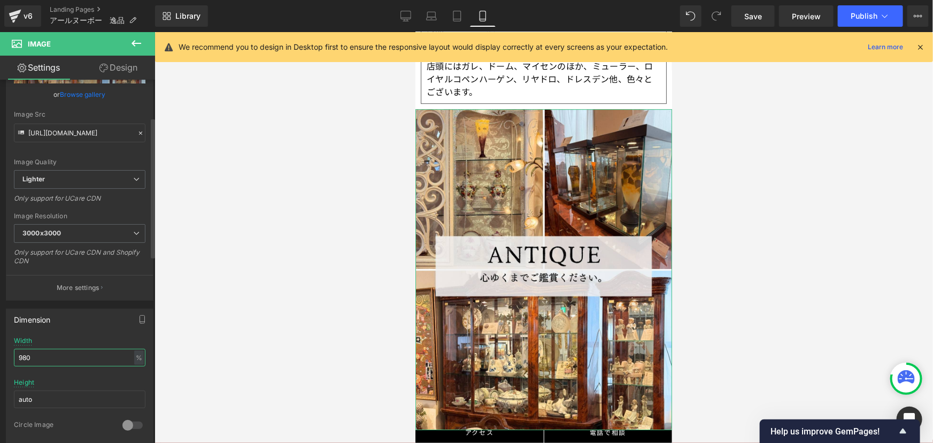
type input "80"
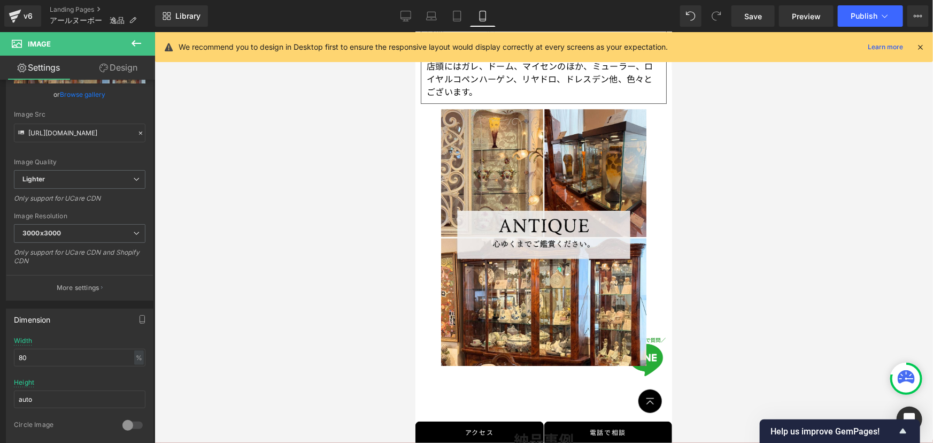
click at [780, 314] on div at bounding box center [544, 237] width 779 height 411
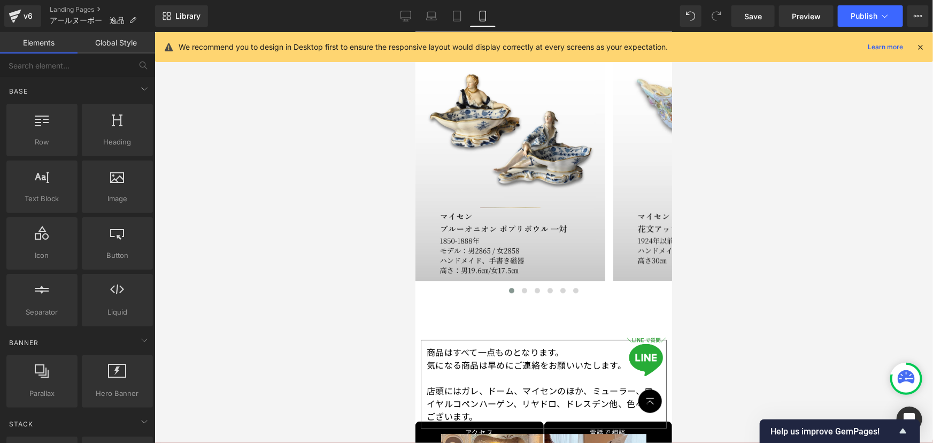
scroll to position [1299, 0]
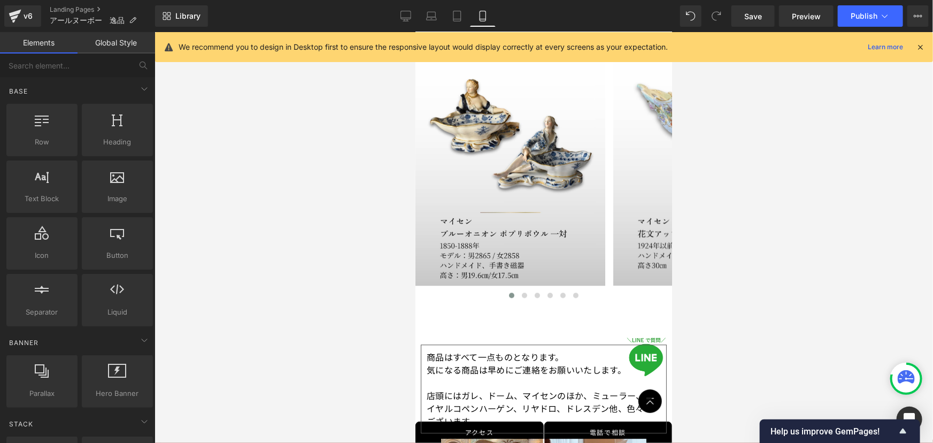
click at [711, 212] on div at bounding box center [544, 237] width 779 height 411
click at [871, 16] on span "Publish" at bounding box center [864, 16] width 27 height 9
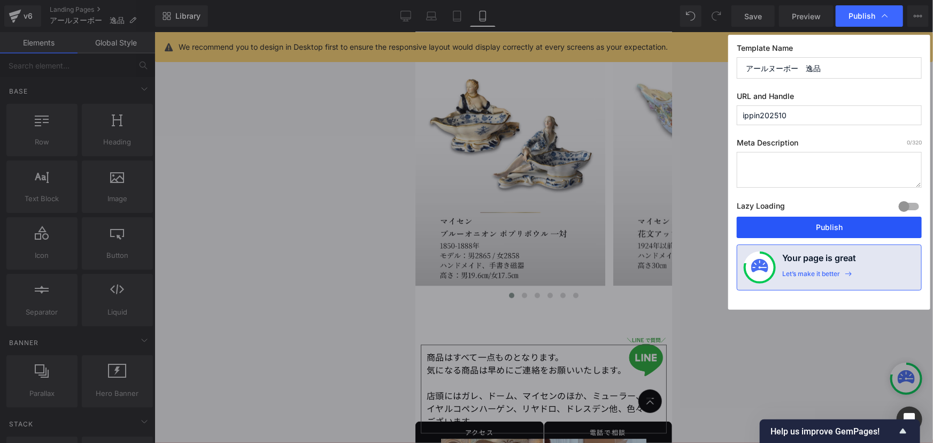
click at [819, 231] on button "Publish" at bounding box center [829, 227] width 185 height 21
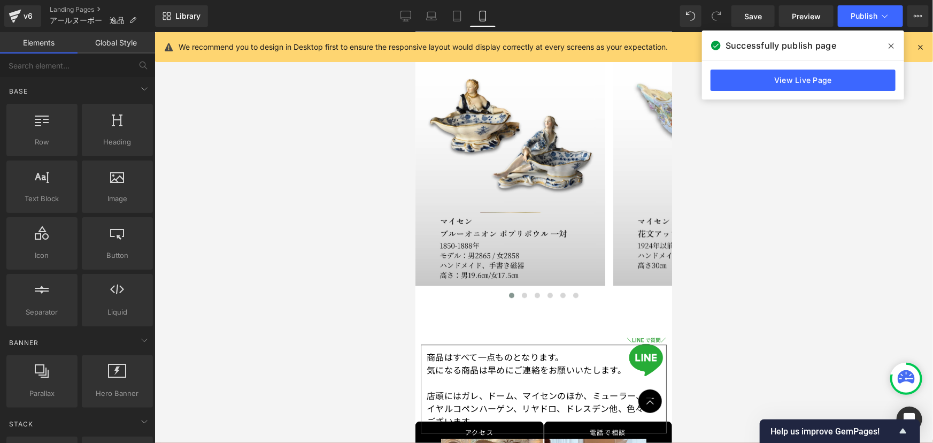
click at [759, 278] on div at bounding box center [544, 237] width 779 height 411
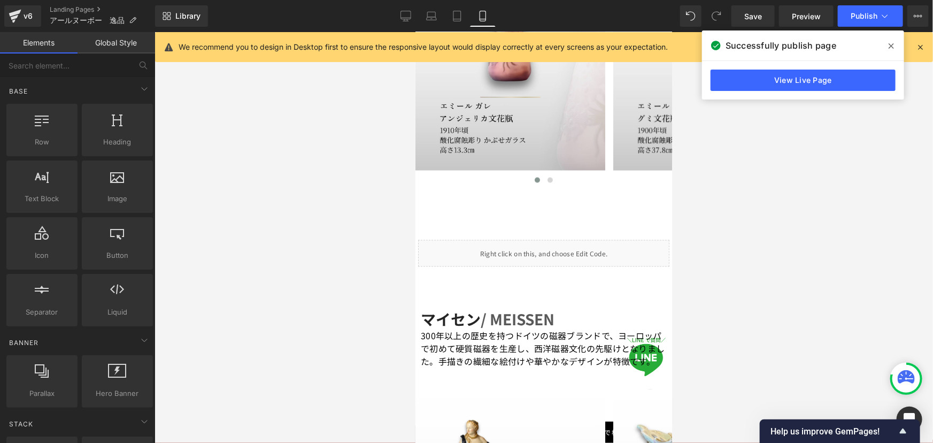
scroll to position [958, 0]
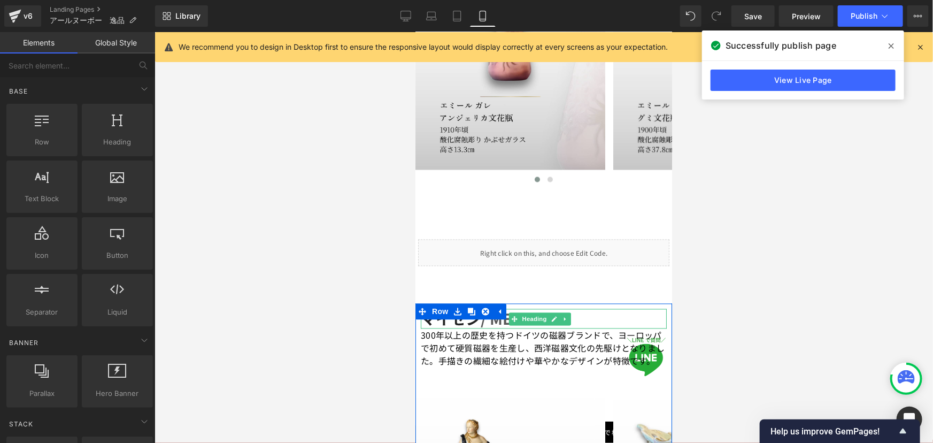
click at [494, 308] on span "/ MEISSEN" at bounding box center [517, 318] width 74 height 21
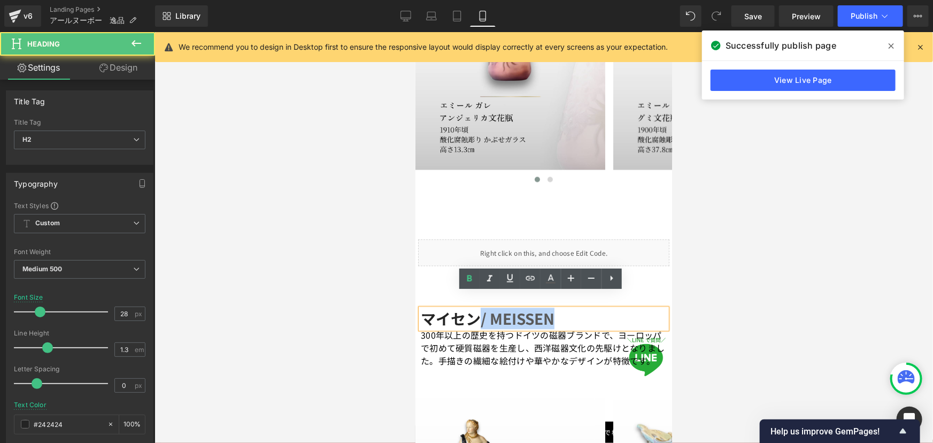
drag, startPoint x: 483, startPoint y: 306, endPoint x: 575, endPoint y: 309, distance: 92.0
click at [575, 309] on h2 "マイセン / MEISSEN" at bounding box center [543, 318] width 246 height 19
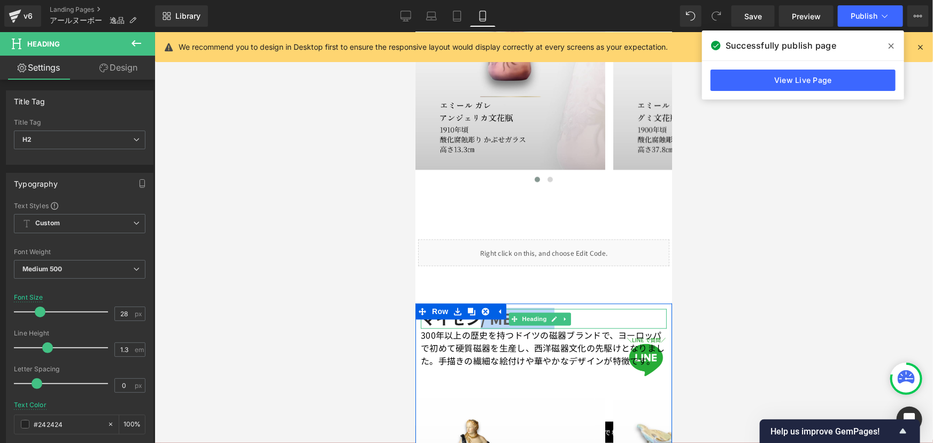
click at [552, 316] on icon at bounding box center [554, 319] width 6 height 6
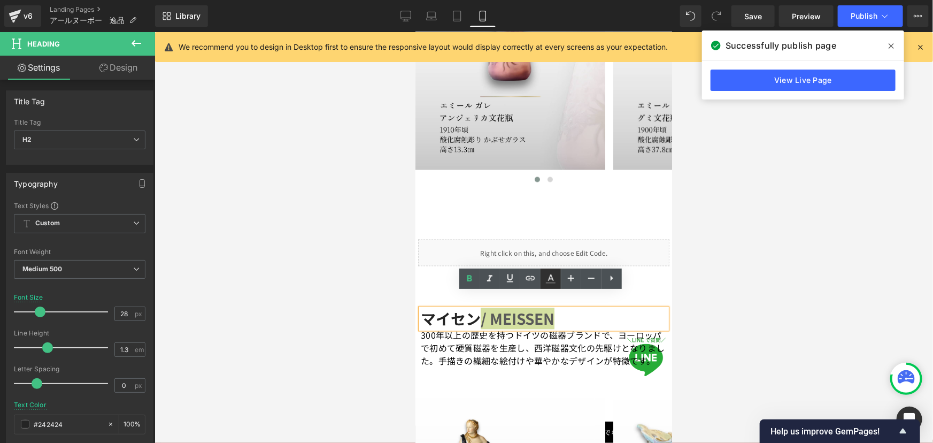
click at [556, 279] on icon at bounding box center [550, 278] width 13 height 13
type input "100"
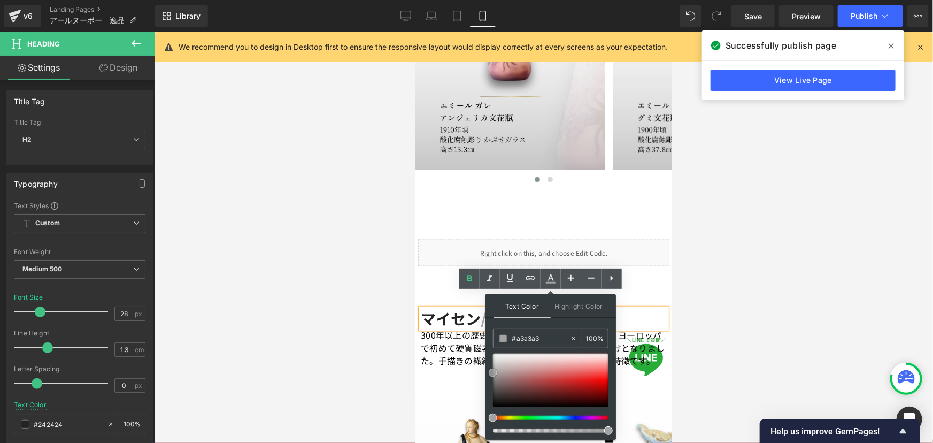
drag, startPoint x: 492, startPoint y: 388, endPoint x: 487, endPoint y: 372, distance: 16.4
click at [487, 372] on div "Text Color Highlight Color rgba(163, 163, 163, 1) #a3a3a3 100 % transparent tra…" at bounding box center [551, 366] width 131 height 145
drag, startPoint x: 960, startPoint y: 370, endPoint x: 473, endPoint y: 337, distance: 487.8
click at [631, 309] on h2 "マイセン / MEISSEN" at bounding box center [543, 318] width 246 height 19
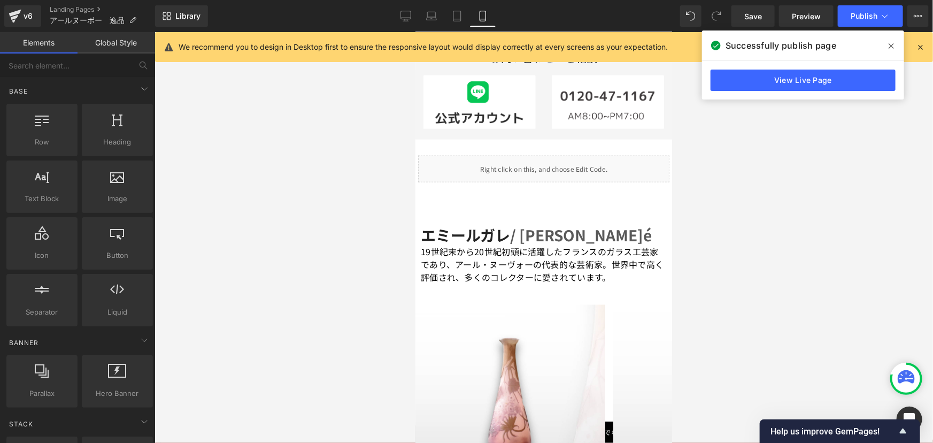
scroll to position [569, 0]
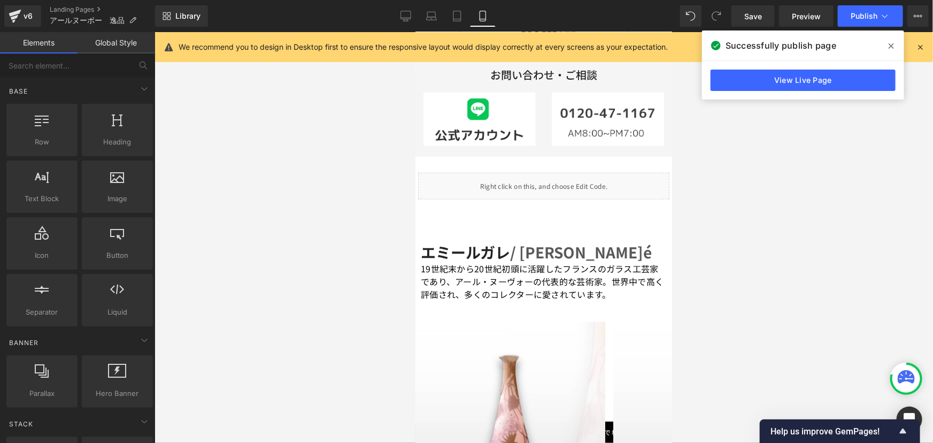
click at [546, 242] on div "[PERSON_NAME] / [PERSON_NAME]é Heading" at bounding box center [543, 251] width 246 height 19
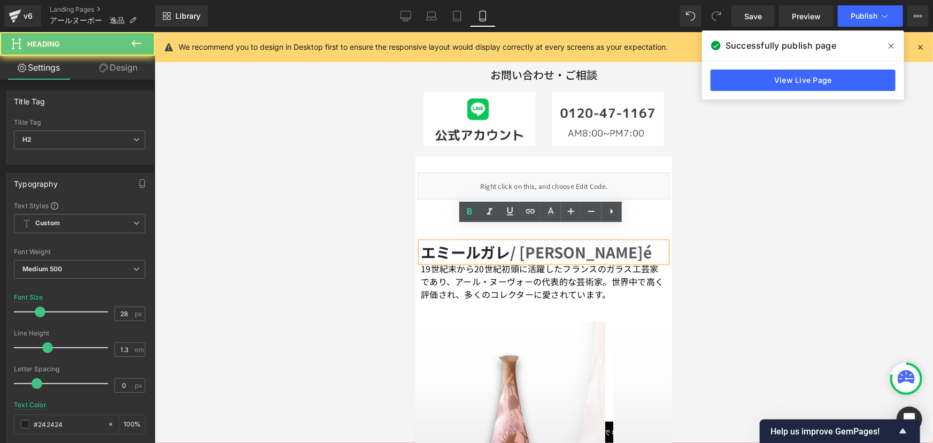
drag, startPoint x: 513, startPoint y: 236, endPoint x: 599, endPoint y: 239, distance: 85.6
click at [599, 241] on b "エミールガレ / [PERSON_NAME]é" at bounding box center [535, 251] width 231 height 21
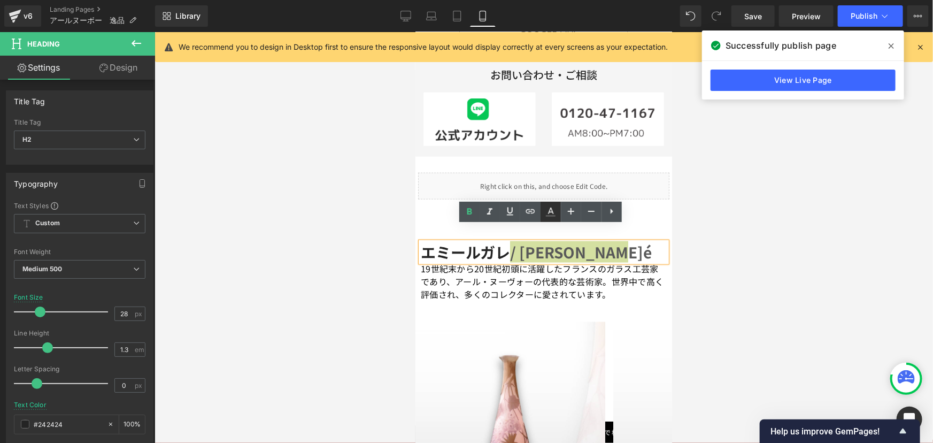
click at [547, 214] on icon at bounding box center [550, 211] width 13 height 13
type input "#595959"
type input "100"
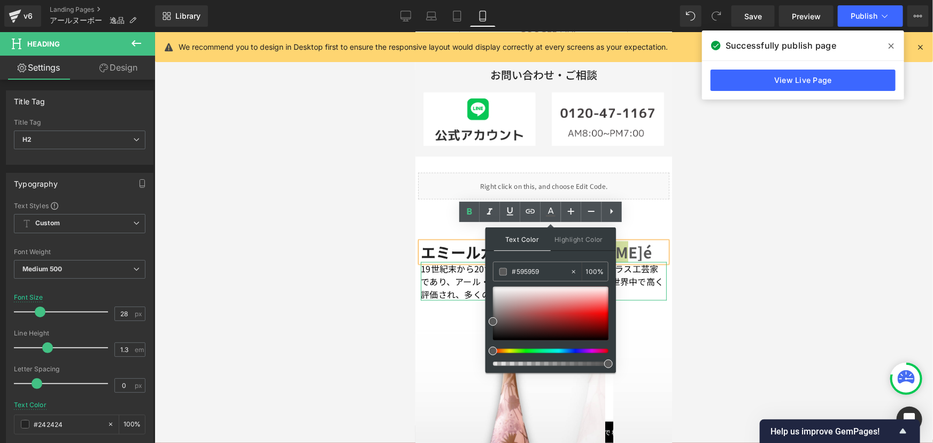
drag, startPoint x: 972, startPoint y: 304, endPoint x: 482, endPoint y: 272, distance: 491.0
paste input "a3a3a3"
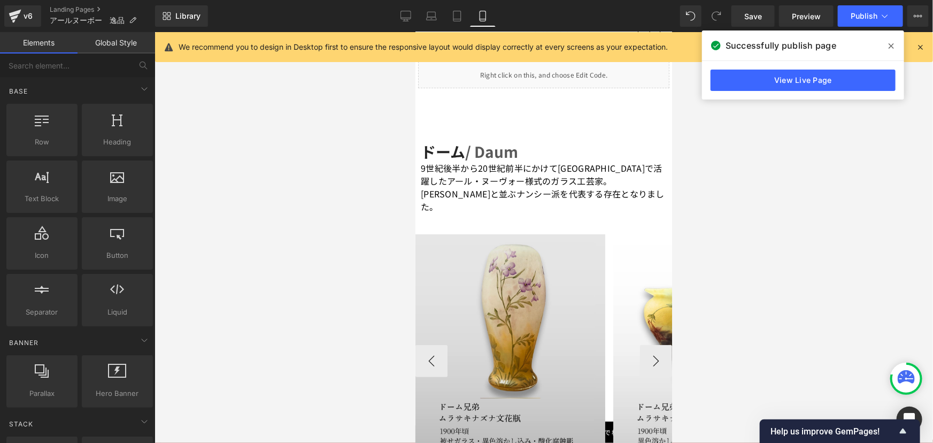
scroll to position [0, 0]
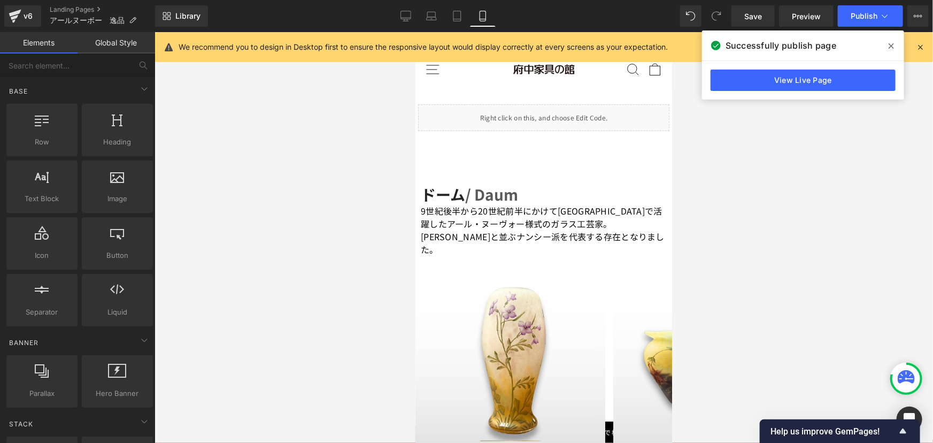
click at [502, 198] on span "/ Daum" at bounding box center [491, 193] width 53 height 21
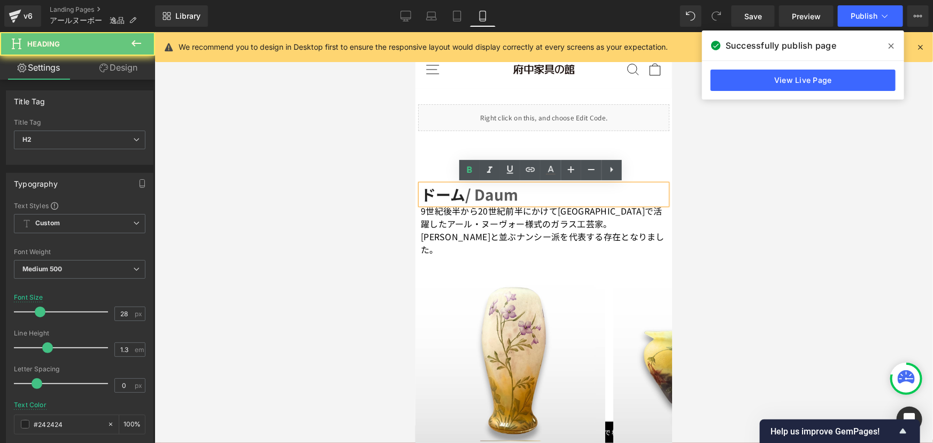
drag, startPoint x: 464, startPoint y: 196, endPoint x: 539, endPoint y: 181, distance: 75.7
click at [531, 196] on h2 "ドーム / Daum" at bounding box center [543, 193] width 246 height 19
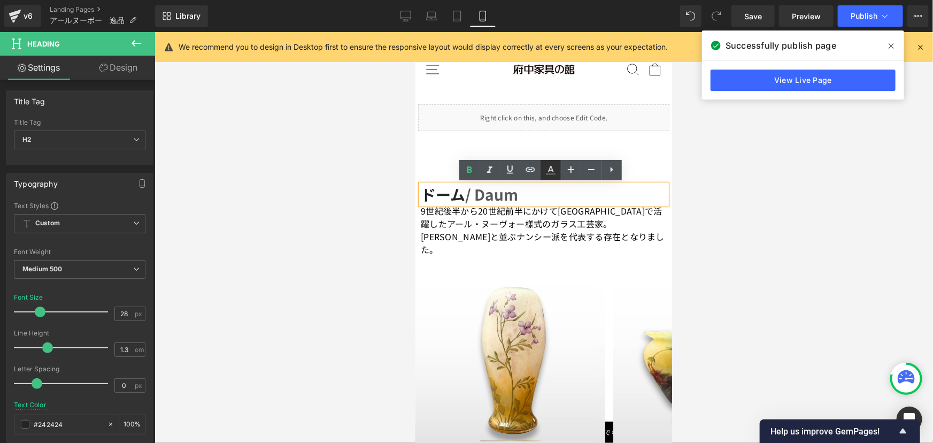
click at [548, 175] on icon at bounding box center [550, 170] width 13 height 13
type input "#595959"
type input "100"
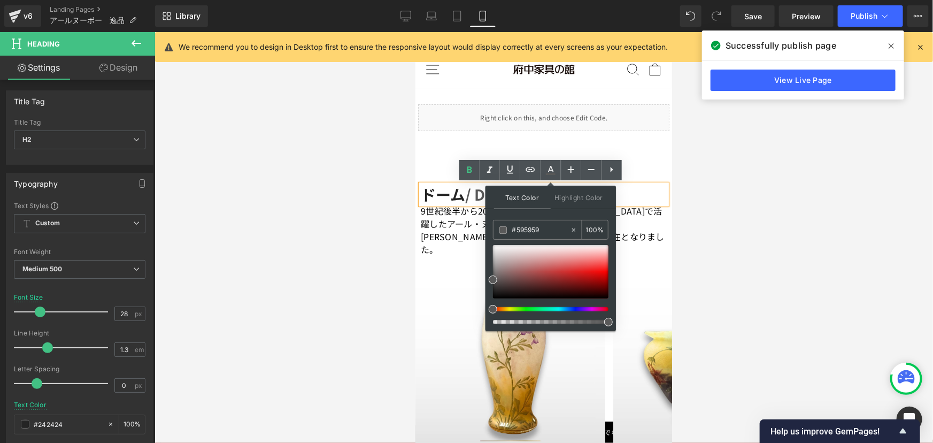
click at [545, 228] on input "#595959" at bounding box center [541, 230] width 58 height 12
drag, startPoint x: 965, startPoint y: 262, endPoint x: 423, endPoint y: 230, distance: 543.8
paste input "a3a3a3"
type input "#a3a3a3"
click at [728, 243] on div at bounding box center [544, 237] width 779 height 411
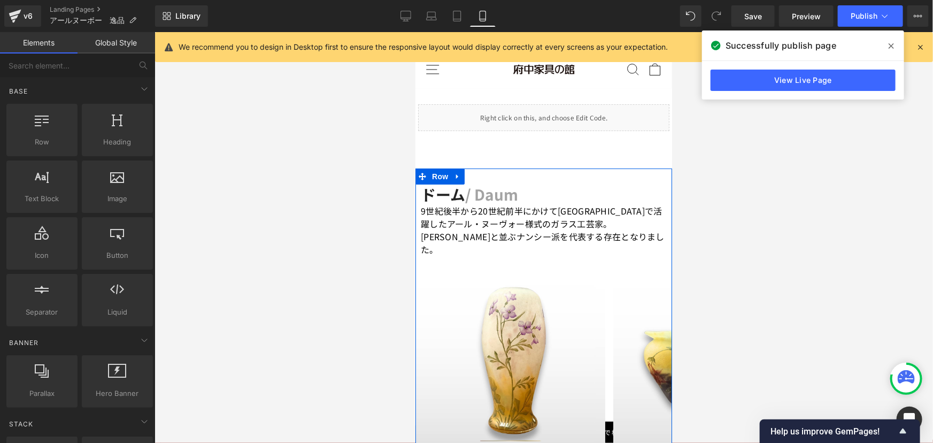
click at [585, 182] on div "ドーム / Daum Heading 9世紀後半から20世紀前半にかけて[GEOGRAPHIC_DATA]で活躍したアール・ヌーヴォー様式のガラス工芸家。[P…" at bounding box center [543, 351] width 257 height 367
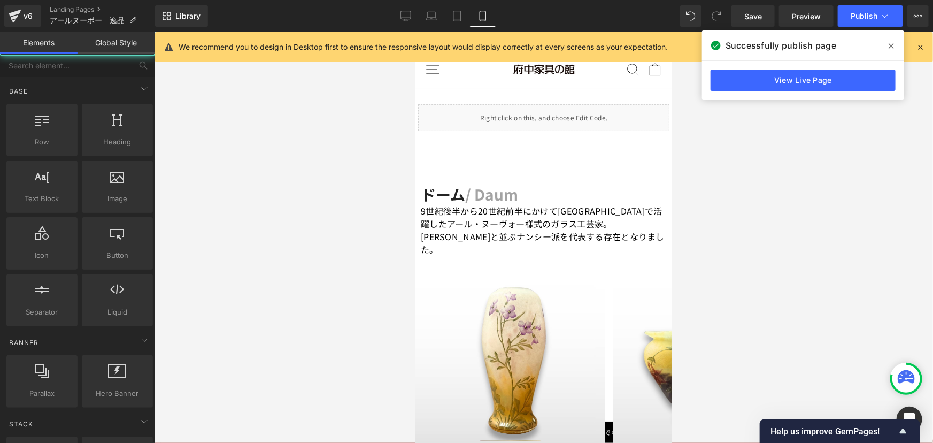
click at [812, 160] on div at bounding box center [544, 237] width 779 height 411
click at [868, 20] on button "Publish" at bounding box center [870, 15] width 65 height 21
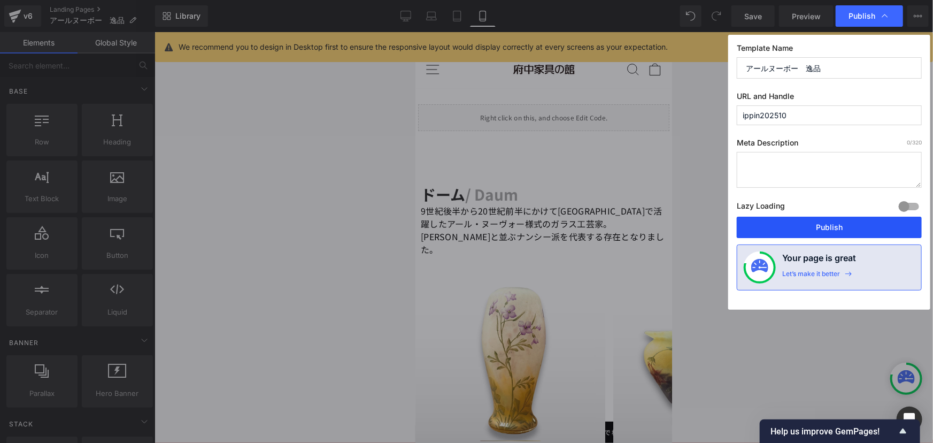
click at [828, 226] on button "Publish" at bounding box center [829, 227] width 185 height 21
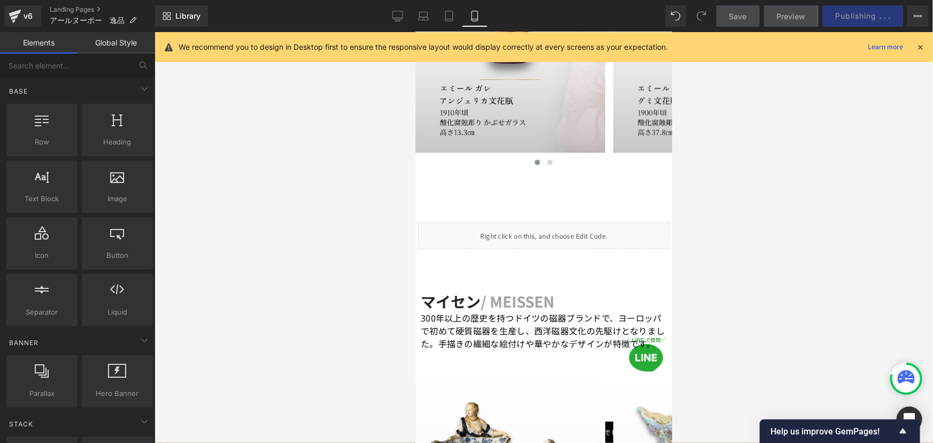
scroll to position [1167, 0]
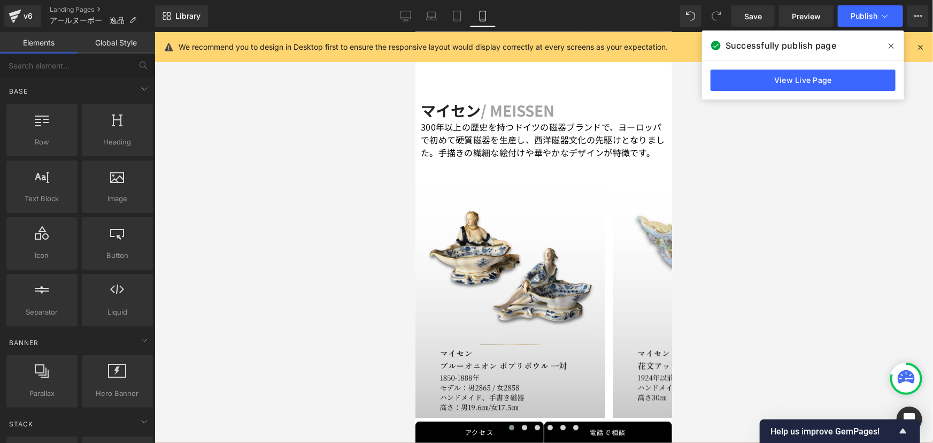
click at [352, 310] on div at bounding box center [544, 237] width 779 height 411
click at [316, 341] on div at bounding box center [544, 237] width 779 height 411
